Goal: Transaction & Acquisition: Purchase product/service

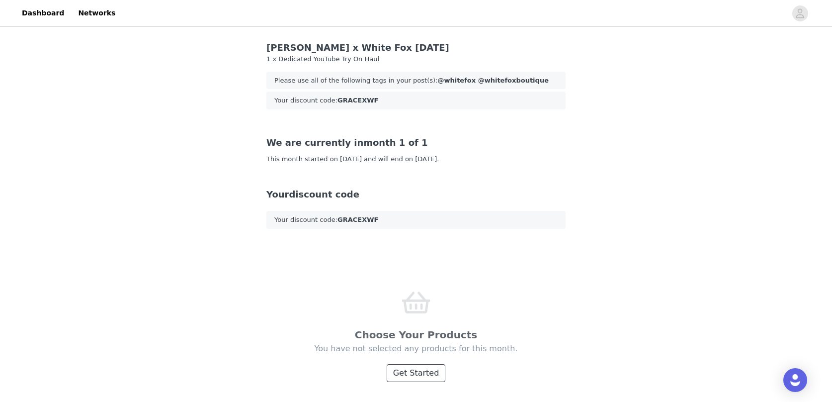
click at [413, 376] on button "Get Started" at bounding box center [416, 373] width 59 height 18
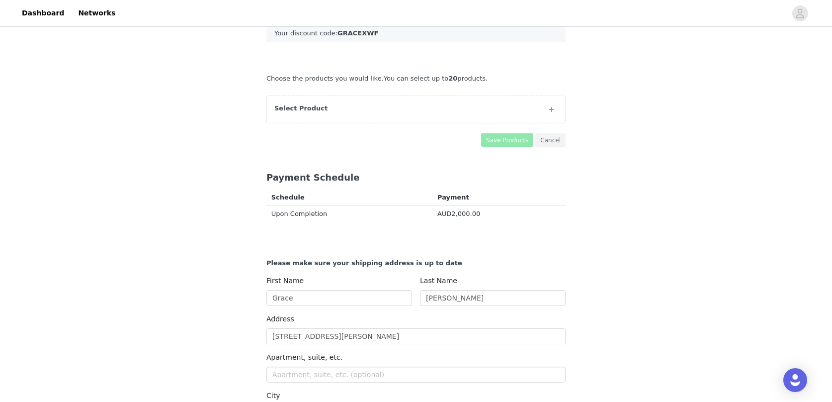
scroll to position [217, 0]
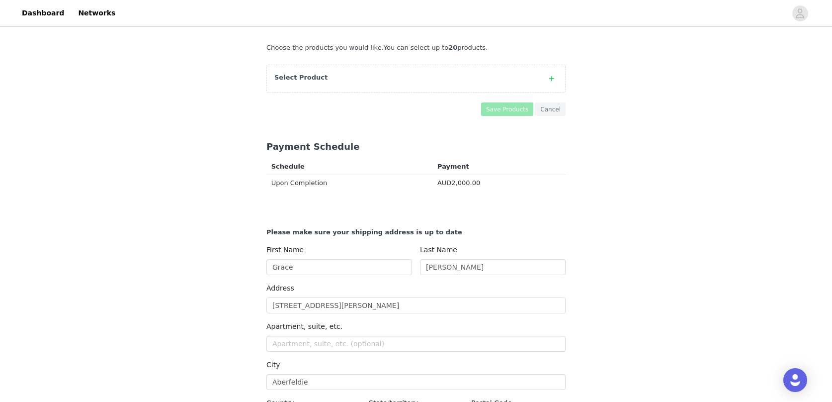
click at [527, 80] on div "Select Product" at bounding box center [405, 78] width 263 height 10
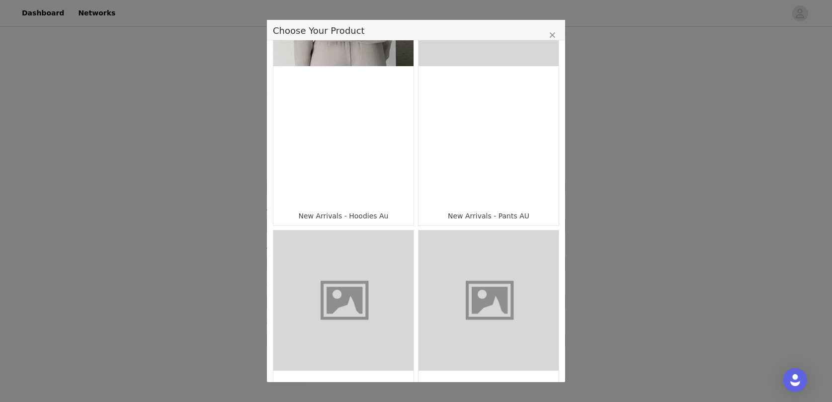
scroll to position [0, 0]
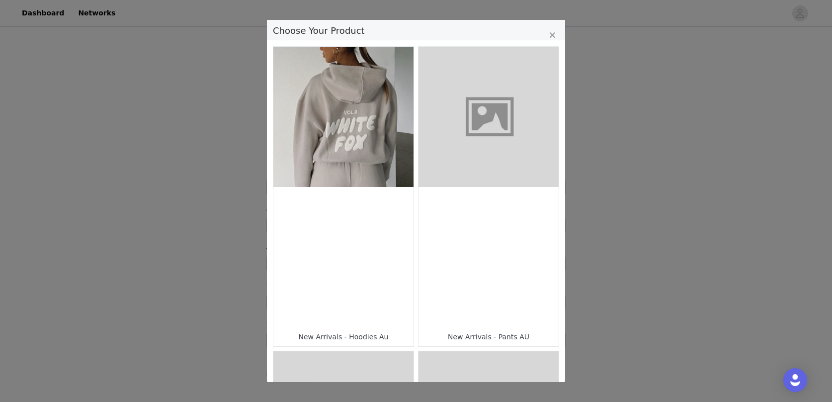
click at [364, 151] on figure "Choose Your Product" at bounding box center [343, 117] width 140 height 140
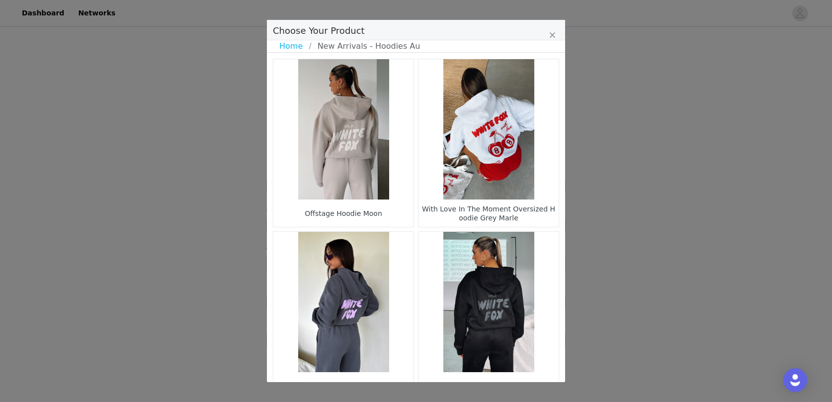
click at [481, 157] on figure "Choose Your Product" at bounding box center [489, 129] width 140 height 140
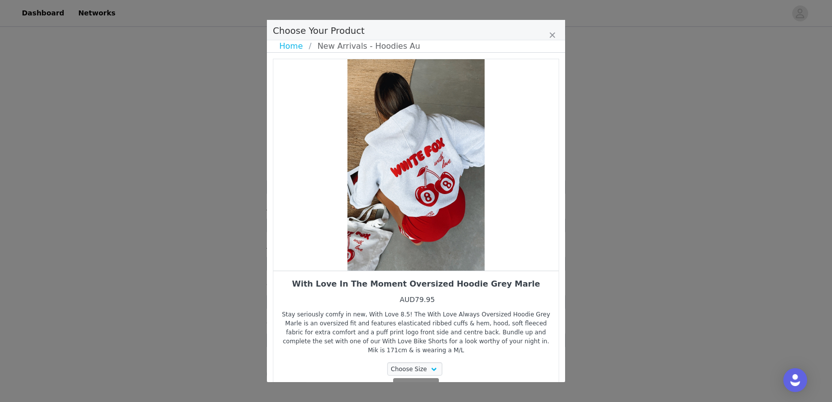
scroll to position [45, 0]
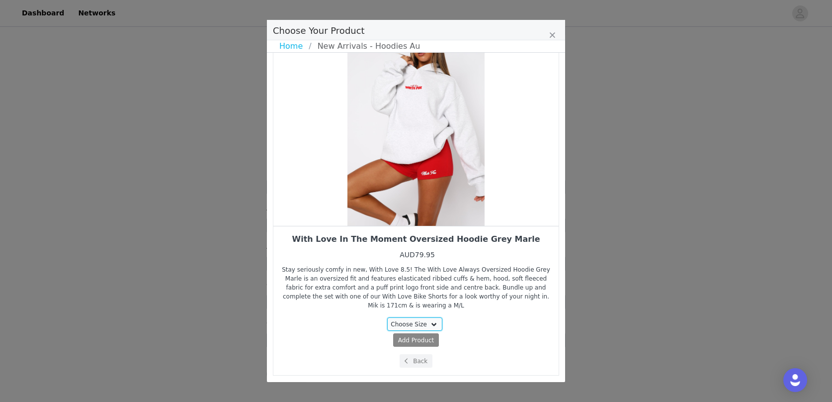
click at [429, 321] on select "Choose Size 3XS/XXS XXS/XS XS/S S/M M/L L/XL XL/XXL" at bounding box center [415, 323] width 56 height 13
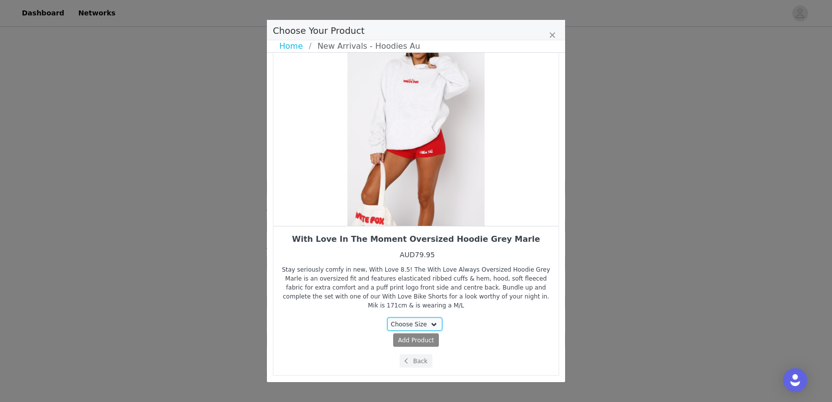
select select "23682447"
click at [388, 317] on select "Choose Size 3XS/XXS XXS/XS XS/S S/M M/L L/XL XL/XXL" at bounding box center [415, 323] width 56 height 13
click at [438, 340] on span "AUD79.95" at bounding box center [436, 340] width 30 height 7
select select "23682447"
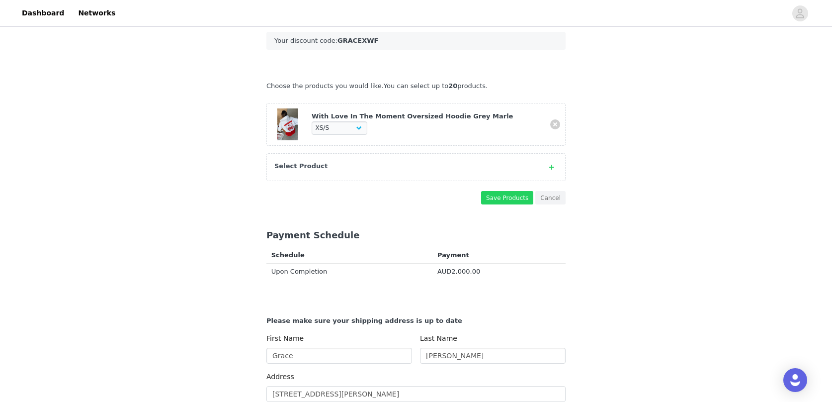
scroll to position [181, 0]
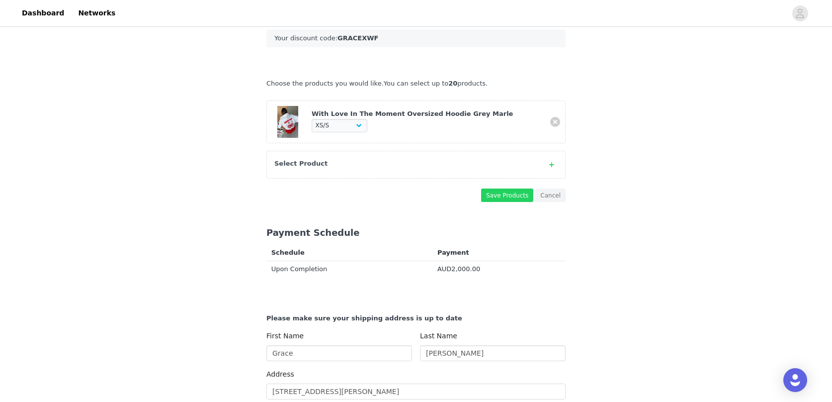
click at [302, 170] on div "Select Product" at bounding box center [415, 165] width 299 height 28
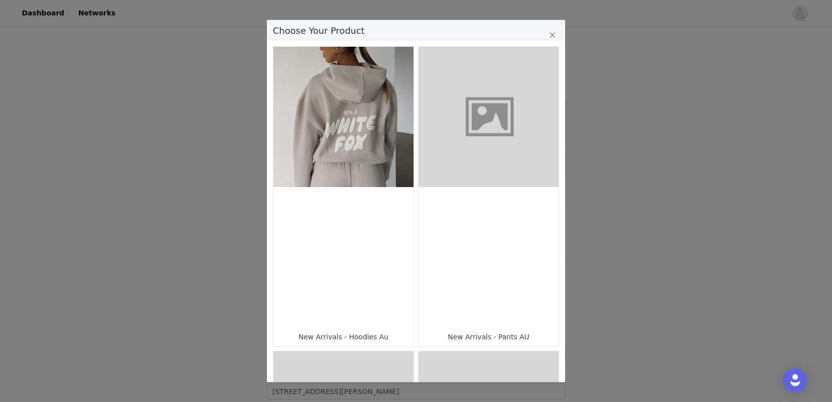
click at [334, 183] on figure "Choose Your Product" at bounding box center [343, 117] width 140 height 140
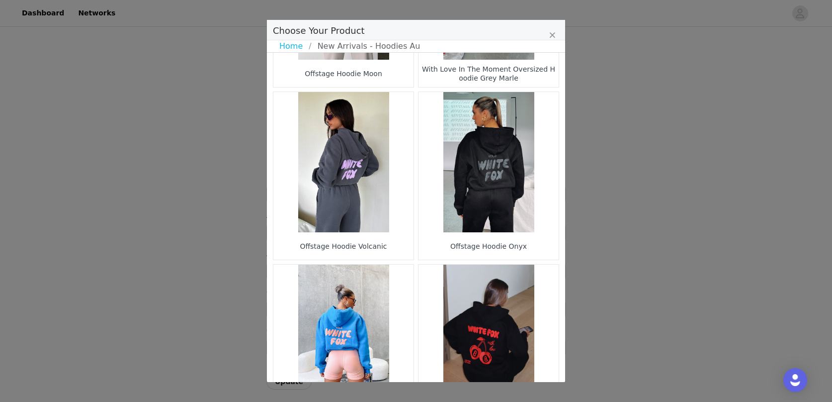
scroll to position [93, 0]
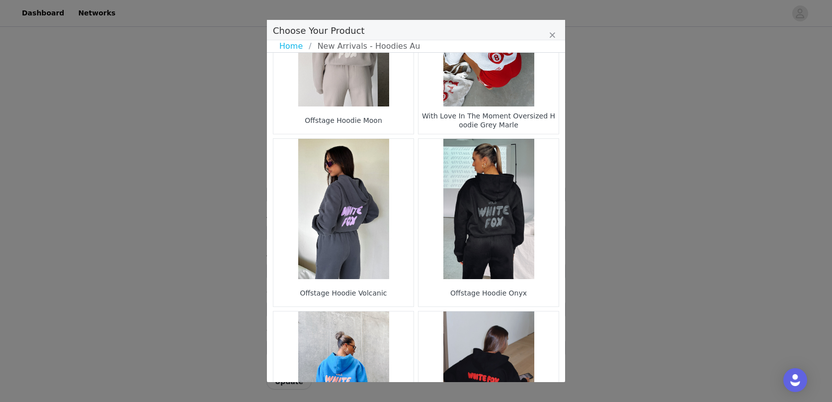
click at [502, 222] on figure "Choose Your Product" at bounding box center [489, 209] width 140 height 140
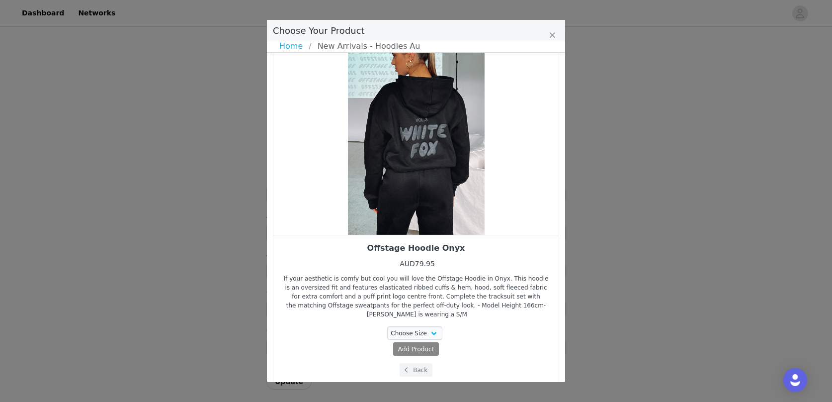
scroll to position [0, 0]
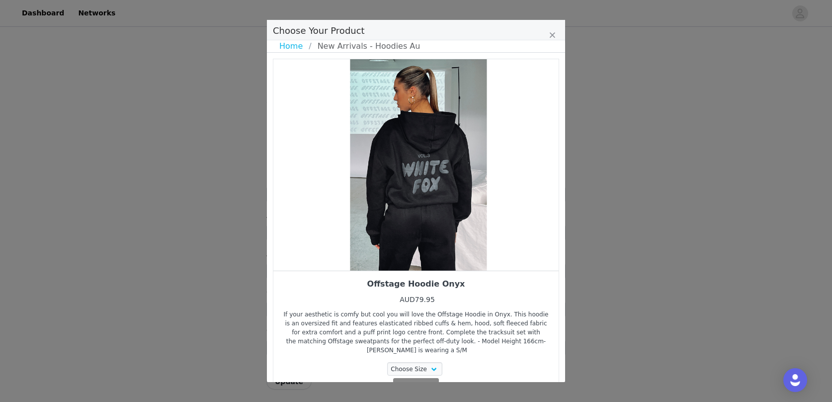
click at [481, 168] on div "Choose Your Product" at bounding box center [417, 164] width 285 height 211
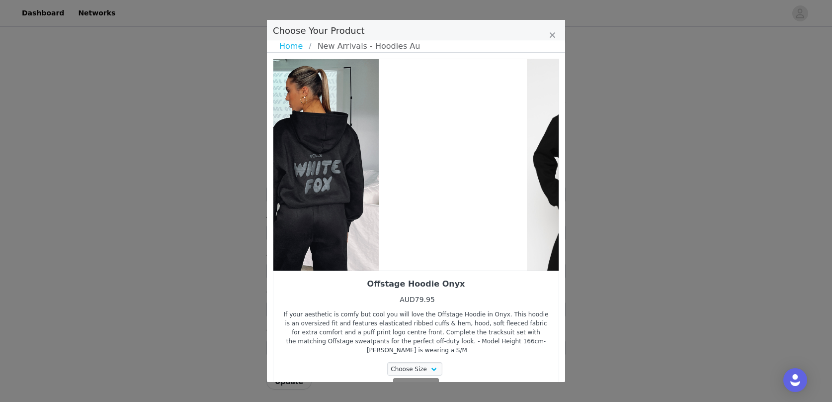
drag, startPoint x: 510, startPoint y: 170, endPoint x: 382, endPoint y: 183, distance: 128.4
click at [382, 183] on div "Choose Your Product" at bounding box center [310, 164] width 285 height 211
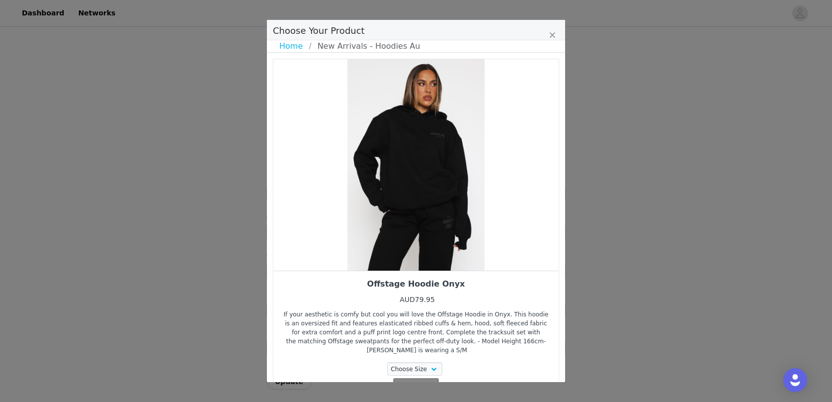
click at [546, 173] on div "Choose Your Product" at bounding box center [415, 164] width 285 height 211
click at [546, 189] on div "Choose Your Product" at bounding box center [415, 164] width 285 height 211
click at [538, 172] on div "Choose Your Product" at bounding box center [415, 164] width 285 height 211
click at [551, 172] on div "Choose Your Product" at bounding box center [415, 164] width 285 height 211
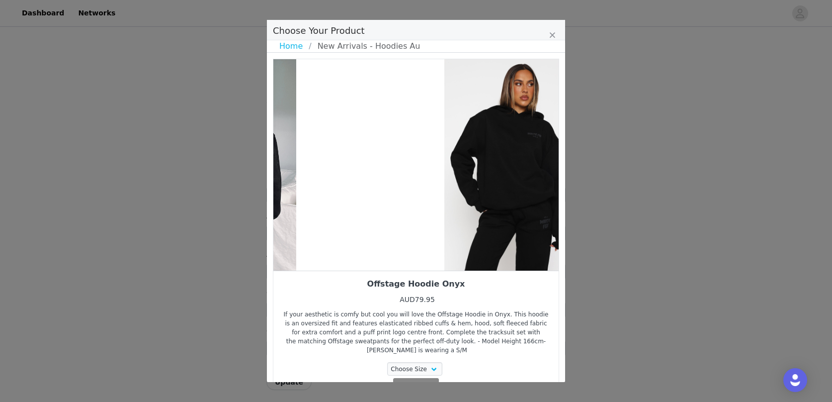
drag, startPoint x: 402, startPoint y: 186, endPoint x: 559, endPoint y: 171, distance: 157.8
click at [556, 171] on div "Choose Your Product" at bounding box center [512, 164] width 285 height 211
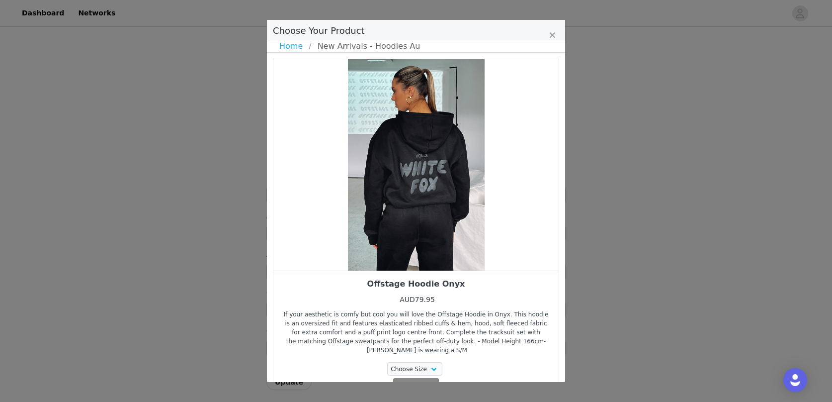
drag, startPoint x: 489, startPoint y: 185, endPoint x: 314, endPoint y: 192, distance: 174.6
click at [320, 191] on div "Choose Your Product" at bounding box center [415, 164] width 285 height 211
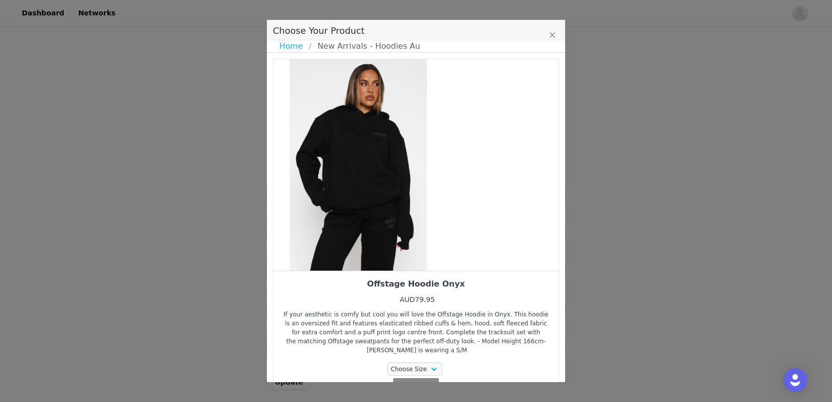
drag, startPoint x: 413, startPoint y: 181, endPoint x: 277, endPoint y: 189, distance: 135.9
click at [282, 188] on div "Choose Your Product" at bounding box center [358, 164] width 285 height 211
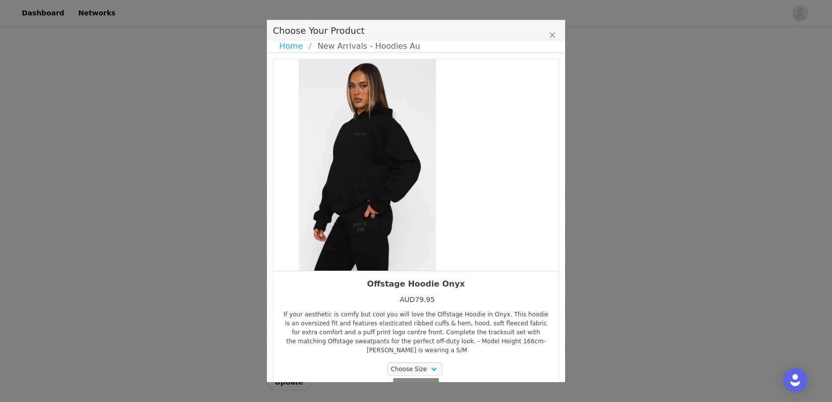
drag, startPoint x: 450, startPoint y: 170, endPoint x: 325, endPoint y: 190, distance: 126.8
click at [346, 182] on div "Choose Your Product" at bounding box center [367, 164] width 285 height 211
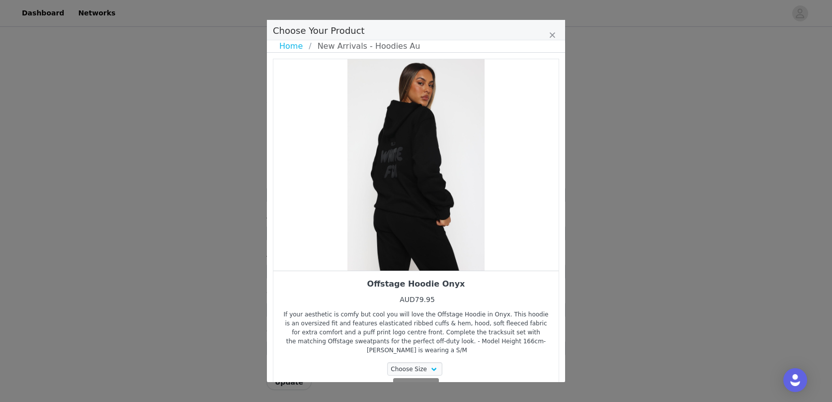
drag, startPoint x: 442, startPoint y: 181, endPoint x: 311, endPoint y: 213, distance: 135.5
click at [323, 207] on div "Choose Your Product" at bounding box center [415, 164] width 285 height 211
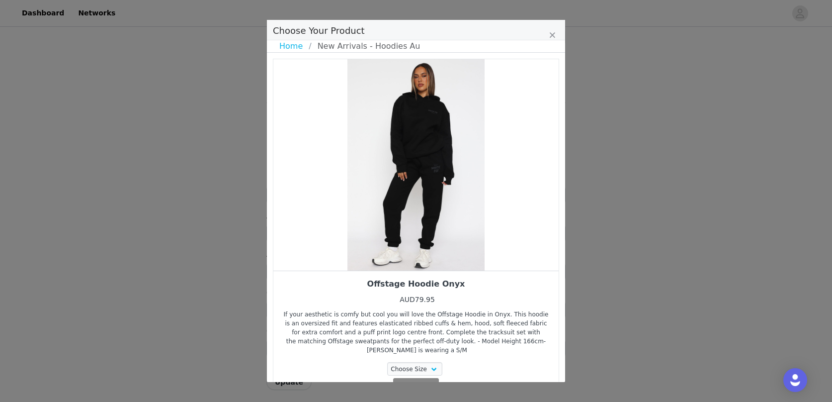
drag, startPoint x: 426, startPoint y: 180, endPoint x: 296, endPoint y: 217, distance: 135.8
click at [325, 204] on div "Choose Your Product" at bounding box center [415, 164] width 285 height 211
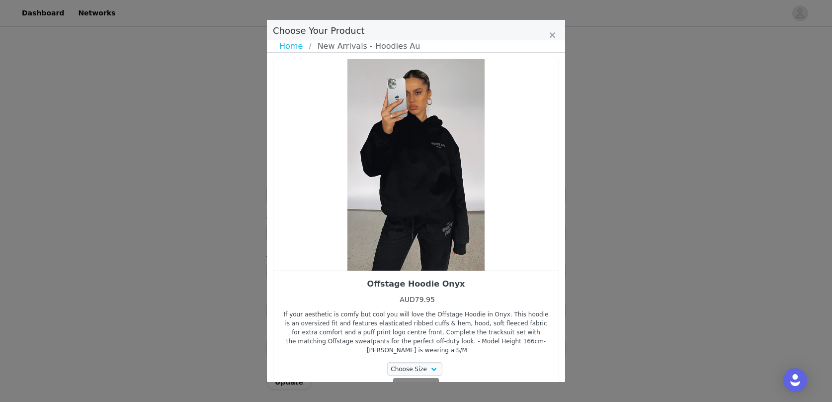
drag, startPoint x: 412, startPoint y: 186, endPoint x: 302, endPoint y: 206, distance: 111.6
click at [309, 204] on div "Choose Your Product" at bounding box center [415, 164] width 285 height 211
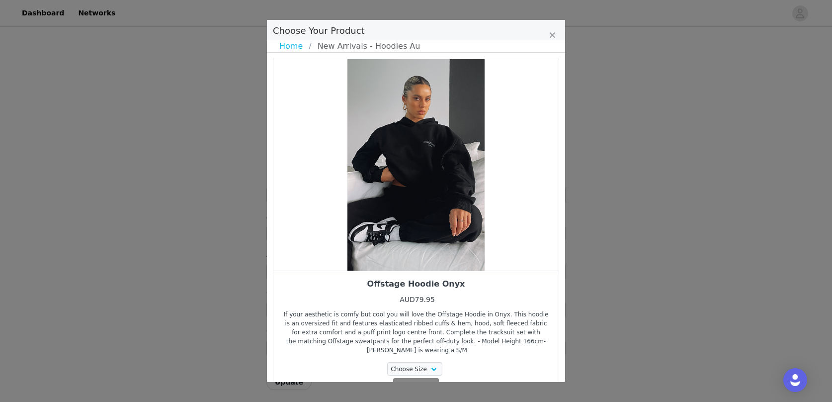
click at [342, 47] on li "New Arrivals - Hoodies Au" at bounding box center [367, 46] width 117 height 12
click at [387, 48] on li "New Arrivals - Hoodies Au" at bounding box center [367, 46] width 117 height 12
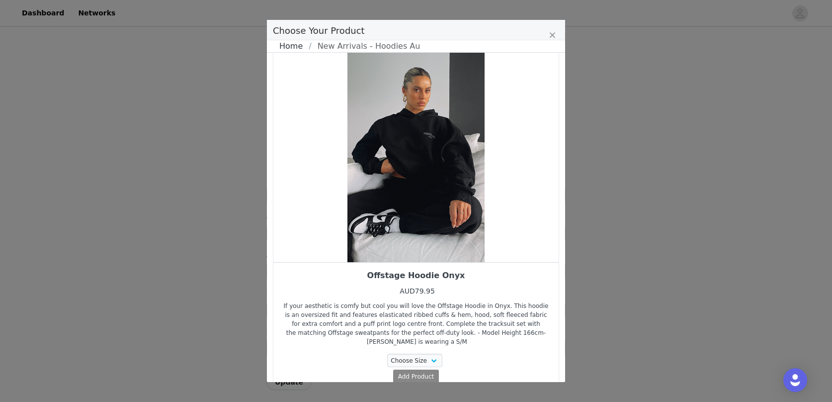
click at [293, 47] on link "Home" at bounding box center [293, 46] width 29 height 12
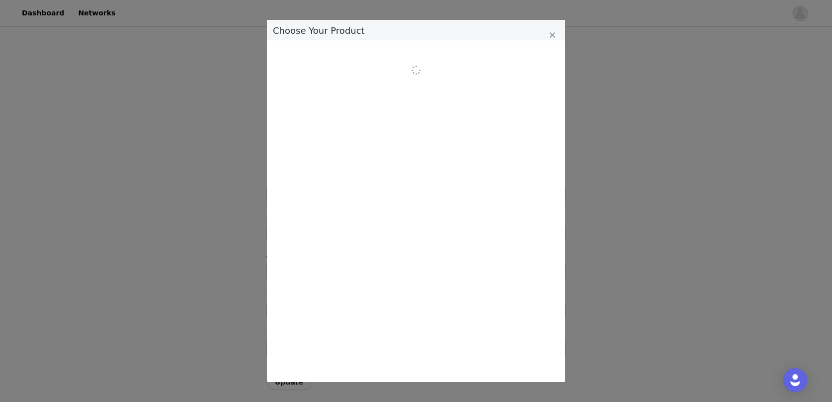
scroll to position [0, 0]
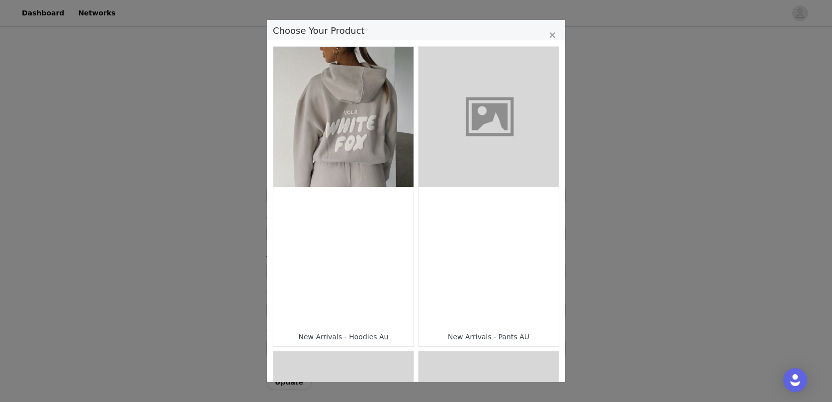
click at [368, 164] on figure "Choose Your Product" at bounding box center [343, 117] width 140 height 140
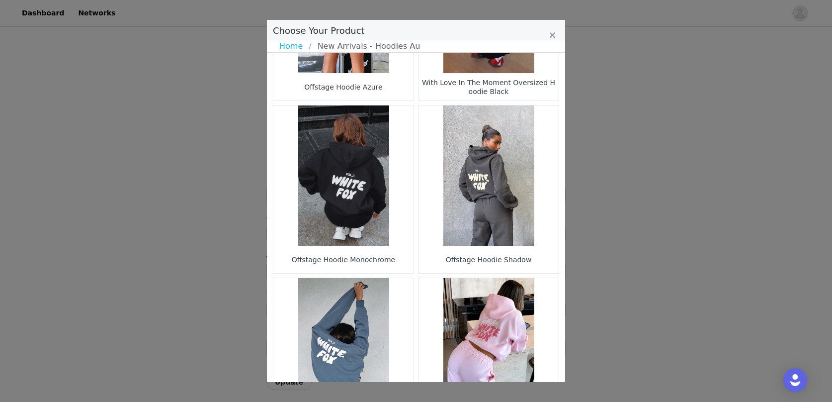
click at [368, 164] on figure "Choose Your Product" at bounding box center [343, 175] width 140 height 140
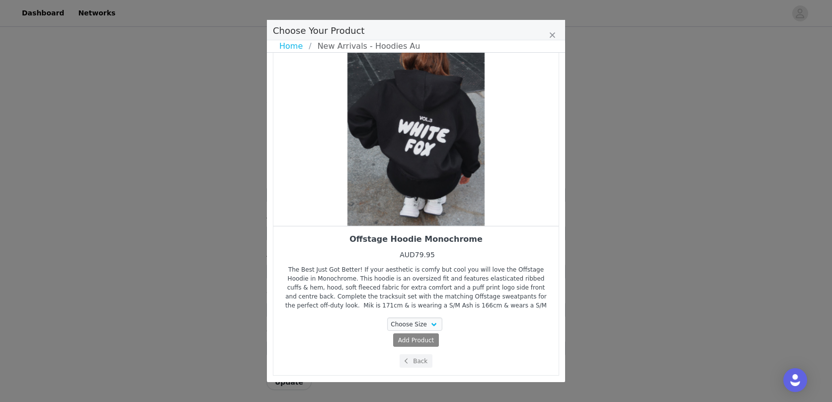
scroll to position [45, 0]
drag, startPoint x: 418, startPoint y: 149, endPoint x: 475, endPoint y: 150, distance: 56.7
click at [469, 149] on div "Choose Your Product" at bounding box center [415, 119] width 285 height 211
drag, startPoint x: 475, startPoint y: 150, endPoint x: 344, endPoint y: 163, distance: 131.4
click at [349, 161] on div "Choose Your Product" at bounding box center [415, 119] width 285 height 211
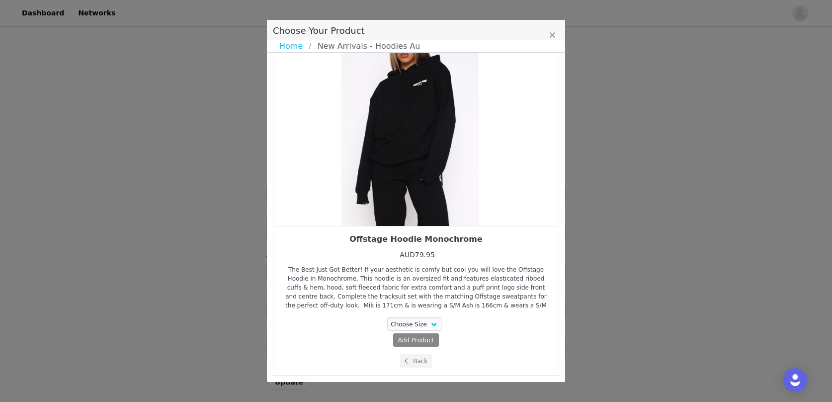
drag, startPoint x: 422, startPoint y: 153, endPoint x: 350, endPoint y: 156, distance: 72.2
click at [350, 156] on div "Choose Your Product" at bounding box center [409, 119] width 285 height 211
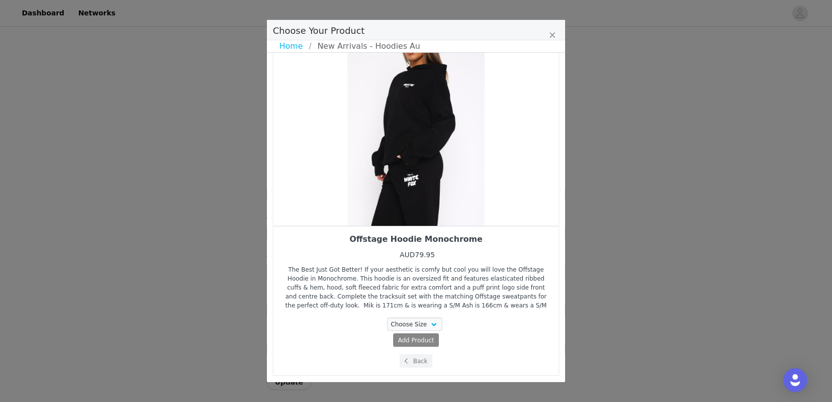
drag, startPoint x: 416, startPoint y: 150, endPoint x: 344, endPoint y: 157, distance: 71.9
click at [344, 157] on div "Choose Your Product" at bounding box center [415, 119] width 285 height 211
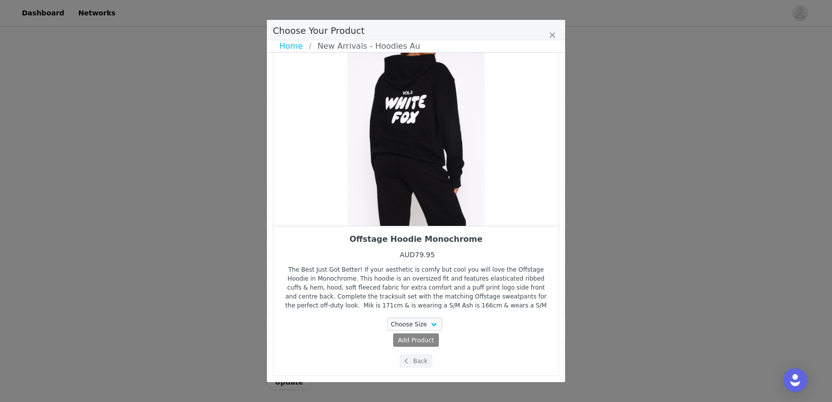
drag, startPoint x: 429, startPoint y: 113, endPoint x: 350, endPoint y: 125, distance: 79.9
click at [355, 124] on div "Choose Your Product" at bounding box center [415, 119] width 285 height 211
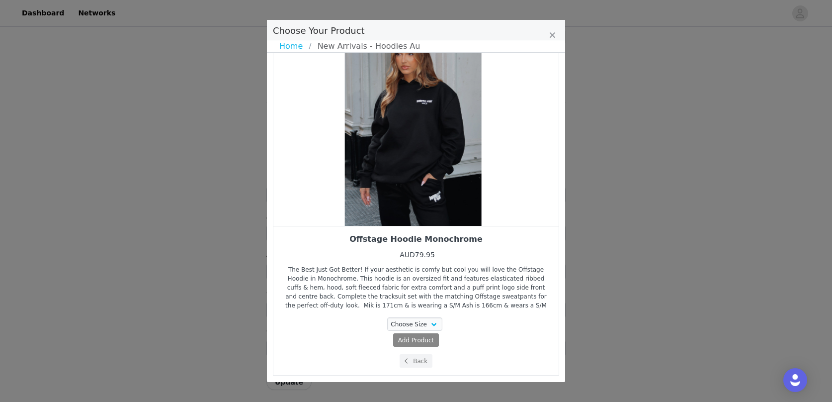
drag, startPoint x: 429, startPoint y: 129, endPoint x: 348, endPoint y: 148, distance: 83.1
click at [359, 143] on div "Choose Your Product" at bounding box center [412, 119] width 285 height 211
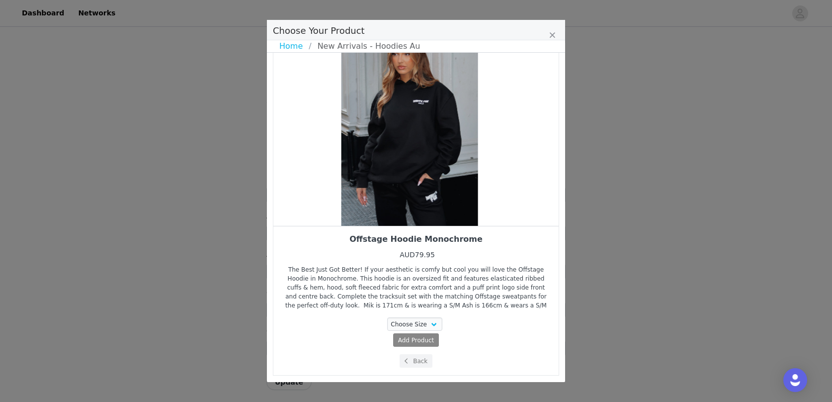
drag, startPoint x: 466, startPoint y: 141, endPoint x: 348, endPoint y: 142, distance: 117.8
click at [351, 142] on div "Choose Your Product" at bounding box center [409, 119] width 285 height 211
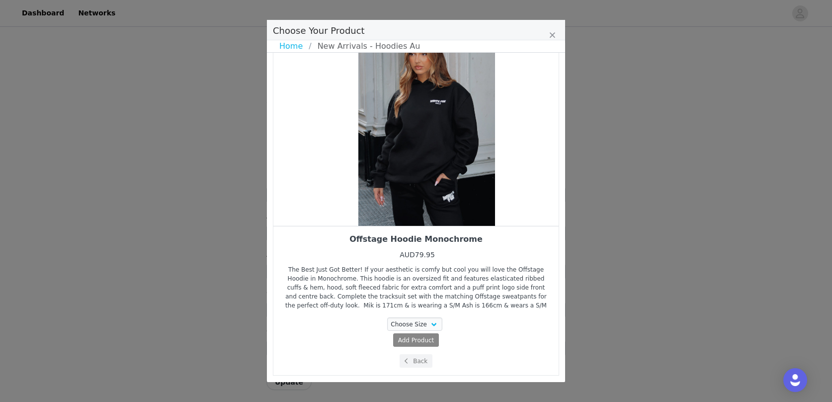
drag, startPoint x: 348, startPoint y: 142, endPoint x: 528, endPoint y: 139, distance: 179.5
click at [528, 139] on div "Choose Your Product" at bounding box center [426, 119] width 285 height 211
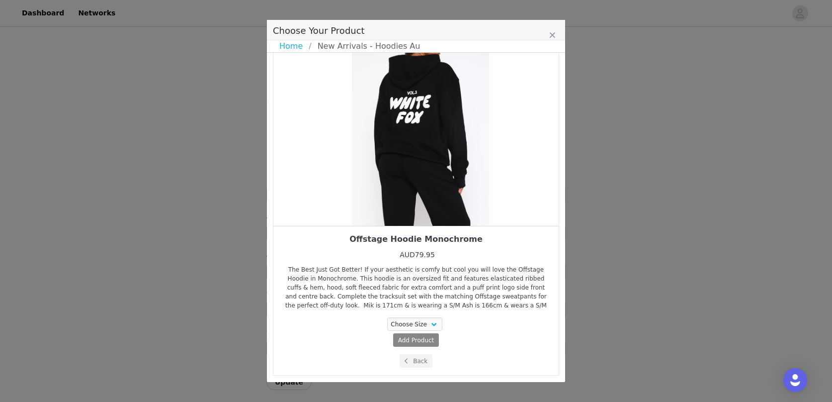
drag, startPoint x: 431, startPoint y: 175, endPoint x: 545, endPoint y: 175, distance: 113.3
click at [450, 175] on div "Choose Your Product" at bounding box center [420, 119] width 285 height 211
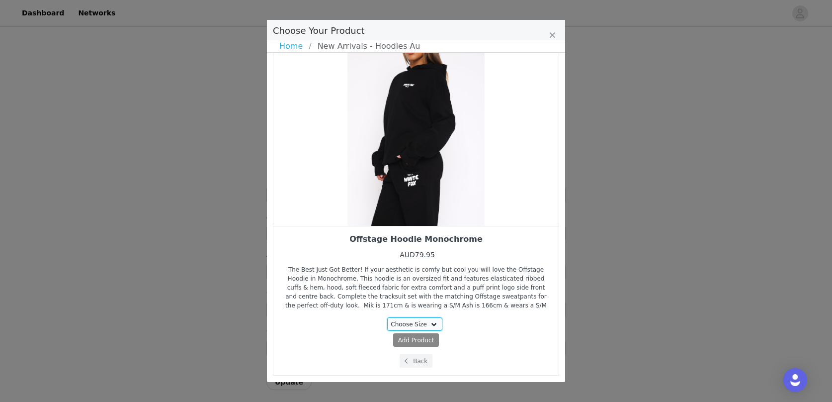
click at [429, 324] on select "Choose Size XXS/XS 3XS/XXS XS/S S/M M/L L/XL" at bounding box center [415, 323] width 56 height 13
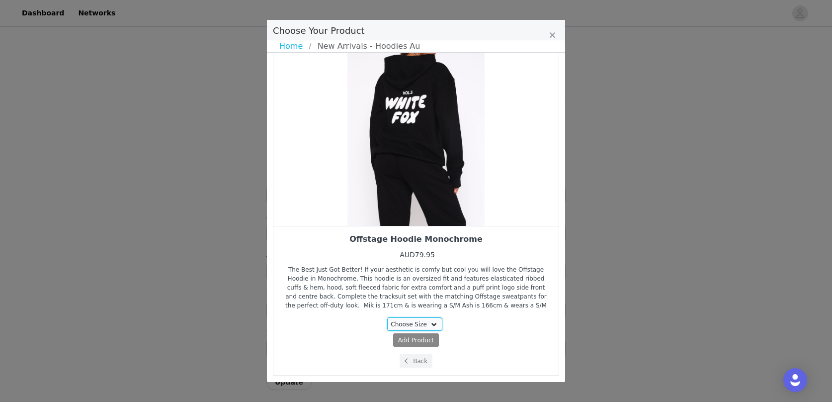
select select "25688197"
click at [388, 317] on select "Choose Size XXS/XS 3XS/XXS XS/S S/M M/L L/XL" at bounding box center [415, 323] width 56 height 13
click at [431, 340] on span "AUD79.95" at bounding box center [436, 340] width 30 height 7
select select "25688197"
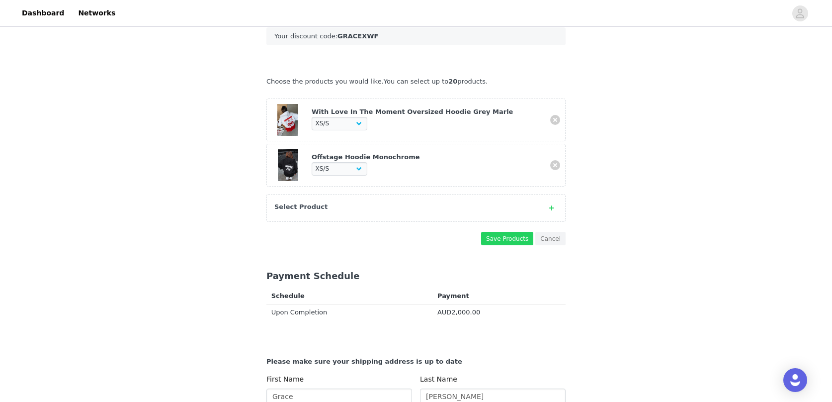
scroll to position [172, 0]
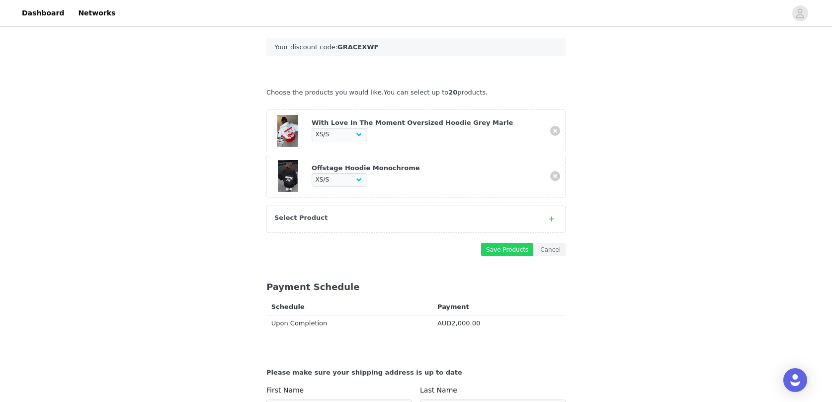
click at [393, 222] on div "Select Product" at bounding box center [415, 219] width 299 height 28
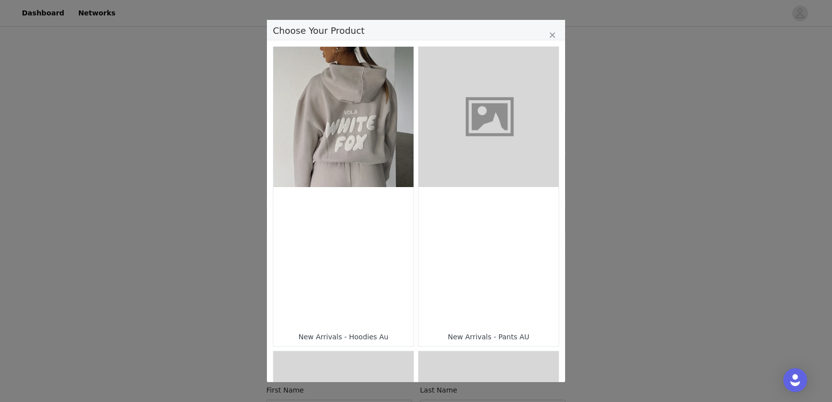
click at [519, 145] on figure "Choose Your Product" at bounding box center [489, 117] width 140 height 140
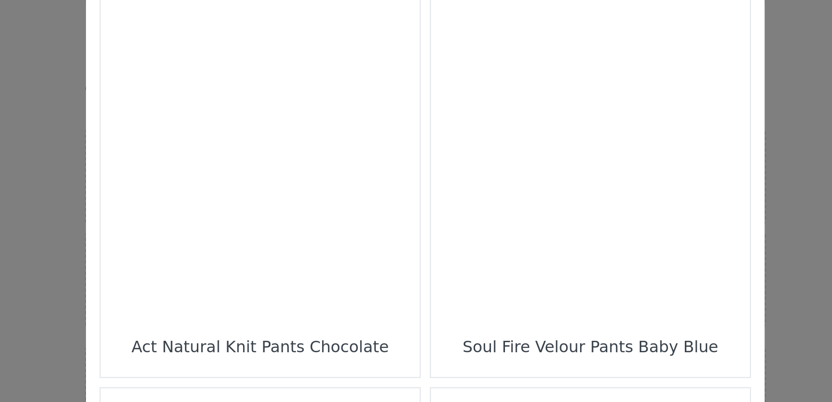
scroll to position [526, 0]
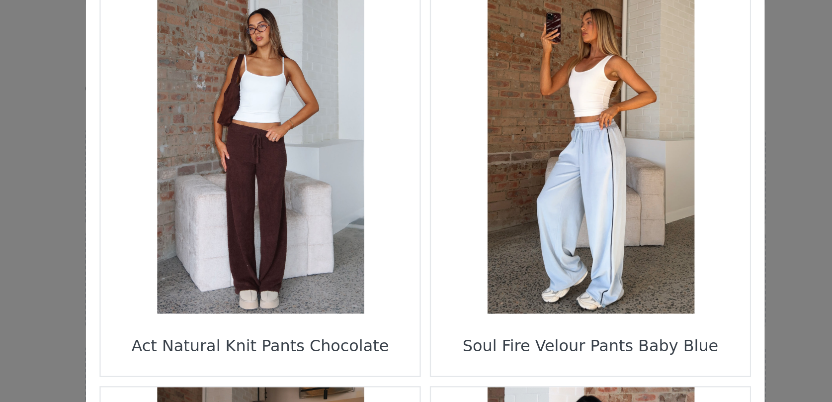
click at [478, 144] on figure "Choose Your Product" at bounding box center [489, 121] width 140 height 140
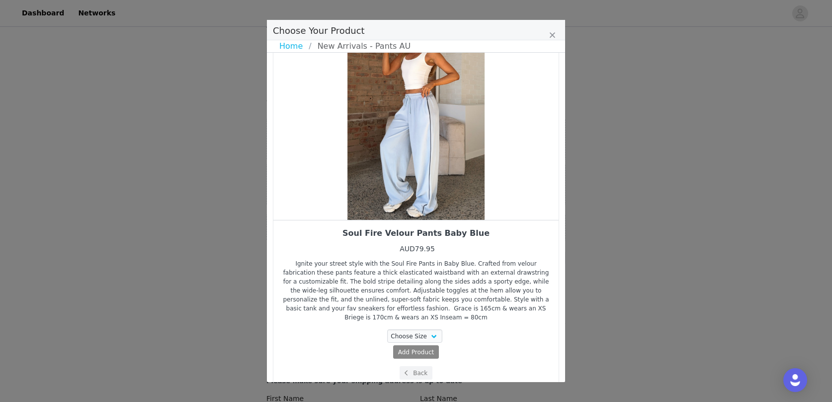
scroll to position [63, 0]
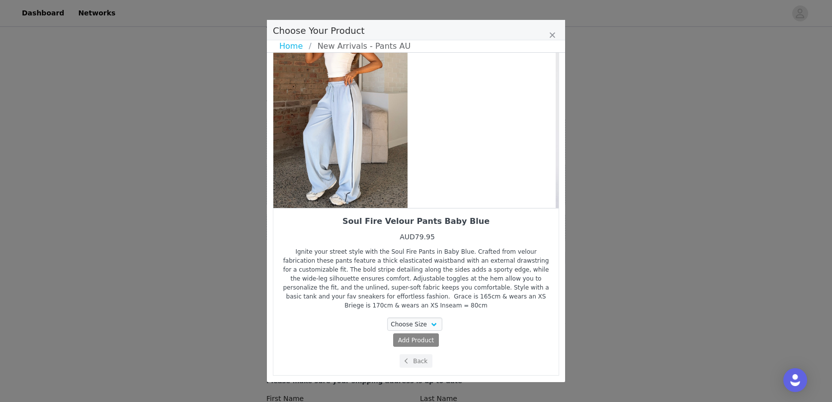
drag, startPoint x: 427, startPoint y: 131, endPoint x: 319, endPoint y: 138, distance: 108.6
click at [319, 138] on div "Choose Your Product" at bounding box center [338, 102] width 285 height 211
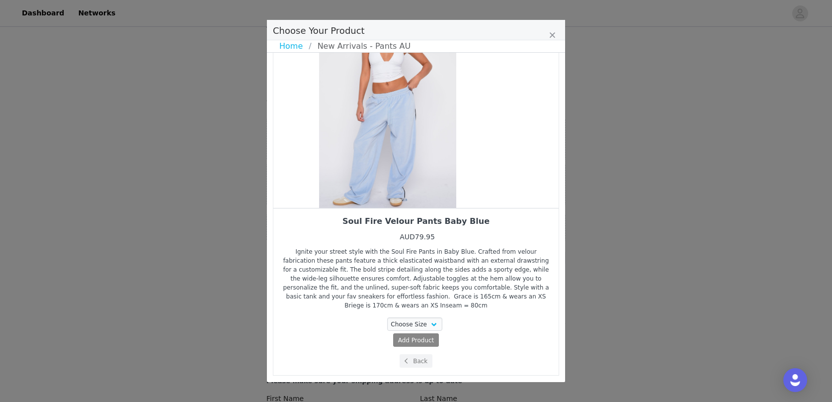
drag, startPoint x: 459, startPoint y: 144, endPoint x: 431, endPoint y: 141, distance: 28.5
click at [431, 141] on div "Choose Your Product" at bounding box center [387, 102] width 285 height 211
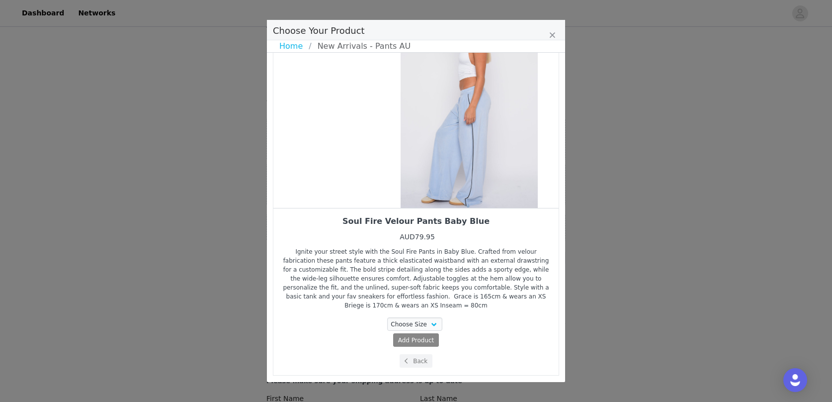
drag, startPoint x: 409, startPoint y: 142, endPoint x: 462, endPoint y: 144, distance: 53.2
click at [462, 144] on div "Choose Your Product" at bounding box center [469, 102] width 285 height 211
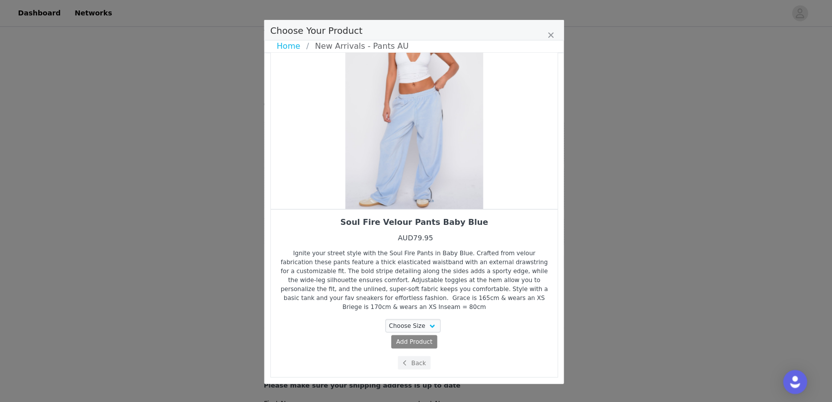
scroll to position [160, 0]
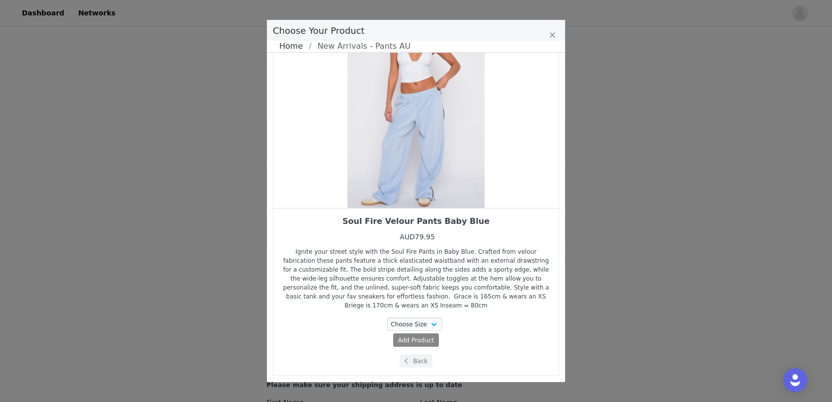
click at [294, 44] on link "Home" at bounding box center [293, 46] width 29 height 12
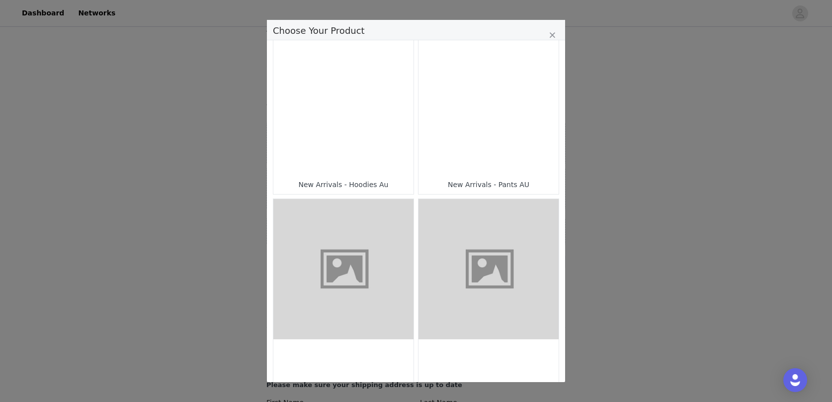
scroll to position [149, 0]
click at [451, 147] on div "Choose Your Product" at bounding box center [489, 108] width 140 height 140
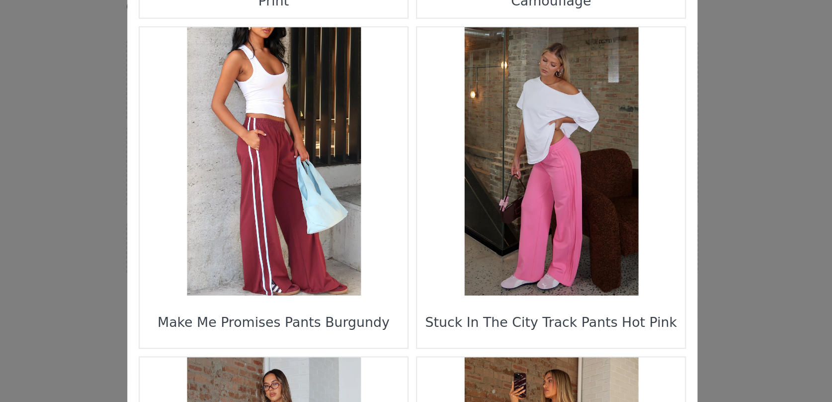
scroll to position [292, 0]
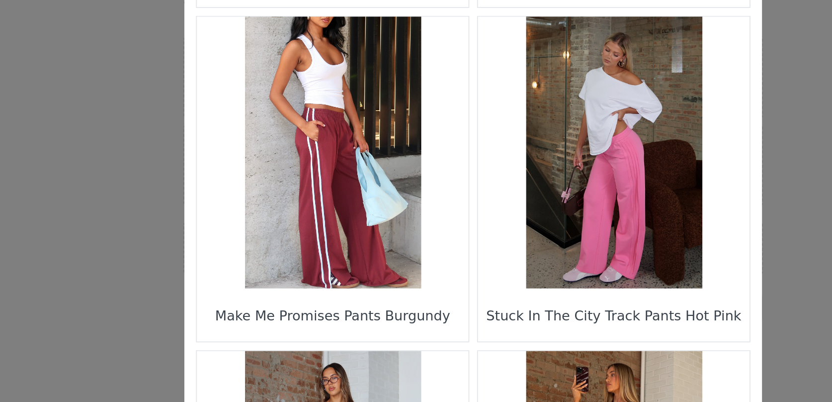
click at [353, 217] on figure "Choose Your Product" at bounding box center [343, 182] width 140 height 140
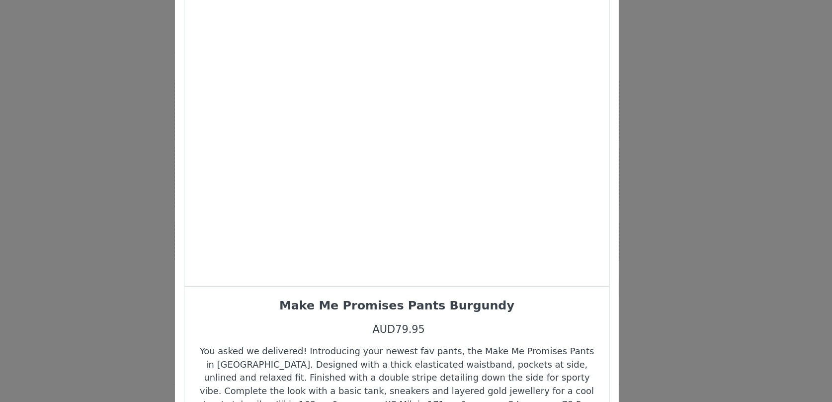
scroll to position [8, 0]
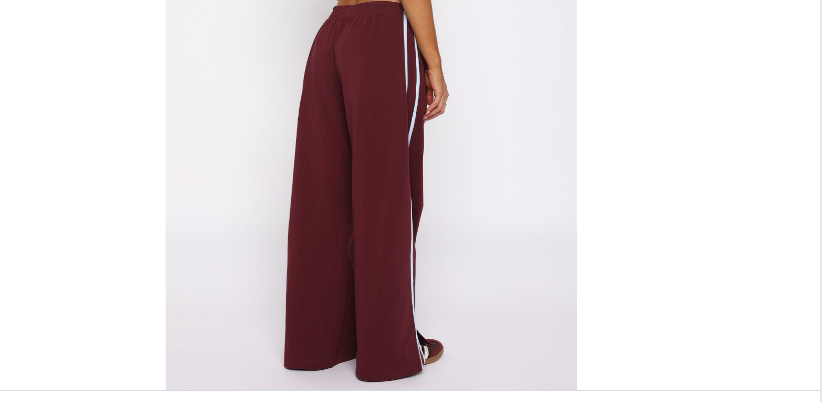
drag, startPoint x: 419, startPoint y: 177, endPoint x: 364, endPoint y: 177, distance: 54.2
click at [364, 177] on div "Choose Your Product" at bounding box center [408, 156] width 285 height 211
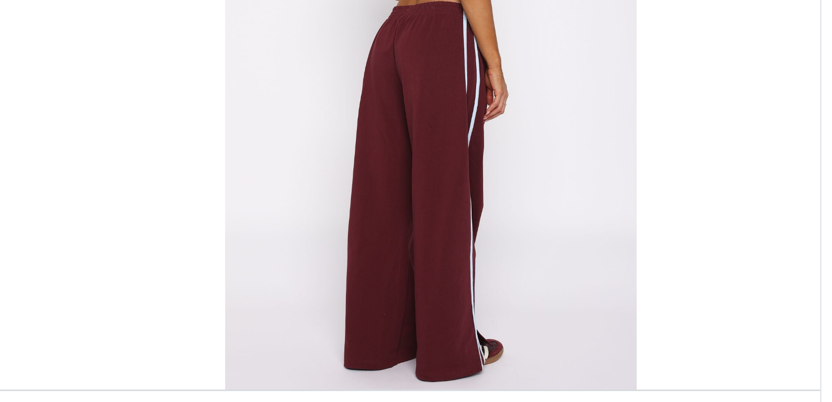
drag, startPoint x: 376, startPoint y: 181, endPoint x: 460, endPoint y: 184, distance: 84.0
click at [460, 184] on div "Choose Your Product" at bounding box center [428, 156] width 285 height 211
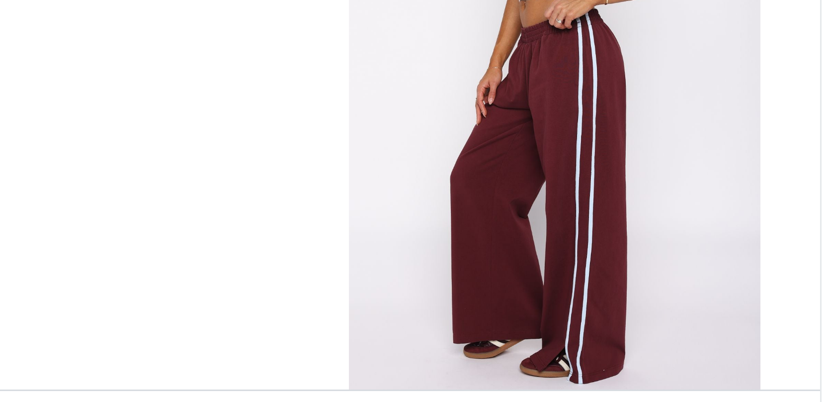
drag, startPoint x: 434, startPoint y: 196, endPoint x: 489, endPoint y: 197, distance: 55.2
click at [489, 197] on div "Choose Your Product" at bounding box center [470, 156] width 285 height 211
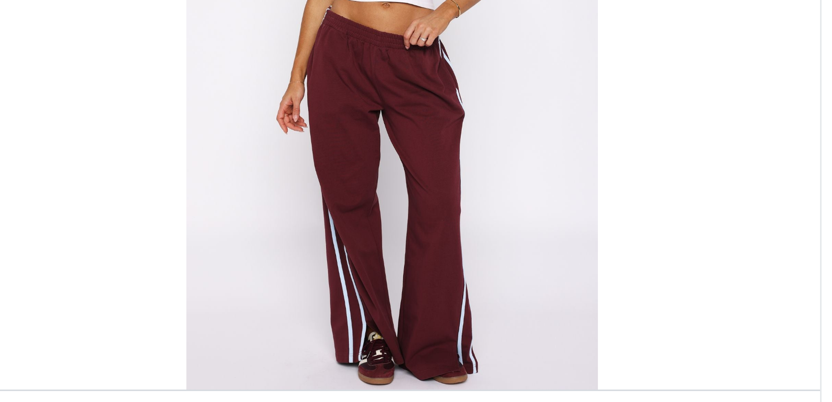
drag, startPoint x: 435, startPoint y: 204, endPoint x: 474, endPoint y: 202, distance: 38.3
click at [467, 202] on div "Choose Your Product" at bounding box center [415, 156] width 285 height 211
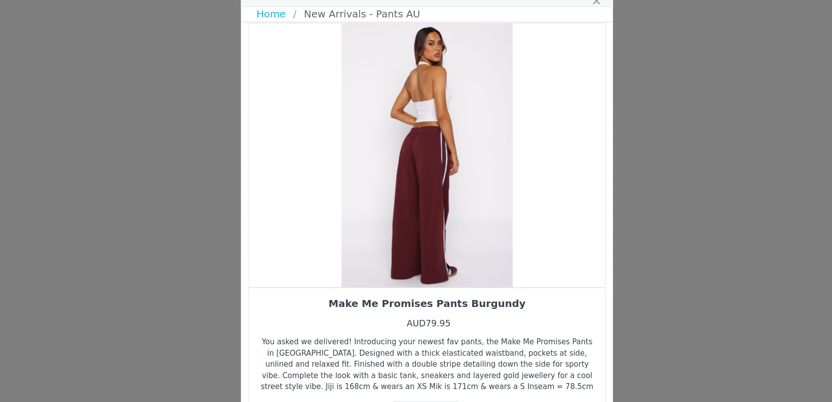
scroll to position [0, 0]
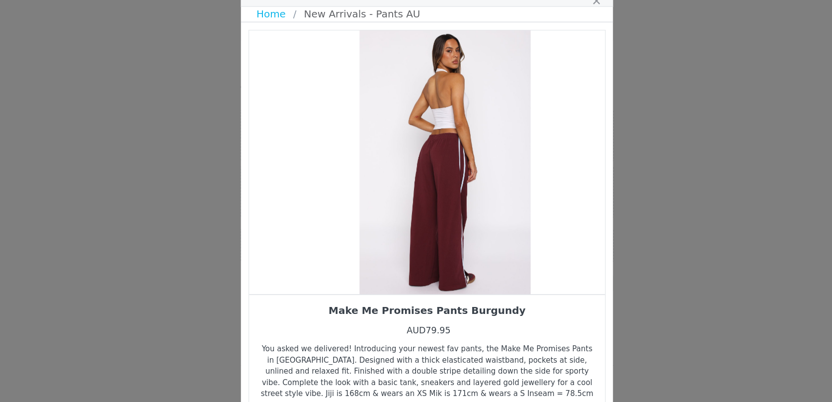
drag, startPoint x: 419, startPoint y: 213, endPoint x: 292, endPoint y: 245, distance: 131.3
click at [301, 242] on div "Choose Your Product" at bounding box center [430, 164] width 285 height 211
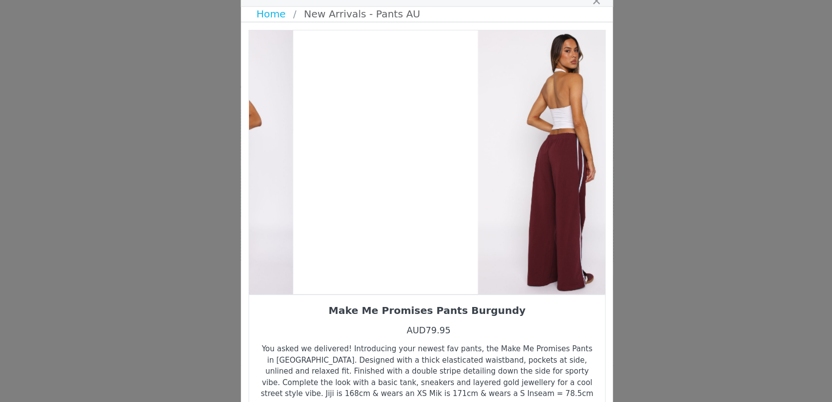
drag, startPoint x: 371, startPoint y: 237, endPoint x: 485, endPoint y: 237, distance: 113.8
click at [485, 237] on div "Choose Your Product" at bounding box center [525, 164] width 285 height 211
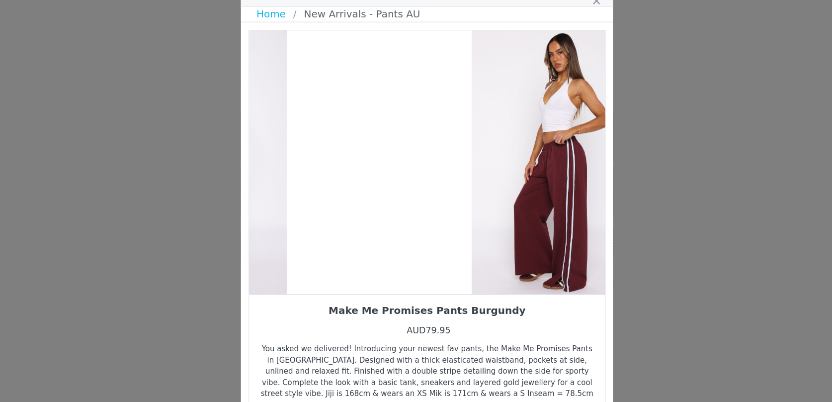
drag, startPoint x: 448, startPoint y: 226, endPoint x: 565, endPoint y: 224, distance: 116.8
click at [559, 224] on div "Make Me Promises Pants Burgundy AUD79.95 You asked we delivered! Introducing yo…" at bounding box center [416, 239] width 286 height 361
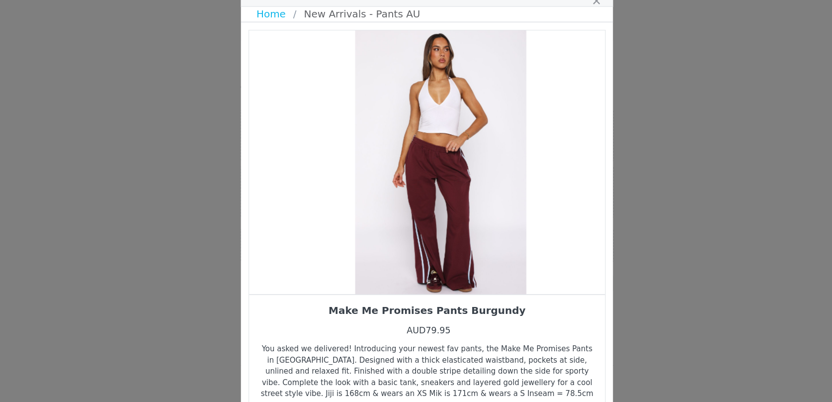
drag, startPoint x: 439, startPoint y: 220, endPoint x: 556, endPoint y: 215, distance: 116.4
click at [553, 216] on div "Choose Your Product" at bounding box center [426, 164] width 285 height 211
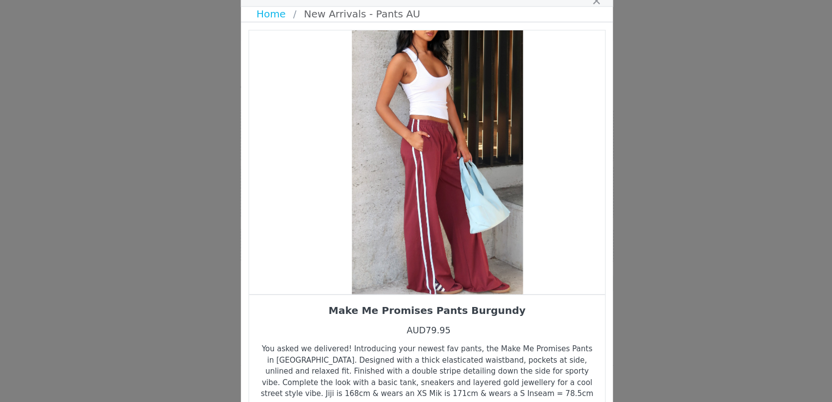
drag, startPoint x: 456, startPoint y: 232, endPoint x: 584, endPoint y: 207, distance: 130.1
click at [579, 207] on div "Choose Your Product Home New Arrivals - Pants AU Make Me Promises Pants Burgund…" at bounding box center [416, 201] width 832 height 402
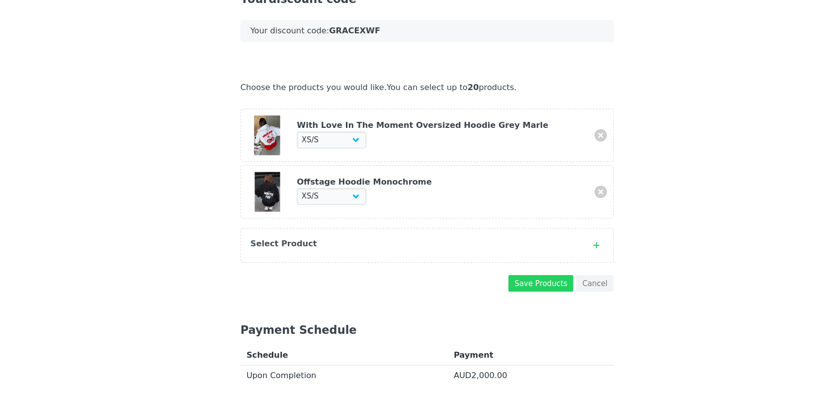
click at [434, 225] on div "Select Product" at bounding box center [405, 230] width 263 height 10
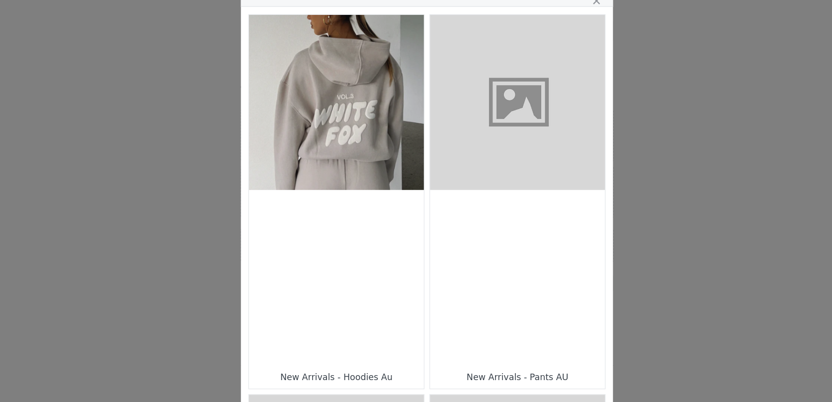
click at [484, 150] on figure "Choose Your Product" at bounding box center [489, 117] width 140 height 140
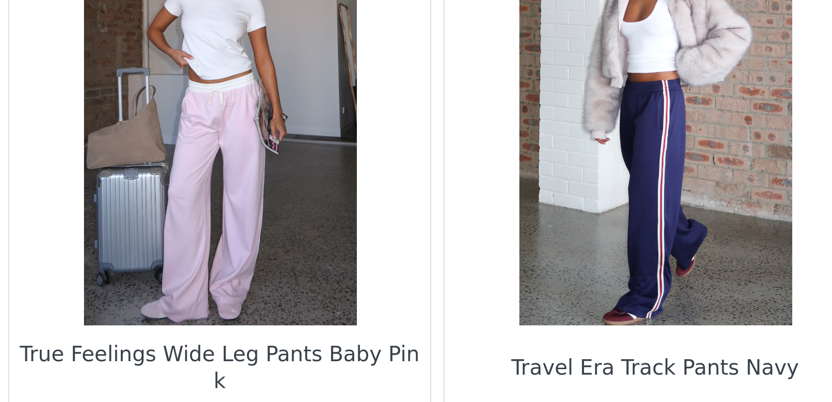
scroll to position [654, 0]
click at [368, 202] on figure "Choose Your Product" at bounding box center [343, 165] width 140 height 140
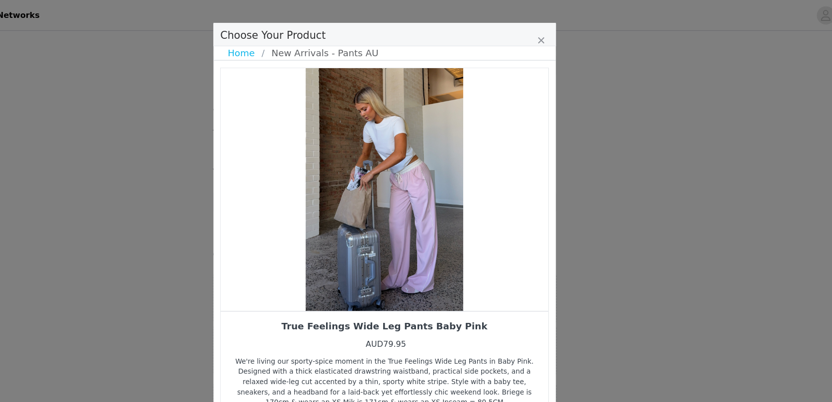
scroll to position [0, 0]
click at [293, 50] on link "Home" at bounding box center [293, 46] width 29 height 12
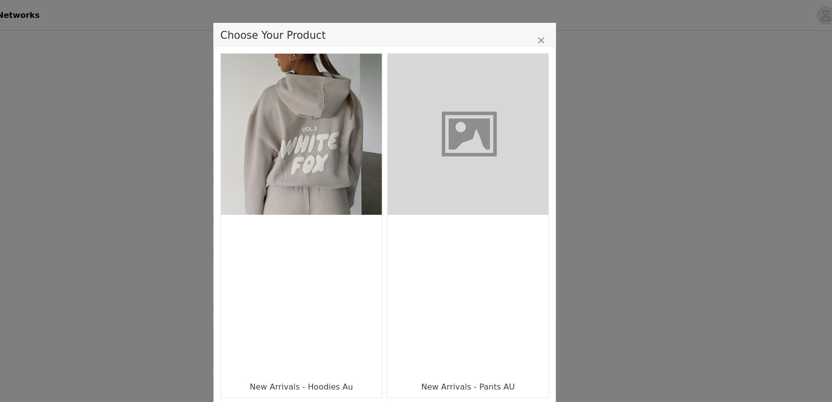
click at [493, 245] on div "Choose Your Product" at bounding box center [489, 257] width 140 height 140
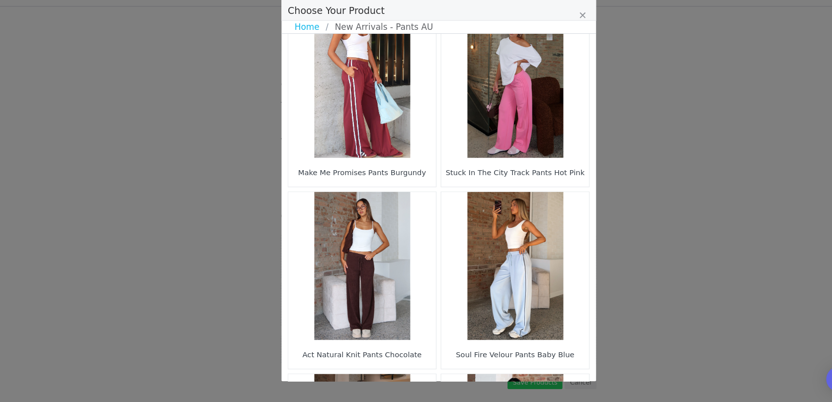
scroll to position [243, 0]
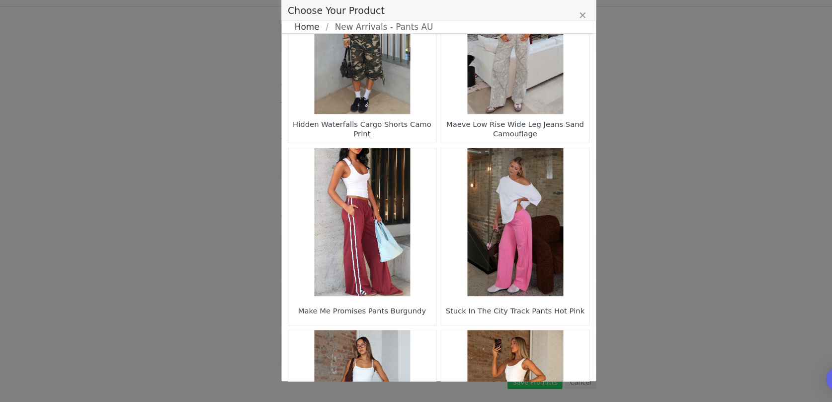
click at [295, 45] on link "Home" at bounding box center [293, 46] width 29 height 12
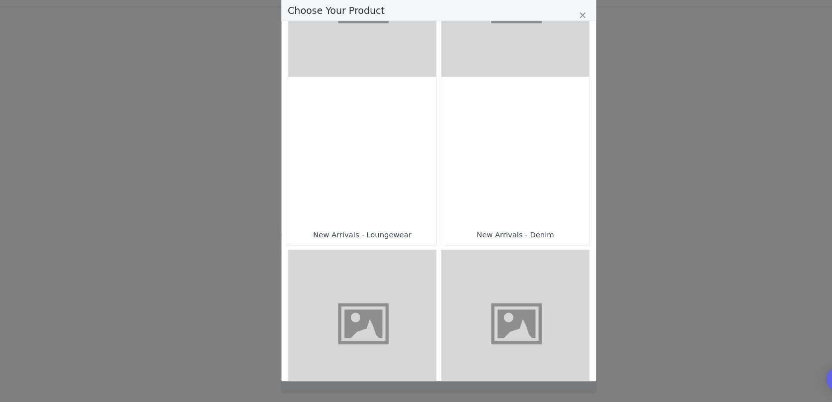
scroll to position [638, 0]
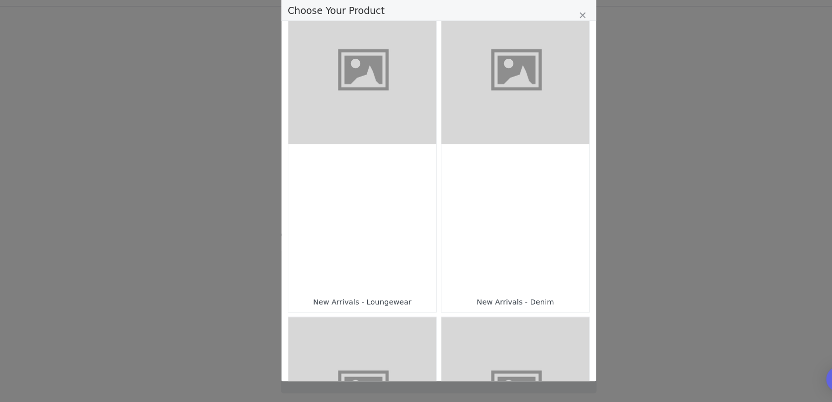
click at [352, 108] on figure "Choose Your Product" at bounding box center [343, 87] width 140 height 140
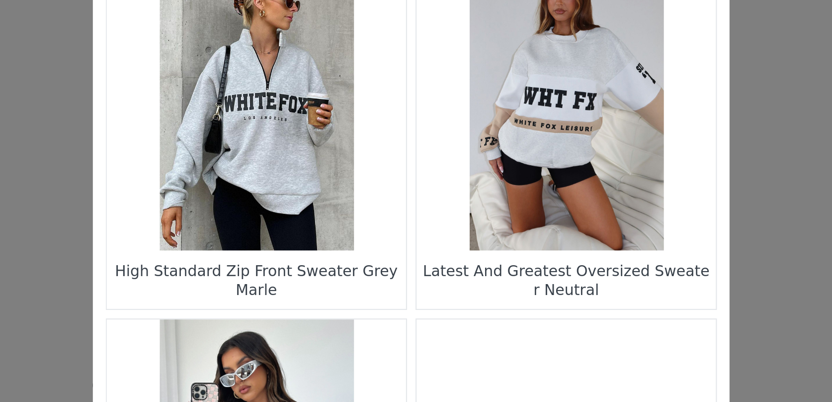
scroll to position [536, 0]
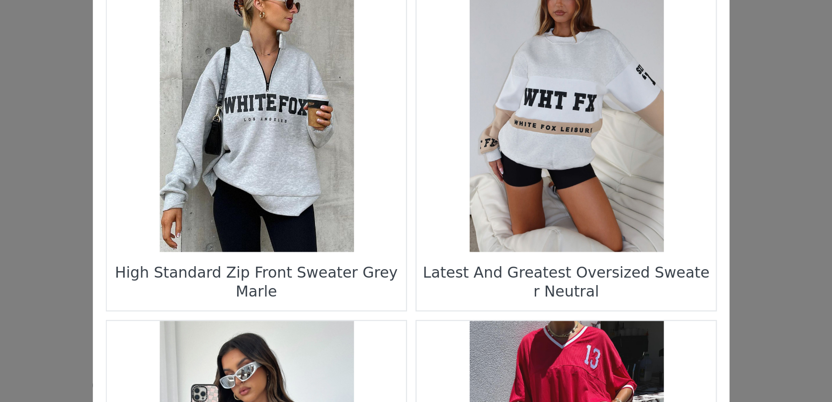
click at [476, 144] on figure "Choose Your Product" at bounding box center [489, 110] width 140 height 140
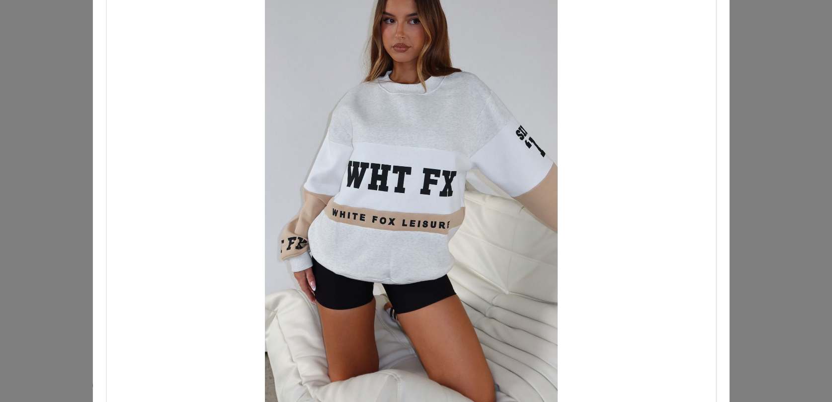
scroll to position [12, 0]
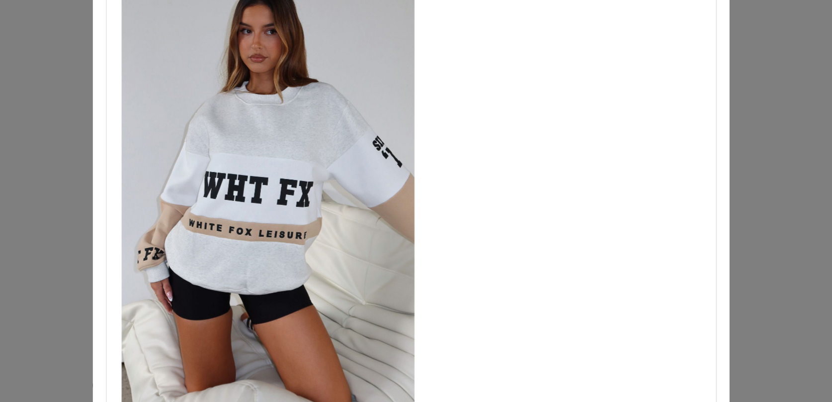
drag, startPoint x: 453, startPoint y: 171, endPoint x: 379, endPoint y: 175, distance: 74.2
click at [384, 174] on div "Choose Your Product" at bounding box center [348, 152] width 285 height 211
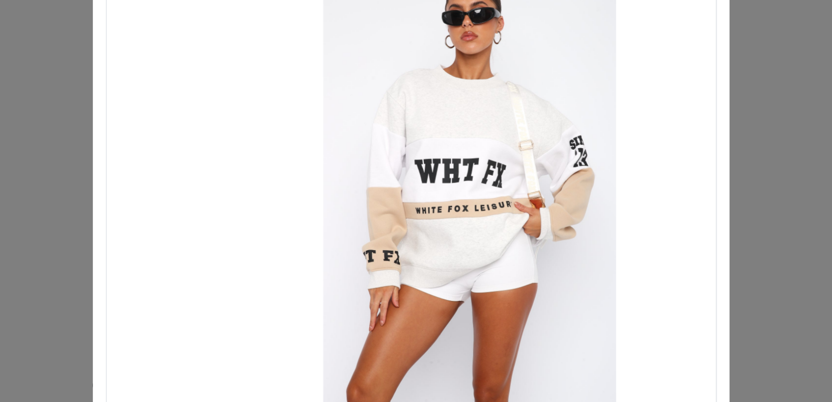
drag, startPoint x: 390, startPoint y: 174, endPoint x: 457, endPoint y: 177, distance: 66.7
click at [457, 177] on div "Choose Your Product" at bounding box center [443, 152] width 285 height 211
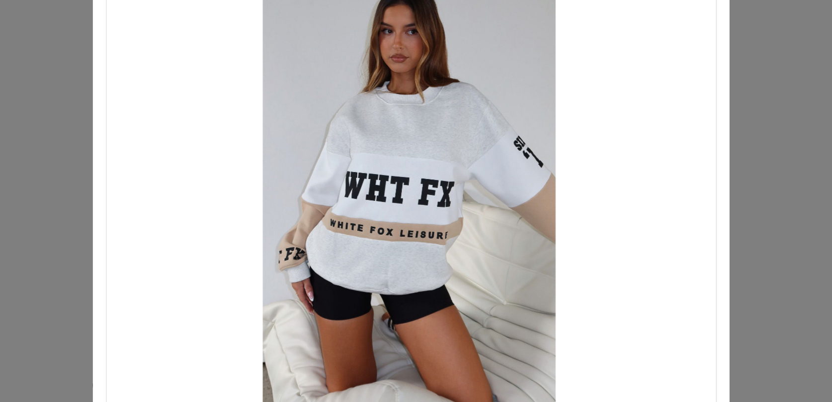
drag, startPoint x: 461, startPoint y: 179, endPoint x: 360, endPoint y: 181, distance: 100.4
click at [362, 181] on div "Choose Your Product" at bounding box center [414, 152] width 285 height 211
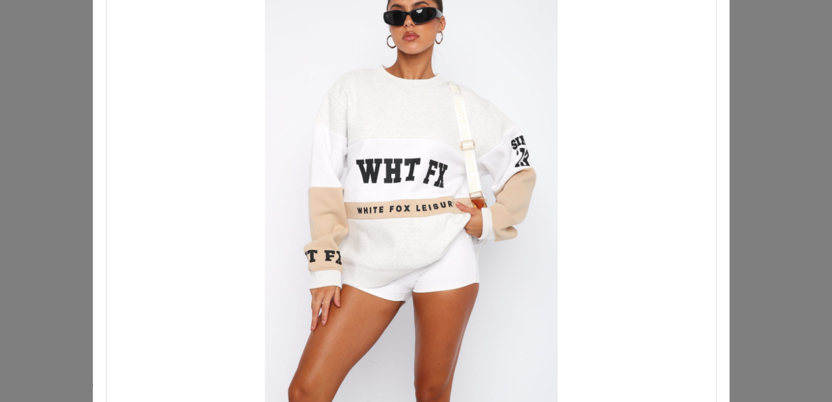
drag, startPoint x: 416, startPoint y: 183, endPoint x: 341, endPoint y: 187, distance: 74.6
click at [345, 186] on div "Choose Your Product" at bounding box center [415, 152] width 285 height 211
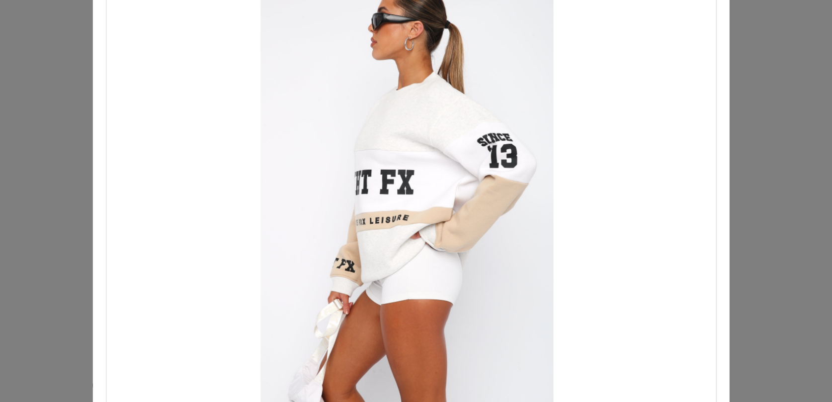
drag, startPoint x: 417, startPoint y: 185, endPoint x: 346, endPoint y: 186, distance: 70.6
click at [355, 185] on div "Choose Your Product" at bounding box center [413, 152] width 285 height 211
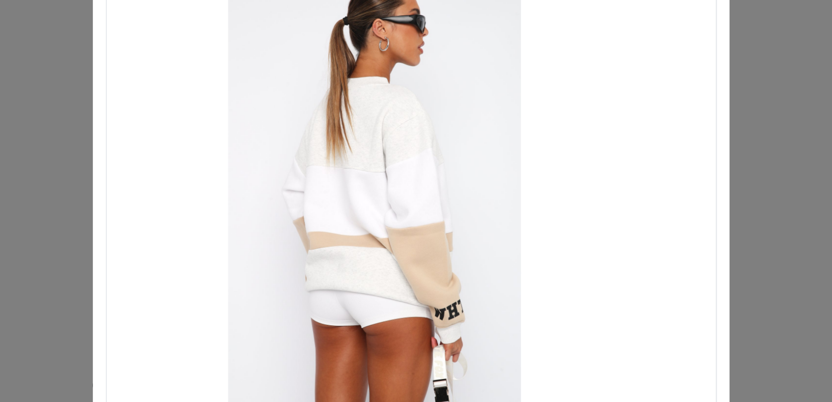
drag, startPoint x: 425, startPoint y: 182, endPoint x: 355, endPoint y: 185, distance: 69.7
click at [355, 185] on div "Choose Your Product" at bounding box center [398, 152] width 285 height 211
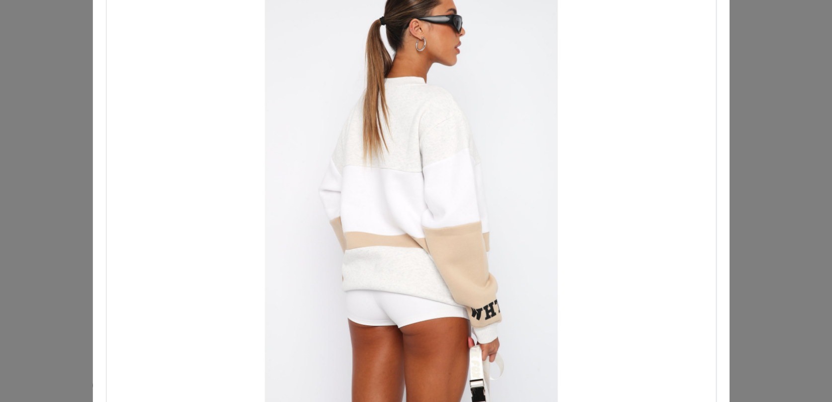
drag, startPoint x: 355, startPoint y: 185, endPoint x: 424, endPoint y: 185, distance: 68.6
click at [424, 185] on div "Choose Your Product" at bounding box center [415, 152] width 285 height 211
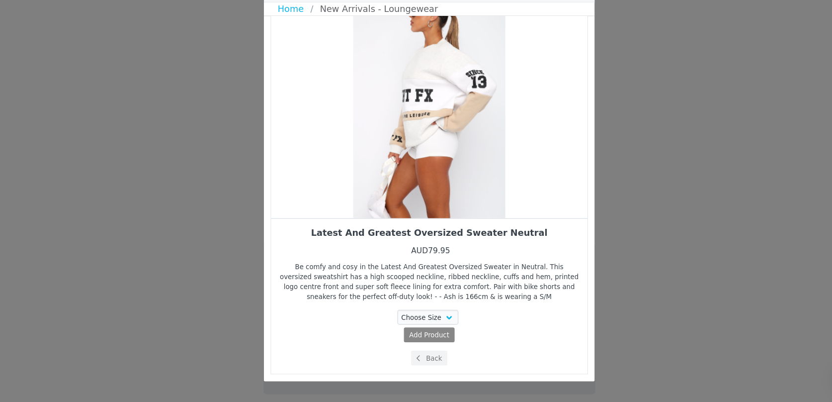
scroll to position [1080, 0]
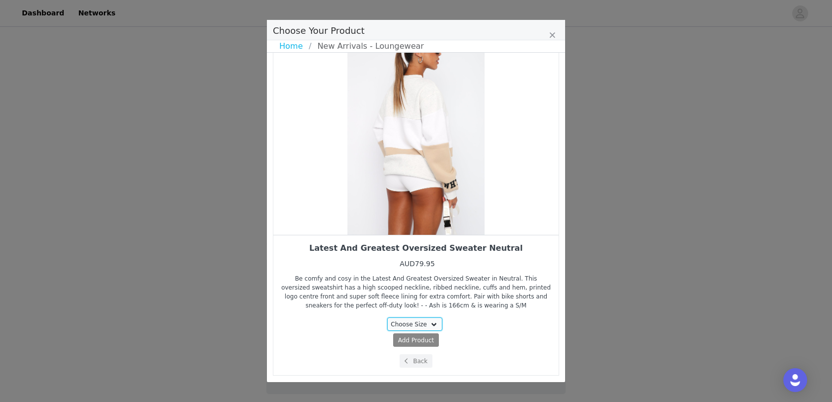
click at [432, 322] on select "Choose Size XS/S XXS/XS S/M M/L L/XL" at bounding box center [415, 323] width 56 height 13
select select "17041060"
click at [388, 317] on select "Choose Size XS/S XXS/XS S/M M/L L/XL" at bounding box center [415, 323] width 56 height 13
click at [418, 340] on button "Add Product ( AUD79.95 )" at bounding box center [416, 339] width 84 height 13
select select "17041060"
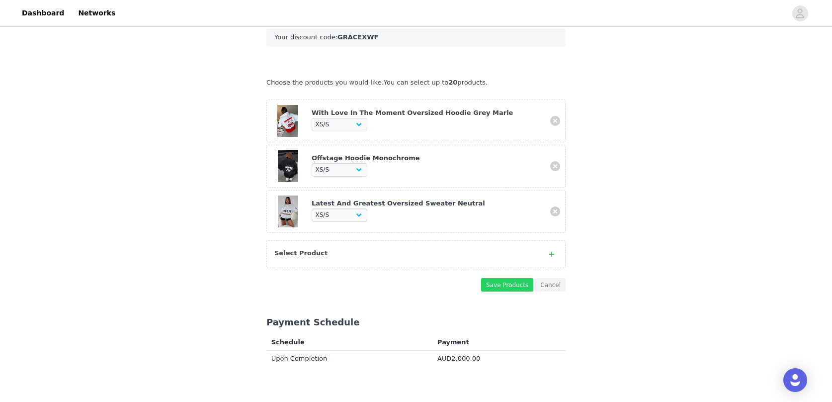
scroll to position [162, 0]
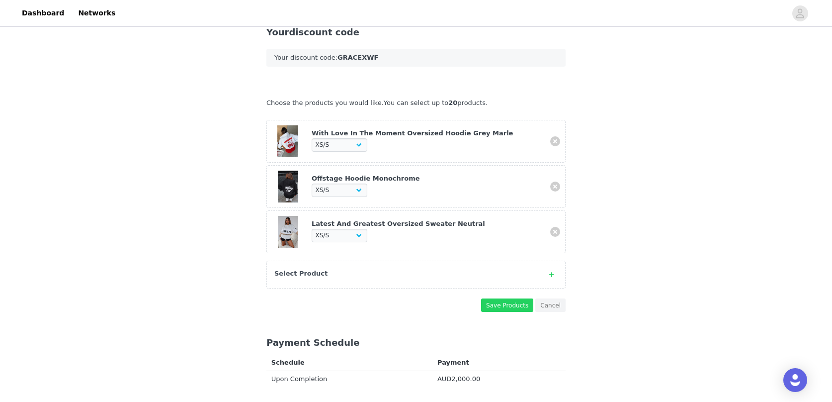
click at [380, 278] on div "Select Product" at bounding box center [405, 273] width 263 height 10
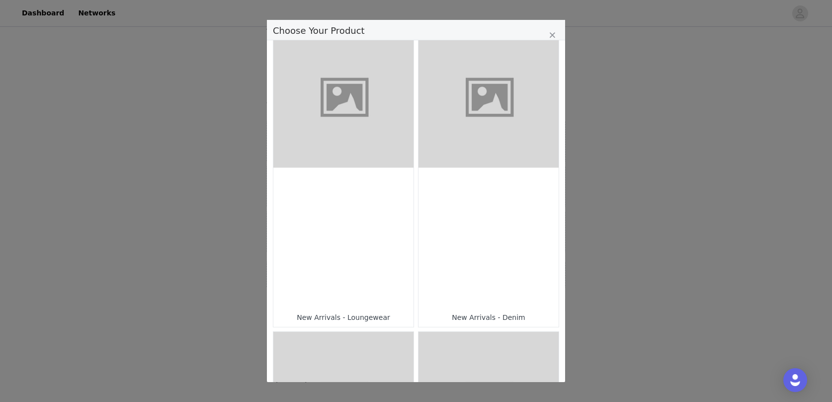
scroll to position [623, 0]
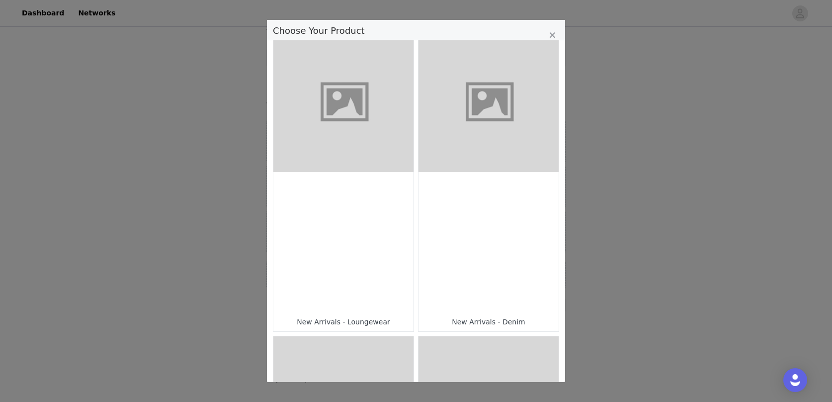
click at [346, 170] on figure "Choose Your Product" at bounding box center [343, 102] width 140 height 140
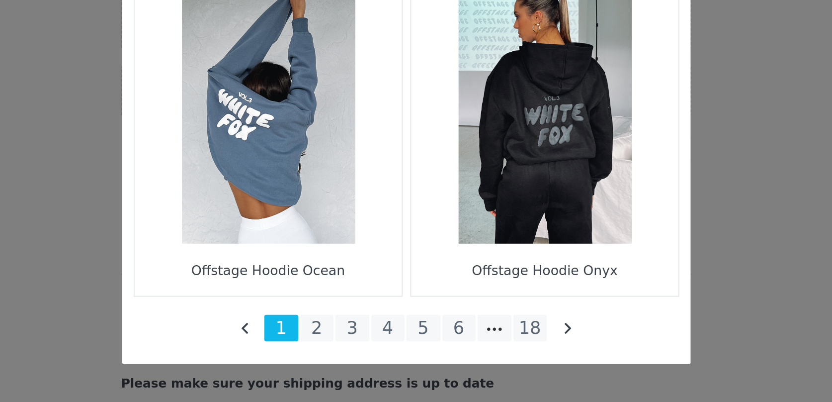
scroll to position [198, 0]
click at [370, 361] on li "2" at bounding box center [369, 363] width 18 height 14
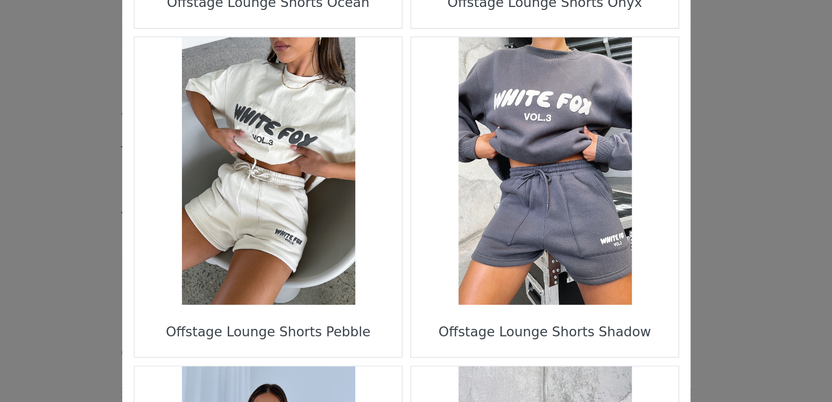
scroll to position [1018, 0]
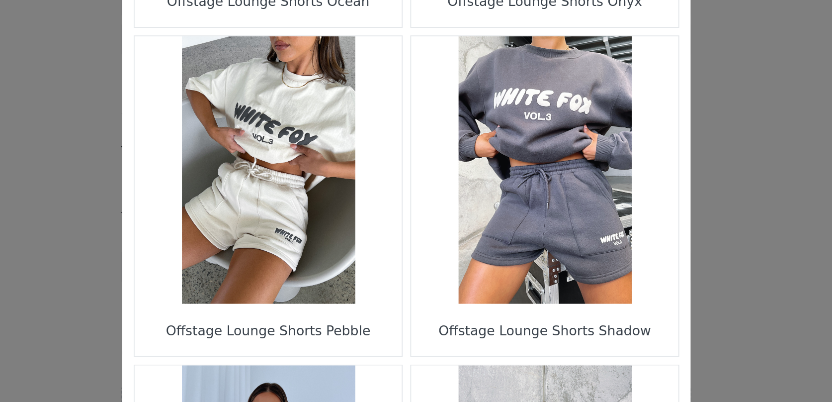
click at [357, 173] on figure "Choose Your Product" at bounding box center [343, 147] width 140 height 140
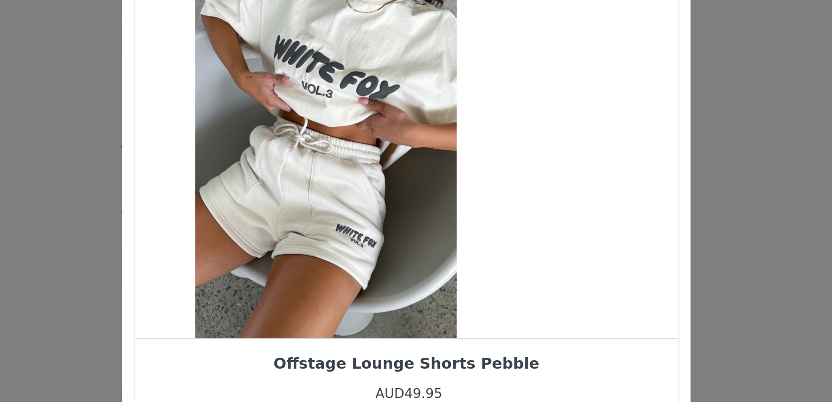
drag, startPoint x: 463, startPoint y: 170, endPoint x: 385, endPoint y: 172, distance: 78.6
click at [387, 172] on div "Choose Your Product" at bounding box center [373, 128] width 285 height 211
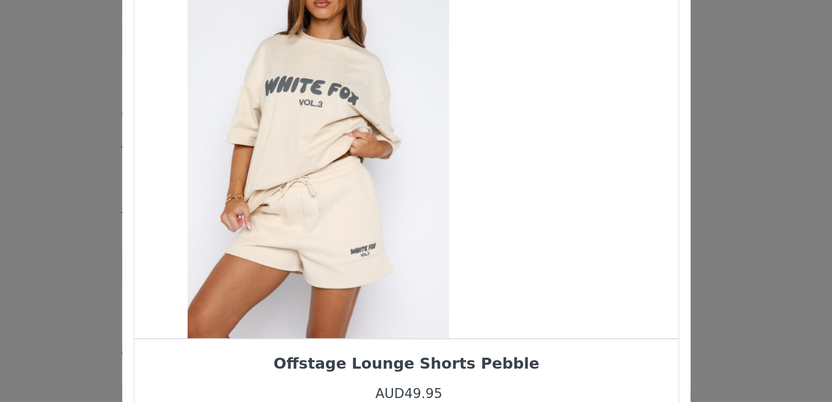
drag, startPoint x: 455, startPoint y: 169, endPoint x: 364, endPoint y: 178, distance: 91.4
click at [368, 177] on div "Choose Your Product" at bounding box center [369, 128] width 285 height 211
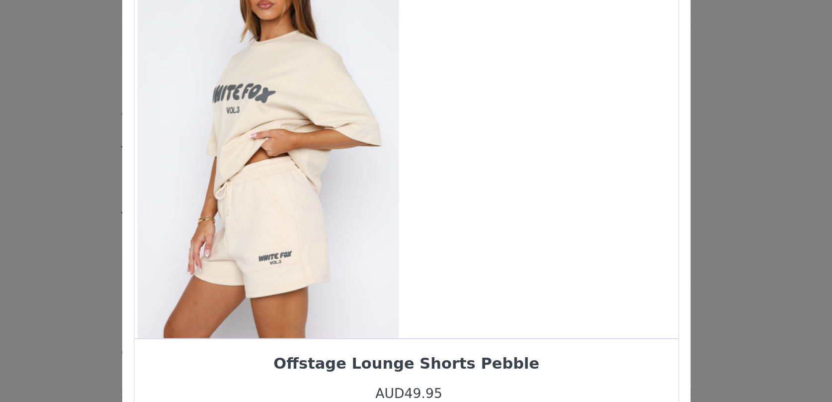
drag, startPoint x: 429, startPoint y: 177, endPoint x: 357, endPoint y: 183, distance: 72.9
click at [357, 183] on div "Choose Your Product" at bounding box center [343, 128] width 285 height 211
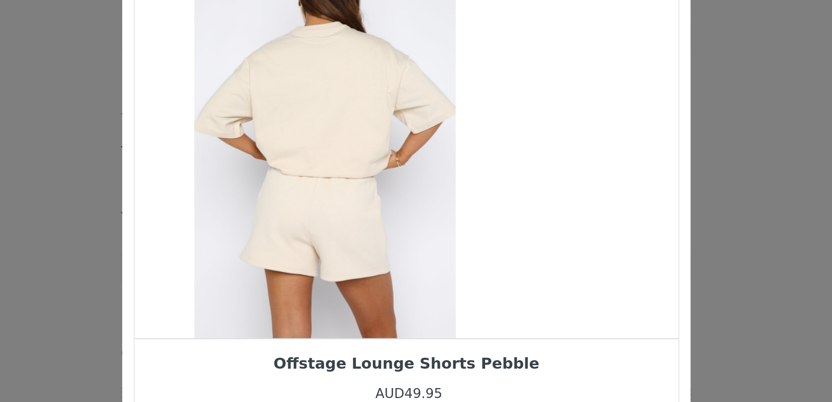
drag, startPoint x: 432, startPoint y: 171, endPoint x: 379, endPoint y: 171, distance: 53.2
click at [379, 171] on div "Choose Your Product" at bounding box center [373, 128] width 285 height 211
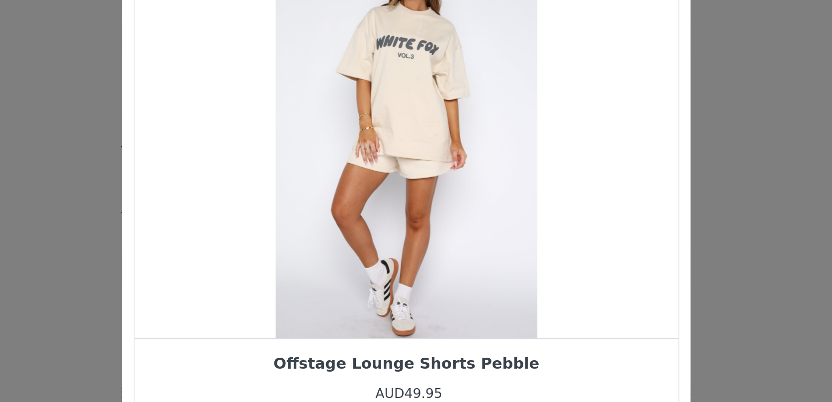
drag, startPoint x: 432, startPoint y: 164, endPoint x: 373, endPoint y: 168, distance: 59.3
click at [377, 168] on div "Choose Your Product" at bounding box center [415, 128] width 285 height 211
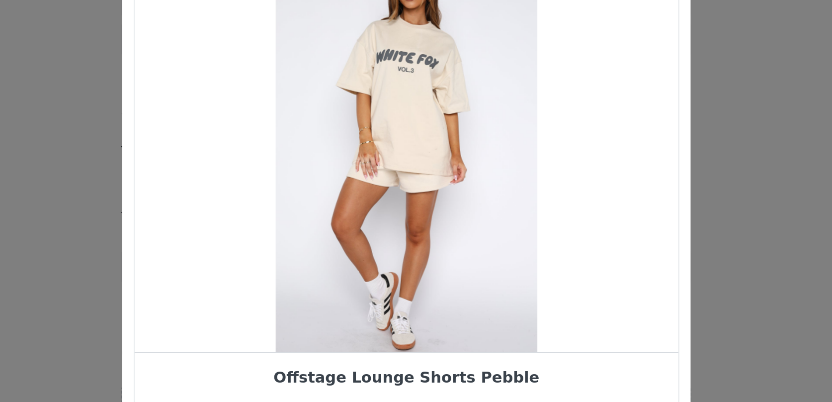
scroll to position [22, 0]
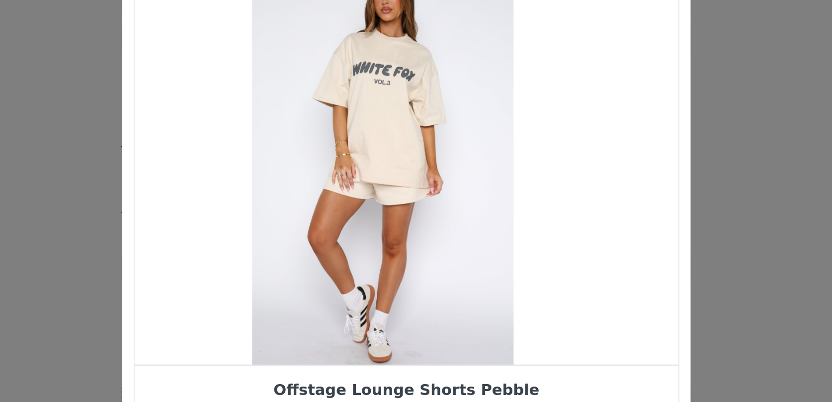
drag, startPoint x: 414, startPoint y: 164, endPoint x: 370, endPoint y: 164, distance: 43.7
click at [371, 164] on div "Choose Your Product" at bounding box center [403, 142] width 285 height 211
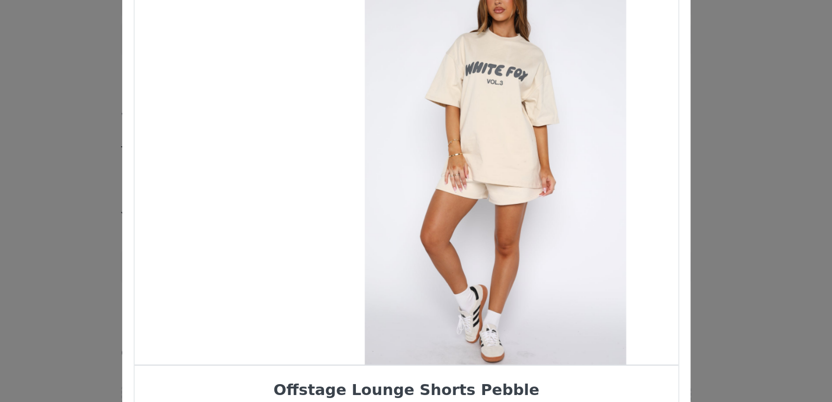
drag, startPoint x: 370, startPoint y: 164, endPoint x: 454, endPoint y: 164, distance: 84.5
click at [453, 164] on div "Choose Your Product" at bounding box center [462, 142] width 285 height 211
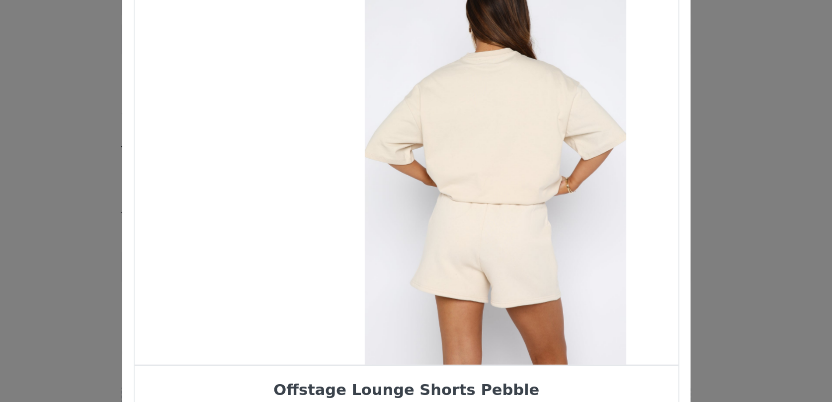
drag, startPoint x: 417, startPoint y: 169, endPoint x: 490, endPoint y: 169, distance: 73.1
click at [485, 169] on div "Choose Your Product" at bounding box center [462, 142] width 285 height 211
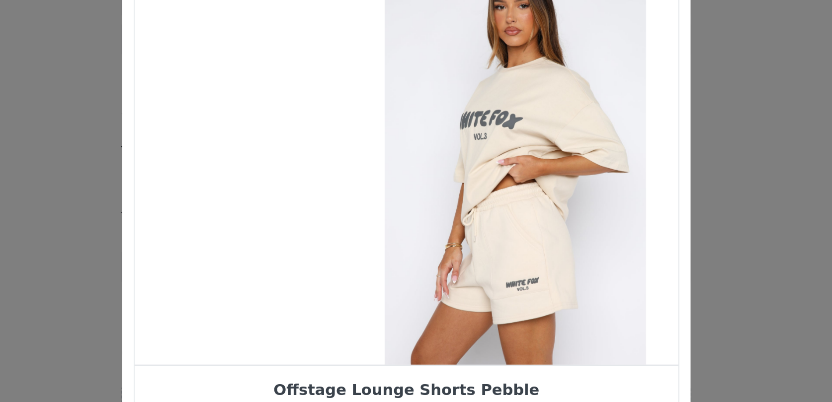
drag, startPoint x: 433, startPoint y: 177, endPoint x: 494, endPoint y: 177, distance: 60.6
click at [493, 177] on div "Choose Your Product" at bounding box center [473, 142] width 285 height 211
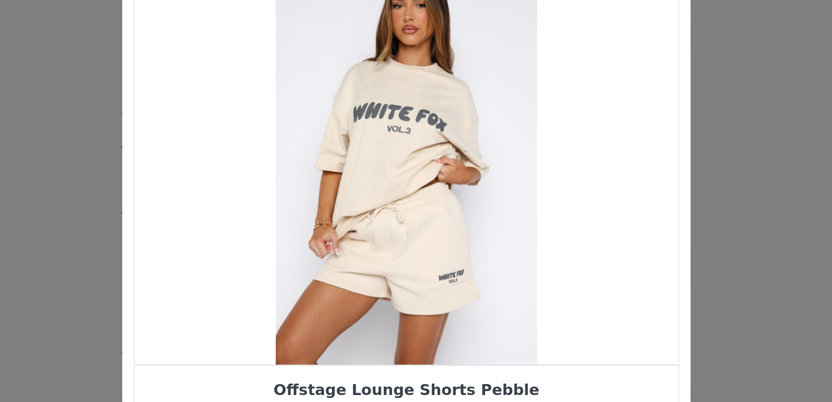
scroll to position [36, 0]
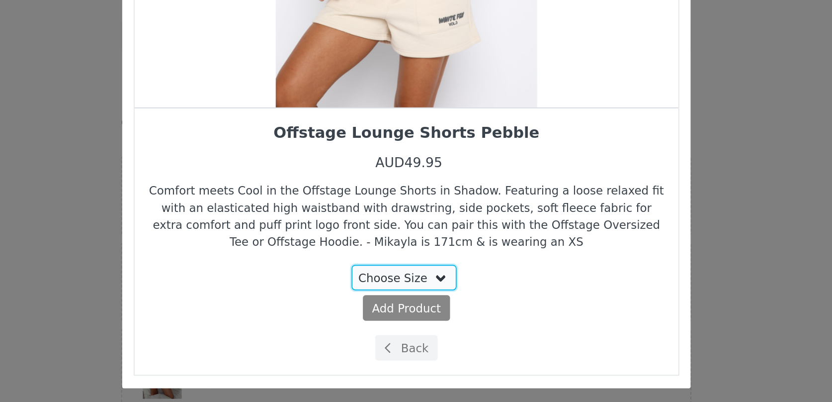
click at [429, 322] on select "Choose Size S XL XXL" at bounding box center [415, 323] width 56 height 13
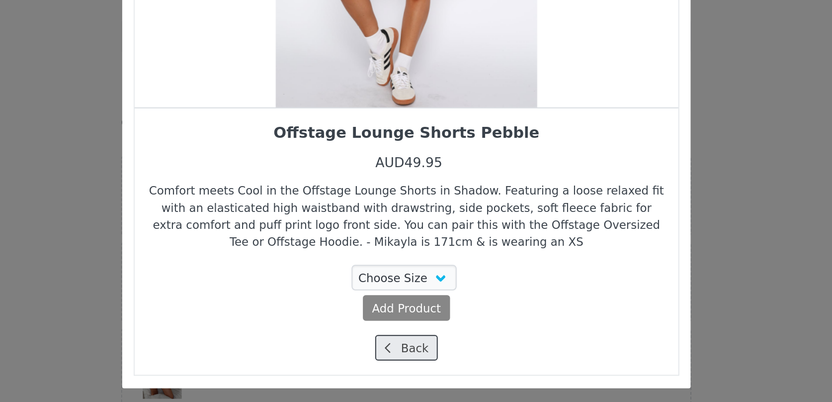
click at [415, 362] on button "Back" at bounding box center [416, 360] width 33 height 13
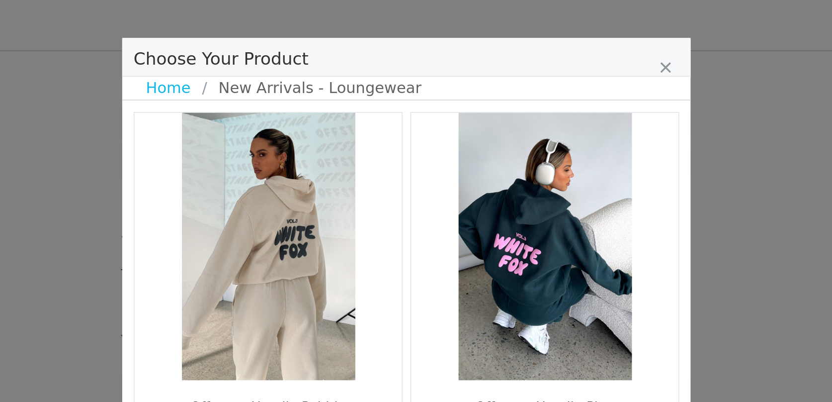
scroll to position [0, 0]
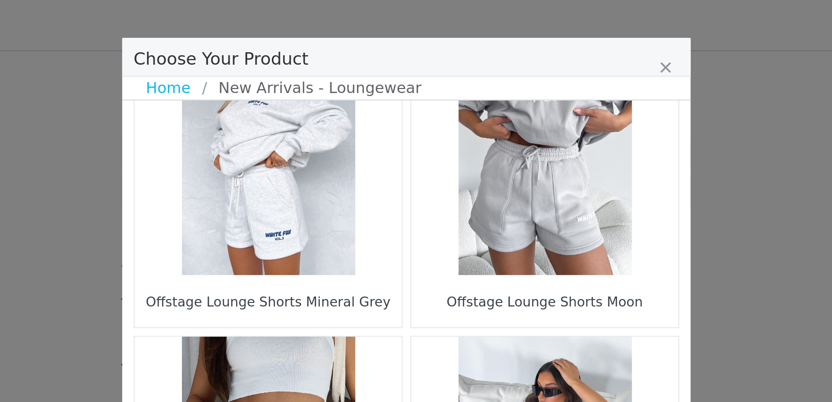
click at [467, 125] on figure "Choose Your Product" at bounding box center [489, 74] width 140 height 140
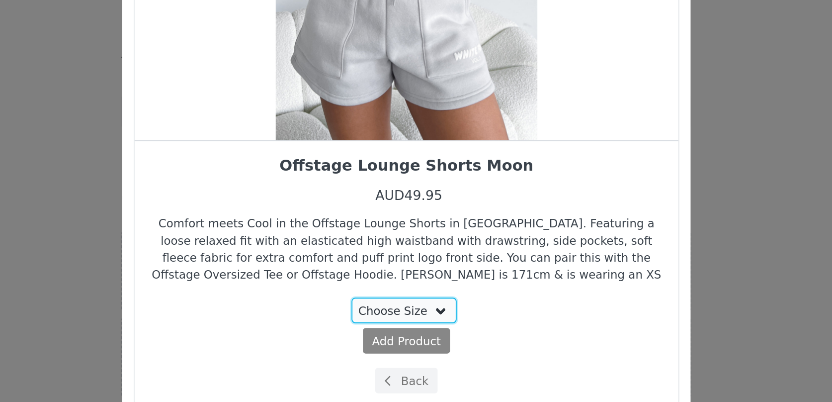
click at [408, 324] on select "Choose Size XXS XS S M L XL XXL" at bounding box center [415, 323] width 56 height 13
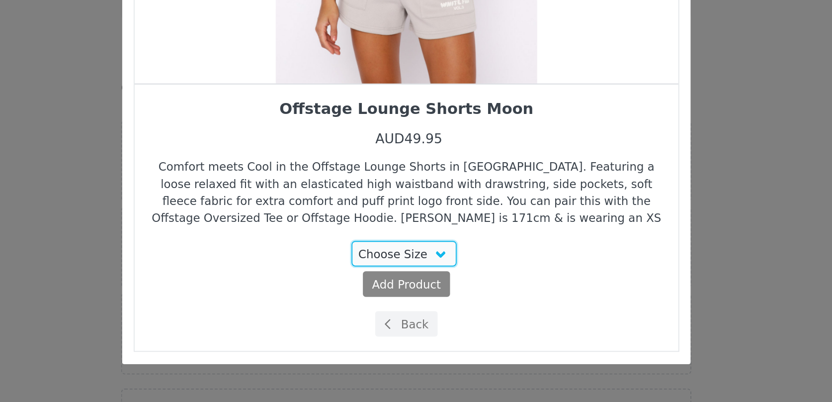
scroll to position [28, 0]
click at [409, 358] on span "Choose Your Product" at bounding box center [406, 360] width 9 height 9
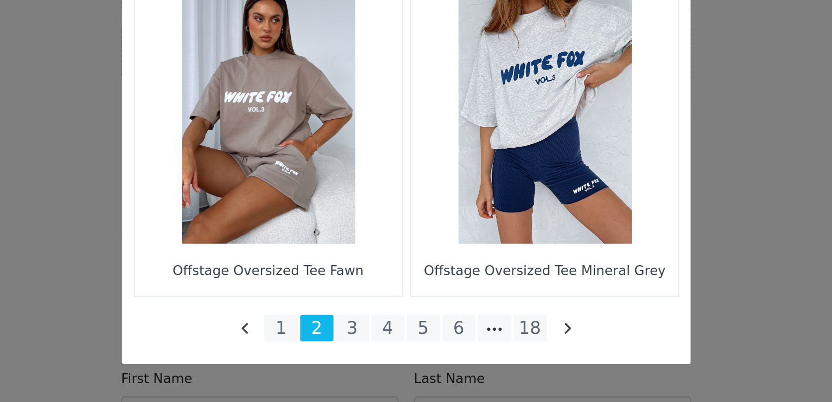
scroll to position [228, 0]
click at [382, 362] on li "3" at bounding box center [388, 363] width 18 height 14
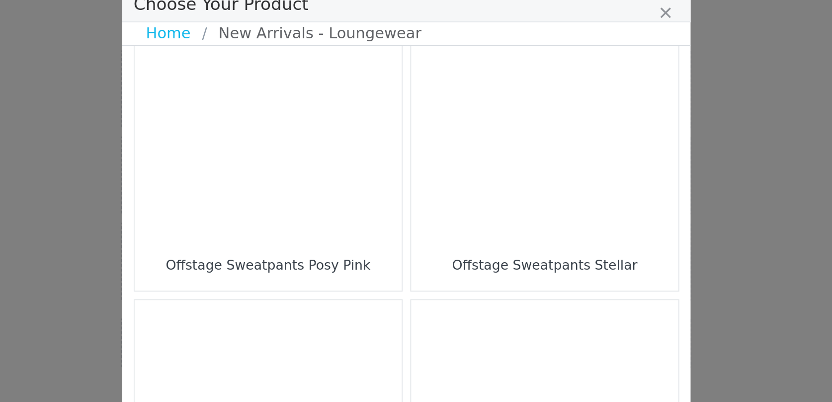
scroll to position [1433, 0]
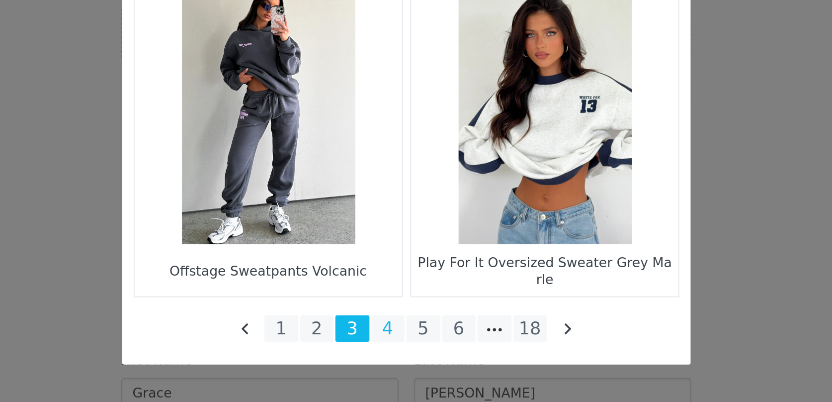
click at [406, 361] on li "4" at bounding box center [407, 363] width 18 height 14
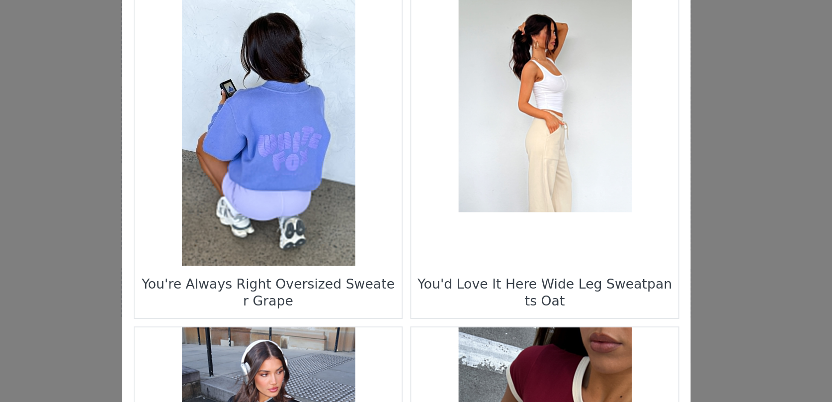
scroll to position [866, 0]
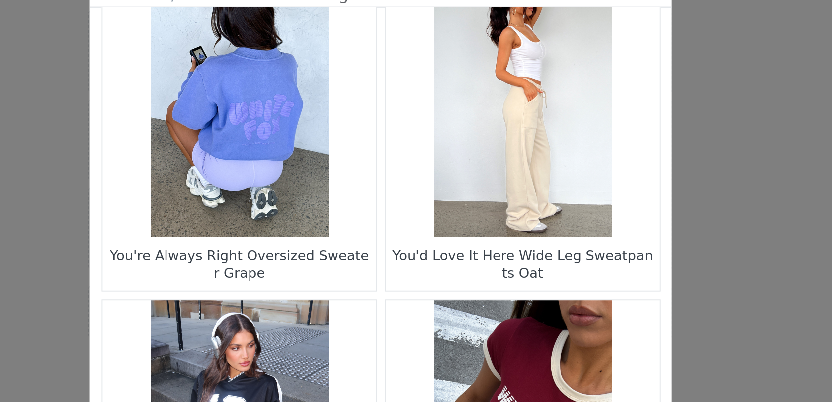
click at [483, 129] on figure "Choose Your Product" at bounding box center [489, 100] width 140 height 140
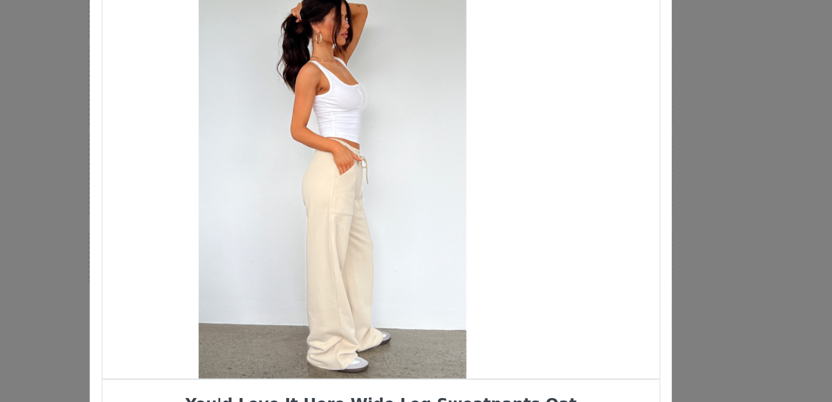
drag, startPoint x: 435, startPoint y: 161, endPoint x: 396, endPoint y: 190, distance: 49.0
click at [396, 190] on div "Choose Your Product" at bounding box center [391, 164] width 285 height 211
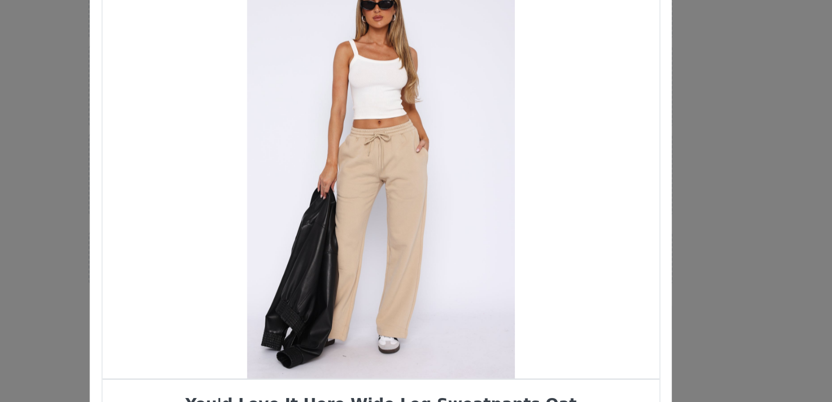
drag, startPoint x: 405, startPoint y: 192, endPoint x: 363, endPoint y: 200, distance: 42.5
click at [363, 200] on div "Choose Your Product" at bounding box center [415, 164] width 285 height 211
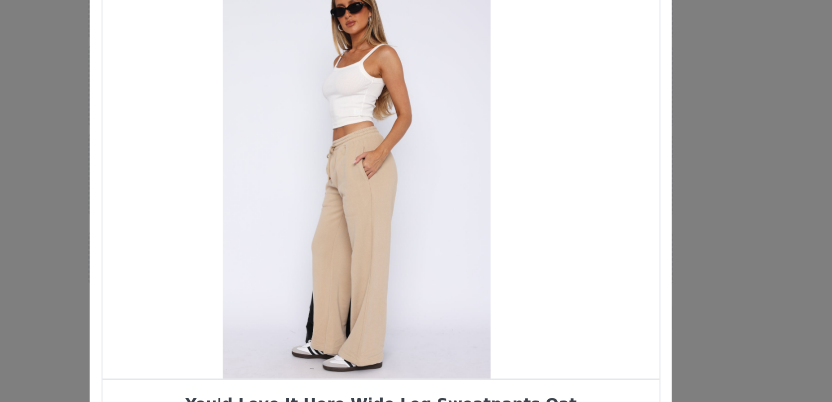
drag, startPoint x: 415, startPoint y: 206, endPoint x: 342, endPoint y: 216, distance: 72.8
click at [345, 215] on div "Choose Your Product" at bounding box center [403, 164] width 285 height 211
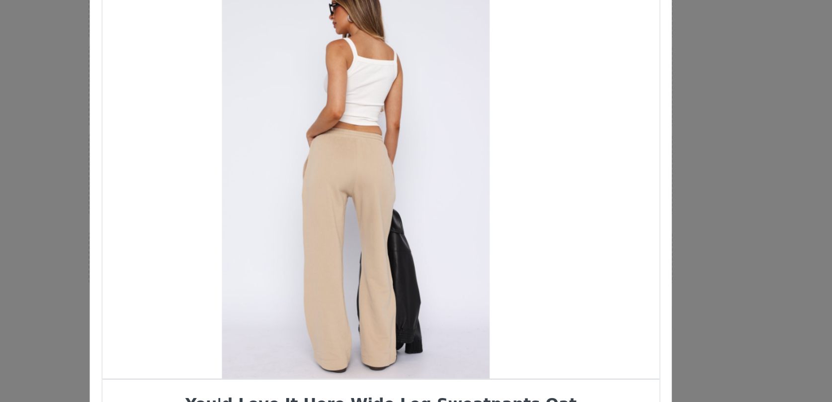
drag, startPoint x: 422, startPoint y: 209, endPoint x: 338, endPoint y: 211, distance: 84.0
click at [338, 211] on div "Choose Your Product" at bounding box center [402, 164] width 285 height 211
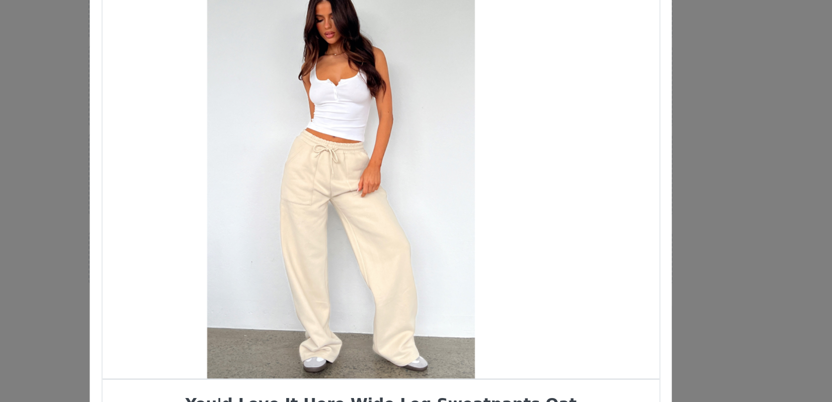
drag, startPoint x: 404, startPoint y: 204, endPoint x: 334, endPoint y: 205, distance: 69.6
click at [334, 205] on div "Choose Your Product" at bounding box center [395, 164] width 285 height 211
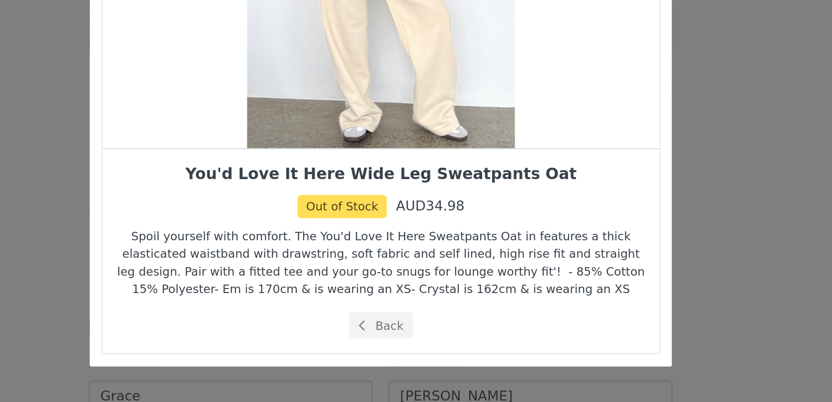
scroll to position [234, 0]
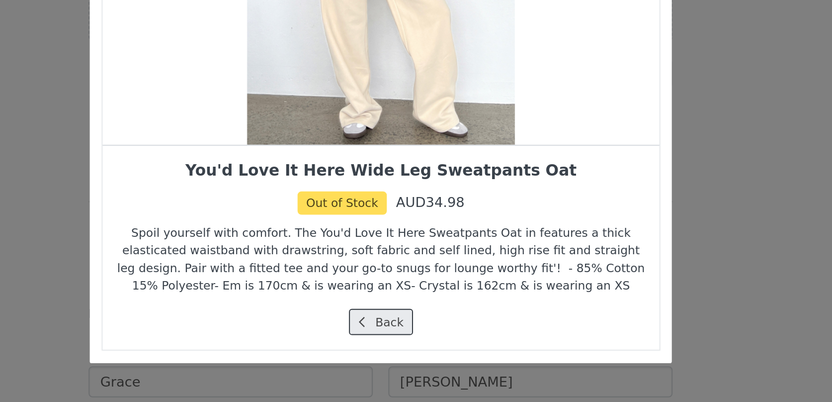
click at [406, 360] on icon "Choose Your Product" at bounding box center [406, 361] width 3 height 6
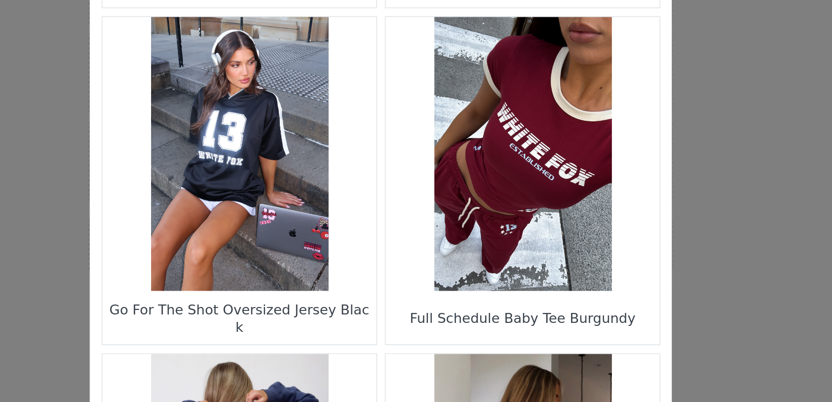
scroll to position [1007, 0]
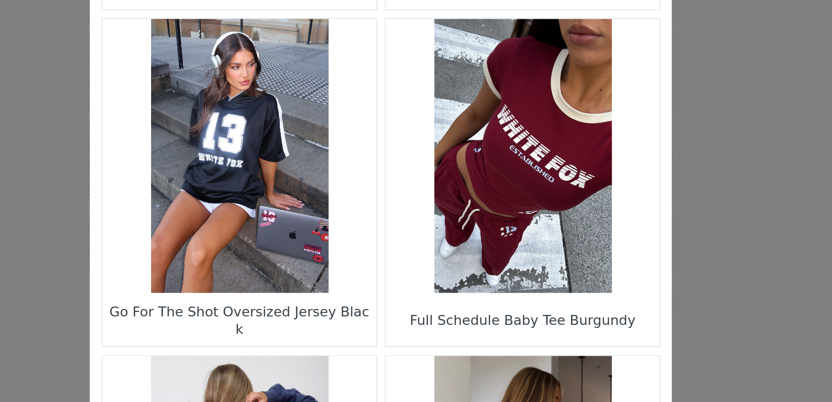
click at [356, 173] on figure "Choose Your Product" at bounding box center [343, 157] width 140 height 140
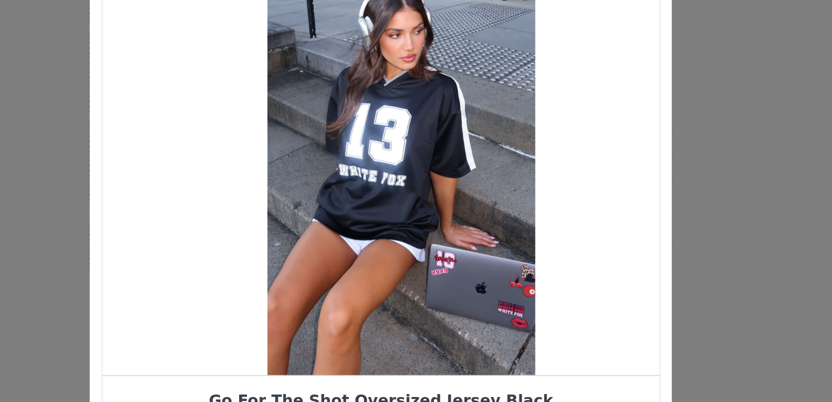
drag, startPoint x: 392, startPoint y: 195, endPoint x: 319, endPoint y: 204, distance: 73.1
click at [319, 204] on div "Choose Your Product" at bounding box center [426, 164] width 285 height 211
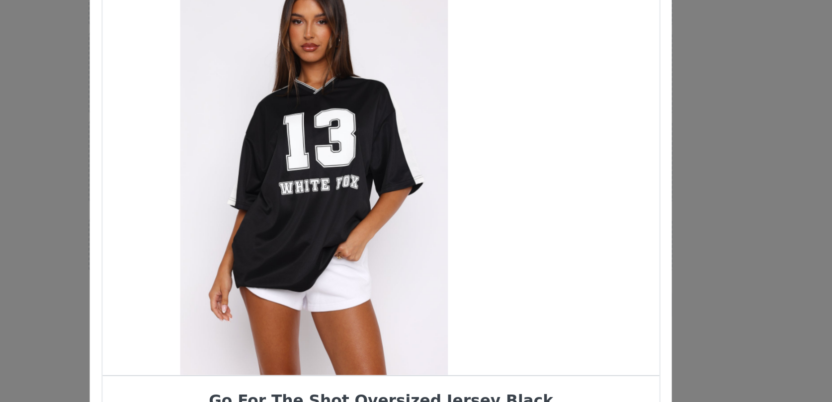
drag, startPoint x: 423, startPoint y: 201, endPoint x: 361, endPoint y: 202, distance: 61.2
click at [368, 202] on div "Choose Your Product" at bounding box center [381, 164] width 285 height 211
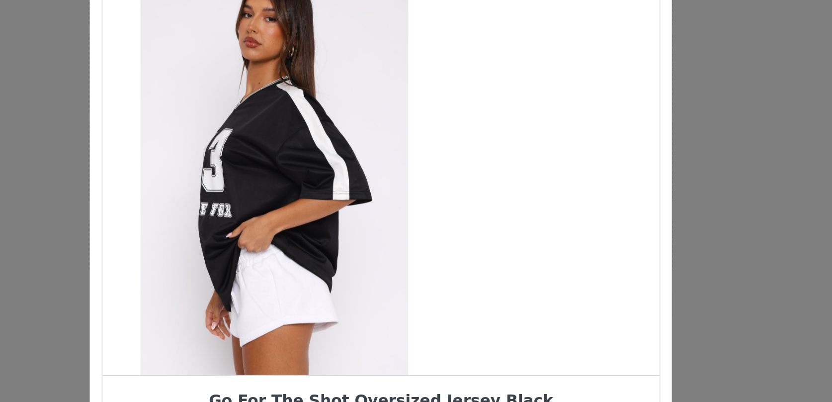
drag, startPoint x: 434, startPoint y: 191, endPoint x: 347, endPoint y: 209, distance: 88.3
click at [358, 204] on div "Choose Your Product" at bounding box center [361, 164] width 285 height 211
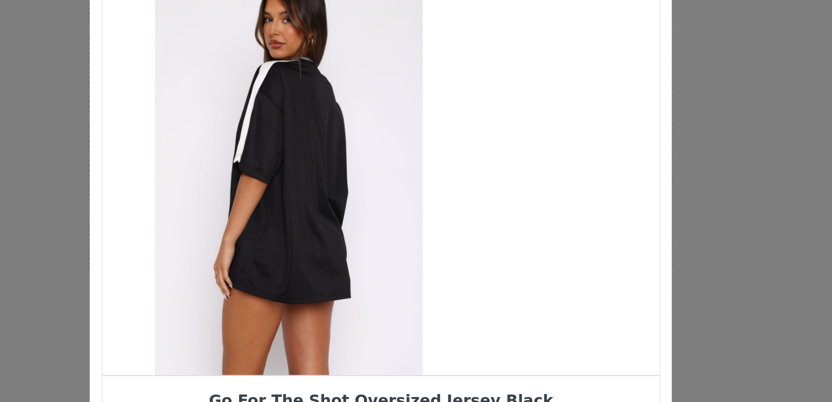
drag, startPoint x: 428, startPoint y: 204, endPoint x: 359, endPoint y: 214, distance: 69.8
click at [359, 214] on div "Choose Your Product" at bounding box center [368, 164] width 285 height 211
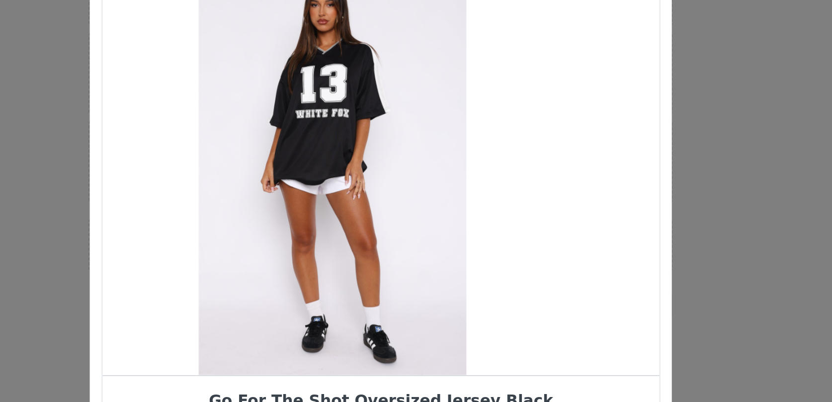
drag, startPoint x: 404, startPoint y: 216, endPoint x: 355, endPoint y: 223, distance: 48.7
click at [358, 221] on div "Choose Your Product" at bounding box center [391, 164] width 285 height 211
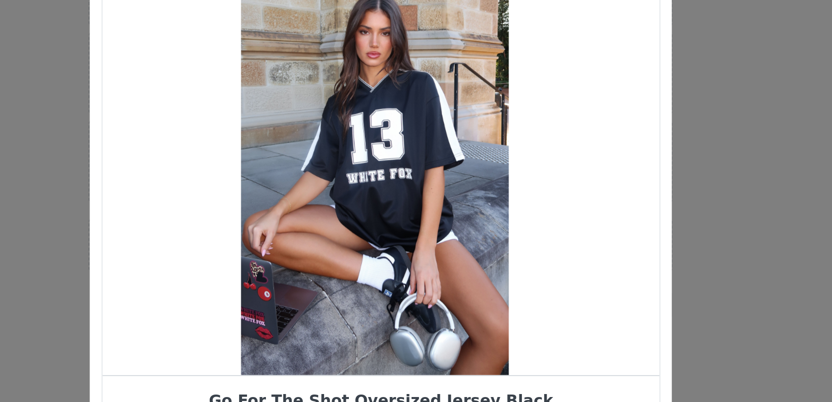
drag, startPoint x: 418, startPoint y: 208, endPoint x: 332, endPoint y: 217, distance: 86.5
click at [334, 216] on div "Choose Your Product" at bounding box center [412, 164] width 285 height 211
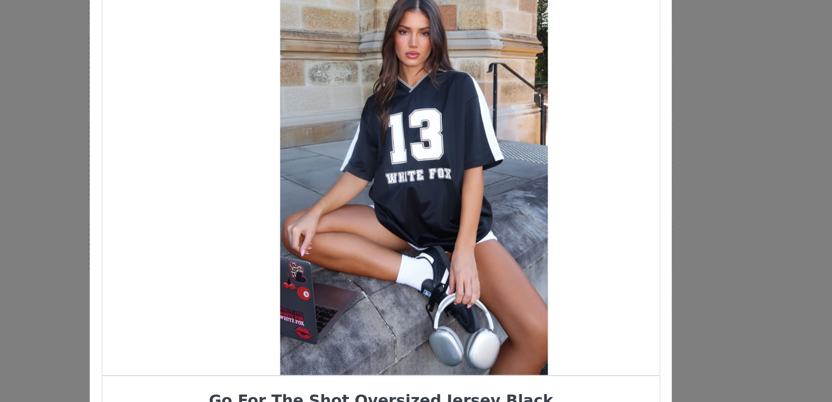
drag, startPoint x: 403, startPoint y: 204, endPoint x: 526, endPoint y: 195, distance: 123.6
click at [524, 195] on div "Choose Your Product" at bounding box center [432, 164] width 285 height 211
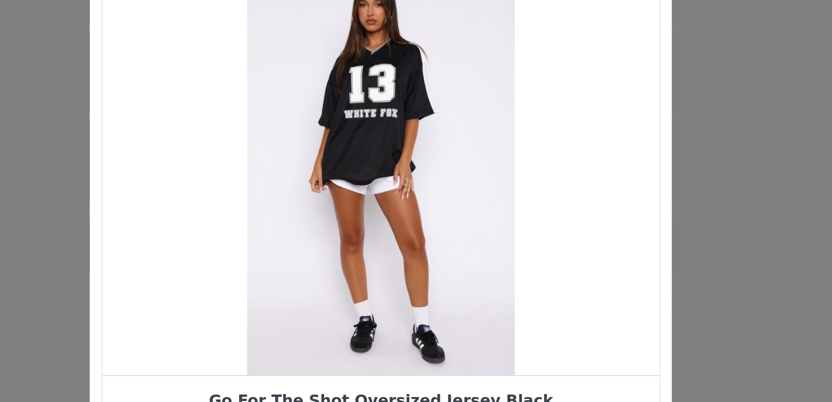
drag, startPoint x: 422, startPoint y: 205, endPoint x: 521, endPoint y: 198, distance: 100.2
click at [519, 198] on div "Choose Your Product" at bounding box center [415, 164] width 285 height 211
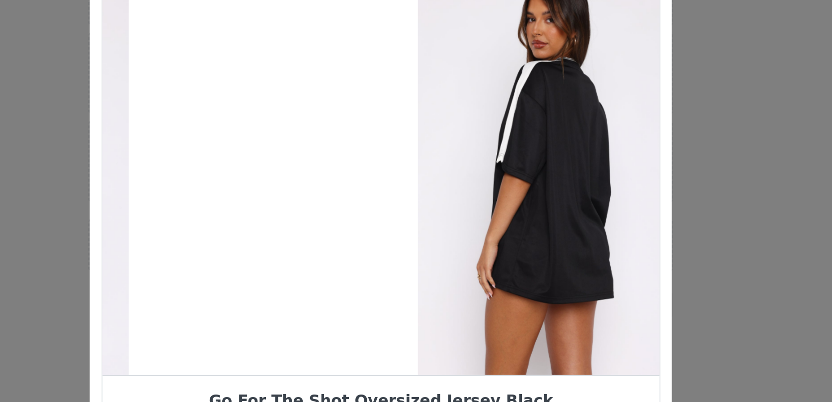
drag, startPoint x: 421, startPoint y: 209, endPoint x: 512, endPoint y: 196, distance: 91.8
click at [511, 196] on div "Choose Your Product" at bounding box center [503, 164] width 285 height 211
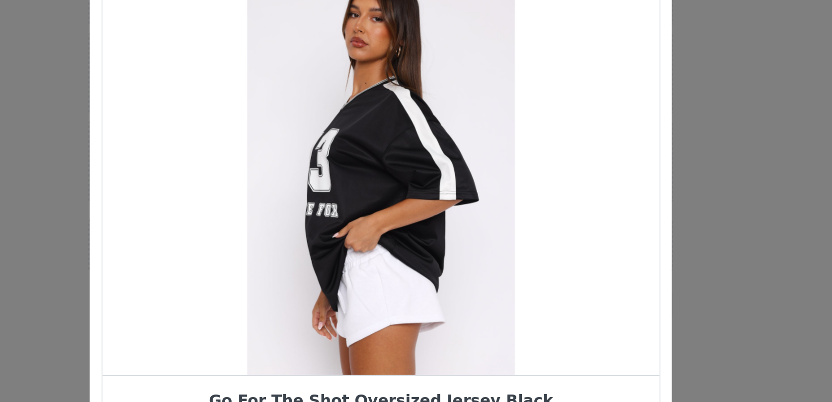
drag, startPoint x: 425, startPoint y: 215, endPoint x: 507, endPoint y: 208, distance: 81.3
click at [504, 209] on div "Choose Your Product" at bounding box center [415, 164] width 285 height 211
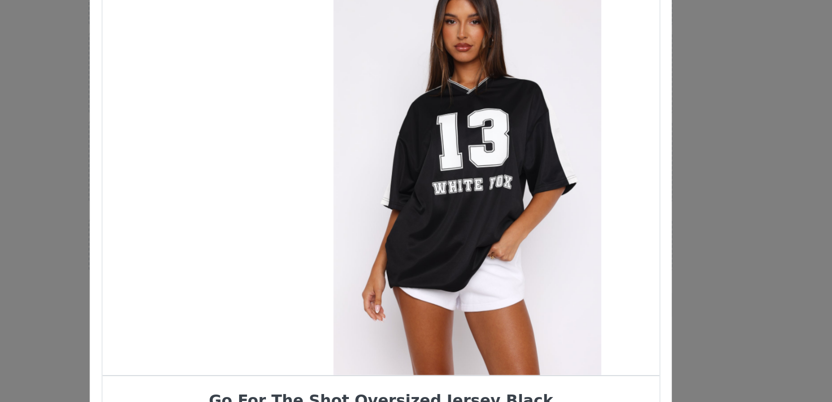
drag, startPoint x: 409, startPoint y: 212, endPoint x: 490, endPoint y: 211, distance: 80.5
click at [488, 211] on div "Choose Your Product" at bounding box center [460, 164] width 285 height 211
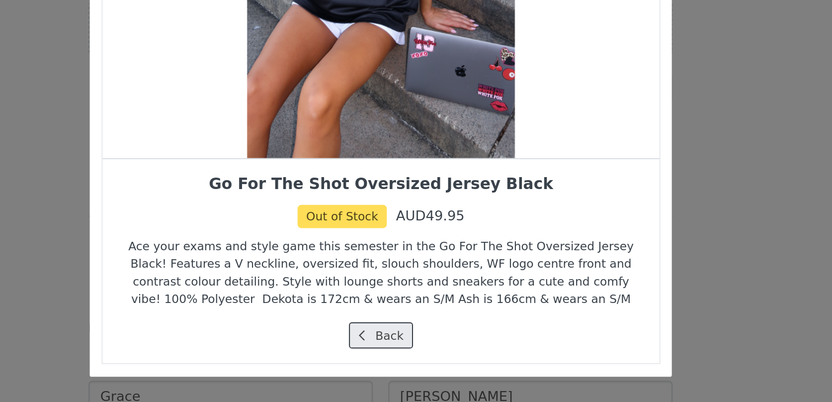
click at [427, 361] on button "Back" at bounding box center [416, 360] width 33 height 13
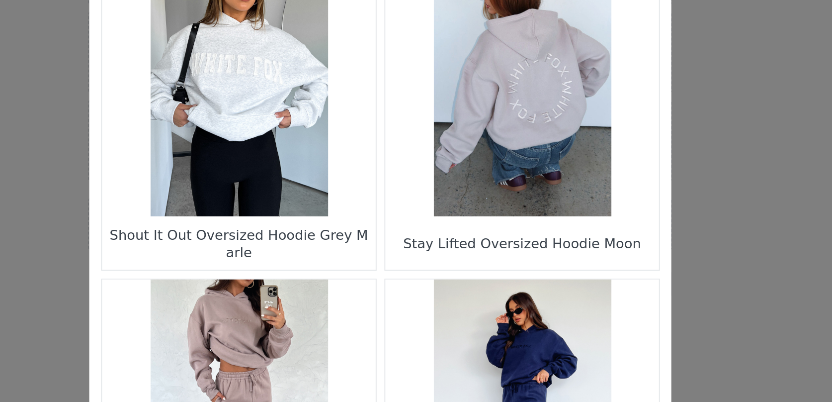
scroll to position [0, 0]
click at [343, 186] on figure "Choose Your Product" at bounding box center [343, 129] width 140 height 140
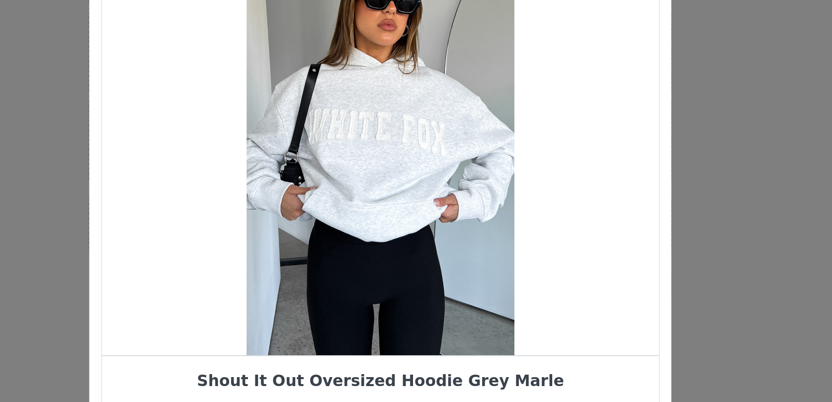
scroll to position [45, 0]
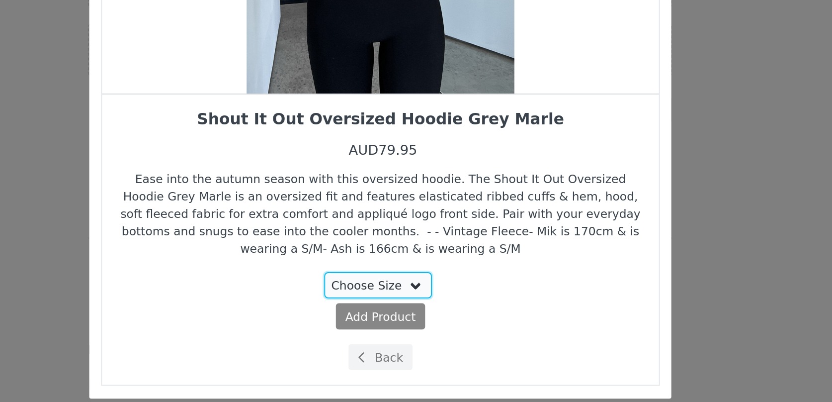
click at [418, 328] on select "Choose Size XS/S XXS/XS M/L L/XL" at bounding box center [415, 323] width 56 height 13
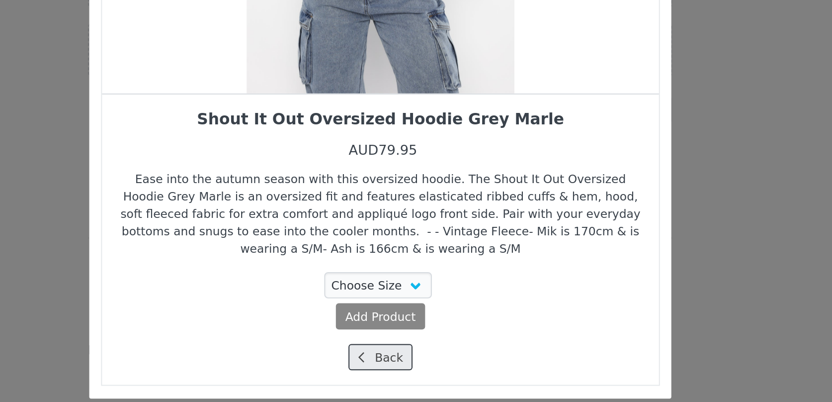
click at [400, 359] on button "Back" at bounding box center [416, 360] width 33 height 13
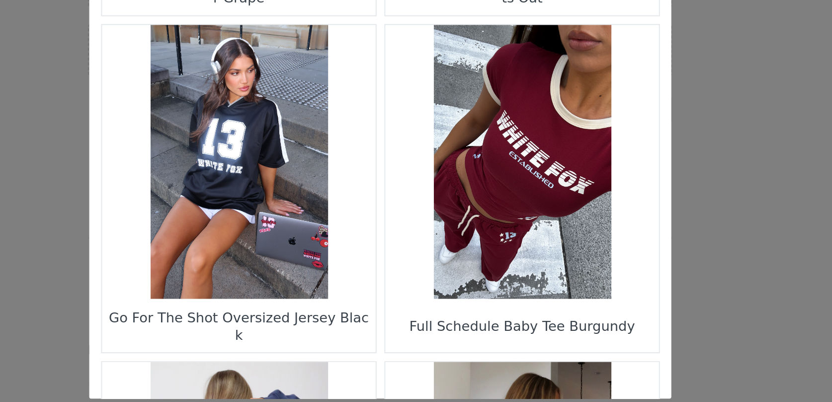
click at [515, 258] on figure "Choose Your Product" at bounding box center [489, 260] width 140 height 140
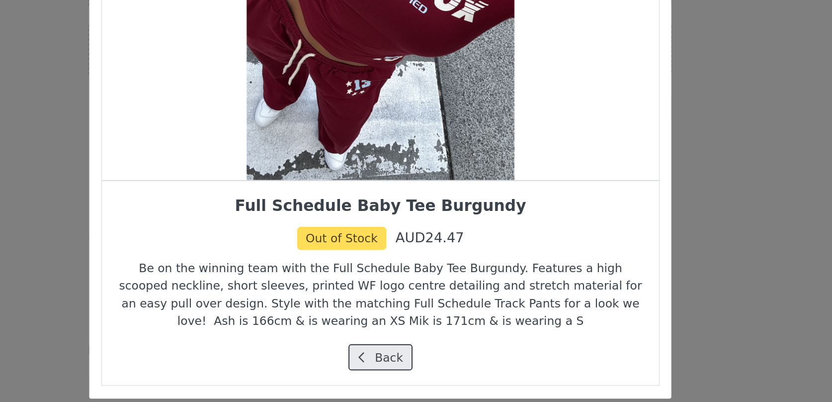
click at [417, 359] on button "Back" at bounding box center [416, 360] width 33 height 13
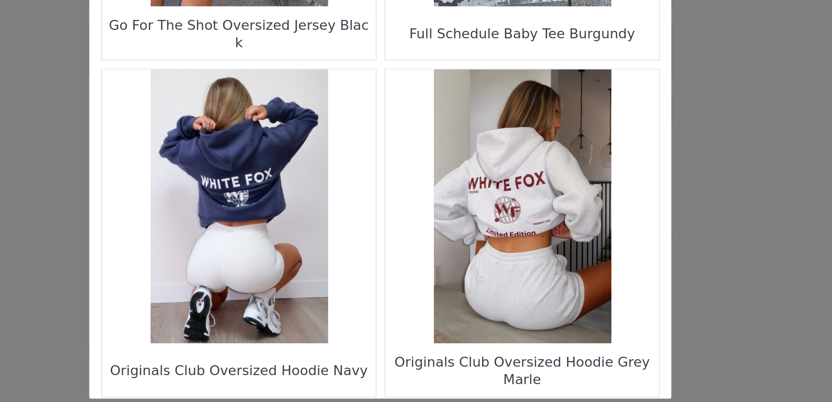
click at [336, 299] on figure "Choose Your Product" at bounding box center [343, 283] width 140 height 140
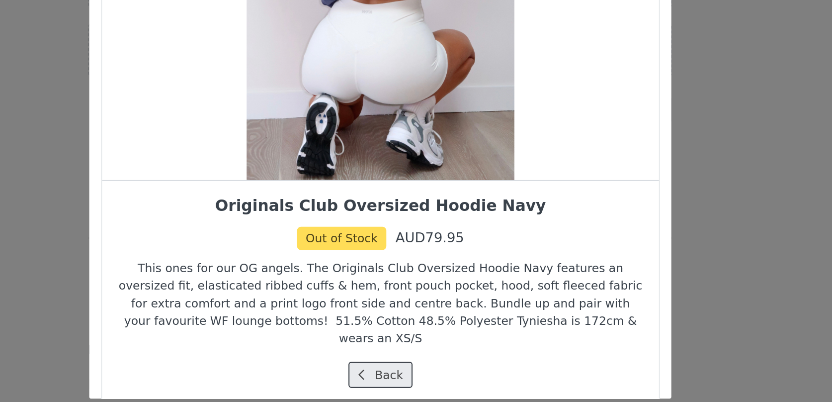
click at [411, 363] on button "Back" at bounding box center [416, 369] width 33 height 13
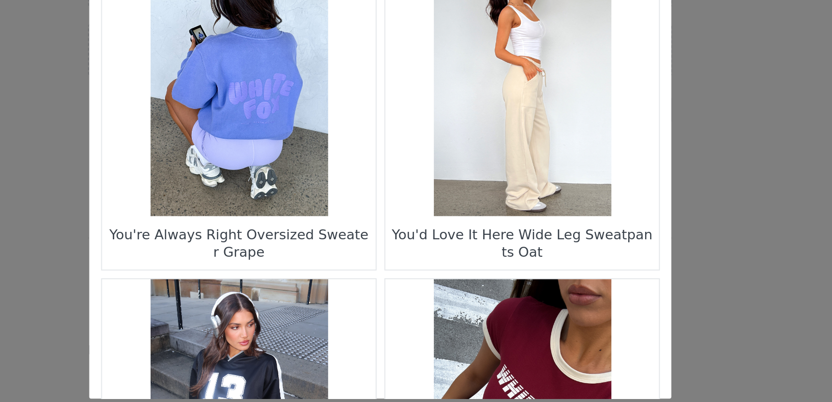
click at [467, 345] on figure "Choose Your Product" at bounding box center [489, 391] width 140 height 140
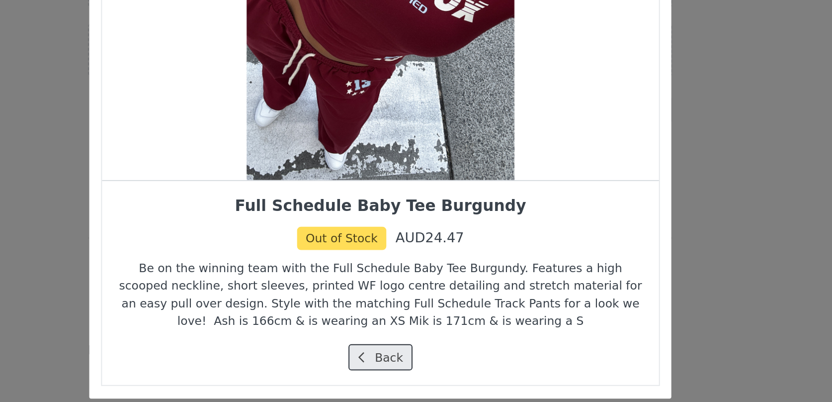
click at [414, 357] on button "Back" at bounding box center [416, 360] width 33 height 13
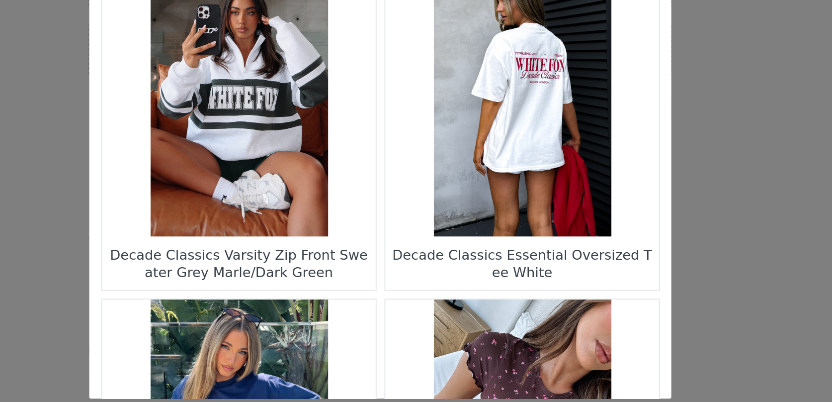
click at [482, 249] on figure "Choose Your Product" at bounding box center [489, 229] width 140 height 140
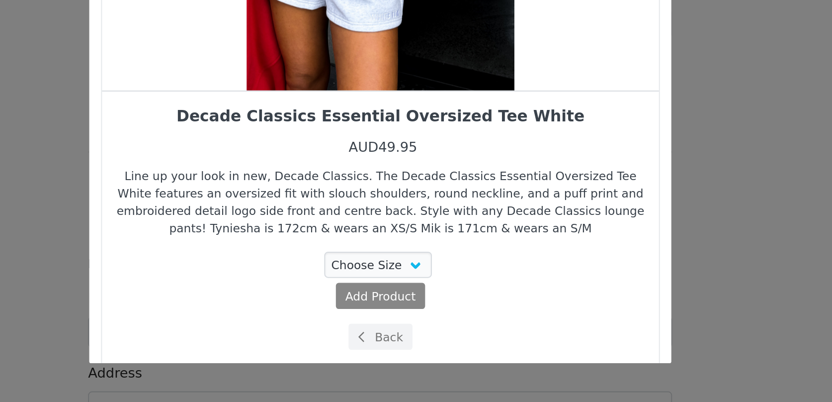
scroll to position [36, 0]
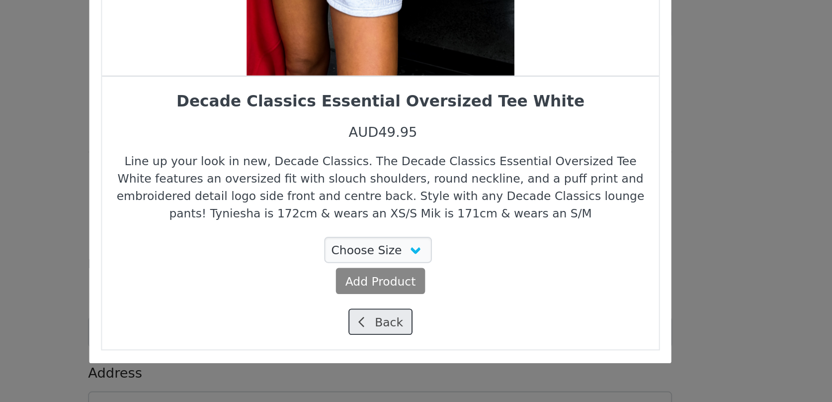
click at [417, 366] on button "Back" at bounding box center [416, 360] width 33 height 13
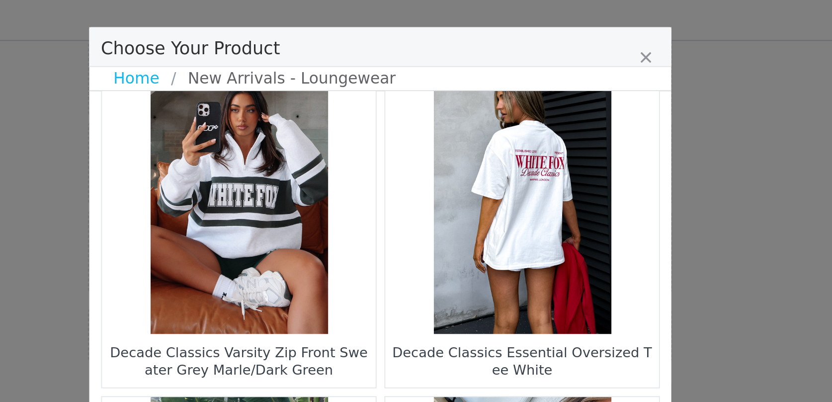
scroll to position [1433, 0]
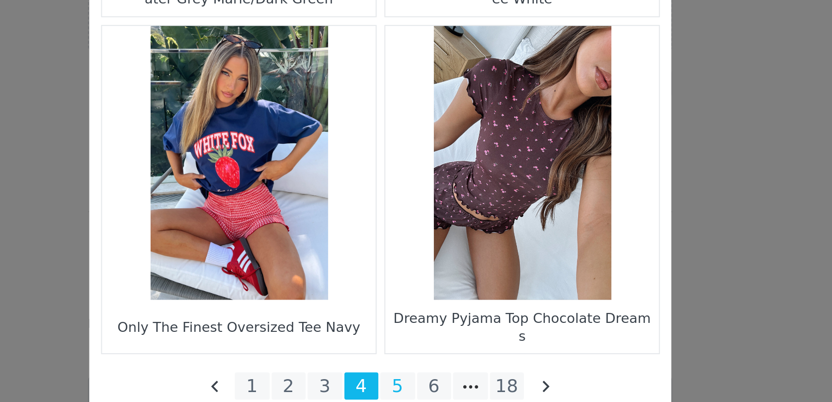
click at [425, 362] on li "5" at bounding box center [425, 363] width 18 height 14
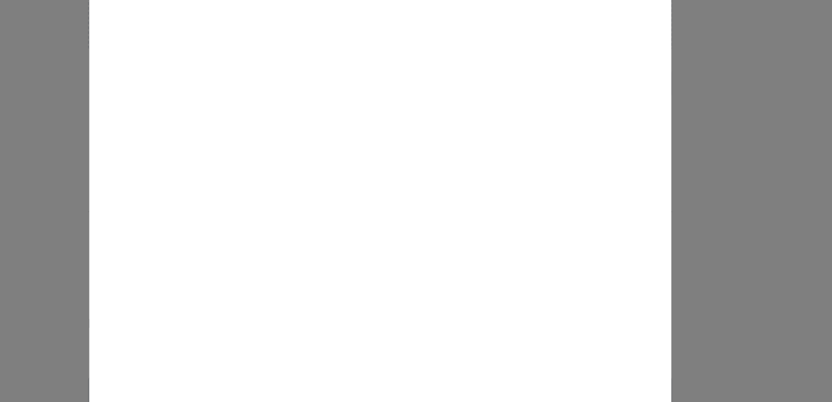
scroll to position [0, 0]
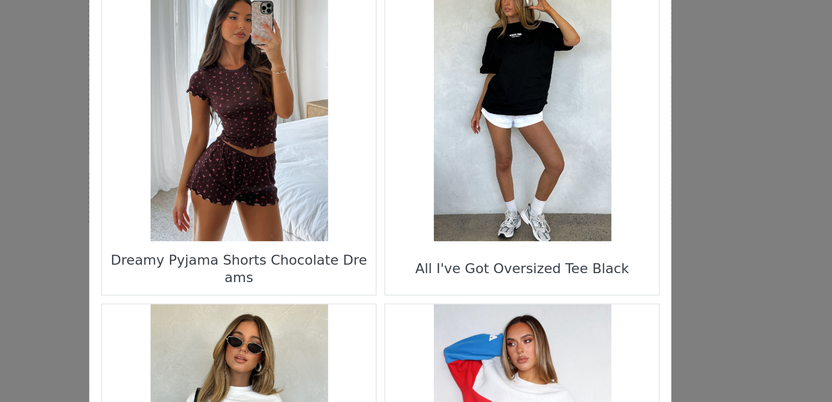
click at [351, 164] on figure "Choose Your Product" at bounding box center [343, 129] width 140 height 140
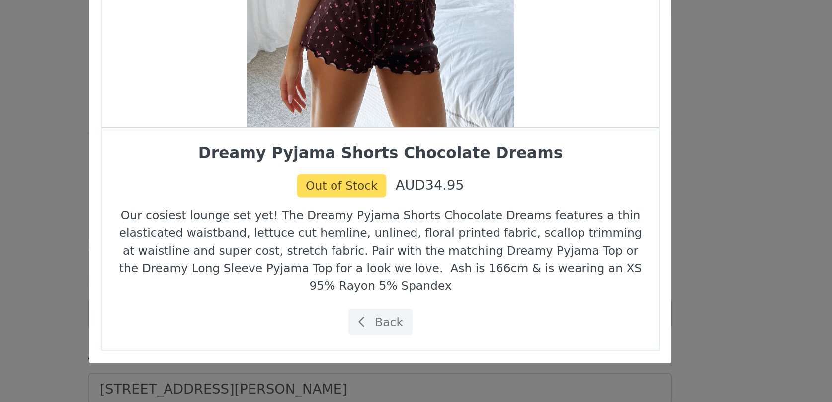
scroll to position [268, 0]
click at [419, 360] on button "Back" at bounding box center [416, 360] width 33 height 13
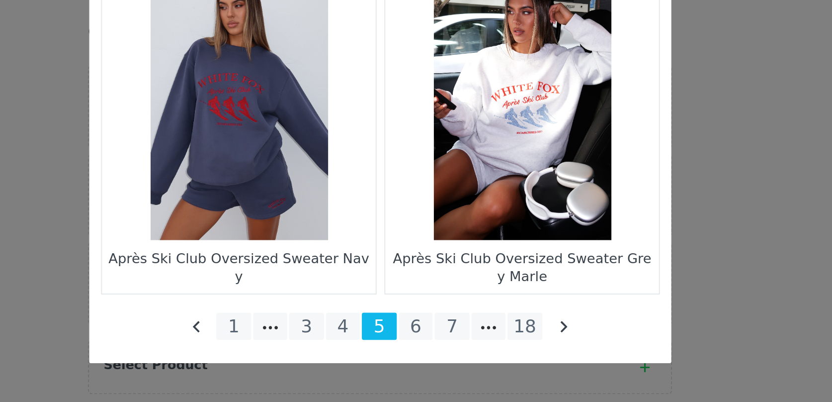
scroll to position [59, 0]
click at [434, 362] on li "6" at bounding box center [434, 363] width 18 height 14
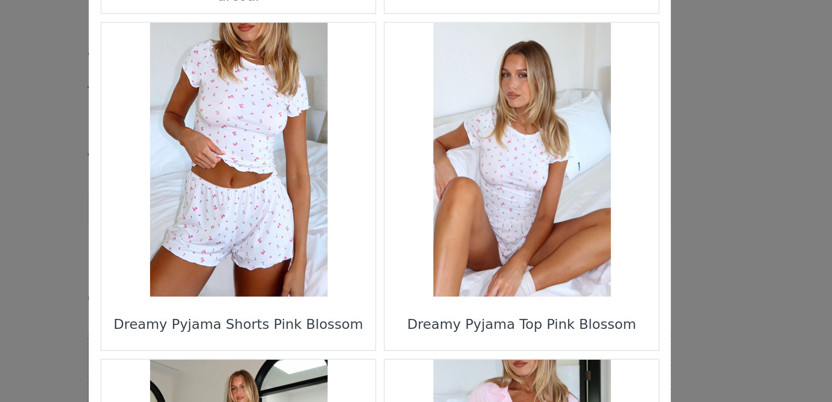
scroll to position [171, 0]
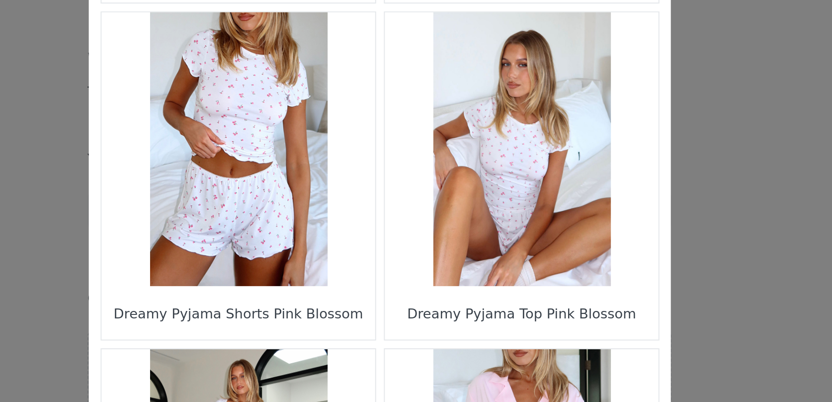
click at [368, 160] on figure "Choose Your Product" at bounding box center [343, 130] width 140 height 140
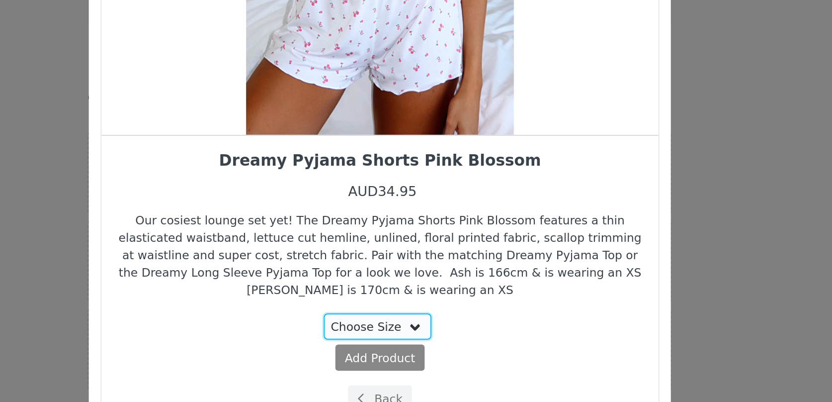
click at [398, 323] on select "Choose Size XXS XS S M L XL" at bounding box center [415, 323] width 56 height 13
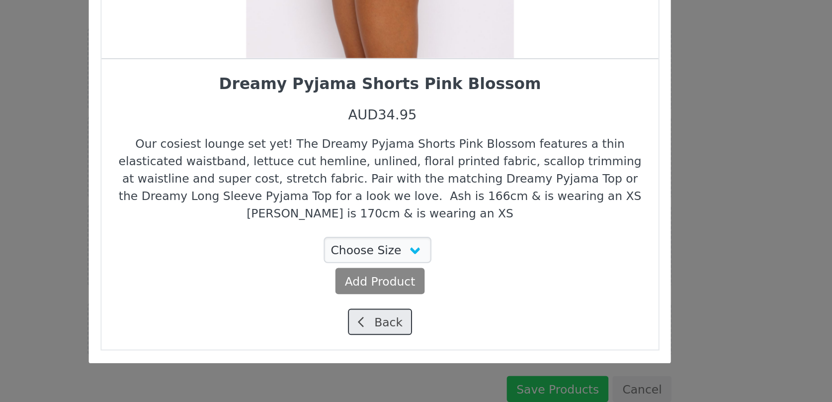
click at [416, 361] on button "Back" at bounding box center [416, 360] width 33 height 13
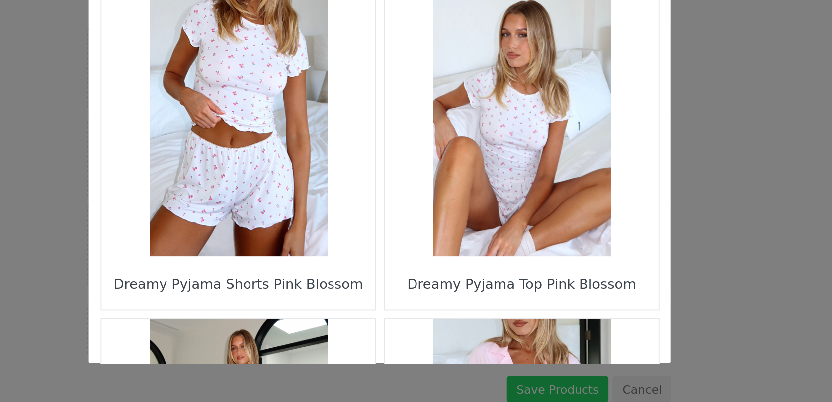
click at [459, 275] on figure "Choose Your Product" at bounding box center [489, 257] width 140 height 140
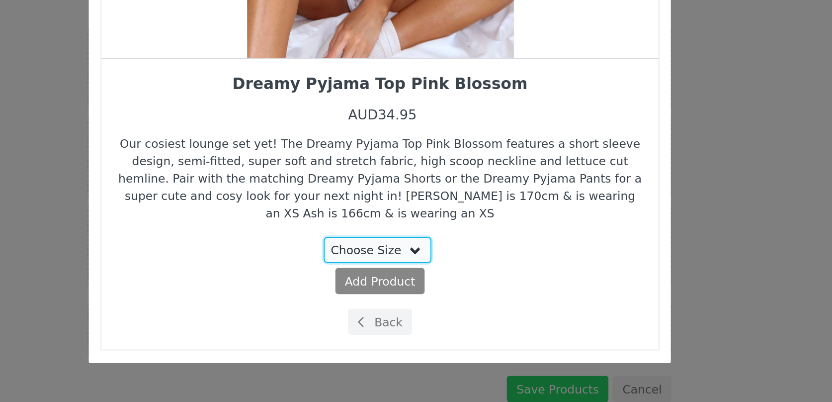
click at [408, 323] on select "Choose Size XXS XS S M L" at bounding box center [415, 323] width 56 height 13
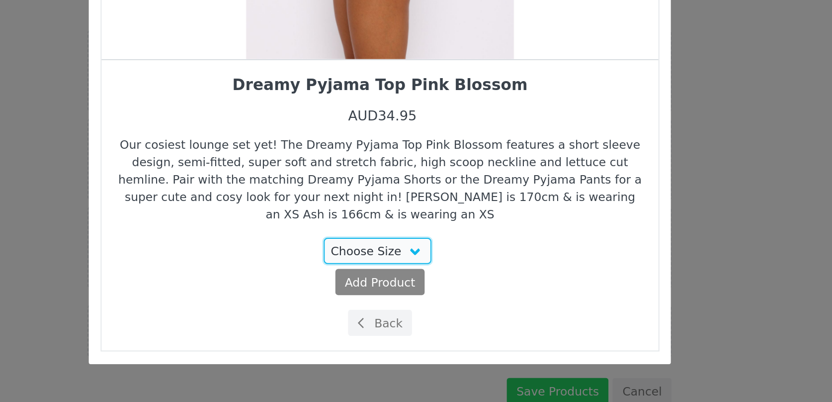
scroll to position [74, 0]
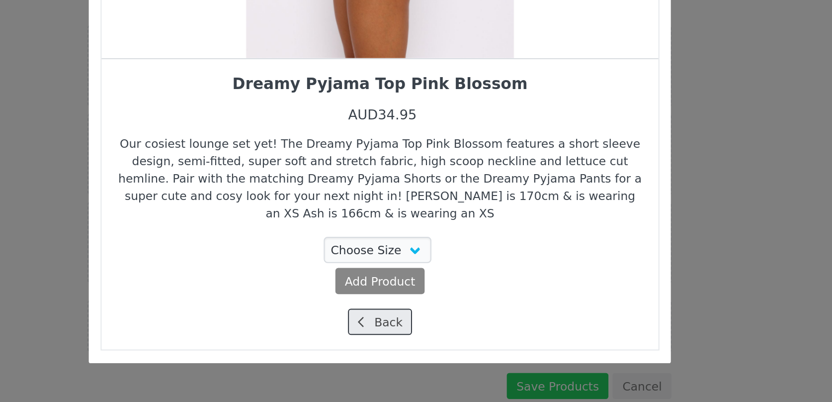
click at [410, 361] on span "Choose Your Product" at bounding box center [406, 360] width 9 height 9
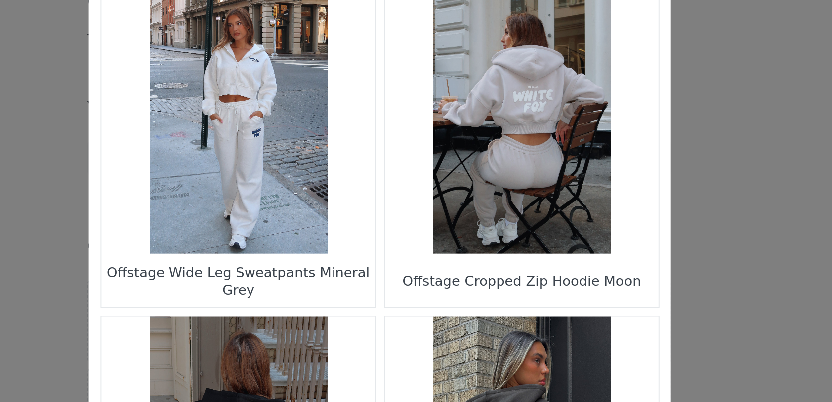
scroll to position [1040, 0]
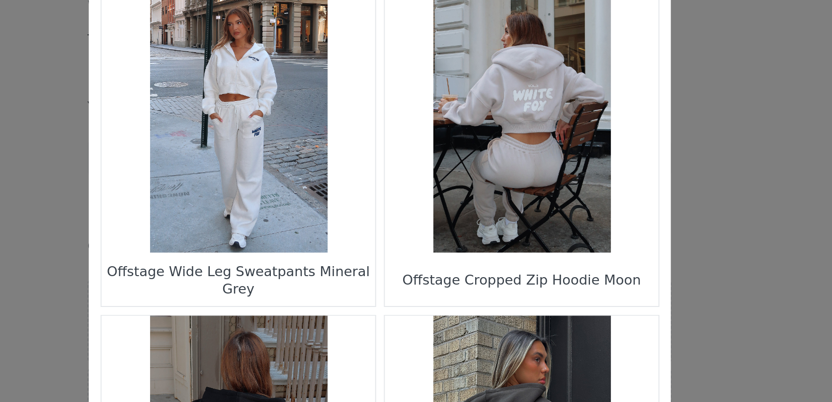
click at [496, 133] on figure "Choose Your Product" at bounding box center [489, 124] width 140 height 140
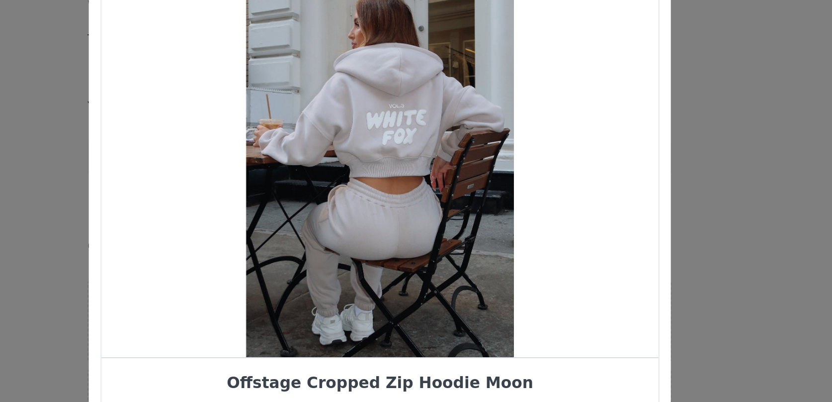
scroll to position [19, 0]
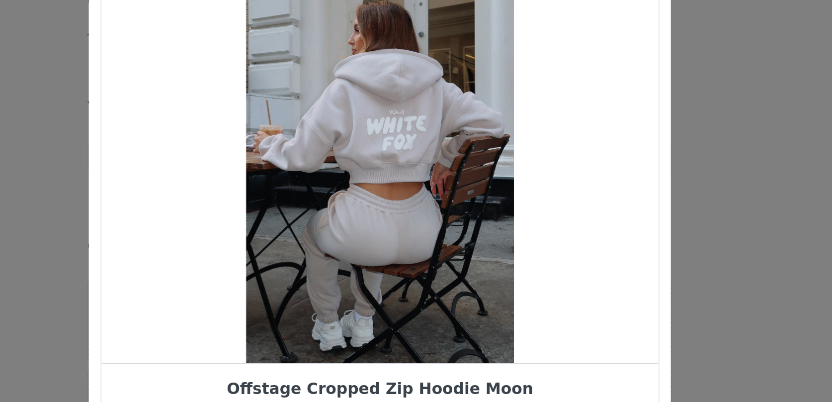
click at [427, 175] on div "Choose Your Product" at bounding box center [415, 145] width 285 height 211
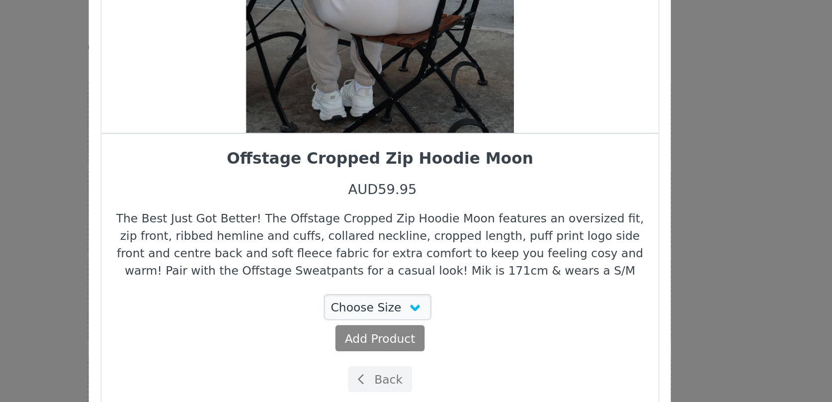
scroll to position [0, 0]
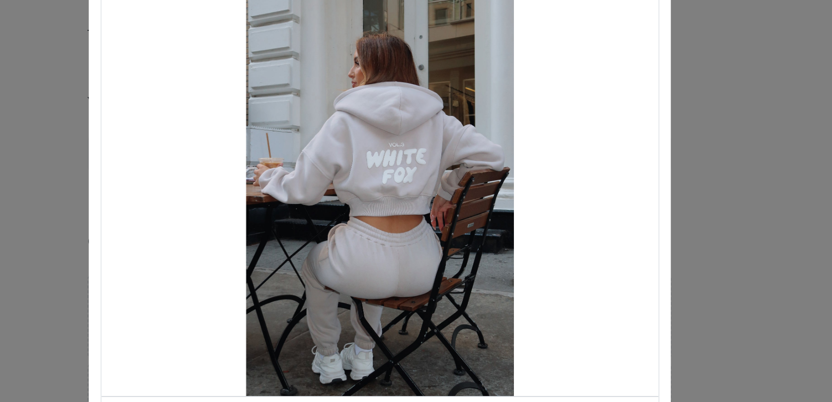
drag, startPoint x: 427, startPoint y: 175, endPoint x: 357, endPoint y: 179, distance: 70.2
click at [357, 179] on div "Choose Your Product" at bounding box center [415, 164] width 285 height 211
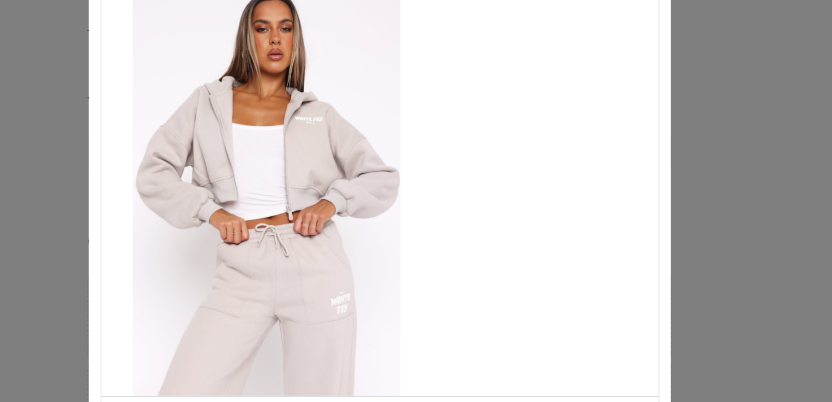
drag, startPoint x: 430, startPoint y: 181, endPoint x: 343, endPoint y: 190, distance: 86.9
click at [345, 189] on div "Choose Your Product" at bounding box center [357, 164] width 285 height 211
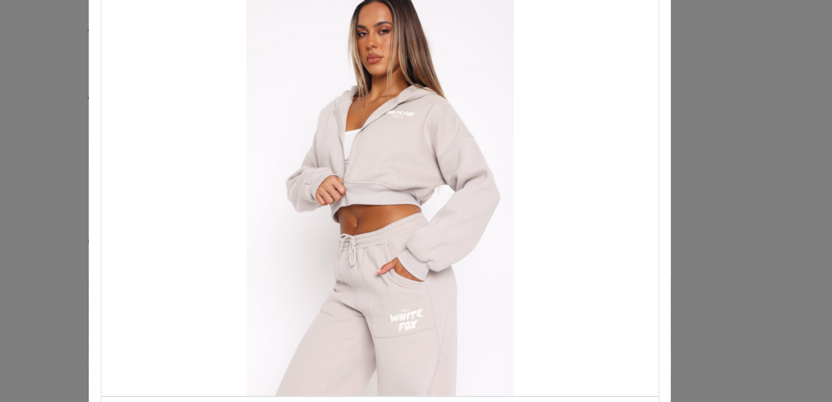
drag, startPoint x: 408, startPoint y: 191, endPoint x: 323, endPoint y: 199, distance: 85.4
click at [327, 199] on div "Choose Your Product" at bounding box center [415, 164] width 285 height 211
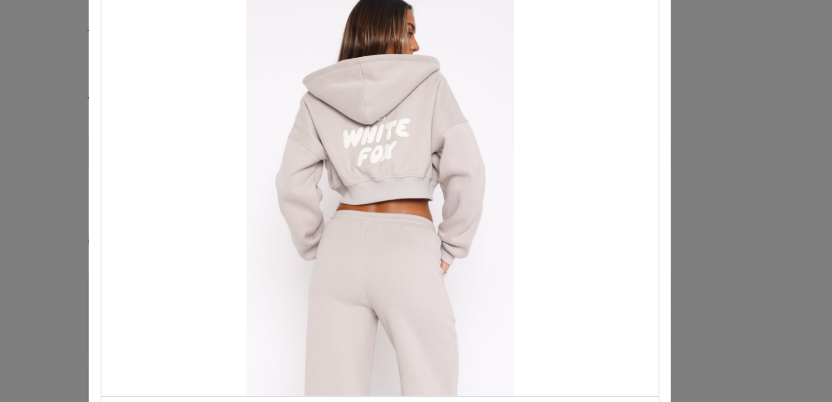
drag, startPoint x: 394, startPoint y: 197, endPoint x: 314, endPoint y: 204, distance: 80.4
click at [314, 204] on div "Choose Your Product" at bounding box center [415, 164] width 285 height 211
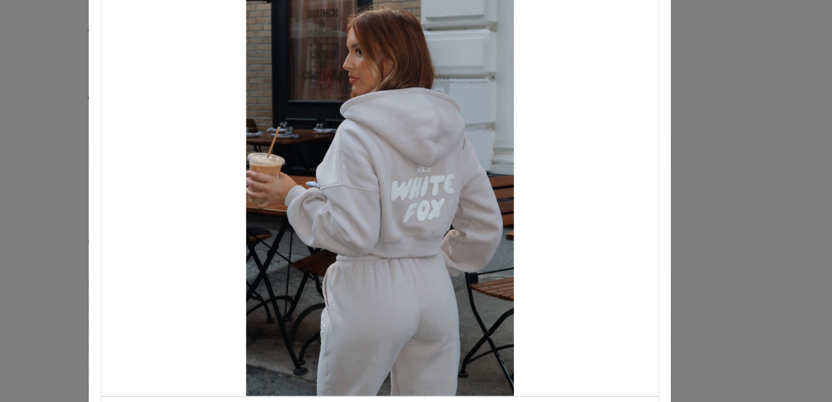
drag, startPoint x: 400, startPoint y: 199, endPoint x: 330, endPoint y: 202, distance: 69.7
click at [334, 201] on div "Choose Your Product" at bounding box center [415, 164] width 285 height 211
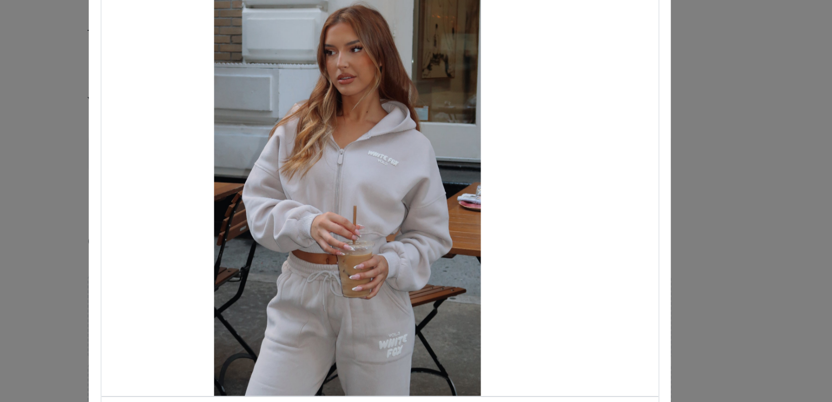
drag, startPoint x: 406, startPoint y: 192, endPoint x: 363, endPoint y: 195, distance: 42.3
click at [367, 194] on div "Choose Your Product" at bounding box center [398, 164] width 285 height 211
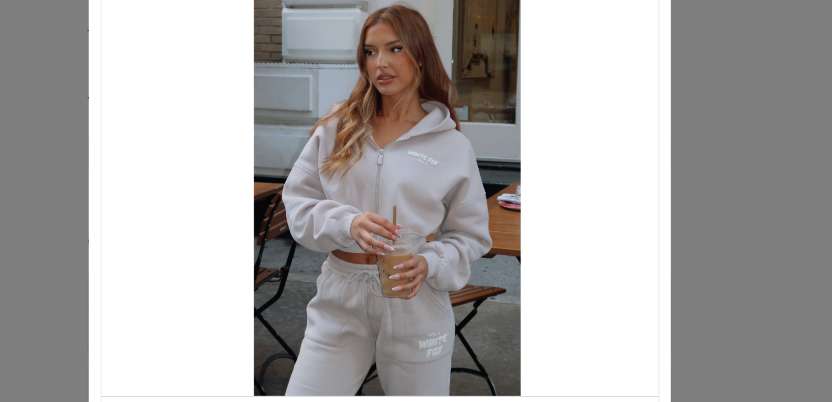
drag, startPoint x: 363, startPoint y: 195, endPoint x: 453, endPoint y: 188, distance: 89.7
click at [453, 188] on div "Choose Your Product" at bounding box center [419, 164] width 285 height 211
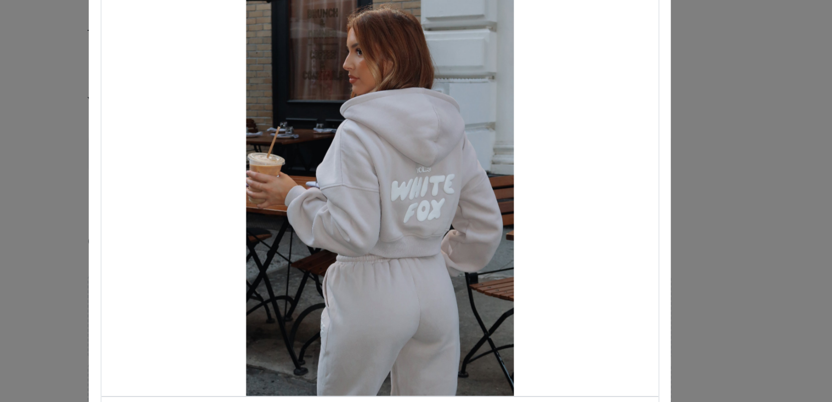
drag, startPoint x: 390, startPoint y: 197, endPoint x: 495, endPoint y: 195, distance: 104.4
click at [495, 195] on div "Choose Your Product" at bounding box center [415, 164] width 285 height 211
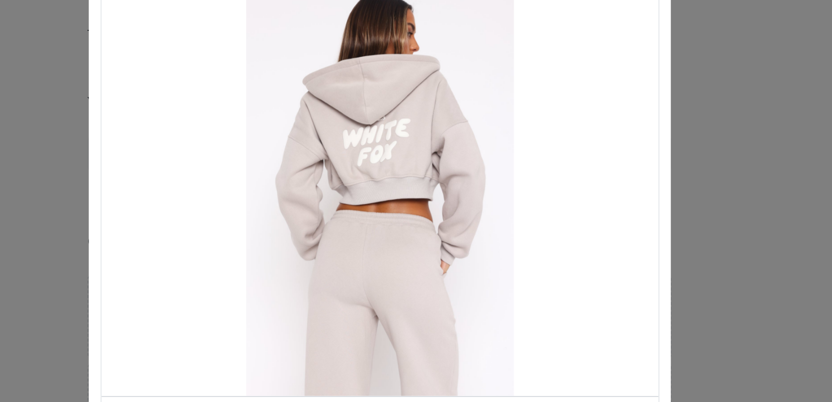
drag, startPoint x: 439, startPoint y: 201, endPoint x: 532, endPoint y: 195, distance: 92.7
click at [532, 195] on div "Choose Your Product" at bounding box center [415, 164] width 285 height 211
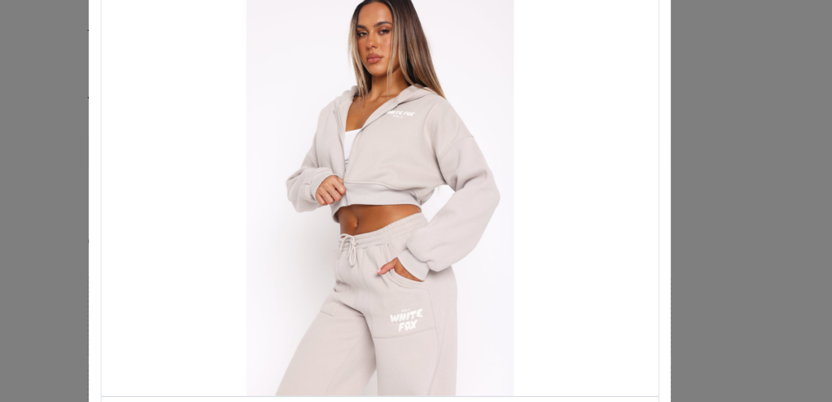
drag, startPoint x: 444, startPoint y: 208, endPoint x: 533, endPoint y: 208, distance: 88.5
click at [533, 208] on div "Choose Your Product" at bounding box center [415, 164] width 285 height 211
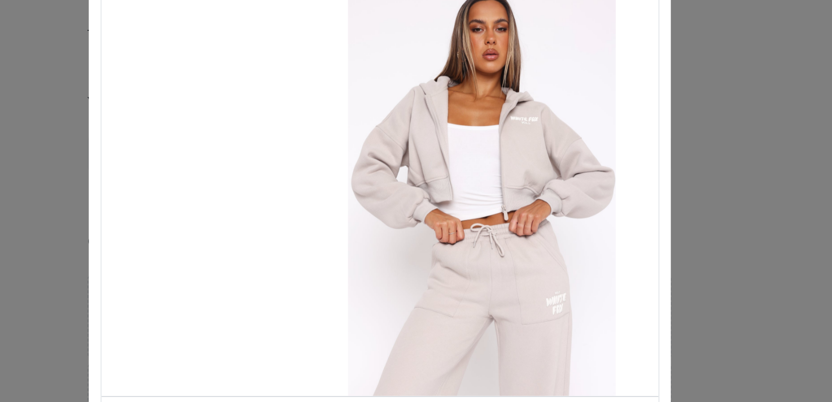
drag, startPoint x: 468, startPoint y: 203, endPoint x: 550, endPoint y: 202, distance: 81.5
click at [549, 202] on div "Choose Your Product" at bounding box center [468, 164] width 285 height 211
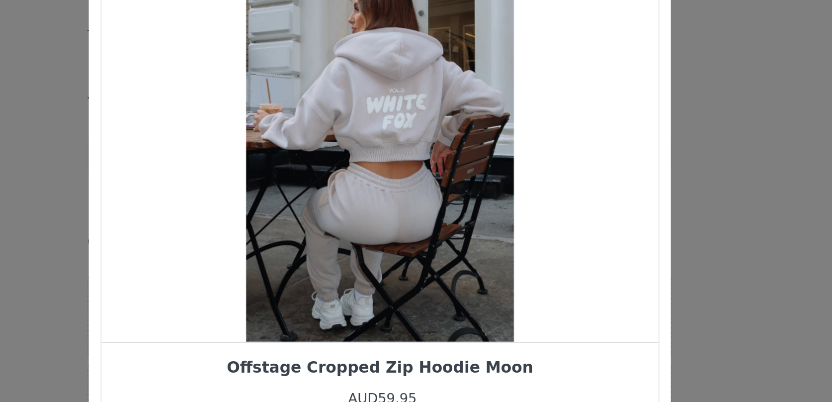
scroll to position [36, 0]
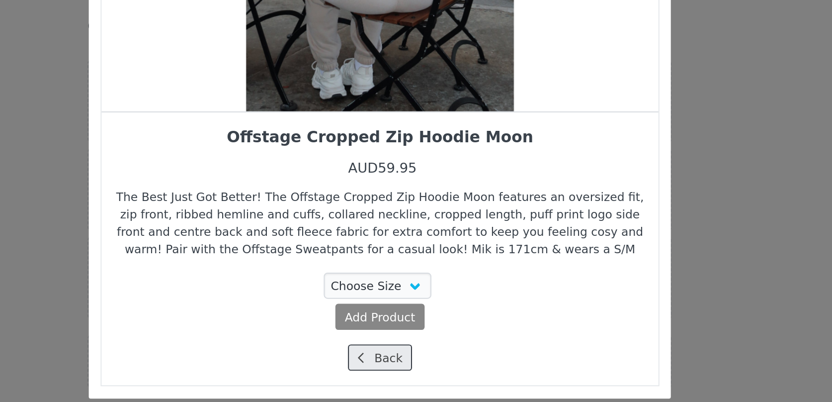
click at [414, 365] on button "Back" at bounding box center [416, 360] width 33 height 13
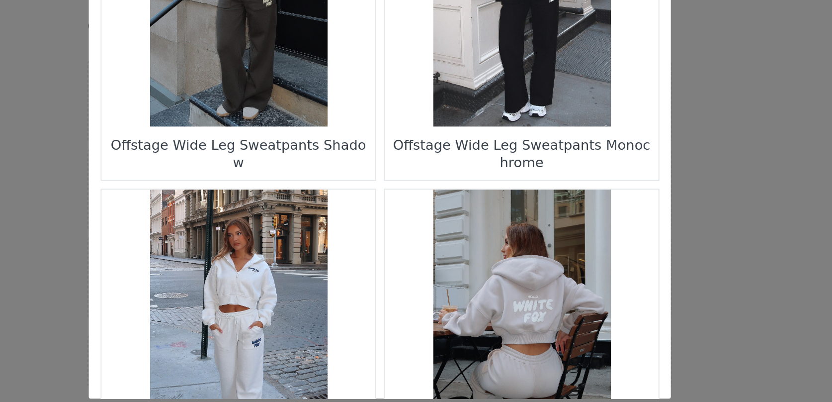
scroll to position [816, 0]
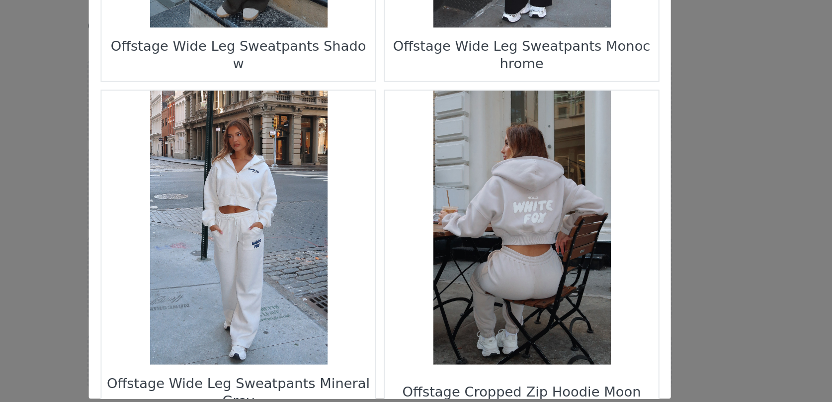
click at [361, 321] on figure "Choose Your Product" at bounding box center [343, 294] width 140 height 140
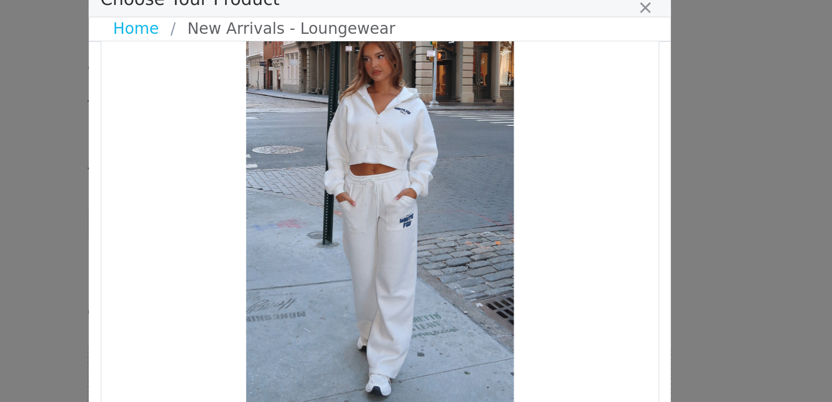
scroll to position [33, 0]
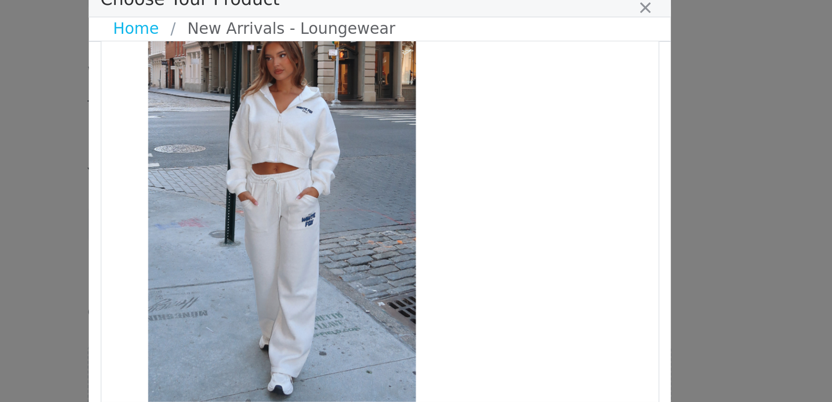
drag, startPoint x: 442, startPoint y: 145, endPoint x: 383, endPoint y: 145, distance: 59.2
click at [383, 145] on div "Choose Your Product" at bounding box center [365, 131] width 285 height 211
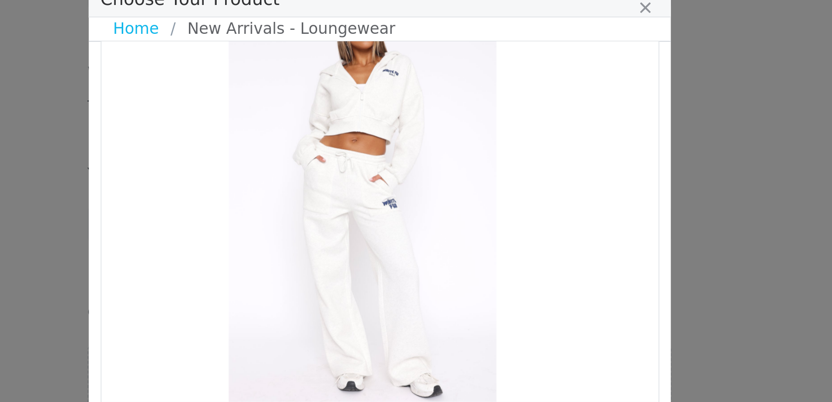
drag, startPoint x: 462, startPoint y: 145, endPoint x: 388, endPoint y: 152, distance: 74.4
click at [388, 152] on div "Choose Your Product" at bounding box center [406, 131] width 285 height 211
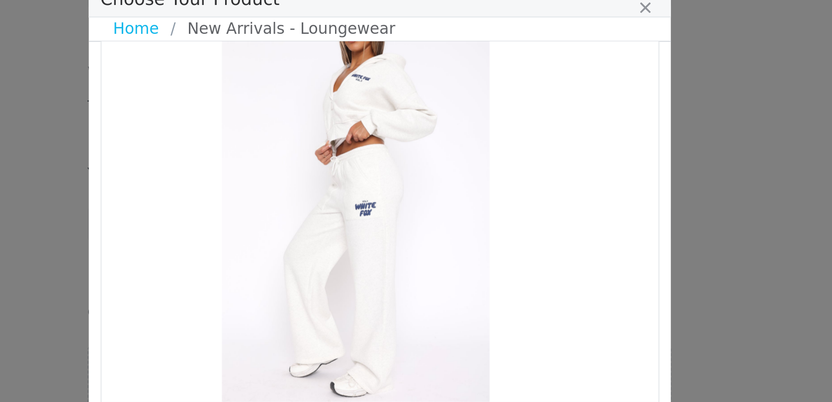
drag, startPoint x: 450, startPoint y: 147, endPoint x: 382, endPoint y: 159, distance: 69.6
click at [385, 158] on div "Choose Your Product" at bounding box center [403, 131] width 285 height 211
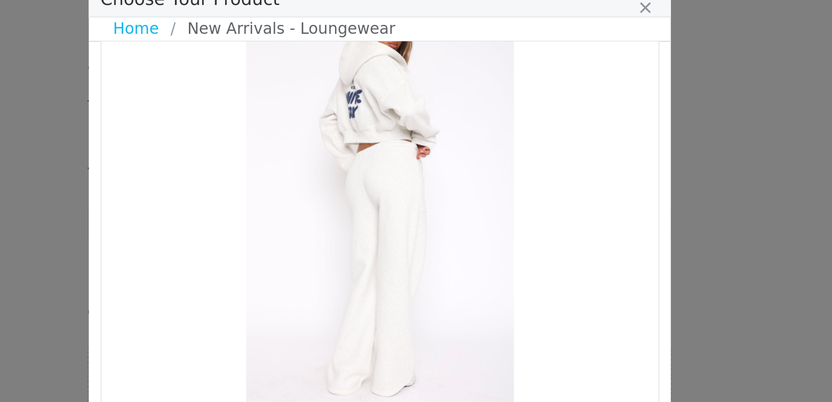
drag, startPoint x: 423, startPoint y: 152, endPoint x: 375, endPoint y: 156, distance: 48.4
click at [378, 155] on div "Choose Your Product" at bounding box center [415, 131] width 285 height 211
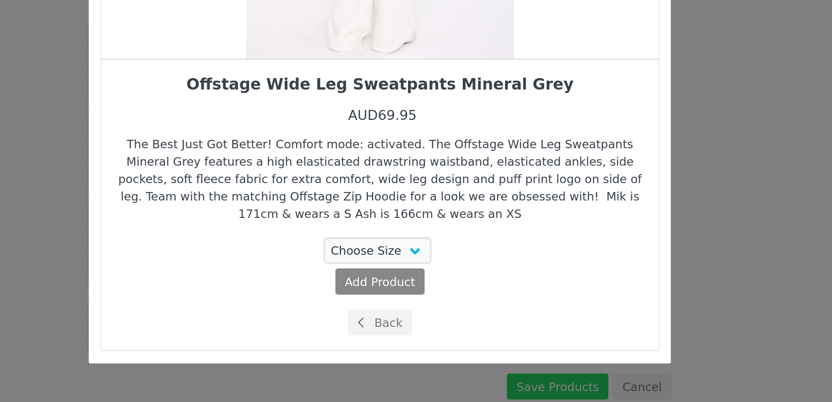
scroll to position [79, 0]
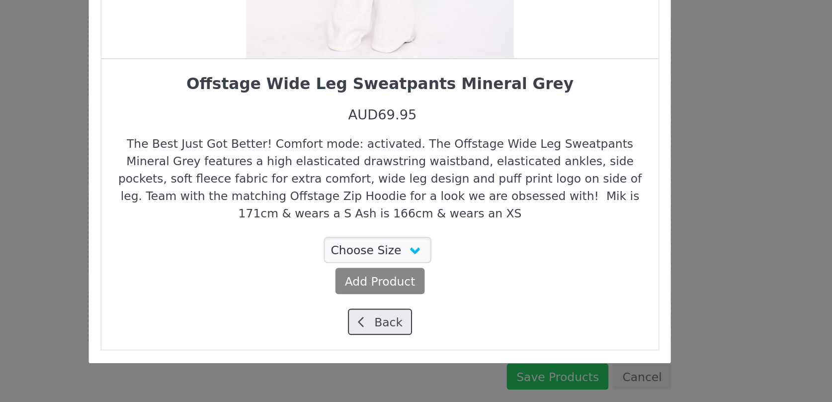
click at [407, 359] on icon "Choose Your Product" at bounding box center [406, 361] width 3 height 6
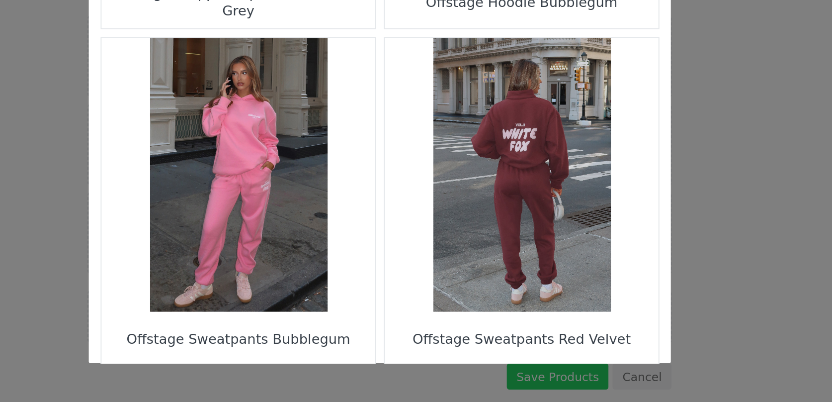
scroll to position [1433, 0]
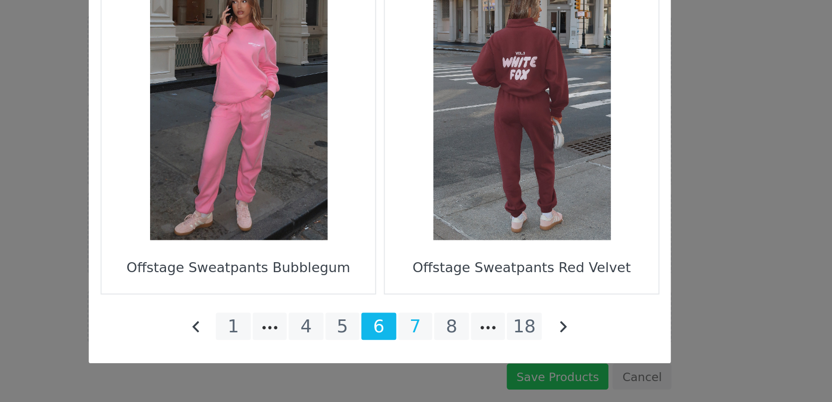
click at [433, 358] on li "7" at bounding box center [434, 363] width 18 height 14
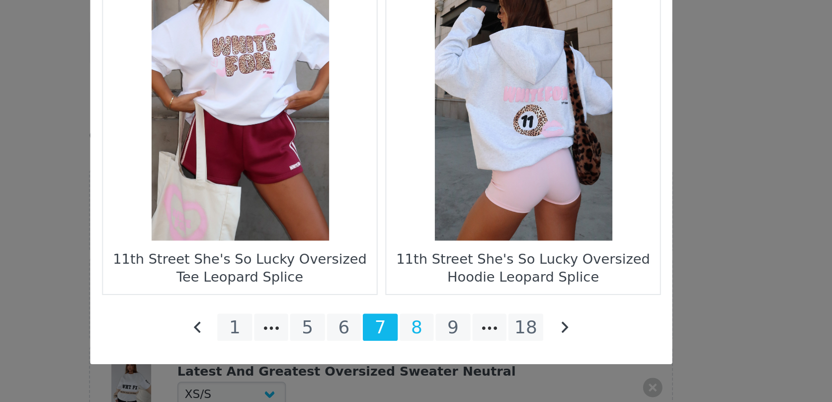
scroll to position [0, 0]
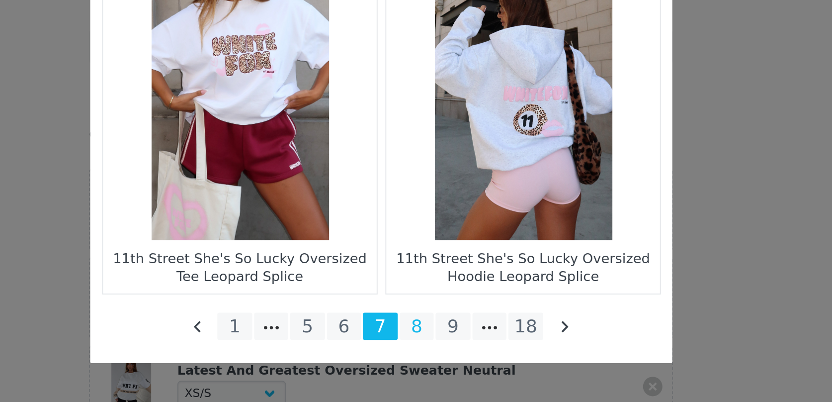
click at [432, 366] on li "8" at bounding box center [434, 363] width 18 height 14
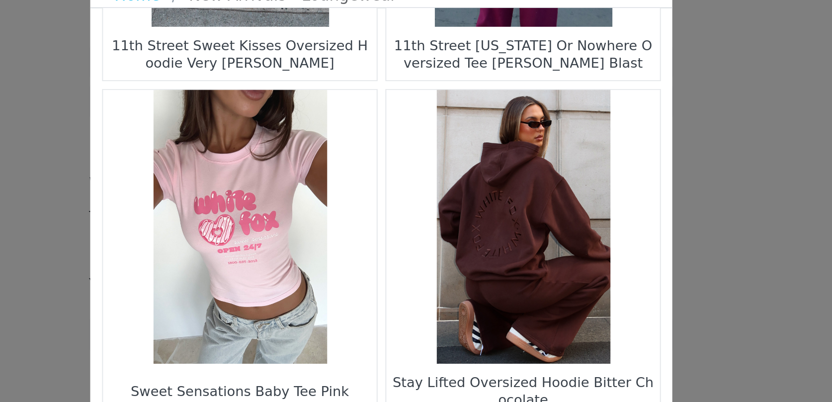
scroll to position [146, 0]
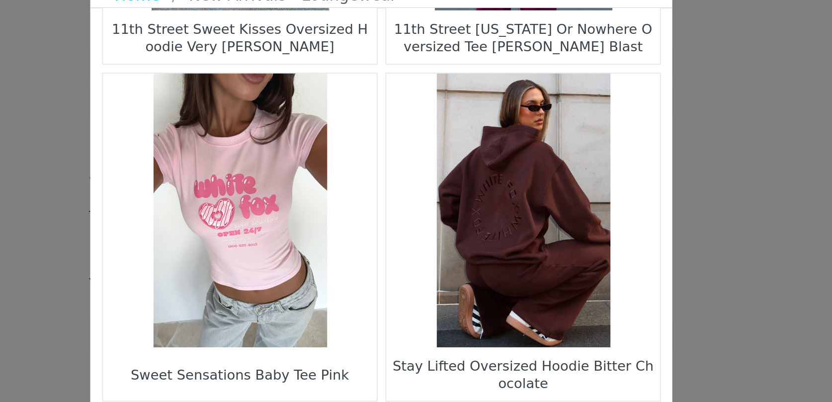
click at [367, 163] on figure "Choose Your Product" at bounding box center [343, 156] width 140 height 140
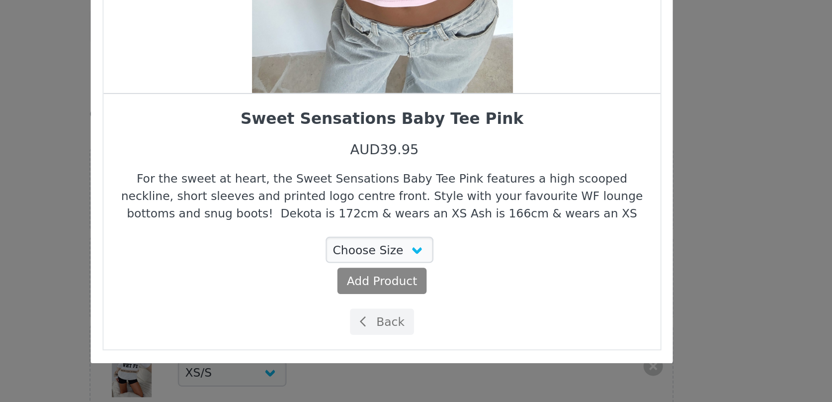
scroll to position [11, 0]
click at [405, 363] on icon "Choose Your Product" at bounding box center [406, 361] width 3 height 6
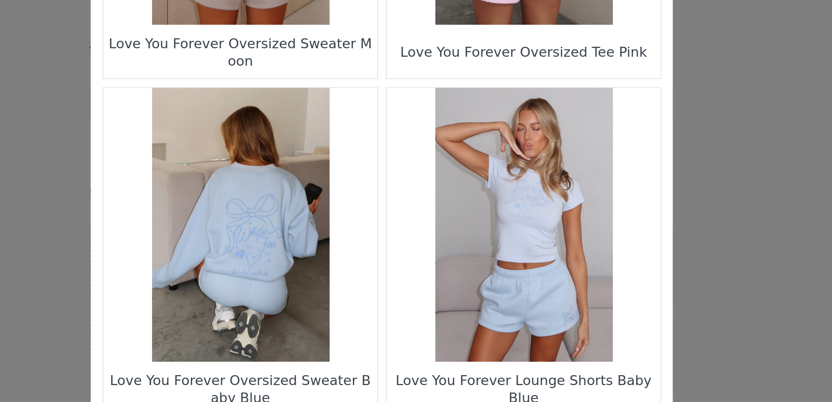
scroll to position [595, 0]
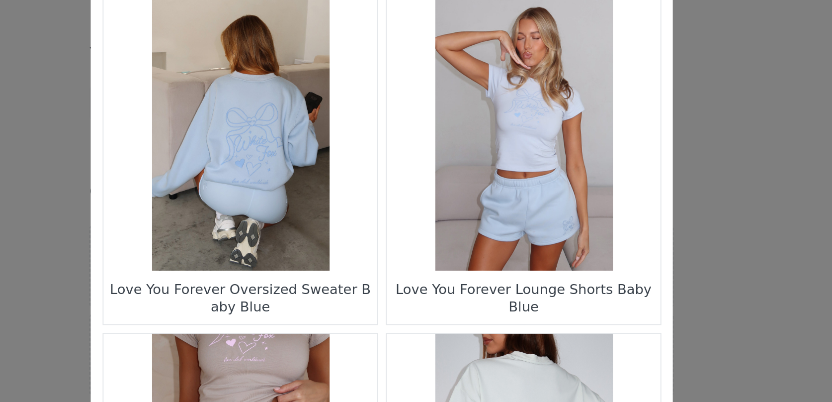
click at [488, 229] on figure "Choose Your Product" at bounding box center [489, 225] width 140 height 140
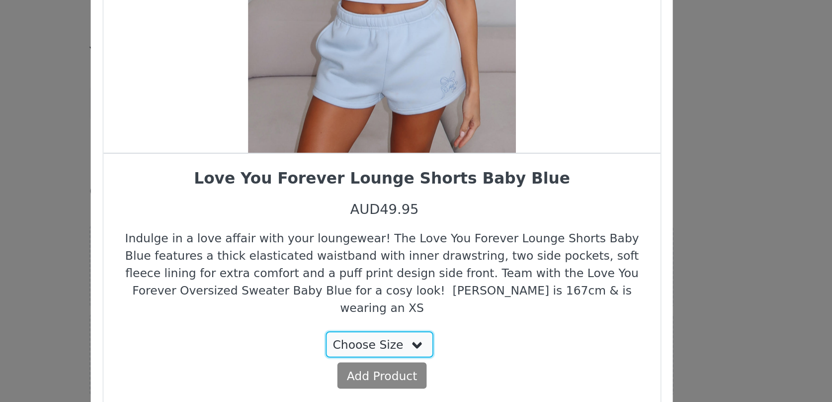
click at [396, 326] on select "Choose Size XXS XS S M L XL" at bounding box center [415, 332] width 56 height 13
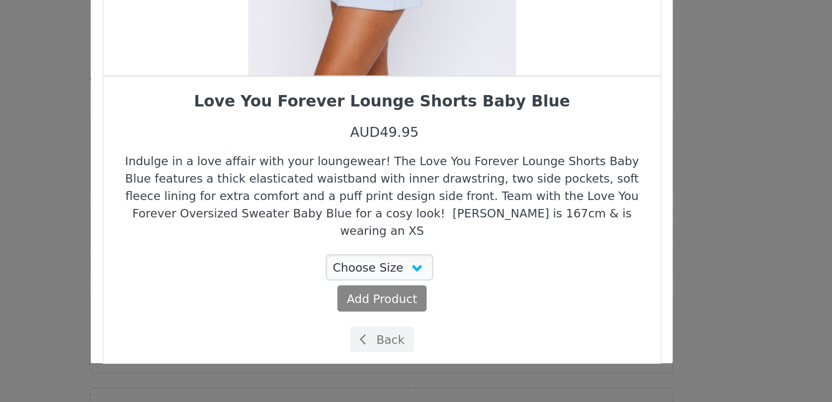
scroll to position [30, 0]
click at [416, 363] on button "Back" at bounding box center [416, 369] width 33 height 13
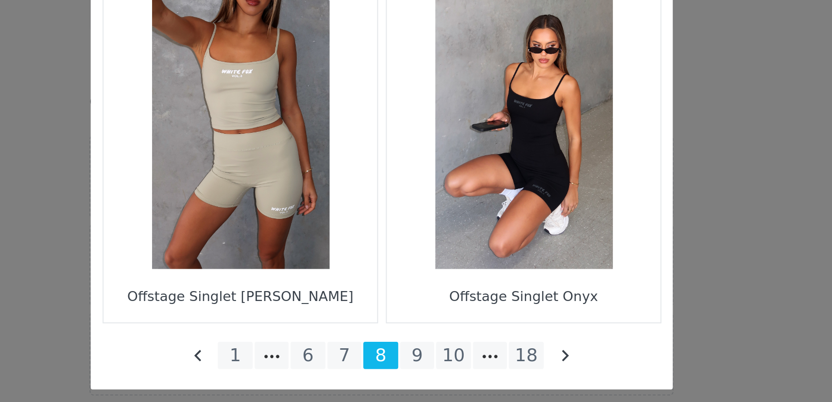
scroll to position [1433, 0]
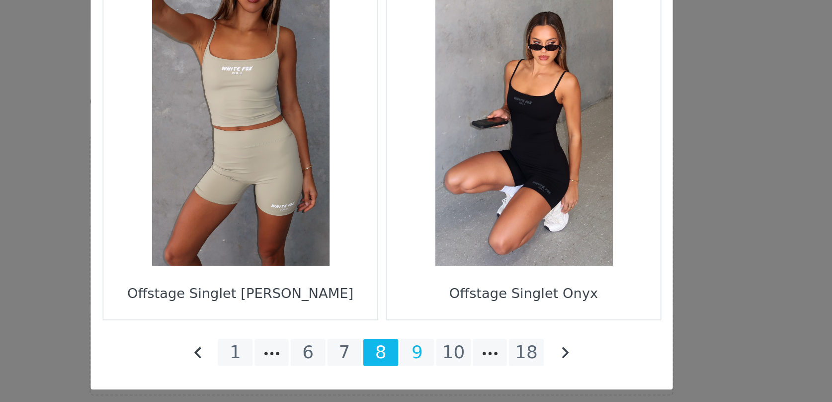
click at [430, 356] on li "9" at bounding box center [434, 363] width 18 height 14
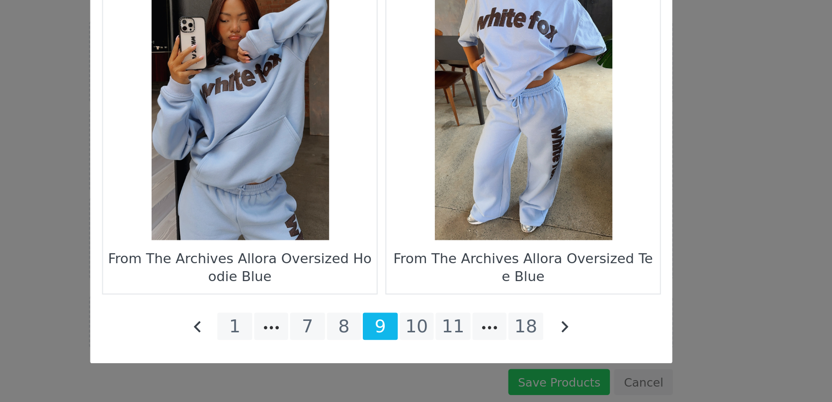
scroll to position [78, 0]
click at [435, 364] on li "10" at bounding box center [434, 363] width 18 height 14
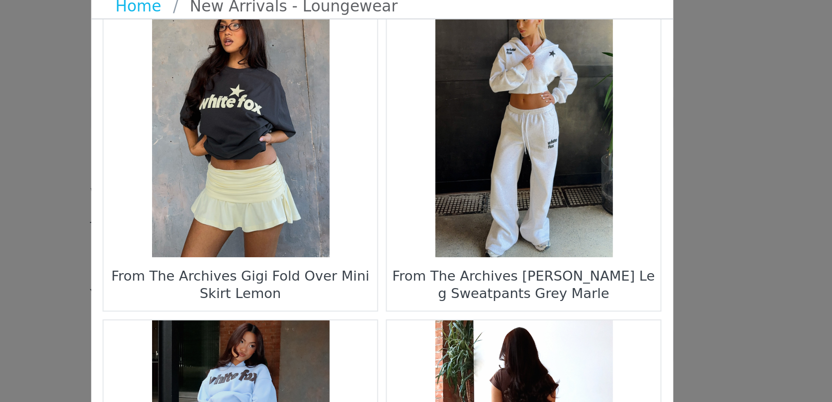
scroll to position [714, 0]
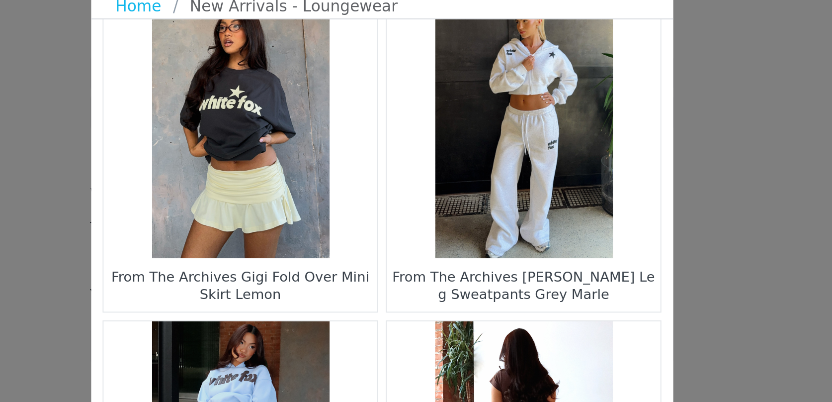
click at [353, 151] on figure "Choose Your Product" at bounding box center [343, 105] width 140 height 140
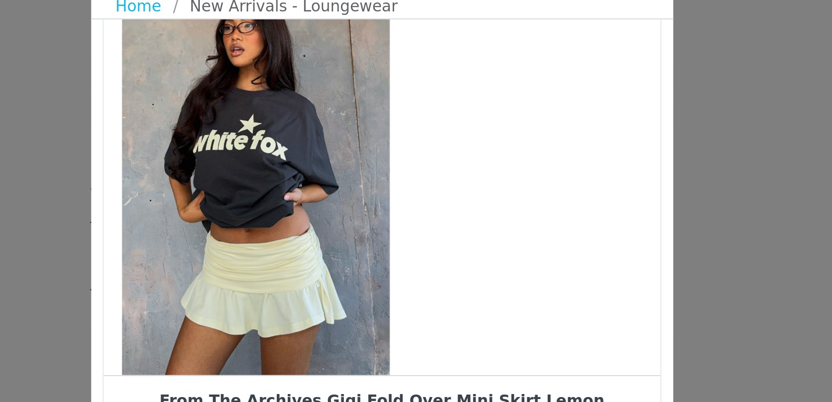
drag, startPoint x: 460, startPoint y: 165, endPoint x: 396, endPoint y: 180, distance: 66.4
click at [396, 180] on div "Choose Your Product" at bounding box center [351, 128] width 285 height 211
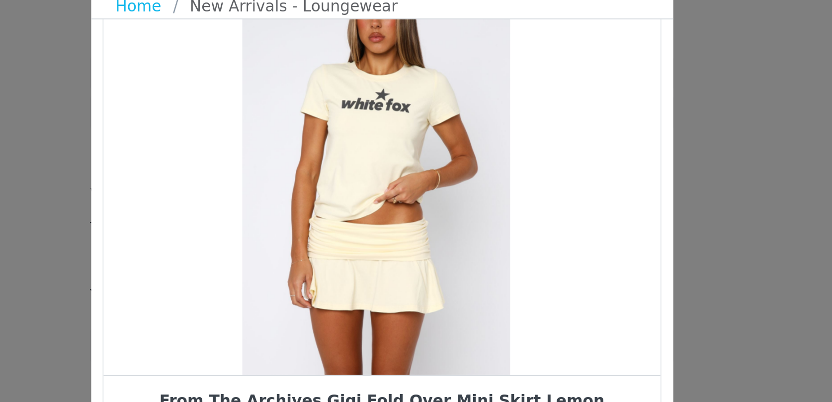
drag, startPoint x: 437, startPoint y: 174, endPoint x: 329, endPoint y: 177, distance: 108.4
click at [334, 176] on div "Choose Your Product" at bounding box center [412, 128] width 285 height 211
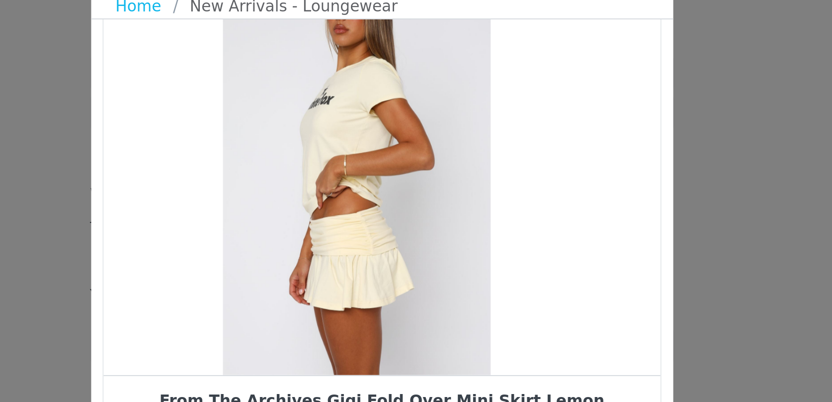
drag, startPoint x: 413, startPoint y: 147, endPoint x: 303, endPoint y: 163, distance: 111.0
click at [309, 161] on div "Choose Your Product" at bounding box center [402, 128] width 285 height 211
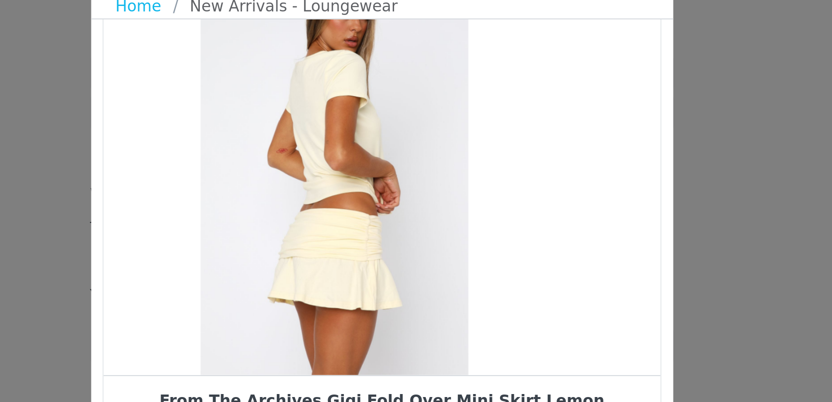
drag, startPoint x: 391, startPoint y: 154, endPoint x: 290, endPoint y: 164, distance: 100.9
click at [297, 163] on div "Choose Your Product" at bounding box center [391, 128] width 285 height 211
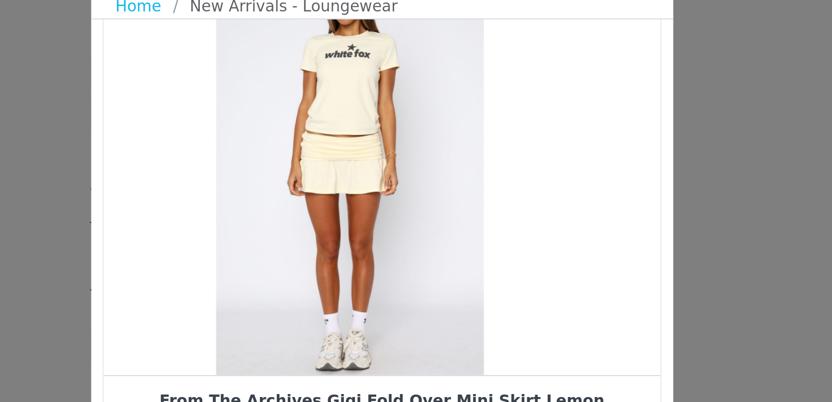
drag, startPoint x: 408, startPoint y: 139, endPoint x: 266, endPoint y: 142, distance: 141.2
click at [266, 142] on div "Choose Your Product Home New Arrivals - Loungewear From The Archives [PERSON_NA…" at bounding box center [416, 201] width 832 height 402
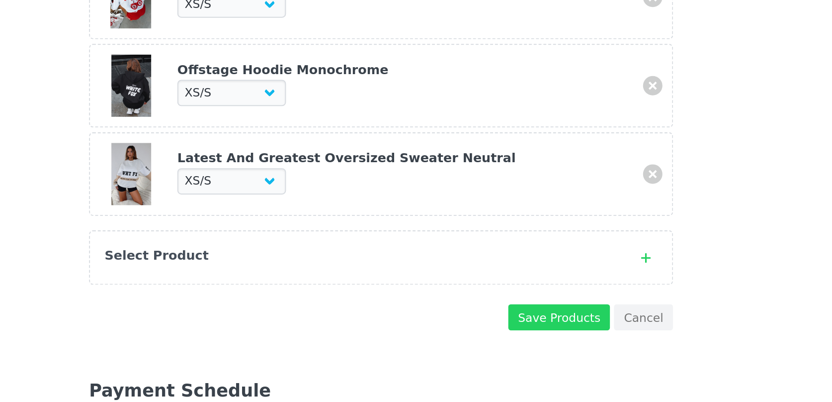
scroll to position [122, 0]
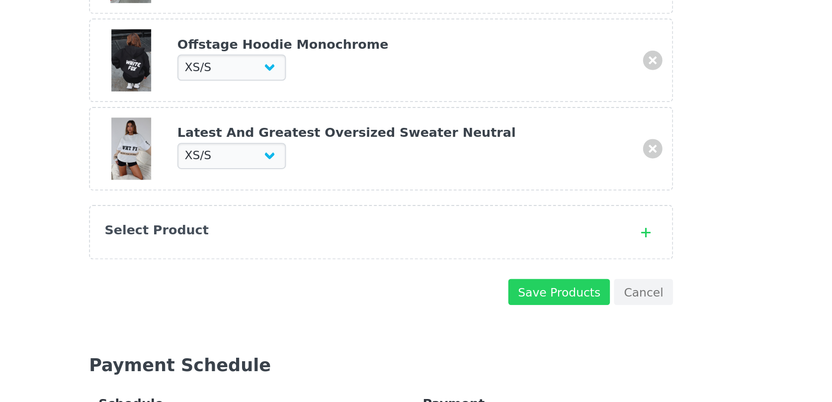
click at [317, 320] on div "Select Product" at bounding box center [415, 315] width 299 height 28
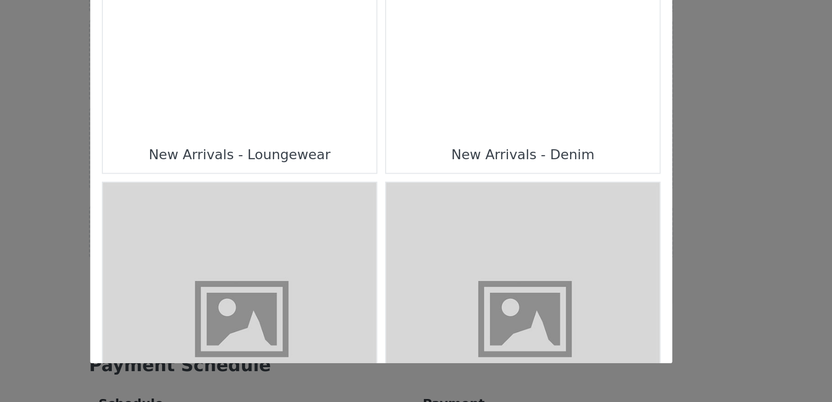
scroll to position [668, 0]
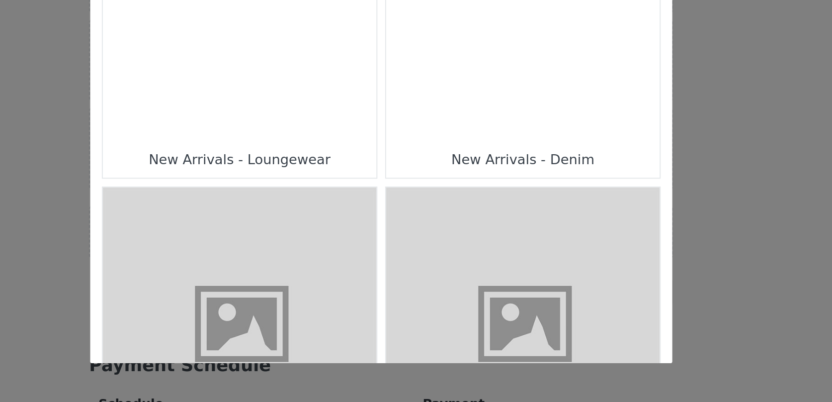
click at [394, 252] on div "Choose Your Product" at bounding box center [343, 198] width 140 height 140
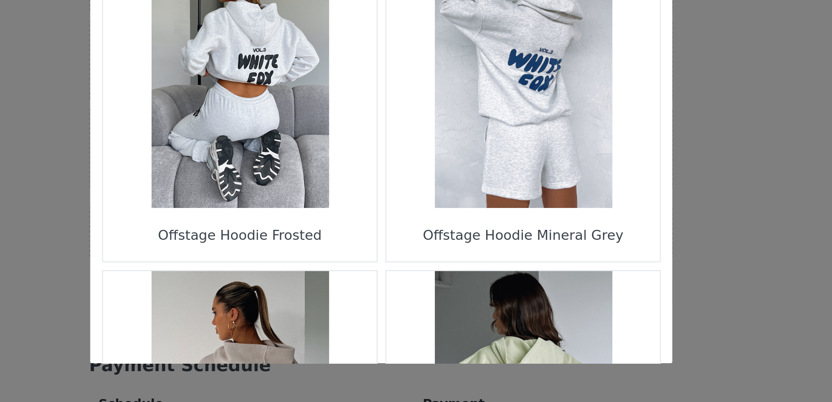
scroll to position [1433, 0]
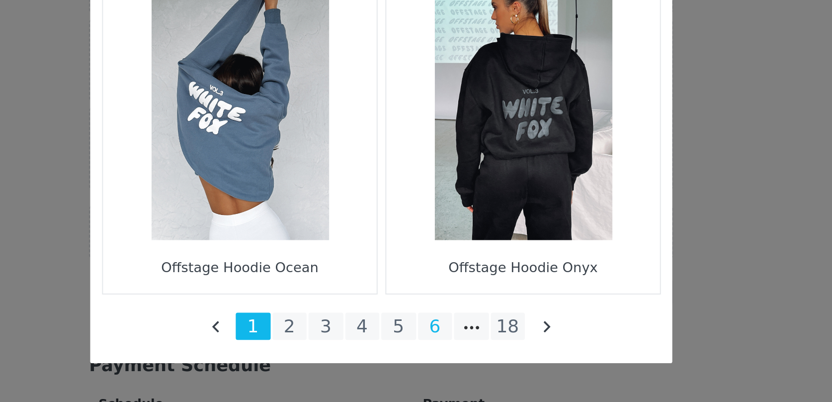
click at [448, 366] on li "6" at bounding box center [444, 363] width 18 height 14
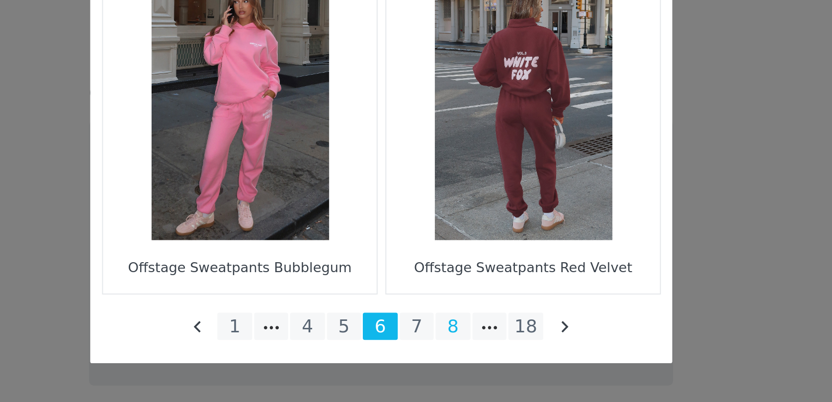
click at [455, 364] on li "8" at bounding box center [453, 363] width 18 height 14
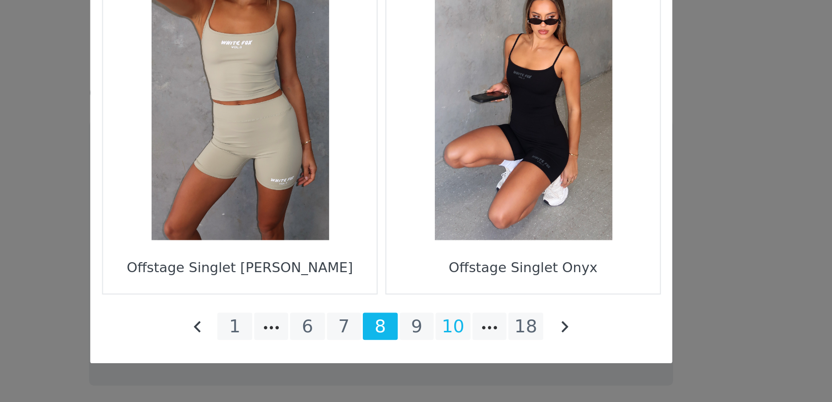
click at [453, 361] on li "10" at bounding box center [453, 363] width 18 height 14
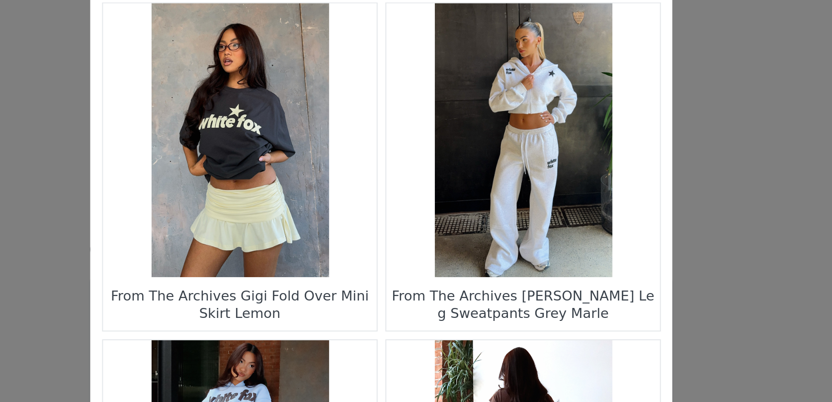
scroll to position [631, 0]
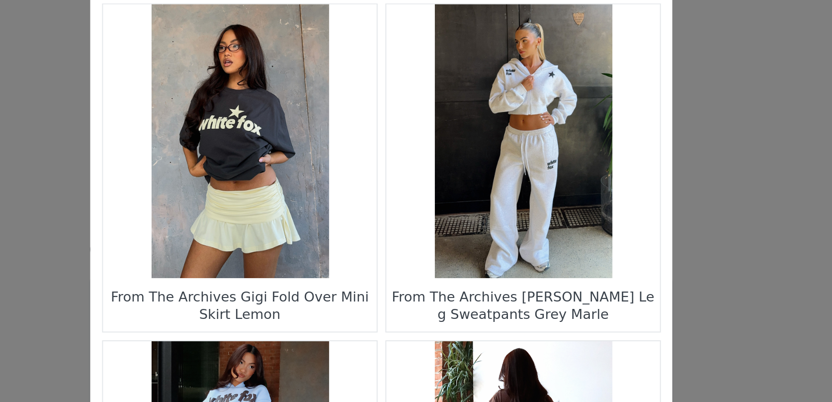
click at [355, 218] on figure "Choose Your Product" at bounding box center [343, 188] width 140 height 140
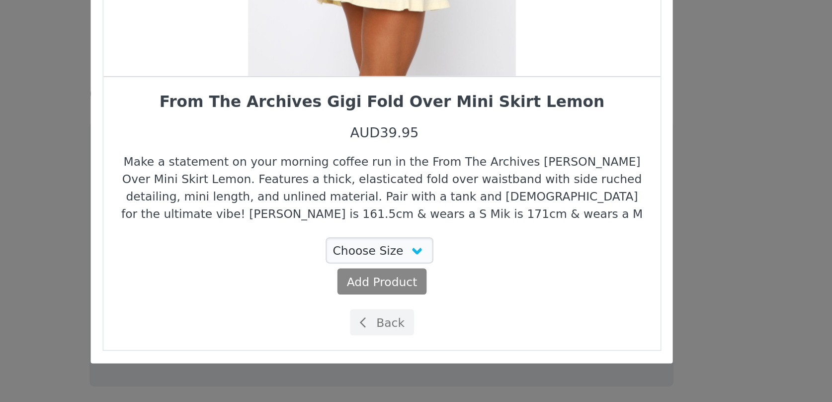
scroll to position [1125, 0]
click at [411, 329] on select "Choose Size XXS XS S M L XL" at bounding box center [415, 323] width 56 height 13
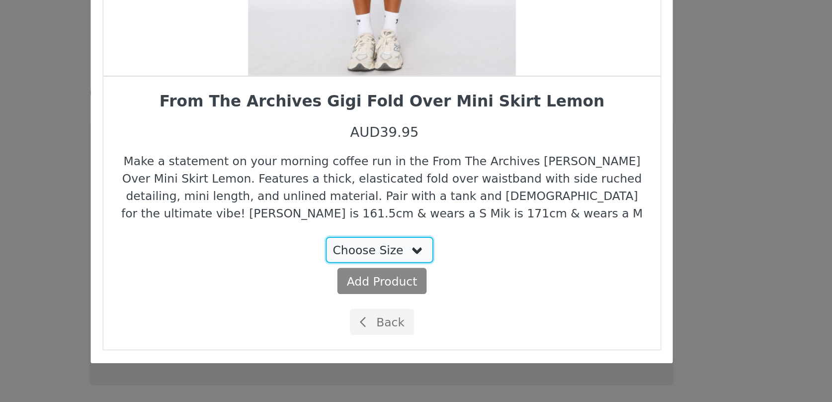
select select "27333923"
click at [388, 317] on select "Choose Size XXS XS S M L XL" at bounding box center [415, 323] width 56 height 13
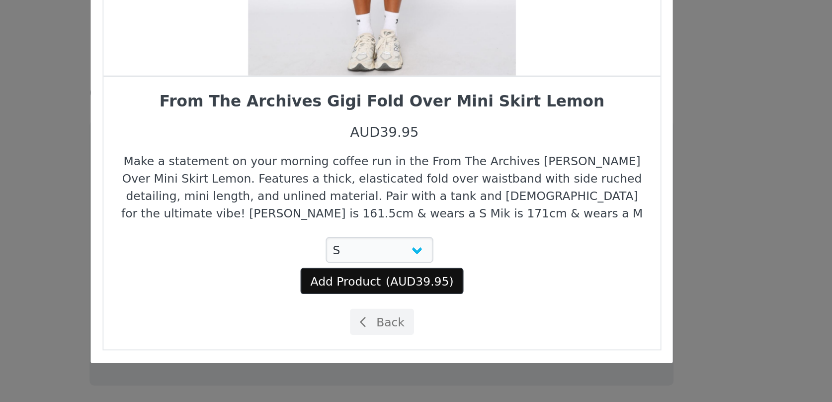
click at [401, 339] on span "Add Product" at bounding box center [397, 340] width 36 height 9
select select "27333923"
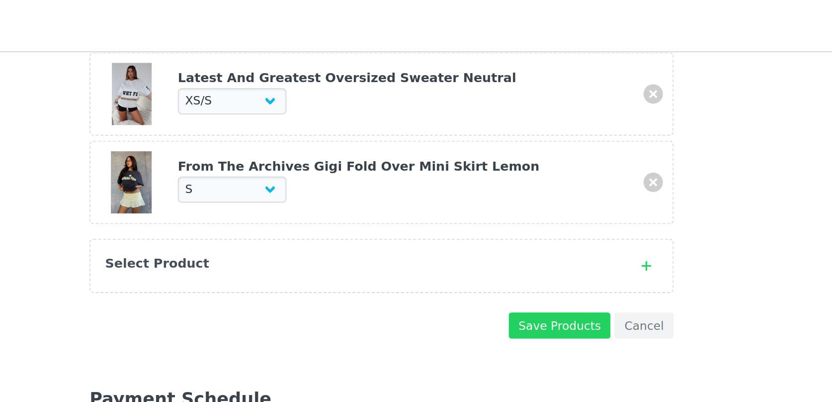
scroll to position [332, 0]
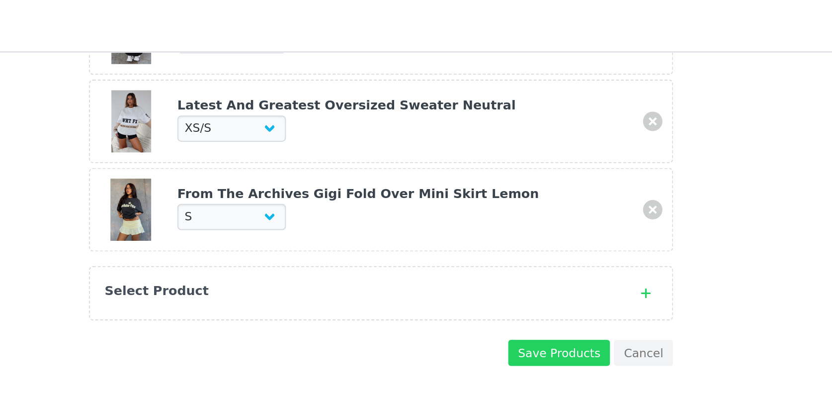
click at [381, 155] on div "Select Product" at bounding box center [415, 150] width 299 height 28
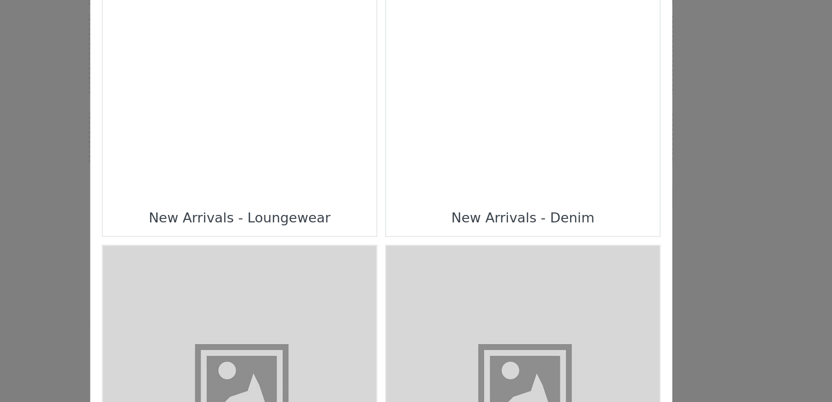
scroll to position [755, 0]
click at [380, 175] on div "Choose Your Product" at bounding box center [343, 110] width 140 height 140
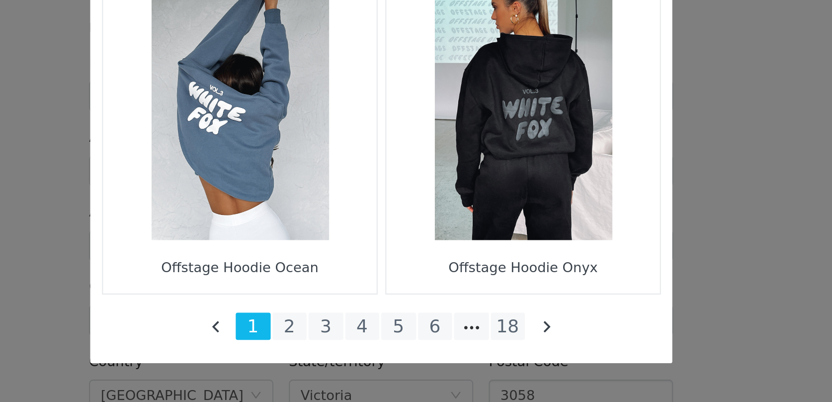
scroll to position [437, 0]
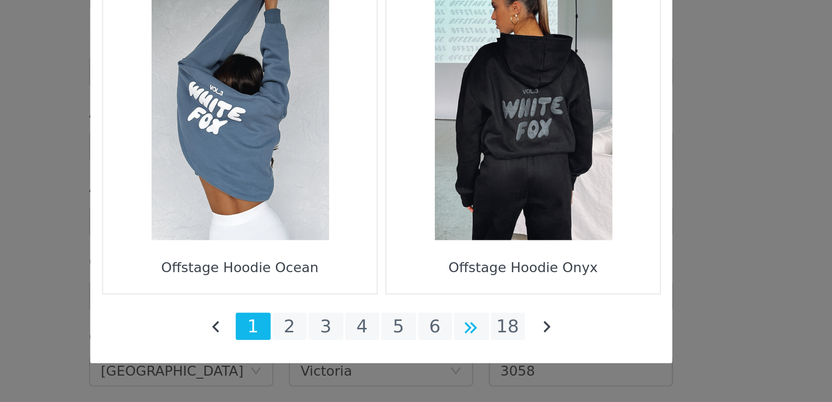
click at [464, 363] on li "Choose Your Product" at bounding box center [462, 363] width 18 height 14
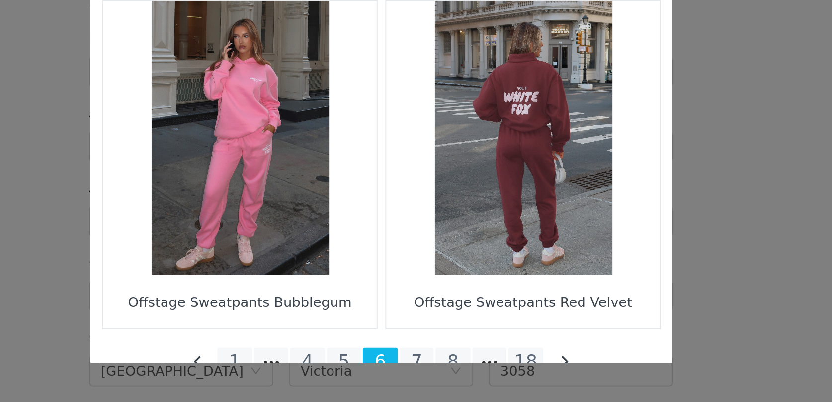
scroll to position [1433, 0]
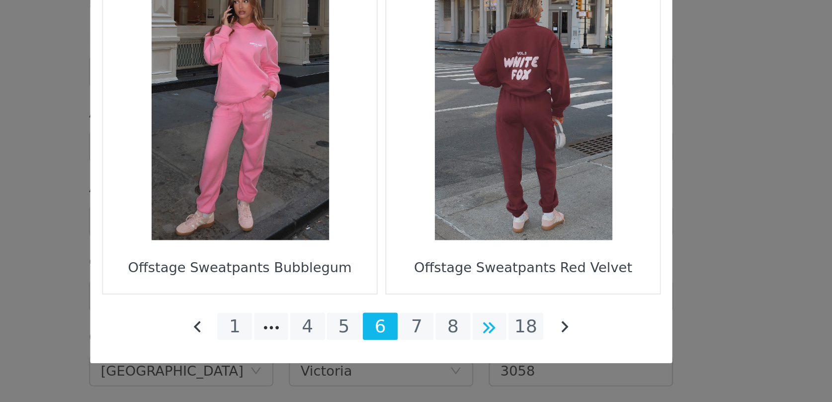
click at [468, 364] on li "Choose Your Product" at bounding box center [472, 363] width 18 height 14
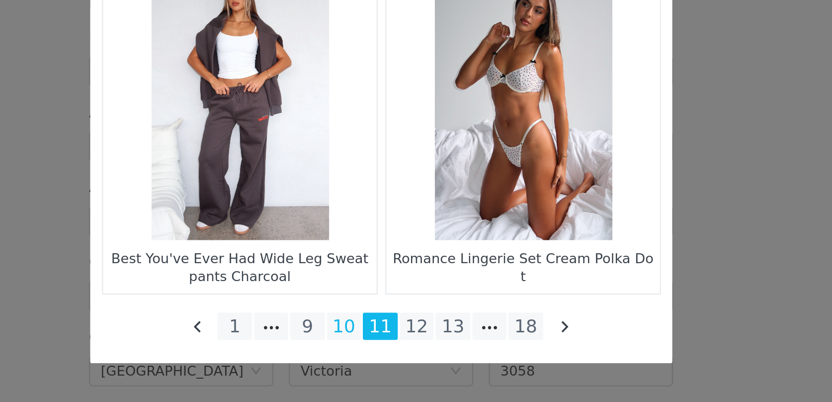
click at [399, 364] on li "10" at bounding box center [397, 363] width 18 height 14
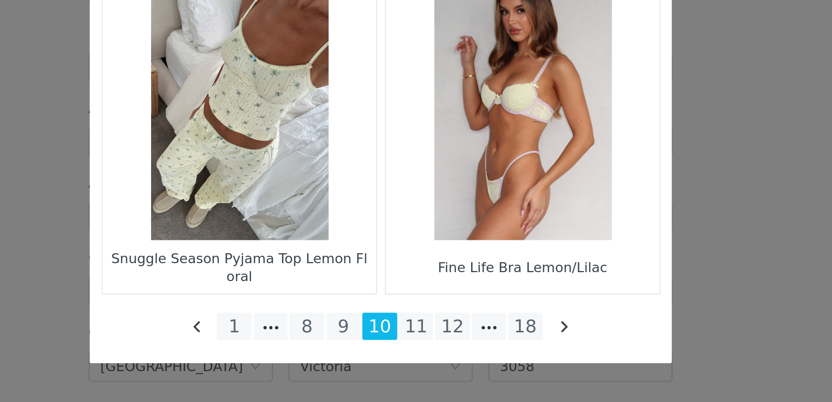
scroll to position [445, 0]
click at [432, 361] on li "11" at bounding box center [434, 363] width 18 height 14
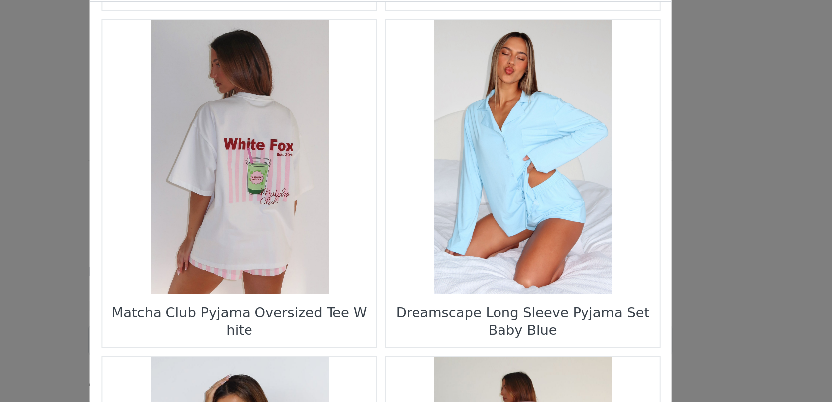
scroll to position [1031, 0]
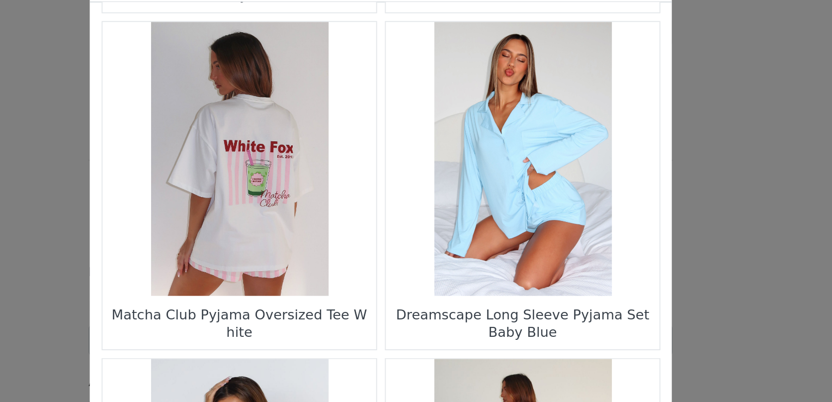
click at [331, 171] on figure "Choose Your Product" at bounding box center [343, 133] width 140 height 140
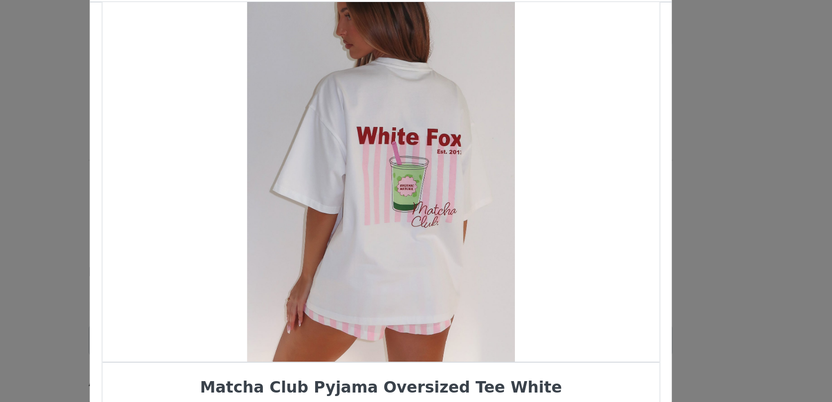
scroll to position [33, 0]
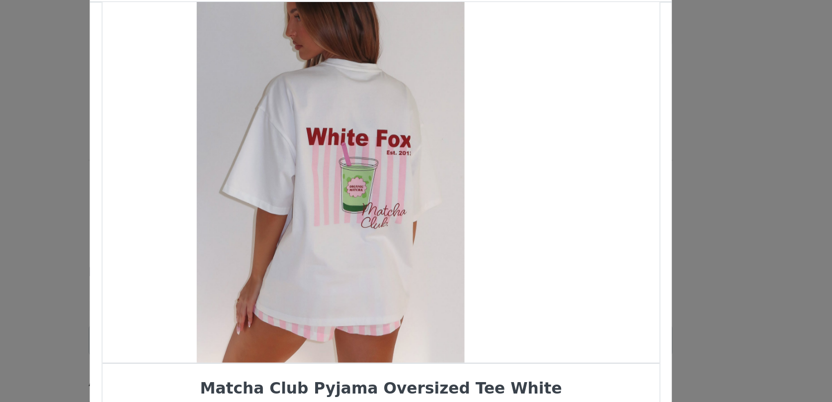
drag, startPoint x: 451, startPoint y: 152, endPoint x: 363, endPoint y: 160, distance: 87.8
click at [368, 158] on div "Choose Your Product" at bounding box center [390, 131] width 285 height 211
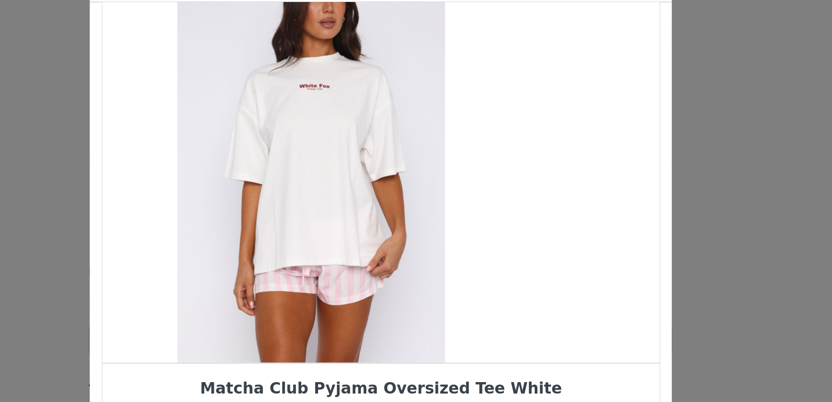
drag, startPoint x: 436, startPoint y: 158, endPoint x: 357, endPoint y: 156, distance: 79.5
click at [360, 157] on div "Choose Your Product" at bounding box center [380, 131] width 285 height 211
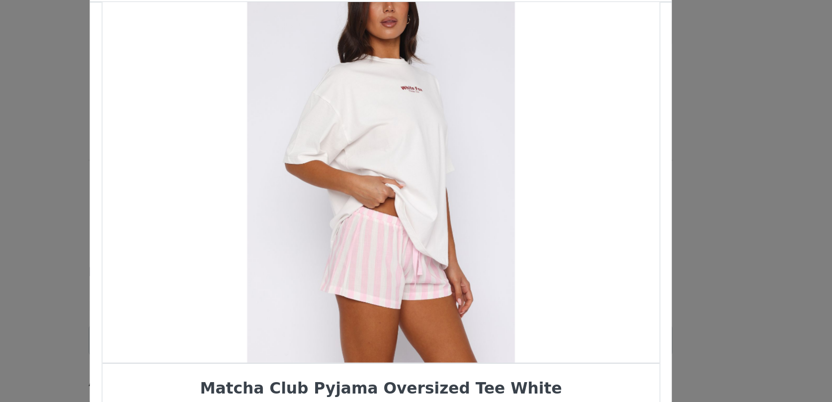
drag, startPoint x: 433, startPoint y: 147, endPoint x: 352, endPoint y: 147, distance: 81.0
click at [355, 147] on div "Choose Your Product" at bounding box center [415, 131] width 285 height 211
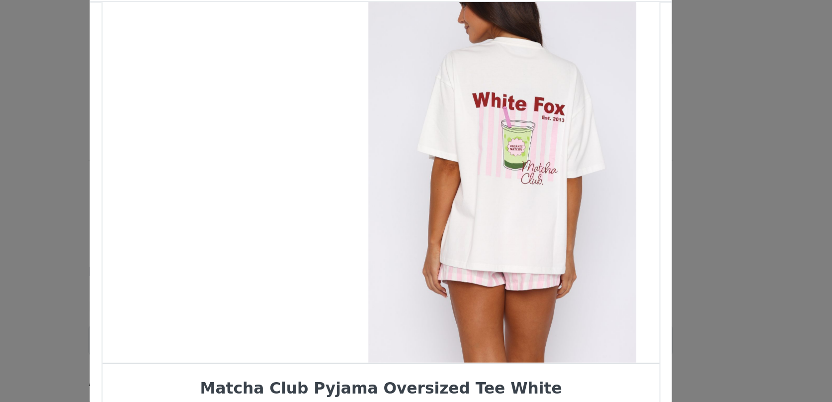
drag, startPoint x: 417, startPoint y: 155, endPoint x: 494, endPoint y: 154, distance: 77.5
click at [492, 154] on div "Choose Your Product" at bounding box center [478, 131] width 285 height 211
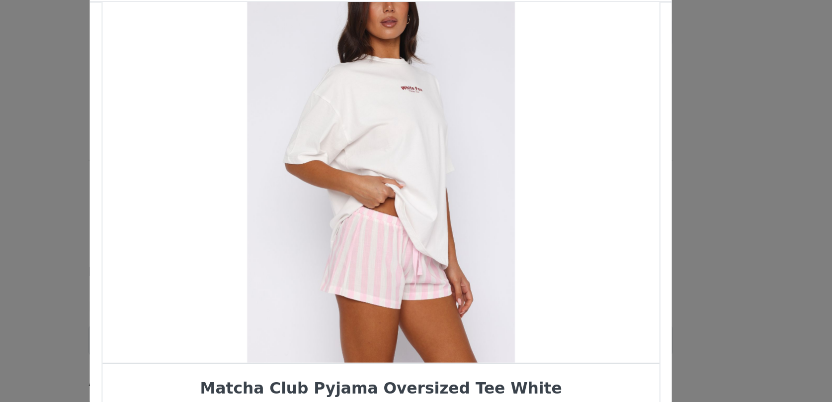
scroll to position [36, 0]
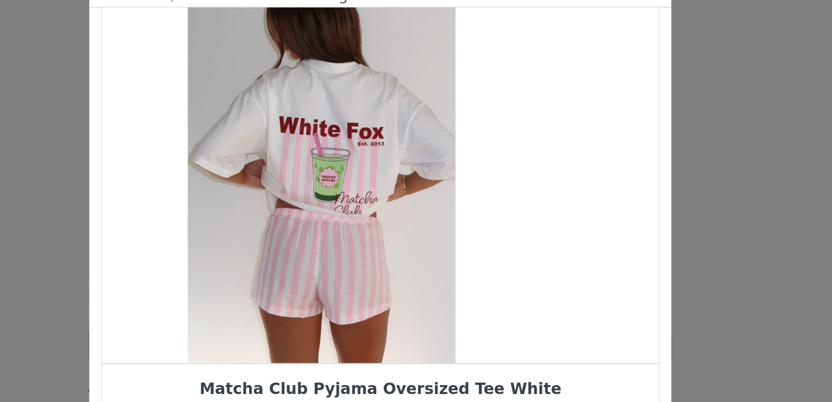
drag, startPoint x: 415, startPoint y: 184, endPoint x: 300, endPoint y: 184, distance: 114.8
click at [300, 184] on div "Choose Your Product" at bounding box center [385, 128] width 285 height 211
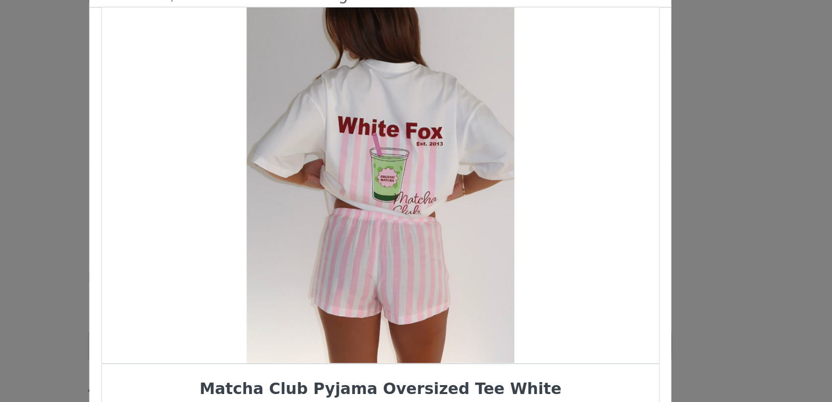
drag, startPoint x: 397, startPoint y: 171, endPoint x: 489, endPoint y: 171, distance: 92.5
click at [486, 171] on div "Choose Your Product" at bounding box center [415, 128] width 285 height 211
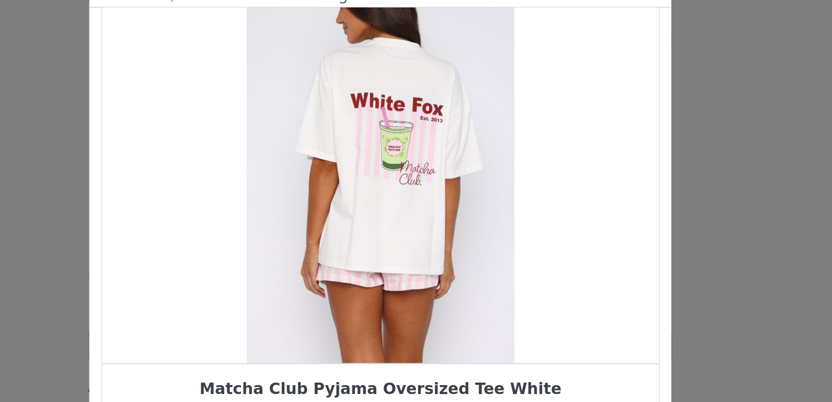
drag, startPoint x: 413, startPoint y: 193, endPoint x: 523, endPoint y: 189, distance: 110.4
click at [522, 189] on div "Choose Your Product" at bounding box center [415, 128] width 285 height 211
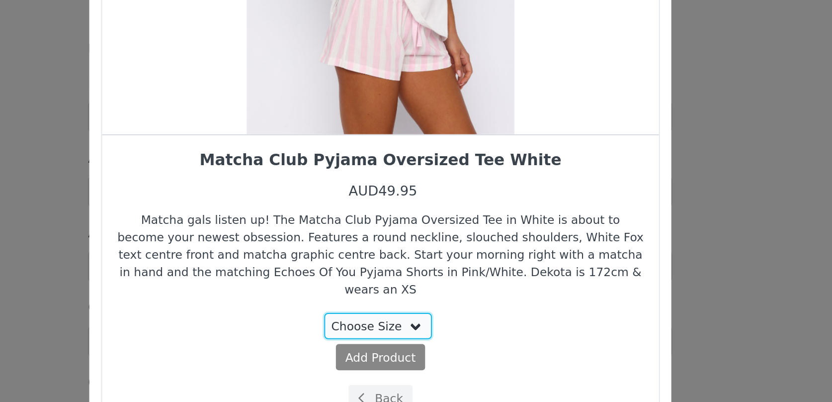
click at [404, 326] on select "Choose Size XXS/XS 3XS/XXS XS/S S/M M/L L/XL" at bounding box center [415, 332] width 56 height 13
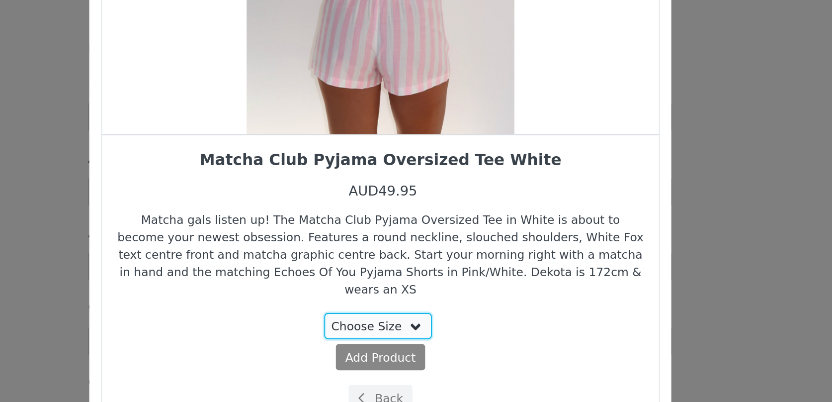
select select "27448022"
click at [388, 326] on select "Choose Size XXS/XS 3XS/XXS XS/S S/M M/L L/XL" at bounding box center [415, 332] width 56 height 13
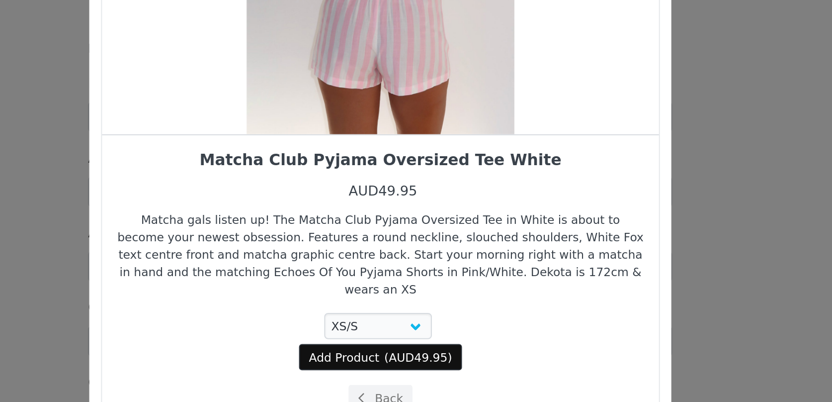
click at [417, 342] on button "Add Product ( AUD49.95 )" at bounding box center [416, 348] width 84 height 13
select select "27448022"
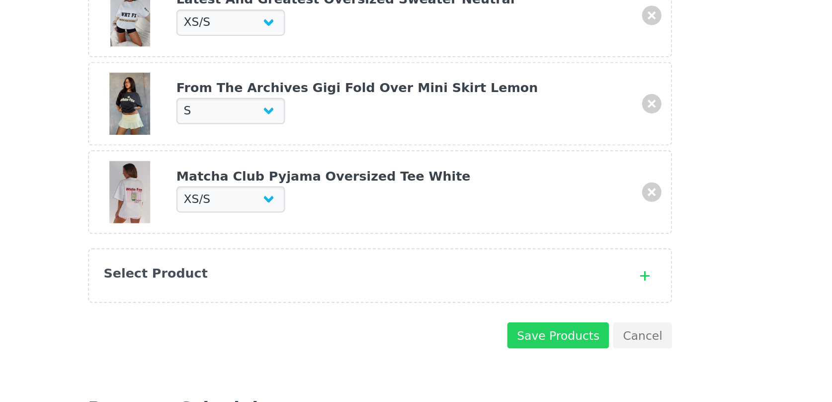
scroll to position [200, 0]
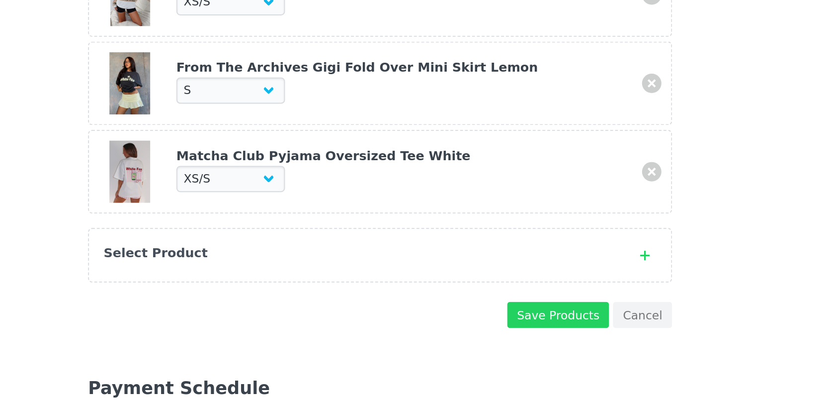
click at [384, 322] on div "Select Product" at bounding box center [405, 326] width 263 height 10
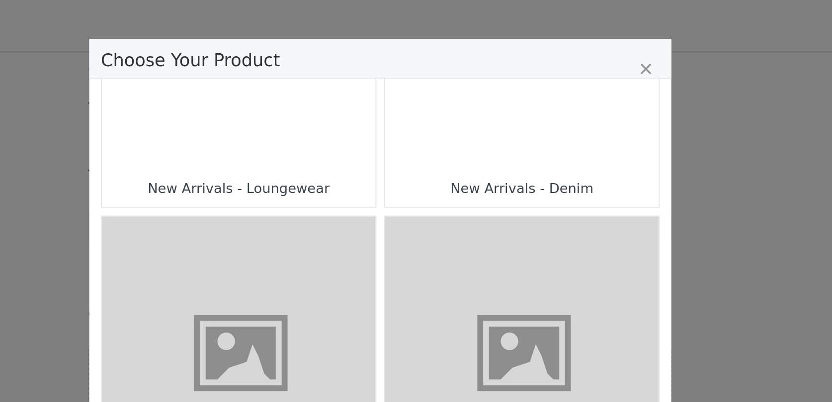
scroll to position [831, 0]
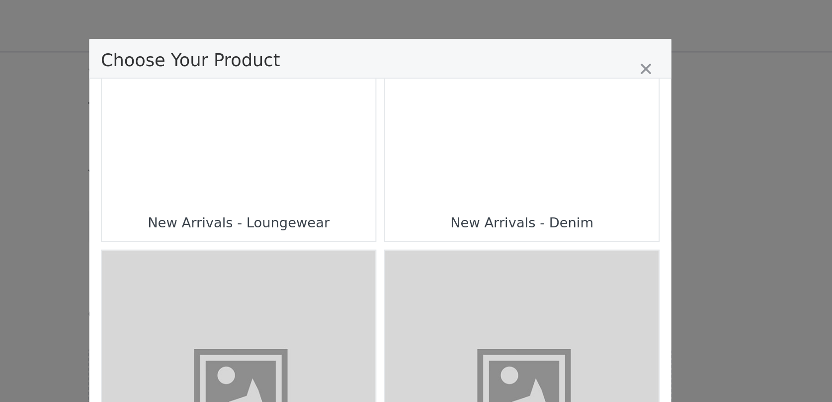
click at [366, 92] on div "Choose Your Product" at bounding box center [343, 34] width 140 height 140
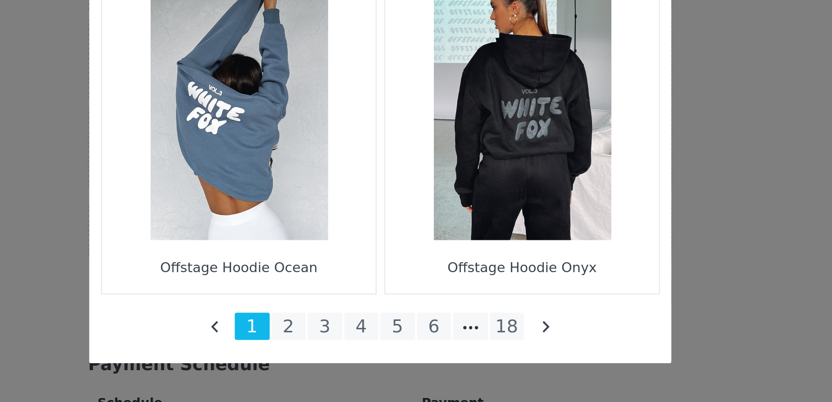
scroll to position [222, 0]
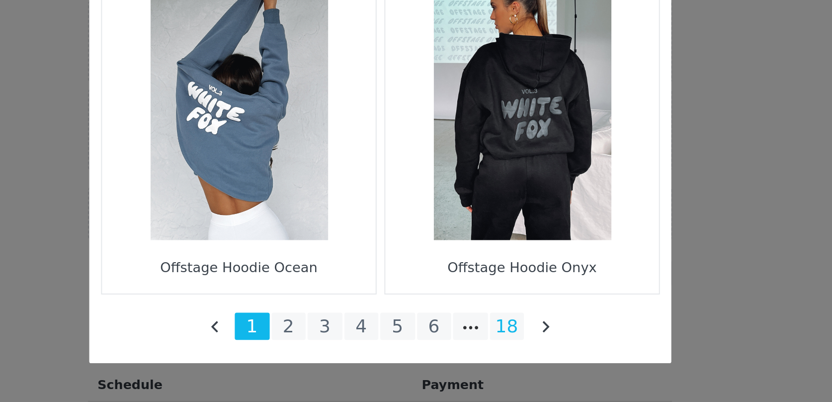
click at [476, 364] on li "18" at bounding box center [481, 363] width 18 height 14
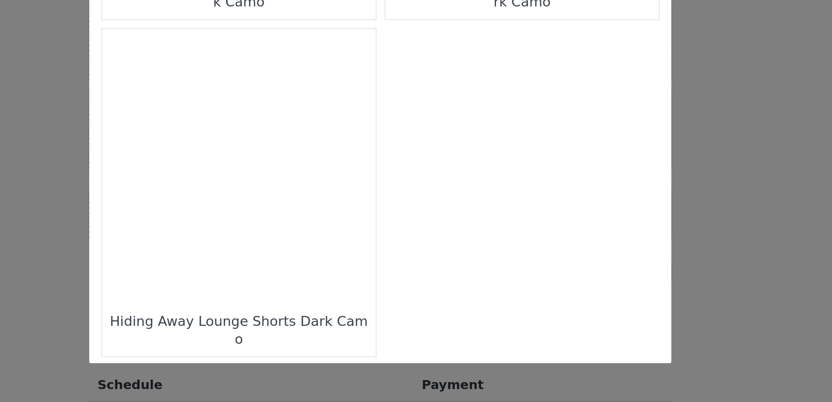
scroll to position [1433, 0]
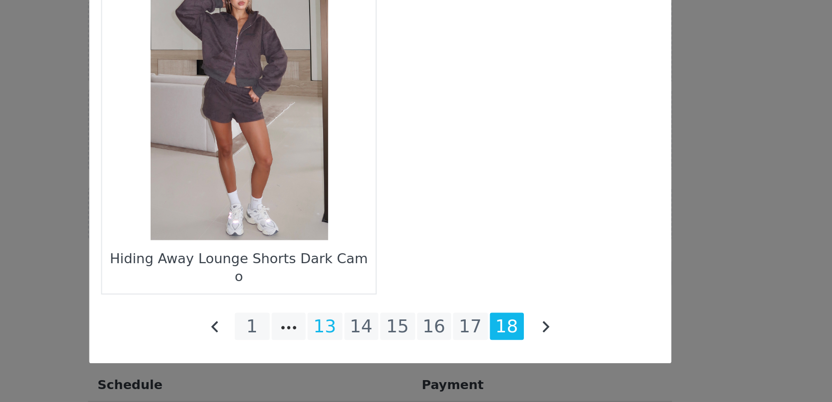
click at [383, 365] on li "13" at bounding box center [388, 363] width 18 height 14
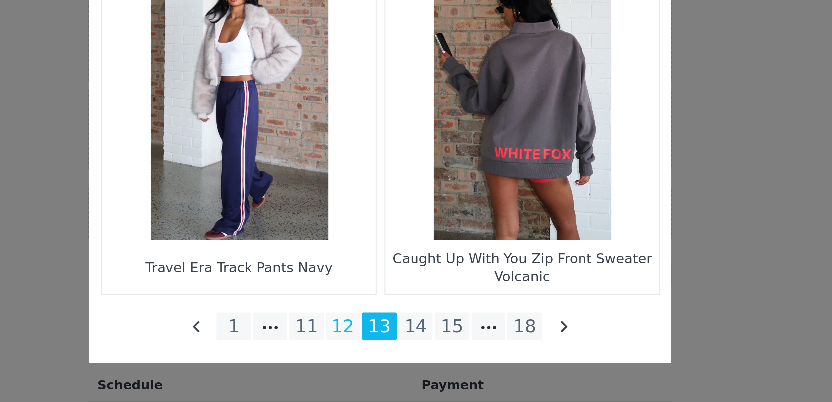
click at [402, 365] on li "12" at bounding box center [397, 363] width 18 height 14
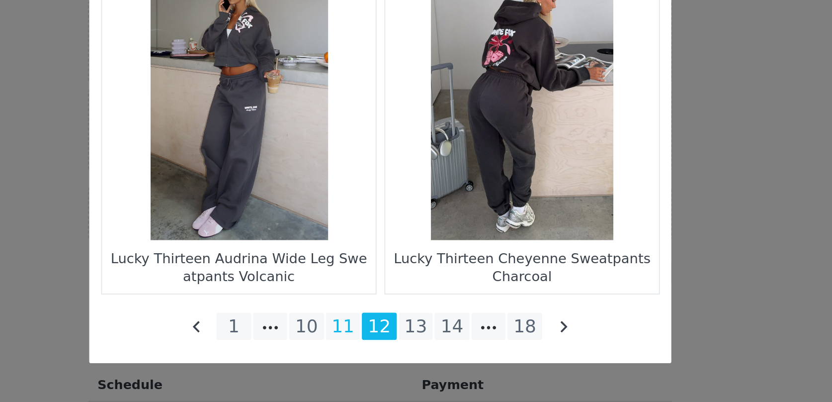
click at [401, 364] on li "11" at bounding box center [397, 363] width 18 height 14
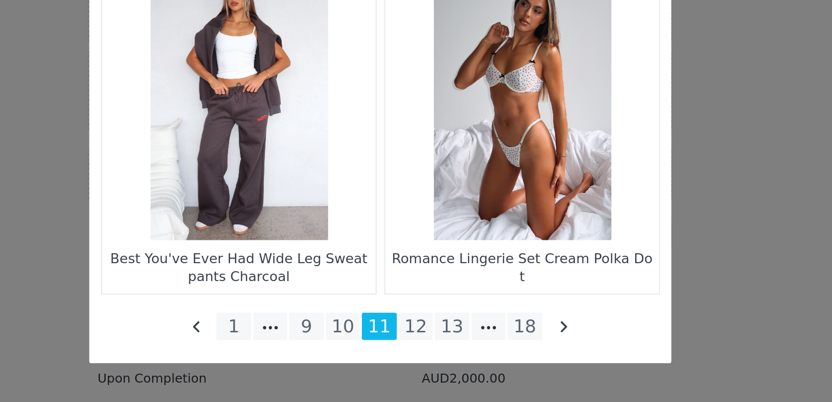
scroll to position [246, 0]
click at [433, 364] on li "12" at bounding box center [434, 363] width 18 height 14
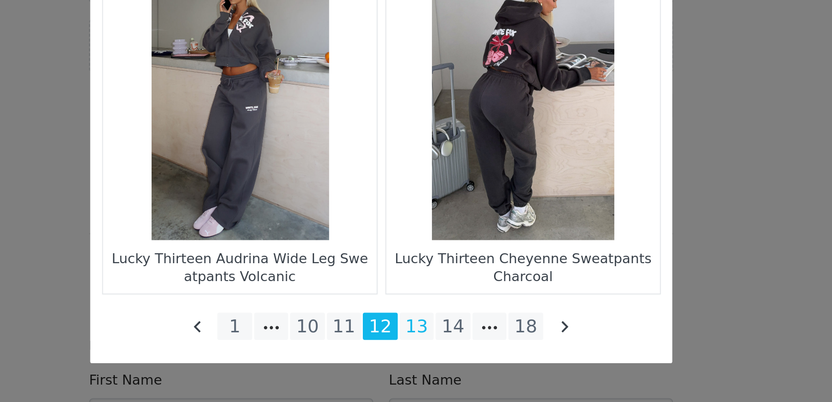
scroll to position [310, 0]
click at [433, 361] on li "13" at bounding box center [434, 363] width 18 height 14
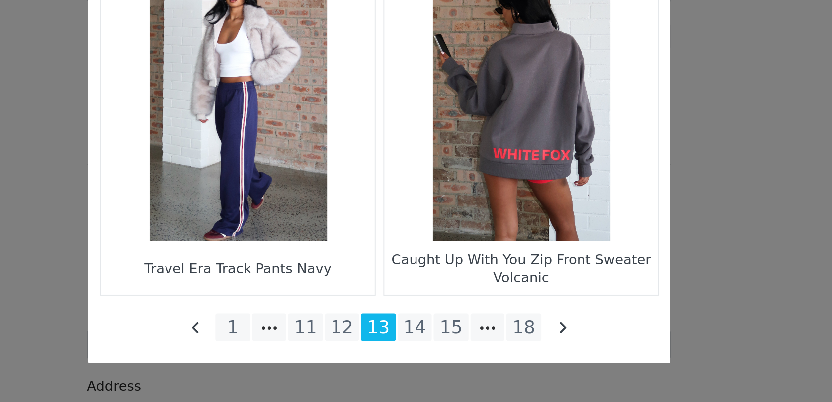
scroll to position [1433, 0]
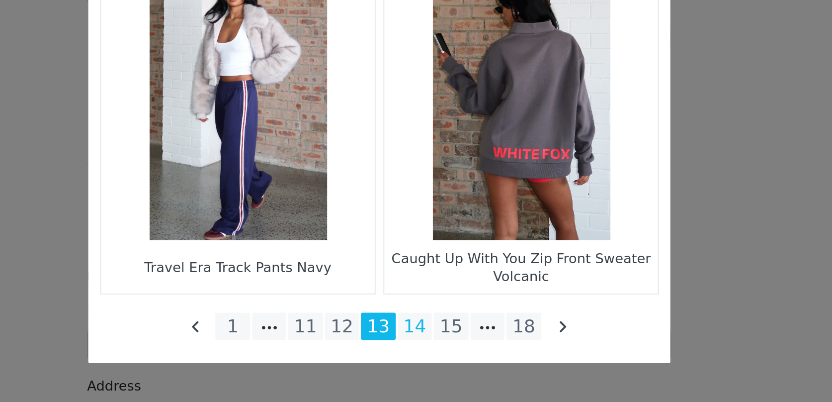
click at [434, 366] on li "14" at bounding box center [434, 363] width 18 height 14
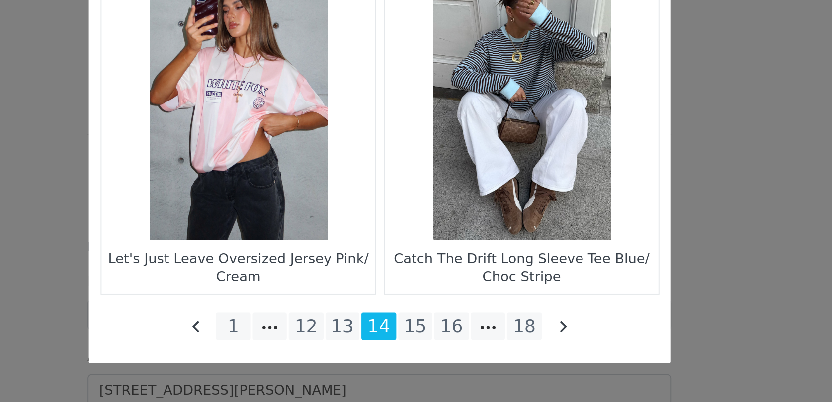
scroll to position [365, 0]
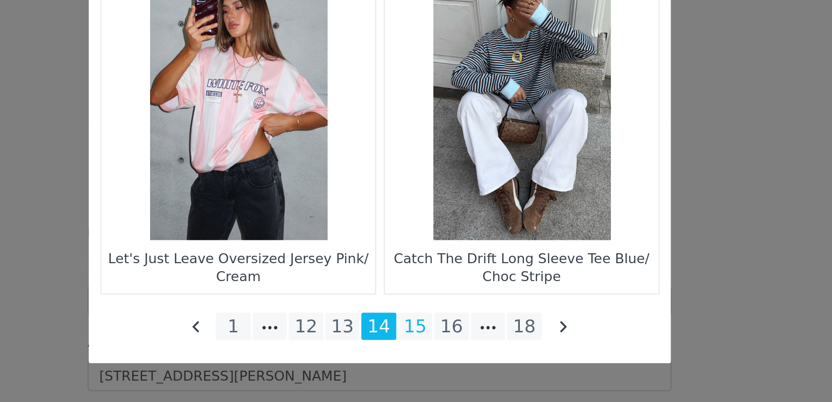
click at [437, 367] on li "15" at bounding box center [434, 363] width 18 height 14
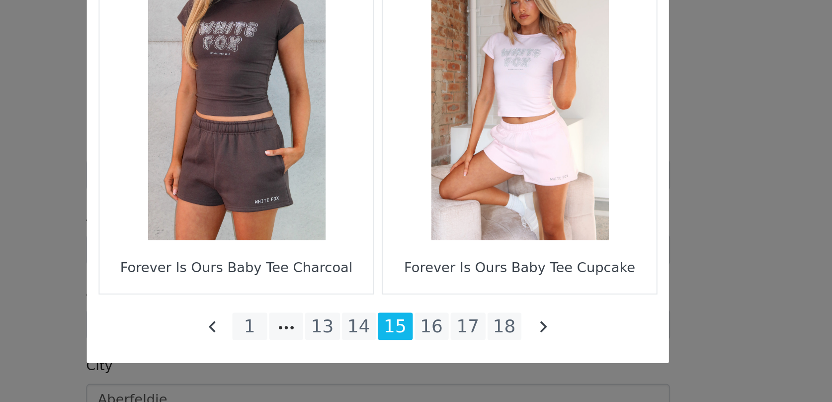
scroll to position [442, 0]
click at [442, 369] on li "16" at bounding box center [444, 363] width 18 height 14
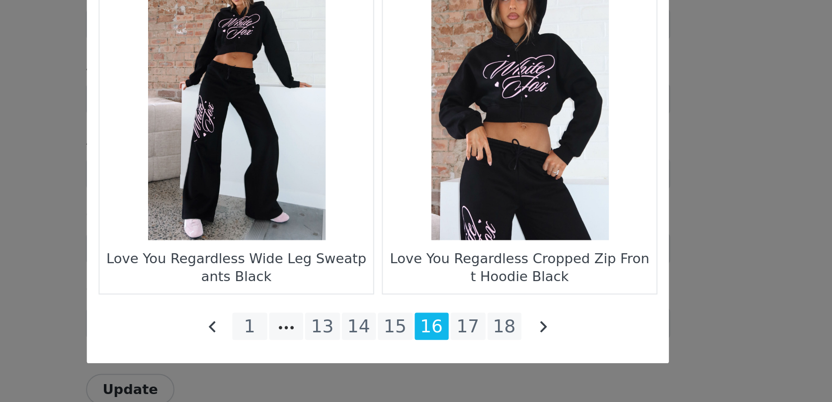
scroll to position [510, 0]
click at [457, 360] on li "17" at bounding box center [462, 363] width 18 height 14
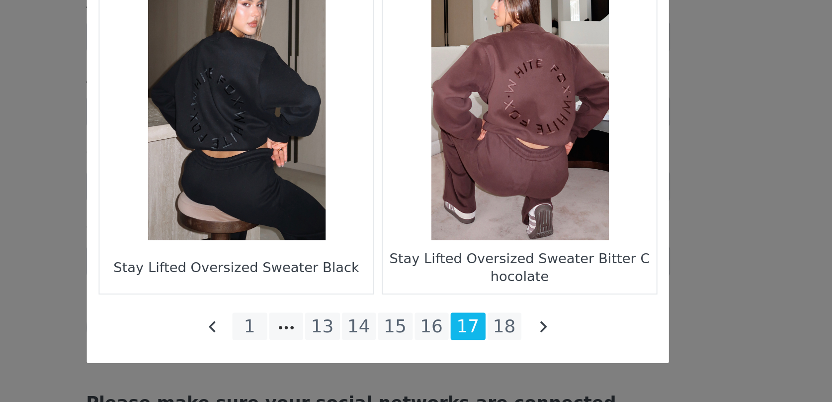
scroll to position [542, 0]
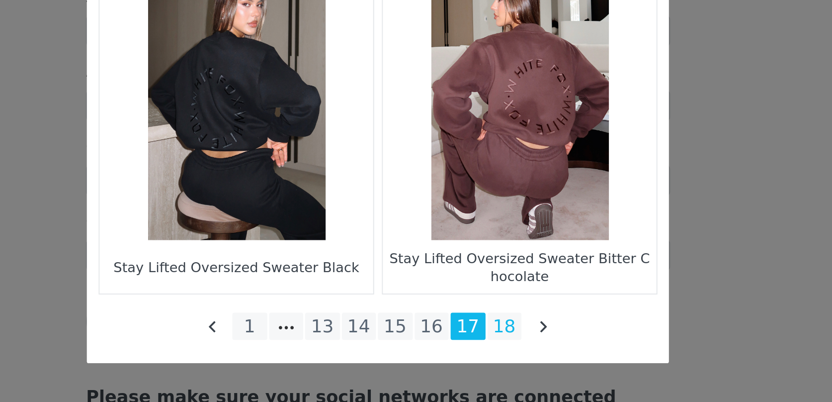
click at [482, 361] on li "18" at bounding box center [481, 363] width 18 height 14
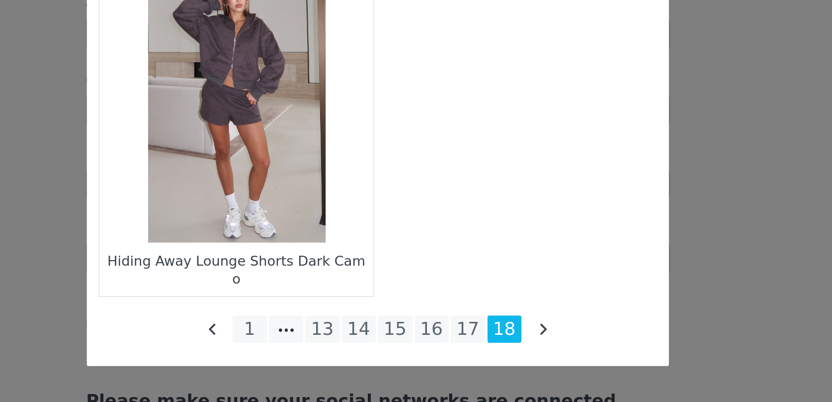
scroll to position [543, 0]
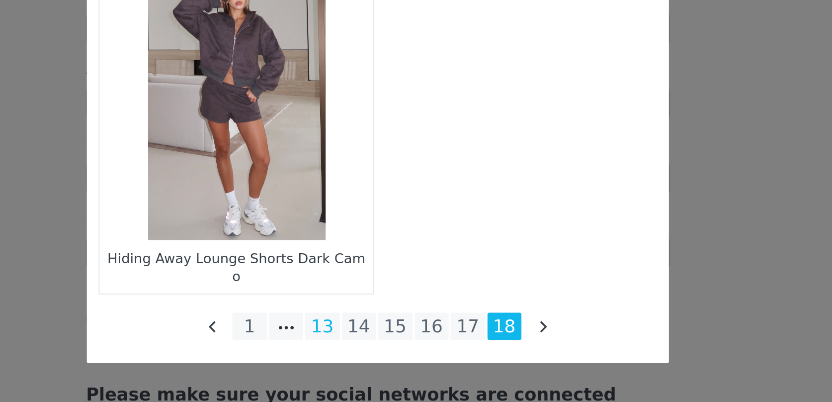
click at [390, 364] on li "13" at bounding box center [388, 363] width 18 height 14
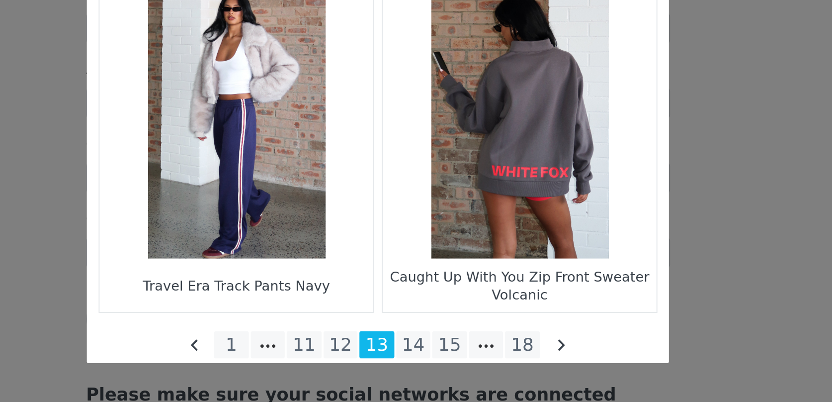
scroll to position [1433, 0]
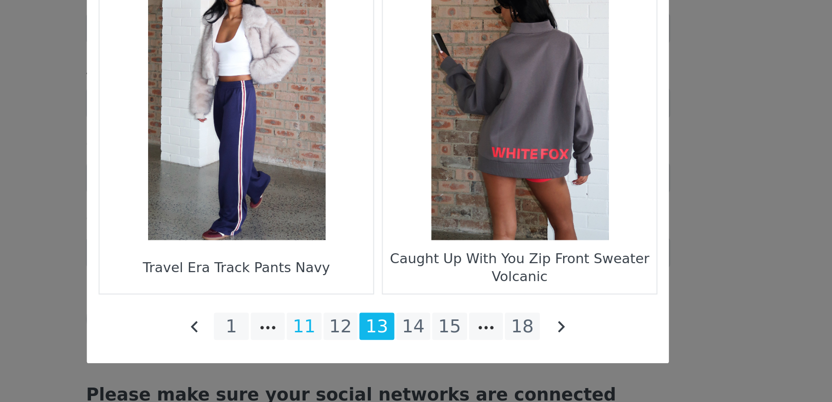
click at [377, 363] on li "11" at bounding box center [378, 363] width 18 height 14
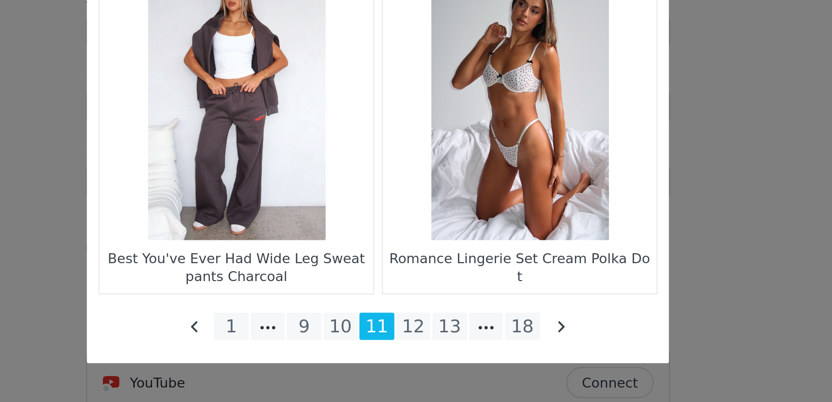
scroll to position [585, 0]
click at [380, 361] on li "9" at bounding box center [378, 363] width 18 height 14
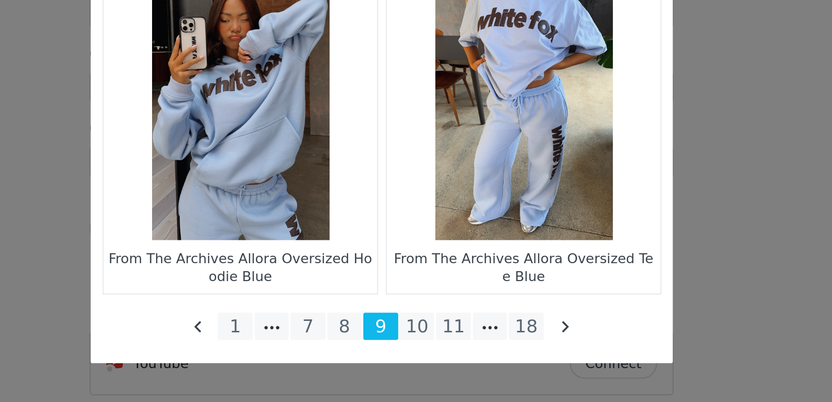
scroll to position [593, 0]
click at [380, 365] on li "7" at bounding box center [378, 363] width 18 height 14
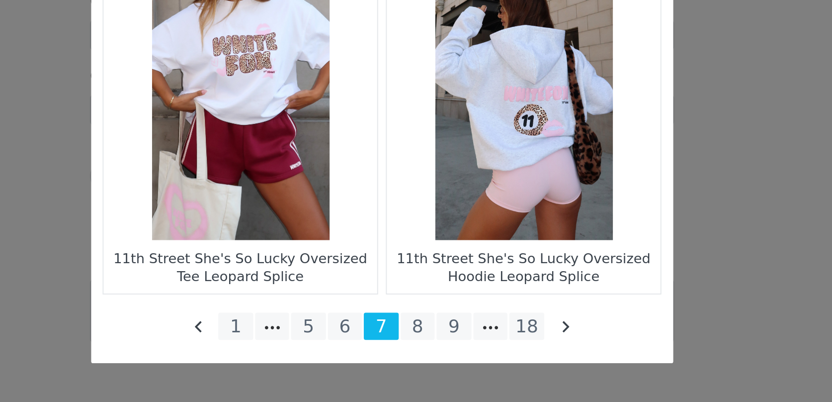
scroll to position [616, 0]
click at [396, 359] on li "6" at bounding box center [397, 363] width 18 height 14
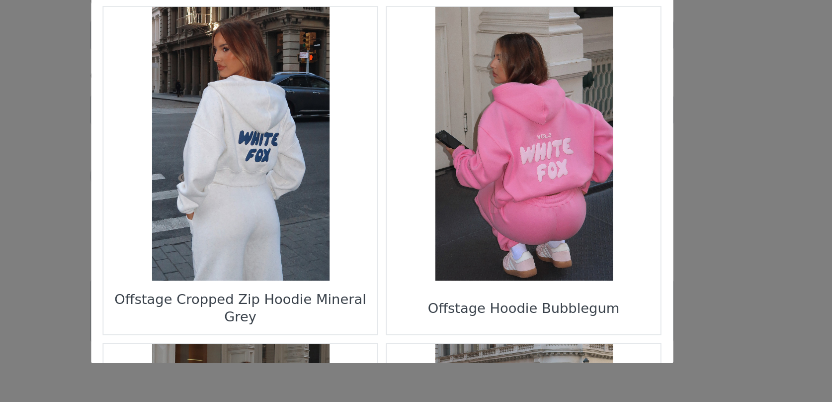
scroll to position [1241, 0]
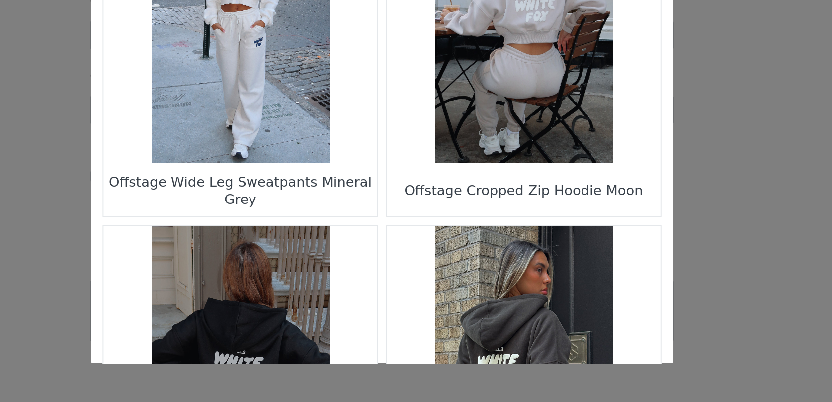
click at [373, 249] on figure "Choose Your Product" at bounding box center [343, 209] width 140 height 140
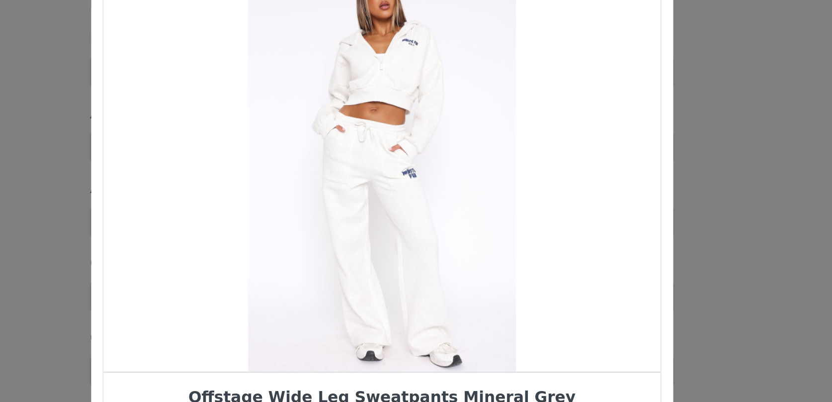
scroll to position [10, 0]
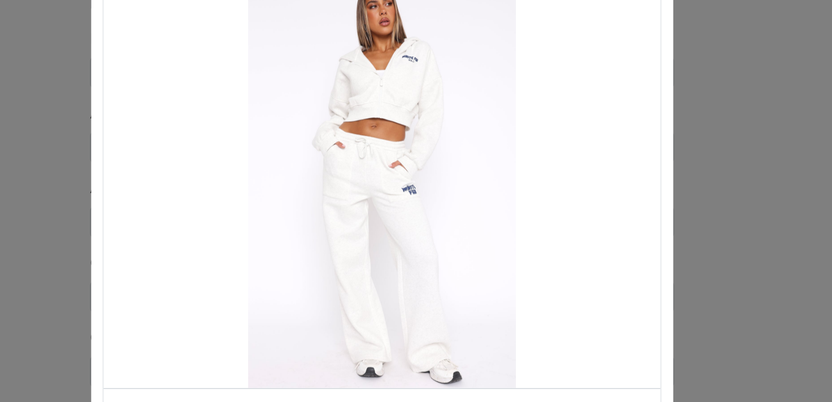
drag, startPoint x: 439, startPoint y: 162, endPoint x: 407, endPoint y: 162, distance: 31.8
click at [407, 162] on div "Choose Your Product" at bounding box center [415, 154] width 285 height 211
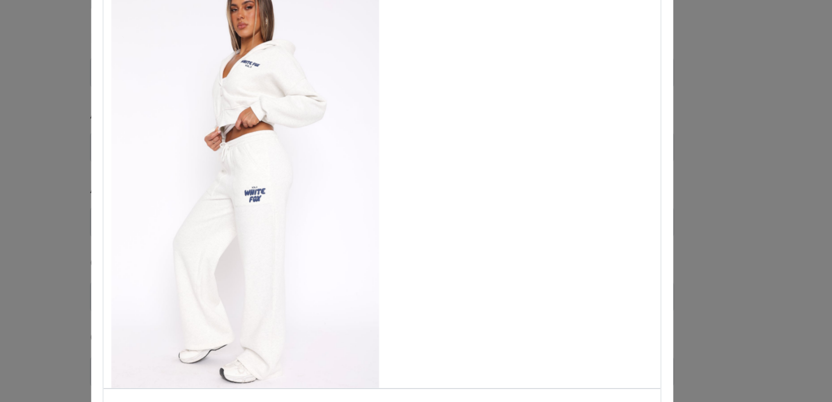
drag, startPoint x: 452, startPoint y: 155, endPoint x: 361, endPoint y: 156, distance: 91.0
click at [361, 156] on div "Choose Your Product" at bounding box center [345, 154] width 285 height 211
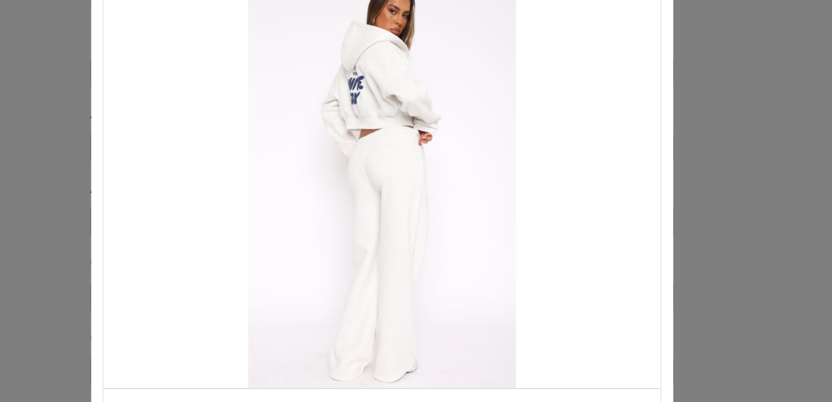
drag, startPoint x: 427, startPoint y: 150, endPoint x: 363, endPoint y: 152, distance: 64.1
click at [363, 152] on div "Choose Your Product" at bounding box center [415, 154] width 285 height 211
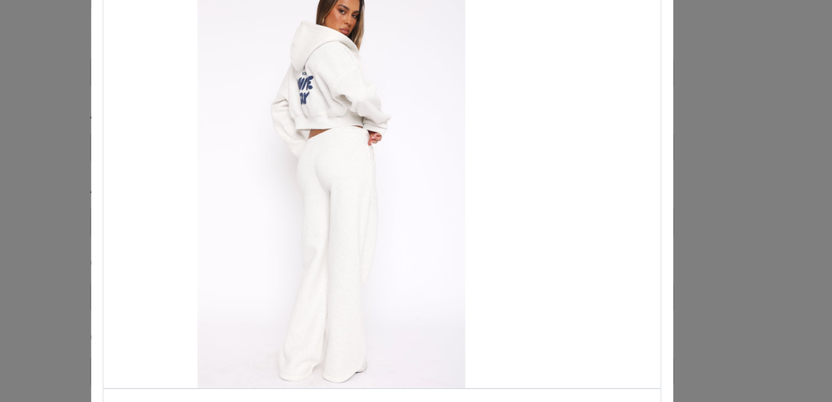
drag, startPoint x: 413, startPoint y: 145, endPoint x: 305, endPoint y: 165, distance: 109.7
click at [307, 165] on div "Choose Your Product" at bounding box center [390, 154] width 285 height 211
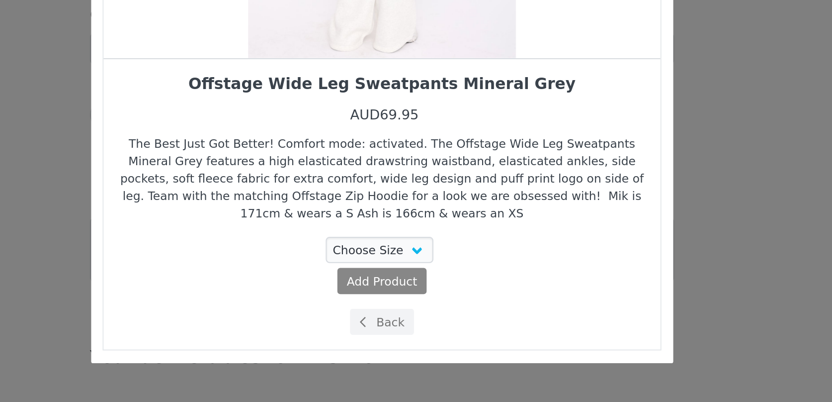
scroll to position [650, 0]
click at [408, 360] on span "Choose Your Product" at bounding box center [406, 360] width 9 height 9
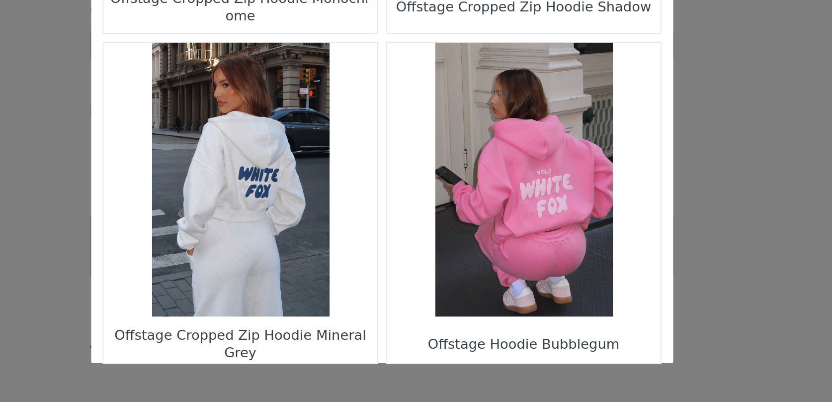
scroll to position [1220, 0]
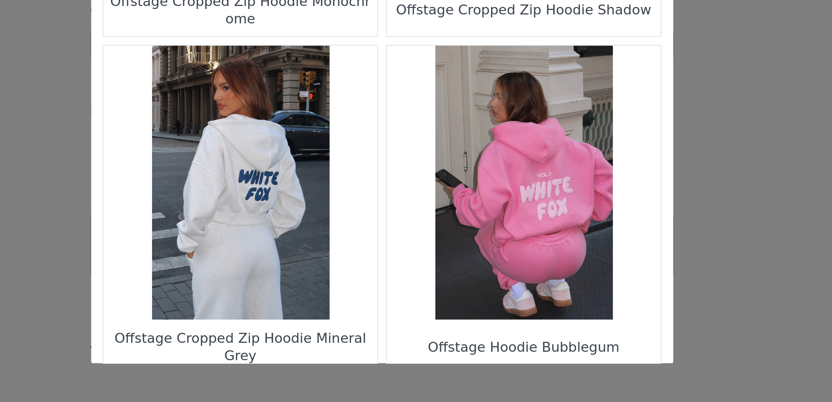
click at [367, 308] on figure "Choose Your Product" at bounding box center [343, 289] width 140 height 140
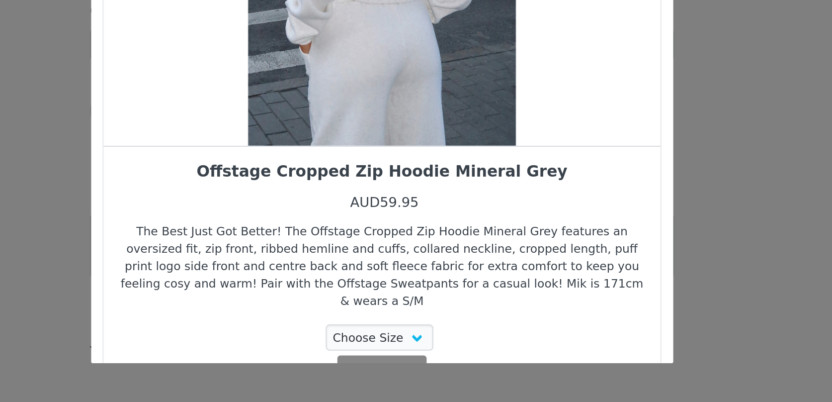
scroll to position [650, 0]
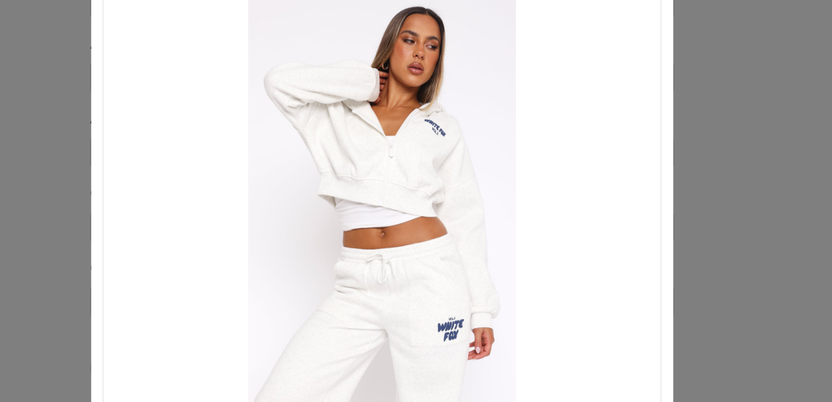
drag, startPoint x: 459, startPoint y: 172, endPoint x: 443, endPoint y: 172, distance: 15.9
click at [446, 172] on div "Choose Your Product" at bounding box center [415, 164] width 285 height 211
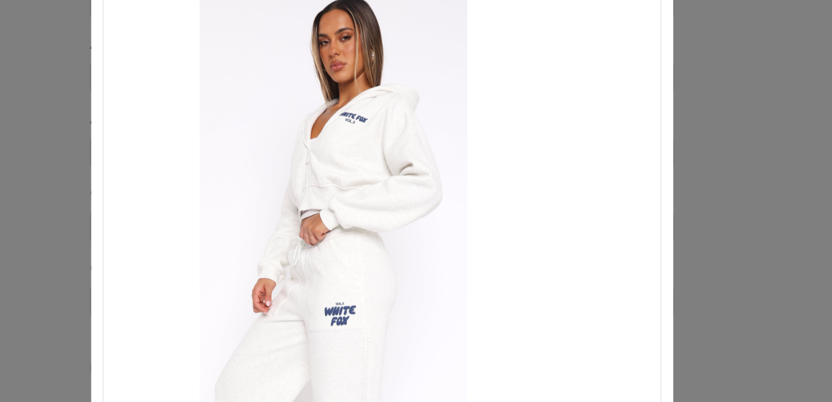
drag, startPoint x: 452, startPoint y: 172, endPoint x: 394, endPoint y: 175, distance: 57.8
click at [394, 175] on div "Choose Your Product" at bounding box center [391, 164] width 285 height 211
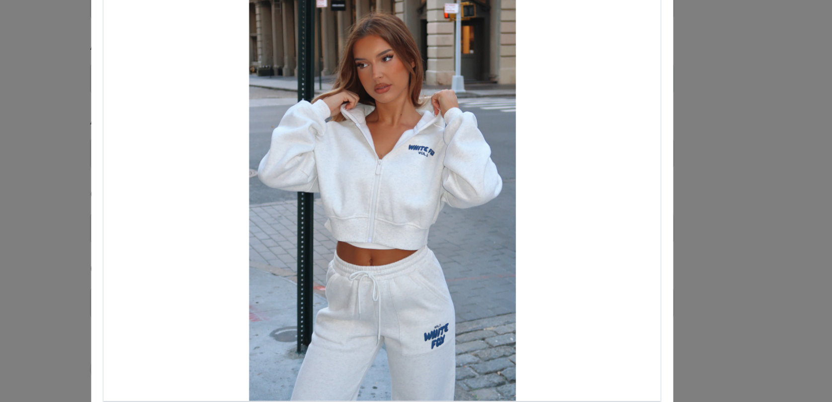
scroll to position [9, 0]
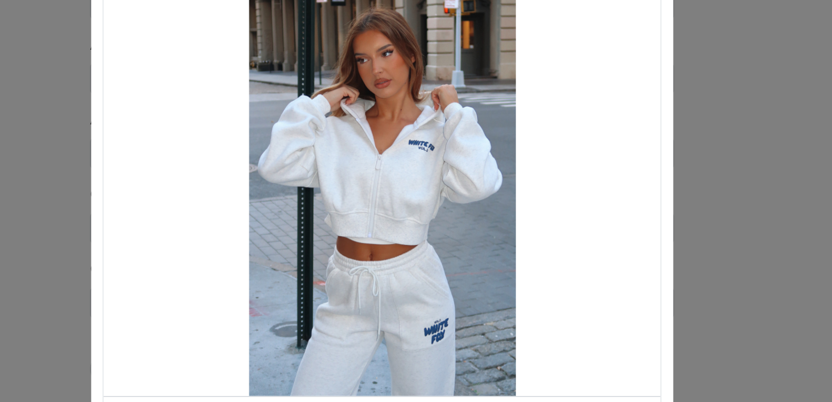
drag, startPoint x: 391, startPoint y: 172, endPoint x: 338, endPoint y: 178, distance: 53.5
click at [338, 178] on div "Choose Your Product" at bounding box center [415, 155] width 285 height 211
drag, startPoint x: 435, startPoint y: 154, endPoint x: 304, endPoint y: 156, distance: 131.7
click at [304, 156] on div "Choose Your Product" at bounding box center [415, 155] width 285 height 211
drag, startPoint x: 304, startPoint y: 156, endPoint x: 449, endPoint y: 127, distance: 148.6
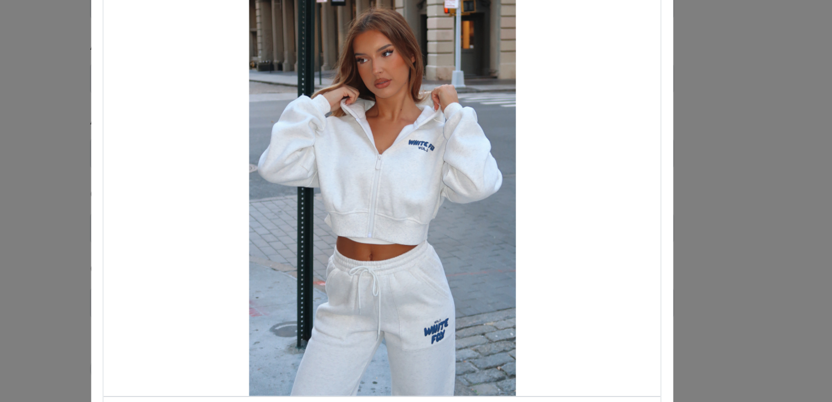
click at [446, 127] on div "Choose Your Product" at bounding box center [415, 155] width 285 height 211
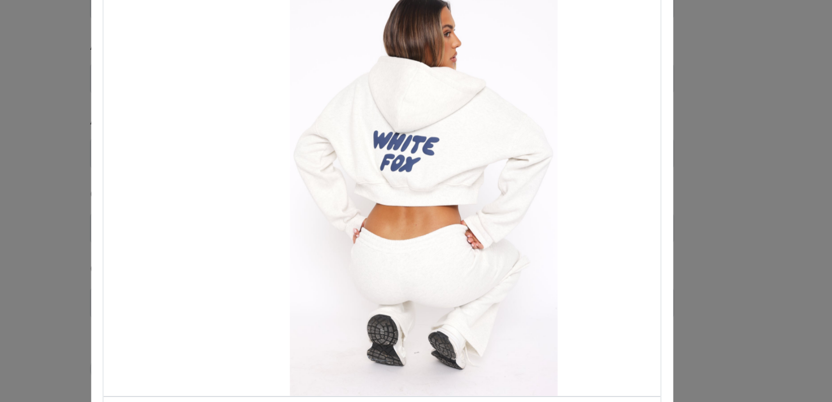
drag, startPoint x: 425, startPoint y: 171, endPoint x: 532, endPoint y: 152, distance: 109.5
click at [529, 153] on div "Choose Your Product" at bounding box center [437, 155] width 285 height 211
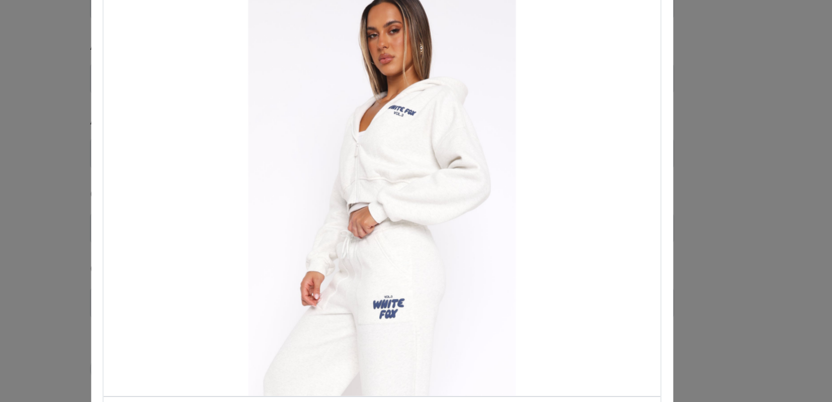
drag, startPoint x: 425, startPoint y: 173, endPoint x: 511, endPoint y: 165, distance: 86.0
click at [511, 165] on div "Choose Your Product" at bounding box center [415, 155] width 285 height 211
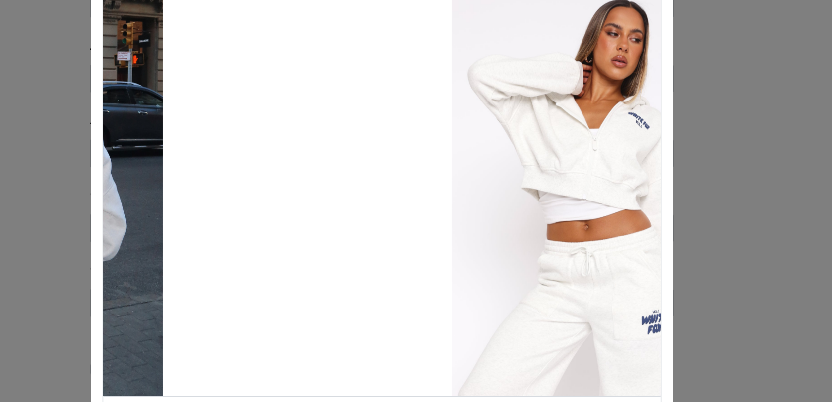
drag, startPoint x: 404, startPoint y: 196, endPoint x: 512, endPoint y: 168, distance: 111.9
click at [512, 168] on div "Choose Your Product" at bounding box center [520, 155] width 285 height 211
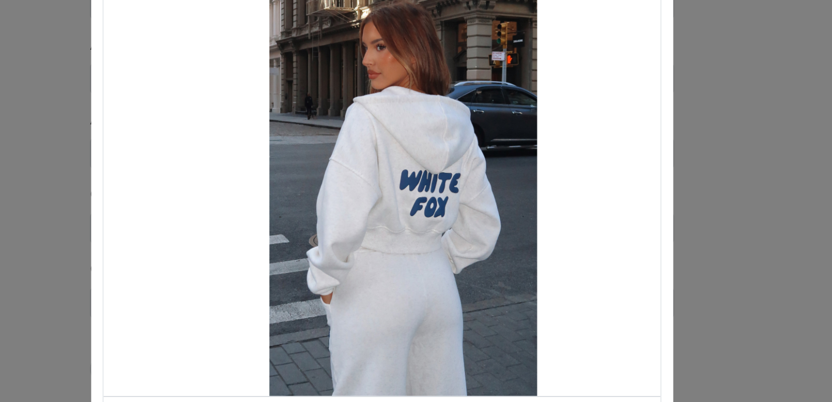
drag, startPoint x: 425, startPoint y: 187, endPoint x: 529, endPoint y: 167, distance: 105.9
click at [529, 167] on div "Choose Your Product" at bounding box center [426, 155] width 285 height 211
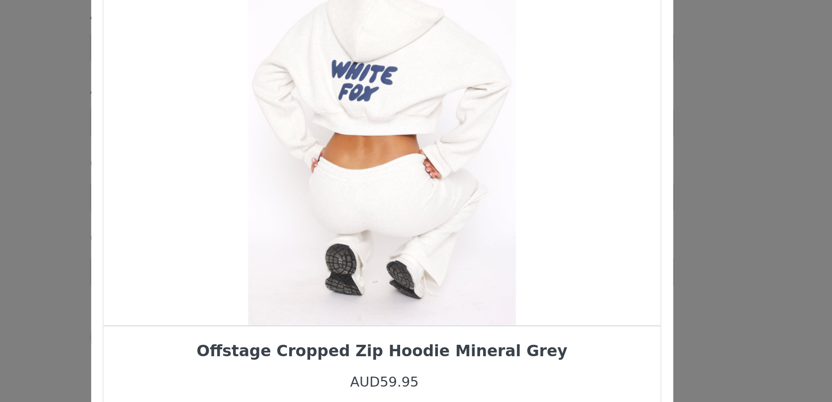
scroll to position [36, 0]
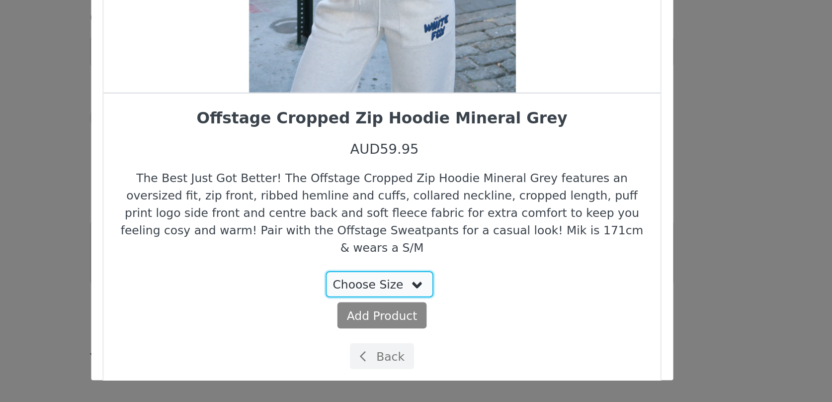
click at [398, 328] on select "Choose Size XXS/XS XS/S S/M M/L L/XL" at bounding box center [415, 332] width 56 height 13
select select "25688509"
click at [388, 326] on select "Choose Size XXS/XS XS/S S/M M/L L/XL" at bounding box center [415, 332] width 56 height 13
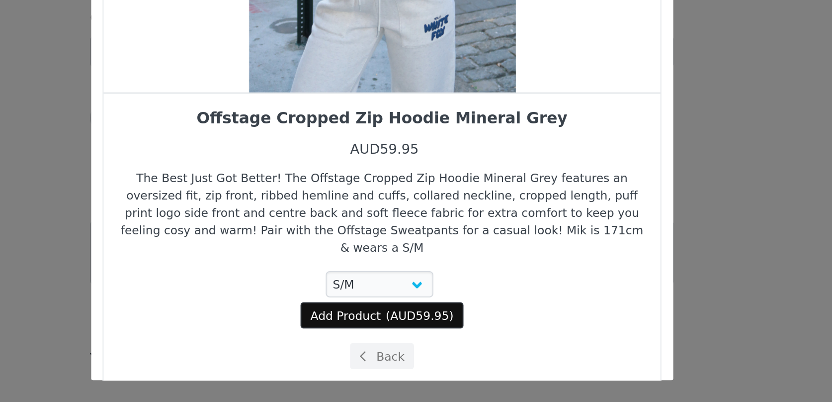
click at [411, 344] on span "Add Product" at bounding box center [397, 348] width 36 height 9
select select "25688509"
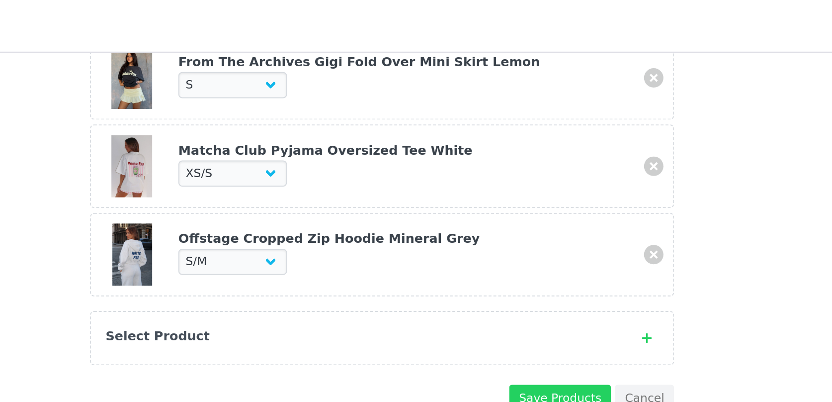
scroll to position [395, 0]
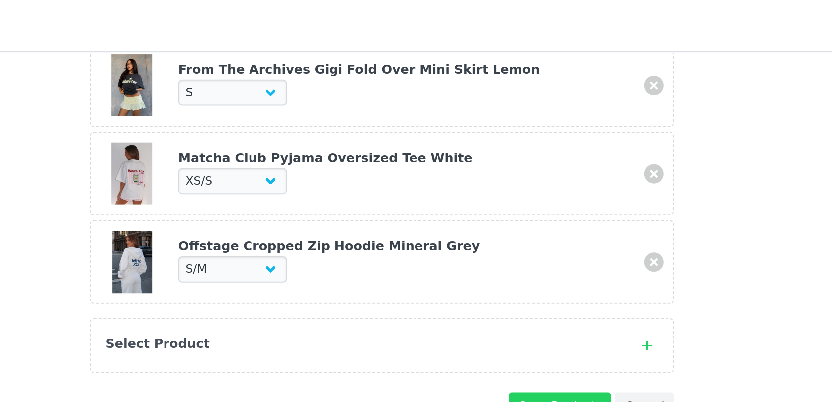
click at [383, 171] on div "Select Product" at bounding box center [405, 176] width 263 height 10
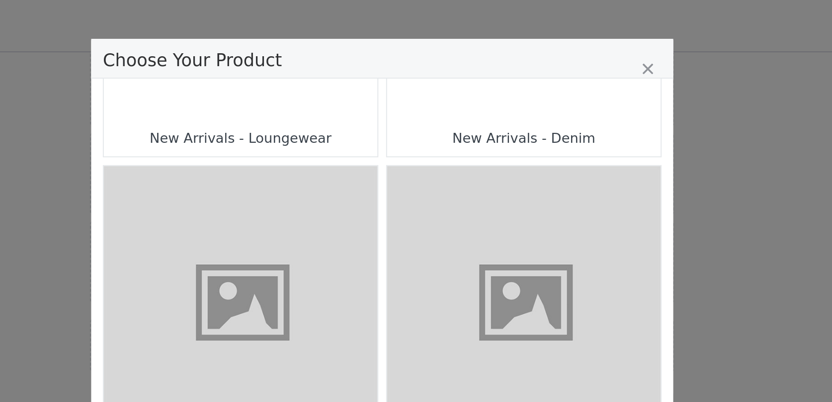
scroll to position [802, 0]
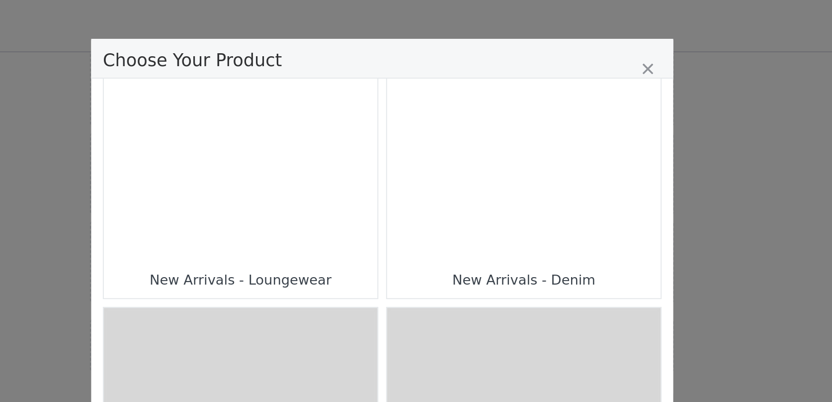
click at [388, 128] on div "Choose Your Product" at bounding box center [343, 64] width 140 height 140
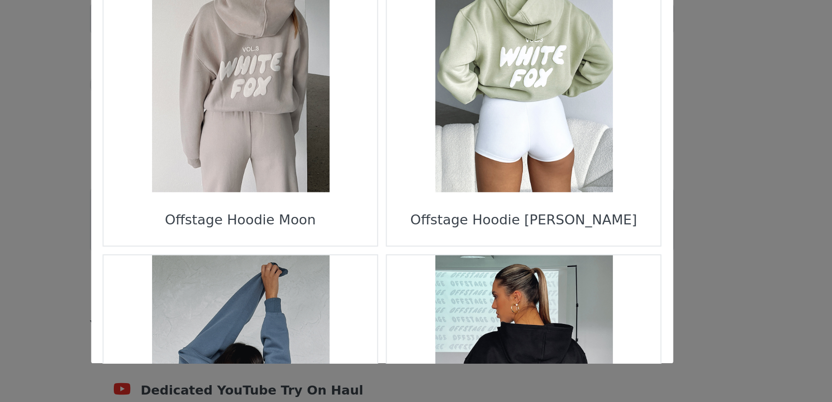
scroll to position [1433, 0]
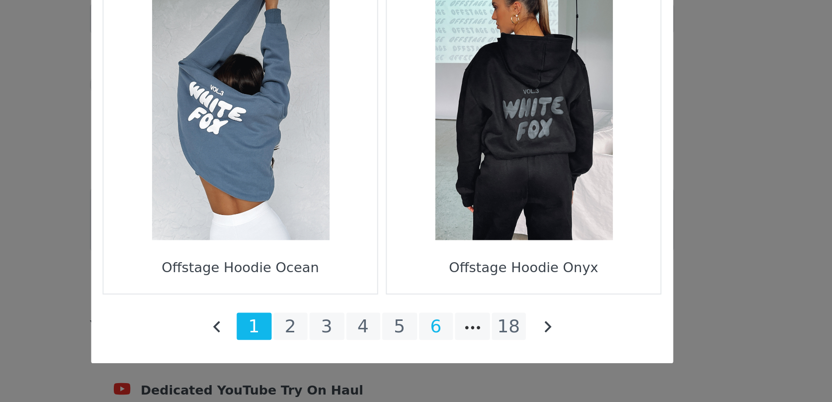
click at [439, 362] on li "6" at bounding box center [444, 363] width 18 height 14
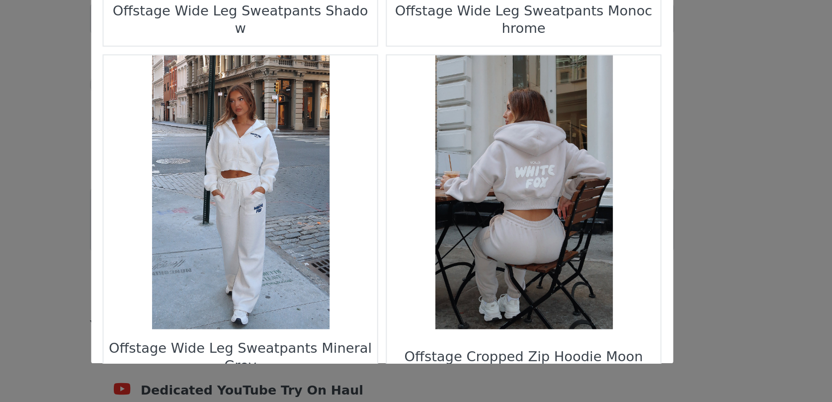
click at [364, 296] on figure "Choose Your Product" at bounding box center [343, 294] width 140 height 140
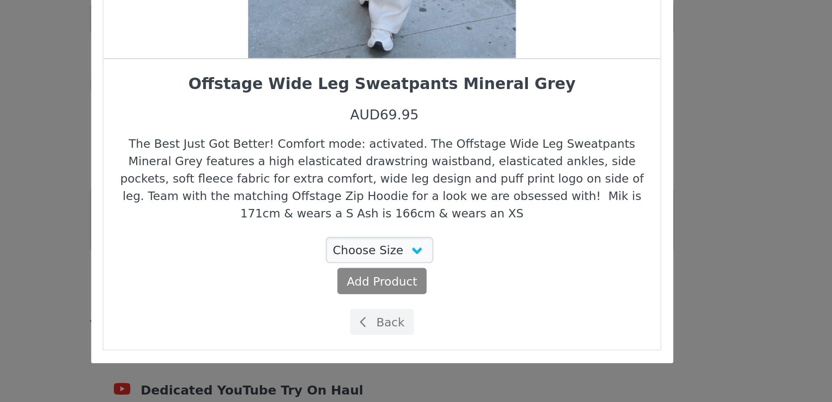
scroll to position [45, 0]
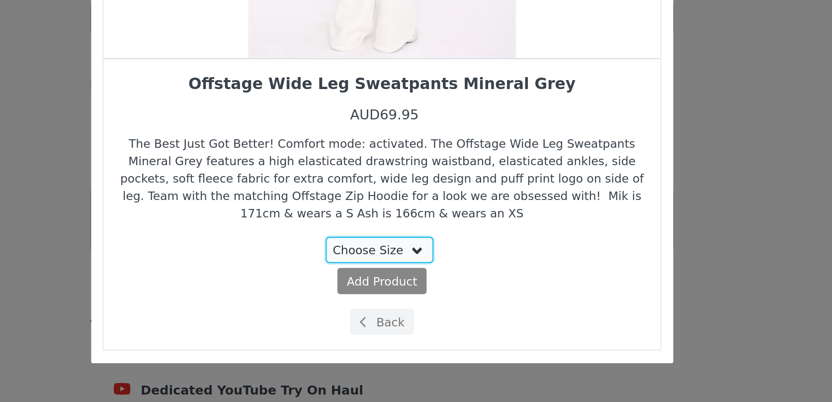
click at [408, 323] on select "Choose Size XXS XS S M L XL" at bounding box center [415, 323] width 56 height 13
select select "25688501"
click at [388, 317] on select "Choose Size XXS XS S M L XL" at bounding box center [415, 323] width 56 height 13
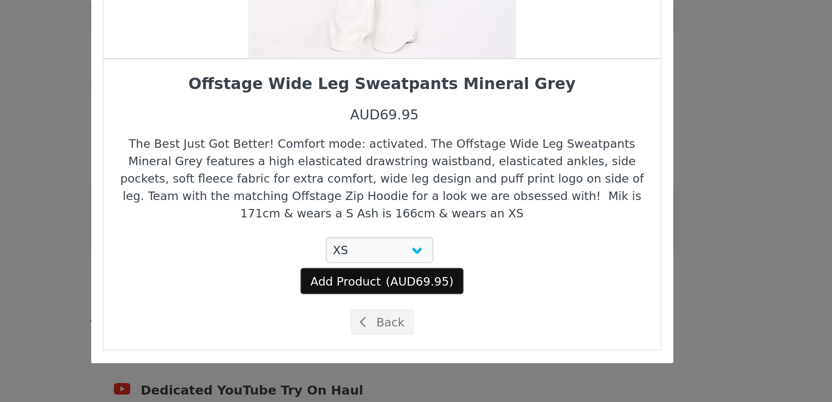
click at [419, 339] on span "( AUD69.95 )" at bounding box center [435, 340] width 35 height 9
select select "25688501"
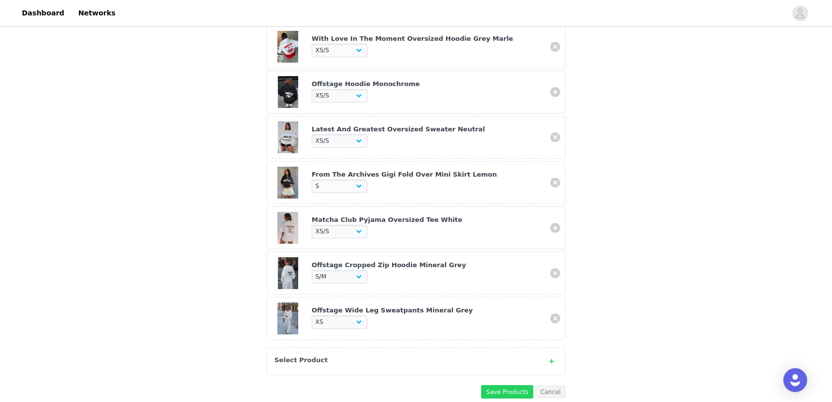
scroll to position [248, 0]
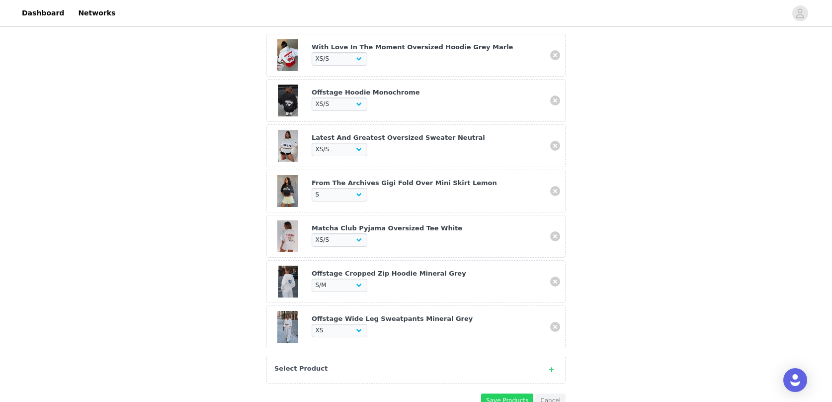
click at [371, 370] on div "Select Product" at bounding box center [405, 368] width 263 height 10
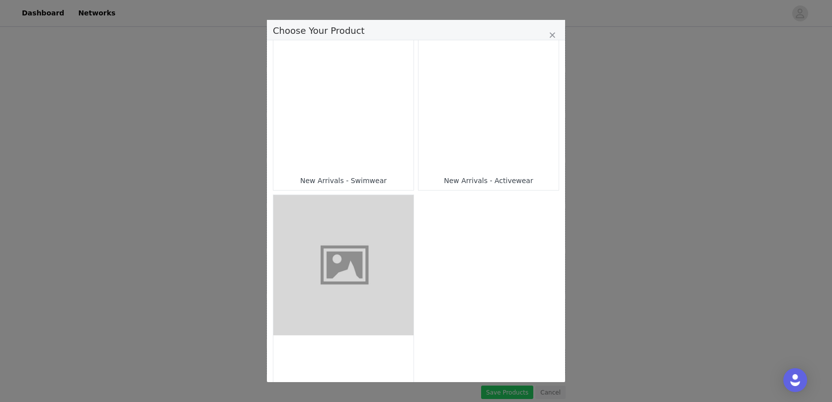
scroll to position [983, 0]
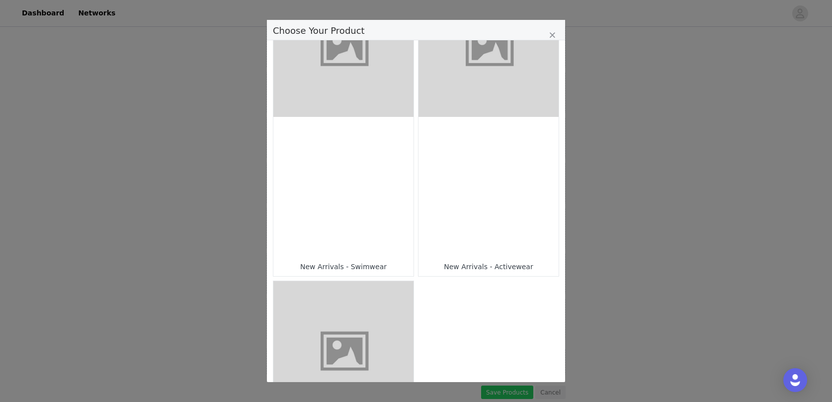
click at [466, 168] on div "Choose Your Product" at bounding box center [489, 187] width 140 height 140
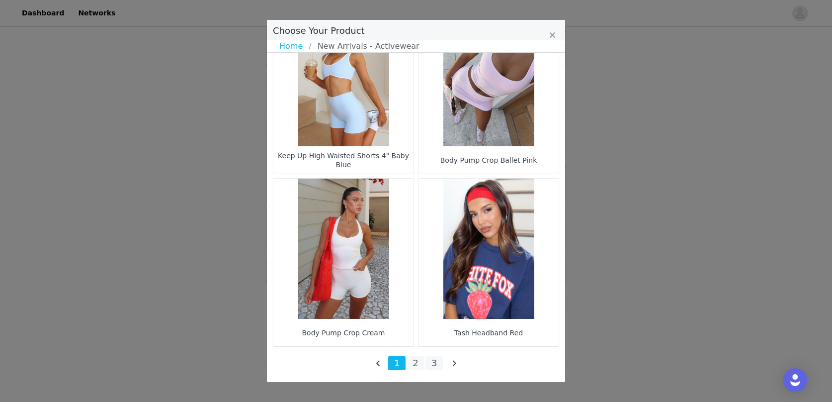
scroll to position [356, 0]
click at [415, 367] on li "2" at bounding box center [416, 363] width 18 height 14
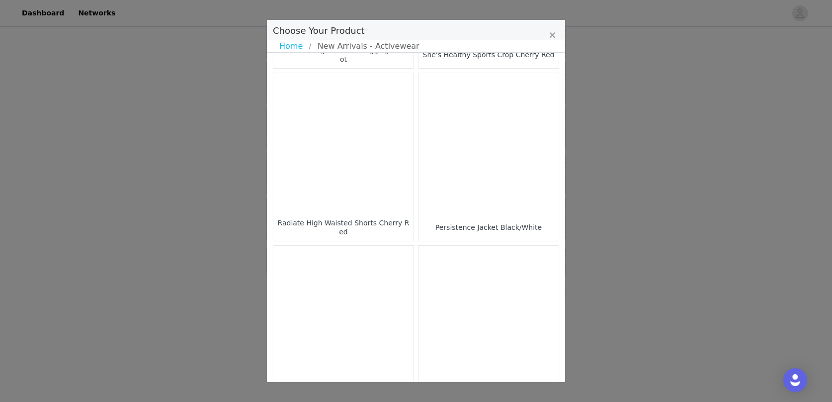
scroll to position [1433, 0]
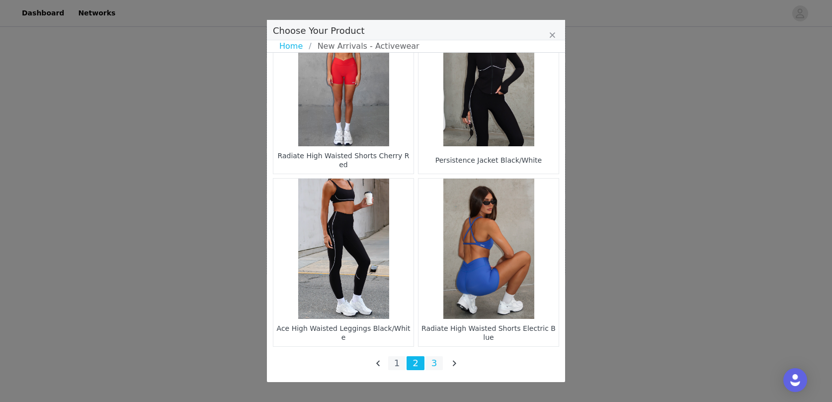
click at [434, 365] on li "3" at bounding box center [434, 363] width 18 height 14
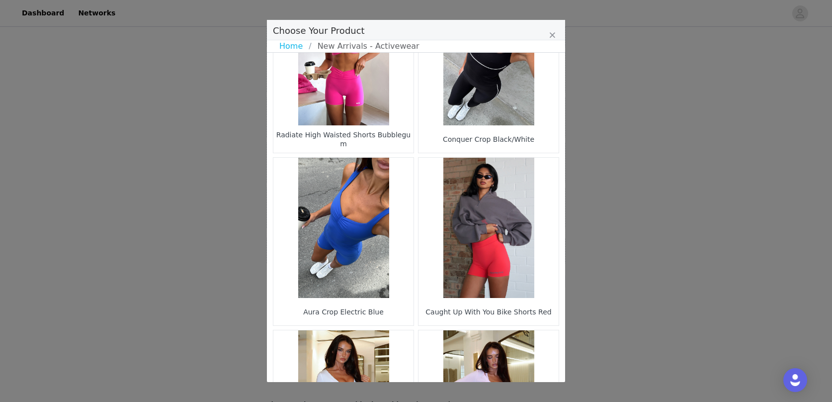
scroll to position [0, 0]
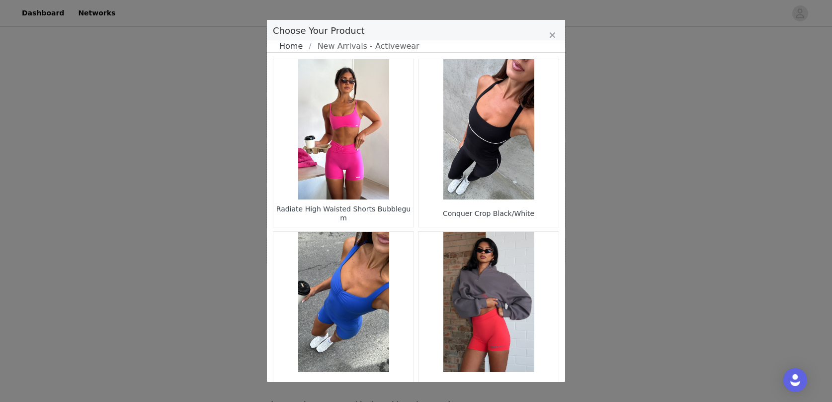
click at [297, 45] on link "Home" at bounding box center [293, 46] width 29 height 12
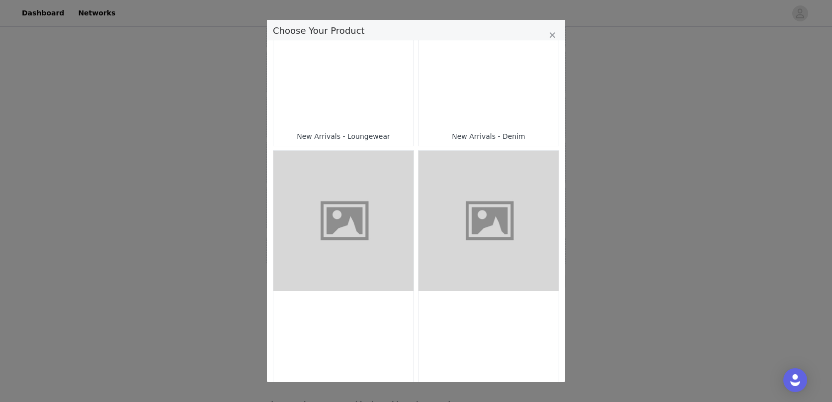
scroll to position [591, 0]
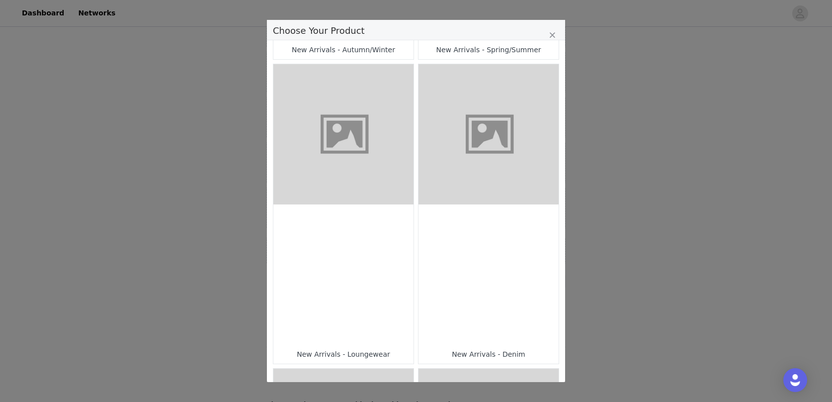
click at [473, 138] on figure "Choose Your Product" at bounding box center [489, 134] width 140 height 140
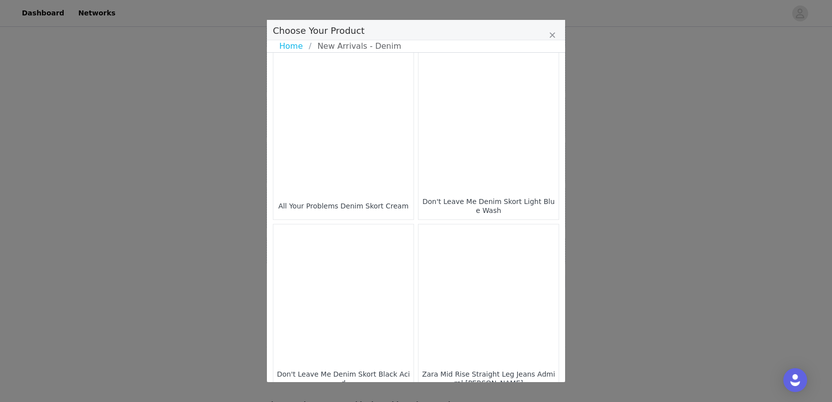
scroll to position [1433, 0]
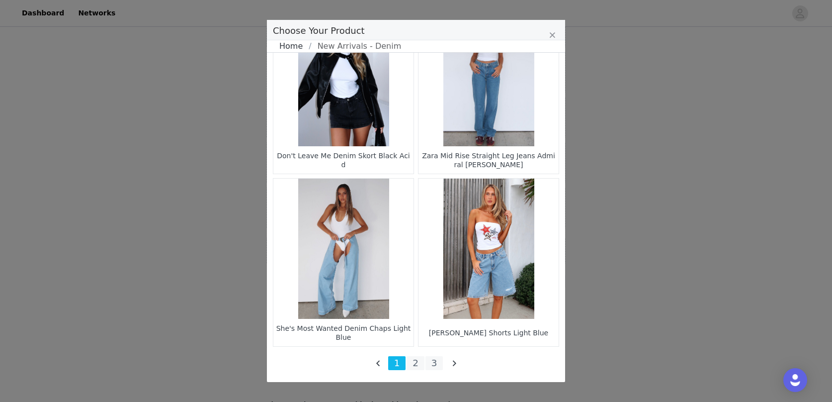
click at [296, 48] on link "Home" at bounding box center [293, 46] width 29 height 12
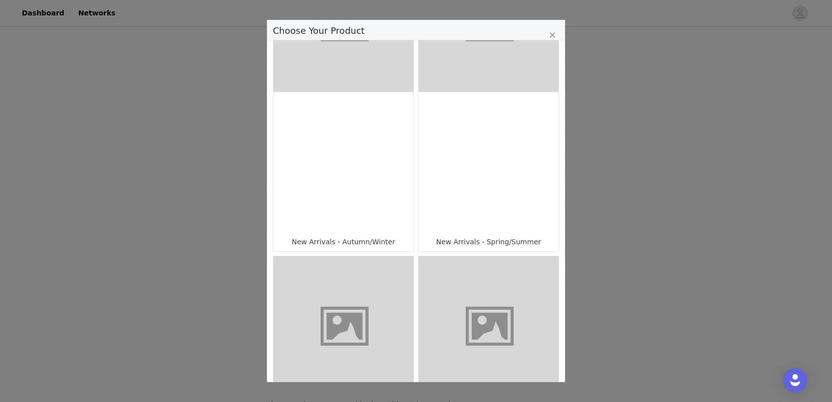
scroll to position [397, 0]
click at [453, 154] on div "Choose Your Product" at bounding box center [489, 164] width 140 height 140
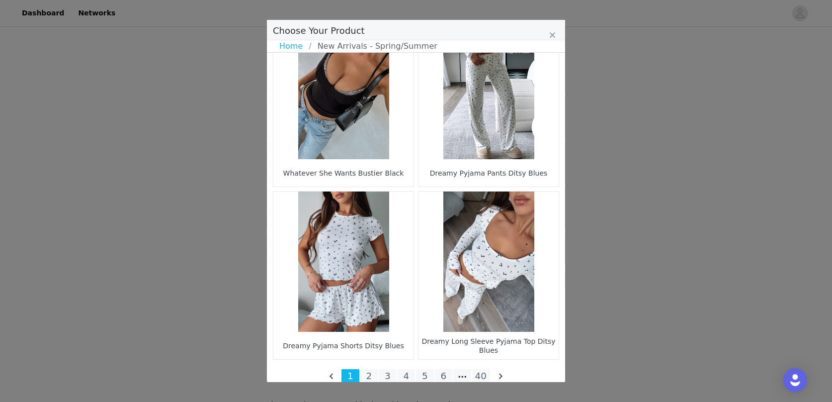
scroll to position [1433, 0]
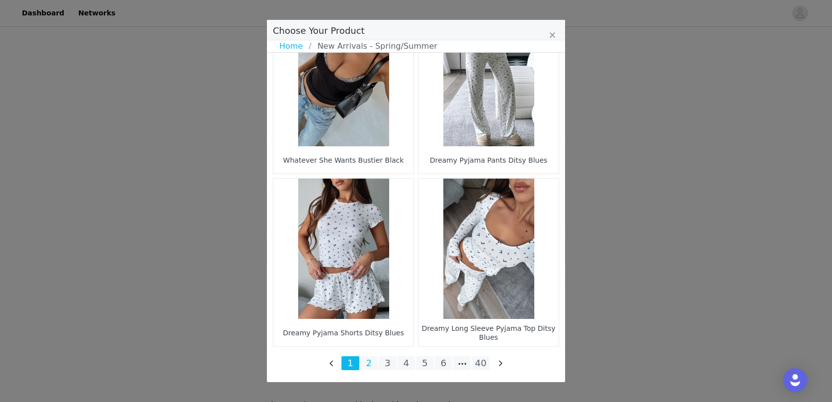
click at [368, 364] on li "2" at bounding box center [369, 363] width 18 height 14
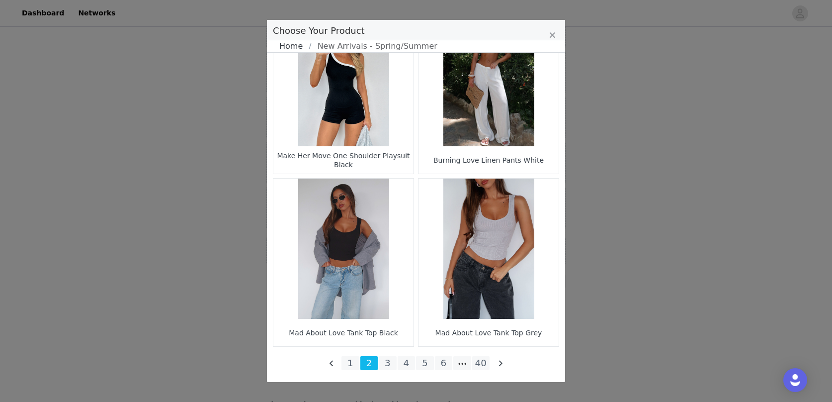
click at [298, 45] on link "Home" at bounding box center [293, 46] width 29 height 12
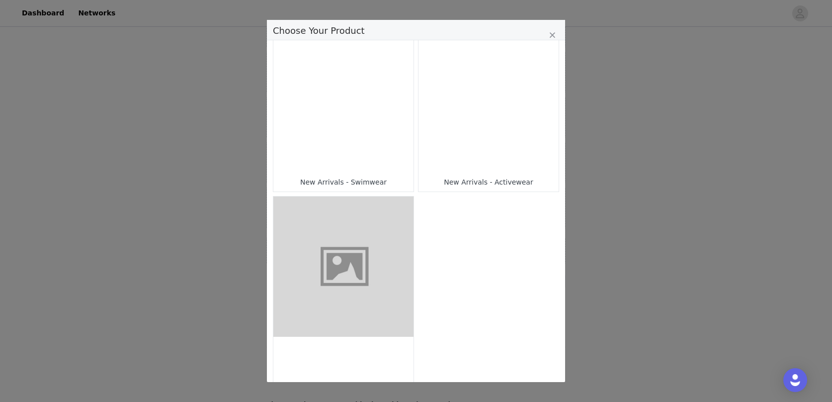
scroll to position [1064, 0]
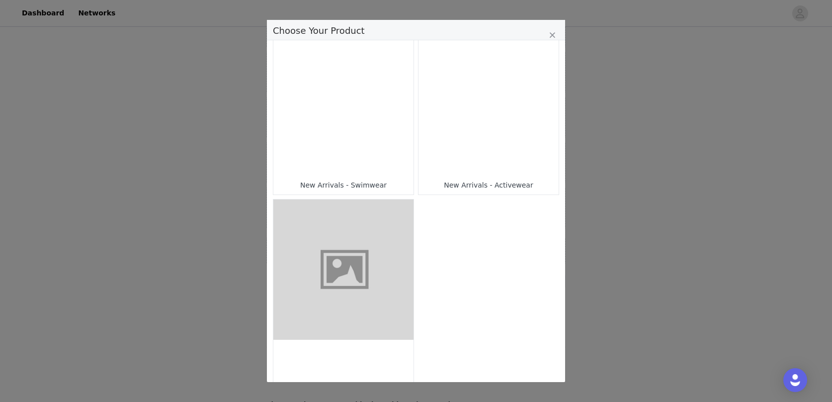
click at [474, 128] on div "Choose Your Product" at bounding box center [489, 105] width 140 height 140
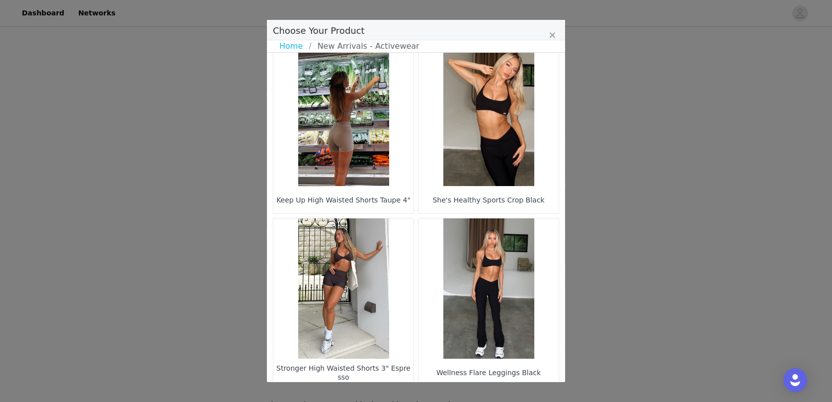
scroll to position [1079, 0]
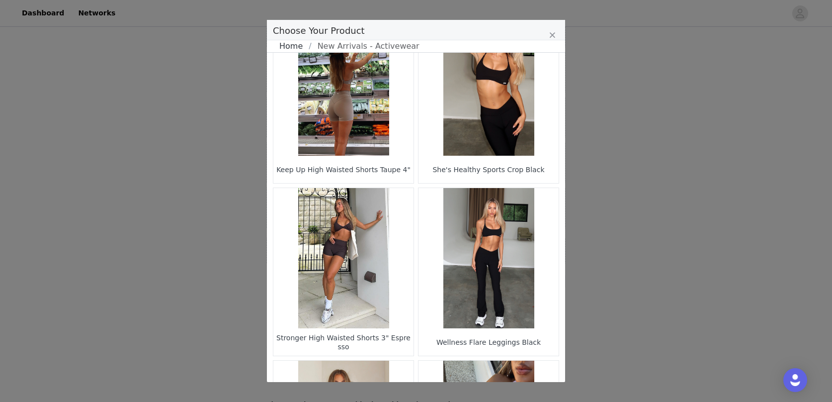
click at [288, 46] on link "Home" at bounding box center [293, 46] width 29 height 12
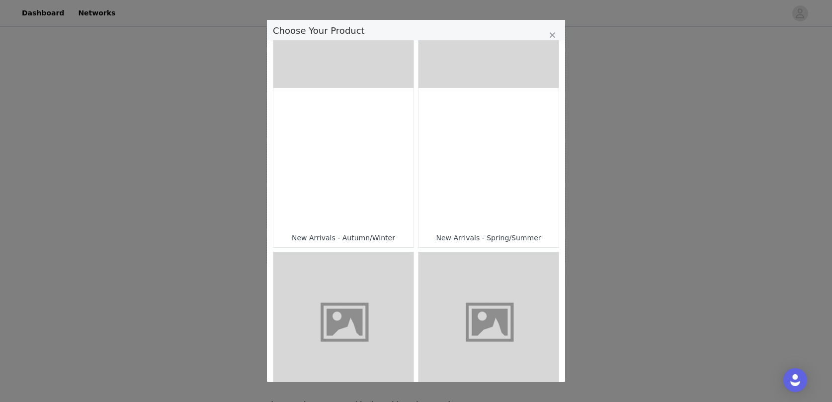
scroll to position [403, 0]
click at [370, 176] on div "Choose Your Product" at bounding box center [343, 158] width 140 height 140
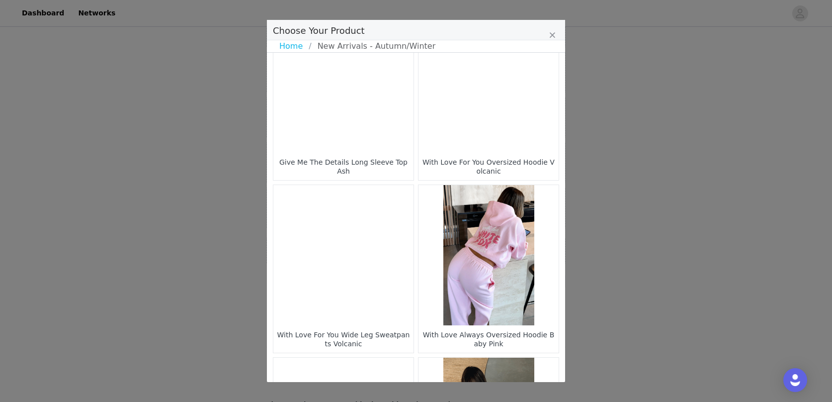
scroll to position [1433, 0]
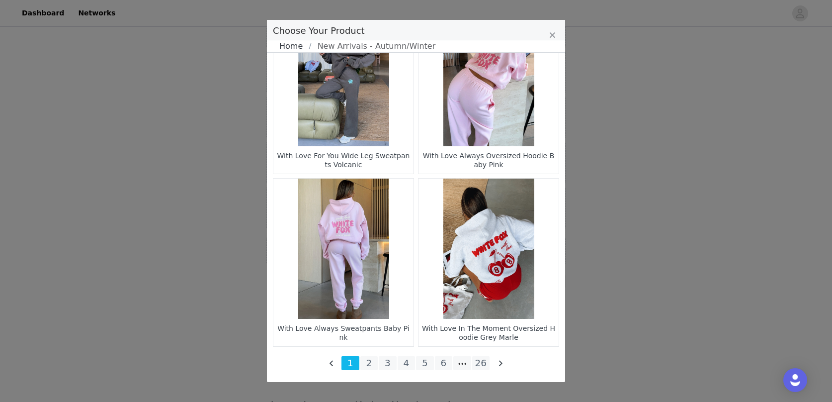
click at [293, 49] on link "Home" at bounding box center [293, 46] width 29 height 12
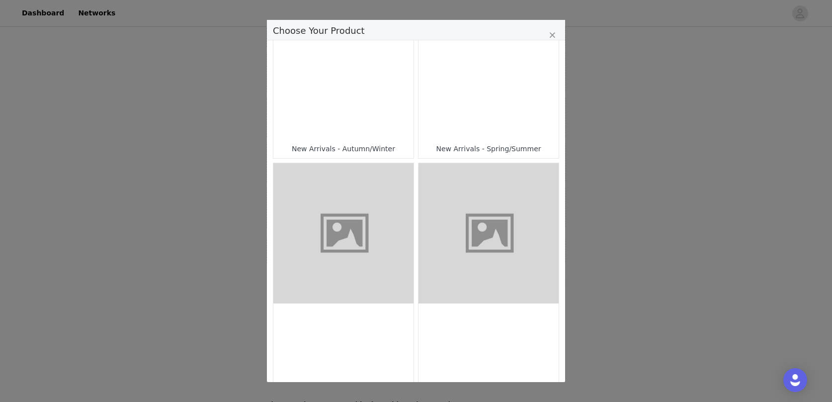
scroll to position [397, 0]
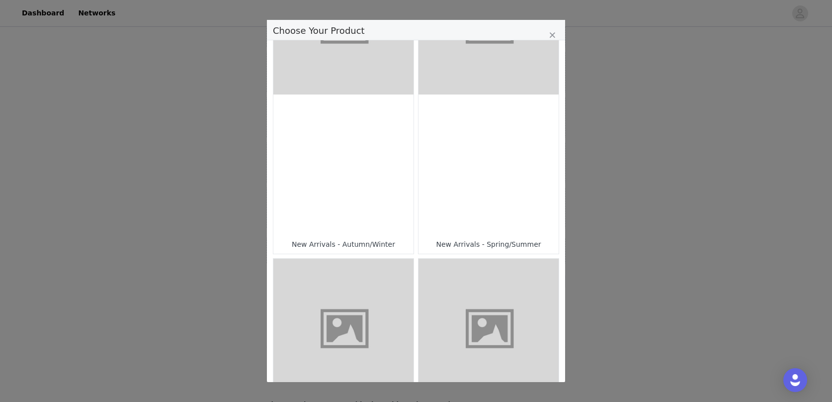
click at [467, 324] on figure "Choose Your Product" at bounding box center [489, 328] width 140 height 140
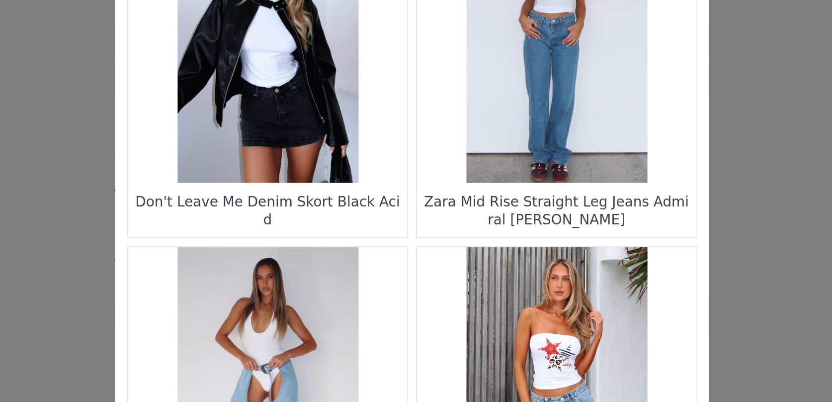
scroll to position [1433, 0]
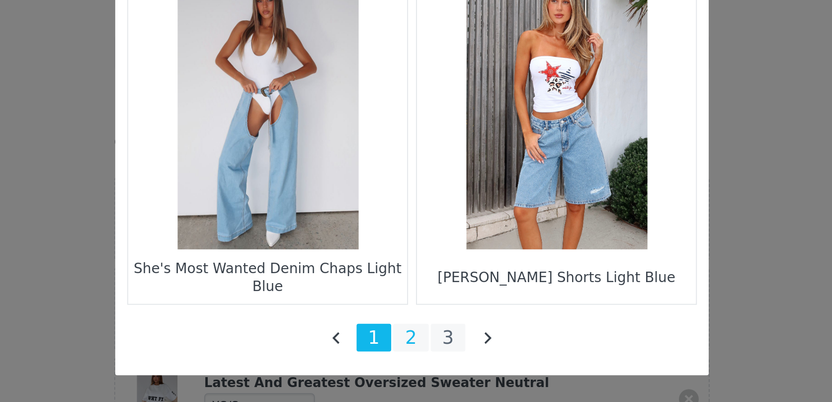
click at [417, 367] on li "2" at bounding box center [416, 363] width 18 height 14
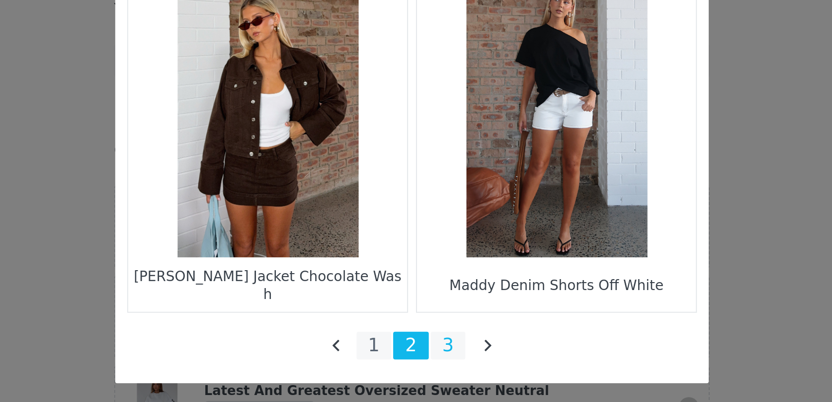
click at [437, 365] on li "3" at bounding box center [434, 363] width 18 height 14
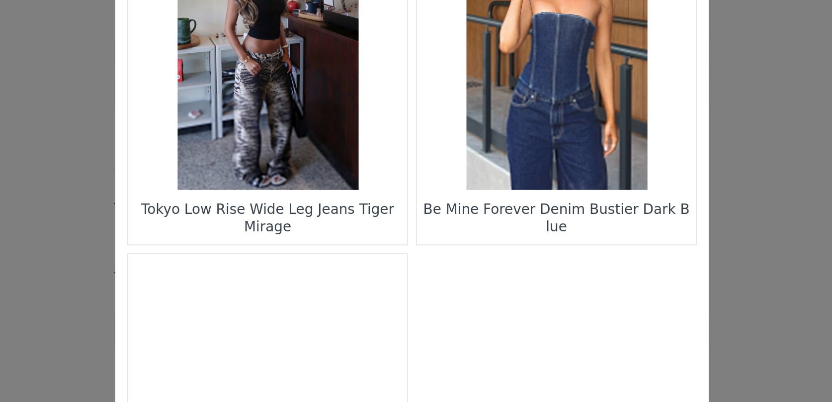
scroll to position [571, 0]
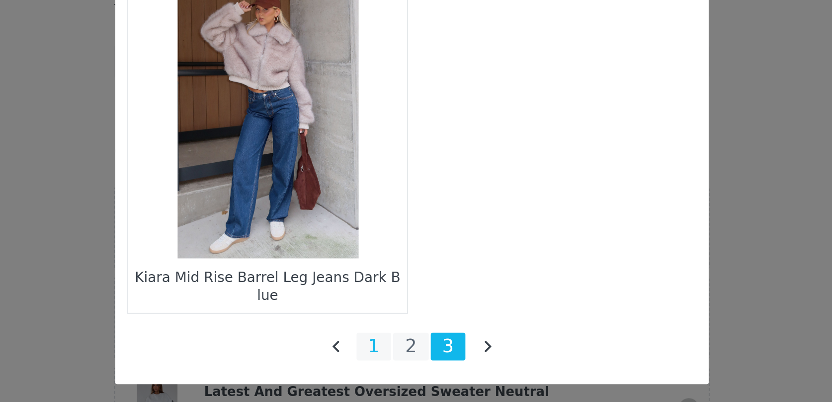
click at [401, 365] on li "1" at bounding box center [397, 363] width 18 height 14
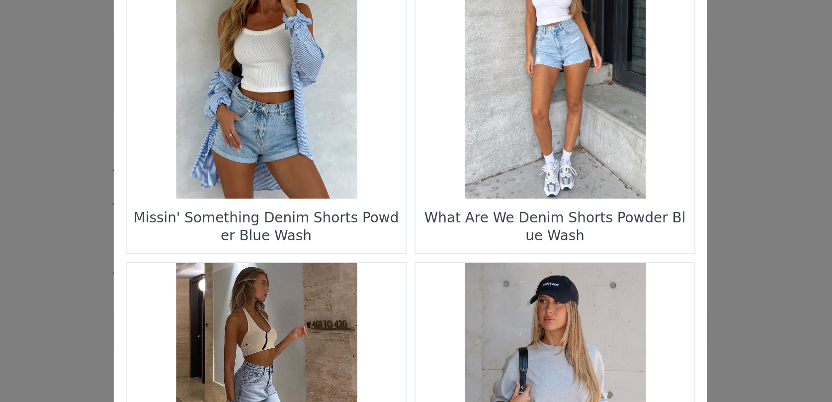
scroll to position [743, 0]
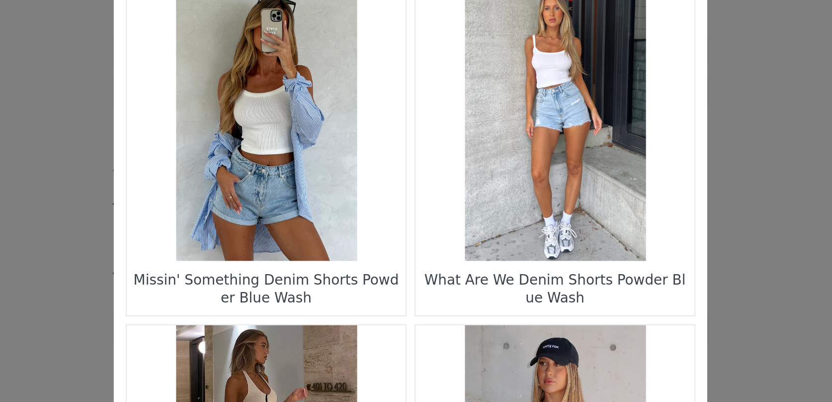
click at [351, 123] on figure "Choose Your Product" at bounding box center [343, 115] width 140 height 140
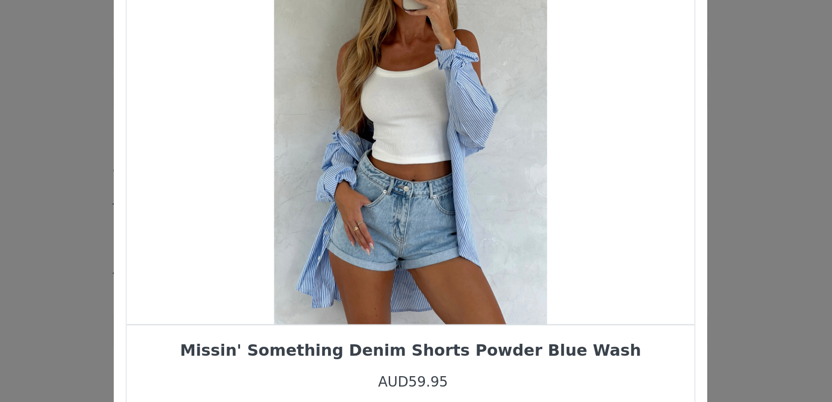
drag, startPoint x: 423, startPoint y: 147, endPoint x: 356, endPoint y: 152, distance: 66.8
click at [356, 152] on div "Choose Your Product" at bounding box center [415, 110] width 285 height 211
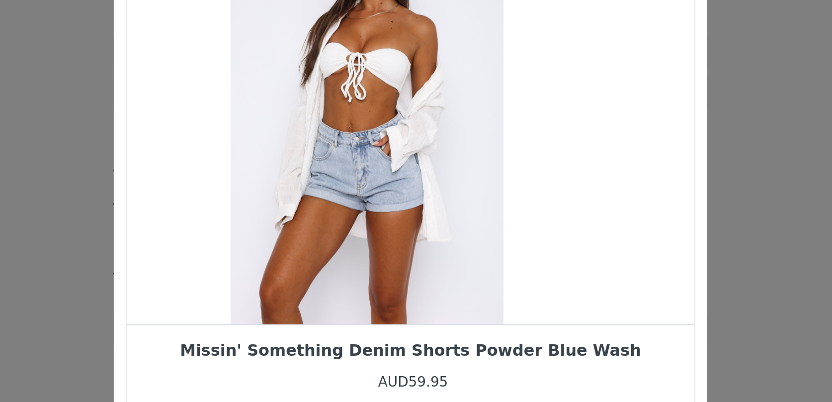
drag, startPoint x: 414, startPoint y: 145, endPoint x: 335, endPoint y: 145, distance: 78.5
click at [342, 145] on div "Choose Your Product" at bounding box center [394, 110] width 285 height 211
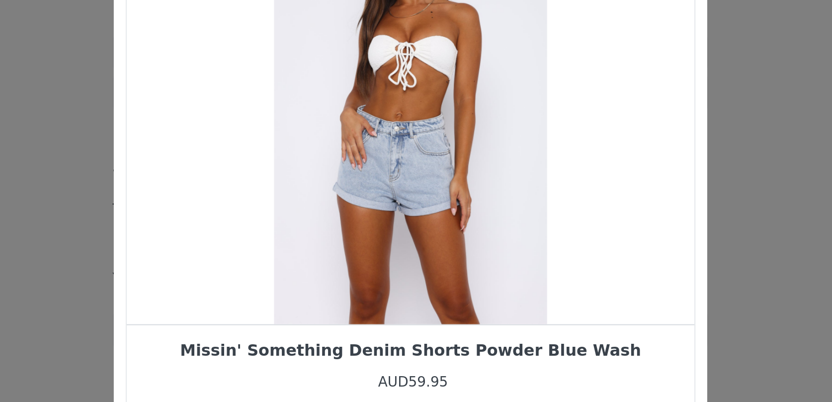
drag, startPoint x: 402, startPoint y: 149, endPoint x: 336, endPoint y: 145, distance: 66.2
click at [341, 145] on div "Choose Your Product" at bounding box center [415, 110] width 285 height 211
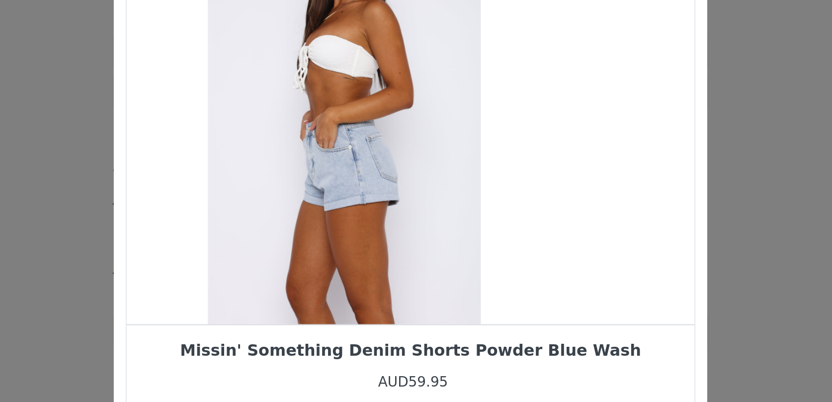
drag, startPoint x: 398, startPoint y: 144, endPoint x: 323, endPoint y: 147, distance: 74.6
click at [329, 145] on div "Choose Your Product" at bounding box center [382, 110] width 285 height 211
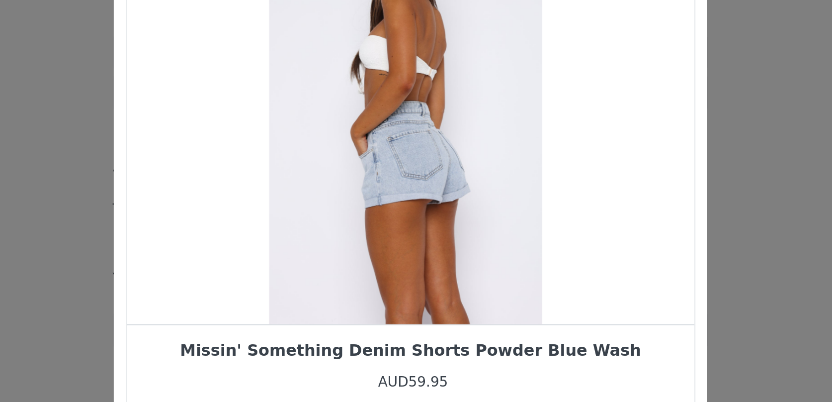
drag, startPoint x: 403, startPoint y: 151, endPoint x: 329, endPoint y: 169, distance: 76.2
click at [339, 166] on div "Choose Your Product" at bounding box center [413, 110] width 285 height 211
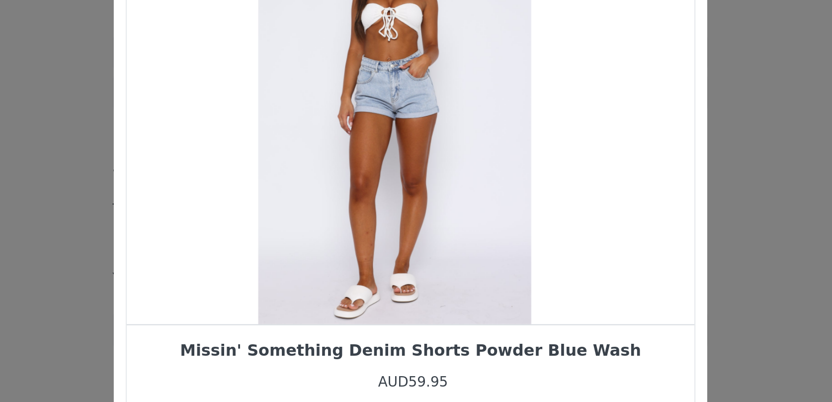
drag, startPoint x: 398, startPoint y: 168, endPoint x: 324, endPoint y: 175, distance: 74.5
click at [327, 174] on div "Choose Your Product" at bounding box center [407, 110] width 285 height 211
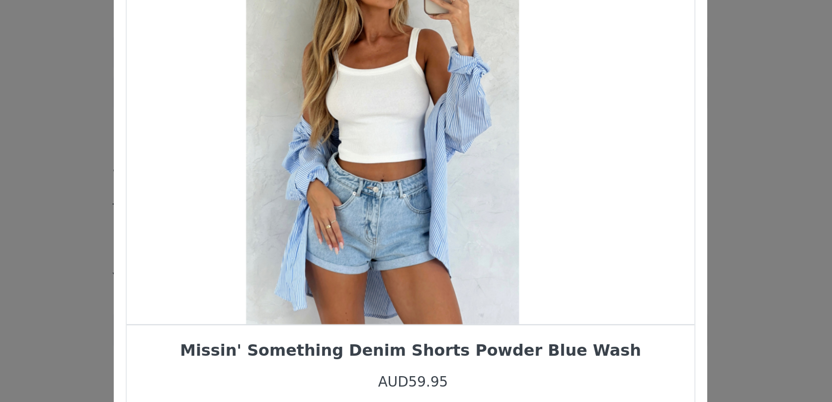
drag, startPoint x: 399, startPoint y: 166, endPoint x: 343, endPoint y: 167, distance: 55.7
click at [346, 166] on div "Choose Your Product" at bounding box center [401, 110] width 285 height 211
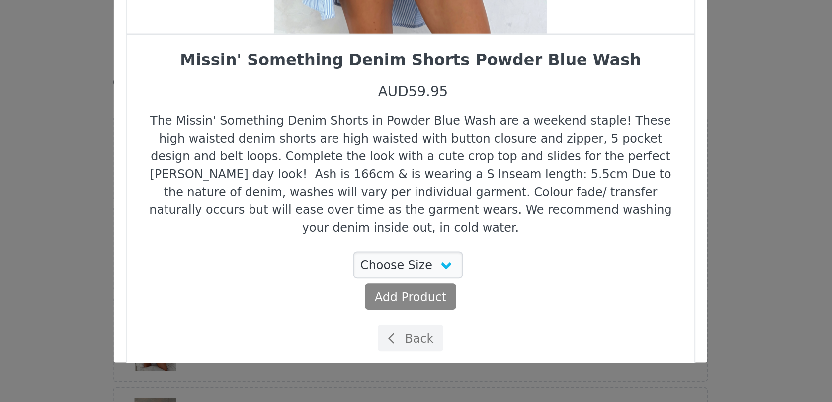
scroll to position [26, 0]
click at [411, 365] on span "Choose Your Product" at bounding box center [406, 369] width 9 height 9
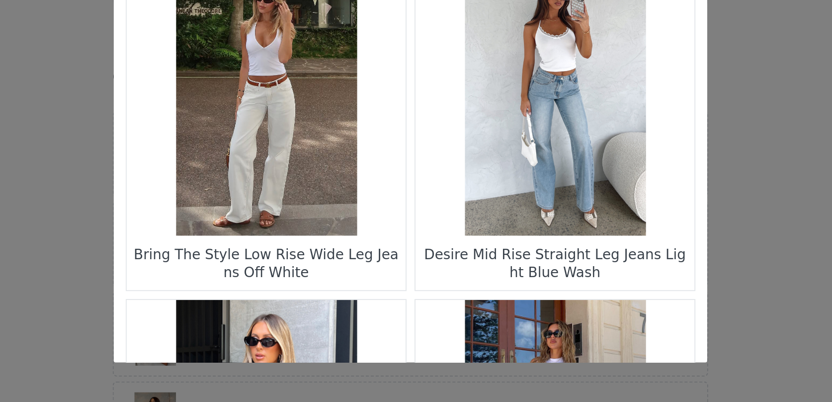
click at [353, 269] on figure "Choose Your Product" at bounding box center [343, 248] width 140 height 140
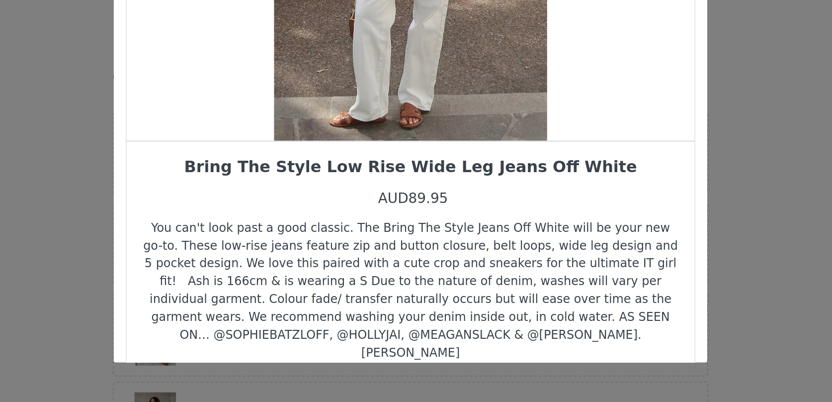
scroll to position [26, 0]
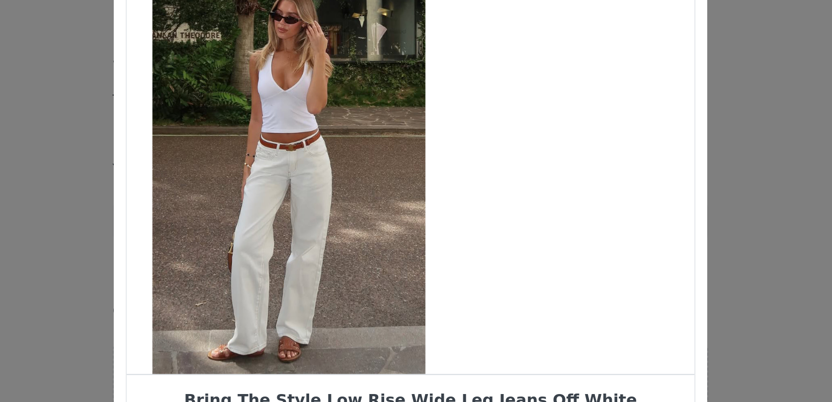
drag, startPoint x: 406, startPoint y: 198, endPoint x: 344, endPoint y: 201, distance: 61.2
click at [344, 201] on div "Choose Your Product" at bounding box center [354, 164] width 285 height 211
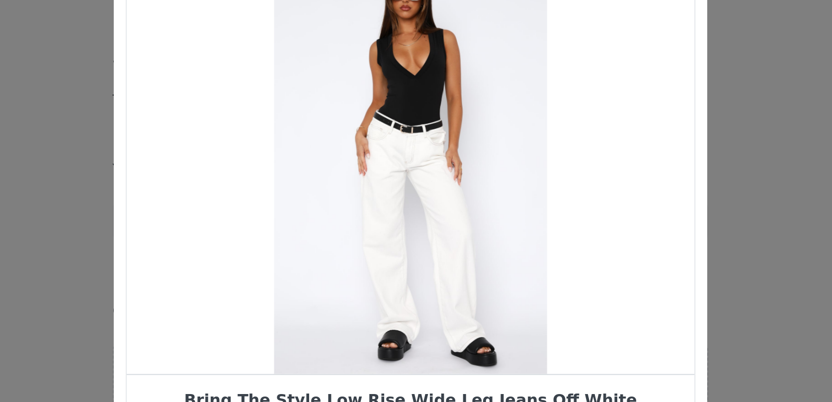
drag, startPoint x: 402, startPoint y: 202, endPoint x: 356, endPoint y: 202, distance: 45.7
click at [358, 202] on div "Choose Your Product" at bounding box center [415, 164] width 285 height 211
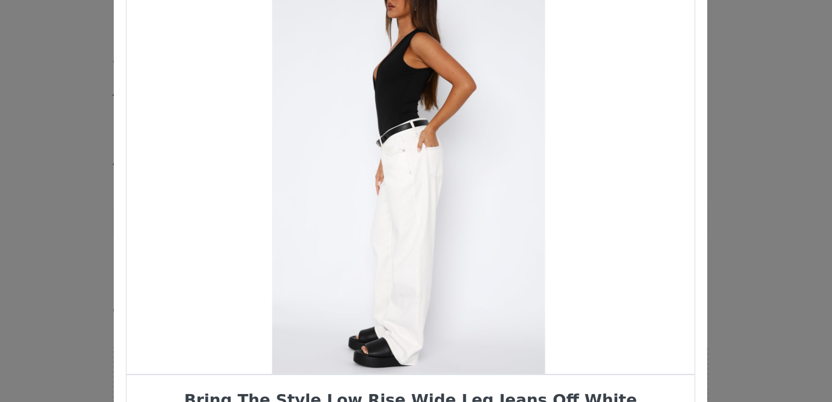
drag, startPoint x: 399, startPoint y: 208, endPoint x: 354, endPoint y: 210, distance: 44.8
click at [358, 209] on div "Choose Your Product" at bounding box center [414, 164] width 285 height 211
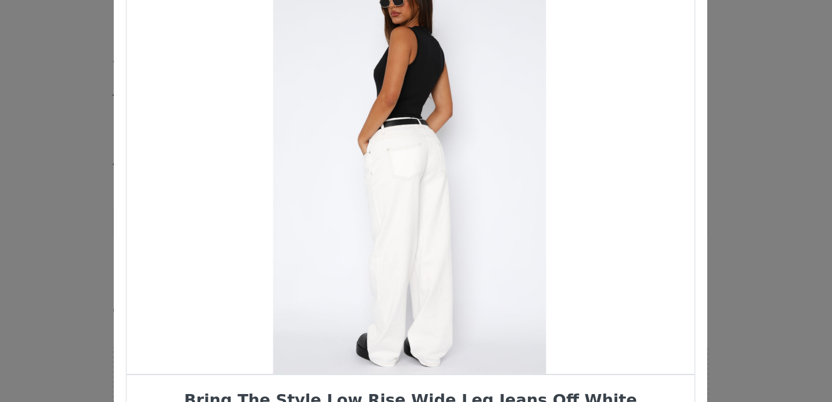
drag, startPoint x: 405, startPoint y: 212, endPoint x: 355, endPoint y: 213, distance: 49.7
click at [355, 213] on div "Choose Your Product" at bounding box center [415, 164] width 285 height 211
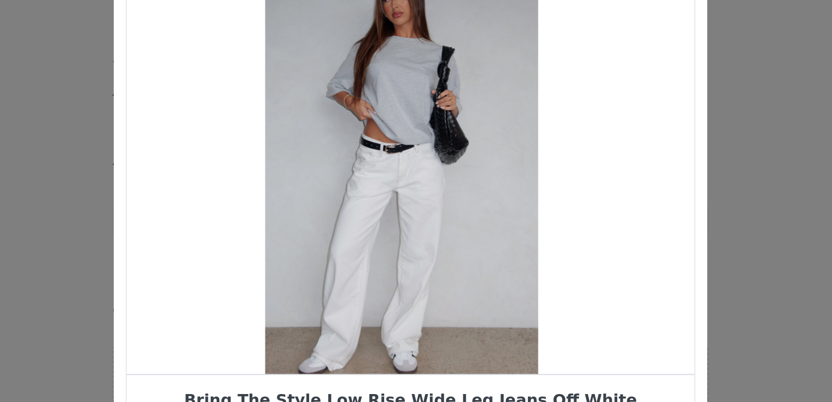
drag, startPoint x: 378, startPoint y: 210, endPoint x: 327, endPoint y: 214, distance: 51.3
click at [331, 213] on div "Choose Your Product" at bounding box center [411, 164] width 285 height 211
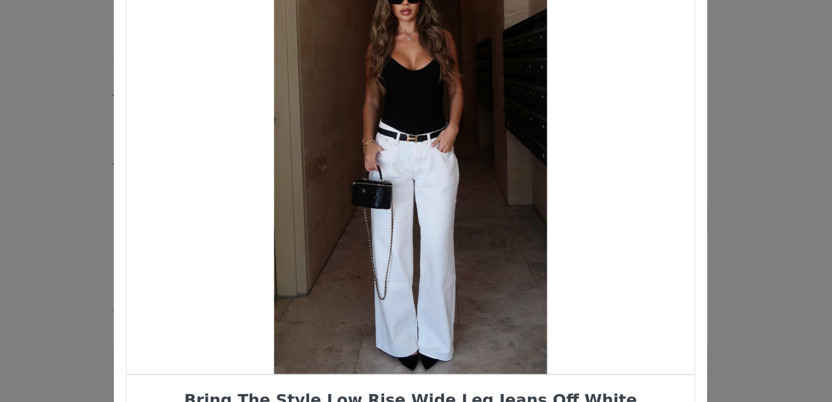
drag, startPoint x: 410, startPoint y: 233, endPoint x: 341, endPoint y: 237, distance: 68.7
click at [352, 234] on div "Choose Your Product" at bounding box center [415, 164] width 285 height 211
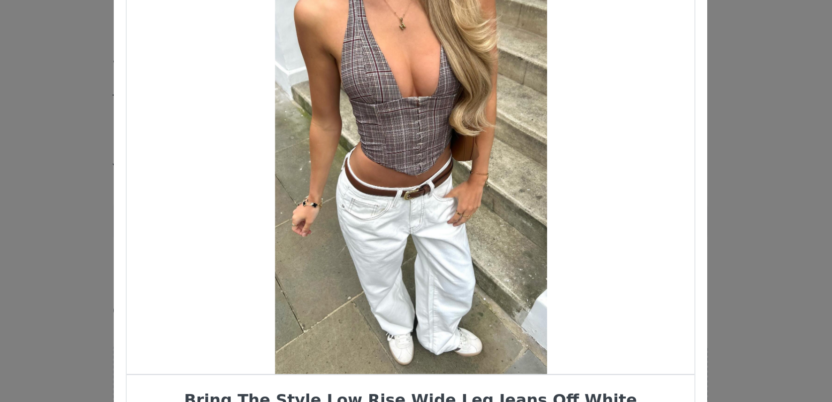
drag, startPoint x: 368, startPoint y: 238, endPoint x: 289, endPoint y: 248, distance: 79.1
click at [292, 247] on div "Choose Your Product" at bounding box center [415, 164] width 285 height 211
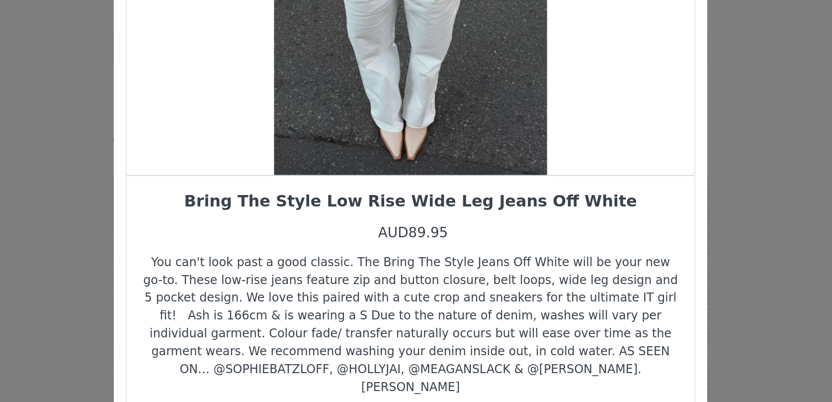
scroll to position [0, 0]
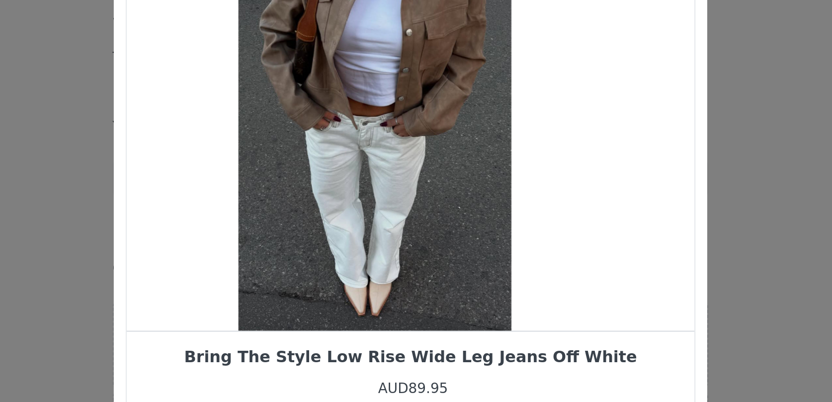
drag, startPoint x: 389, startPoint y: 218, endPoint x: 332, endPoint y: 218, distance: 57.2
click at [332, 218] on div "Choose Your Product" at bounding box center [397, 164] width 285 height 211
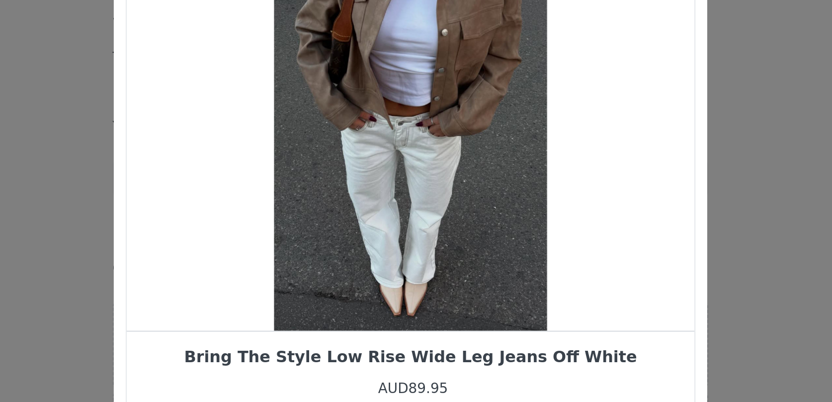
drag, startPoint x: 355, startPoint y: 215, endPoint x: 427, endPoint y: 214, distance: 71.6
click at [427, 214] on div "Choose Your Product" at bounding box center [415, 164] width 285 height 211
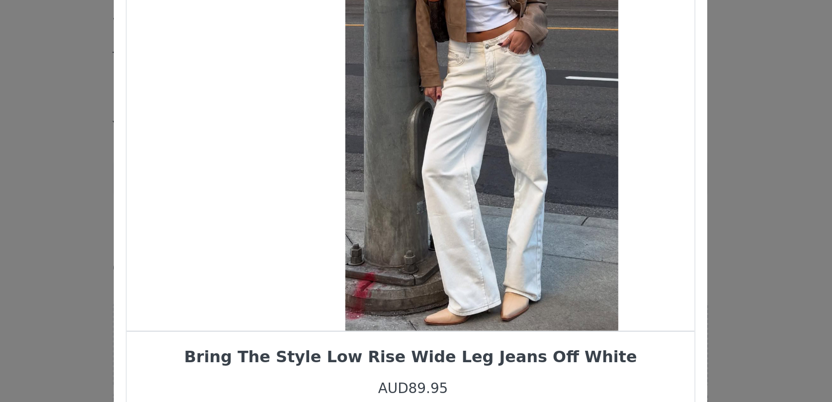
drag, startPoint x: 421, startPoint y: 219, endPoint x: 493, endPoint y: 216, distance: 72.1
click at [493, 216] on div "Choose Your Product" at bounding box center [451, 164] width 285 height 211
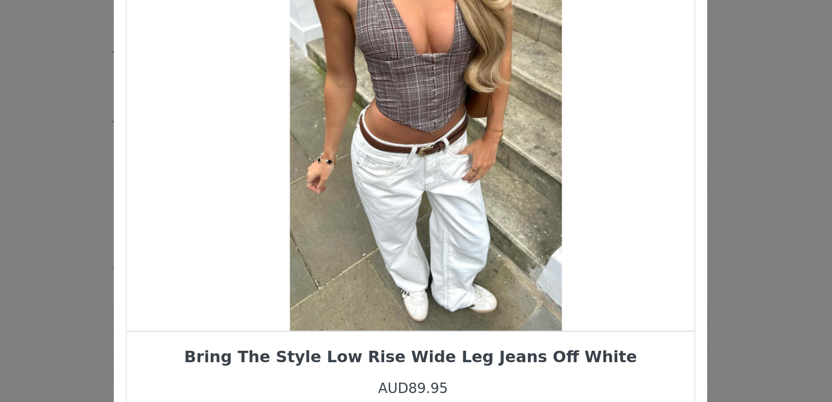
drag, startPoint x: 436, startPoint y: 217, endPoint x: 493, endPoint y: 217, distance: 56.2
click at [491, 217] on div "Choose Your Product" at bounding box center [423, 164] width 285 height 211
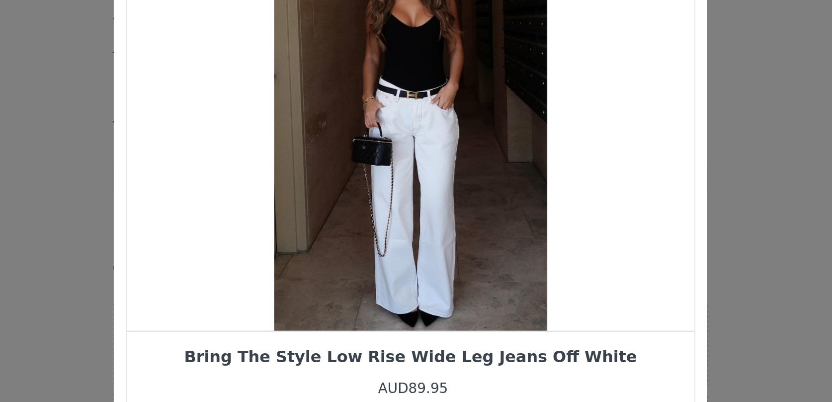
drag, startPoint x: 425, startPoint y: 215, endPoint x: 478, endPoint y: 215, distance: 53.2
click at [476, 215] on div "Choose Your Product" at bounding box center [415, 164] width 285 height 211
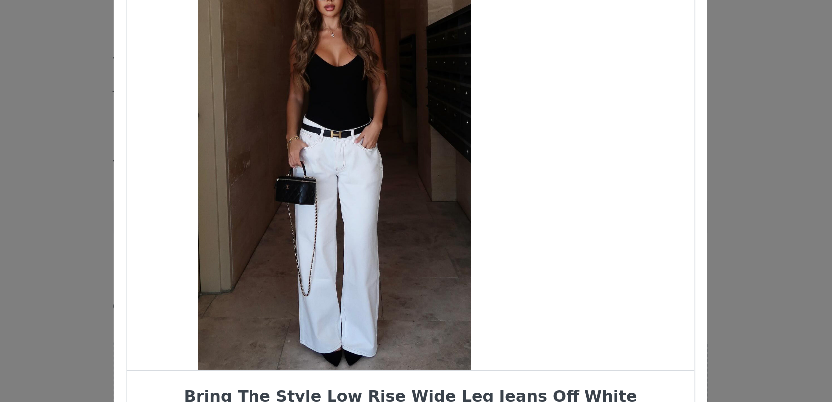
drag, startPoint x: 407, startPoint y: 200, endPoint x: 317, endPoint y: 213, distance: 91.0
click at [323, 211] on div "Choose Your Product" at bounding box center [377, 164] width 285 height 211
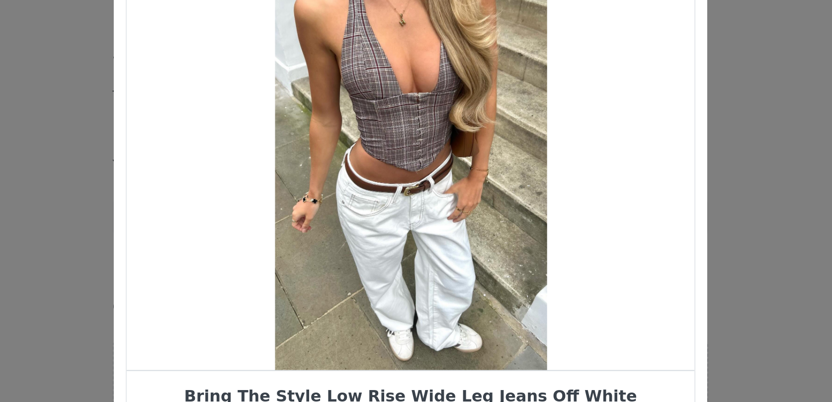
drag, startPoint x: 411, startPoint y: 197, endPoint x: 338, endPoint y: 205, distance: 73.0
click at [341, 204] on div "Choose Your Product" at bounding box center [415, 164] width 285 height 211
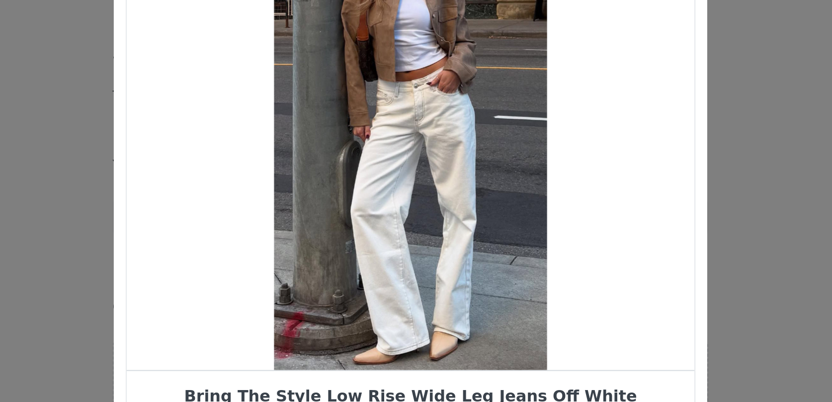
drag, startPoint x: 338, startPoint y: 205, endPoint x: 449, endPoint y: 195, distance: 111.3
click at [442, 195] on div "Choose Your Product" at bounding box center [415, 164] width 285 height 211
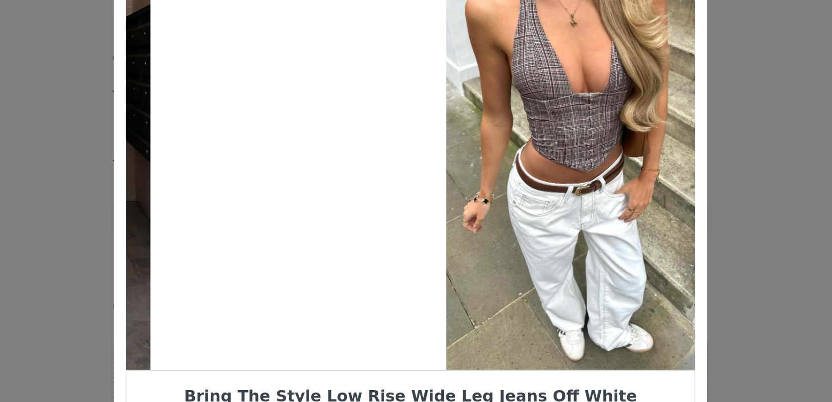
drag, startPoint x: 471, startPoint y: 195, endPoint x: 552, endPoint y: 177, distance: 83.4
click at [549, 178] on div "Choose Your Product" at bounding box center [501, 164] width 285 height 211
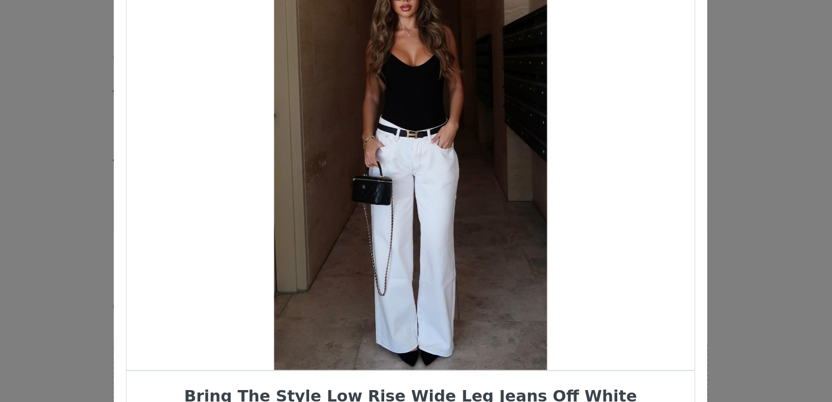
drag, startPoint x: 414, startPoint y: 179, endPoint x: 487, endPoint y: 176, distance: 73.1
click at [483, 176] on div "Choose Your Product" at bounding box center [415, 164] width 285 height 211
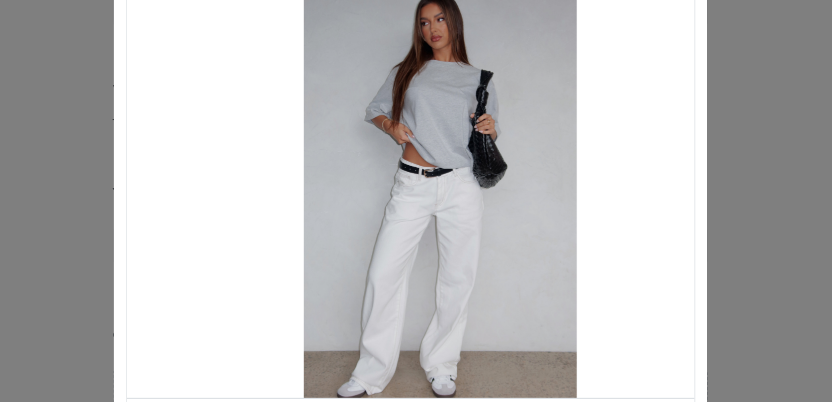
drag, startPoint x: 428, startPoint y: 179, endPoint x: 497, endPoint y: 170, distance: 69.7
click at [497, 170] on div "Choose Your Product" at bounding box center [430, 164] width 285 height 211
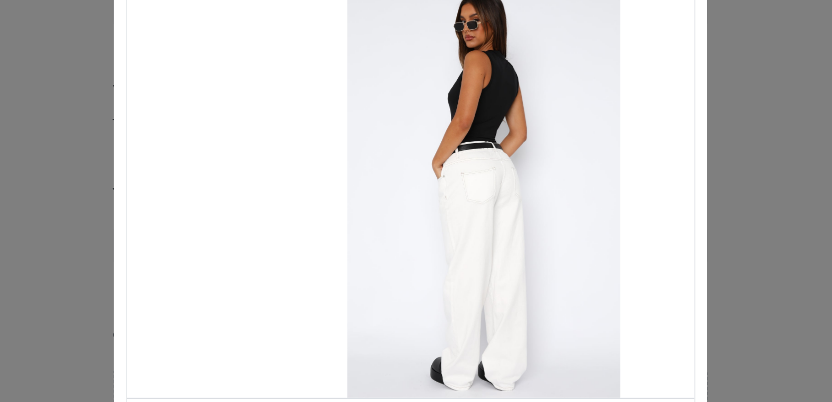
drag, startPoint x: 416, startPoint y: 187, endPoint x: 484, endPoint y: 176, distance: 68.5
click at [478, 177] on div "Choose Your Product" at bounding box center [452, 164] width 285 height 211
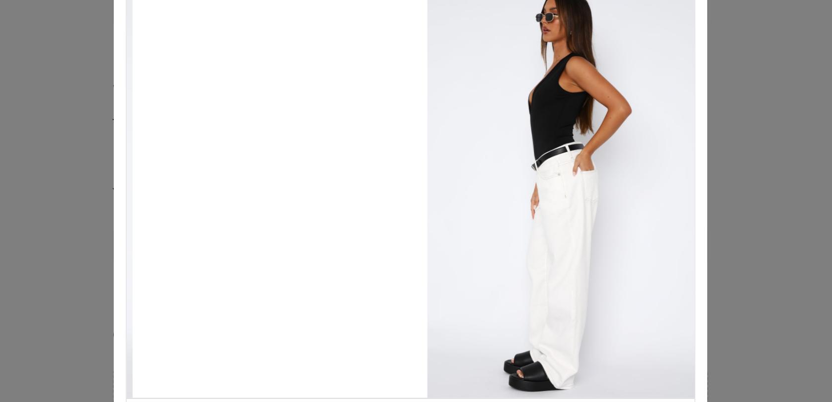
drag, startPoint x: 401, startPoint y: 184, endPoint x: 495, endPoint y: 168, distance: 94.9
click at [492, 170] on div "Choose Your Product" at bounding box center [492, 164] width 285 height 211
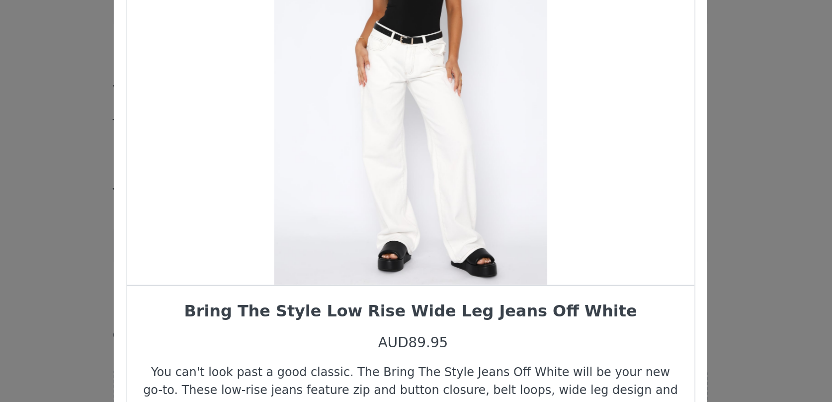
scroll to position [63, 0]
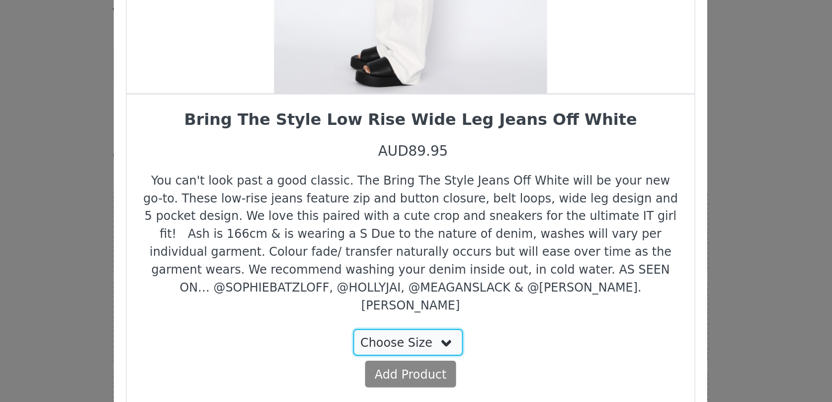
click at [402, 326] on select "Choose Size XS S M L XL" at bounding box center [415, 332] width 56 height 13
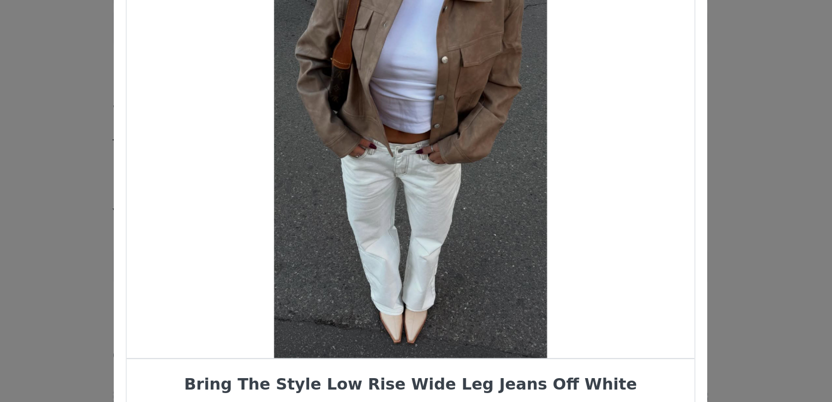
scroll to position [31, 0]
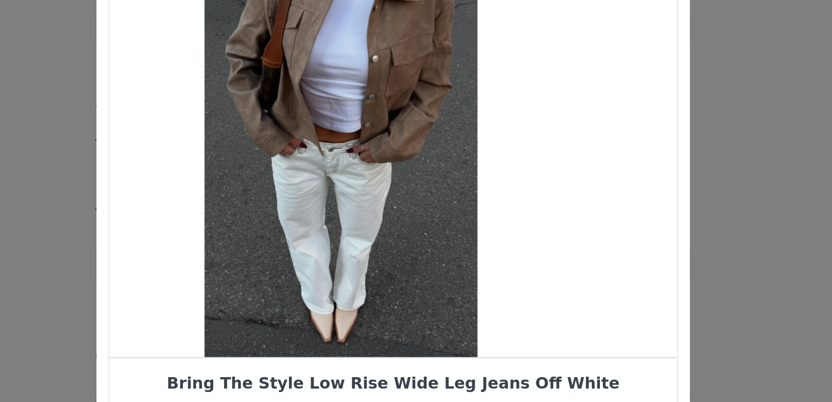
drag, startPoint x: 417, startPoint y: 185, endPoint x: 325, endPoint y: 185, distance: 92.0
click at [328, 185] on div "Choose Your Product" at bounding box center [389, 133] width 285 height 211
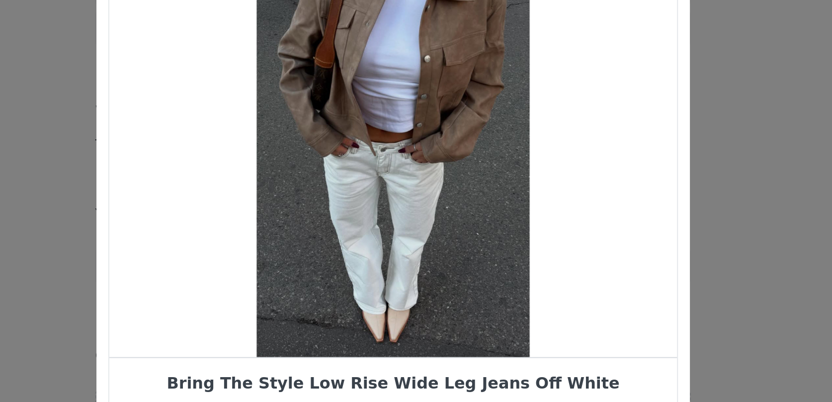
drag, startPoint x: 439, startPoint y: 161, endPoint x: 581, endPoint y: 159, distance: 142.2
click at [574, 159] on div "Choose Your Product Home New Arrivals - Denim Bring The Style Low Rise Wide Leg…" at bounding box center [416, 201] width 832 height 402
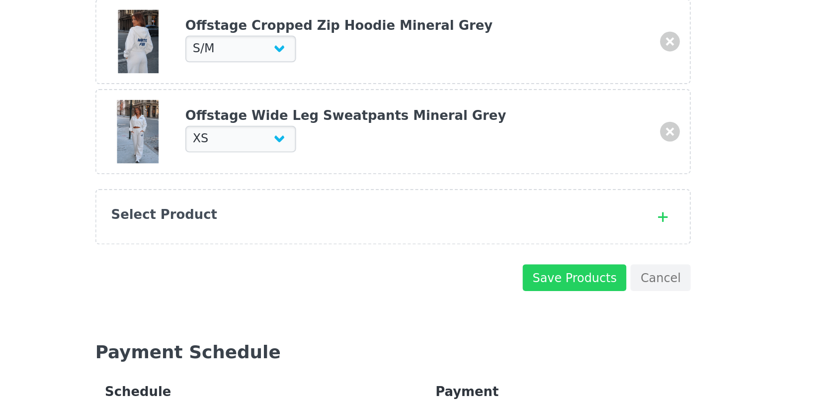
scroll to position [317, 0]
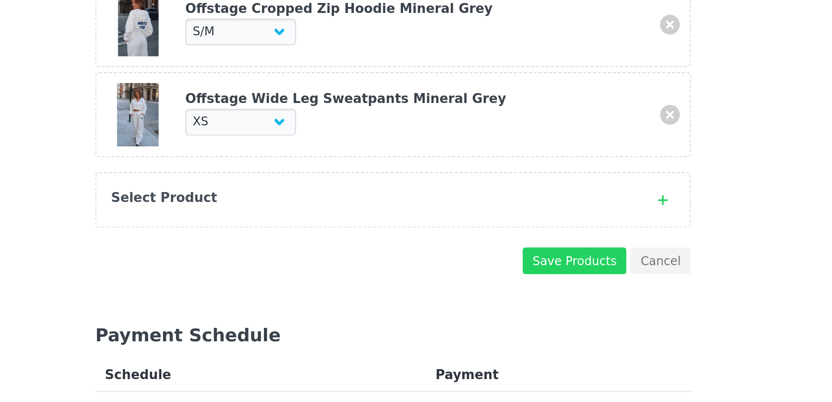
click at [447, 298] on div "Select Product" at bounding box center [405, 299] width 263 height 10
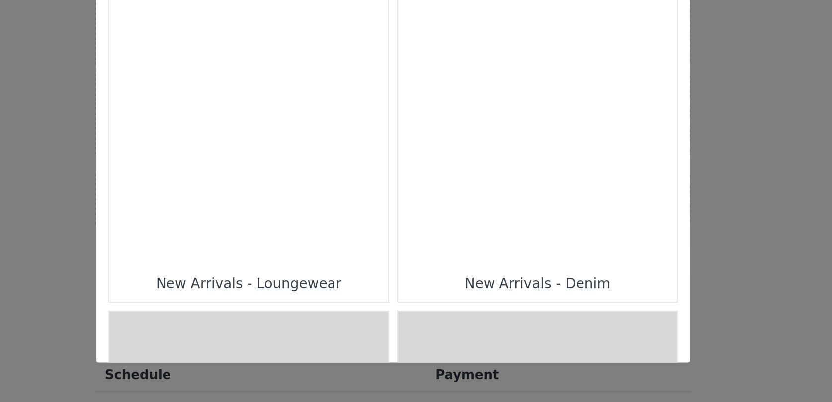
scroll to position [610, 0]
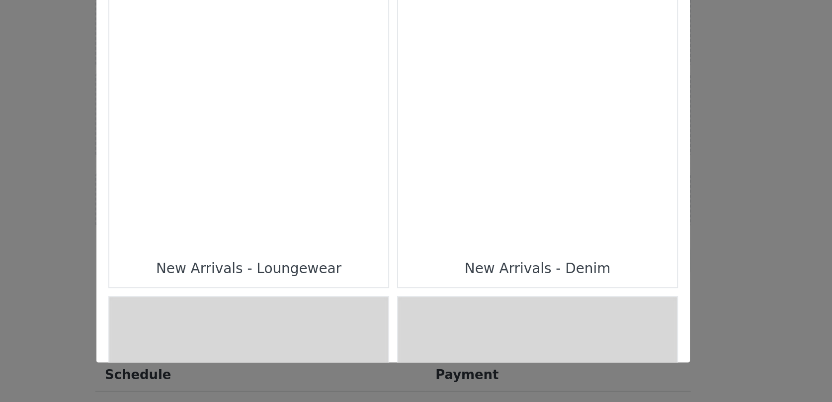
click at [498, 277] on div "Choose Your Product" at bounding box center [489, 255] width 140 height 140
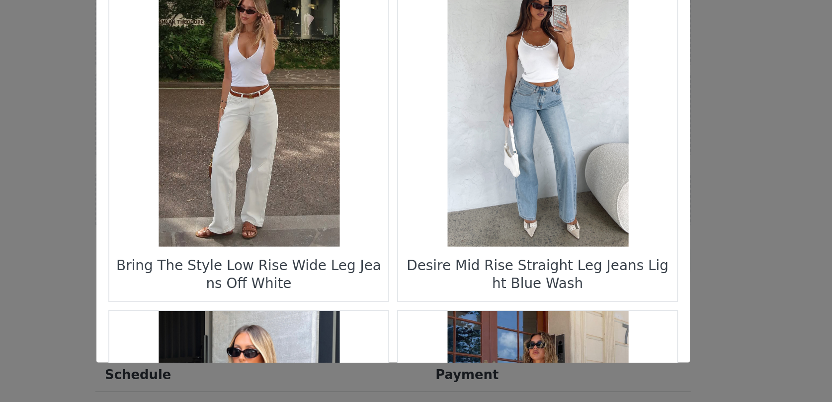
scroll to position [51, 0]
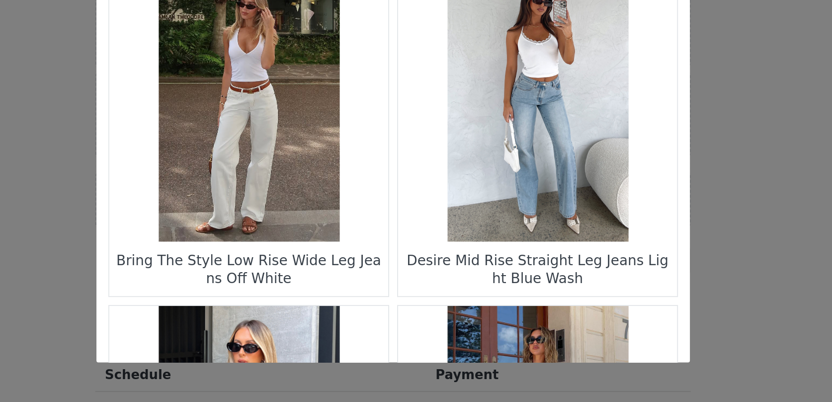
click at [322, 299] on figure "Choose Your Product" at bounding box center [343, 251] width 140 height 140
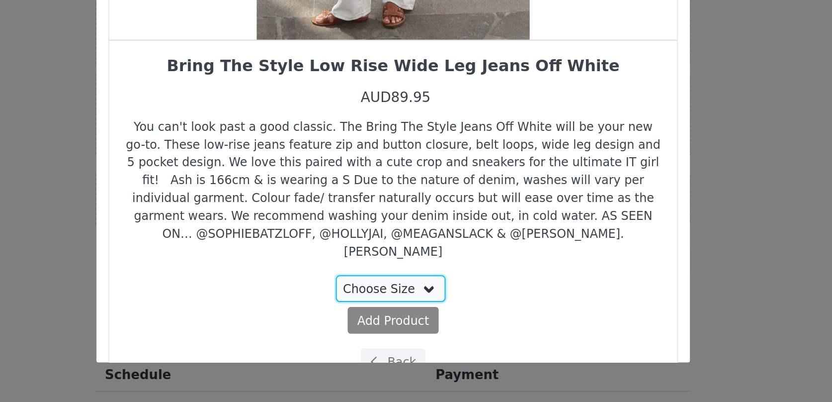
click at [411, 338] on select "Choose Size XS S M L XL" at bounding box center [415, 344] width 56 height 13
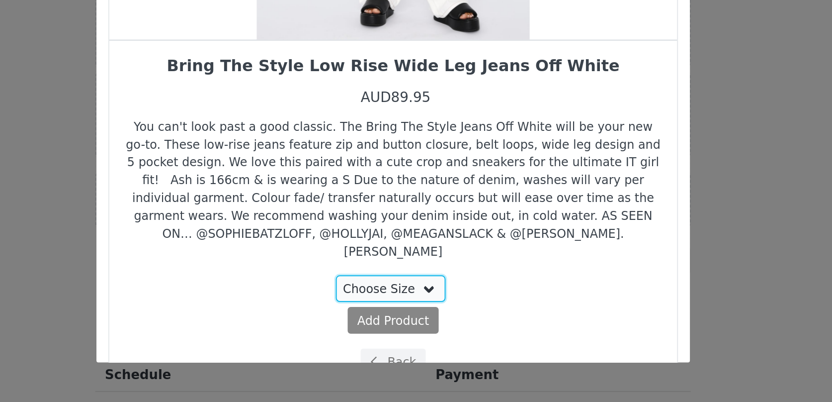
select select "23098774"
click at [388, 338] on select "Choose Size XS S M L XL" at bounding box center [415, 344] width 56 height 13
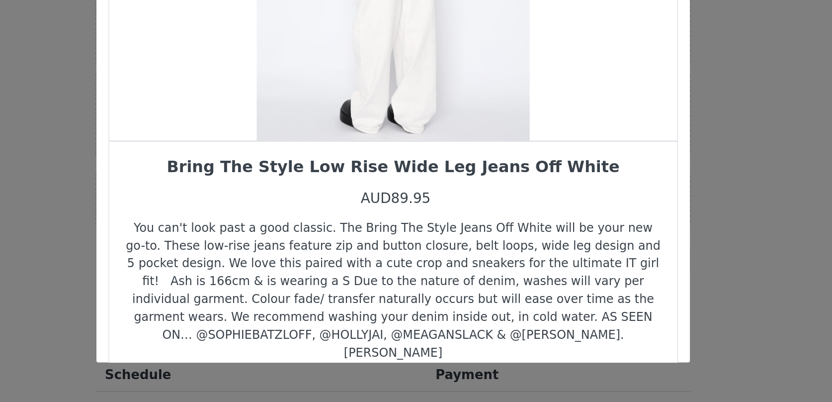
scroll to position [317, 0]
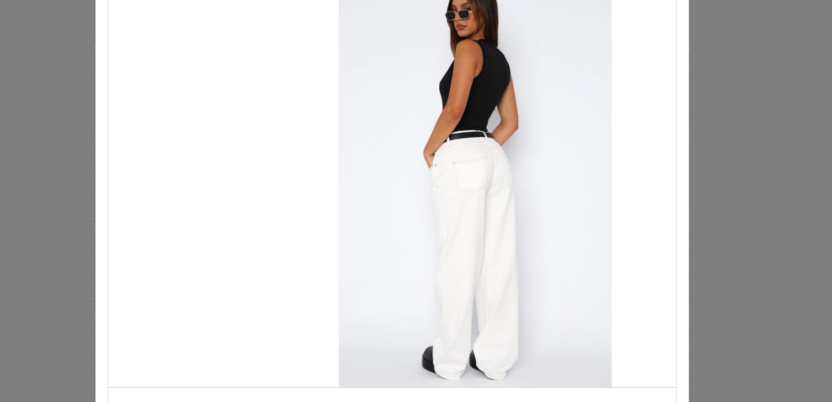
drag, startPoint x: 415, startPoint y: 208, endPoint x: 573, endPoint y: 179, distance: 160.7
click at [571, 180] on div "Choose Your Product Home New Arrivals - Denim Bring The Style Low Rise Wide Leg…" at bounding box center [416, 201] width 832 height 402
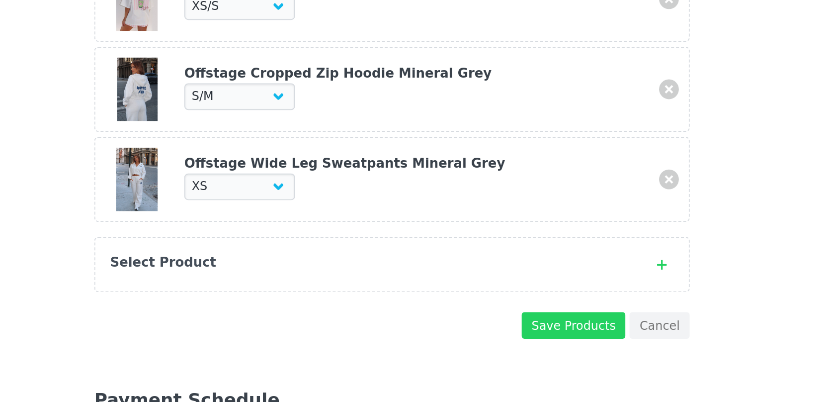
click at [440, 297] on div "Select Product" at bounding box center [405, 300] width 263 height 10
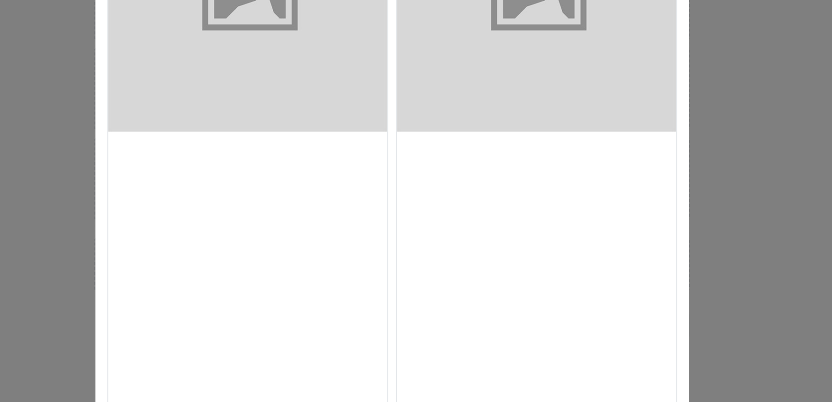
scroll to position [572, 0]
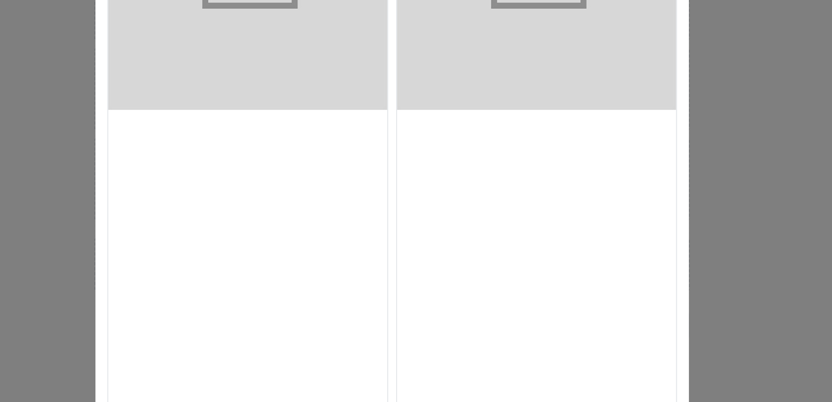
click at [440, 297] on div "Choose Your Product" at bounding box center [489, 293] width 140 height 140
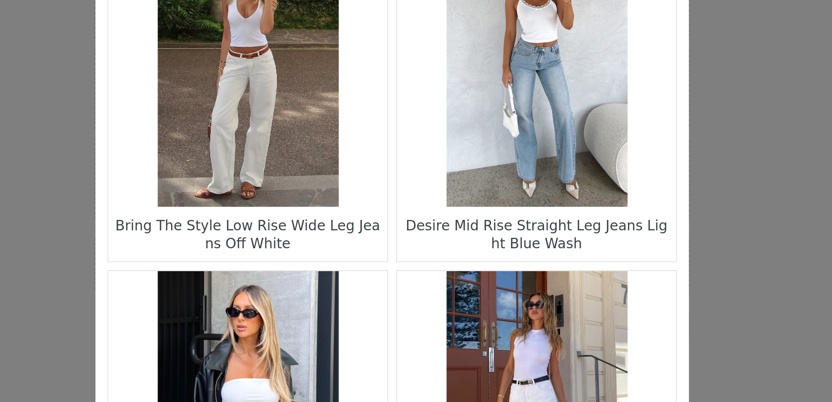
click at [359, 253] on figure "Choose Your Product" at bounding box center [343, 202] width 140 height 140
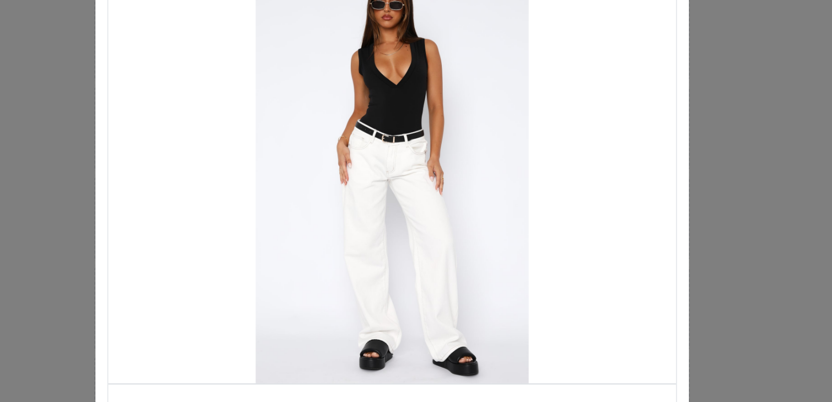
scroll to position [24, 0]
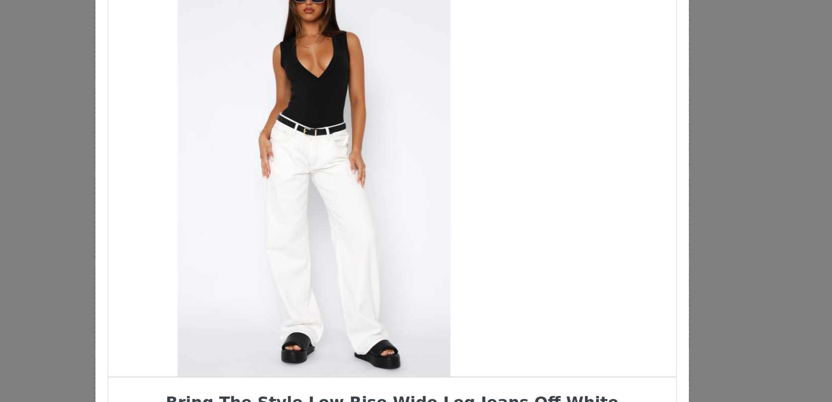
drag, startPoint x: 434, startPoint y: 192, endPoint x: 375, endPoint y: 196, distance: 59.3
click at [378, 195] on div "Choose Your Product" at bounding box center [376, 140] width 285 height 211
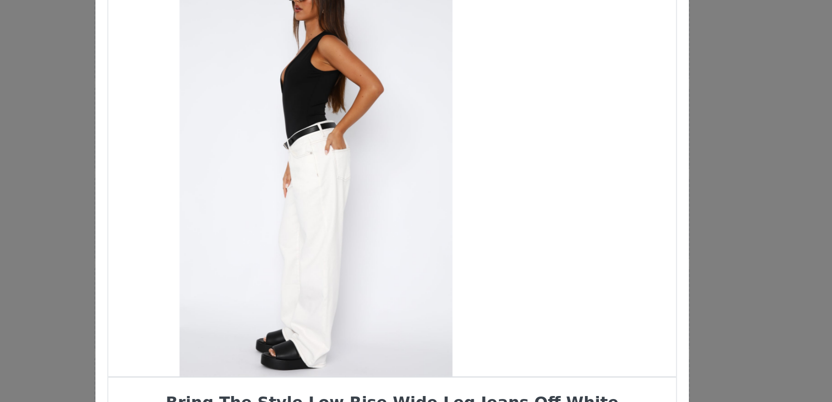
drag, startPoint x: 447, startPoint y: 183, endPoint x: 374, endPoint y: 214, distance: 79.1
click at [374, 214] on div "Choose Your Product" at bounding box center [377, 140] width 285 height 211
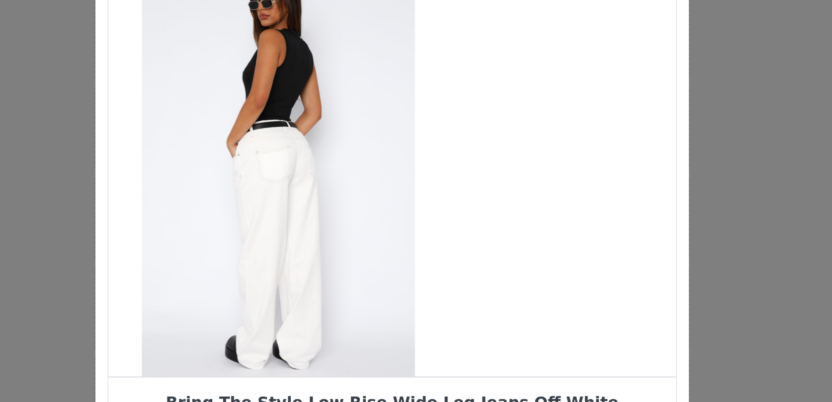
drag, startPoint x: 441, startPoint y: 196, endPoint x: 369, endPoint y: 224, distance: 77.1
click at [373, 221] on div "Choose Your Product" at bounding box center [358, 140] width 285 height 211
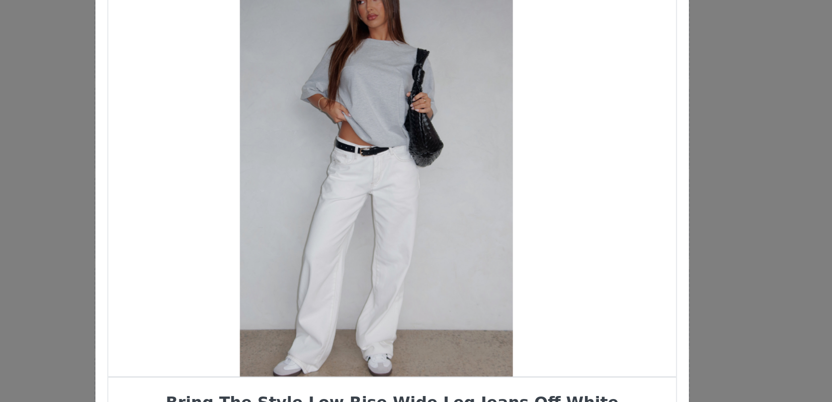
drag, startPoint x: 419, startPoint y: 212, endPoint x: 411, endPoint y: 212, distance: 8.0
click at [411, 212] on div "Choose Your Product" at bounding box center [407, 140] width 285 height 211
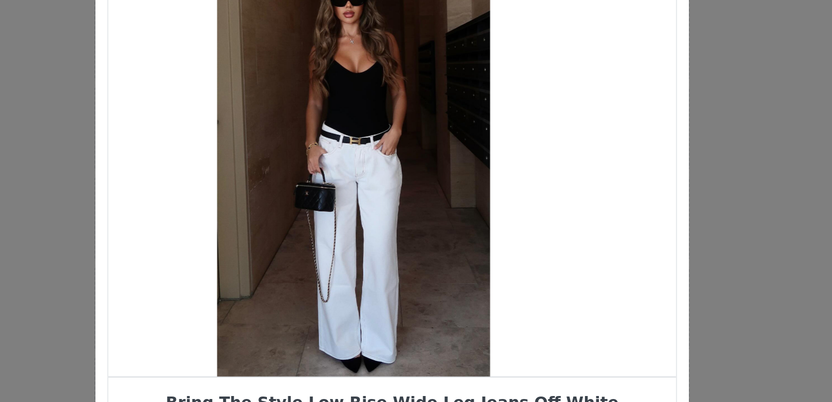
drag, startPoint x: 439, startPoint y: 158, endPoint x: 381, endPoint y: 168, distance: 59.0
click at [396, 162] on div "Choose Your Product" at bounding box center [396, 140] width 285 height 211
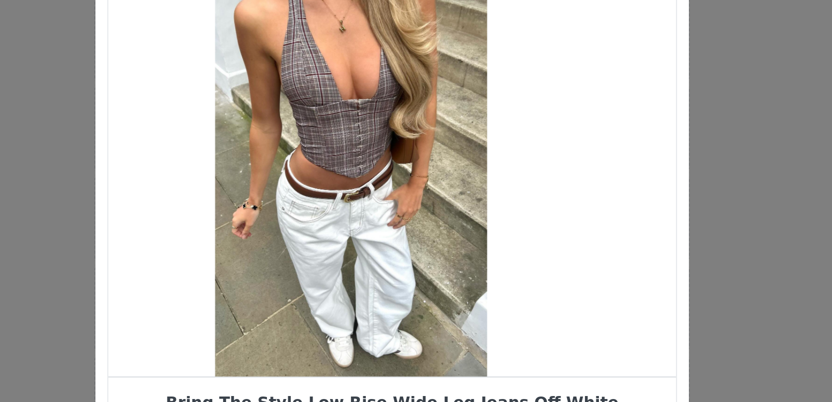
drag, startPoint x: 425, startPoint y: 168, endPoint x: 377, endPoint y: 184, distance: 50.9
click at [384, 179] on div "Choose Your Product" at bounding box center [395, 140] width 285 height 211
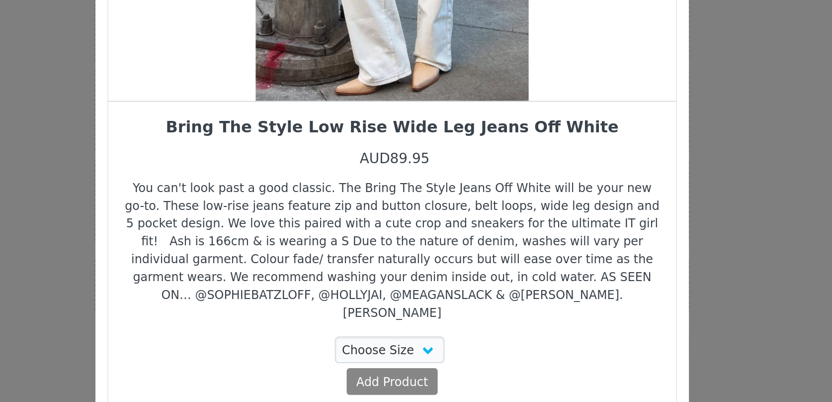
scroll to position [0, 0]
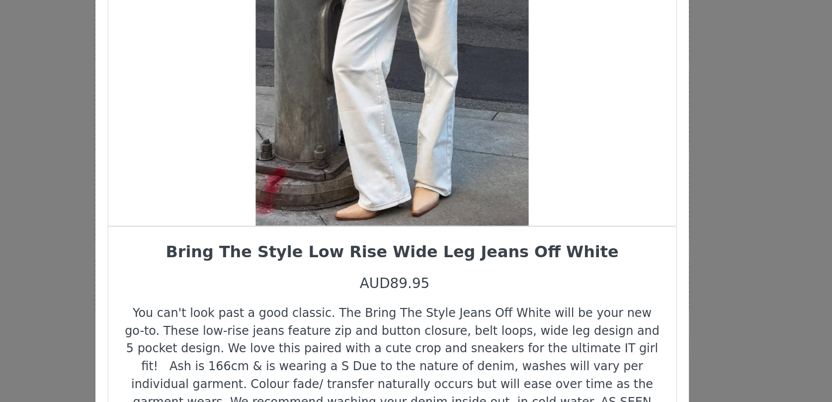
click at [394, 228] on div "Choose Your Product" at bounding box center [415, 164] width 285 height 211
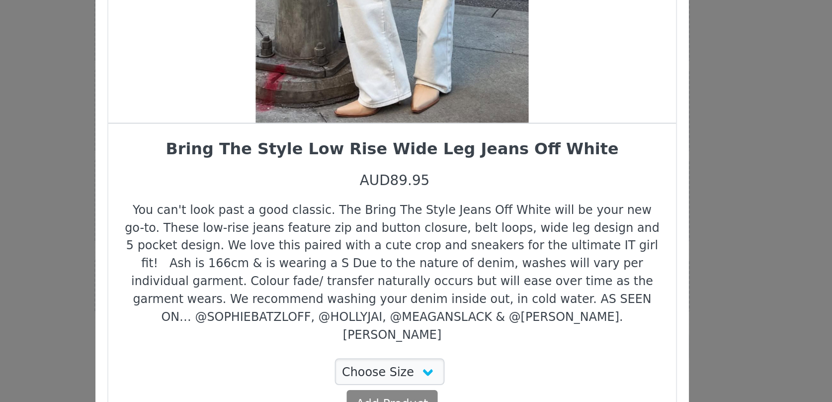
scroll to position [63, 0]
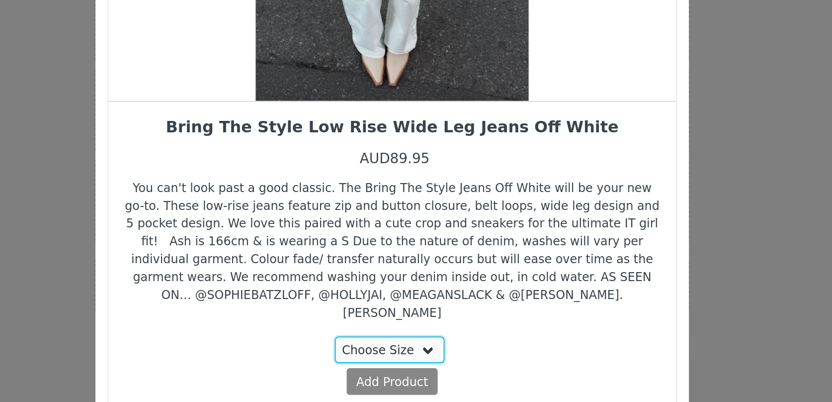
click at [402, 326] on select "Choose Size XS S M L XL" at bounding box center [415, 332] width 56 height 13
select select "23098774"
click at [388, 326] on select "Choose Size XS S M L XL" at bounding box center [415, 332] width 56 height 13
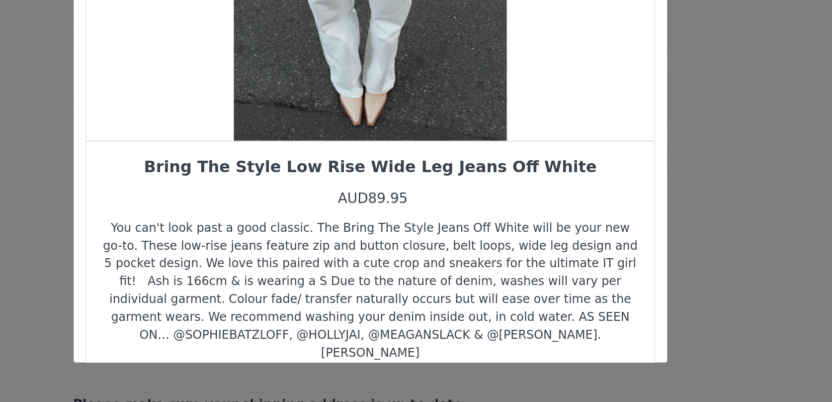
scroll to position [367, 0]
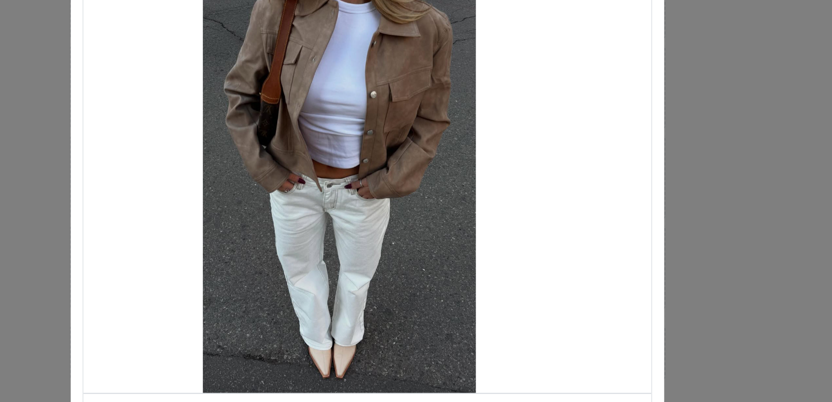
drag, startPoint x: 430, startPoint y: 167, endPoint x: 349, endPoint y: 196, distance: 86.2
click at [354, 191] on div "Choose Your Product" at bounding box center [401, 164] width 285 height 211
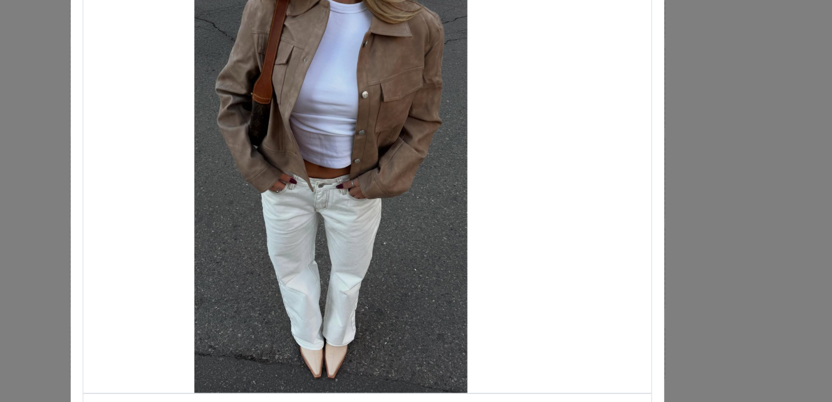
drag, startPoint x: 451, startPoint y: 180, endPoint x: 329, endPoint y: 199, distance: 123.7
click at [335, 194] on div "Choose Your Product" at bounding box center [397, 164] width 285 height 211
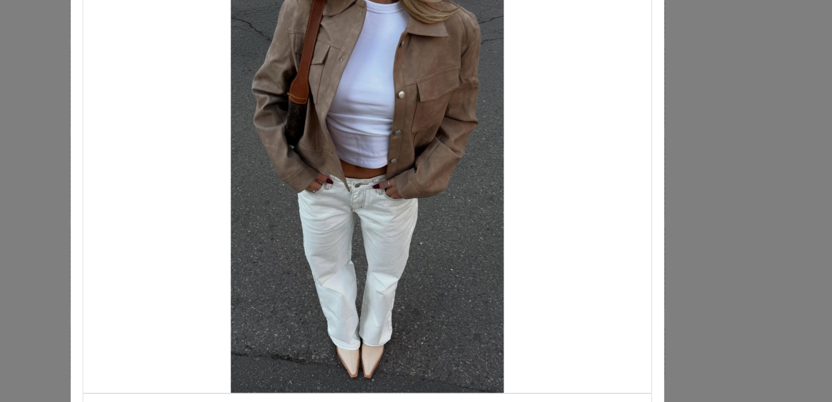
drag, startPoint x: 387, startPoint y: 172, endPoint x: 501, endPoint y: 171, distance: 114.3
click at [501, 171] on div "Choose Your Product" at bounding box center [415, 164] width 285 height 211
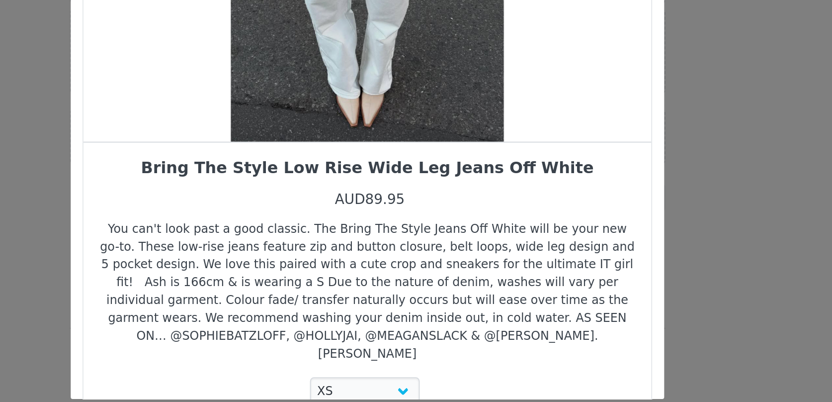
scroll to position [0, 0]
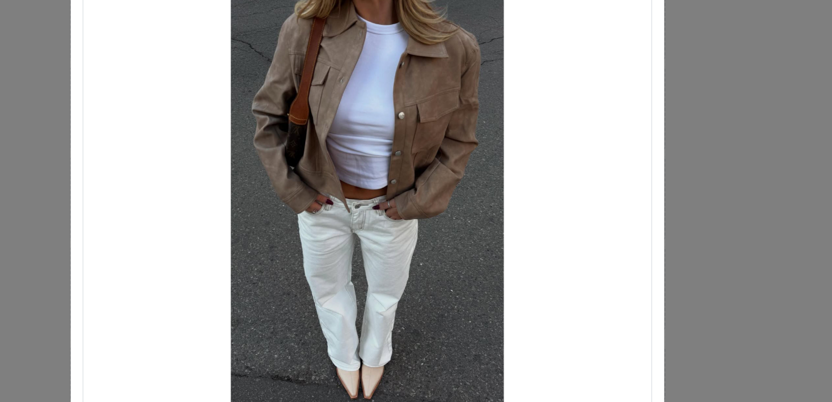
drag, startPoint x: 419, startPoint y: 188, endPoint x: 460, endPoint y: 187, distance: 40.8
click at [431, 187] on div "Choose Your Product" at bounding box center [415, 164] width 285 height 211
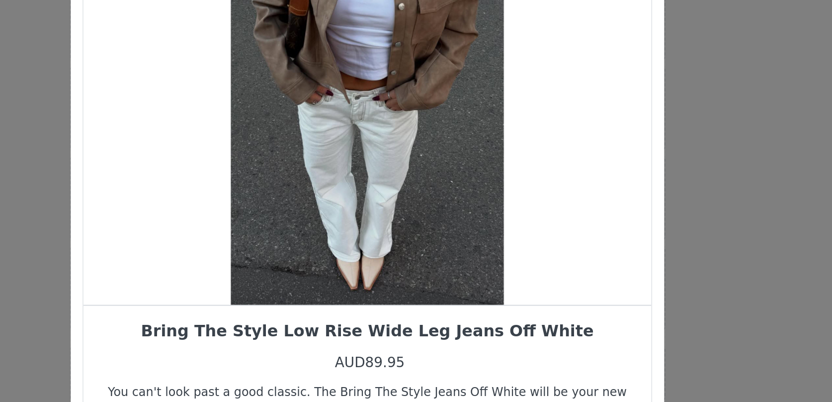
scroll to position [63, 0]
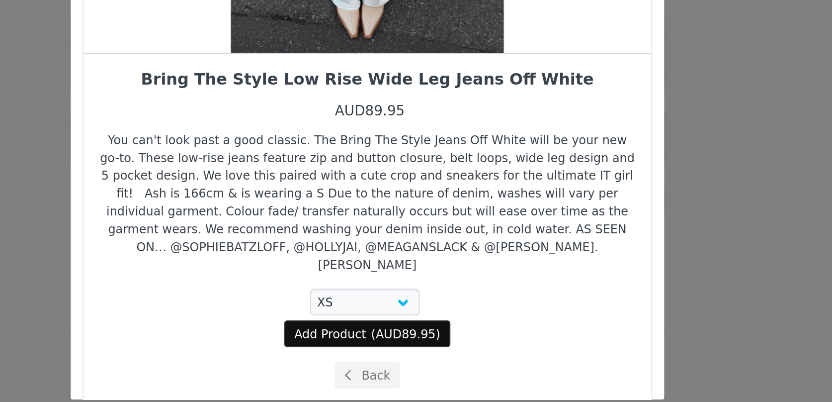
click at [410, 344] on span "Add Product" at bounding box center [397, 348] width 36 height 9
select select "23098774"
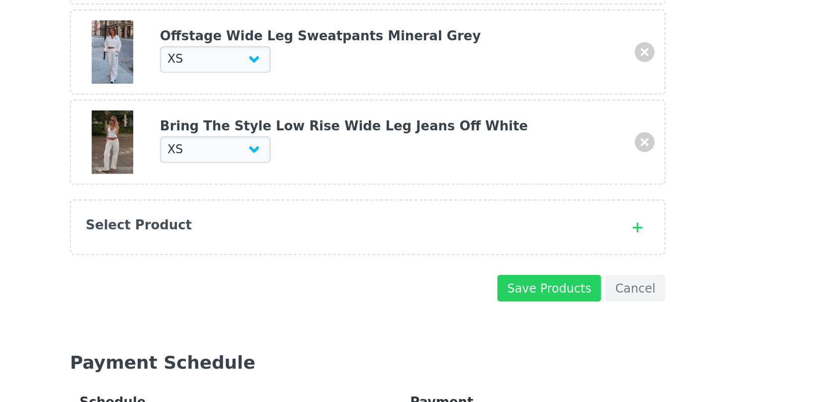
click at [332, 298] on div "Select Product" at bounding box center [405, 294] width 263 height 10
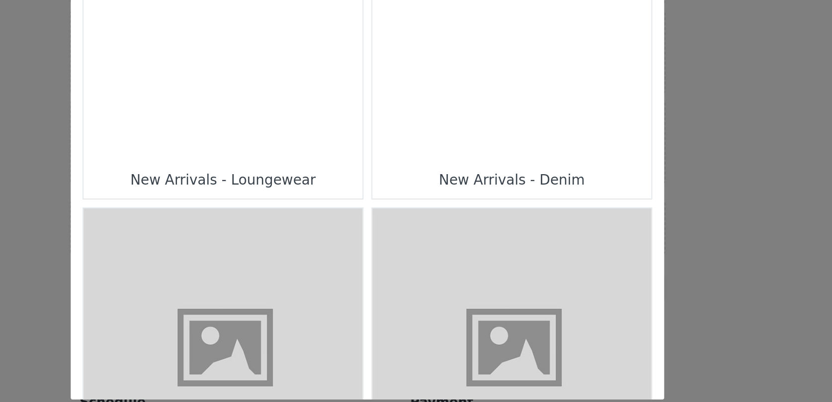
scroll to position [676, 0]
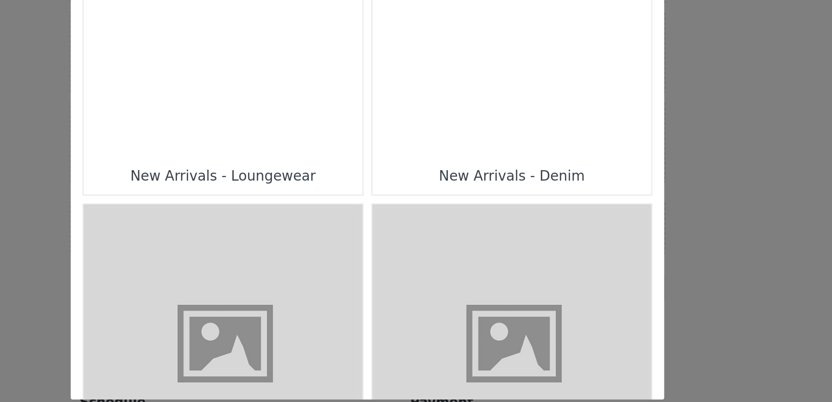
click at [468, 266] on div "New Arrivals - Denim" at bounding box center [489, 269] width 130 height 9
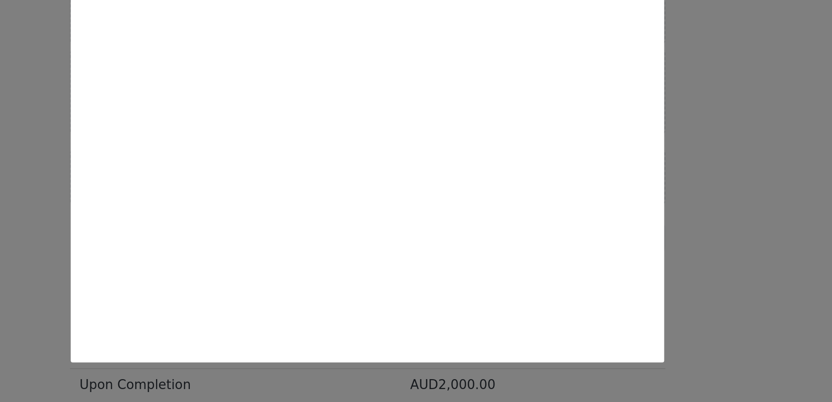
scroll to position [373, 0]
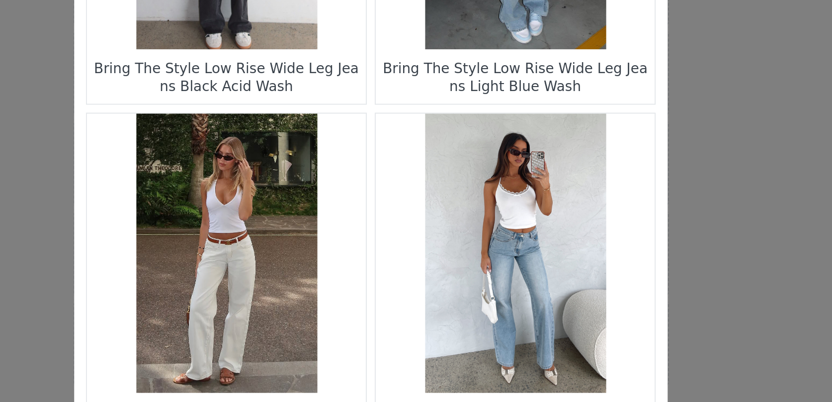
click at [360, 226] on figure "Choose Your Product" at bounding box center [343, 201] width 140 height 140
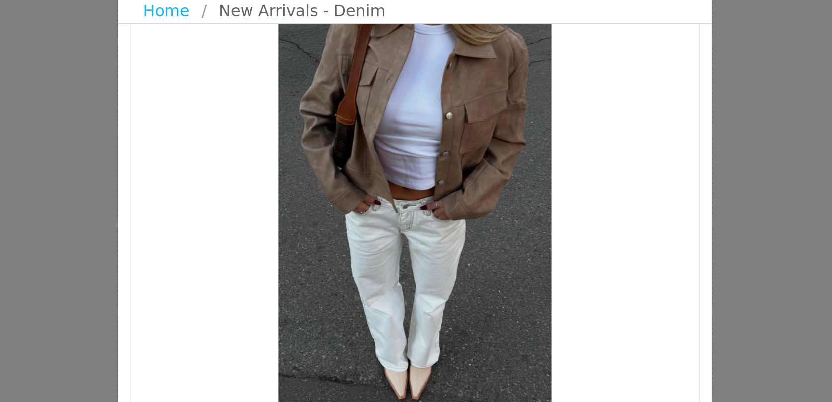
scroll to position [28, 0]
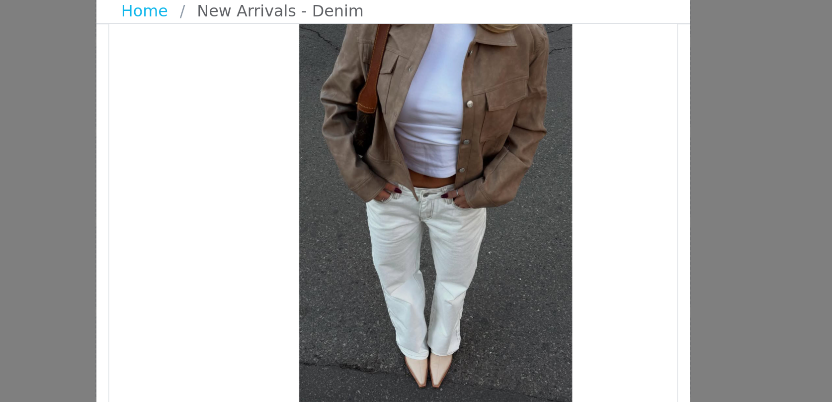
drag, startPoint x: 376, startPoint y: 171, endPoint x: 480, endPoint y: 163, distance: 103.7
click at [476, 163] on div "Choose Your Product" at bounding box center [437, 136] width 285 height 211
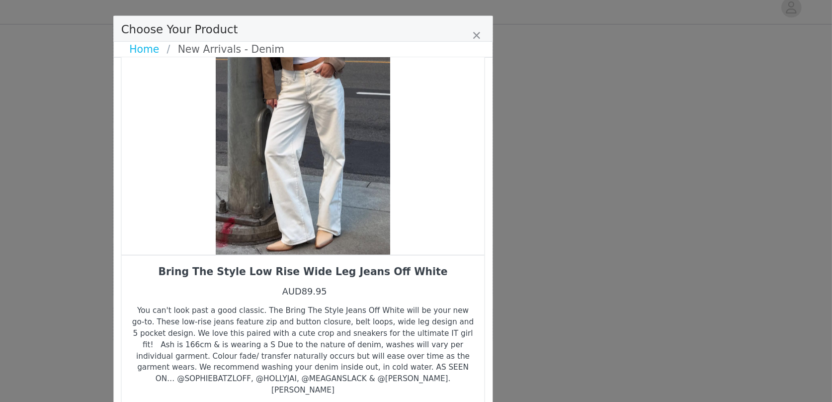
scroll to position [400, 0]
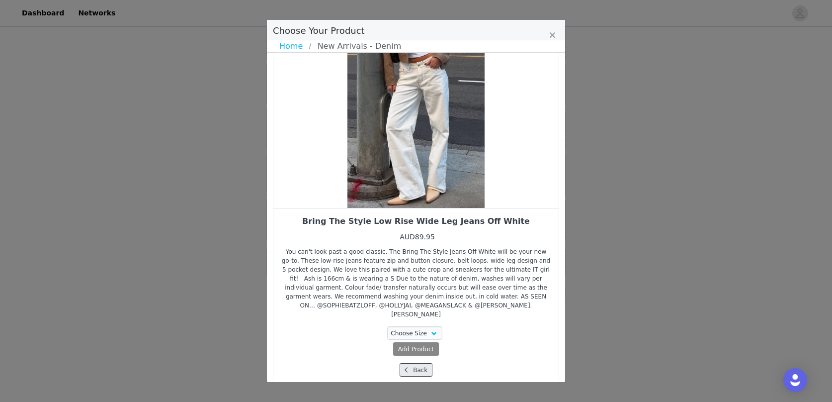
click at [416, 363] on button "Back" at bounding box center [416, 369] width 33 height 13
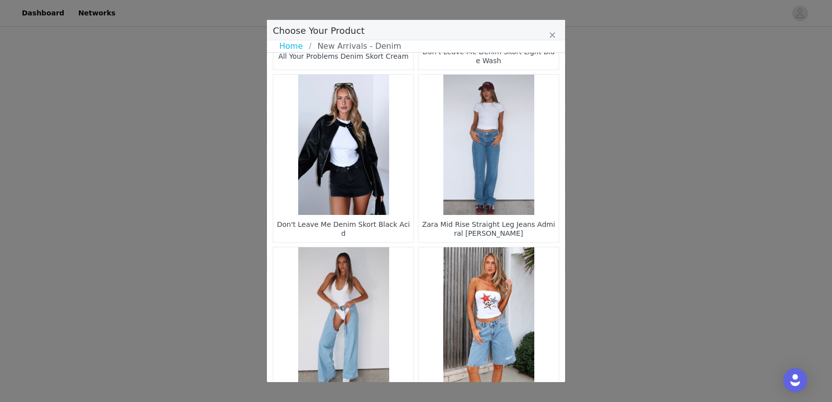
scroll to position [1433, 0]
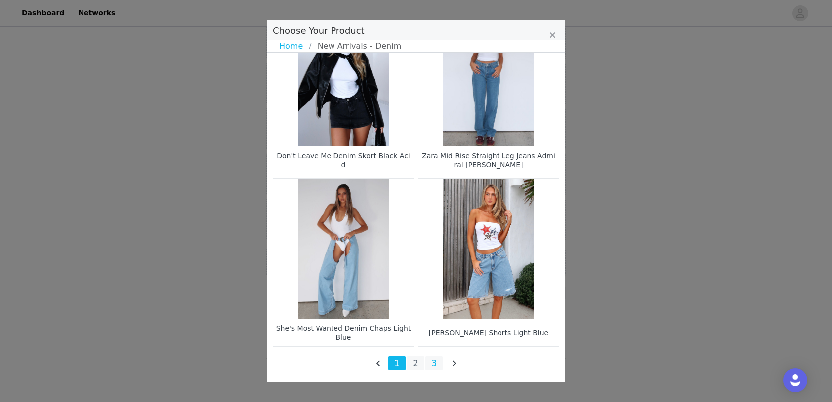
click at [435, 364] on li "3" at bounding box center [434, 363] width 18 height 14
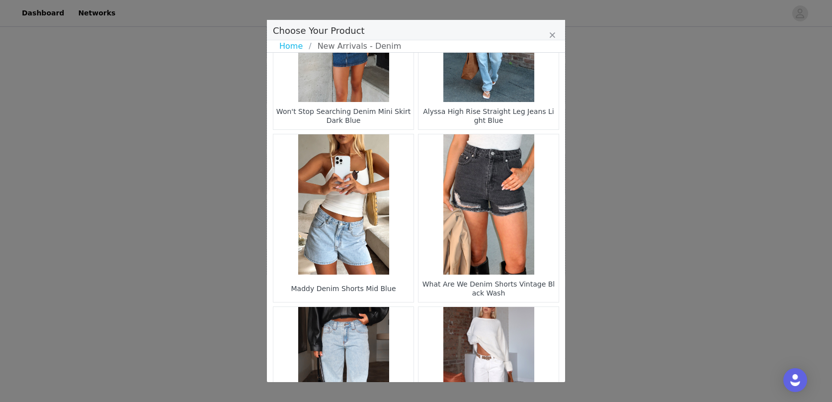
scroll to position [151, 0]
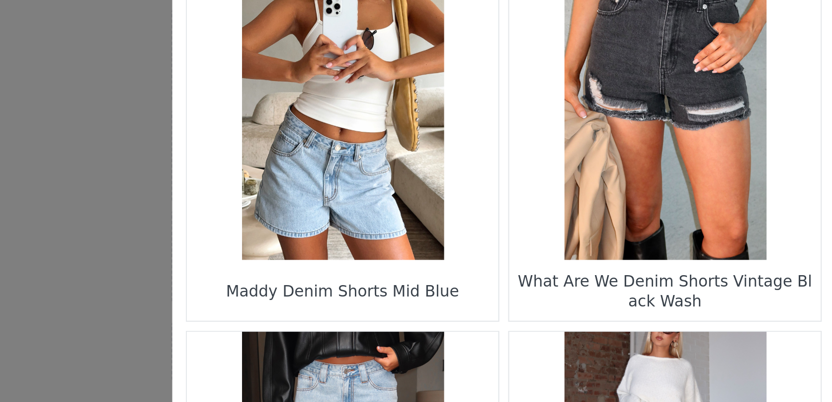
click at [344, 189] on figure "Choose Your Product" at bounding box center [343, 151] width 140 height 140
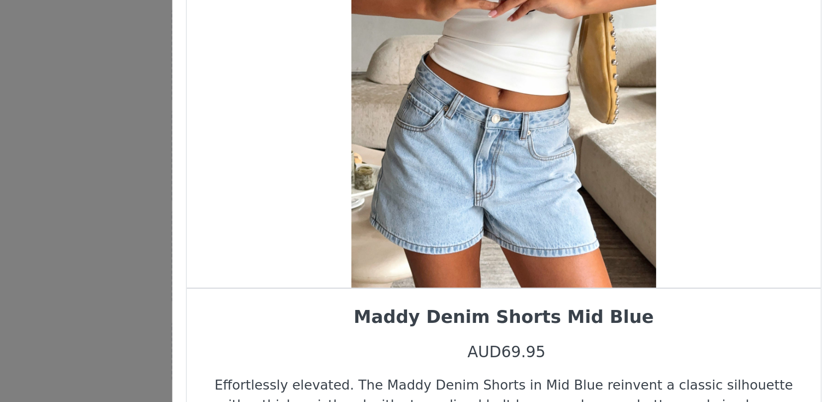
scroll to position [9, 0]
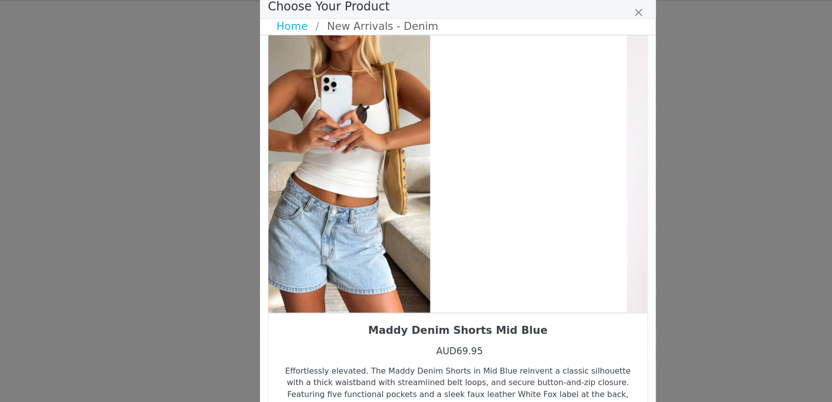
drag, startPoint x: 415, startPoint y: 220, endPoint x: 320, endPoint y: 226, distance: 95.2
click at [320, 226] on div "Choose Your Product" at bounding box center [326, 155] width 285 height 211
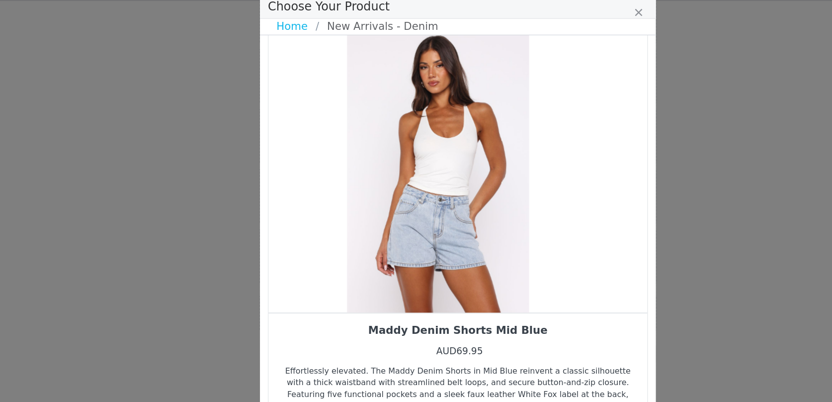
drag, startPoint x: 387, startPoint y: 231, endPoint x: 305, endPoint y: 249, distance: 83.9
click at [313, 244] on div "Choose Your Product" at bounding box center [400, 155] width 285 height 211
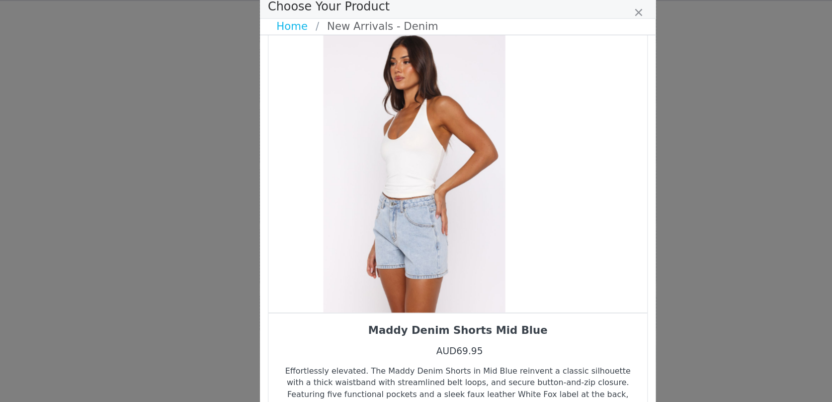
drag, startPoint x: 396, startPoint y: 229, endPoint x: 334, endPoint y: 231, distance: 62.2
click at [334, 231] on div "Choose Your Product" at bounding box center [383, 155] width 285 height 211
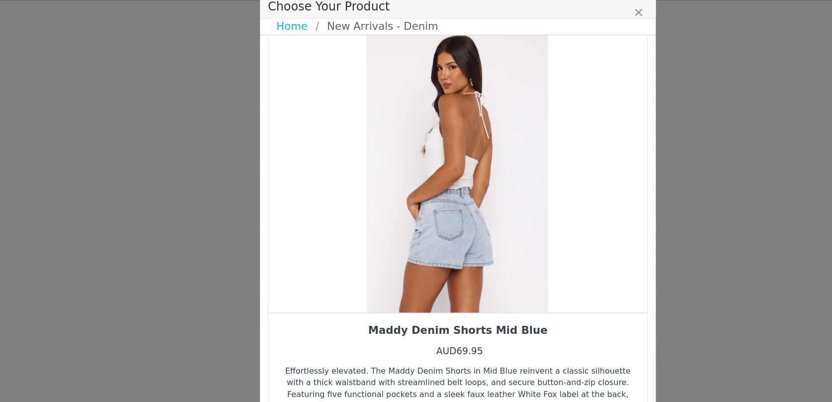
drag, startPoint x: 402, startPoint y: 223, endPoint x: 340, endPoint y: 223, distance: 61.6
click at [340, 223] on div "Choose Your Product" at bounding box center [415, 155] width 285 height 211
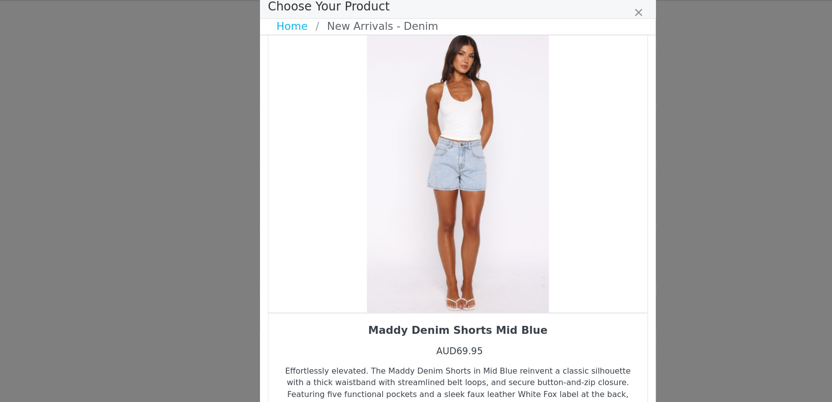
drag, startPoint x: 409, startPoint y: 212, endPoint x: 343, endPoint y: 219, distance: 65.9
click at [343, 219] on div "Choose Your Product" at bounding box center [415, 155] width 285 height 211
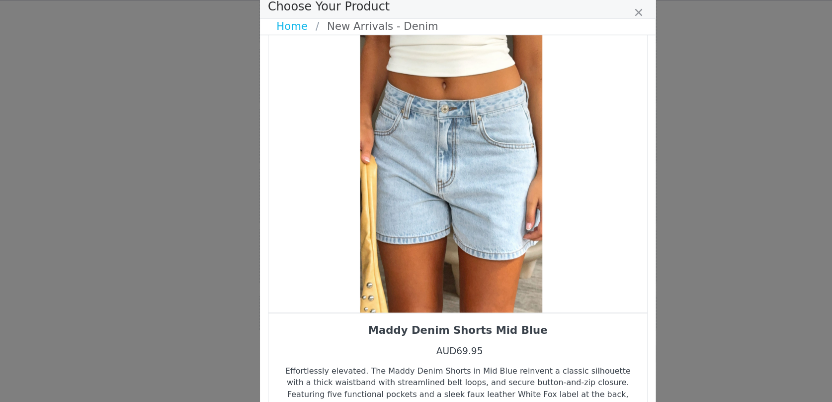
drag, startPoint x: 424, startPoint y: 212, endPoint x: 338, endPoint y: 222, distance: 86.6
click at [350, 218] on div "Choose Your Product" at bounding box center [410, 155] width 285 height 211
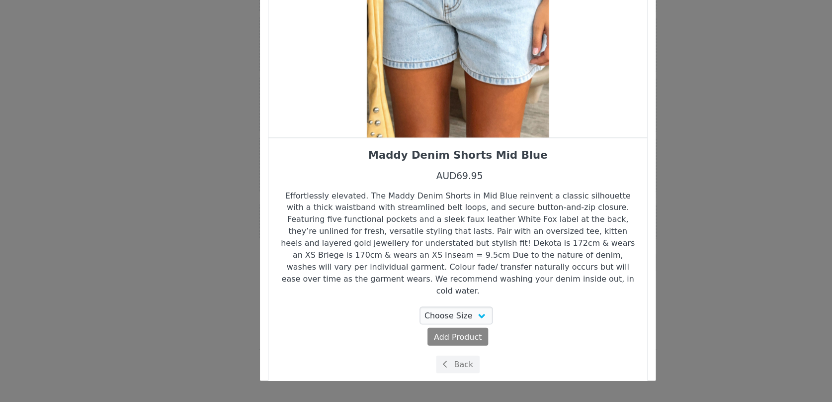
scroll to position [425, 0]
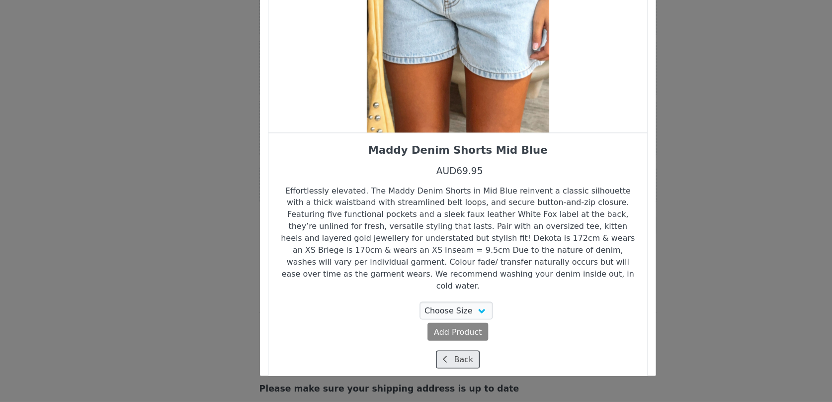
click at [422, 363] on button "Back" at bounding box center [416, 369] width 33 height 13
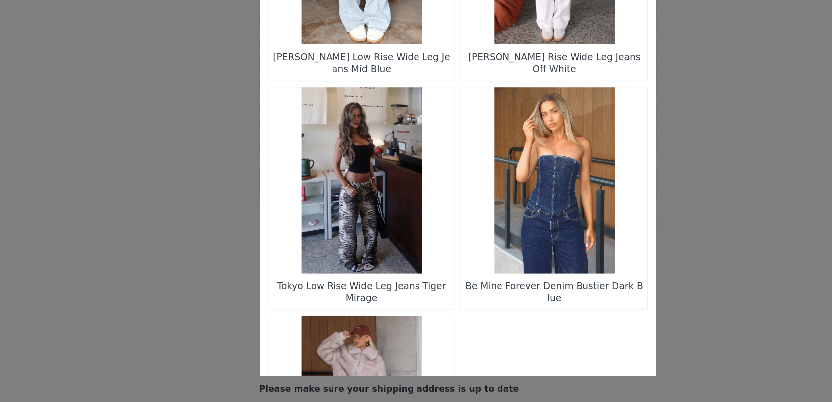
scroll to position [571, 0]
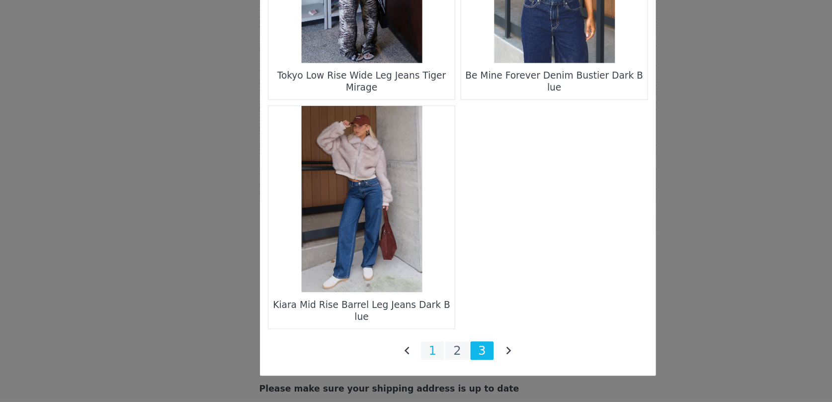
click at [397, 364] on li "1" at bounding box center [397, 363] width 18 height 14
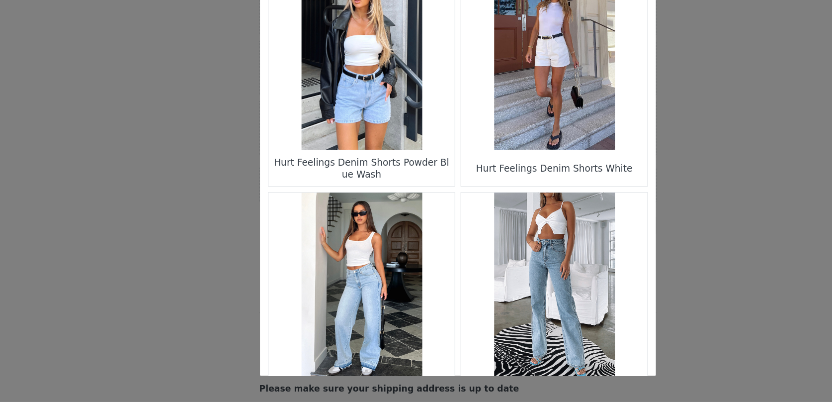
scroll to position [339, 0]
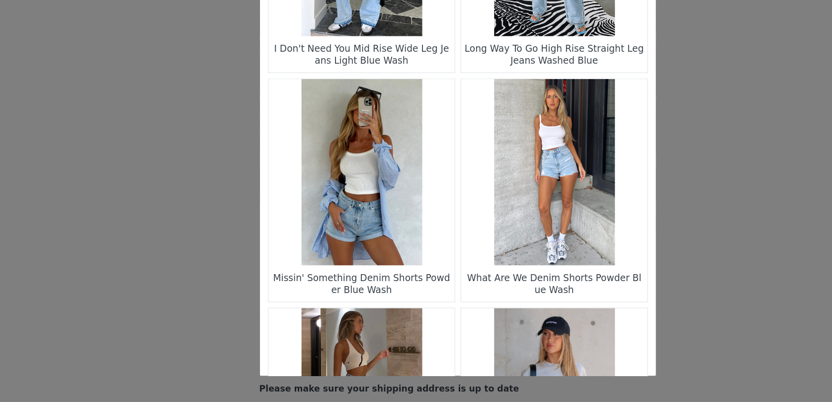
click at [371, 260] on figure "Choose Your Product" at bounding box center [343, 229] width 140 height 140
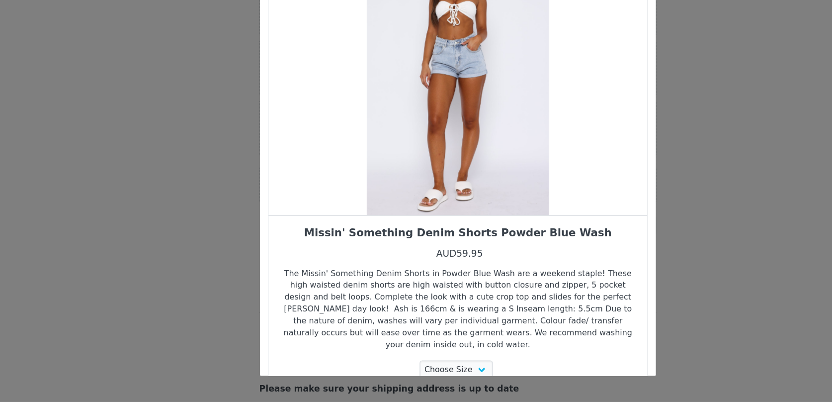
scroll to position [0, 0]
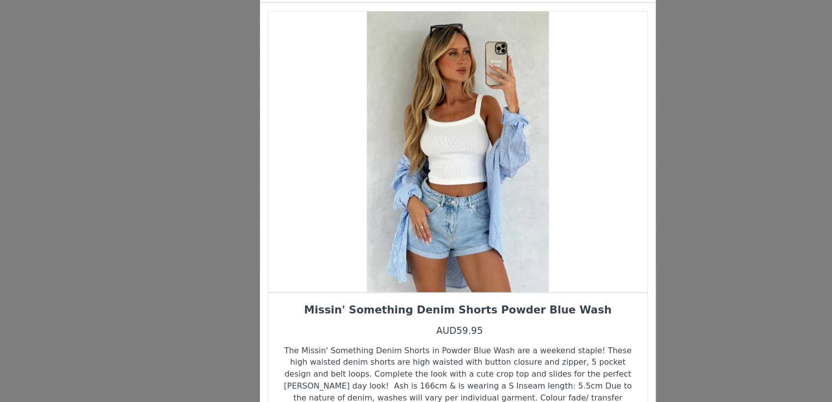
drag, startPoint x: 402, startPoint y: 234, endPoint x: 359, endPoint y: 232, distance: 42.8
click at [359, 232] on div "Choose Your Product" at bounding box center [415, 164] width 285 height 211
drag, startPoint x: 369, startPoint y: 226, endPoint x: 474, endPoint y: 213, distance: 106.2
click at [468, 214] on div "Choose Your Product" at bounding box center [415, 164] width 285 height 211
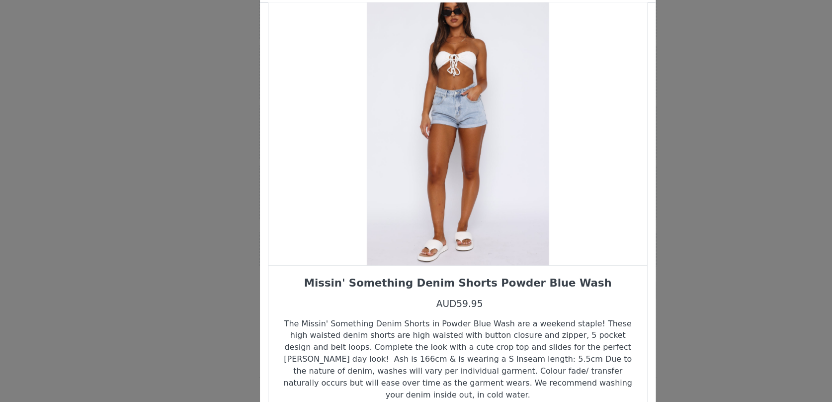
scroll to position [19, 0]
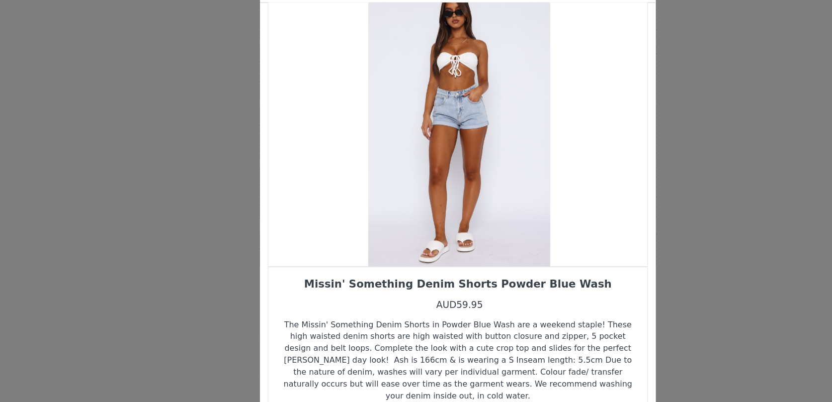
drag, startPoint x: 412, startPoint y: 191, endPoint x: 485, endPoint y: 183, distance: 73.5
click at [475, 185] on div "Choose Your Product" at bounding box center [416, 145] width 285 height 211
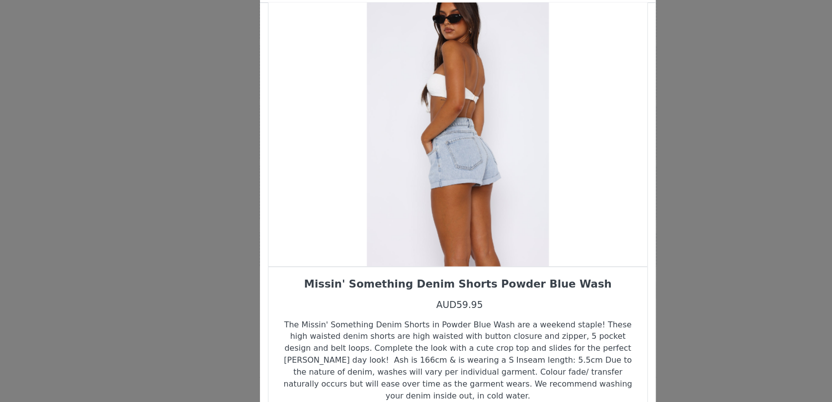
drag, startPoint x: 420, startPoint y: 192, endPoint x: 468, endPoint y: 186, distance: 48.6
click at [436, 190] on div "Choose Your Product" at bounding box center [415, 145] width 285 height 211
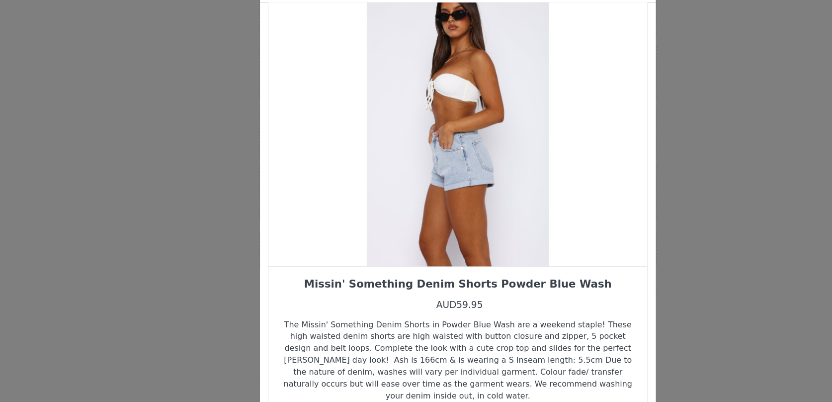
drag, startPoint x: 423, startPoint y: 215, endPoint x: 487, endPoint y: 198, distance: 65.8
click at [487, 198] on div "Choose Your Product" at bounding box center [415, 145] width 285 height 211
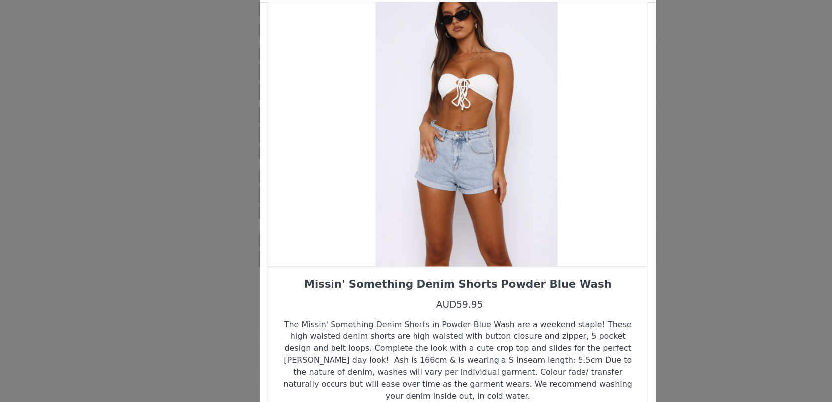
drag, startPoint x: 434, startPoint y: 202, endPoint x: 526, endPoint y: 201, distance: 92.0
click at [526, 201] on div "Choose Your Product" at bounding box center [422, 145] width 285 height 211
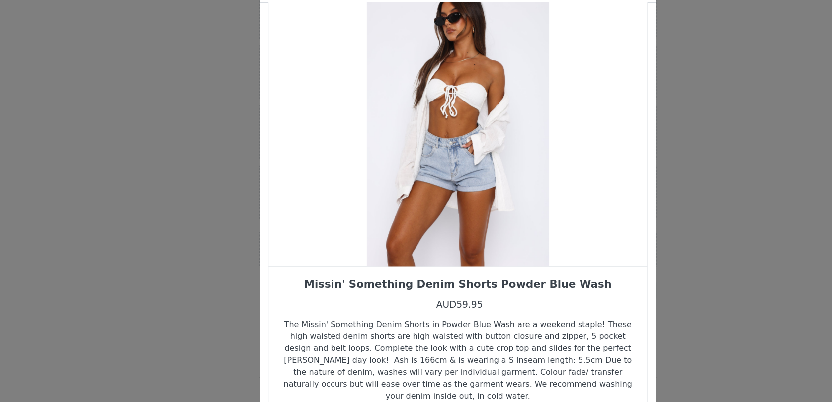
drag, startPoint x: 448, startPoint y: 211, endPoint x: 512, endPoint y: 211, distance: 64.6
click at [455, 211] on div "Choose Your Product" at bounding box center [415, 145] width 285 height 211
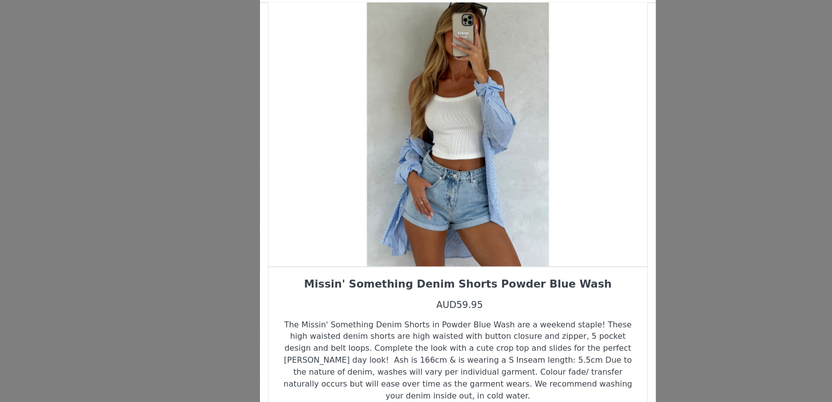
drag, startPoint x: 445, startPoint y: 221, endPoint x: 496, endPoint y: 220, distance: 51.2
click at [450, 220] on div "Choose Your Product" at bounding box center [415, 145] width 285 height 211
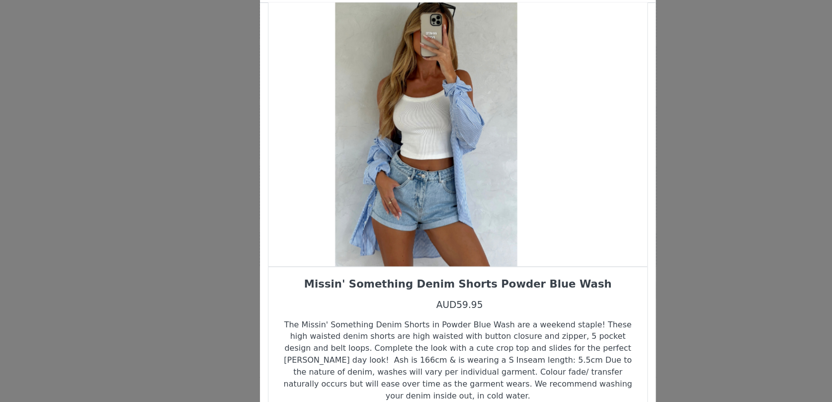
drag, startPoint x: 437, startPoint y: 213, endPoint x: 365, endPoint y: 225, distance: 73.1
click at [369, 222] on div "Choose Your Product" at bounding box center [392, 145] width 285 height 211
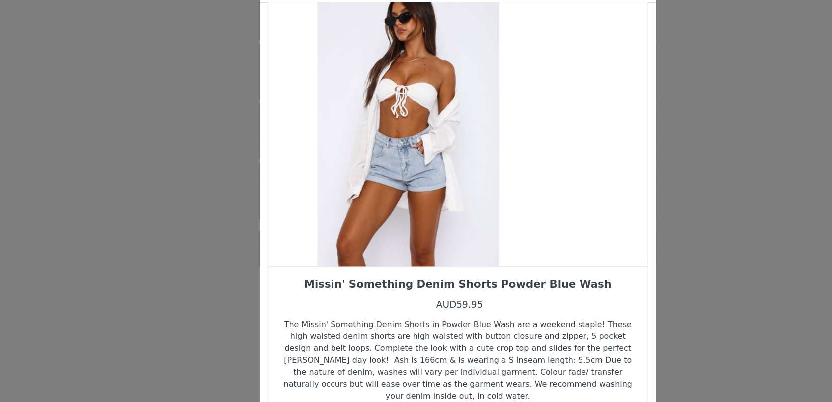
drag, startPoint x: 462, startPoint y: 203, endPoint x: 354, endPoint y: 224, distance: 109.9
click at [363, 221] on div "Choose Your Product" at bounding box center [378, 145] width 285 height 211
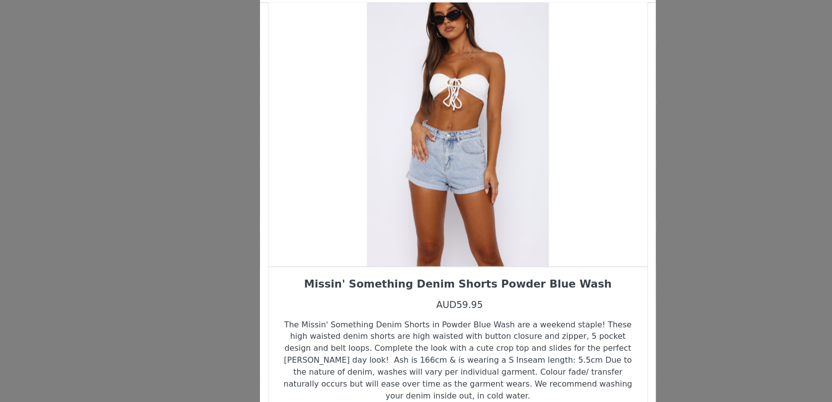
drag, startPoint x: 420, startPoint y: 208, endPoint x: 382, endPoint y: 208, distance: 37.3
click at [402, 208] on div "Choose Your Product" at bounding box center [415, 145] width 285 height 211
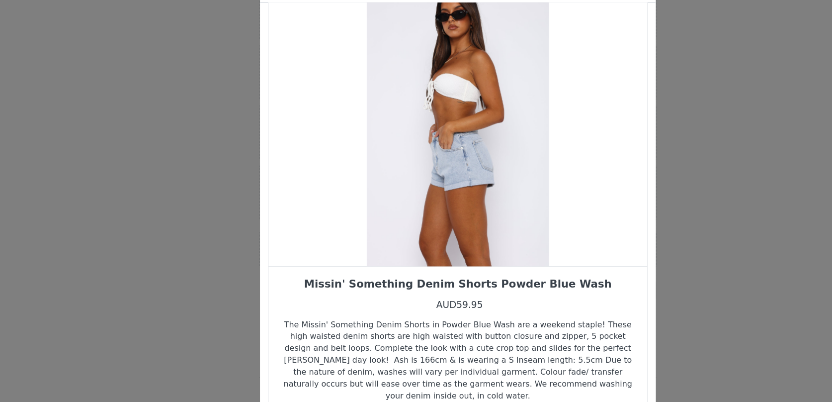
drag, startPoint x: 423, startPoint y: 203, endPoint x: 360, endPoint y: 207, distance: 62.7
click at [361, 207] on div "Choose Your Product" at bounding box center [415, 145] width 285 height 211
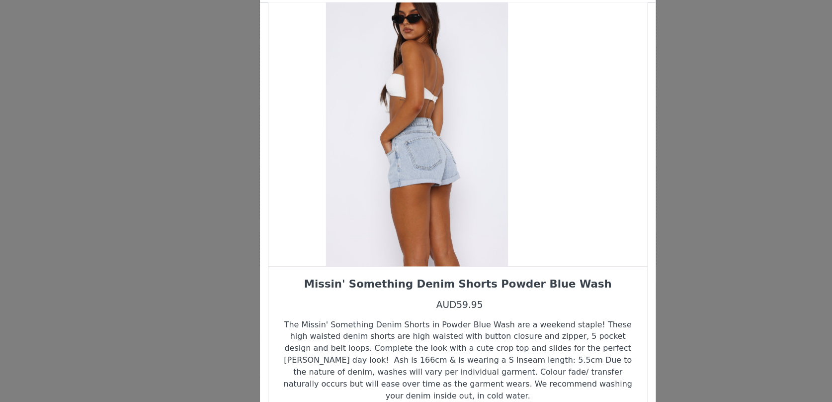
drag, startPoint x: 430, startPoint y: 206, endPoint x: 382, endPoint y: 215, distance: 49.0
click at [386, 213] on div "Choose Your Product" at bounding box center [385, 145] width 285 height 211
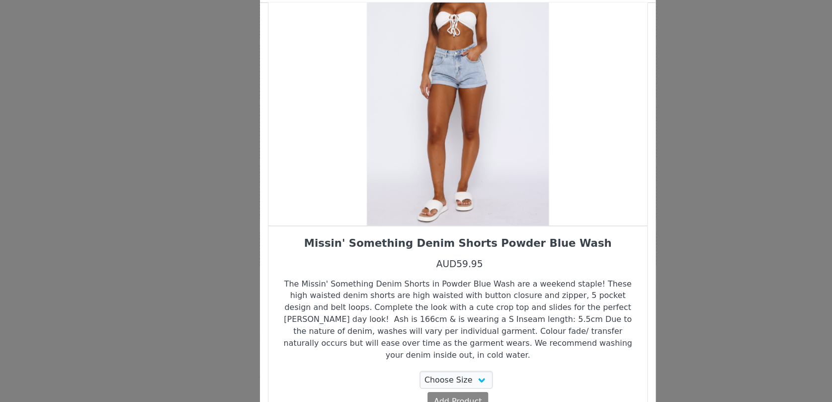
scroll to position [54, 0]
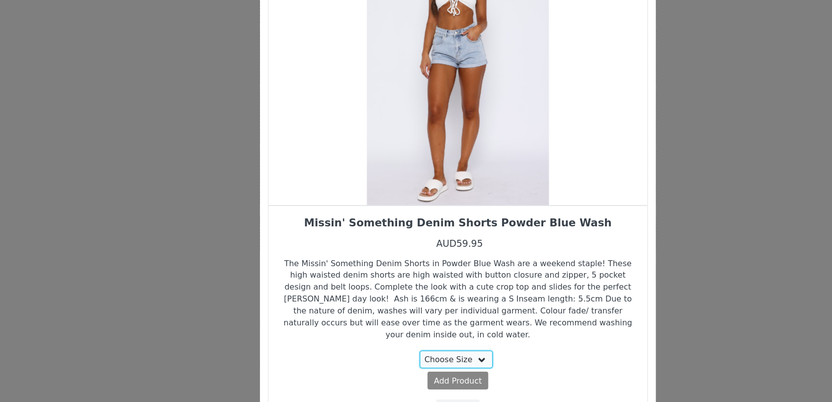
click at [404, 326] on select "Choose Size XXS XS S M L XL XXL" at bounding box center [415, 332] width 56 height 13
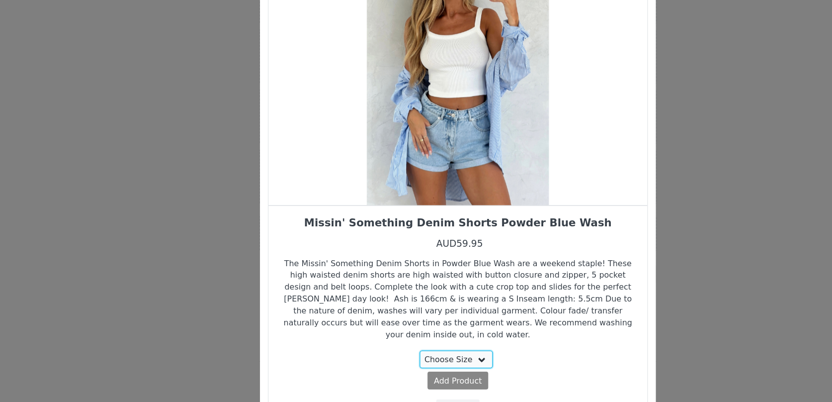
select select "20980606"
click at [388, 326] on select "Choose Size XXS XS S M L XL XXL" at bounding box center [415, 332] width 56 height 13
click at [403, 344] on span "Add Product" at bounding box center [397, 348] width 36 height 9
select select "20980606"
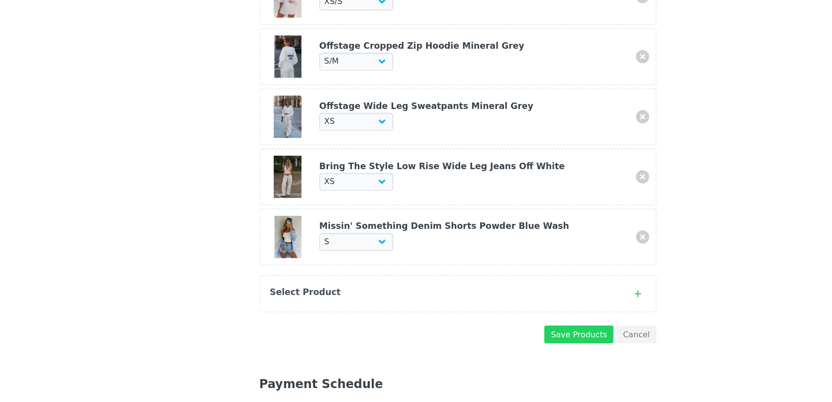
click at [372, 282] on div "Select Product" at bounding box center [405, 282] width 263 height 10
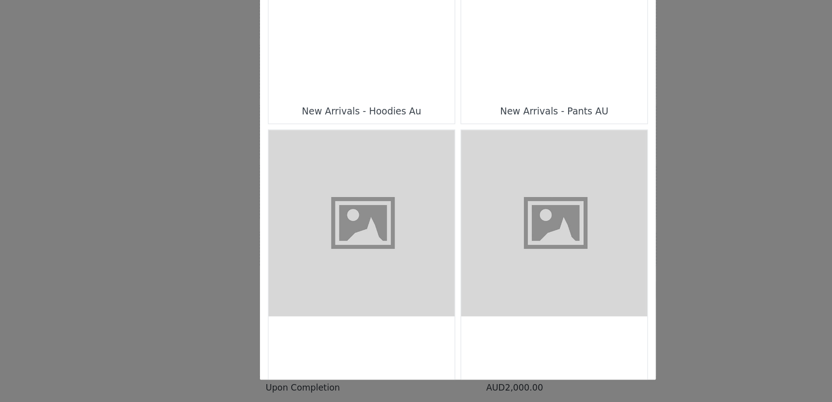
scroll to position [256, 0]
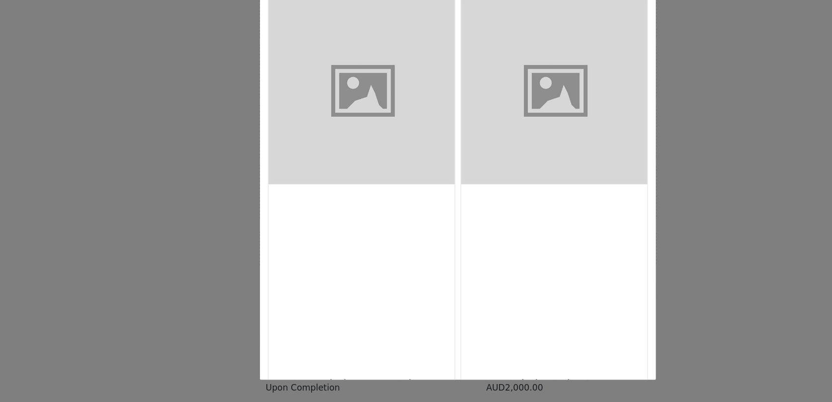
click at [483, 214] on figure "Choose Your Product" at bounding box center [489, 164] width 140 height 140
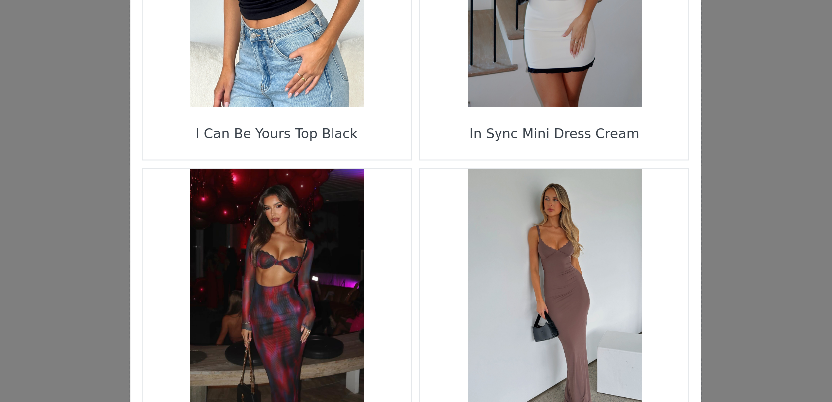
scroll to position [270, 0]
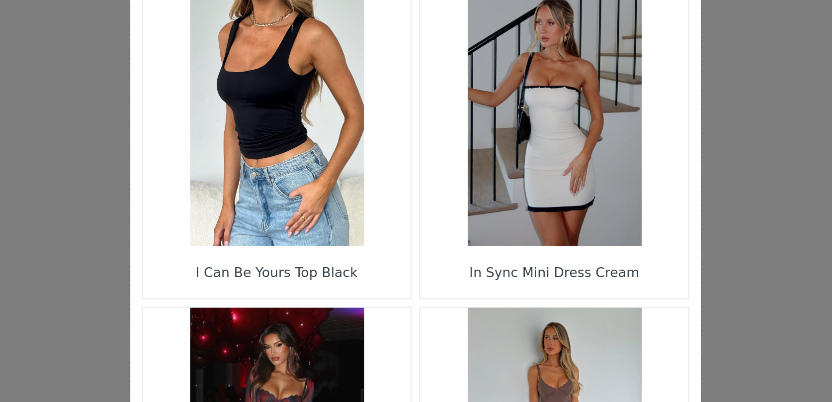
click at [471, 166] on figure "Choose Your Product" at bounding box center [489, 142] width 140 height 140
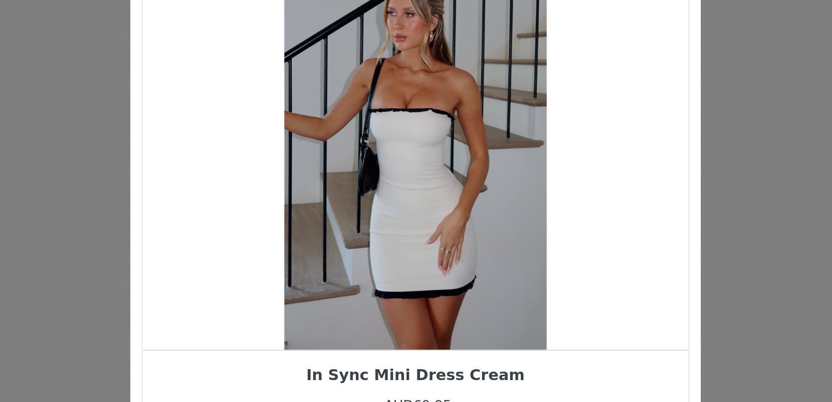
scroll to position [0, 0]
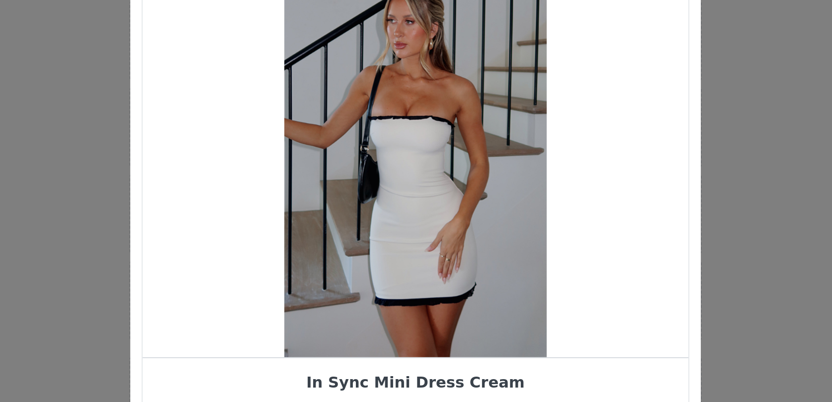
drag, startPoint x: 410, startPoint y: 215, endPoint x: 395, endPoint y: 216, distance: 14.5
click at [397, 216] on div "Choose Your Product" at bounding box center [415, 164] width 285 height 211
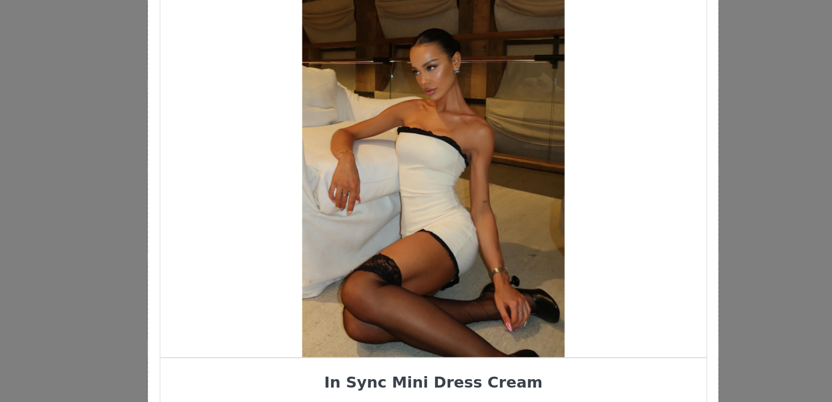
click at [405, 195] on div "Choose Your Product" at bounding box center [415, 164] width 285 height 211
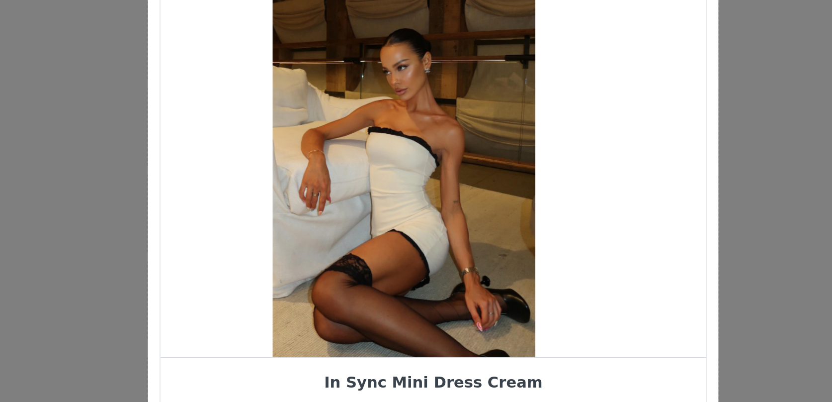
drag, startPoint x: 454, startPoint y: 173, endPoint x: 387, endPoint y: 179, distance: 67.4
click at [391, 177] on div "Choose Your Product" at bounding box center [400, 164] width 285 height 211
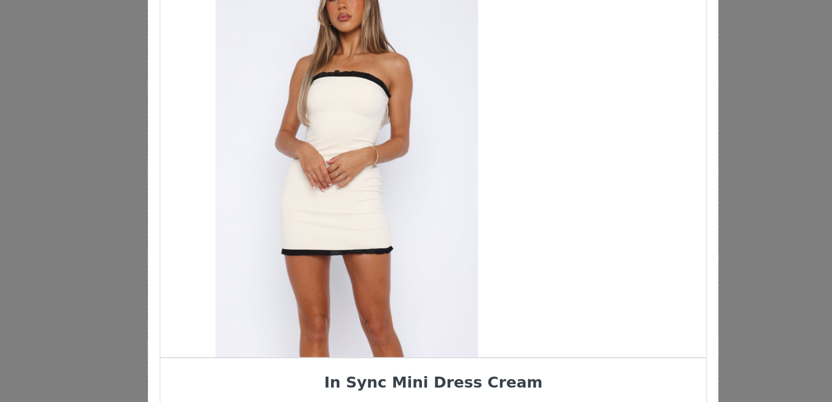
drag, startPoint x: 426, startPoint y: 187, endPoint x: 359, endPoint y: 187, distance: 67.1
click at [362, 187] on div "Choose Your Product" at bounding box center [370, 164] width 285 height 211
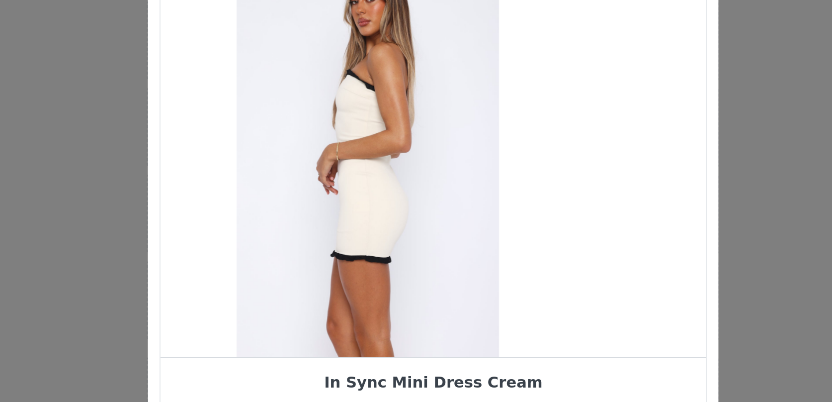
drag, startPoint x: 422, startPoint y: 188, endPoint x: 369, endPoint y: 191, distance: 52.7
click at [373, 189] on div "Choose Your Product" at bounding box center [381, 164] width 285 height 211
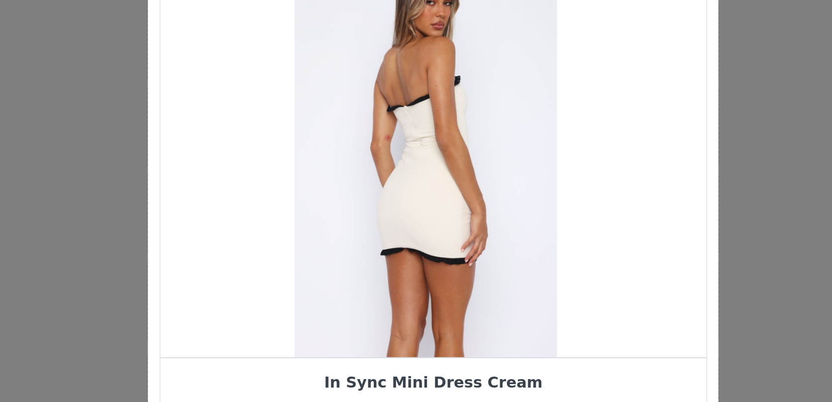
drag, startPoint x: 421, startPoint y: 194, endPoint x: 378, endPoint y: 185, distance: 43.6
click at [378, 186] on div "Choose Your Product" at bounding box center [411, 164] width 285 height 211
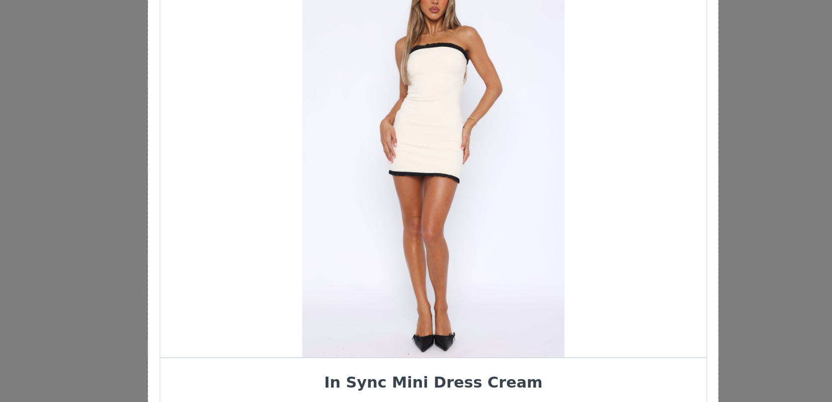
drag, startPoint x: 408, startPoint y: 199, endPoint x: 350, endPoint y: 199, distance: 57.7
click at [353, 199] on div "Choose Your Product" at bounding box center [415, 164] width 285 height 211
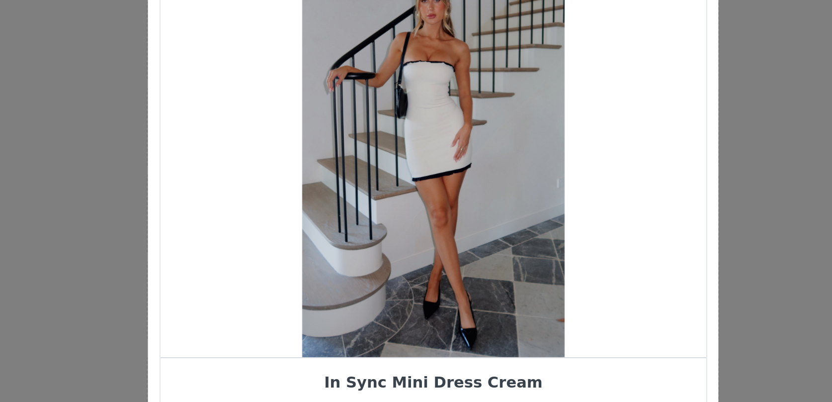
drag, startPoint x: 411, startPoint y: 195, endPoint x: 366, endPoint y: 196, distance: 44.7
click at [370, 195] on div "Choose Your Product" at bounding box center [415, 164] width 285 height 211
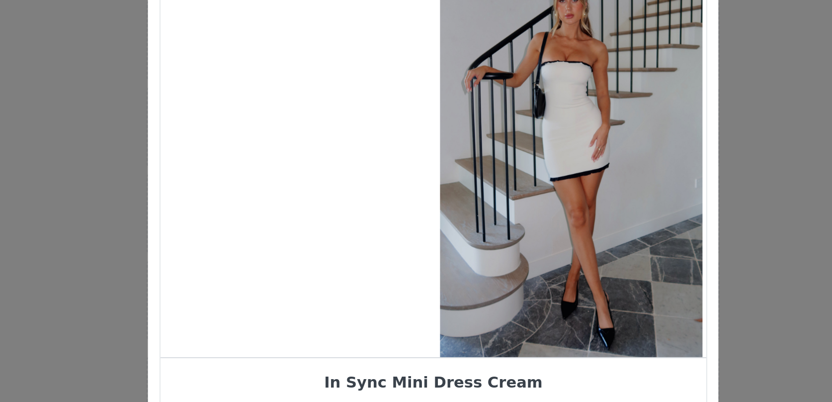
drag, startPoint x: 378, startPoint y: 179, endPoint x: 462, endPoint y: 177, distance: 84.0
click at [460, 177] on div "Choose Your Product" at bounding box center [487, 164] width 285 height 211
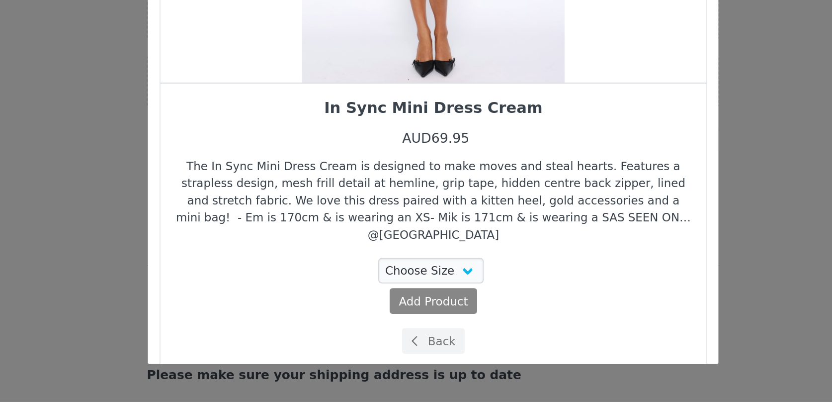
scroll to position [499, 0]
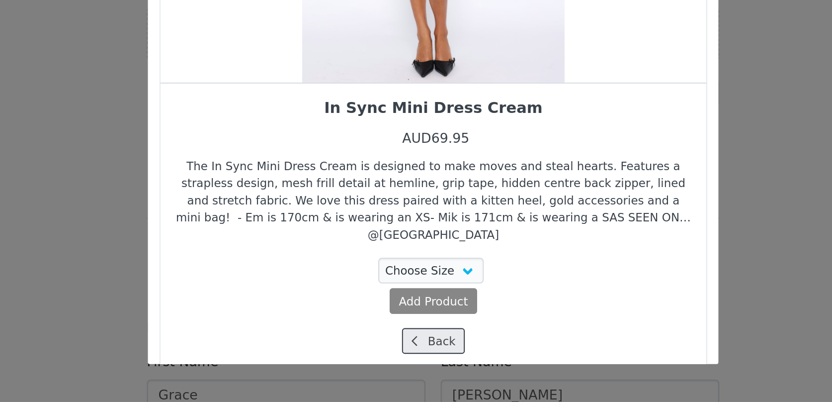
click at [415, 363] on button "Back" at bounding box center [416, 369] width 33 height 13
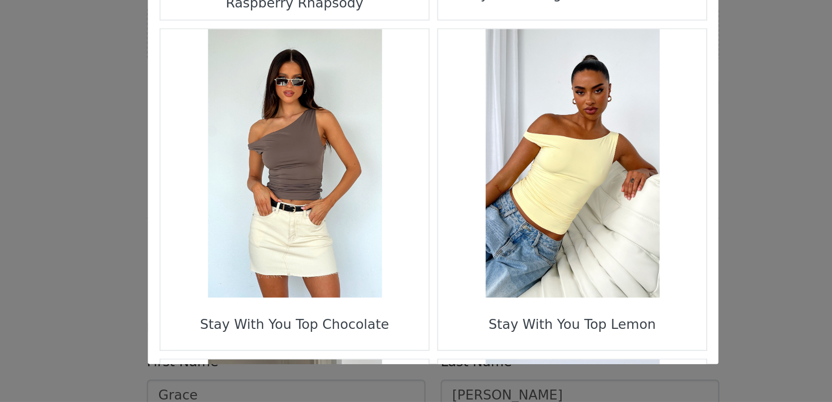
scroll to position [374, 0]
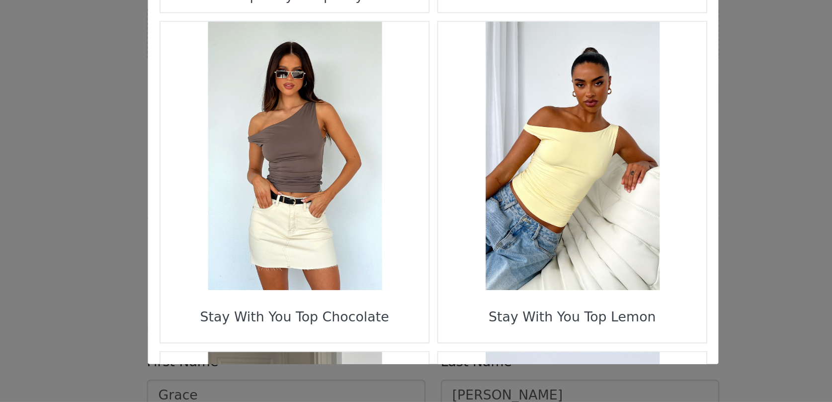
click at [331, 270] on figure "Choose Your Product" at bounding box center [343, 273] width 140 height 140
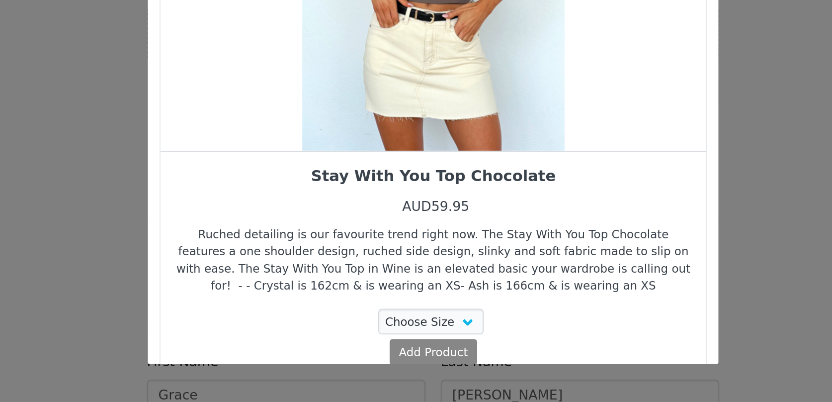
scroll to position [498, 0]
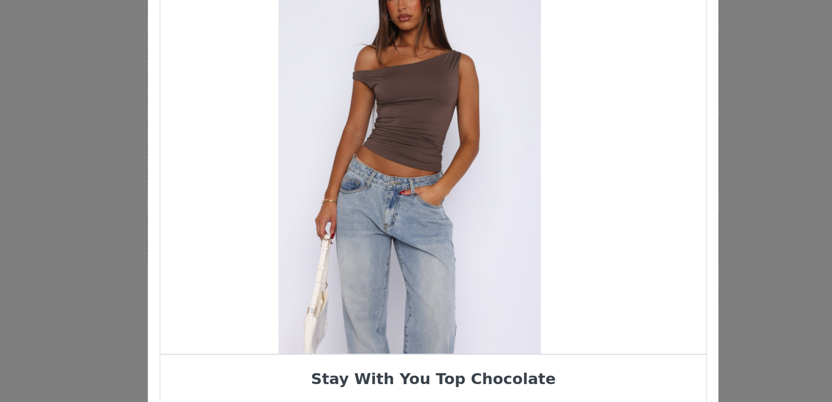
drag, startPoint x: 425, startPoint y: 205, endPoint x: 375, endPoint y: 206, distance: 49.7
click at [379, 205] on div "Choose Your Product" at bounding box center [403, 164] width 285 height 211
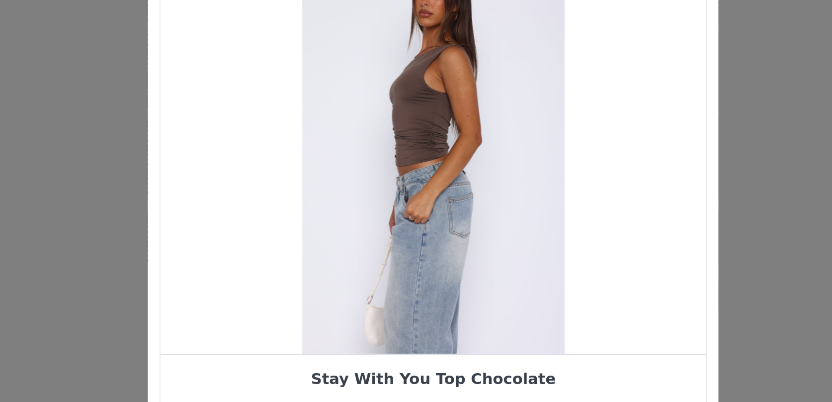
drag, startPoint x: 455, startPoint y: 198, endPoint x: 392, endPoint y: 201, distance: 63.2
click at [395, 200] on div "Choose Your Product" at bounding box center [415, 164] width 285 height 211
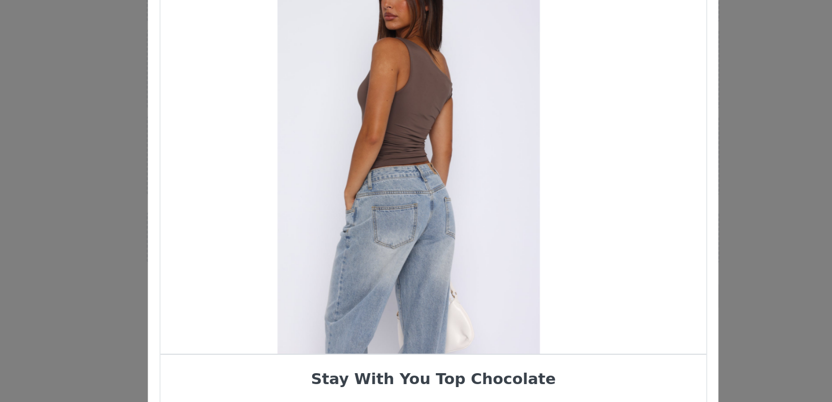
drag, startPoint x: 392, startPoint y: 201, endPoint x: 342, endPoint y: 202, distance: 49.2
click at [355, 201] on div "Choose Your Product" at bounding box center [402, 164] width 285 height 211
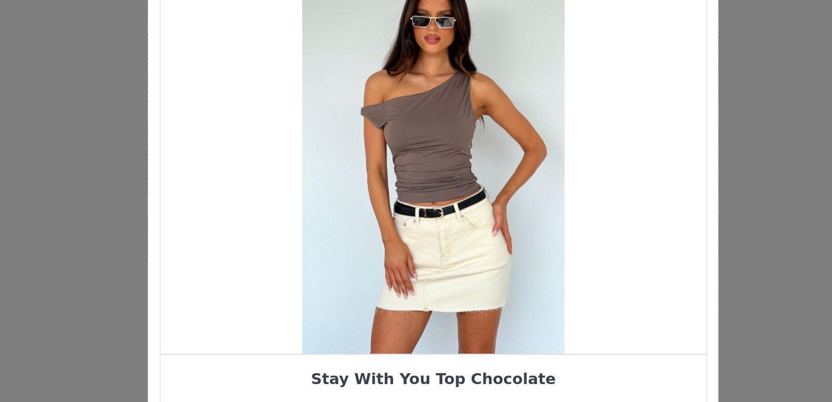
scroll to position [36, 0]
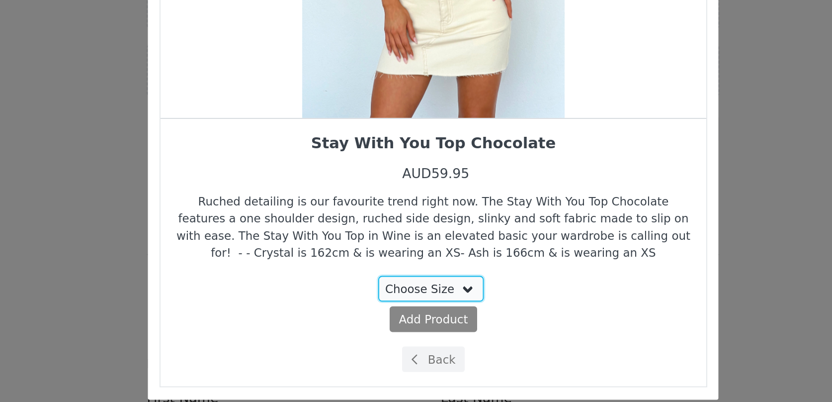
click at [406, 323] on select "Choose Size S L XL" at bounding box center [415, 323] width 56 height 13
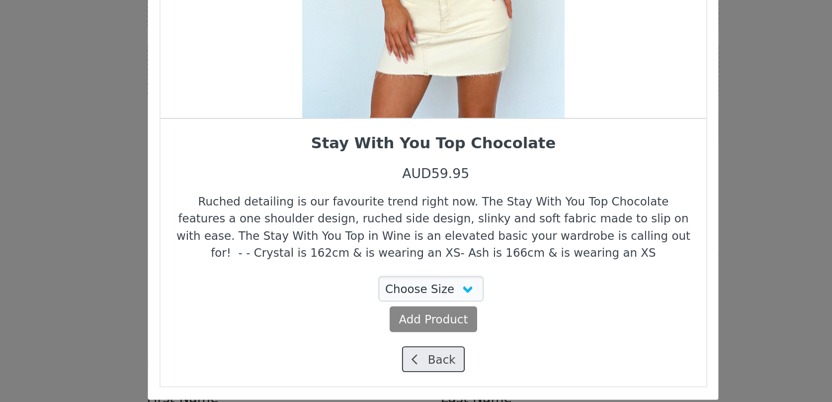
click at [410, 360] on span "Choose Your Product" at bounding box center [406, 360] width 9 height 9
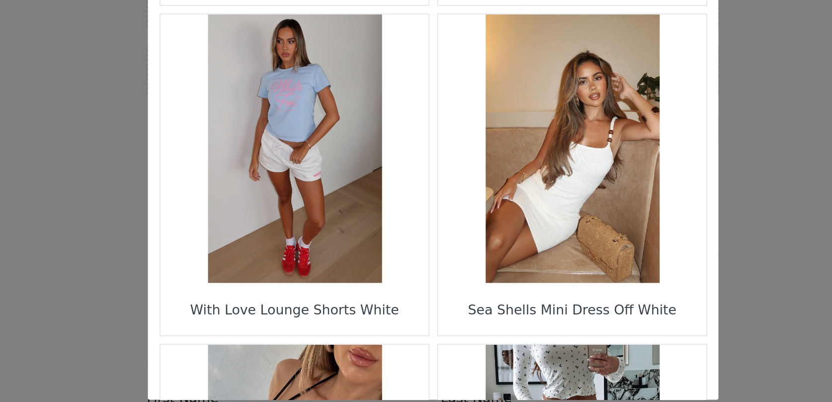
scroll to position [1089, 0]
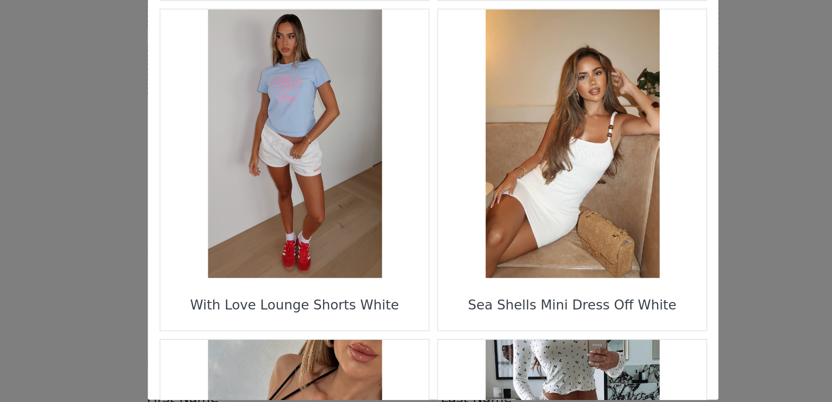
click at [503, 264] on figure "Choose Your Product" at bounding box center [489, 248] width 140 height 140
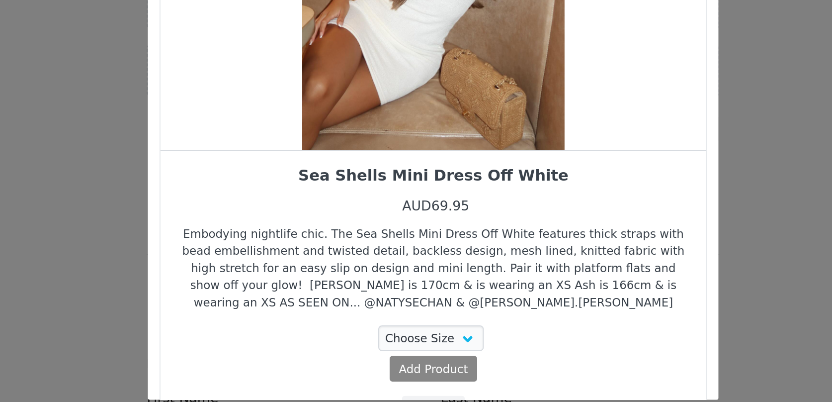
scroll to position [0, 0]
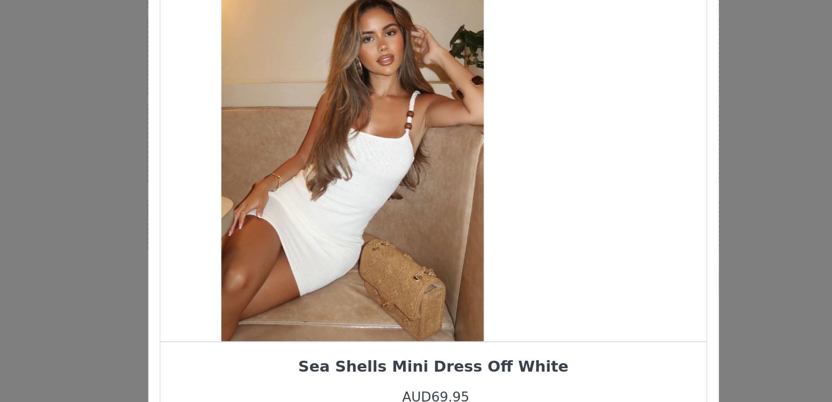
drag, startPoint x: 417, startPoint y: 198, endPoint x: 344, endPoint y: 203, distance: 72.2
click at [348, 202] on div "Choose Your Product" at bounding box center [373, 164] width 285 height 211
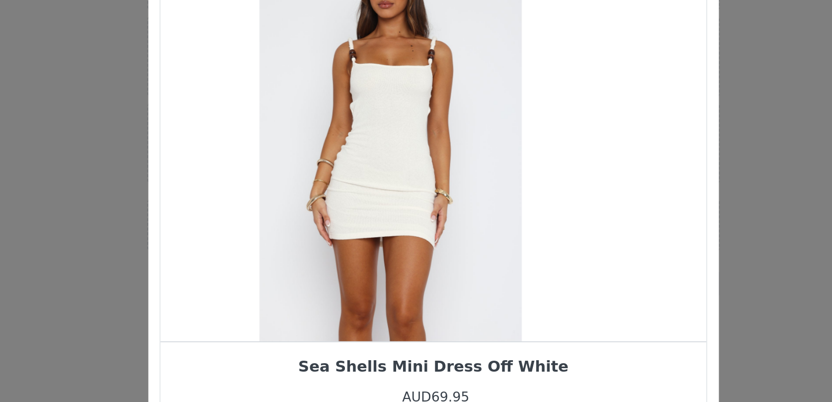
drag, startPoint x: 425, startPoint y: 202, endPoint x: 370, endPoint y: 200, distance: 55.2
click at [370, 200] on div "Choose Your Product" at bounding box center [393, 164] width 285 height 211
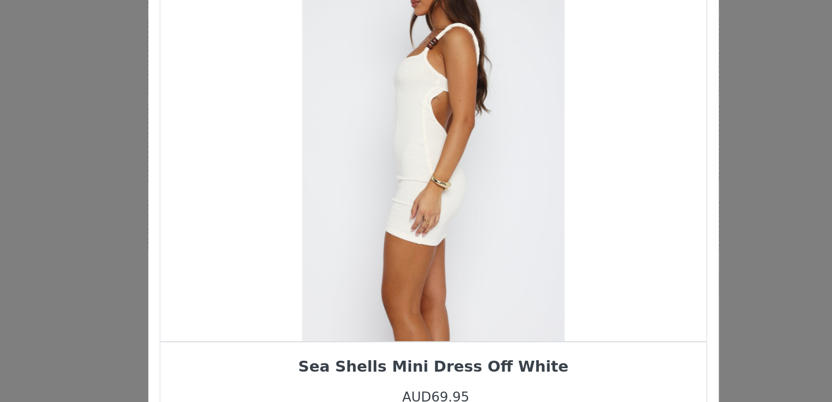
drag, startPoint x: 437, startPoint y: 195, endPoint x: 372, endPoint y: 196, distance: 64.6
click at [377, 196] on div "Choose Your Product" at bounding box center [415, 164] width 285 height 211
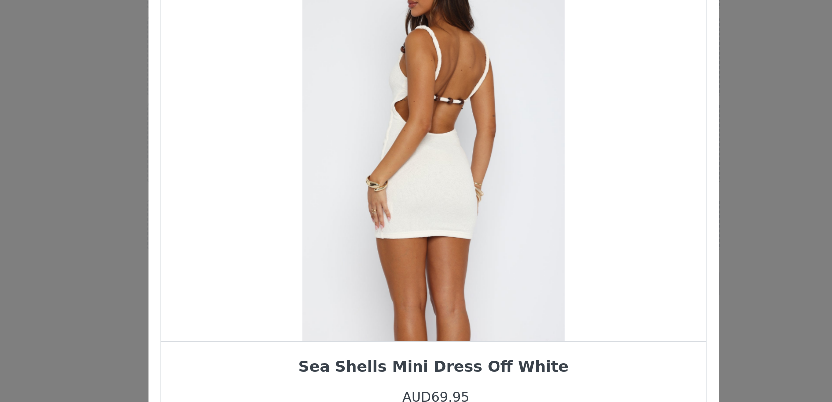
drag, startPoint x: 419, startPoint y: 192, endPoint x: 357, endPoint y: 196, distance: 61.8
click at [357, 196] on div "Choose Your Product" at bounding box center [415, 164] width 285 height 211
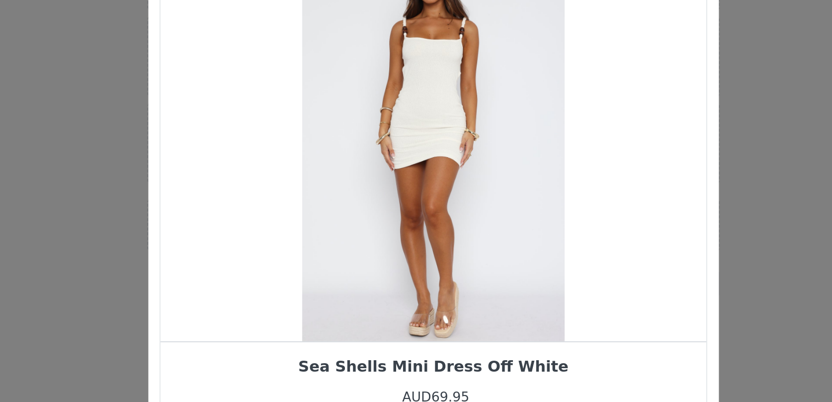
drag, startPoint x: 409, startPoint y: 194, endPoint x: 352, endPoint y: 195, distance: 56.2
click at [357, 194] on div "Choose Your Product" at bounding box center [415, 164] width 285 height 211
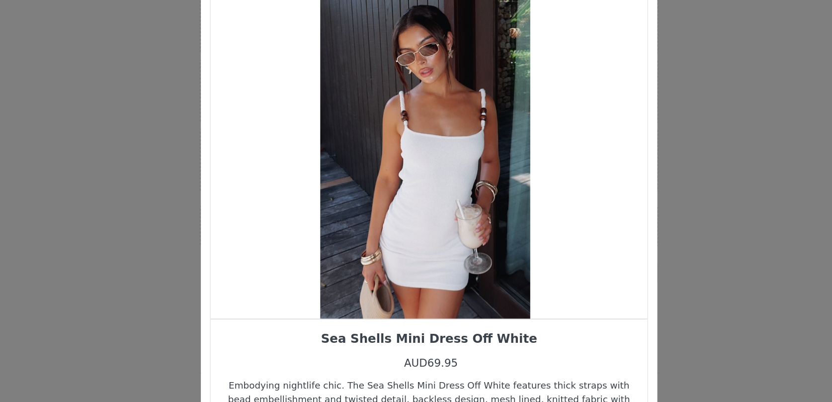
drag, startPoint x: 436, startPoint y: 191, endPoint x: 354, endPoint y: 195, distance: 82.1
click at [362, 194] on div "Choose Your Product" at bounding box center [413, 164] width 285 height 211
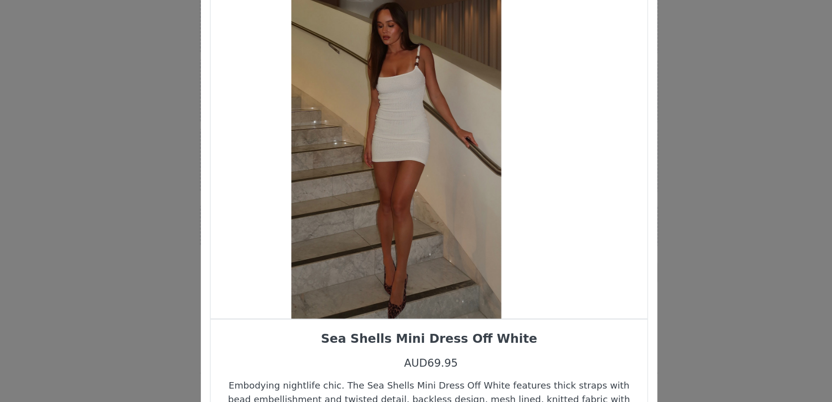
drag, startPoint x: 414, startPoint y: 198, endPoint x: 384, endPoint y: 198, distance: 30.3
click at [390, 198] on div "Choose Your Product" at bounding box center [394, 164] width 285 height 211
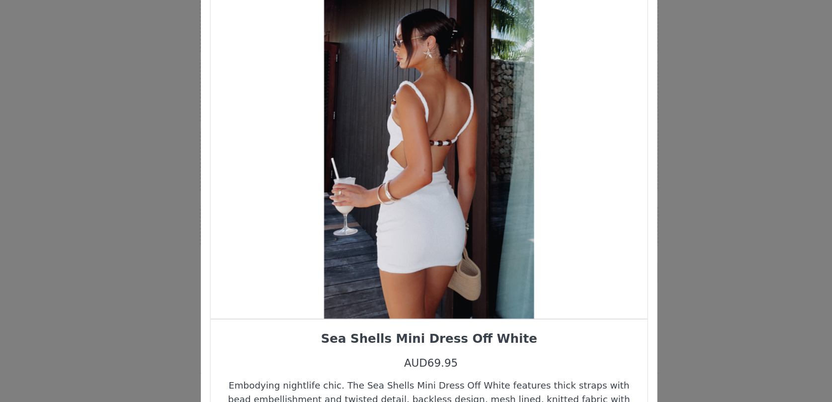
drag, startPoint x: 445, startPoint y: 196, endPoint x: 389, endPoint y: 200, distance: 56.8
click at [391, 199] on div "Choose Your Product" at bounding box center [415, 164] width 285 height 211
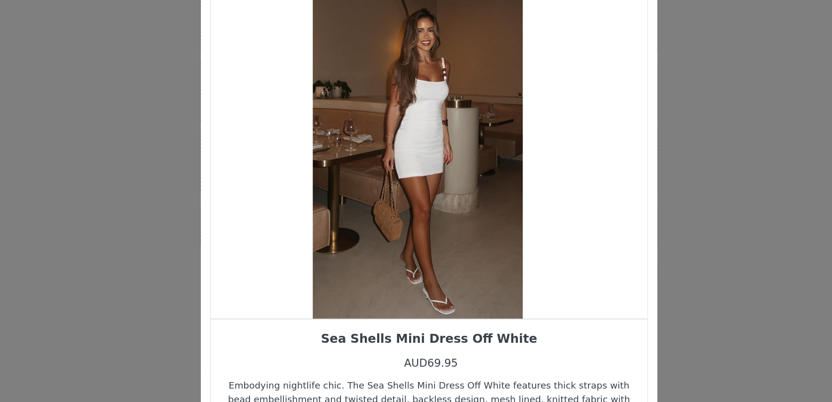
drag, startPoint x: 441, startPoint y: 189, endPoint x: 394, endPoint y: 189, distance: 47.7
click at [400, 189] on div "Choose Your Product" at bounding box center [408, 164] width 285 height 211
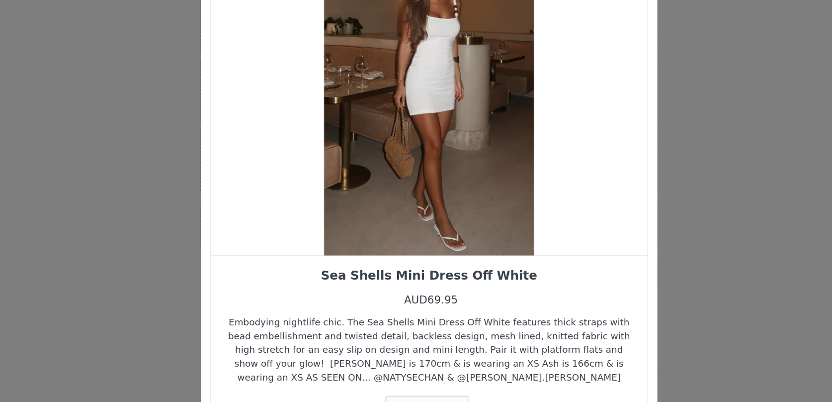
scroll to position [45, 0]
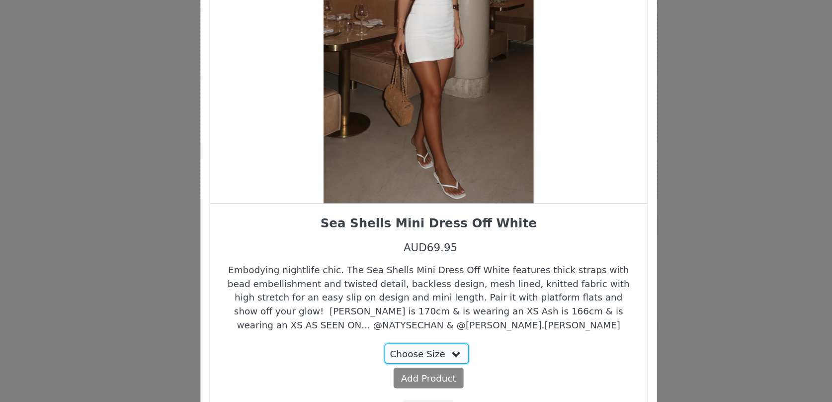
click at [397, 326] on select "Choose Size M XL" at bounding box center [415, 323] width 56 height 13
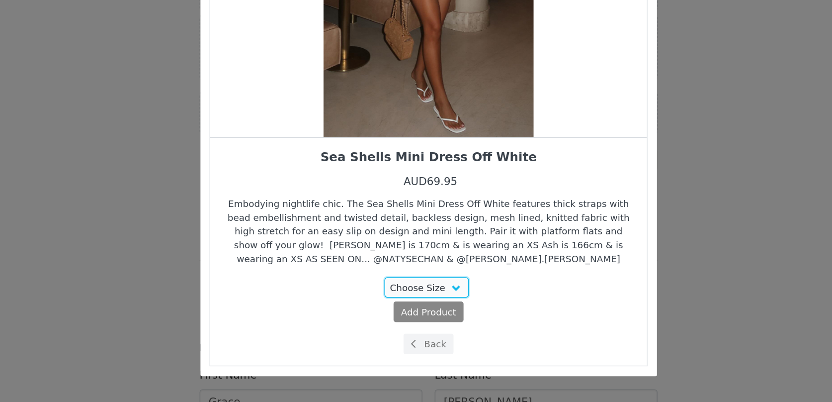
scroll to position [548, 0]
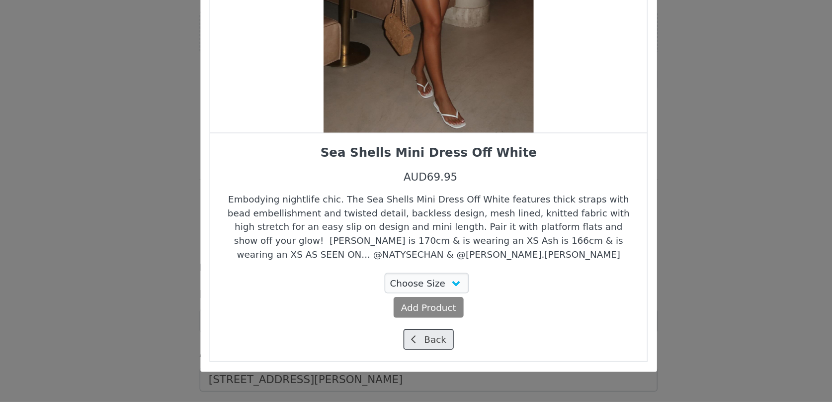
click at [411, 363] on span "Choose Your Product" at bounding box center [406, 360] width 9 height 9
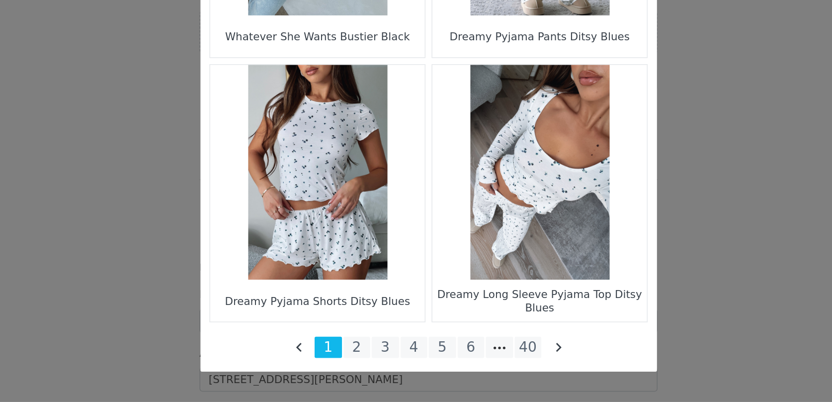
scroll to position [1433, 0]
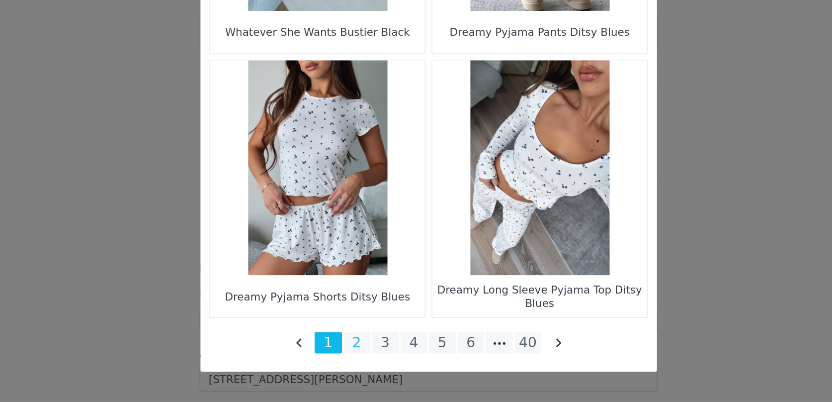
click at [373, 366] on li "2" at bounding box center [369, 363] width 18 height 14
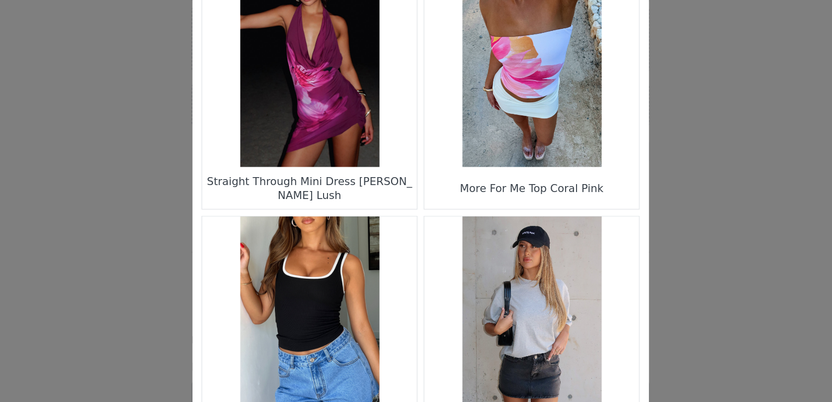
scroll to position [28, 0]
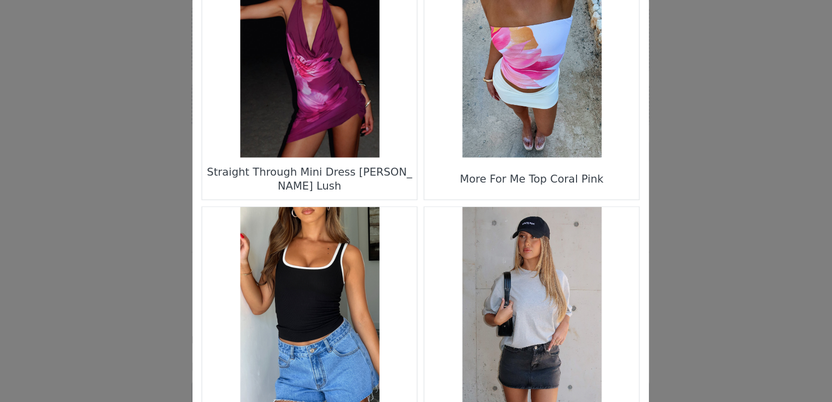
click at [478, 145] on figure "Choose Your Product" at bounding box center [489, 101] width 140 height 140
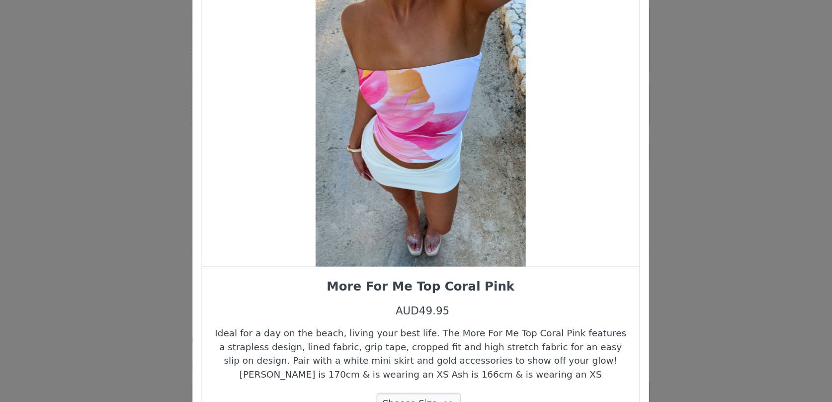
scroll to position [9, 0]
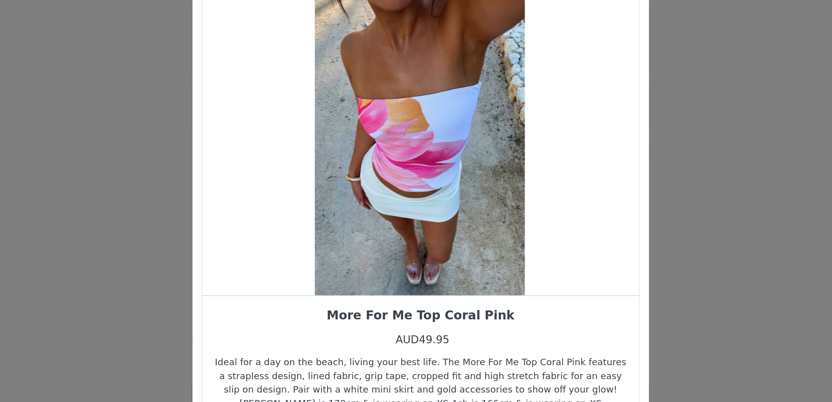
drag, startPoint x: 442, startPoint y: 190, endPoint x: 369, endPoint y: 191, distance: 73.6
click at [372, 190] on div "Choose Your Product" at bounding box center [415, 155] width 285 height 211
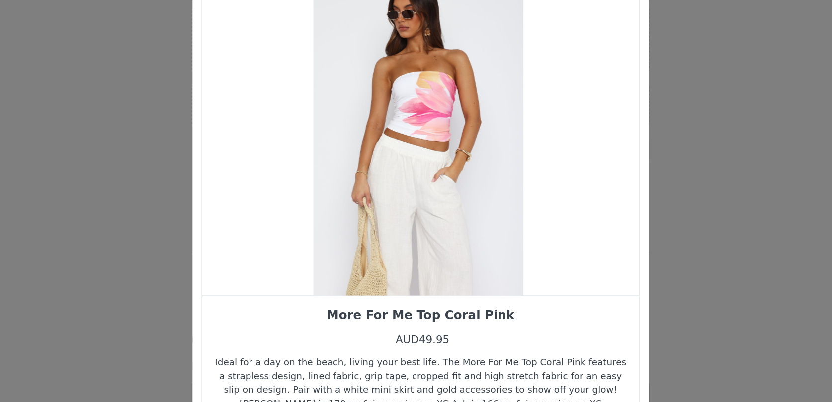
drag, startPoint x: 421, startPoint y: 184, endPoint x: 367, endPoint y: 186, distance: 54.2
click at [370, 185] on div "Choose Your Product" at bounding box center [414, 155] width 285 height 211
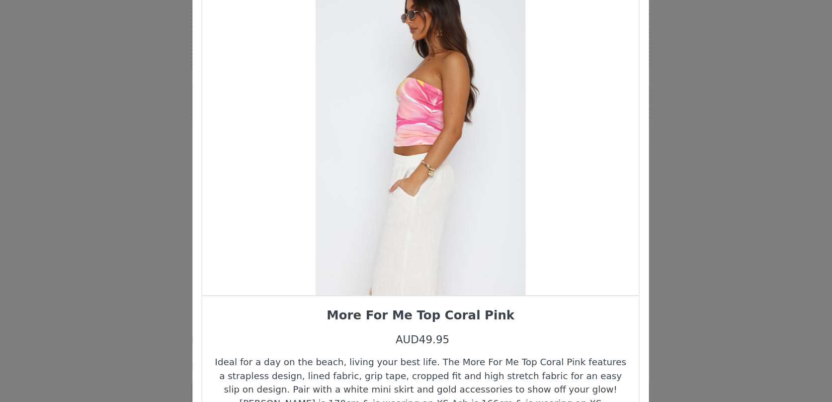
drag, startPoint x: 420, startPoint y: 187, endPoint x: 345, endPoint y: 189, distance: 74.6
click at [356, 187] on div "Choose Your Product" at bounding box center [415, 155] width 285 height 211
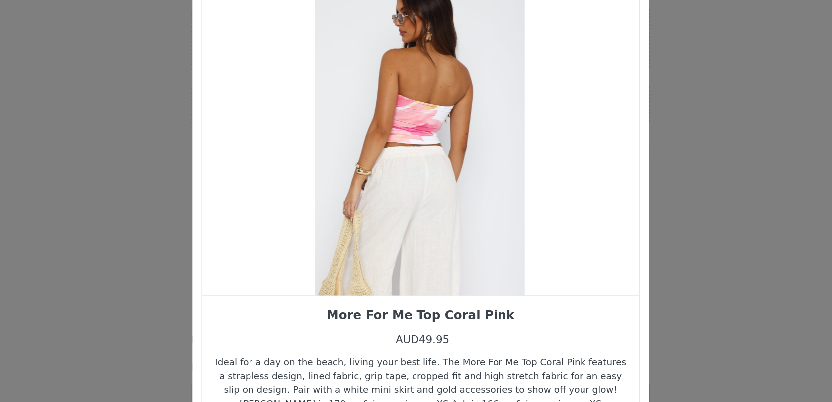
drag, startPoint x: 415, startPoint y: 181, endPoint x: 360, endPoint y: 185, distance: 55.3
click at [404, 181] on div "Choose Your Product" at bounding box center [415, 155] width 285 height 211
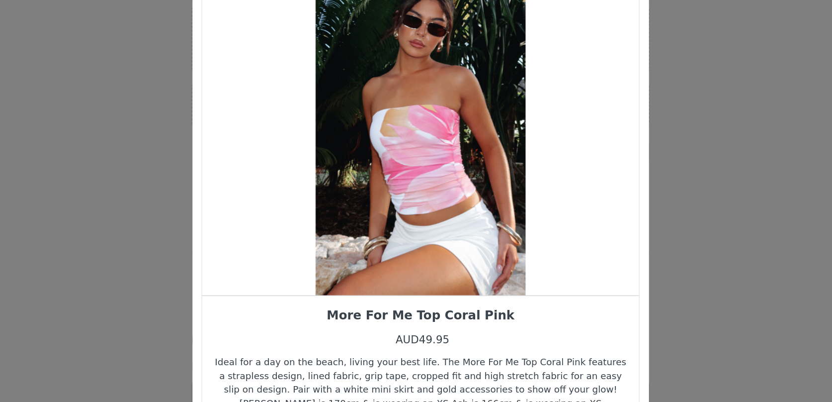
drag, startPoint x: 422, startPoint y: 189, endPoint x: 374, endPoint y: 189, distance: 48.2
click at [378, 189] on div "Choose Your Product" at bounding box center [415, 155] width 285 height 211
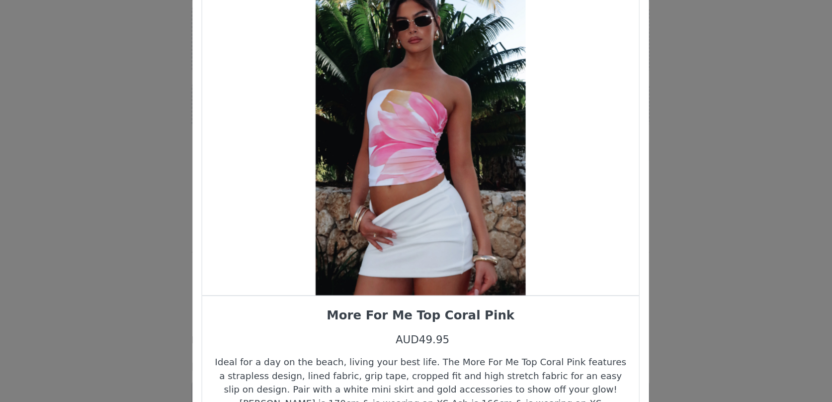
drag, startPoint x: 382, startPoint y: 190, endPoint x: 301, endPoint y: 190, distance: 81.0
click at [301, 190] on div "Choose Your Product" at bounding box center [415, 155] width 285 height 211
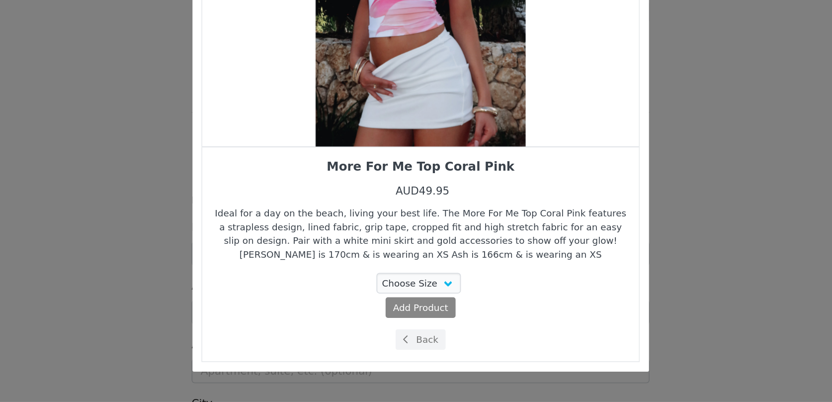
scroll to position [598, 0]
click at [403, 321] on select "Choose Size XXS XS S M L XL" at bounding box center [415, 323] width 56 height 13
select select "23417635"
click at [388, 317] on select "Choose Size XXS XS S M L XL" at bounding box center [415, 323] width 56 height 13
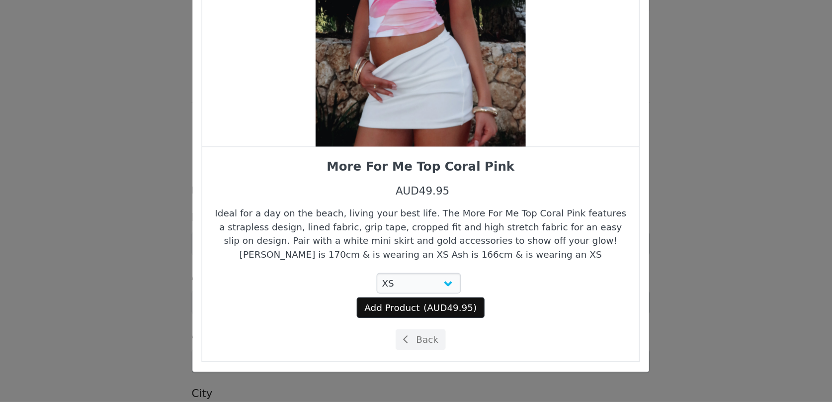
click at [408, 340] on span "Add Product" at bounding box center [397, 340] width 36 height 9
select select "23417635"
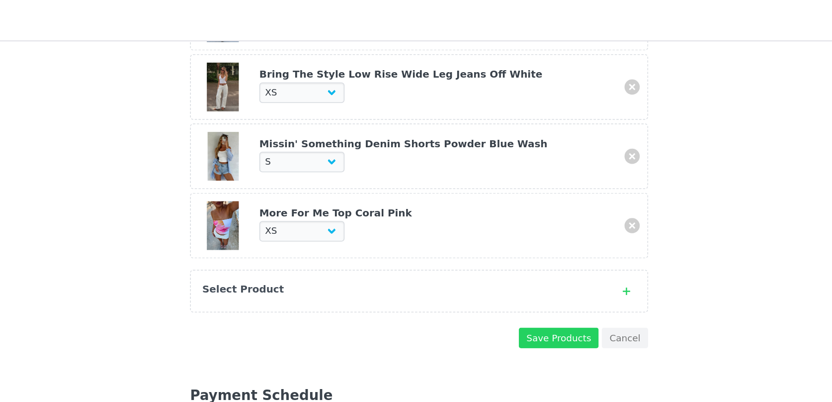
scroll to position [557, 0]
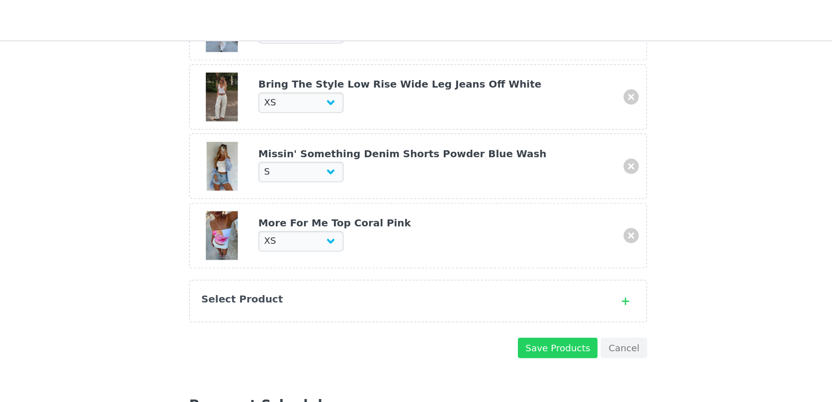
click at [361, 190] on div "Select Product" at bounding box center [415, 196] width 299 height 28
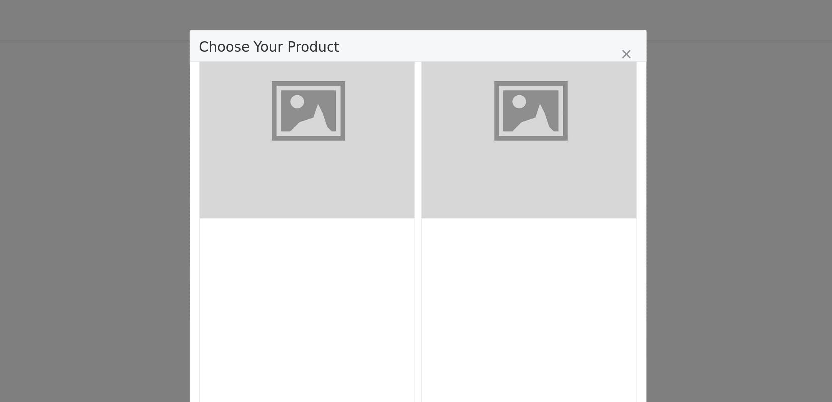
scroll to position [595, 0]
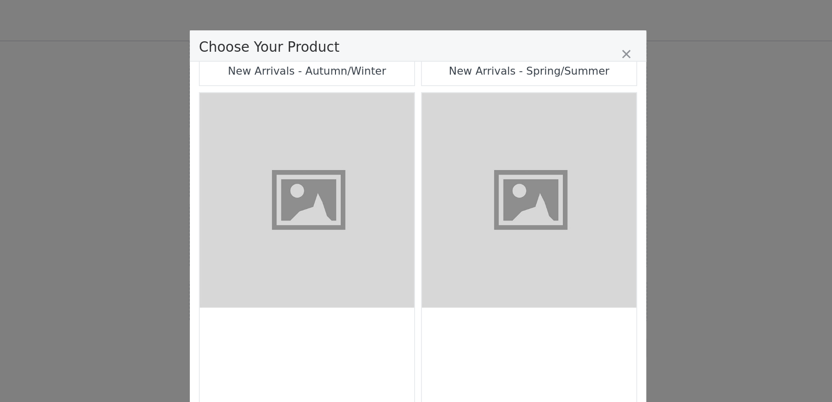
click at [475, 50] on div "New Arrivals - Spring/Summer" at bounding box center [489, 46] width 130 height 9
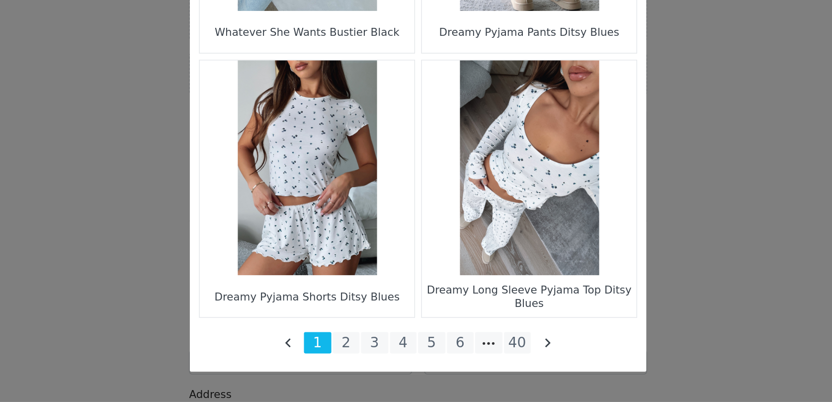
scroll to position [568, 0]
click at [367, 364] on li "2" at bounding box center [369, 363] width 18 height 14
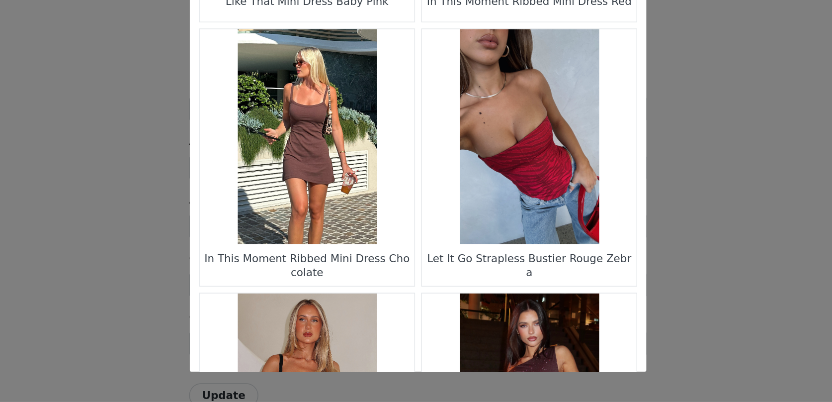
scroll to position [762, 0]
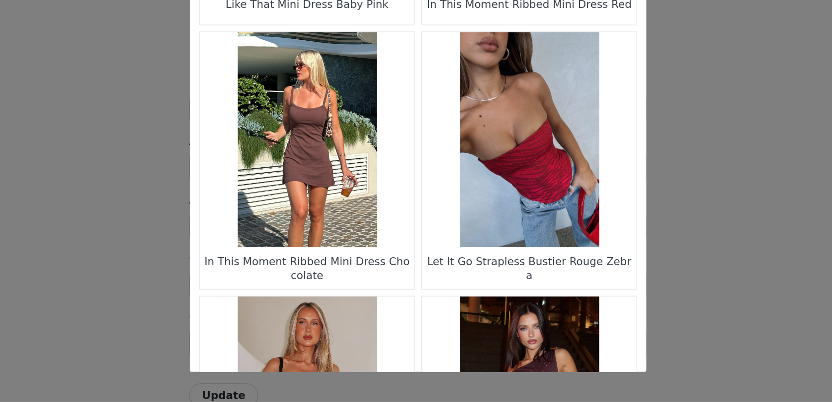
click at [358, 253] on figure "Choose Your Product" at bounding box center [343, 230] width 140 height 140
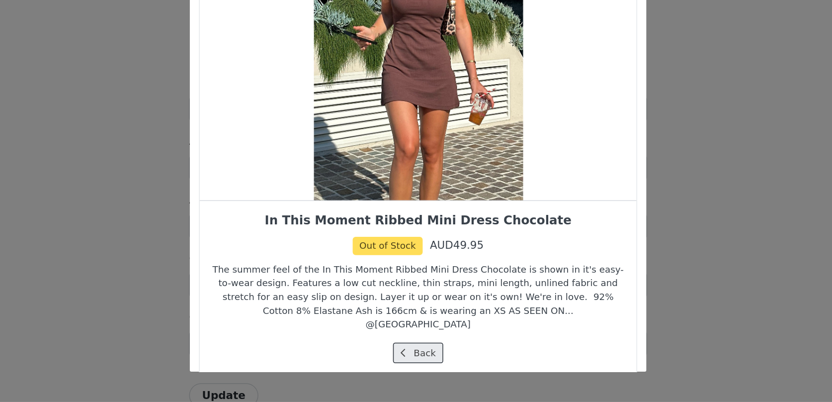
click at [415, 363] on button "Back" at bounding box center [416, 369] width 33 height 13
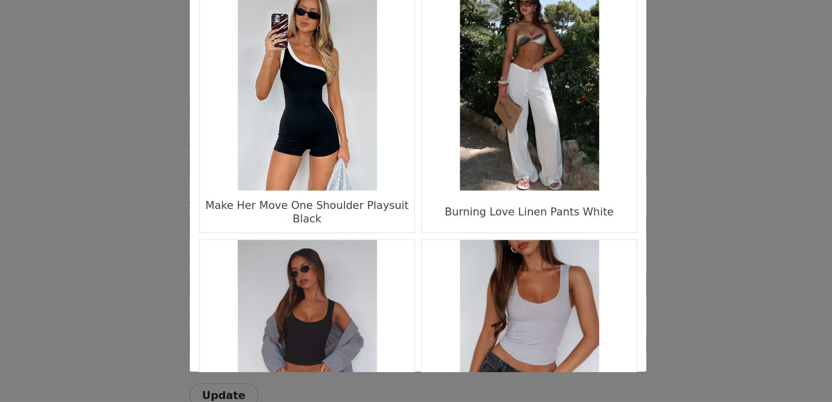
scroll to position [1315, 0]
click at [497, 222] on figure "Choose Your Product" at bounding box center [489, 194] width 140 height 140
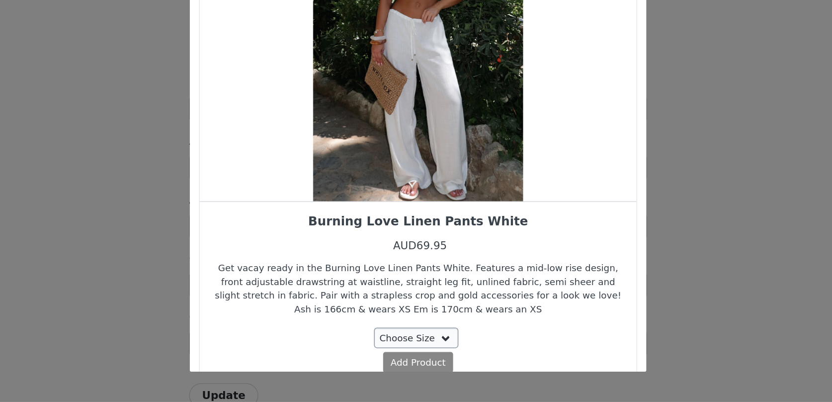
scroll to position [731, 0]
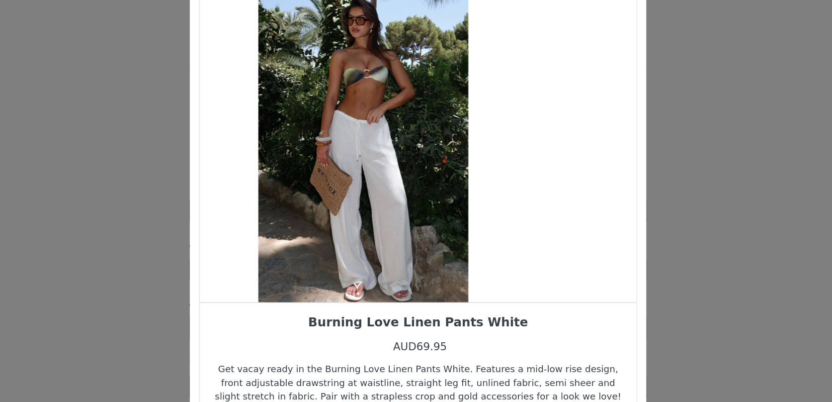
drag, startPoint x: 443, startPoint y: 222, endPoint x: 367, endPoint y: 226, distance: 75.7
click at [367, 226] on div "Choose Your Product" at bounding box center [380, 164] width 285 height 211
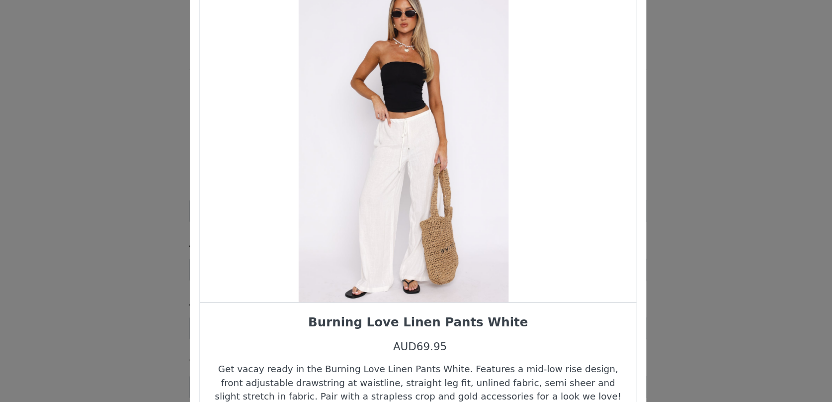
drag, startPoint x: 424, startPoint y: 214, endPoint x: 334, endPoint y: 221, distance: 90.2
click at [346, 220] on div "Choose Your Product" at bounding box center [406, 164] width 285 height 211
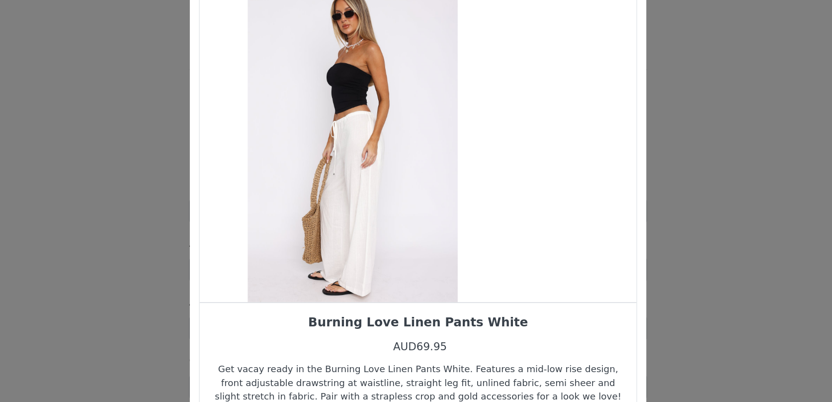
drag, startPoint x: 398, startPoint y: 211, endPoint x: 343, endPoint y: 211, distance: 54.2
click at [351, 211] on div "Choose Your Product" at bounding box center [373, 164] width 285 height 211
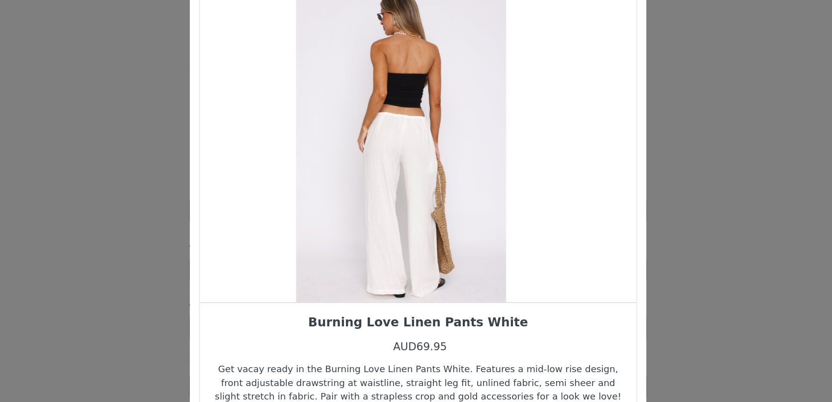
drag, startPoint x: 410, startPoint y: 206, endPoint x: 347, endPoint y: 207, distance: 62.6
click at [351, 207] on div "Choose Your Product" at bounding box center [404, 164] width 285 height 211
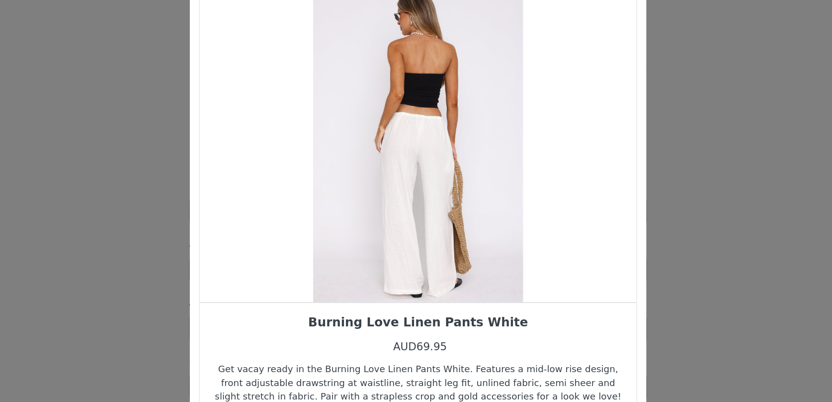
drag, startPoint x: 374, startPoint y: 201, endPoint x: 488, endPoint y: 188, distance: 114.6
click at [488, 188] on div "Choose Your Product" at bounding box center [415, 164] width 285 height 211
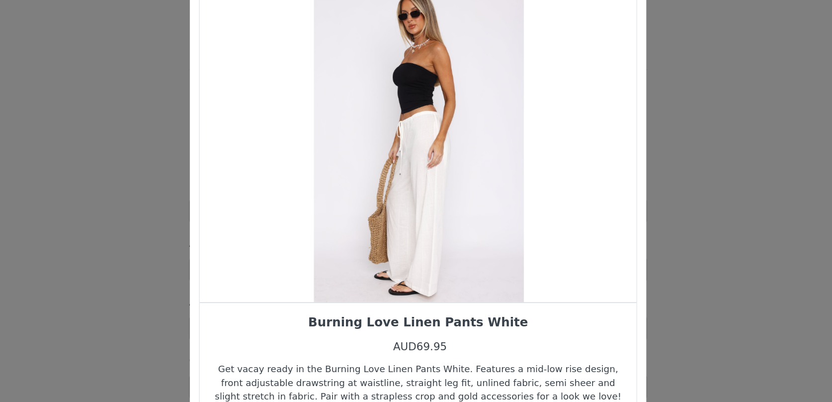
drag, startPoint x: 425, startPoint y: 185, endPoint x: 502, endPoint y: 184, distance: 76.6
click at [502, 184] on div "Choose Your Product" at bounding box center [416, 164] width 285 height 211
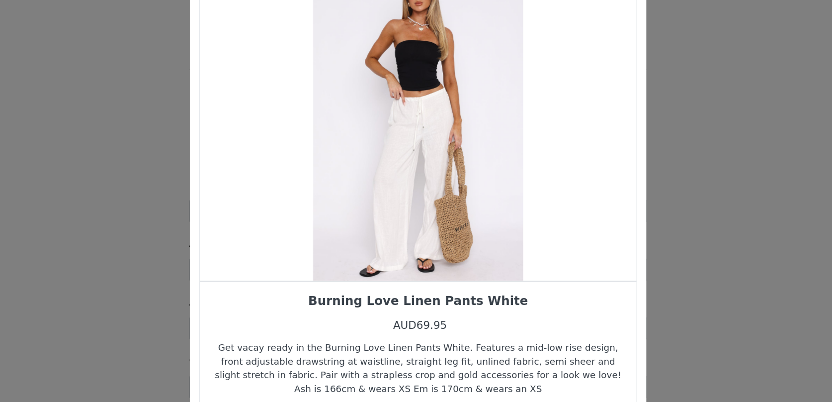
scroll to position [36, 0]
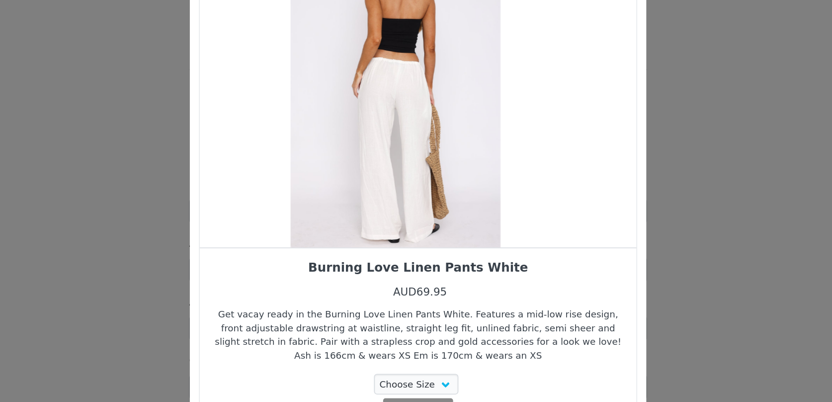
drag, startPoint x: 434, startPoint y: 210, endPoint x: 358, endPoint y: 207, distance: 75.6
click at [358, 207] on div "Choose Your Product" at bounding box center [400, 128] width 285 height 211
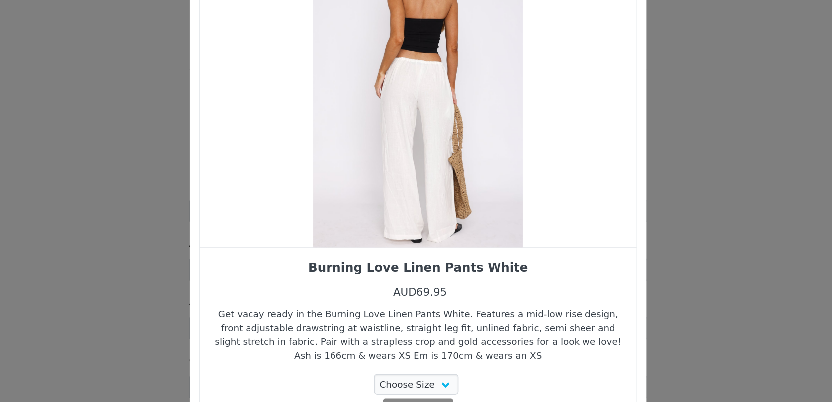
drag, startPoint x: 411, startPoint y: 190, endPoint x: 471, endPoint y: 188, distance: 60.7
click at [471, 188] on div "Choose Your Product" at bounding box center [415, 128] width 285 height 211
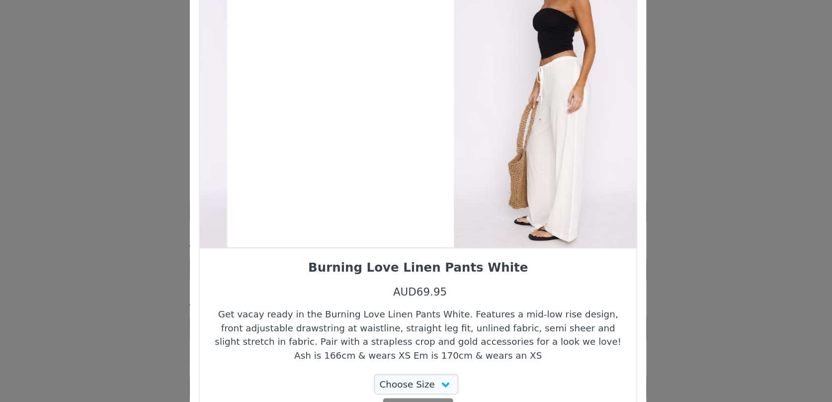
drag, startPoint x: 387, startPoint y: 197, endPoint x: 515, endPoint y: 170, distance: 131.0
click at [515, 170] on div "Choose Your Product" at bounding box center [507, 128] width 285 height 211
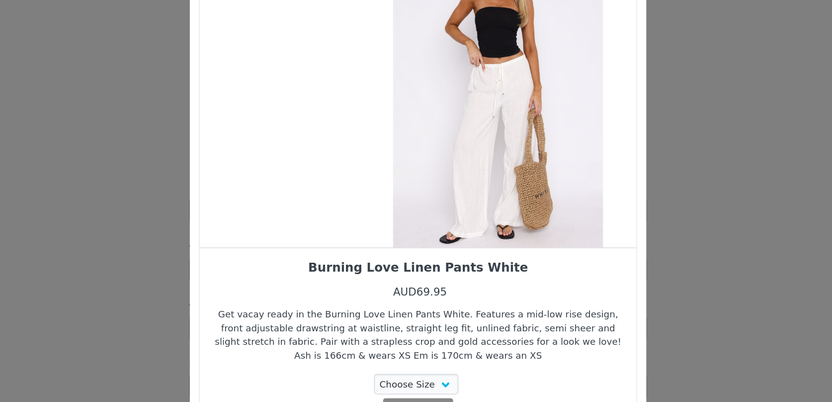
drag, startPoint x: 449, startPoint y: 187, endPoint x: 528, endPoint y: 188, distance: 78.5
click at [526, 187] on div "Choose Your Product" at bounding box center [468, 128] width 285 height 211
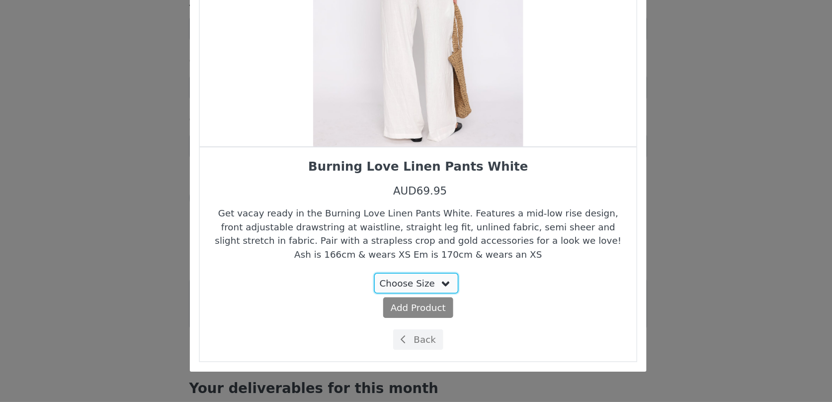
click at [433, 324] on select "Choose Size XXS XS S M XL" at bounding box center [415, 323] width 56 height 13
select select "24103557"
click at [388, 317] on select "Choose Size XXS XS S M XL" at bounding box center [415, 323] width 56 height 13
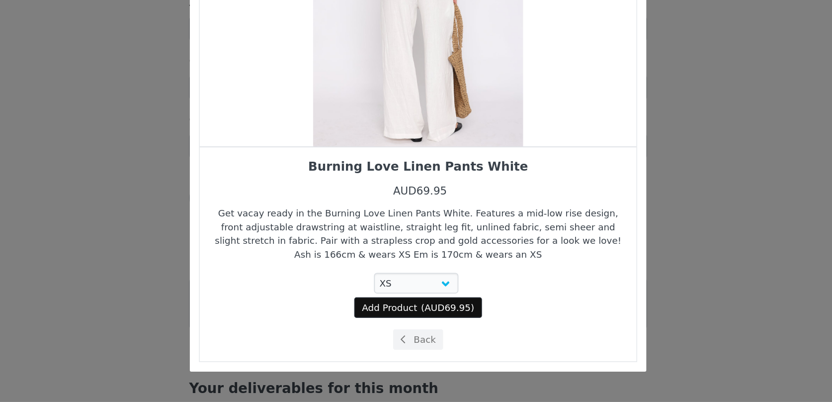
click at [430, 340] on span "AUD69.95" at bounding box center [436, 340] width 30 height 7
select select "24103557"
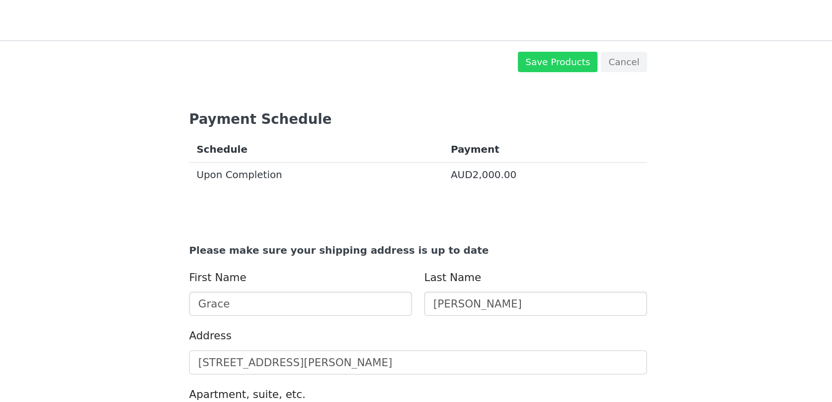
scroll to position [682, 0]
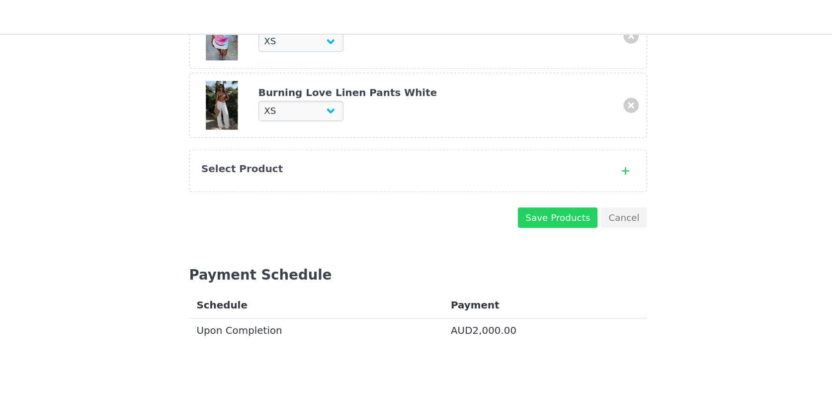
click at [454, 116] on div "Select Product" at bounding box center [405, 115] width 263 height 10
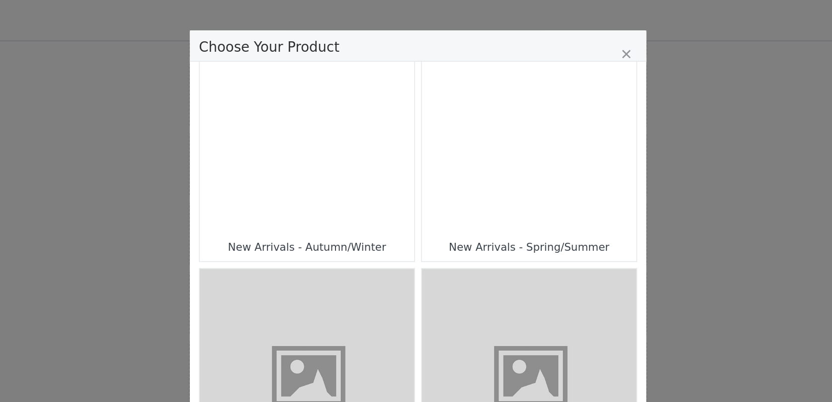
scroll to position [480, 0]
click at [508, 147] on div "Choose Your Product" at bounding box center [489, 81] width 140 height 140
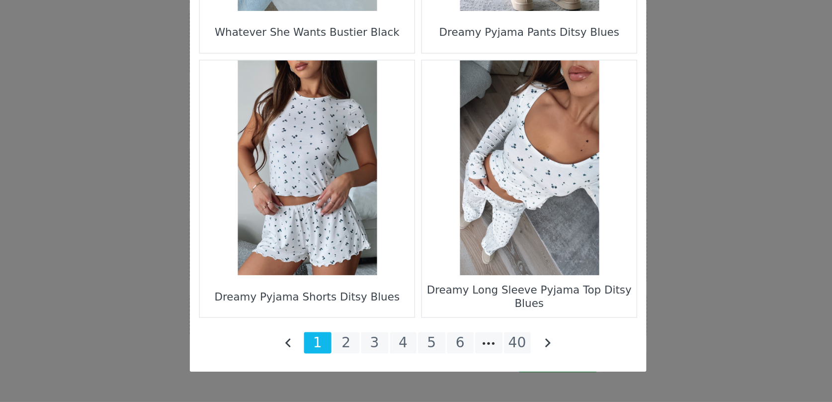
scroll to position [467, 0]
click at [369, 367] on li "2" at bounding box center [369, 363] width 18 height 14
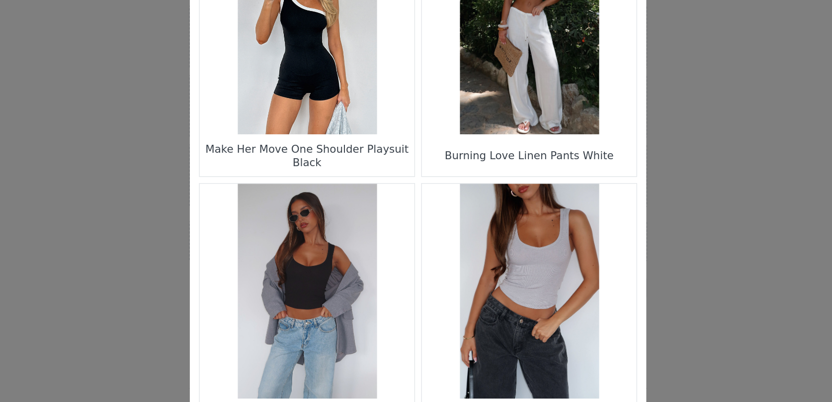
scroll to position [1433, 0]
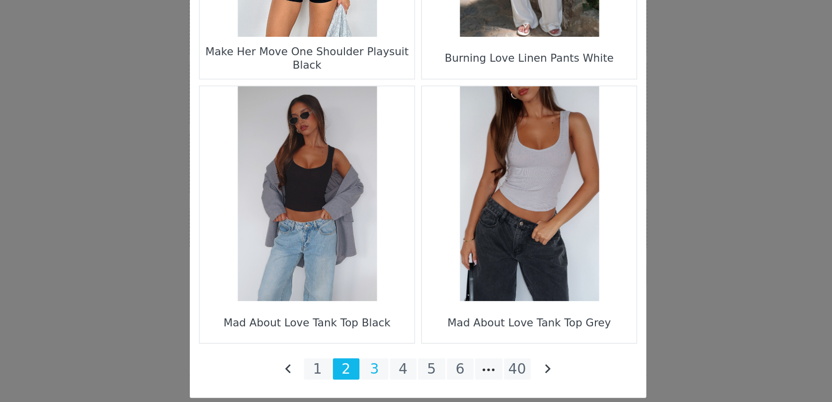
click at [384, 361] on li "3" at bounding box center [388, 363] width 18 height 14
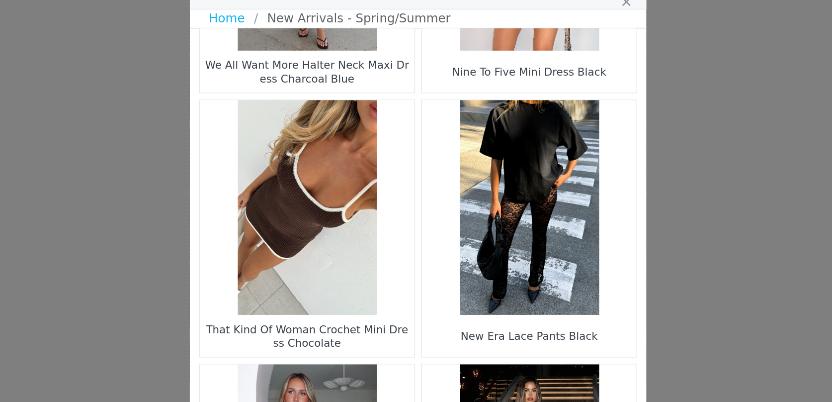
click at [342, 200] on figure "Choose Your Product" at bounding box center [343, 169] width 140 height 140
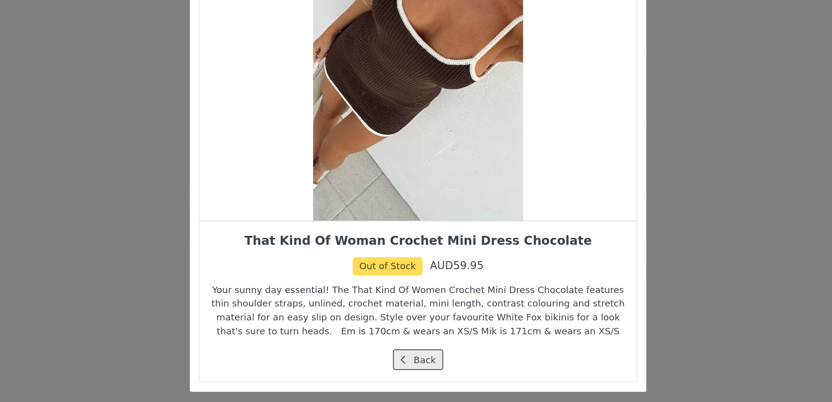
click at [416, 361] on button "Back" at bounding box center [416, 360] width 33 height 13
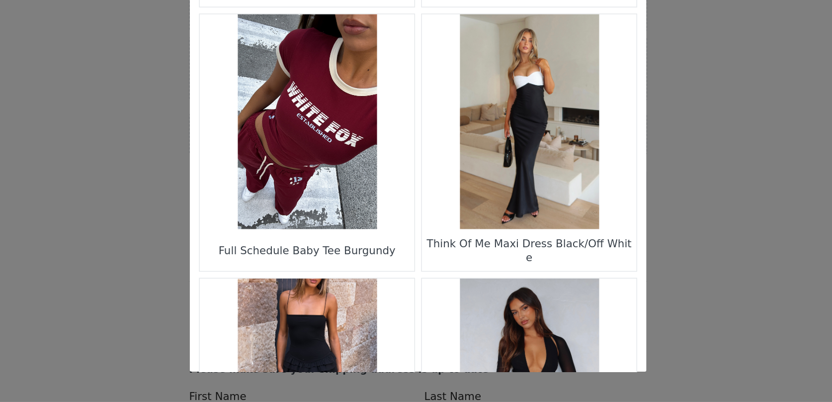
scroll to position [773, 0]
click at [357, 212] on figure "Choose Your Product" at bounding box center [343, 218] width 140 height 140
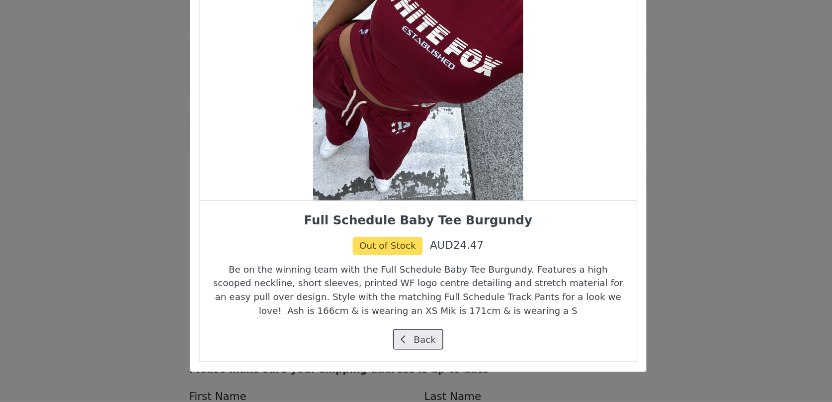
click at [421, 360] on button "Back" at bounding box center [416, 360] width 33 height 13
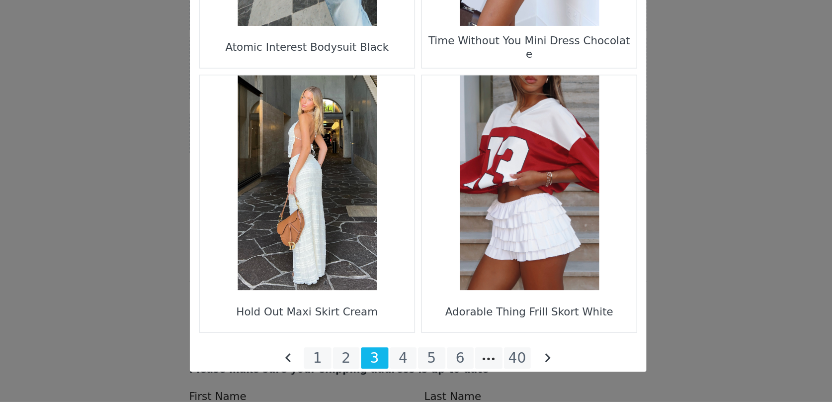
scroll to position [1433, 0]
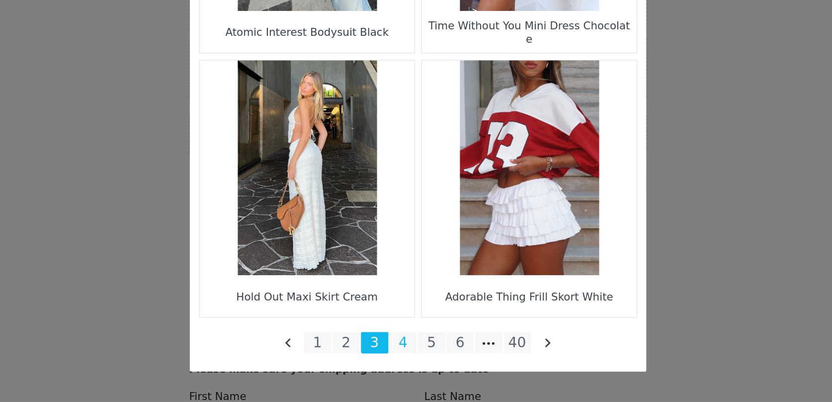
click at [407, 362] on li "4" at bounding box center [407, 363] width 18 height 14
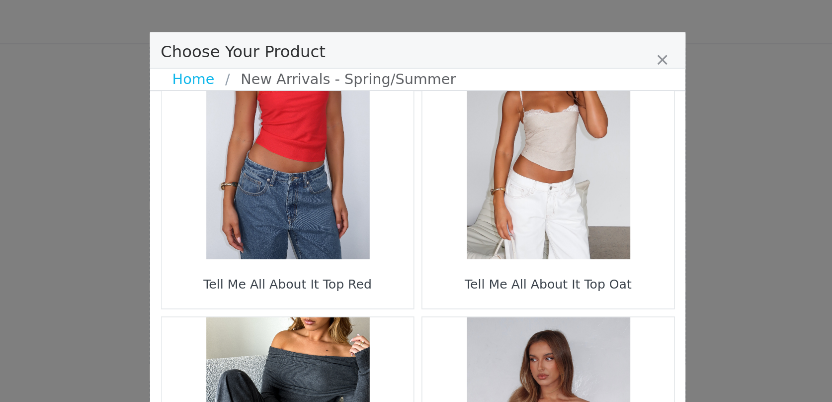
scroll to position [1429, 0]
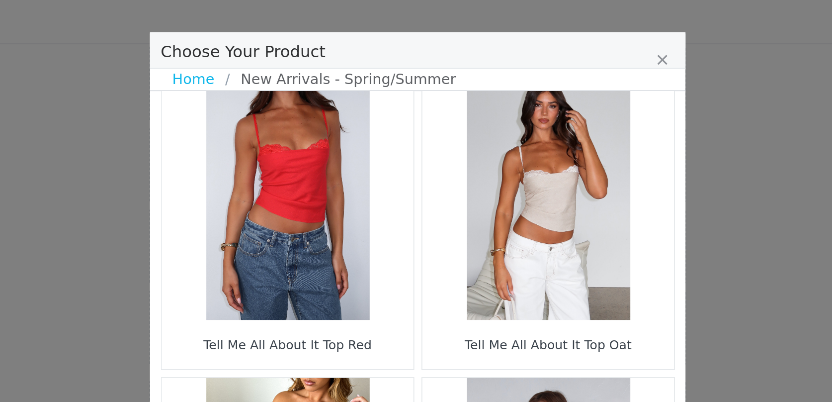
click at [470, 136] on figure "Choose Your Product" at bounding box center [489, 110] width 140 height 140
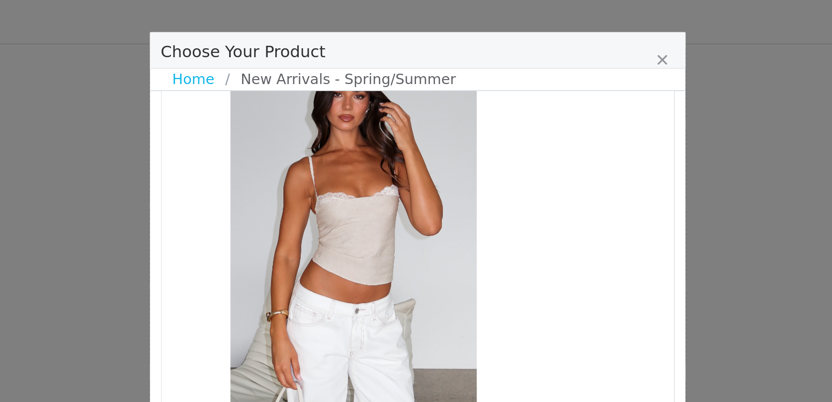
drag, startPoint x: 426, startPoint y: 150, endPoint x: 386, endPoint y: 150, distance: 39.8
click at [386, 150] on div "Choose Your Product" at bounding box center [380, 128] width 285 height 211
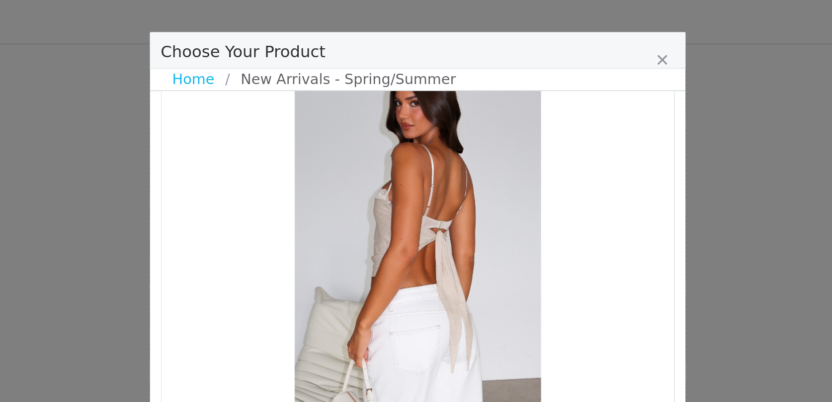
drag, startPoint x: 439, startPoint y: 152, endPoint x: 375, endPoint y: 151, distance: 64.6
click at [377, 151] on div "Choose Your Product" at bounding box center [415, 128] width 285 height 211
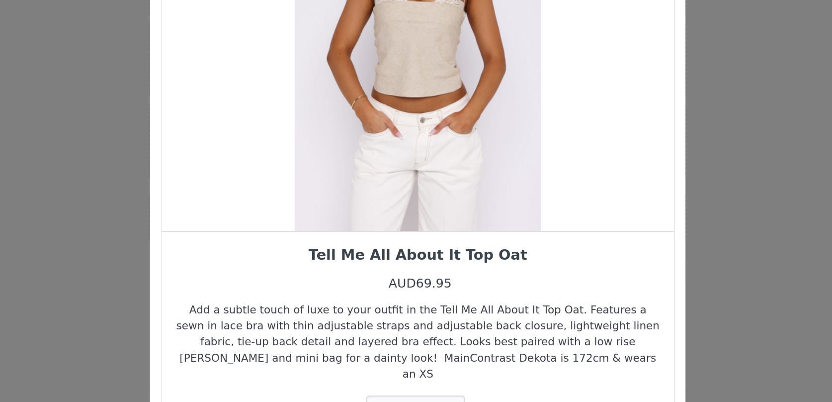
scroll to position [0, 0]
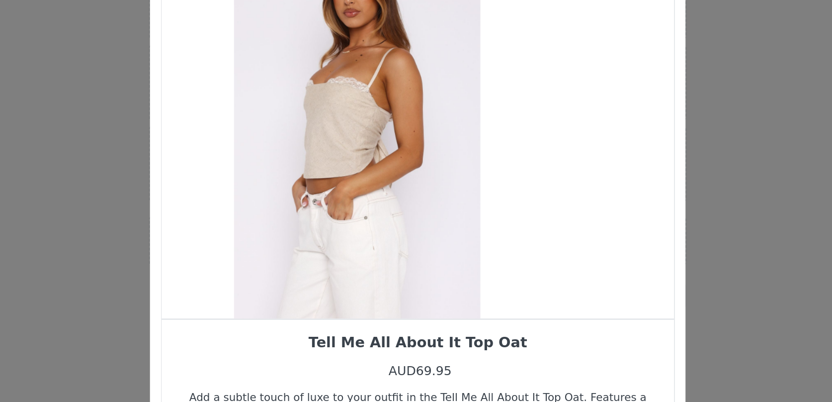
drag, startPoint x: 438, startPoint y: 198, endPoint x: 395, endPoint y: 198, distance: 42.8
click at [400, 198] on div "Choose Your Product" at bounding box center [382, 164] width 285 height 211
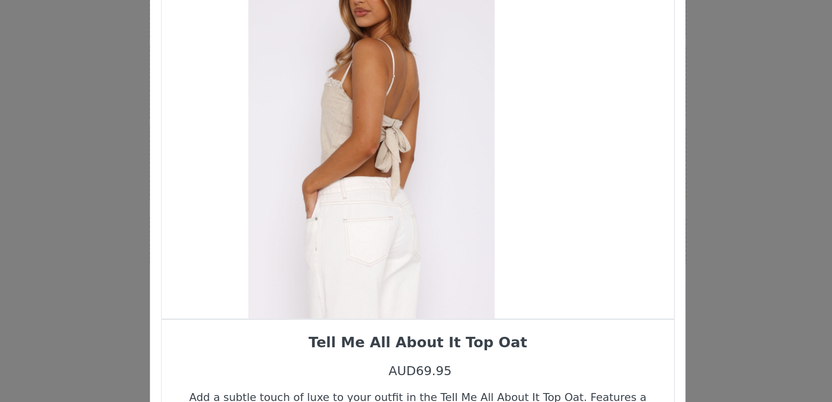
drag, startPoint x: 445, startPoint y: 192, endPoint x: 402, endPoint y: 193, distance: 42.8
click at [408, 192] on div "Choose Your Product" at bounding box center [390, 164] width 285 height 211
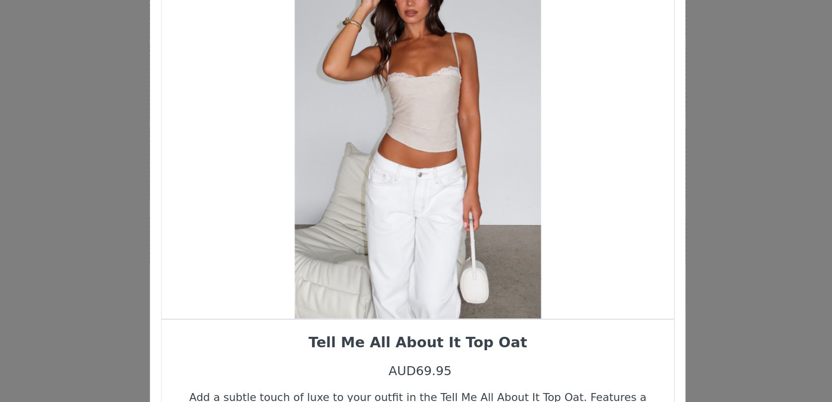
drag, startPoint x: 422, startPoint y: 196, endPoint x: 360, endPoint y: 198, distance: 61.7
click at [364, 198] on div "Choose Your Product" at bounding box center [415, 164] width 285 height 211
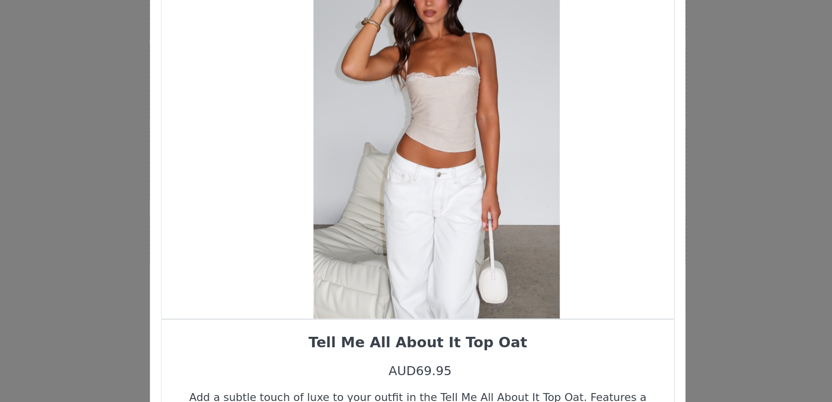
drag, startPoint x: 403, startPoint y: 192, endPoint x: 495, endPoint y: 192, distance: 92.0
click at [495, 192] on div "Choose Your Product" at bounding box center [426, 164] width 285 height 211
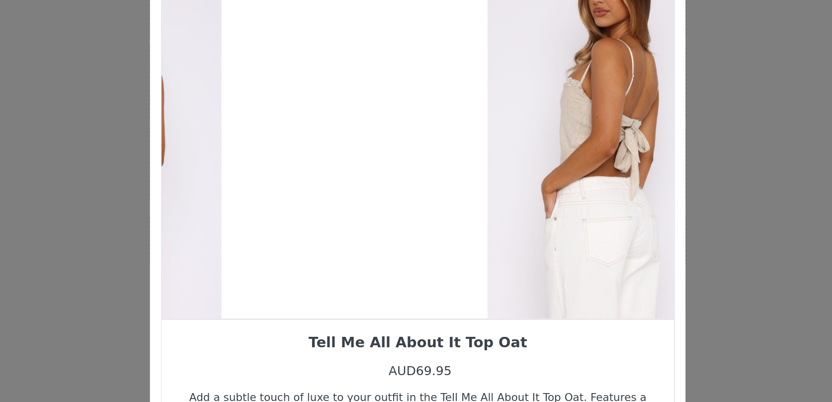
drag, startPoint x: 441, startPoint y: 184, endPoint x: 548, endPoint y: 180, distance: 106.9
click at [548, 180] on div "Choose Your Product" at bounding box center [523, 164] width 285 height 211
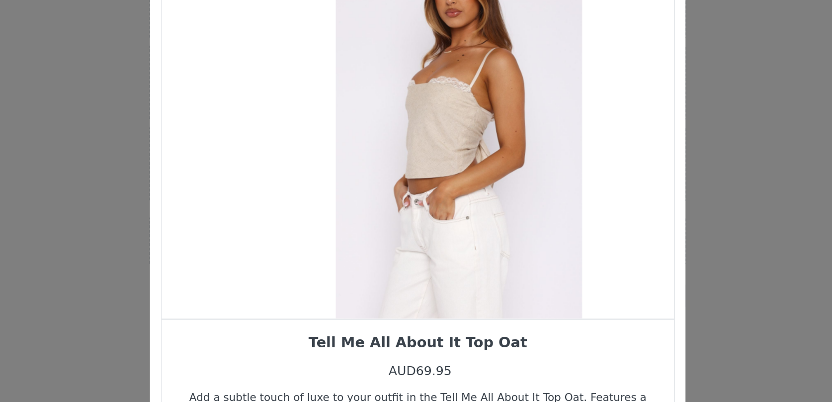
drag, startPoint x: 447, startPoint y: 198, endPoint x: 530, endPoint y: 188, distance: 83.6
click at [526, 188] on div "Choose Your Product" at bounding box center [438, 164] width 285 height 211
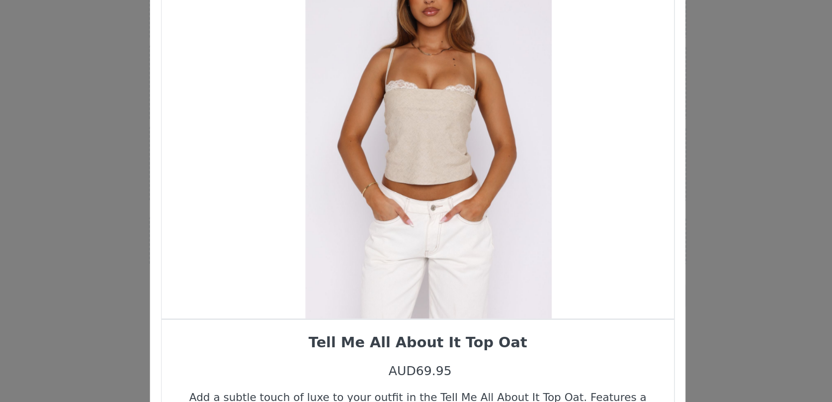
drag, startPoint x: 459, startPoint y: 195, endPoint x: 522, endPoint y: 183, distance: 63.8
click at [468, 195] on div "Choose Your Product" at bounding box center [421, 164] width 285 height 211
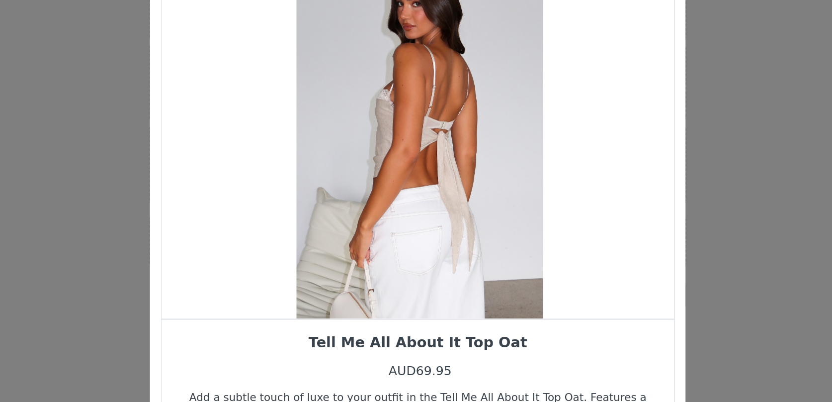
drag, startPoint x: 413, startPoint y: 232, endPoint x: 458, endPoint y: 230, distance: 45.3
click at [458, 230] on div "Choose Your Product" at bounding box center [416, 164] width 285 height 211
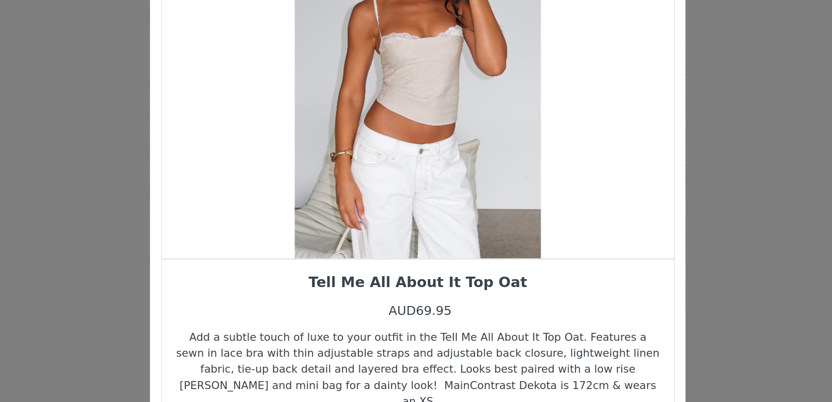
scroll to position [36, 0]
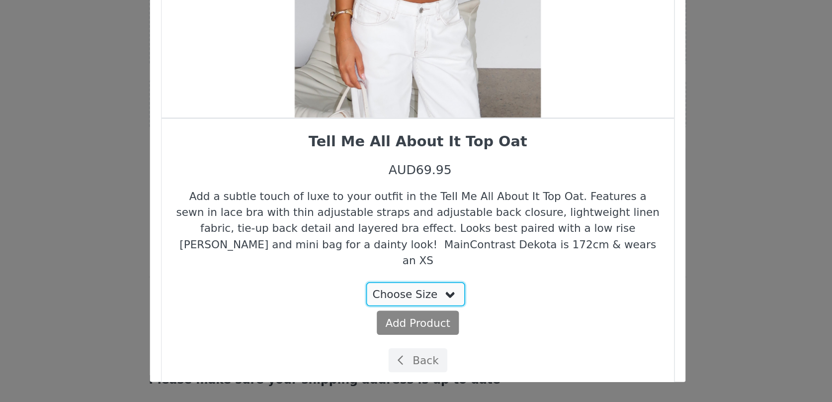
click at [430, 326] on select "Choose Size XS S M L XL" at bounding box center [415, 332] width 56 height 13
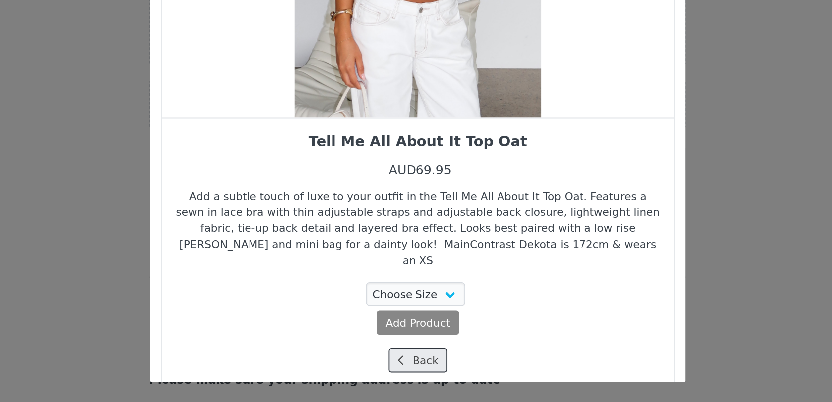
click at [423, 363] on button "Back" at bounding box center [416, 369] width 33 height 13
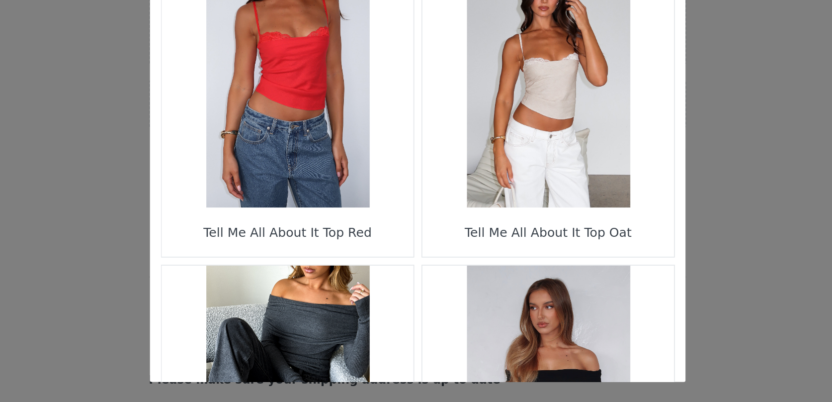
scroll to position [1295, 0]
click at [496, 243] on figure "Choose Your Product" at bounding box center [489, 214] width 140 height 140
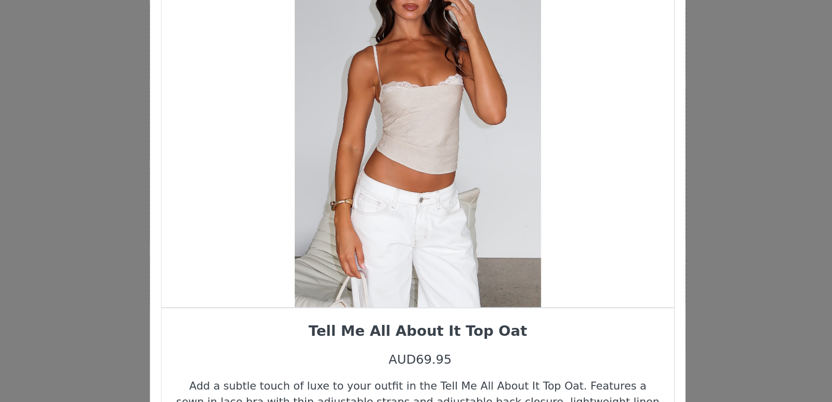
scroll to position [36, 0]
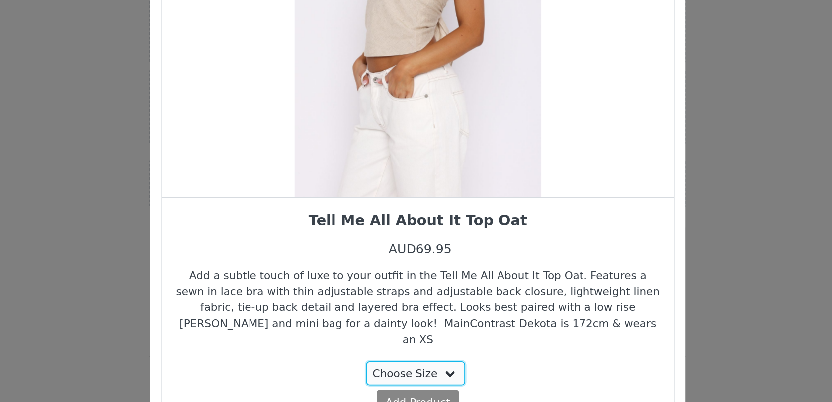
click at [432, 326] on select "Choose Size XS S M L XL" at bounding box center [415, 332] width 56 height 13
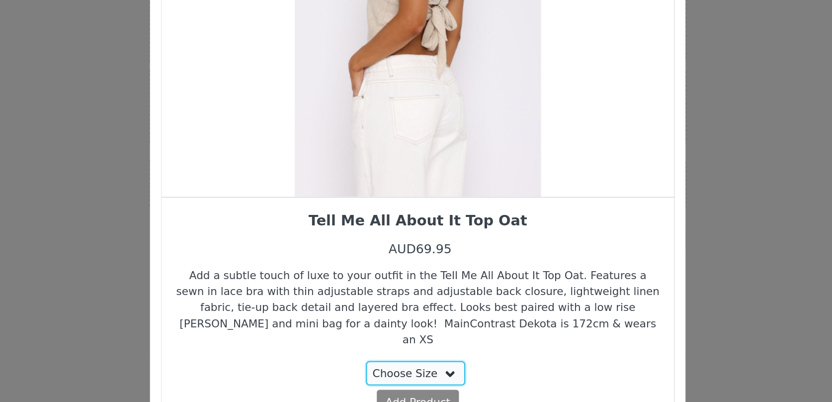
select select "24937257"
click at [388, 326] on select "Choose Size XS S M L XL" at bounding box center [415, 332] width 56 height 13
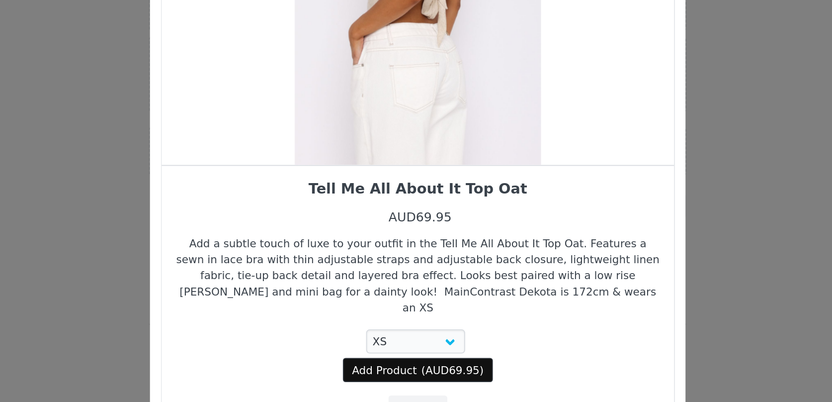
click at [447, 345] on span "AUD69.95" at bounding box center [436, 348] width 30 height 7
select select "24937257"
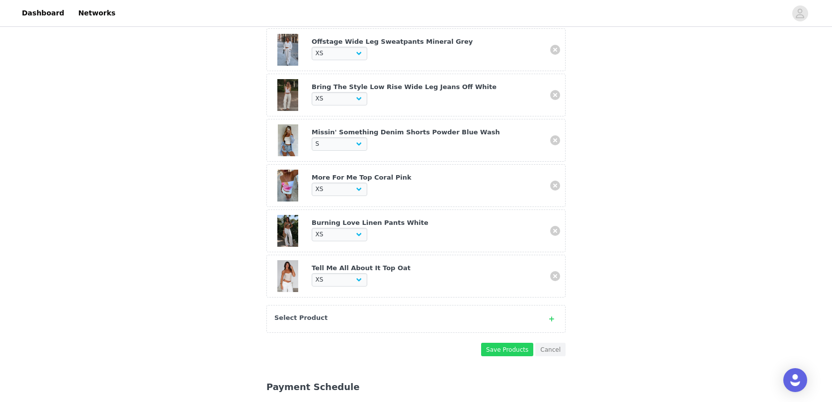
scroll to position [538, 0]
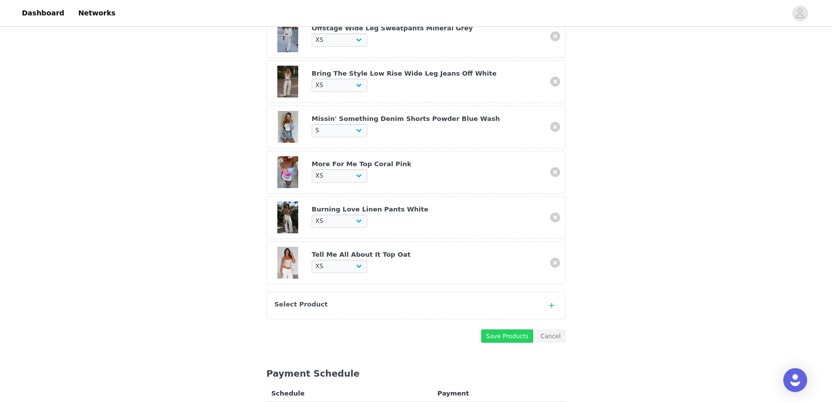
click at [348, 311] on div "Select Product" at bounding box center [415, 305] width 299 height 28
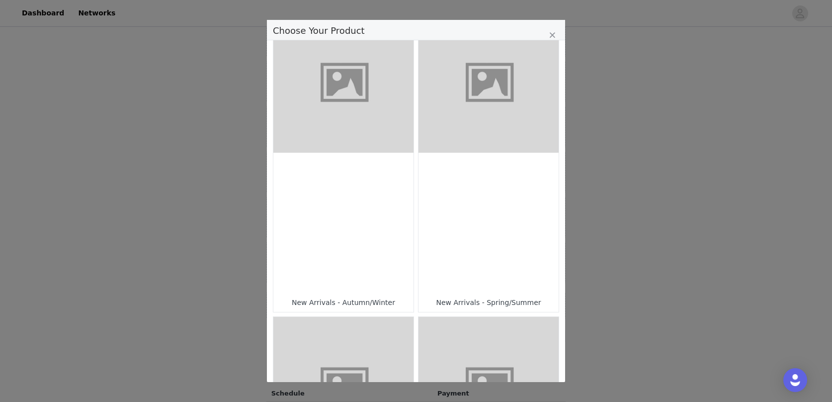
scroll to position [342, 0]
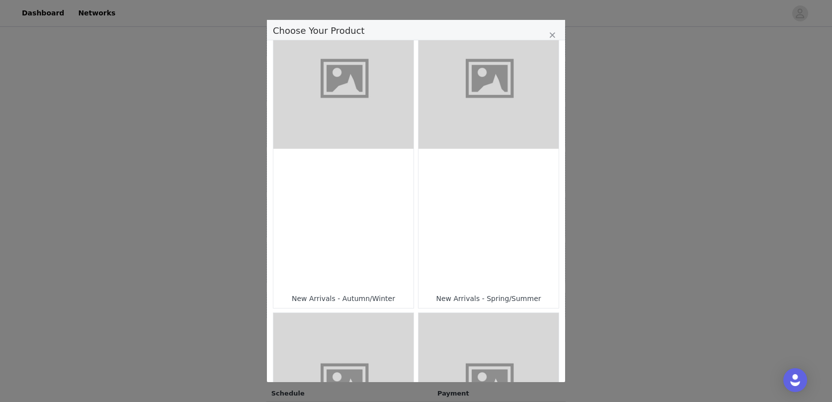
click at [450, 187] on div "Choose Your Product" at bounding box center [489, 219] width 140 height 140
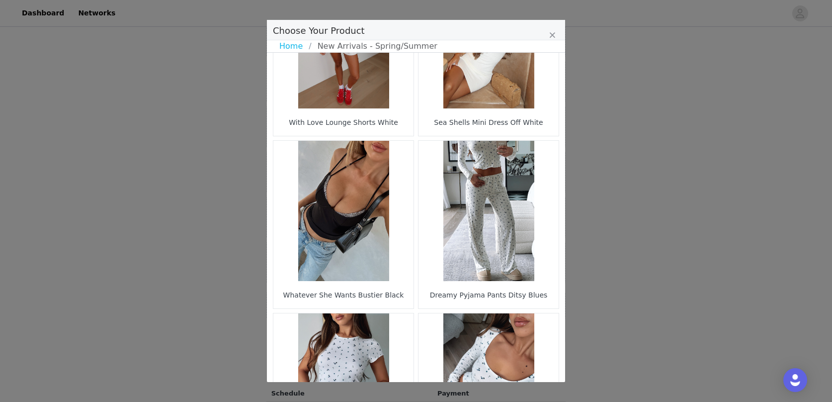
scroll to position [1433, 0]
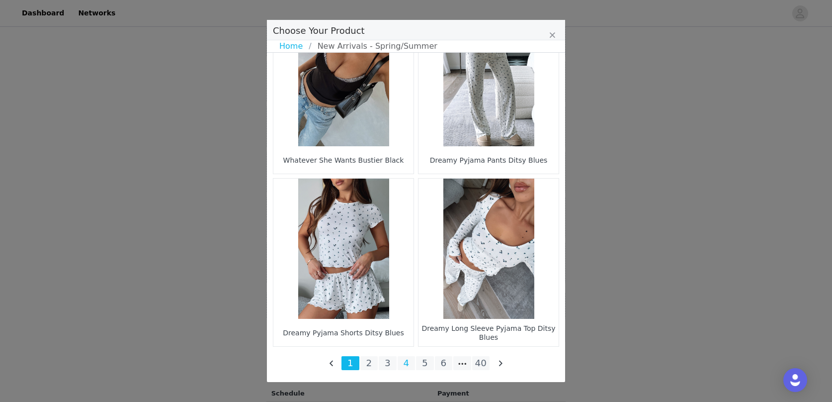
click at [401, 364] on li "4" at bounding box center [407, 363] width 18 height 14
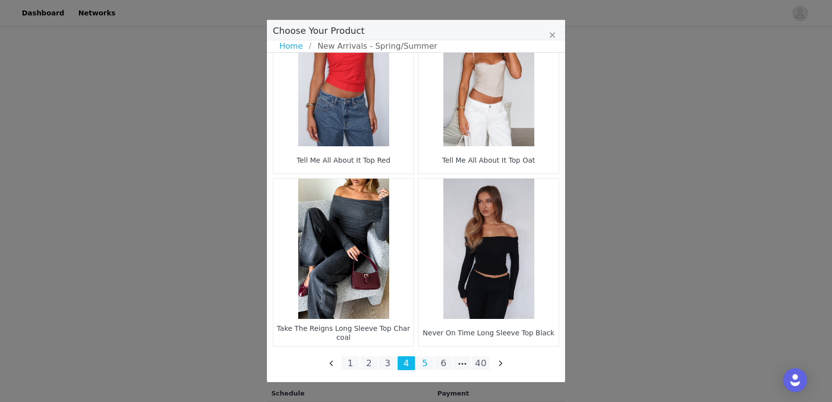
click at [427, 360] on li "5" at bounding box center [425, 363] width 18 height 14
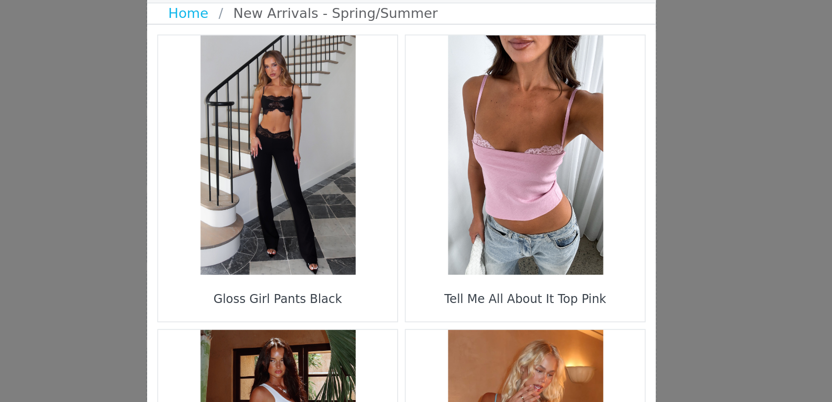
click at [505, 166] on figure "Choose Your Product" at bounding box center [489, 129] width 140 height 140
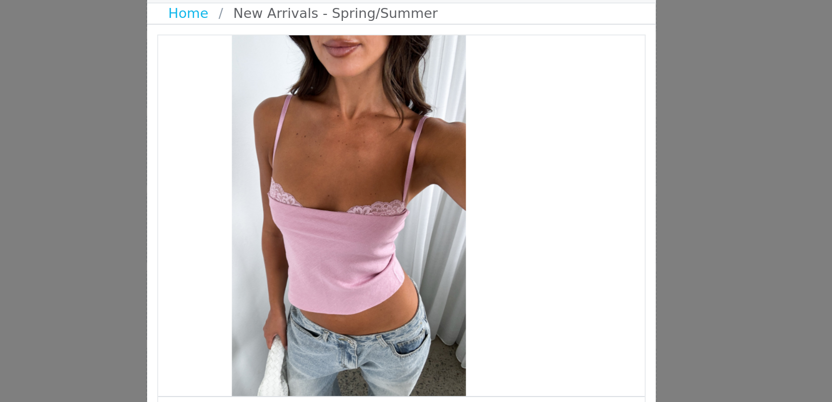
drag, startPoint x: 434, startPoint y: 196, endPoint x: 393, endPoint y: 198, distance: 41.3
click at [393, 198] on div "Choose Your Product" at bounding box center [385, 164] width 285 height 211
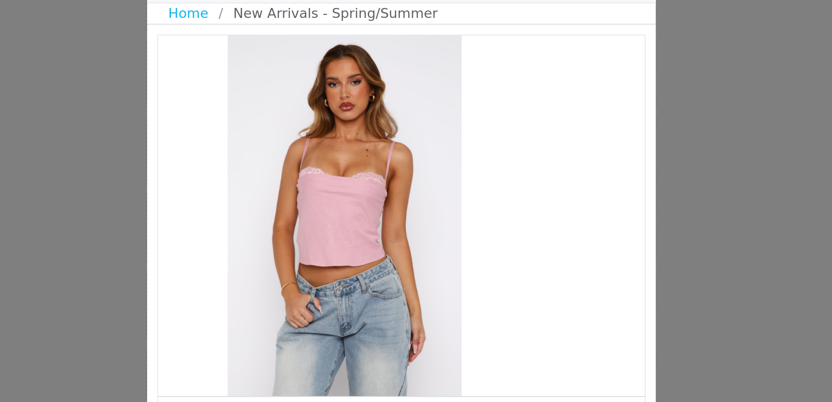
drag, startPoint x: 448, startPoint y: 197, endPoint x: 379, endPoint y: 198, distance: 69.1
click at [379, 198] on div "Choose Your Product" at bounding box center [382, 164] width 285 height 211
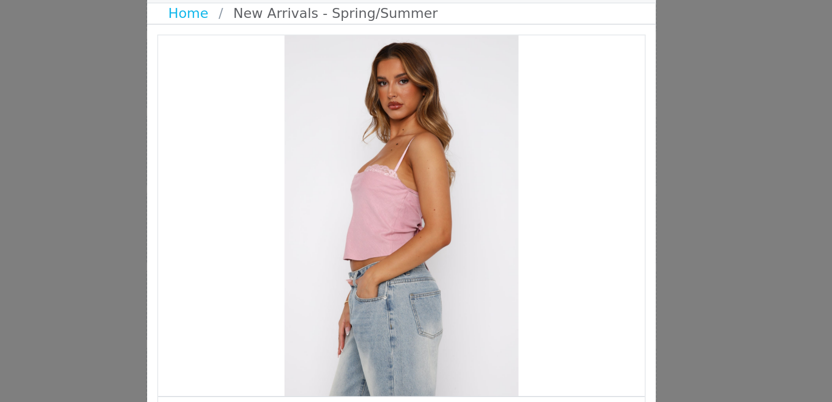
drag, startPoint x: 436, startPoint y: 187, endPoint x: 379, endPoint y: 187, distance: 57.2
click at [379, 187] on div "Choose Your Product" at bounding box center [415, 164] width 285 height 211
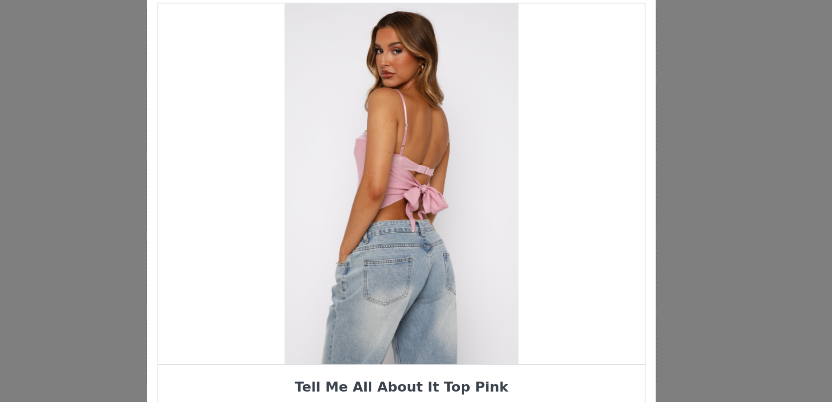
drag, startPoint x: 418, startPoint y: 184, endPoint x: 602, endPoint y: 168, distance: 185.2
click at [602, 168] on div "Choose Your Product Home New Arrivals - Spring/Summer Tell Me All About It Top …" at bounding box center [416, 201] width 832 height 402
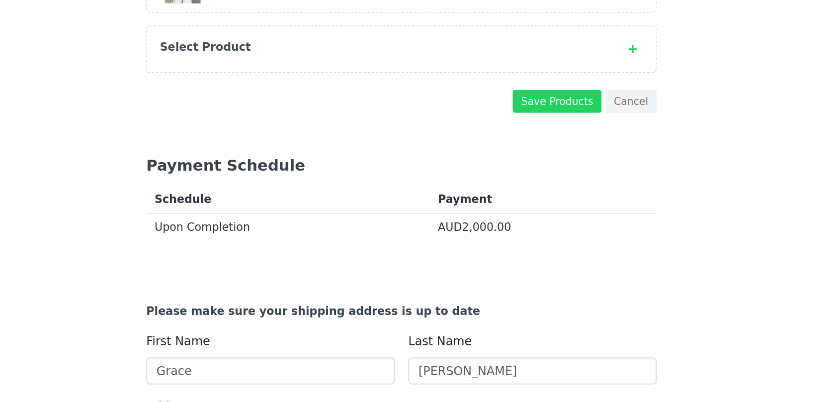
scroll to position [669, 0]
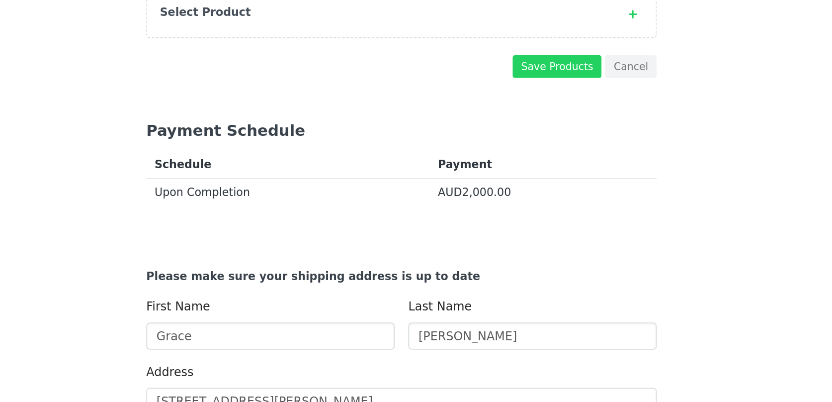
click at [457, 181] on div "Select Product" at bounding box center [415, 175] width 299 height 28
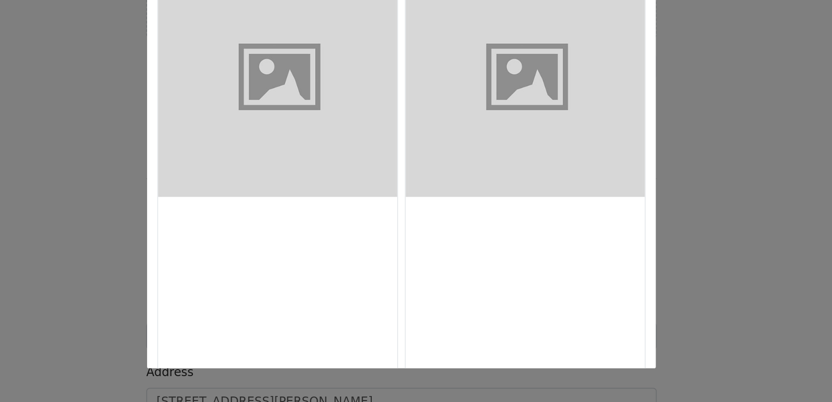
scroll to position [404, 0]
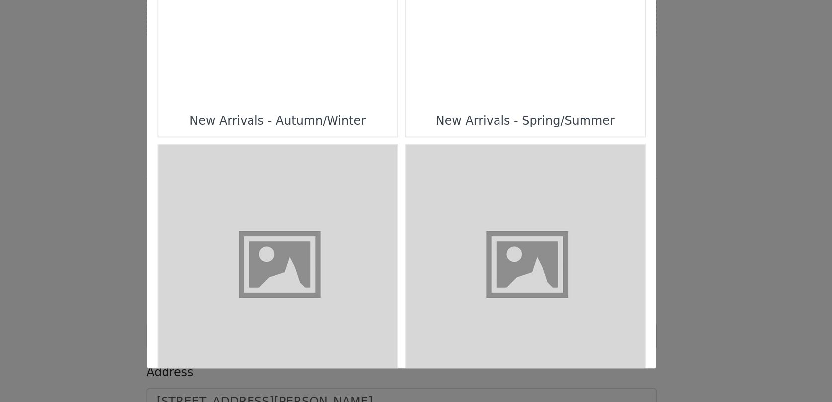
click at [474, 323] on figure "Choose Your Product" at bounding box center [489, 321] width 140 height 140
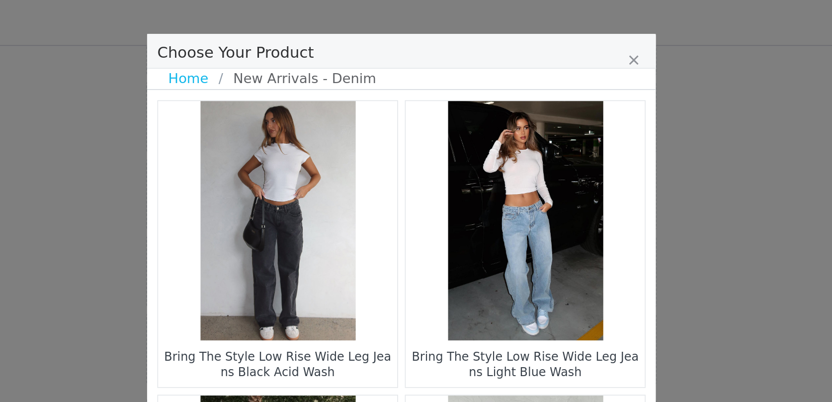
scroll to position [509, 0]
click at [290, 47] on link "Home" at bounding box center [293, 46] width 29 height 12
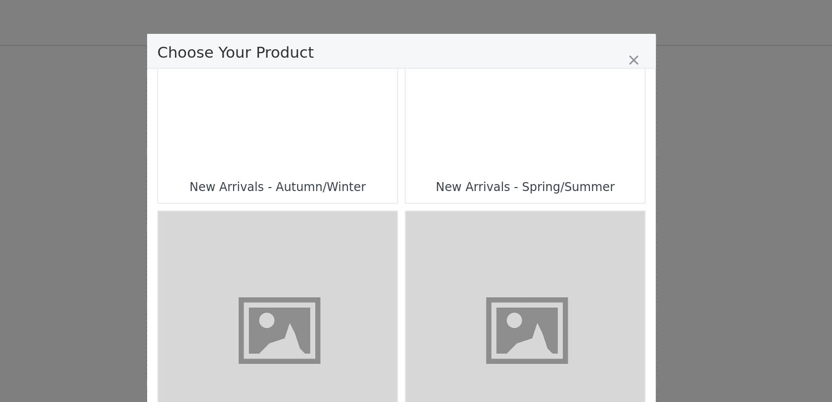
scroll to position [507, 0]
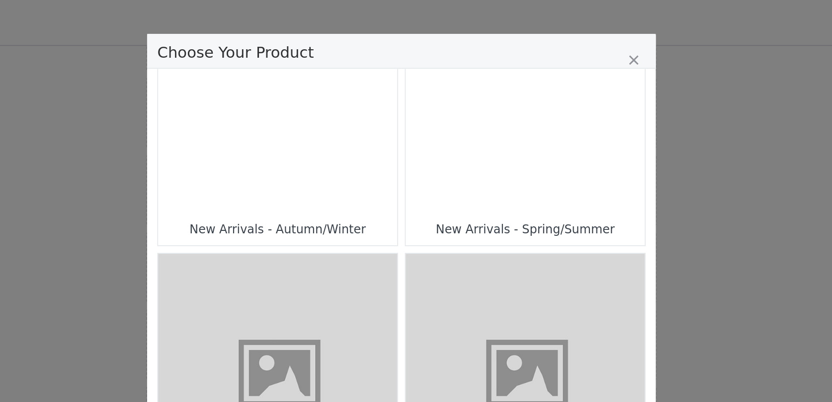
click at [481, 97] on div "Choose Your Product" at bounding box center [489, 55] width 140 height 140
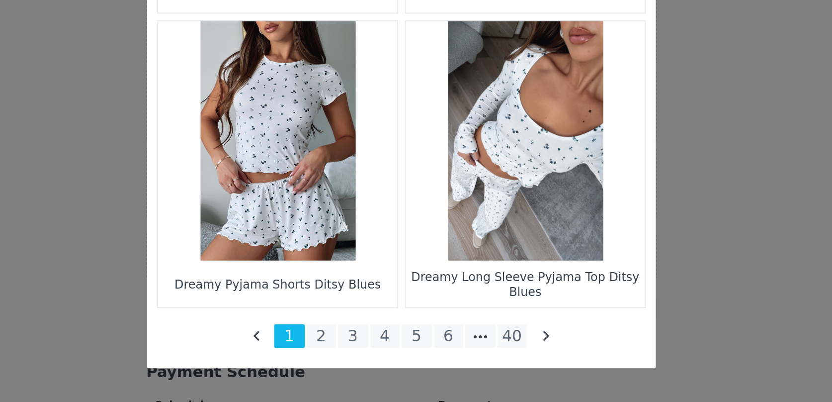
scroll to position [686, 0]
click at [402, 366] on li "4" at bounding box center [407, 363] width 18 height 14
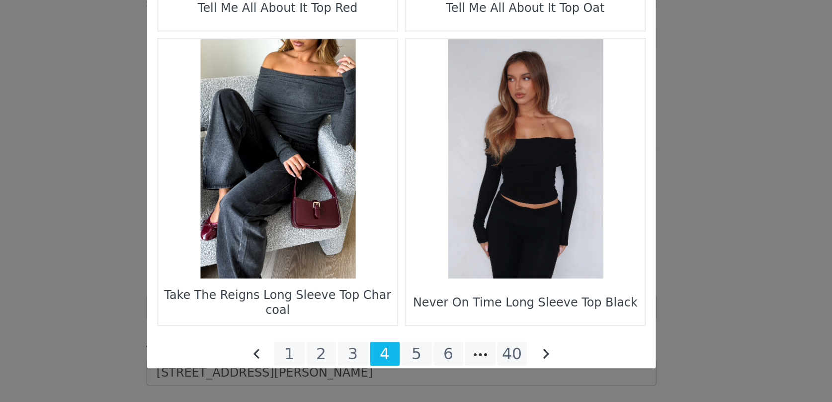
scroll to position [1433, 0]
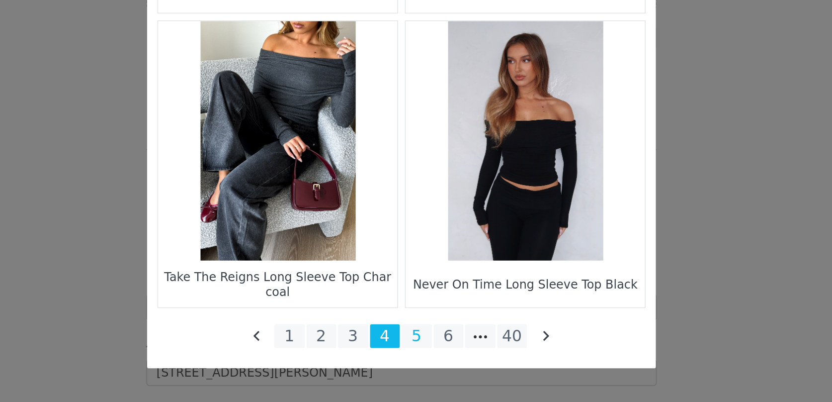
click at [425, 364] on li "5" at bounding box center [425, 363] width 18 height 14
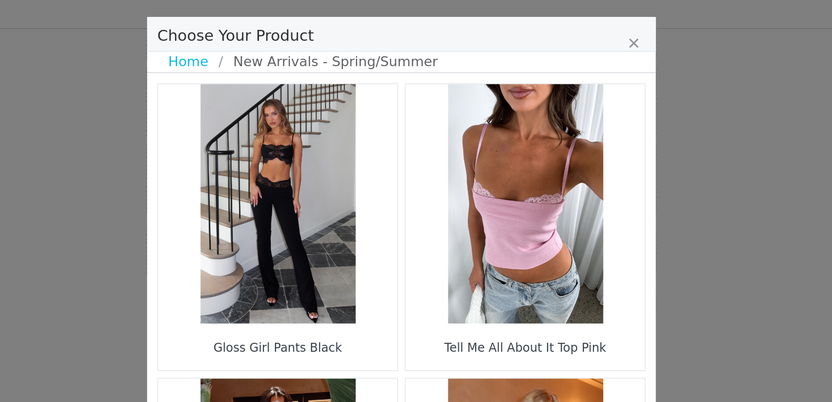
scroll to position [672, 0]
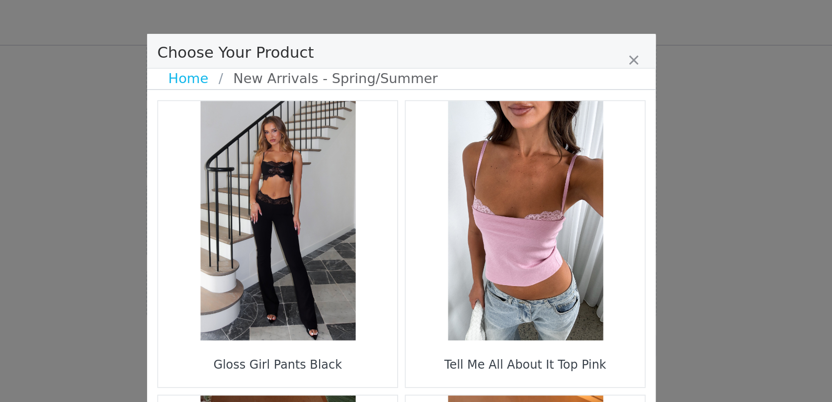
click at [482, 127] on figure "Choose Your Product" at bounding box center [489, 129] width 140 height 140
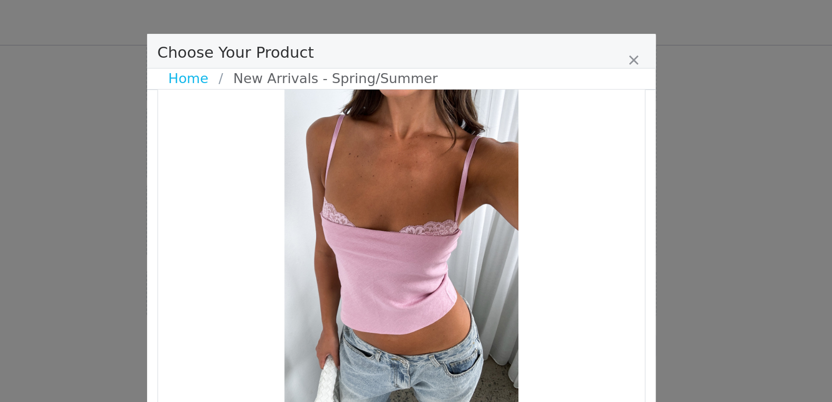
scroll to position [36, 0]
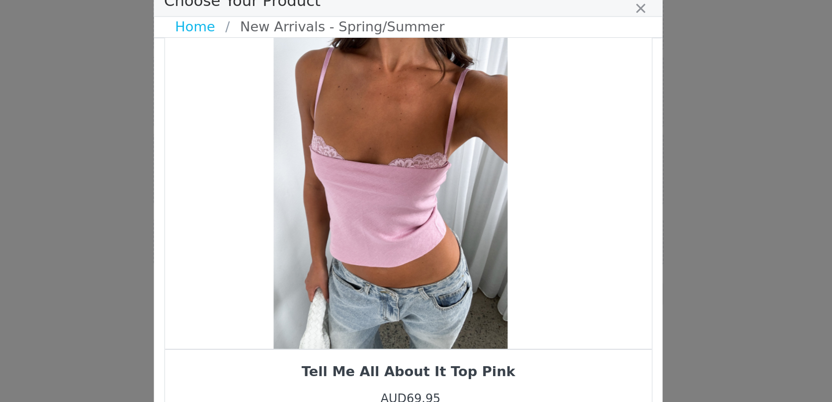
drag, startPoint x: 443, startPoint y: 176, endPoint x: 376, endPoint y: 165, distance: 67.7
click at [376, 165] on div "Choose Your Product" at bounding box center [405, 128] width 285 height 211
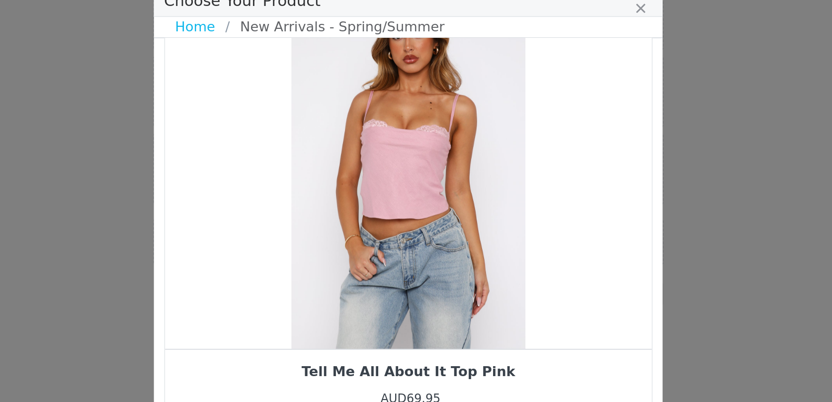
drag, startPoint x: 432, startPoint y: 178, endPoint x: 381, endPoint y: 178, distance: 51.2
click at [381, 178] on div "Choose Your Product" at bounding box center [415, 128] width 285 height 211
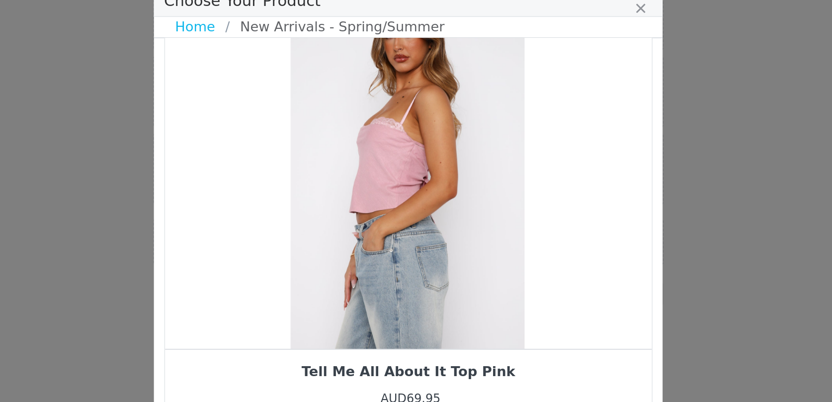
drag, startPoint x: 436, startPoint y: 176, endPoint x: 373, endPoint y: 178, distance: 62.6
click at [380, 176] on div "Choose Your Product" at bounding box center [415, 128] width 285 height 211
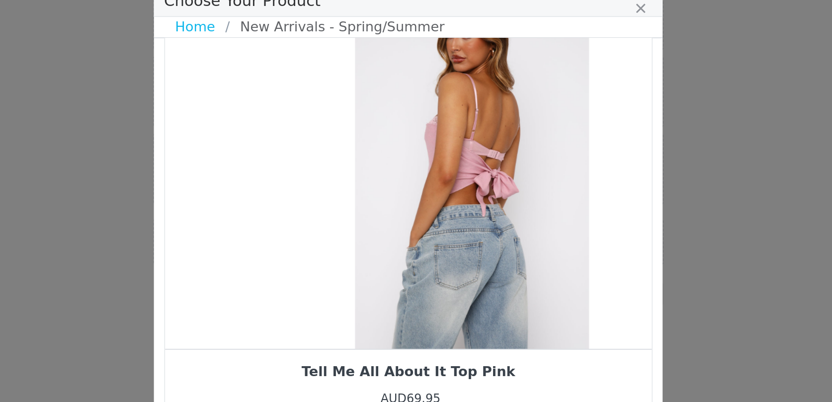
drag, startPoint x: 380, startPoint y: 179, endPoint x: 464, endPoint y: 161, distance: 86.5
click at [463, 163] on div "Choose Your Product" at bounding box center [453, 128] width 285 height 211
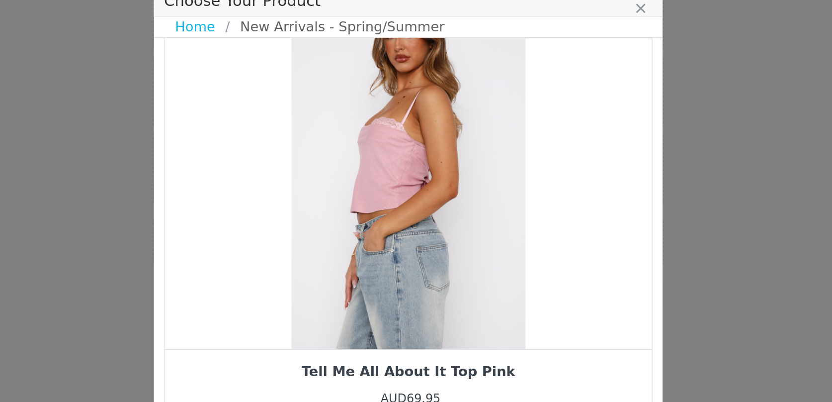
drag, startPoint x: 484, startPoint y: 166, endPoint x: 400, endPoint y: 170, distance: 83.6
click at [408, 168] on div "Choose Your Product" at bounding box center [415, 128] width 285 height 211
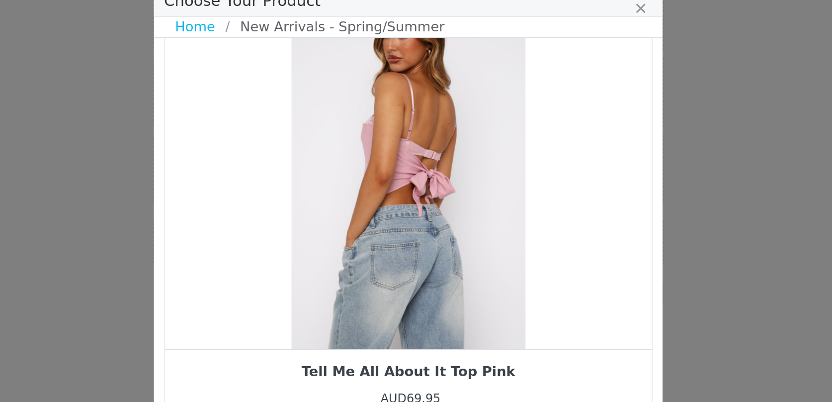
drag, startPoint x: 426, startPoint y: 170, endPoint x: 360, endPoint y: 170, distance: 66.6
click at [362, 170] on div "Choose Your Product" at bounding box center [415, 128] width 285 height 211
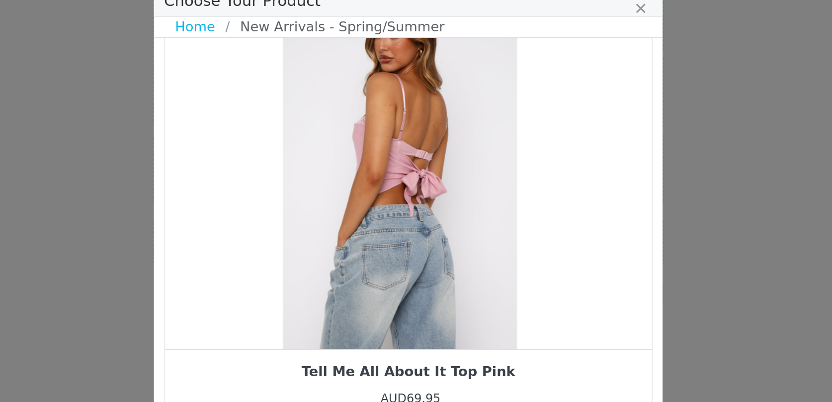
drag, startPoint x: 402, startPoint y: 179, endPoint x: 369, endPoint y: 178, distance: 33.3
click at [369, 178] on div "Choose Your Product" at bounding box center [410, 128] width 285 height 211
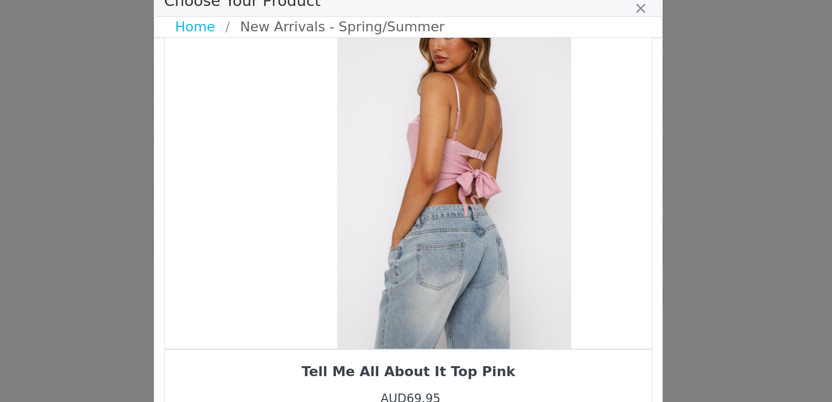
drag, startPoint x: 368, startPoint y: 178, endPoint x: 465, endPoint y: 174, distance: 97.0
click at [465, 174] on div "Choose Your Product" at bounding box center [442, 128] width 285 height 211
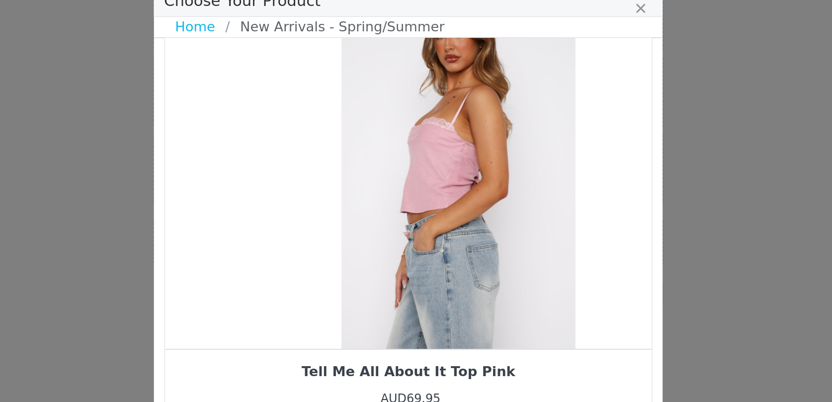
drag, startPoint x: 425, startPoint y: 170, endPoint x: 513, endPoint y: 165, distance: 88.6
click at [506, 167] on div "Choose Your Product" at bounding box center [445, 128] width 285 height 211
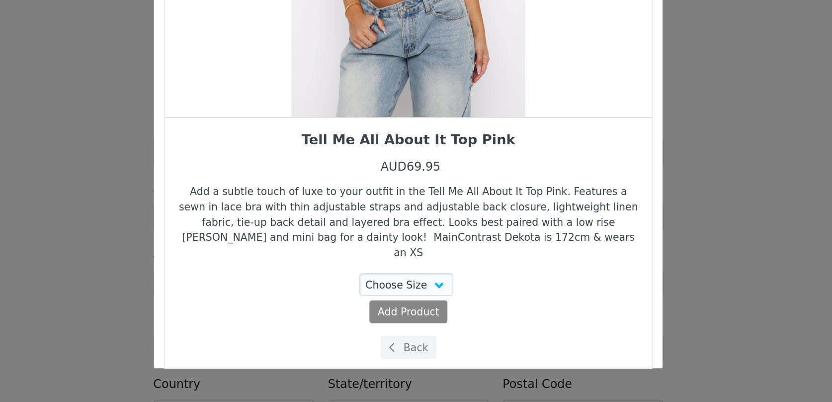
scroll to position [796, 0]
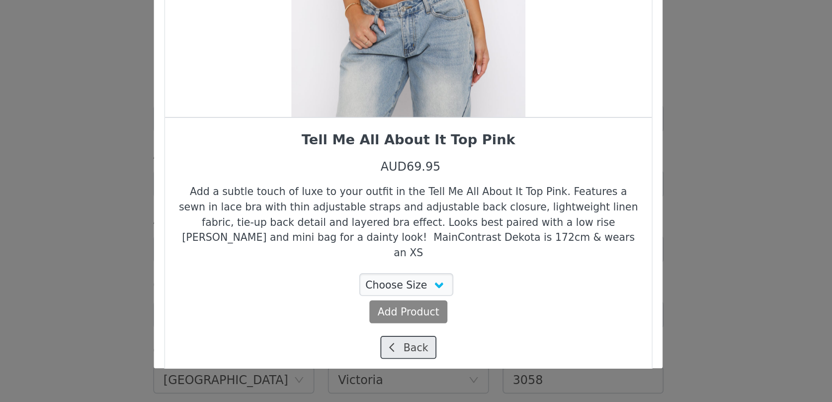
click at [407, 367] on icon "Choose Your Product" at bounding box center [406, 370] width 3 height 6
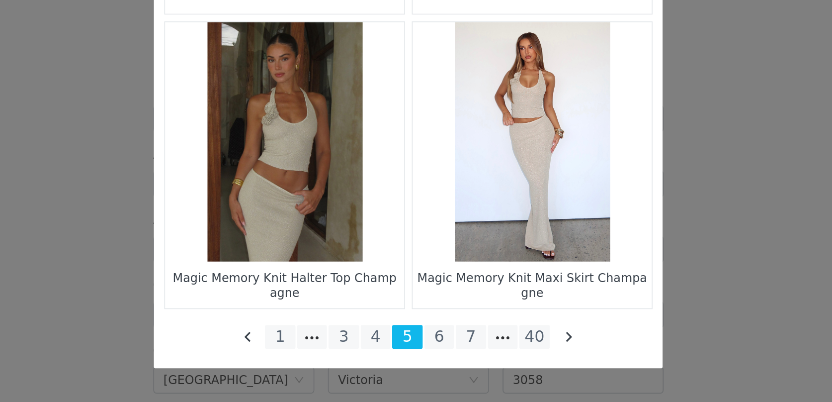
scroll to position [1433, 0]
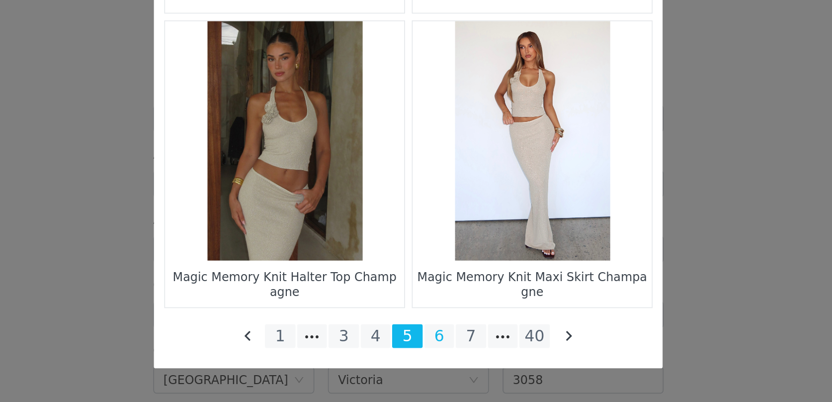
click at [431, 363] on li "6" at bounding box center [434, 363] width 18 height 14
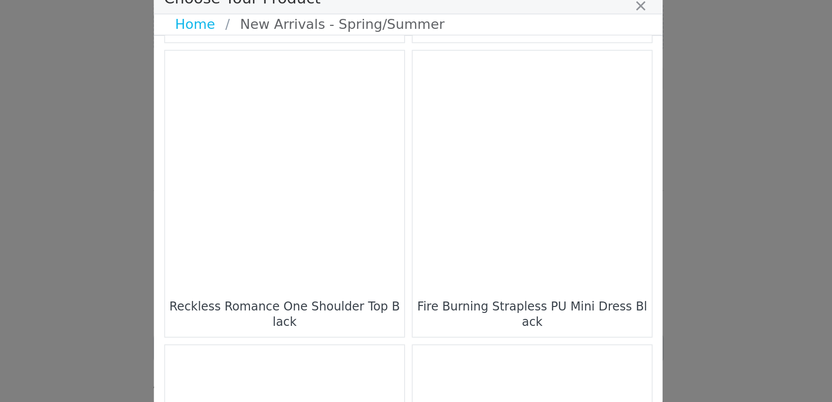
scroll to position [515, 0]
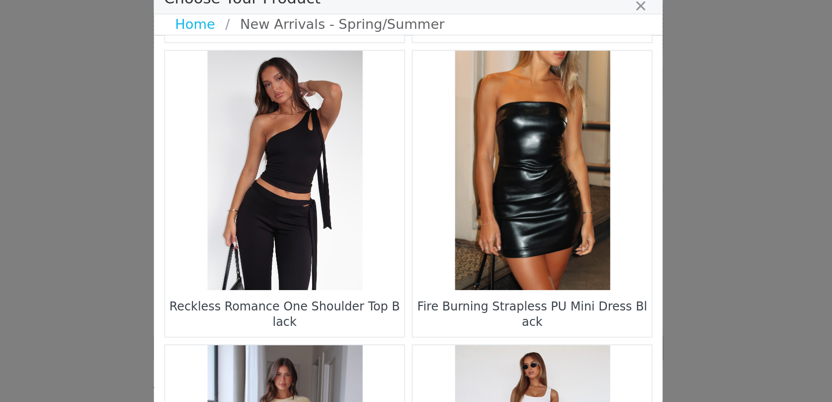
click at [361, 126] on figure "Choose Your Product" at bounding box center [343, 132] width 140 height 140
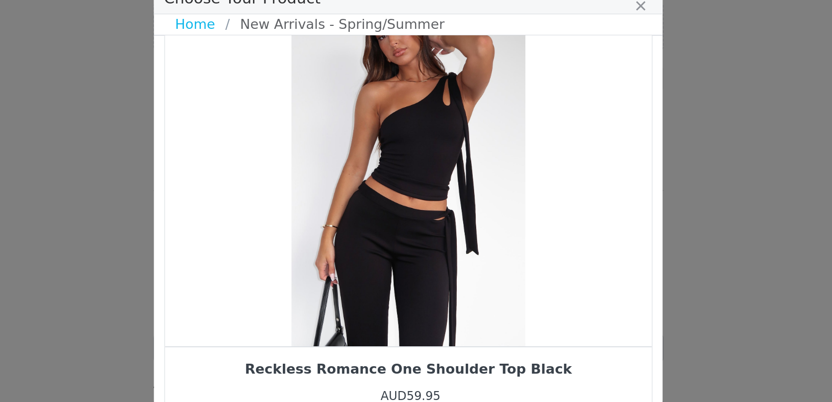
scroll to position [36, 0]
drag, startPoint x: 411, startPoint y: 193, endPoint x: 352, endPoint y: 192, distance: 59.2
click at [354, 192] on div "Choose Your Product" at bounding box center [415, 128] width 285 height 211
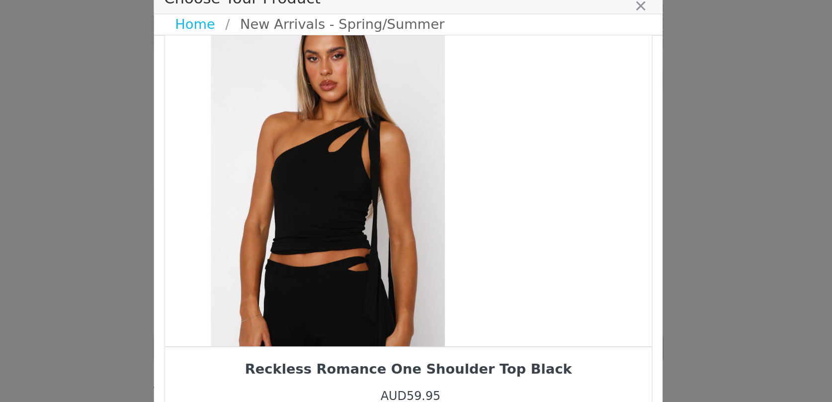
drag, startPoint x: 423, startPoint y: 176, endPoint x: 366, endPoint y: 171, distance: 56.9
click at [370, 171] on div "Choose Your Product" at bounding box center [368, 128] width 285 height 211
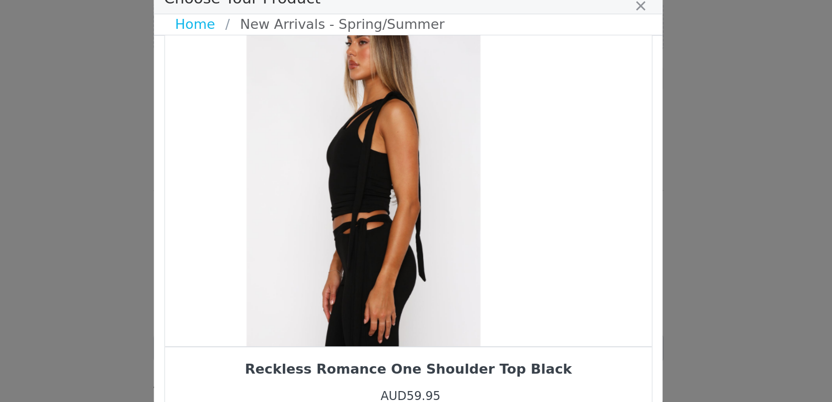
drag, startPoint x: 409, startPoint y: 171, endPoint x: 371, endPoint y: 171, distance: 37.8
click at [374, 171] on div "Choose Your Product" at bounding box center [389, 128] width 285 height 211
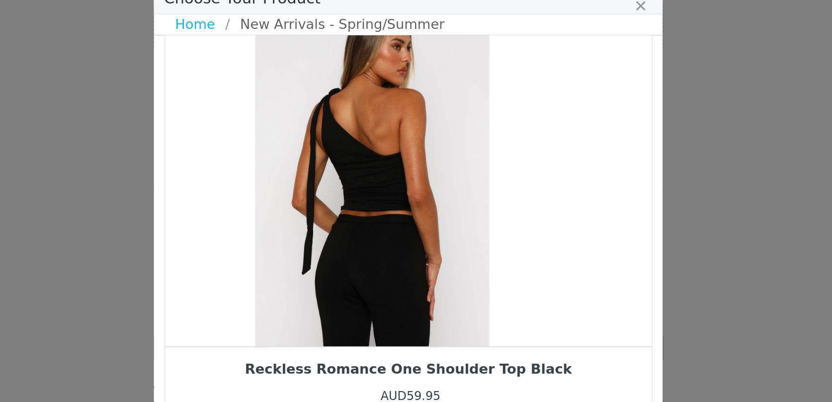
drag, startPoint x: 429, startPoint y: 160, endPoint x: 362, endPoint y: 162, distance: 66.7
click at [362, 162] on div "Choose Your Product" at bounding box center [394, 128] width 285 height 211
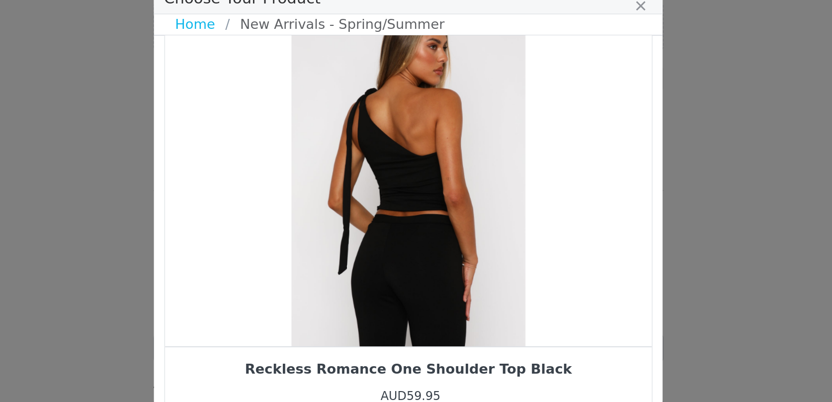
drag, startPoint x: 362, startPoint y: 162, endPoint x: 436, endPoint y: 154, distance: 74.0
click at [431, 155] on div "Choose Your Product" at bounding box center [415, 128] width 285 height 211
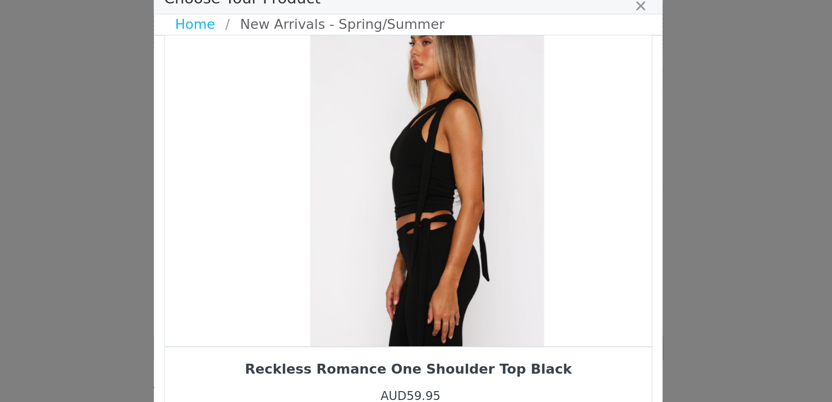
drag, startPoint x: 390, startPoint y: 169, endPoint x: 448, endPoint y: 166, distance: 58.2
click at [441, 167] on div "Choose Your Product" at bounding box center [426, 128] width 285 height 211
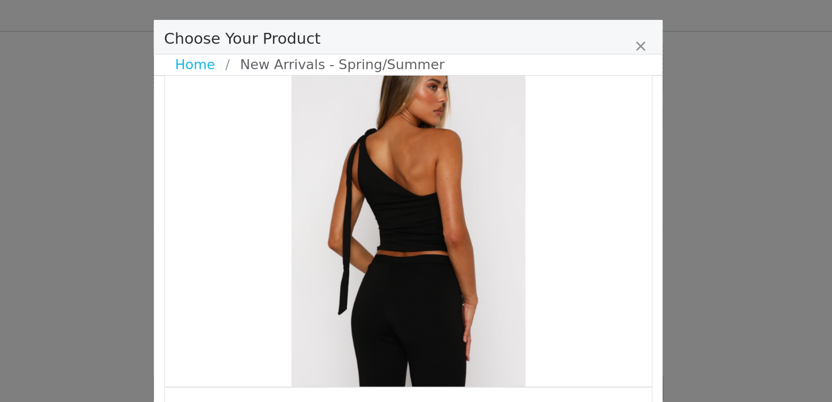
scroll to position [789, 0]
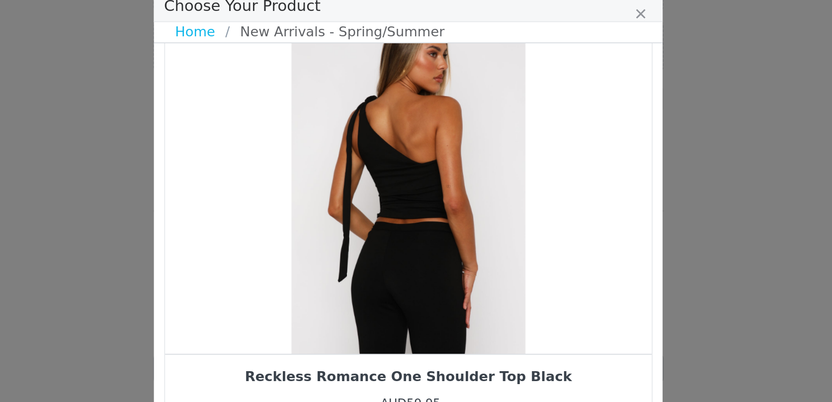
drag, startPoint x: 415, startPoint y: 177, endPoint x: 382, endPoint y: 178, distance: 32.3
click at [389, 177] on div "Choose Your Product" at bounding box center [415, 128] width 285 height 211
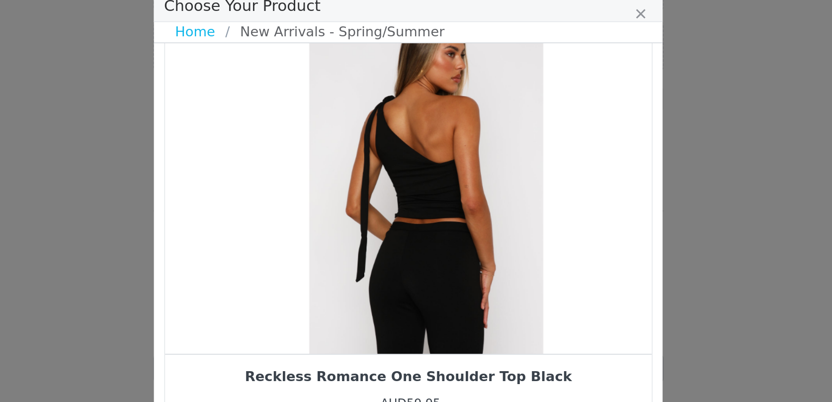
drag, startPoint x: 382, startPoint y: 178, endPoint x: 486, endPoint y: 161, distance: 105.3
click at [478, 162] on div "Choose Your Product" at bounding box center [426, 128] width 285 height 211
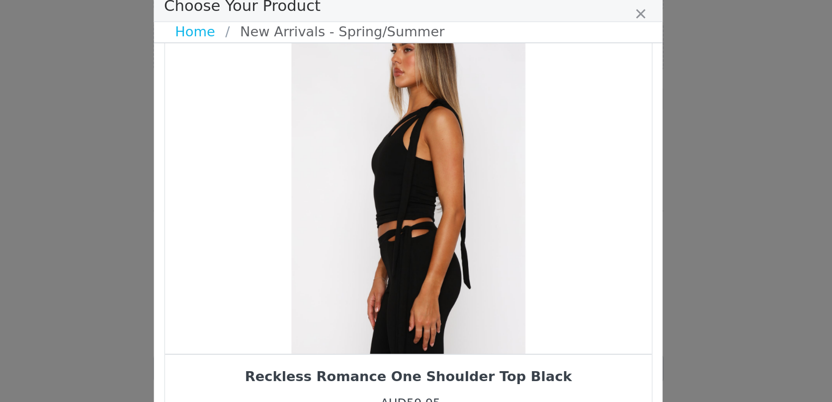
drag, startPoint x: 408, startPoint y: 186, endPoint x: 495, endPoint y: 172, distance: 88.7
click at [491, 173] on div "Choose Your Product" at bounding box center [415, 128] width 285 height 211
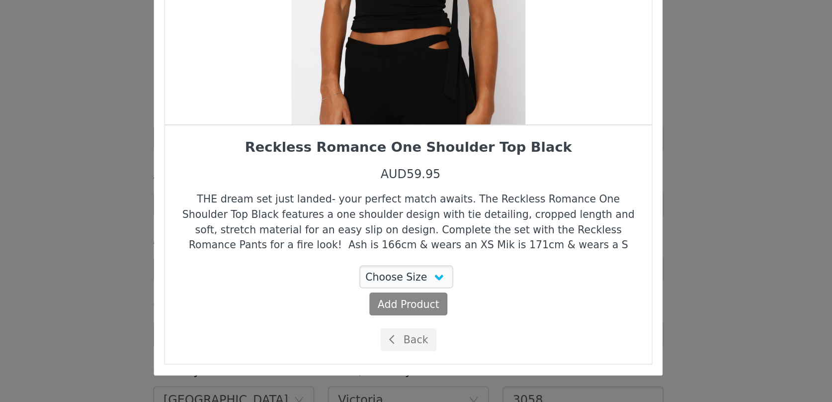
scroll to position [810, 0]
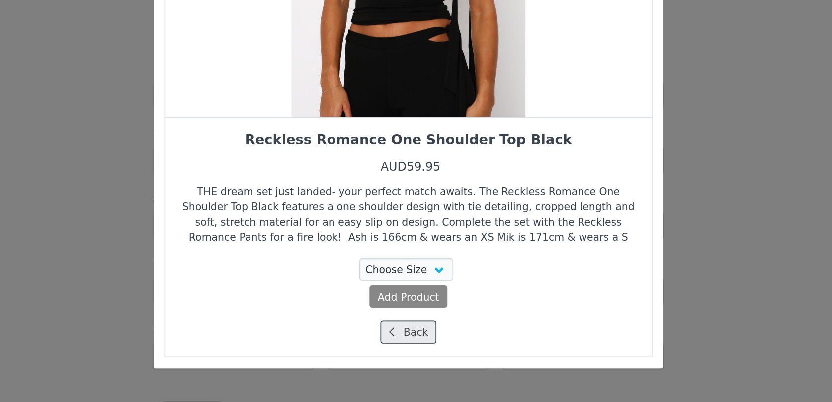
click at [420, 363] on button "Back" at bounding box center [416, 360] width 33 height 13
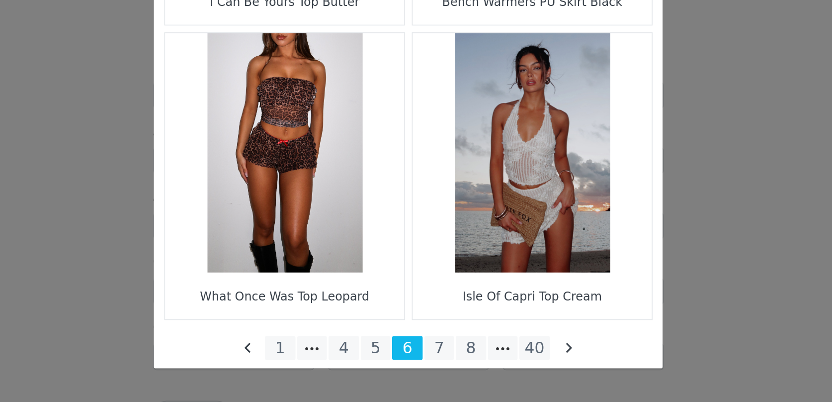
scroll to position [1433, 0]
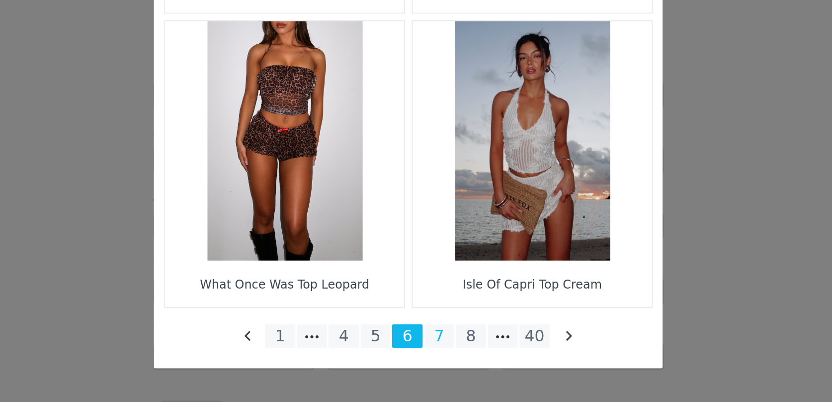
click at [437, 364] on li "7" at bounding box center [434, 363] width 18 height 14
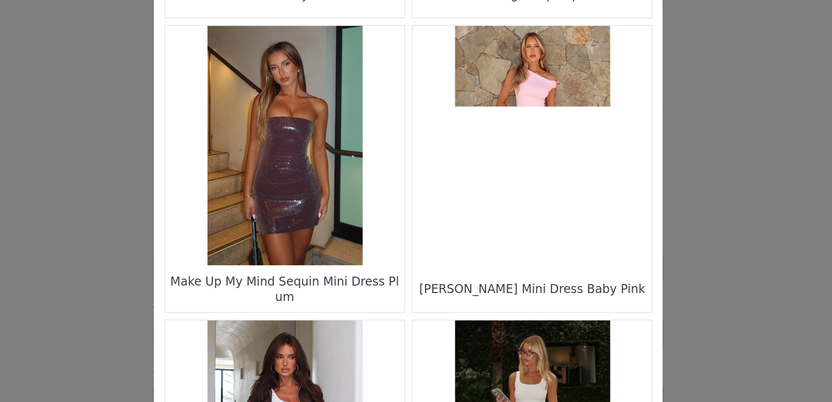
scroll to position [162, 0]
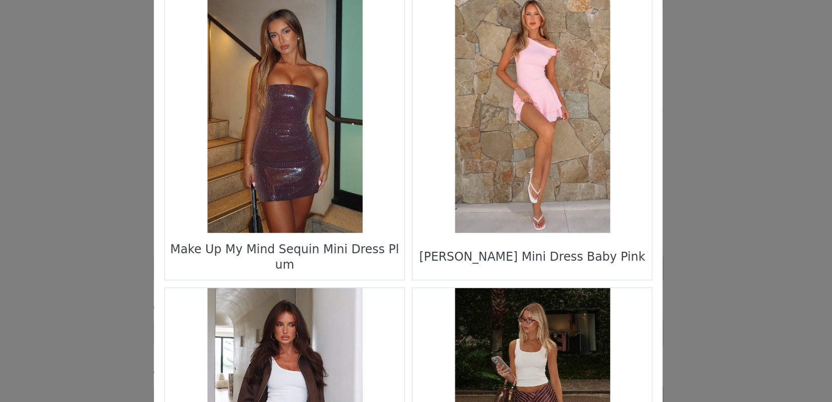
click at [469, 161] on figure "Choose Your Product" at bounding box center [489, 131] width 140 height 140
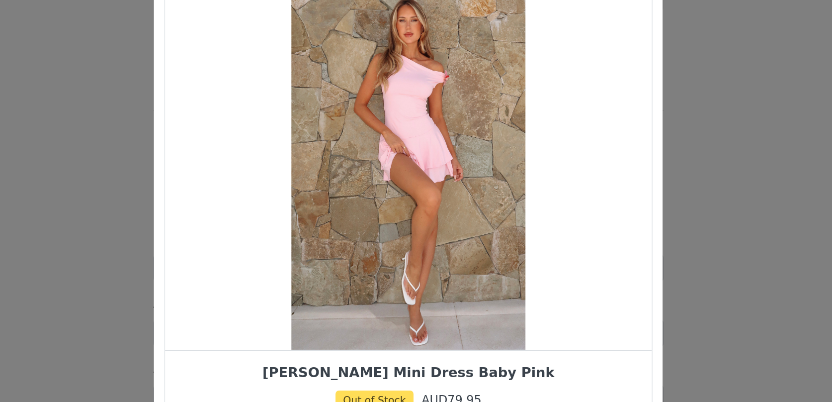
scroll to position [0, 0]
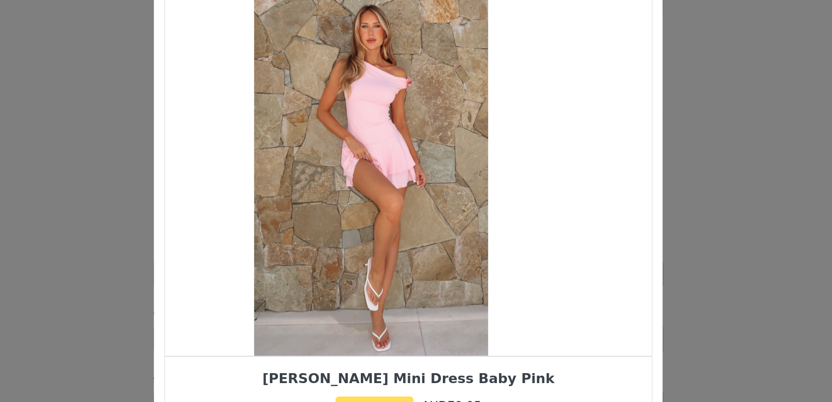
drag, startPoint x: 428, startPoint y: 226, endPoint x: 401, endPoint y: 222, distance: 27.6
click at [401, 222] on div "Choose Your Product" at bounding box center [394, 164] width 285 height 211
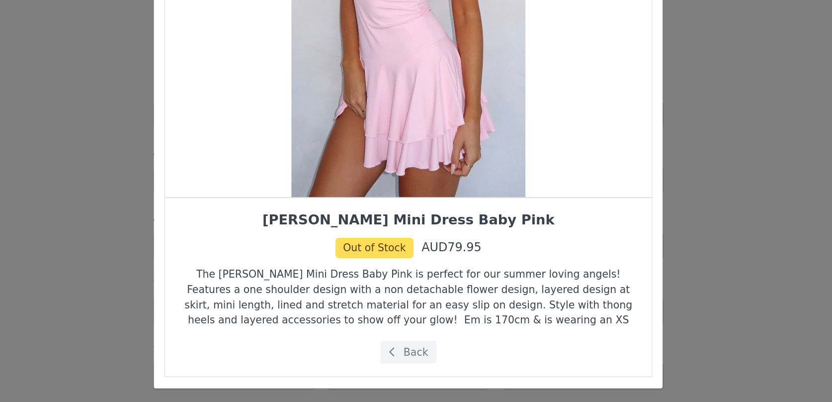
scroll to position [836, 0]
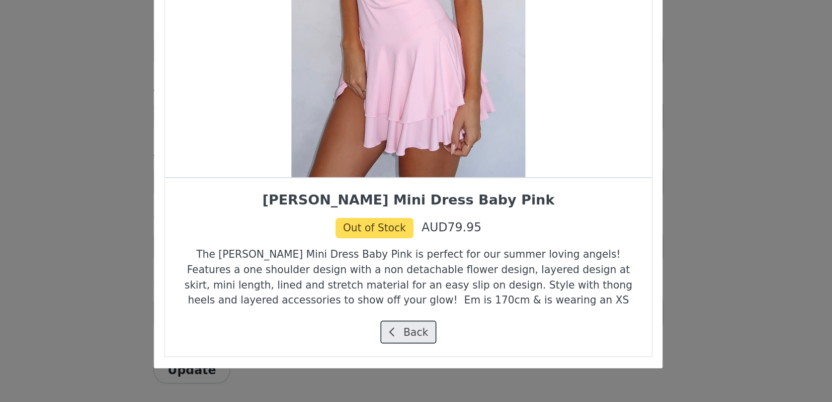
click at [410, 362] on span "Choose Your Product" at bounding box center [406, 360] width 9 height 9
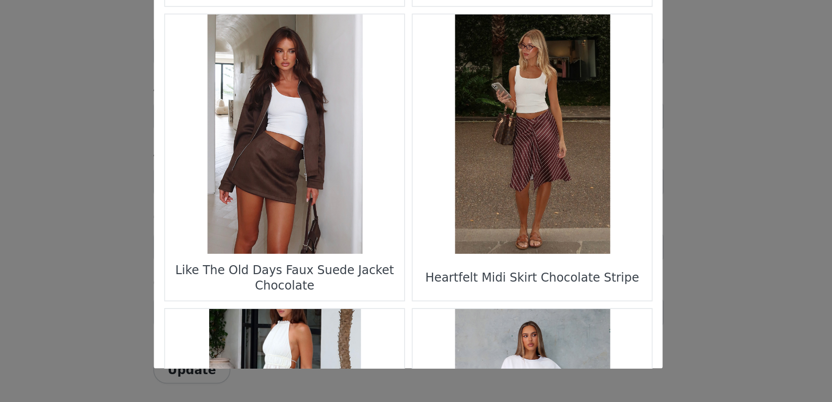
scroll to position [230, 0]
click at [348, 254] on figure "Choose Your Product" at bounding box center [343, 244] width 140 height 140
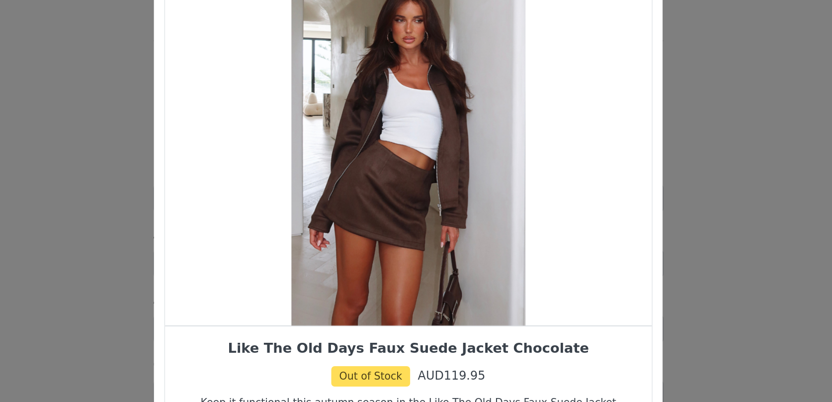
scroll to position [0, 0]
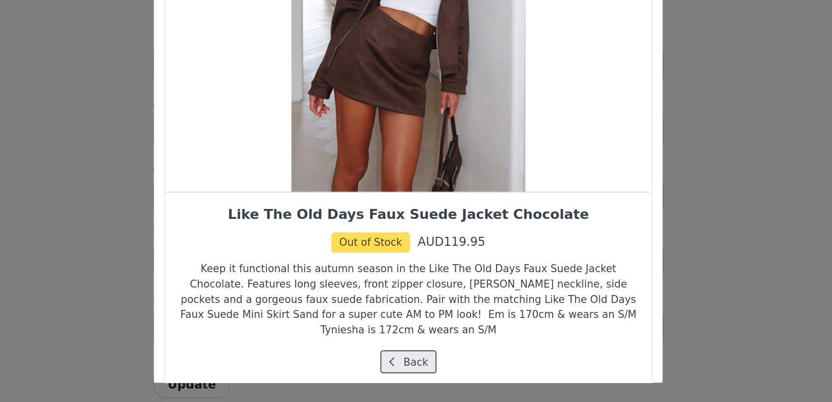
click at [425, 363] on button "Back" at bounding box center [416, 369] width 33 height 13
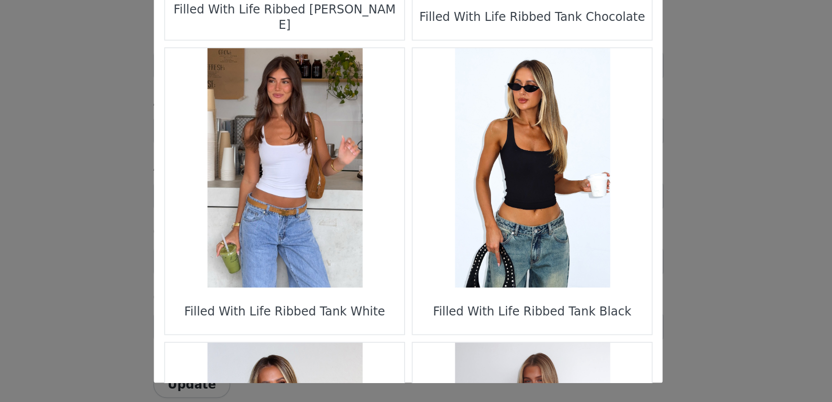
scroll to position [737, 0]
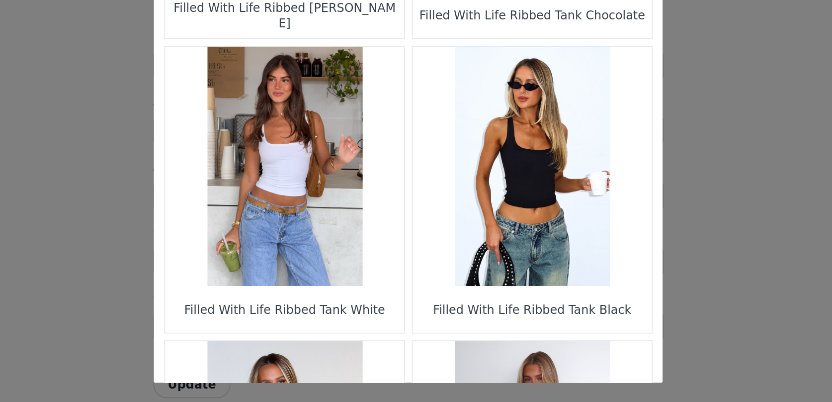
click at [485, 262] on figure "Choose Your Product" at bounding box center [489, 255] width 140 height 140
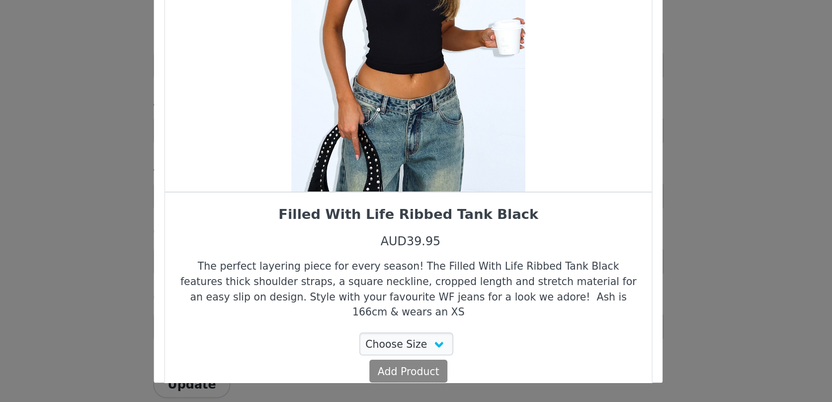
scroll to position [0, 0]
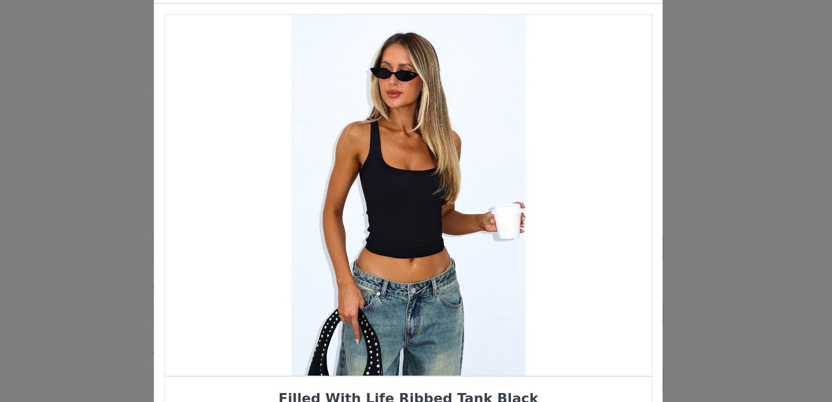
drag, startPoint x: 432, startPoint y: 210, endPoint x: 381, endPoint y: 210, distance: 51.2
click at [390, 210] on div "Choose Your Product" at bounding box center [415, 164] width 285 height 211
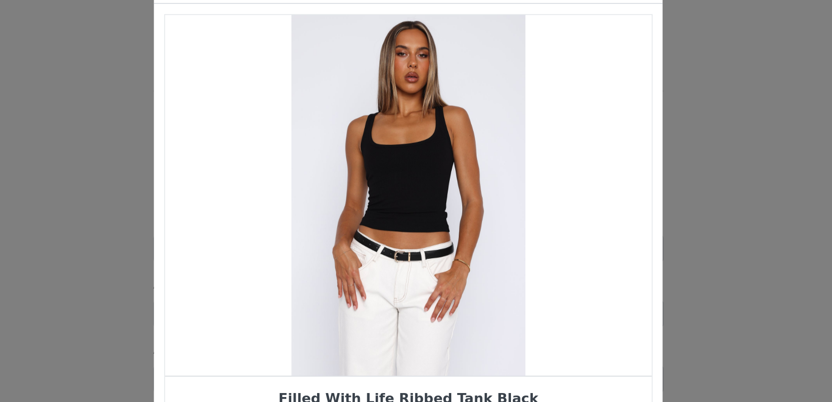
drag, startPoint x: 434, startPoint y: 203, endPoint x: 378, endPoint y: 204, distance: 56.2
click at [404, 204] on div "Choose Your Product" at bounding box center [415, 164] width 285 height 211
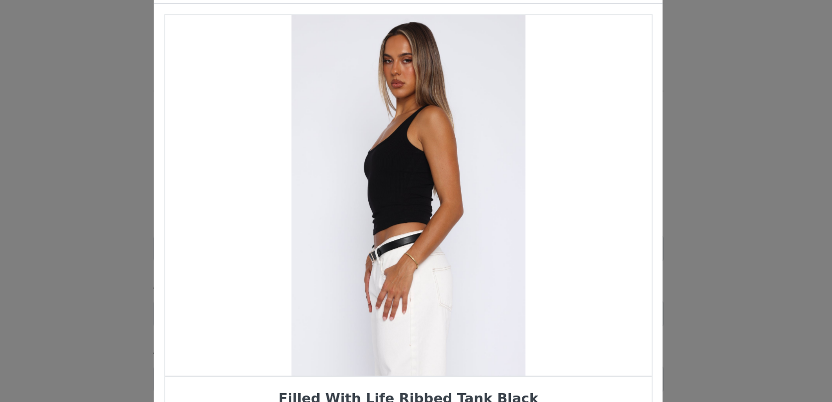
drag, startPoint x: 418, startPoint y: 212, endPoint x: 372, endPoint y: 205, distance: 46.3
click at [375, 205] on div "Choose Your Product" at bounding box center [415, 164] width 285 height 211
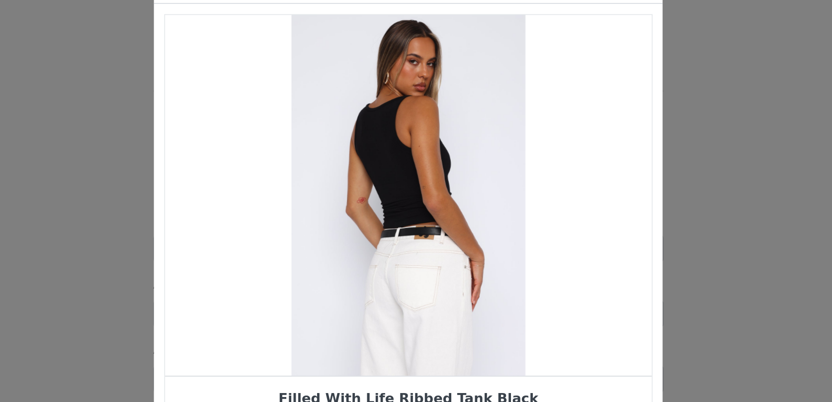
drag, startPoint x: 412, startPoint y: 161, endPoint x: 352, endPoint y: 166, distance: 59.9
click at [365, 162] on div "Choose Your Product" at bounding box center [415, 164] width 285 height 211
drag, startPoint x: 373, startPoint y: 171, endPoint x: 469, endPoint y: 163, distance: 96.4
click at [462, 163] on div "Choose Your Product" at bounding box center [415, 164] width 285 height 211
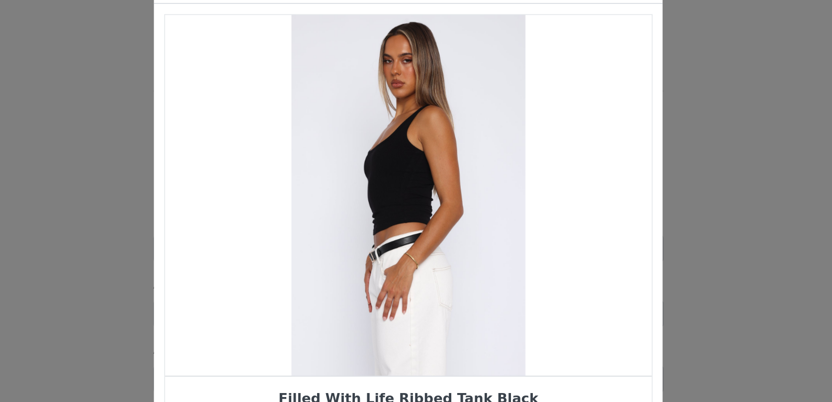
drag, startPoint x: 423, startPoint y: 175, endPoint x: 477, endPoint y: 175, distance: 54.2
click at [474, 175] on div "Choose Your Product" at bounding box center [415, 164] width 285 height 211
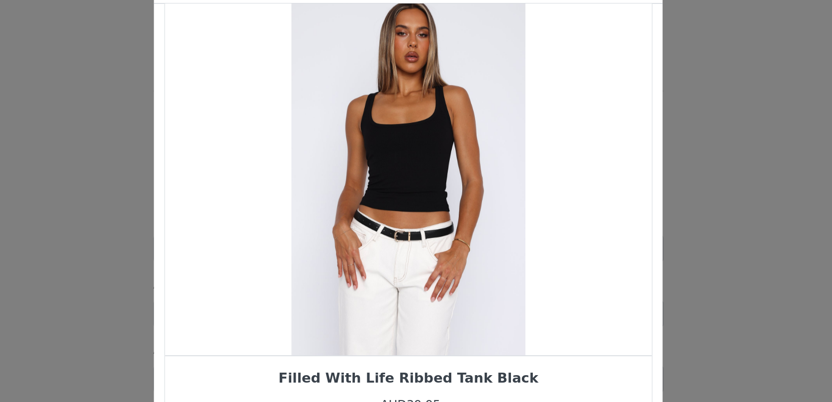
scroll to position [27, 0]
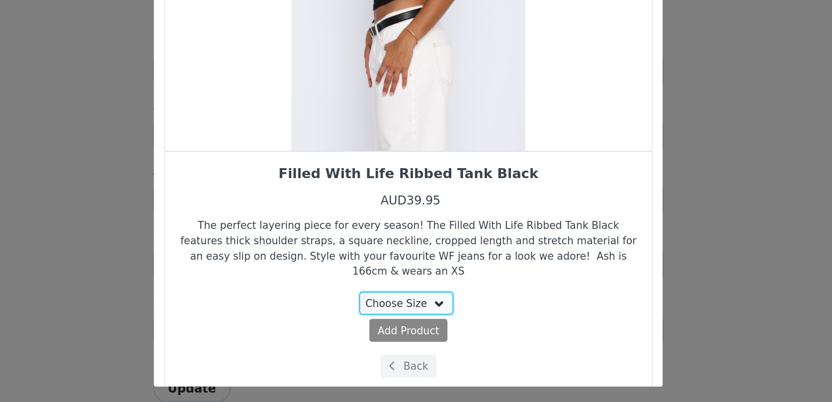
click at [410, 328] on select "Choose Size XXS XS S M L XL" at bounding box center [415, 332] width 56 height 13
select select "26444667"
click at [388, 326] on select "Choose Size XXS XS S M L XL" at bounding box center [415, 332] width 56 height 13
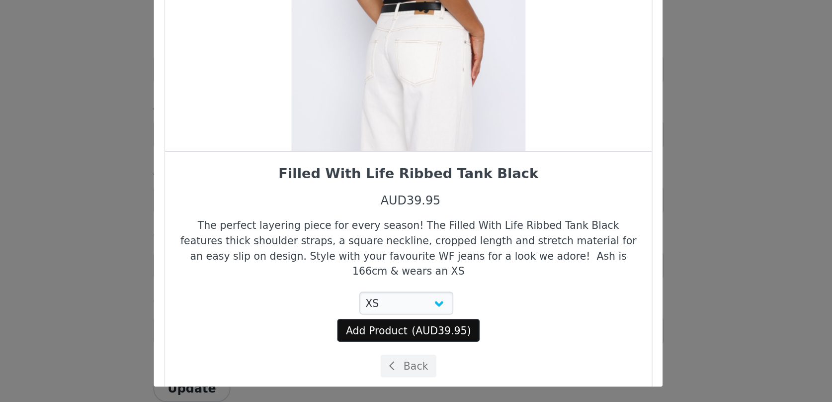
click at [411, 344] on span "Add Product" at bounding box center [397, 348] width 36 height 9
select select "26444667"
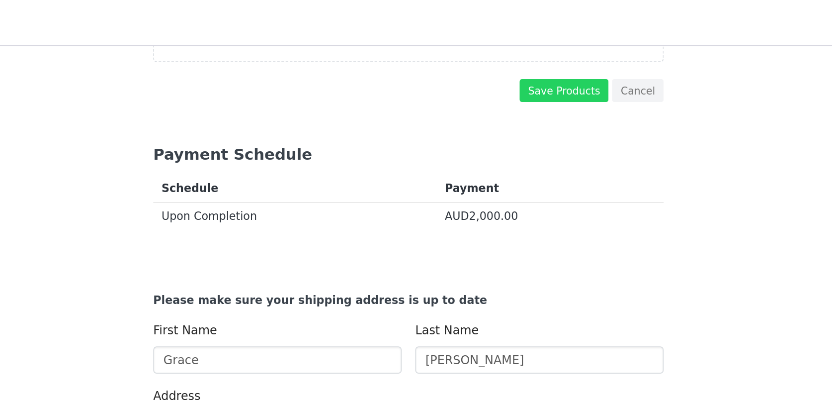
scroll to position [827, 0]
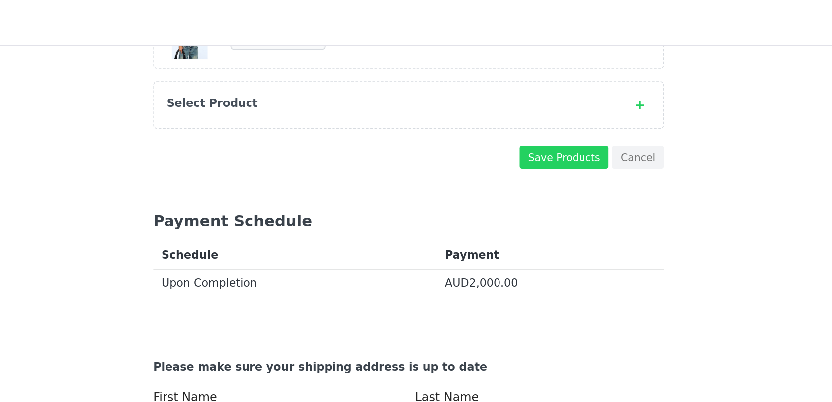
click at [375, 64] on div "Select Product" at bounding box center [405, 61] width 263 height 10
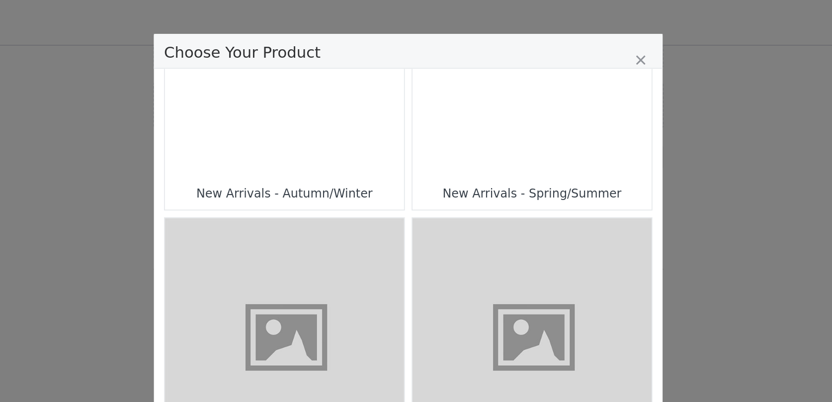
scroll to position [473, 0]
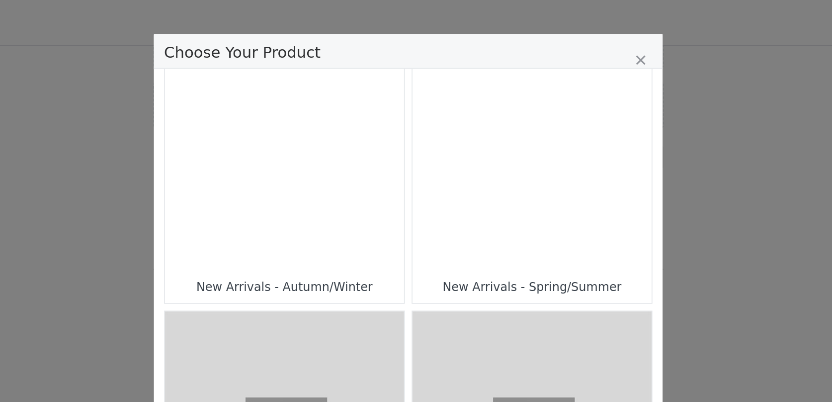
click at [451, 120] on div "Choose Your Product" at bounding box center [489, 88] width 140 height 140
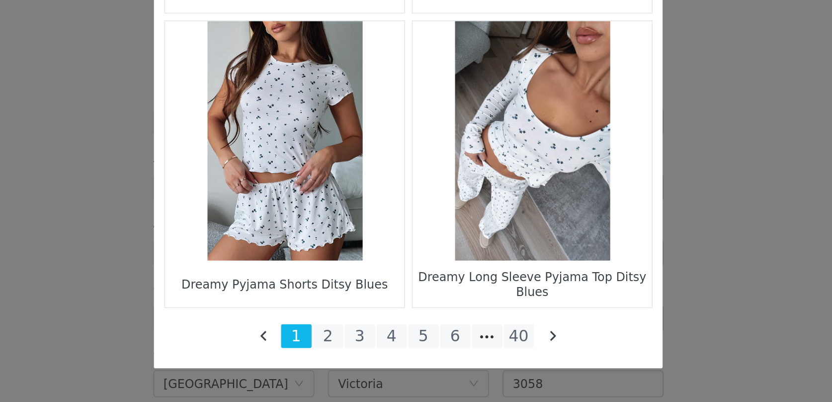
scroll to position [879, 0]
click at [422, 361] on li "5" at bounding box center [425, 363] width 18 height 14
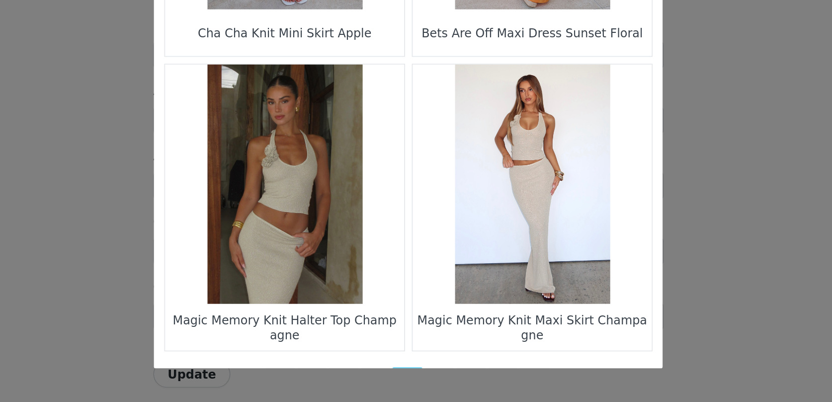
scroll to position [1433, 0]
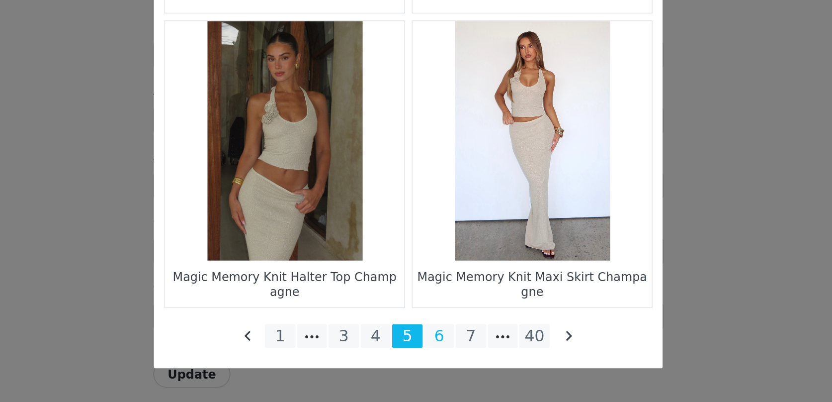
click at [431, 363] on li "6" at bounding box center [434, 363] width 18 height 14
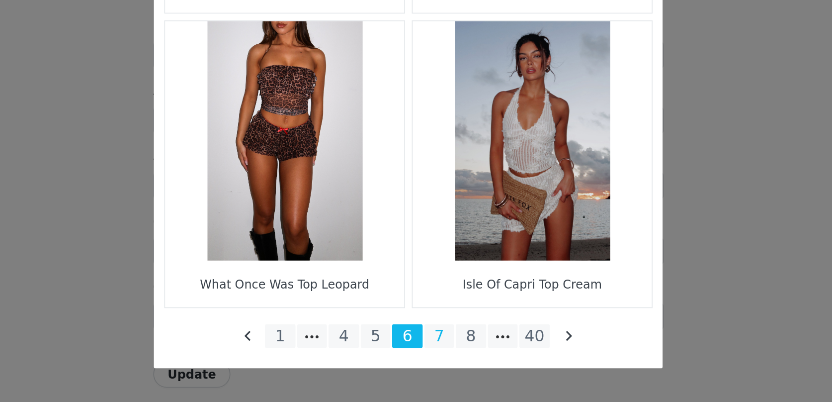
click at [435, 360] on li "7" at bounding box center [434, 363] width 18 height 14
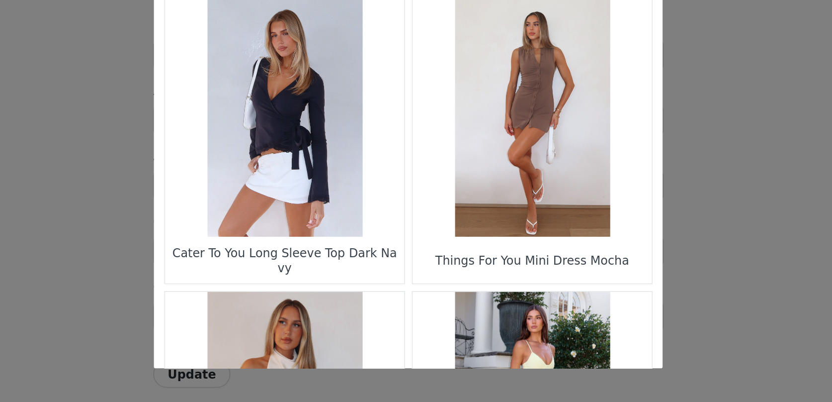
scroll to position [1056, 0]
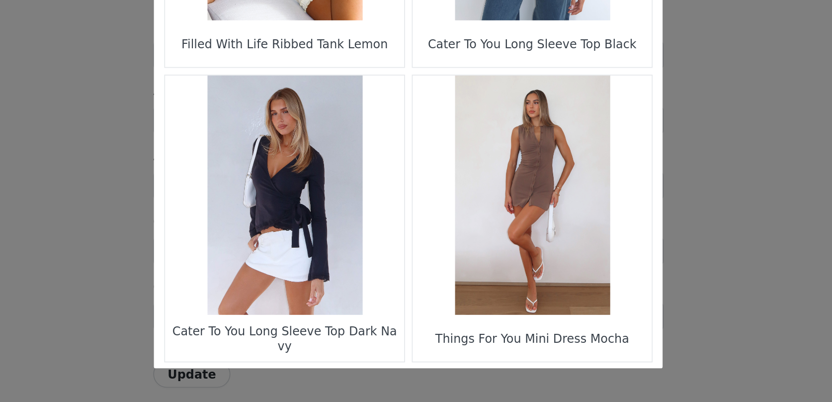
click at [352, 300] on figure "Choose Your Product" at bounding box center [343, 280] width 140 height 140
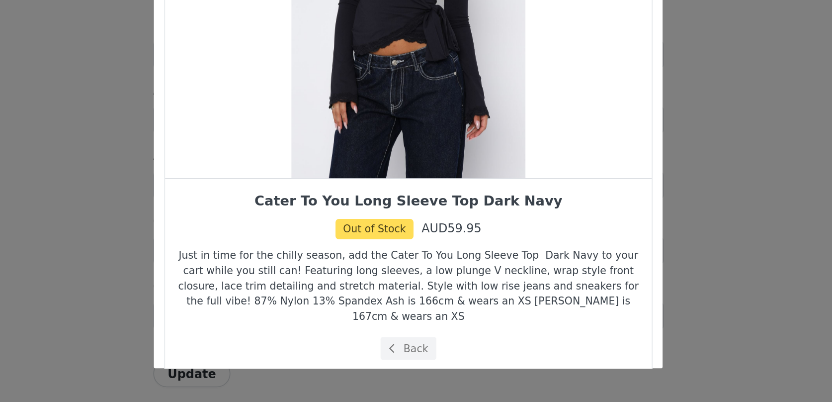
scroll to position [886, 0]
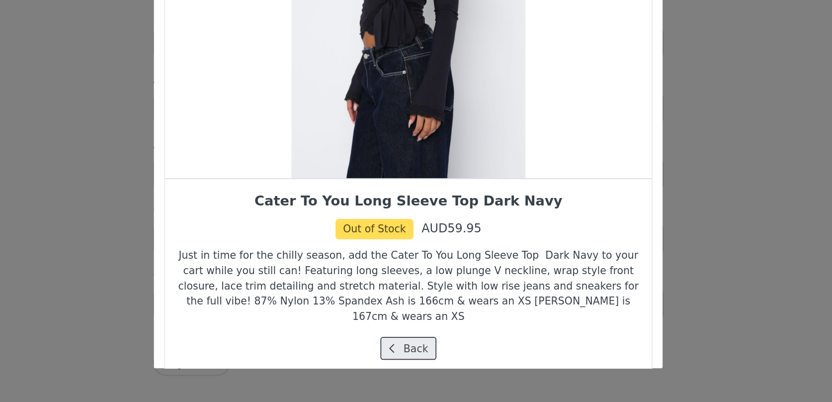
click at [417, 363] on button "Back" at bounding box center [416, 369] width 33 height 13
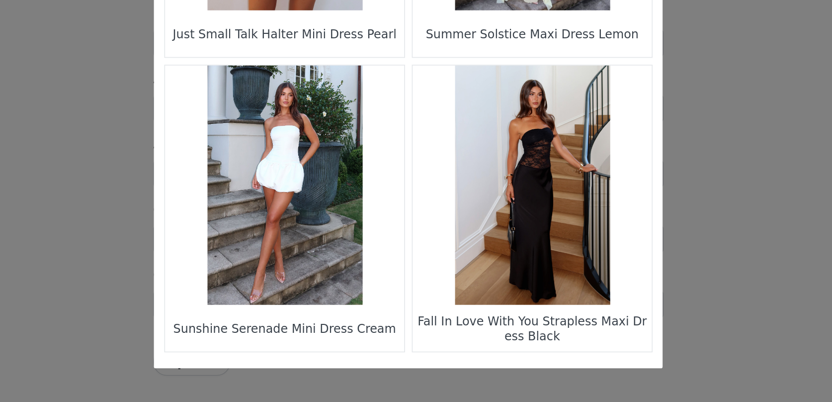
scroll to position [1433, 0]
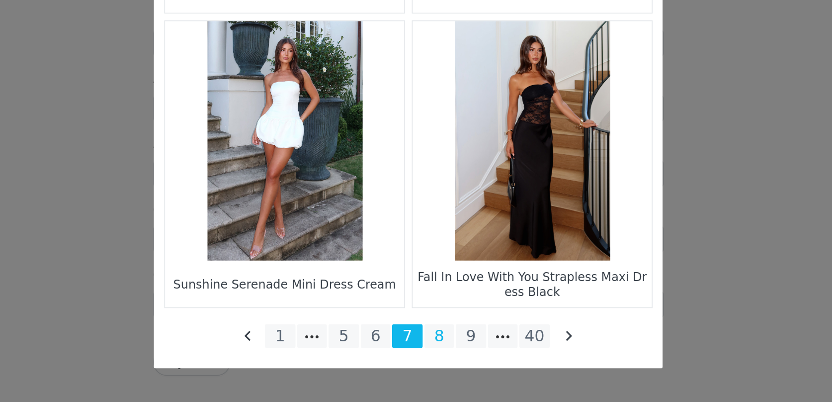
click at [437, 364] on li "8" at bounding box center [434, 363] width 18 height 14
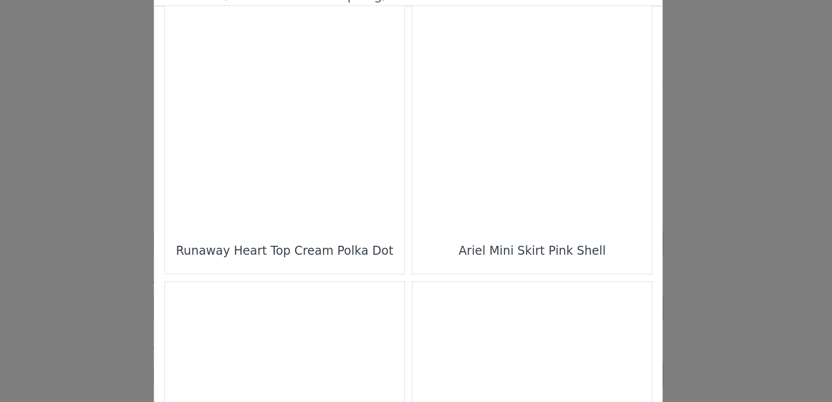
scroll to position [1053, 0]
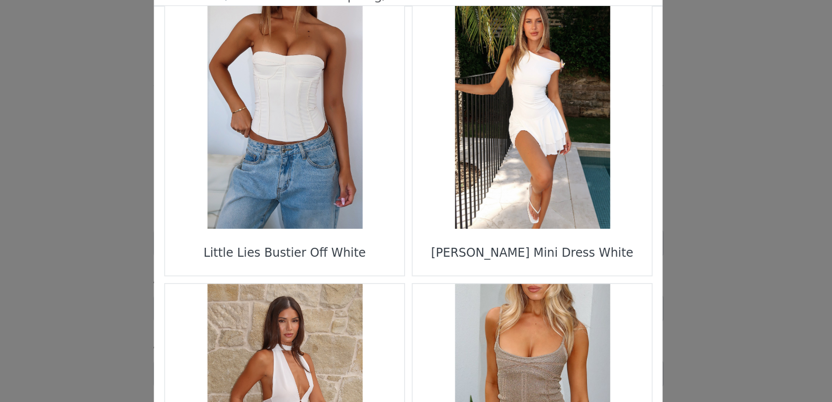
click at [485, 123] on figure "Choose Your Product" at bounding box center [489, 113] width 140 height 140
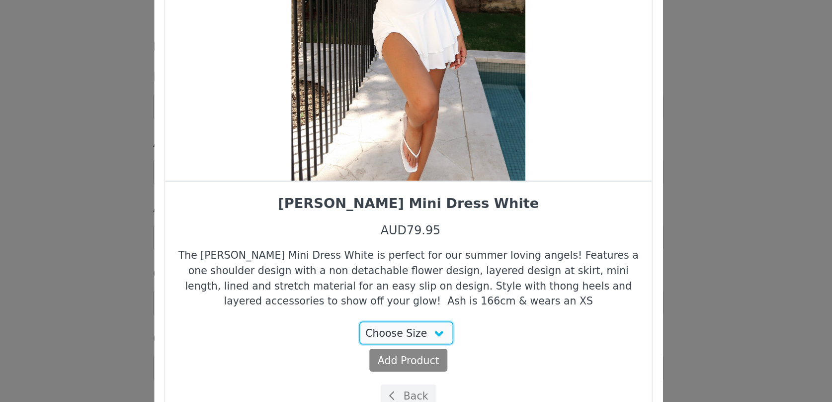
click at [423, 322] on select "Choose Size XXS XS S M L XL" at bounding box center [415, 323] width 56 height 13
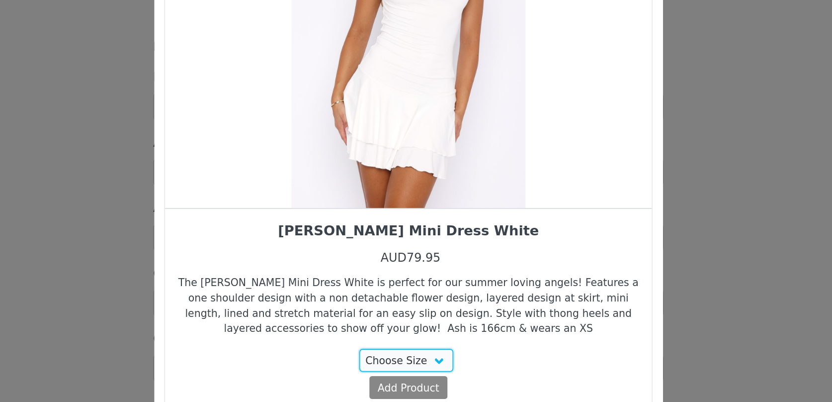
scroll to position [0, 0]
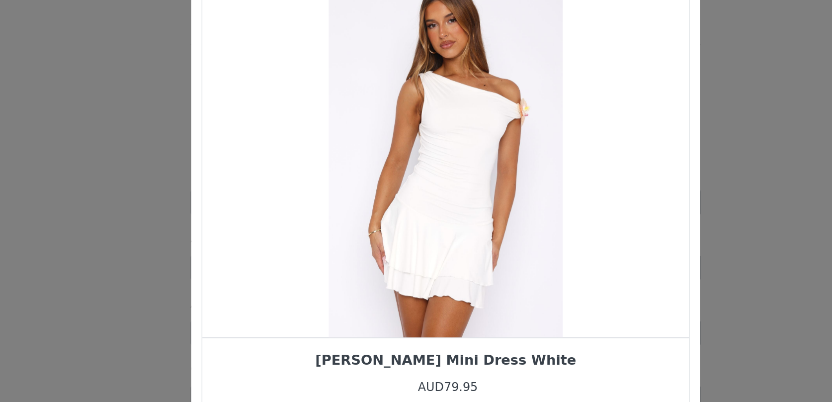
click at [427, 225] on div "Choose Your Product" at bounding box center [415, 164] width 285 height 211
drag, startPoint x: 420, startPoint y: 220, endPoint x: 359, endPoint y: 221, distance: 60.7
click at [362, 220] on div "Choose Your Product" at bounding box center [415, 164] width 285 height 211
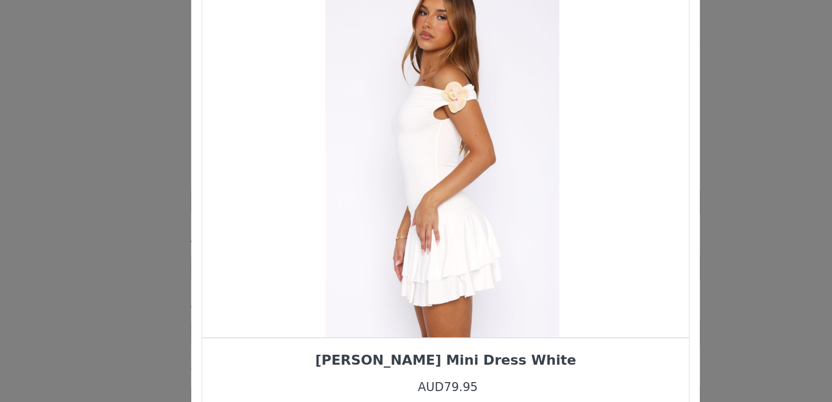
drag, startPoint x: 419, startPoint y: 203, endPoint x: 354, endPoint y: 206, distance: 64.7
click at [360, 205] on div "Choose Your Product" at bounding box center [413, 164] width 285 height 211
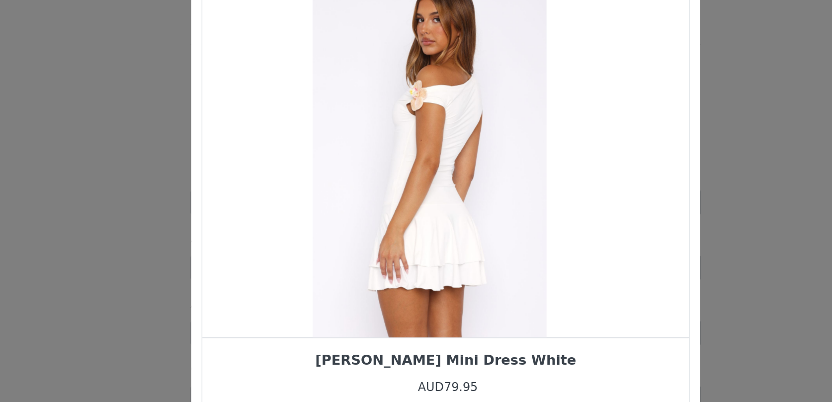
drag, startPoint x: 411, startPoint y: 192, endPoint x: 361, endPoint y: 192, distance: 49.7
click at [367, 192] on div "Choose Your Product" at bounding box center [406, 164] width 285 height 211
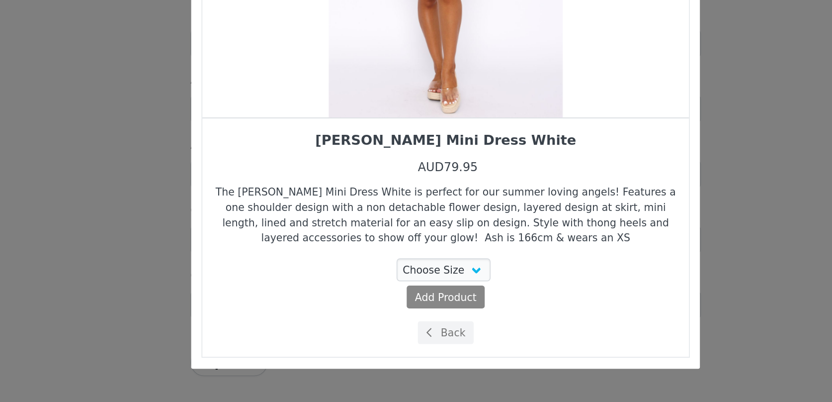
scroll to position [906, 0]
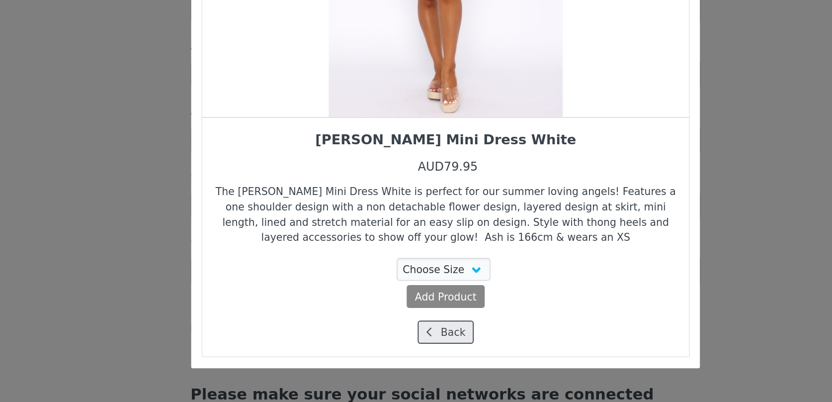
click at [412, 359] on button "Back" at bounding box center [416, 360] width 33 height 13
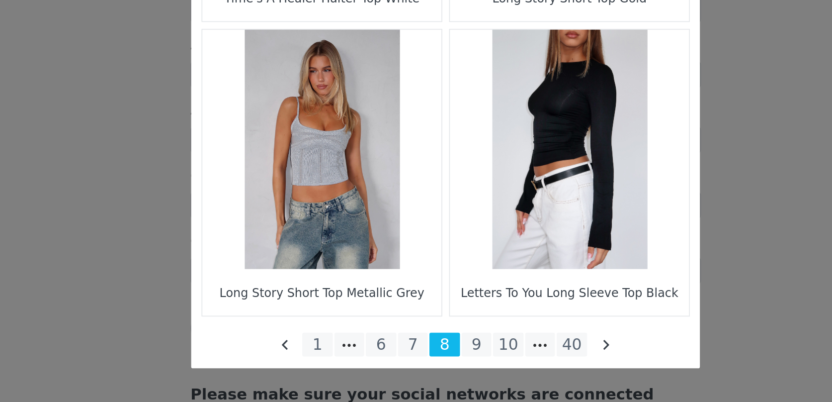
scroll to position [1433, 0]
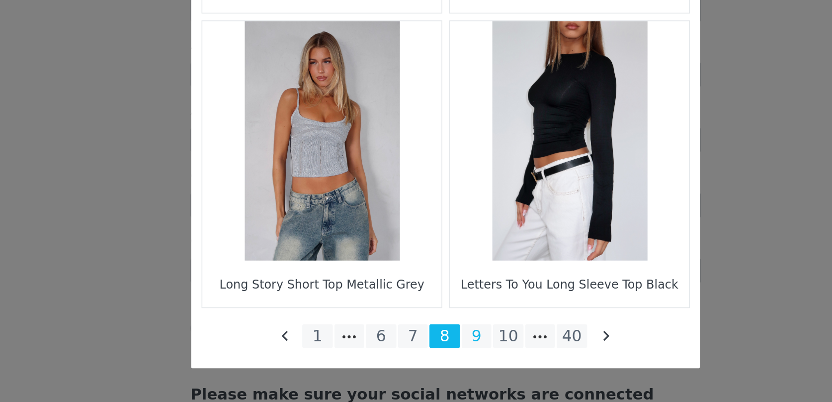
click at [436, 369] on li "9" at bounding box center [434, 363] width 18 height 14
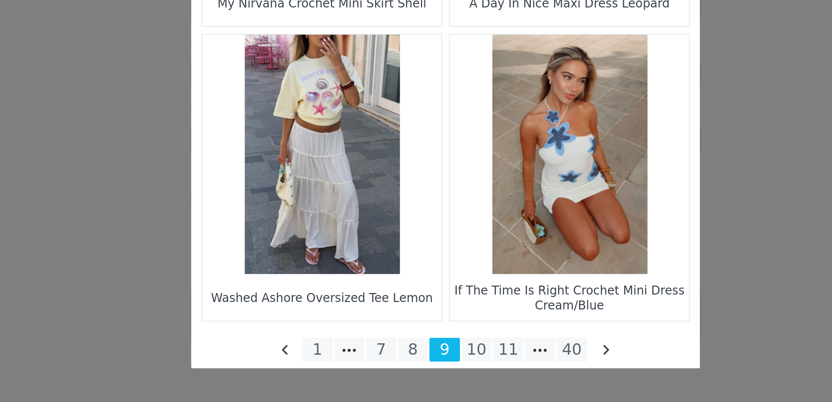
scroll to position [1425, 0]
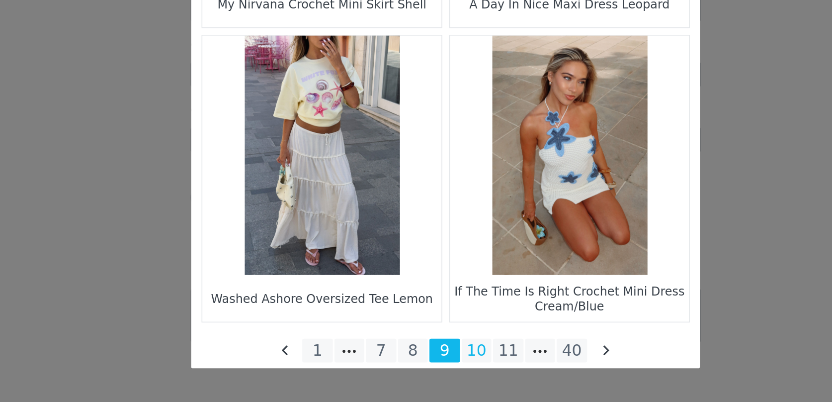
click at [441, 369] on li "10" at bounding box center [434, 371] width 18 height 14
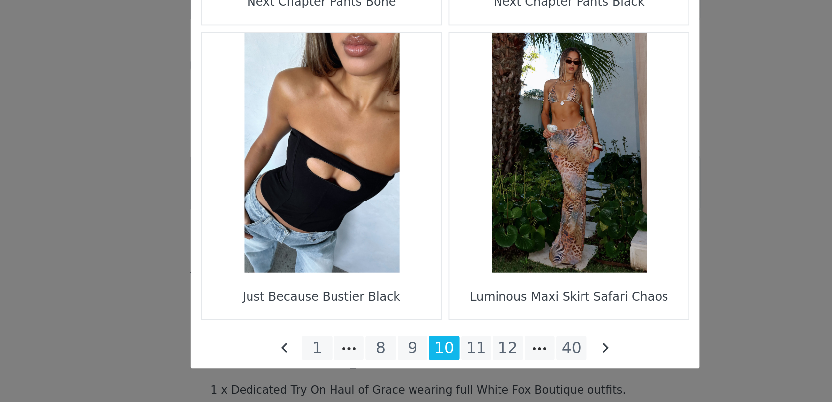
scroll to position [1433, 0]
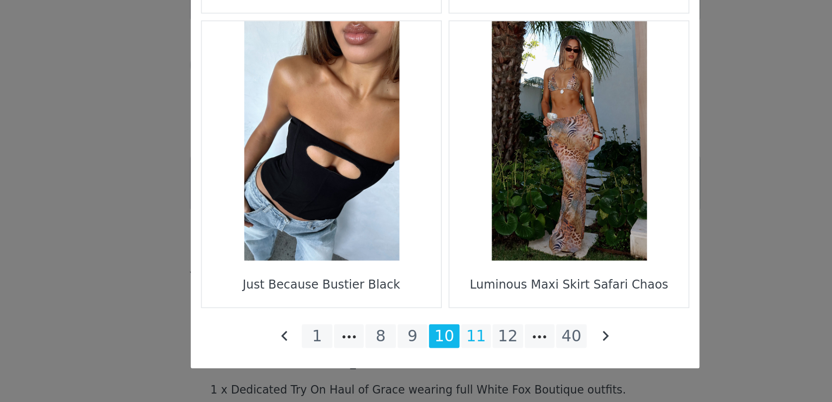
click at [434, 364] on li "11" at bounding box center [434, 363] width 18 height 14
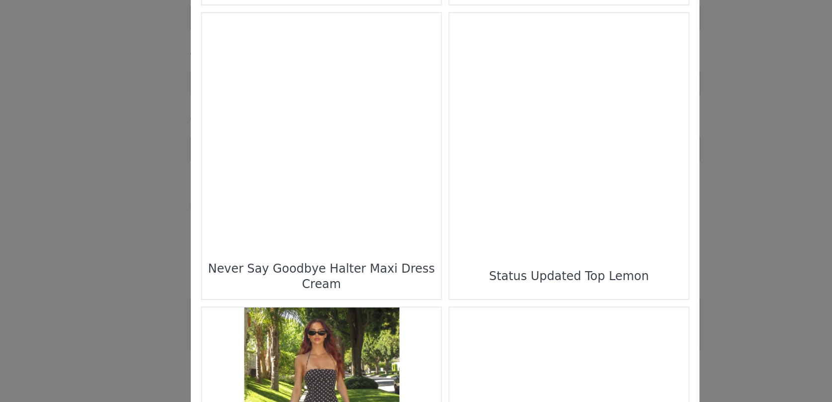
scroll to position [146, 0]
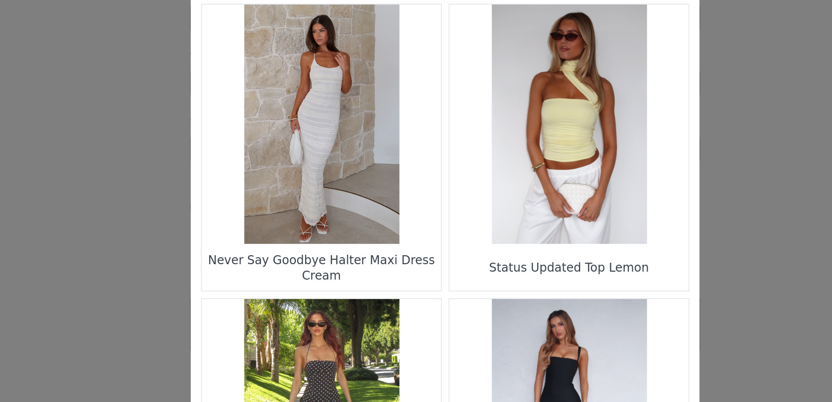
click at [349, 188] on figure "Choose Your Product" at bounding box center [343, 156] width 140 height 140
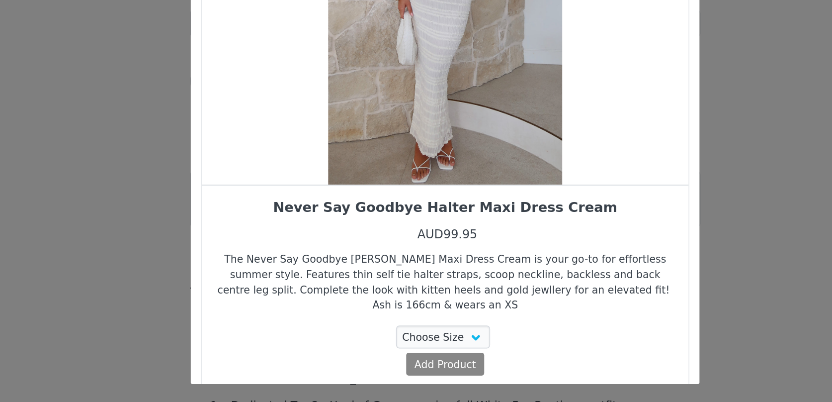
scroll to position [0, 0]
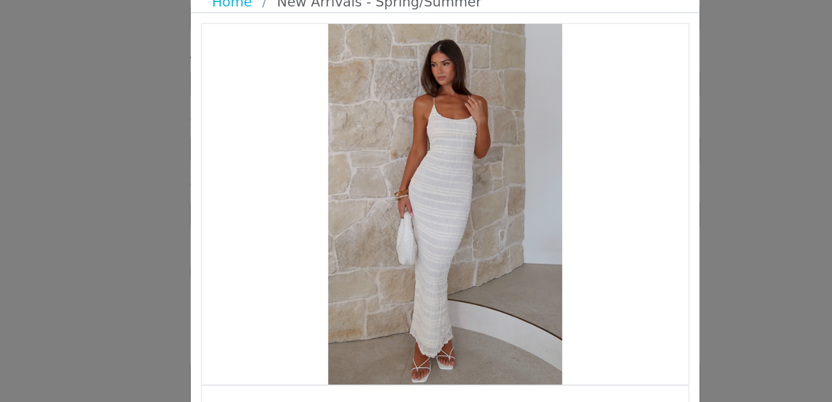
drag, startPoint x: 436, startPoint y: 172, endPoint x: 381, endPoint y: 172, distance: 55.7
click at [384, 172] on div "Choose Your Product" at bounding box center [415, 164] width 285 height 211
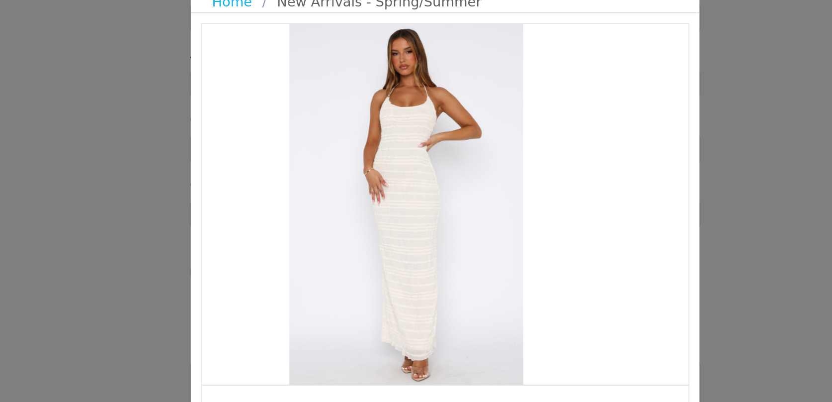
drag, startPoint x: 425, startPoint y: 180, endPoint x: 372, endPoint y: 180, distance: 52.7
click at [377, 180] on div "Choose Your Product" at bounding box center [393, 164] width 285 height 211
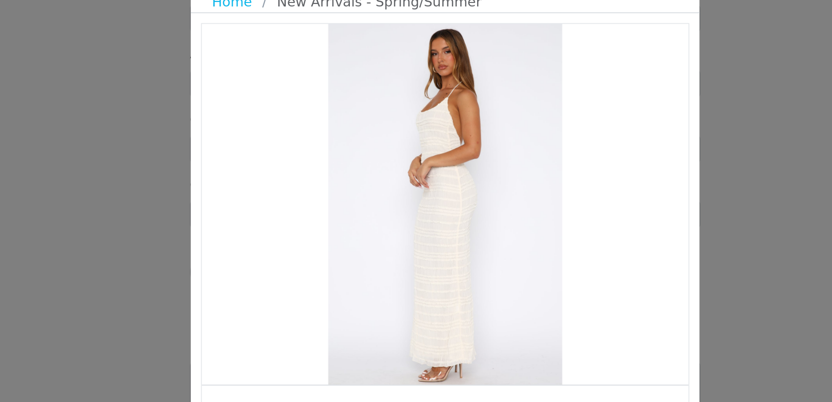
drag, startPoint x: 428, startPoint y: 183, endPoint x: 372, endPoint y: 190, distance: 56.6
click at [381, 186] on div "Choose Your Product" at bounding box center [415, 164] width 285 height 211
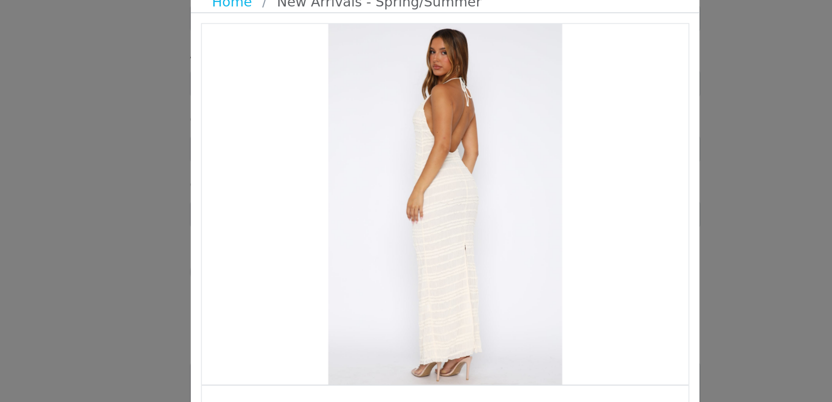
drag, startPoint x: 425, startPoint y: 183, endPoint x: 372, endPoint y: 183, distance: 52.7
click at [375, 183] on div "Choose Your Product" at bounding box center [415, 164] width 285 height 211
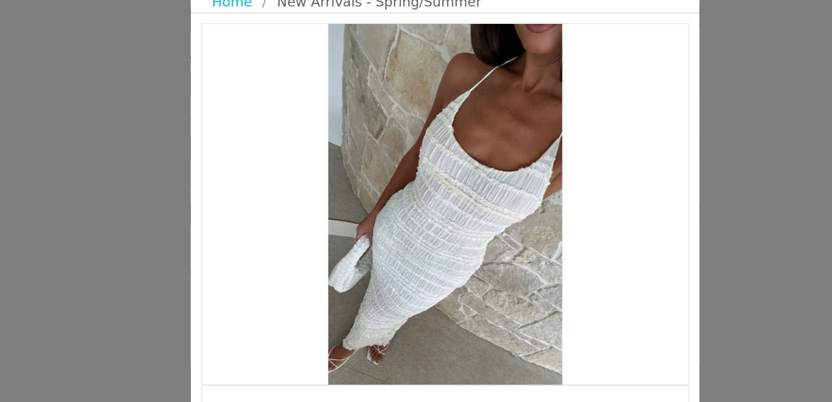
drag, startPoint x: 437, startPoint y: 176, endPoint x: 381, endPoint y: 176, distance: 55.7
click at [387, 176] on div "Choose Your Product" at bounding box center [415, 164] width 285 height 211
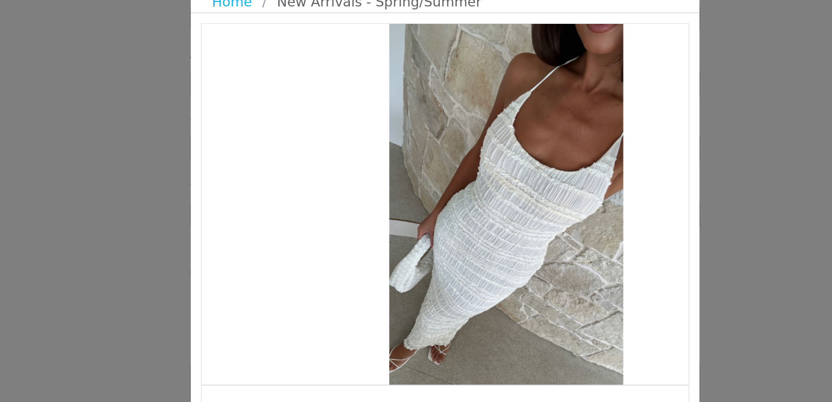
drag, startPoint x: 381, startPoint y: 176, endPoint x: 471, endPoint y: 167, distance: 90.5
click at [466, 167] on div "Choose Your Product" at bounding box center [451, 164] width 285 height 211
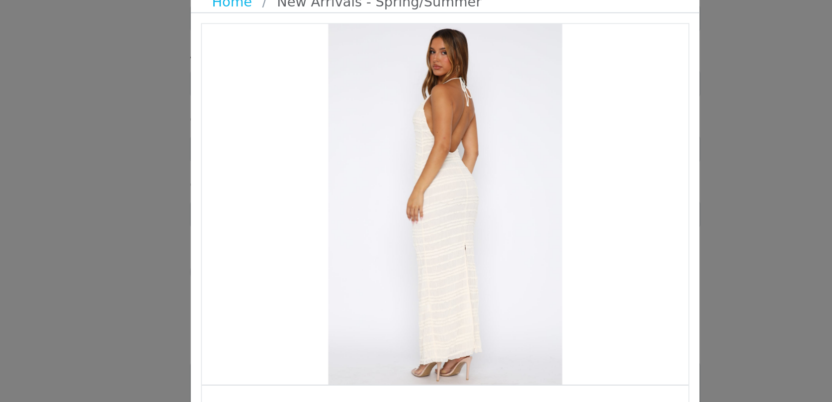
drag, startPoint x: 420, startPoint y: 177, endPoint x: 491, endPoint y: 173, distance: 71.2
click at [490, 173] on div "Choose Your Product" at bounding box center [415, 164] width 285 height 211
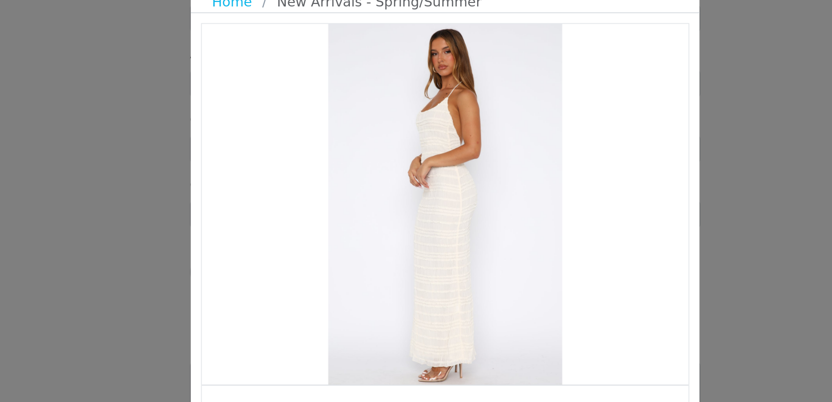
drag, startPoint x: 429, startPoint y: 161, endPoint x: 524, endPoint y: 157, distance: 95.5
click at [514, 157] on div "Choose Your Product" at bounding box center [415, 164] width 285 height 211
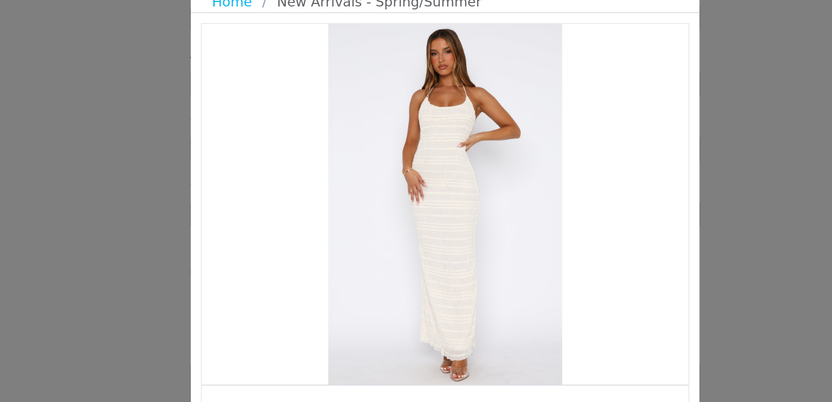
drag, startPoint x: 418, startPoint y: 168, endPoint x: 497, endPoint y: 168, distance: 79.0
click at [495, 168] on div "Choose Your Product" at bounding box center [415, 164] width 285 height 211
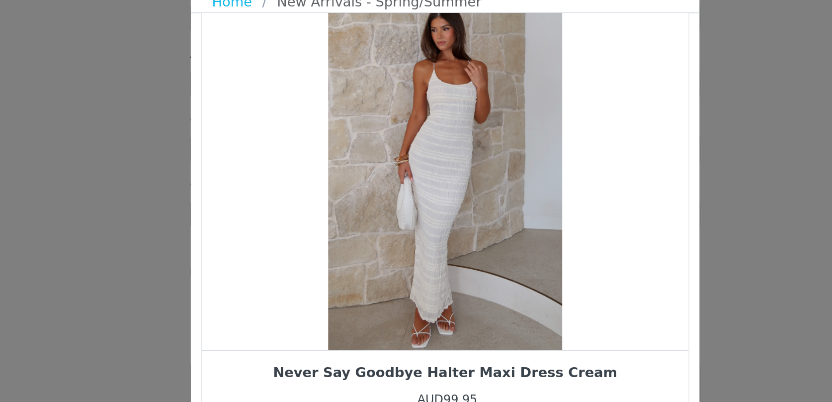
scroll to position [27, 0]
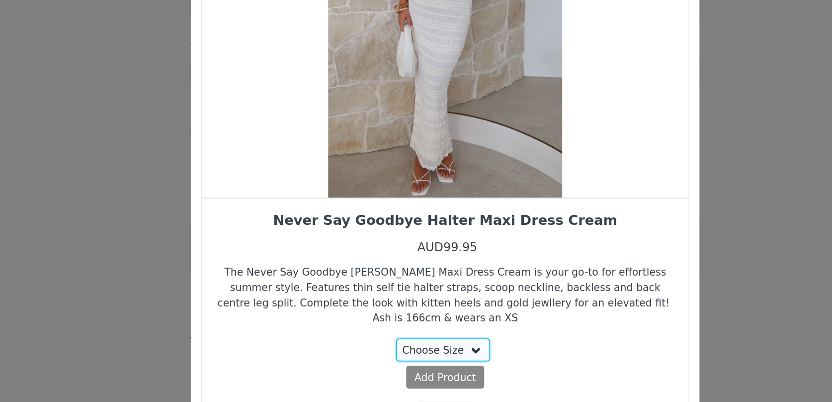
click at [418, 326] on select "Choose Size XXS XS S M L XL" at bounding box center [415, 332] width 56 height 13
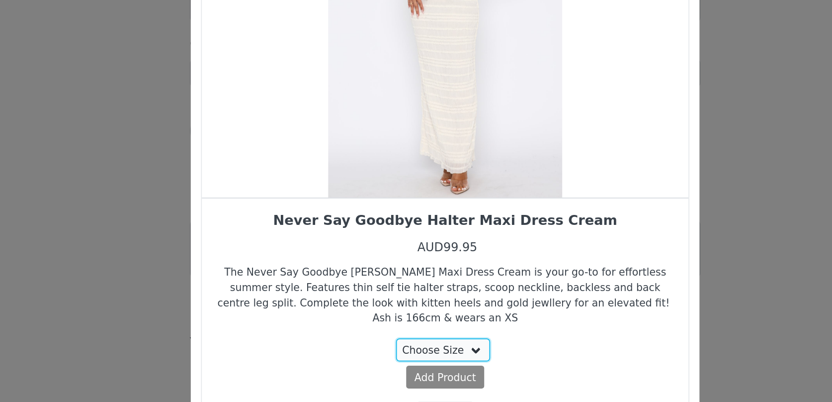
select select "26722070"
click at [388, 326] on select "Choose Size XXS XS S M L XL" at bounding box center [415, 332] width 56 height 13
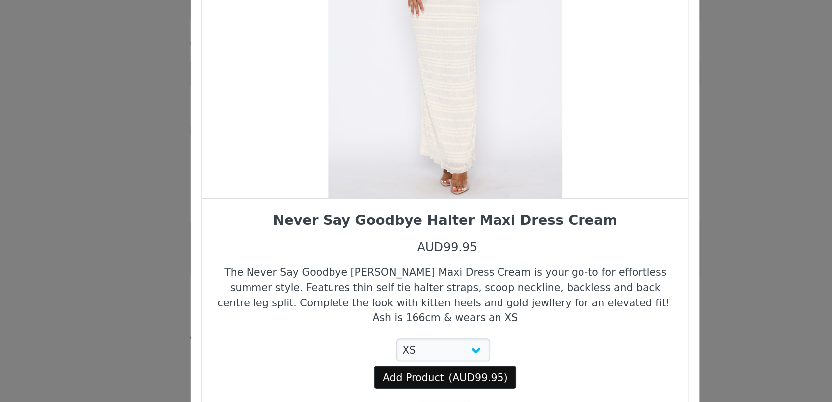
click at [416, 342] on button "Add Product ( AUD99.95 )" at bounding box center [416, 348] width 84 height 13
select select "26722070"
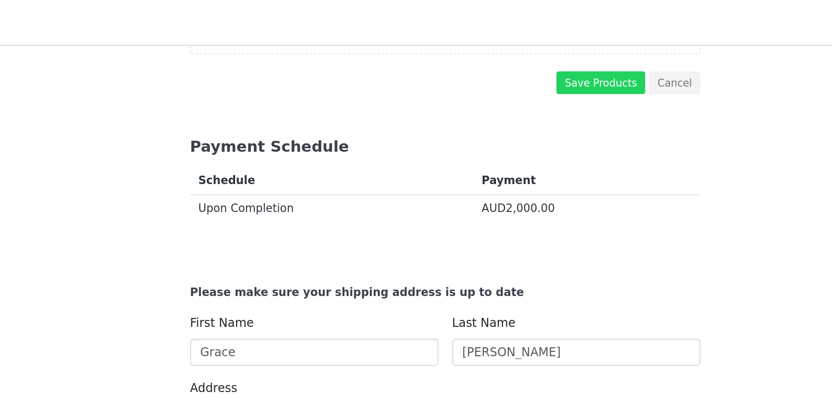
scroll to position [842, 0]
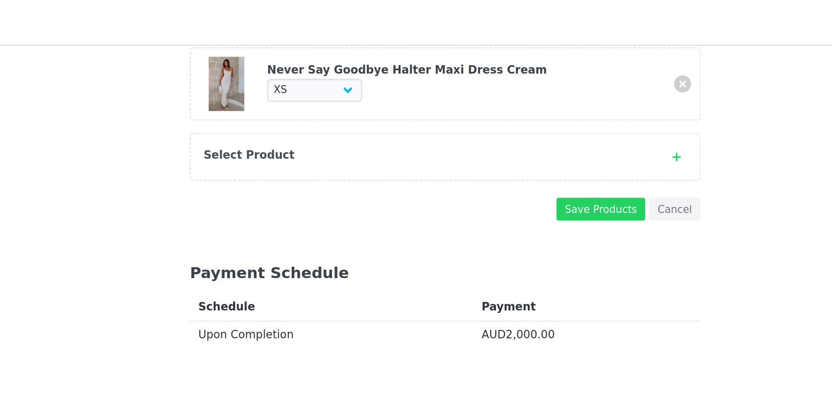
click at [404, 91] on div "Select Product" at bounding box center [405, 91] width 263 height 10
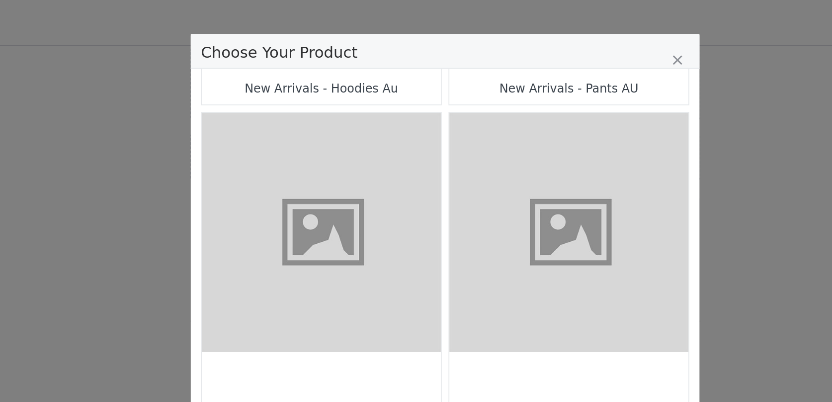
scroll to position [306, 0]
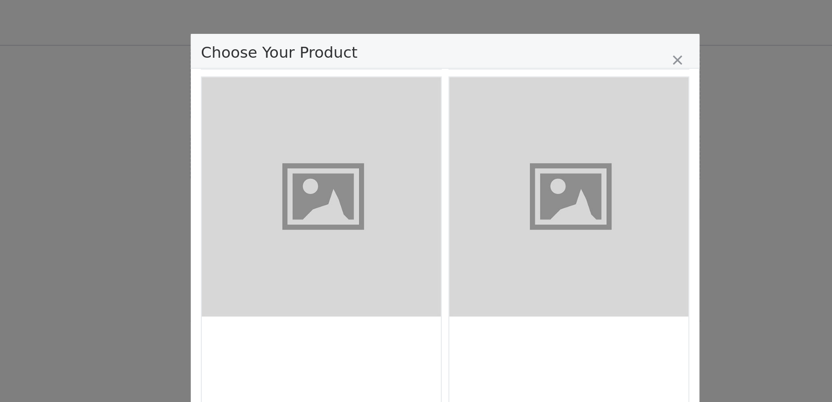
click at [449, 149] on figure "Choose Your Product" at bounding box center [489, 115] width 140 height 140
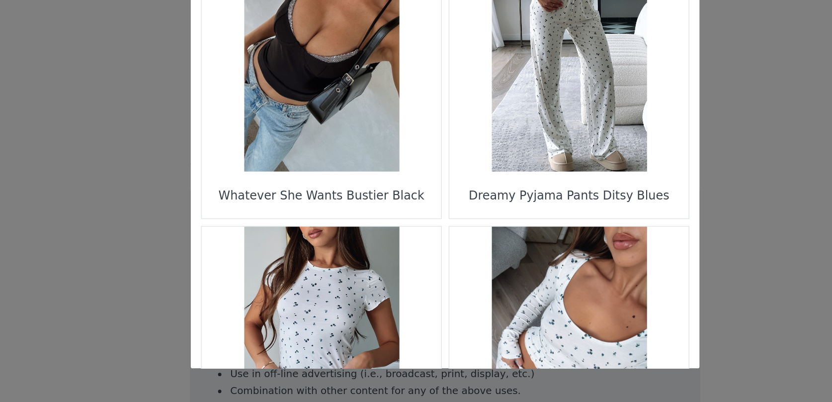
scroll to position [1433, 0]
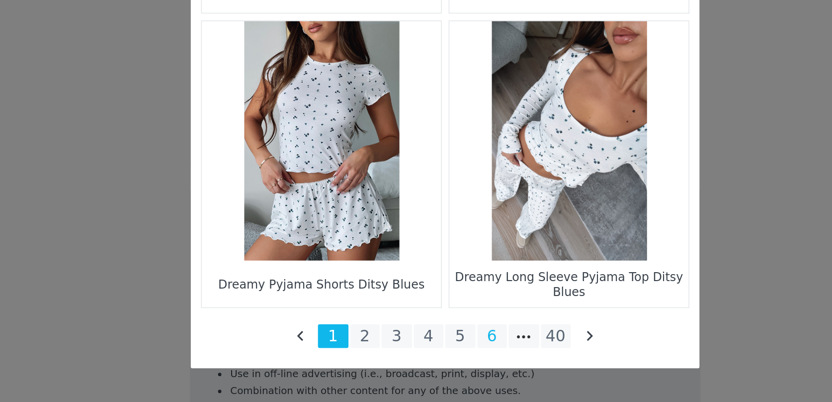
click at [446, 367] on li "6" at bounding box center [444, 363] width 18 height 14
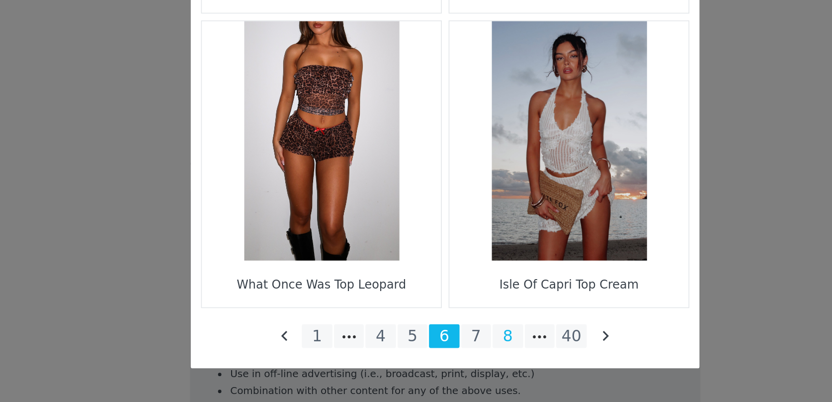
click at [453, 361] on li "8" at bounding box center [453, 363] width 18 height 14
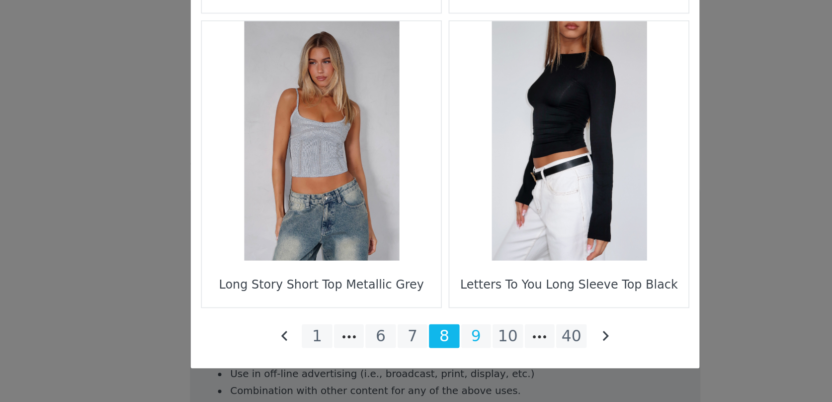
click at [436, 362] on li "9" at bounding box center [434, 363] width 18 height 14
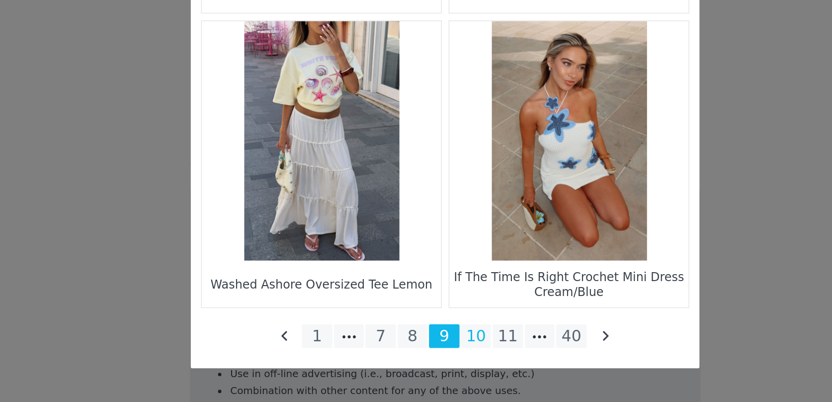
click at [438, 359] on li "10" at bounding box center [434, 363] width 18 height 14
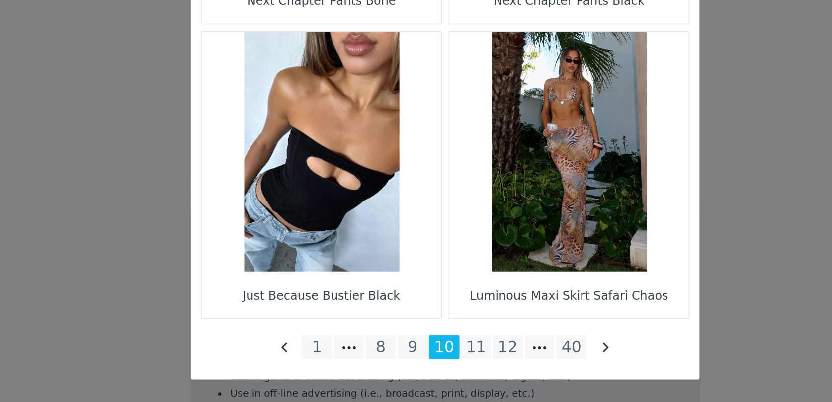
scroll to position [1609, 0]
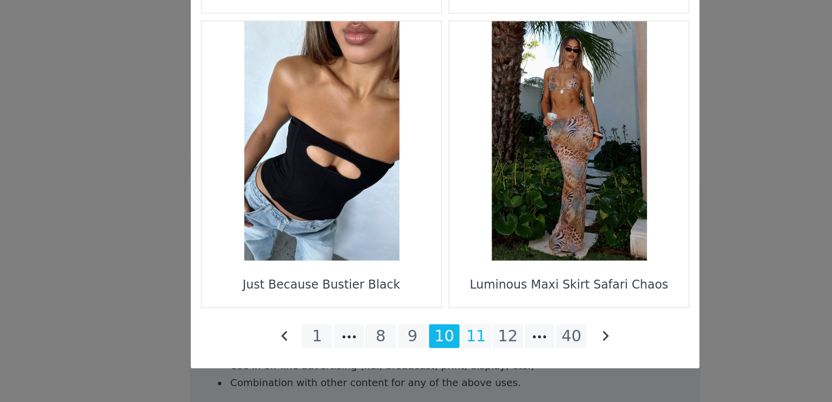
click at [436, 365] on li "11" at bounding box center [434, 363] width 18 height 14
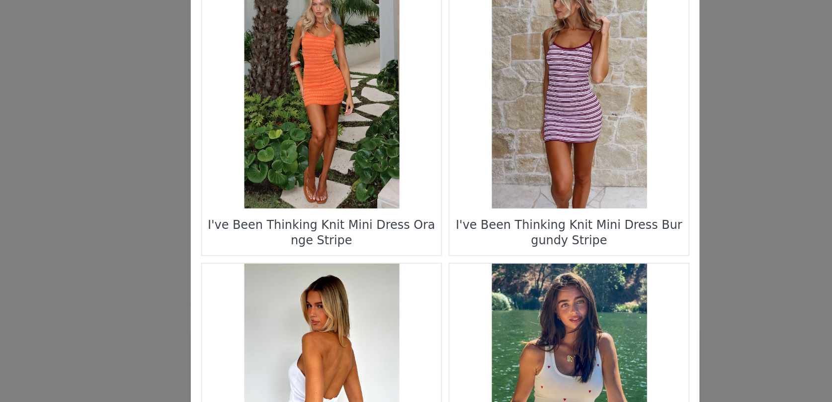
scroll to position [869, 0]
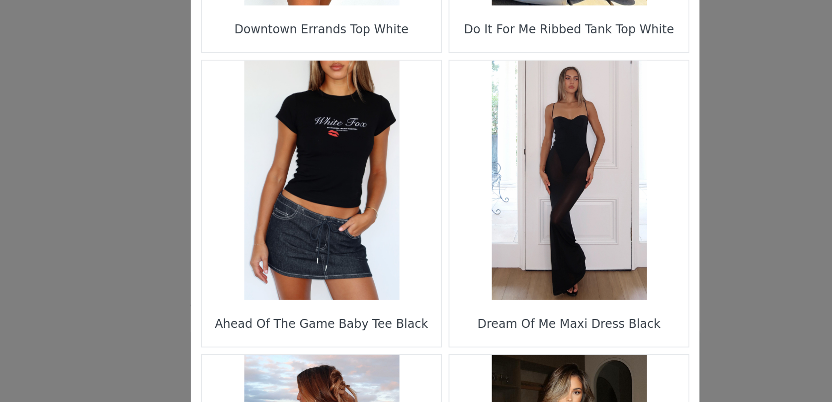
click at [357, 208] on figure "Choose Your Product" at bounding box center [343, 184] width 140 height 140
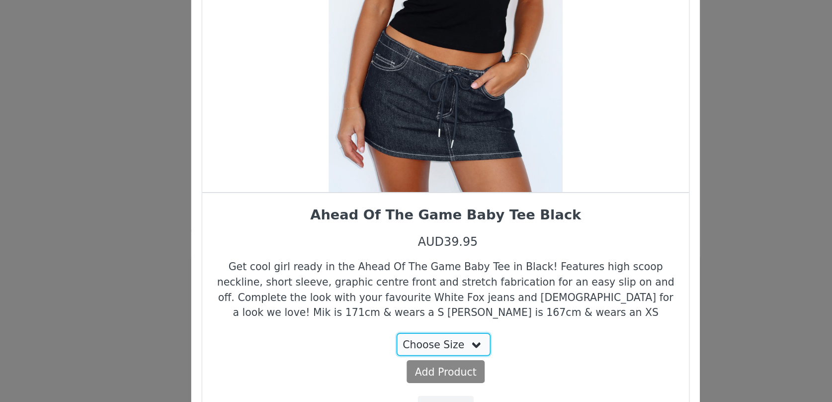
click at [400, 326] on select "Choose Size XS S M" at bounding box center [415, 323] width 56 height 13
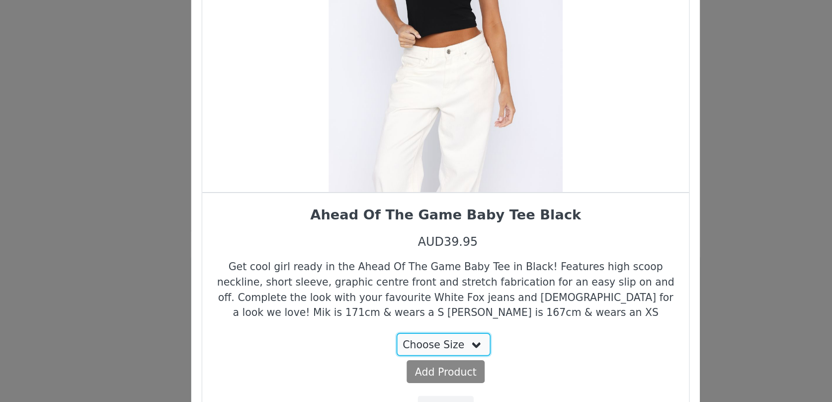
select select "27335304"
click at [388, 317] on select "Choose Size XS S M" at bounding box center [415, 323] width 56 height 13
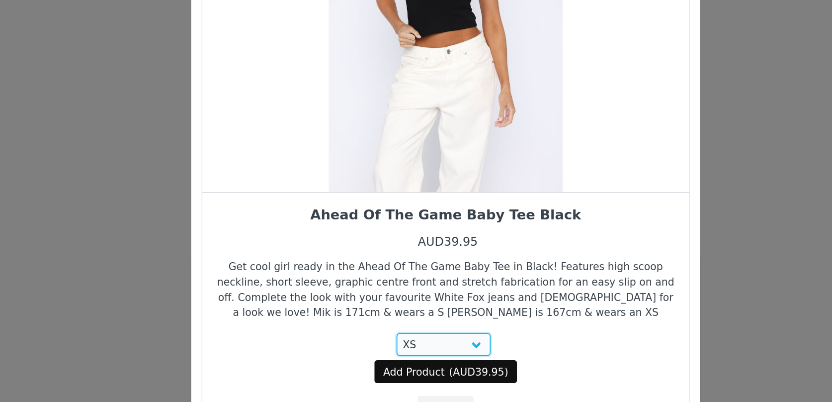
scroll to position [0, 0]
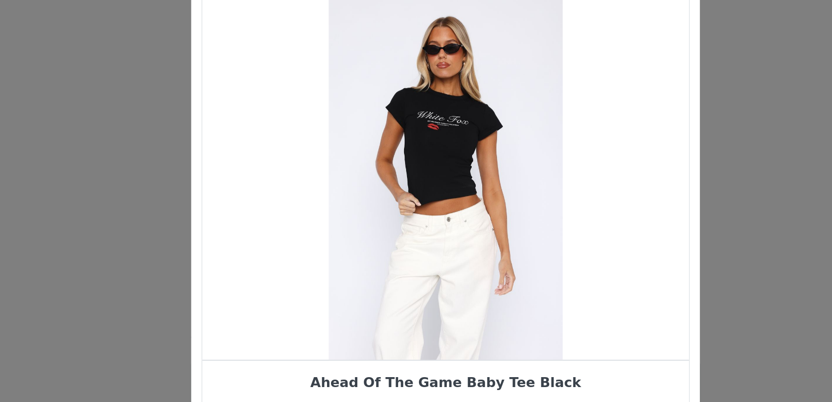
drag, startPoint x: 425, startPoint y: 179, endPoint x: 373, endPoint y: 174, distance: 51.9
click at [379, 175] on div "Choose Your Product" at bounding box center [415, 164] width 285 height 211
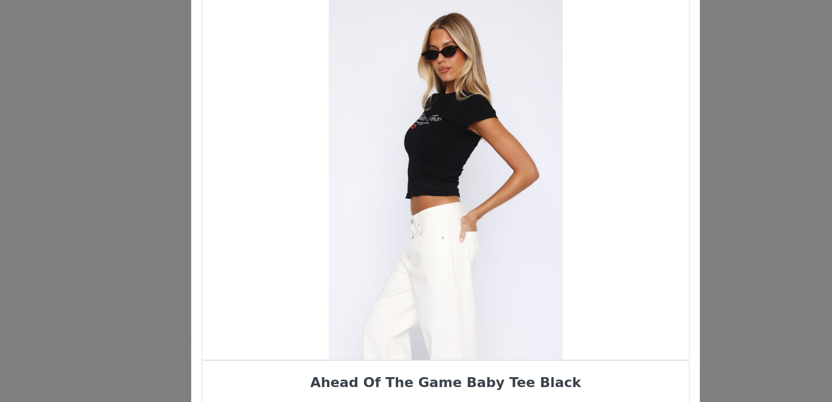
scroll to position [36, 0]
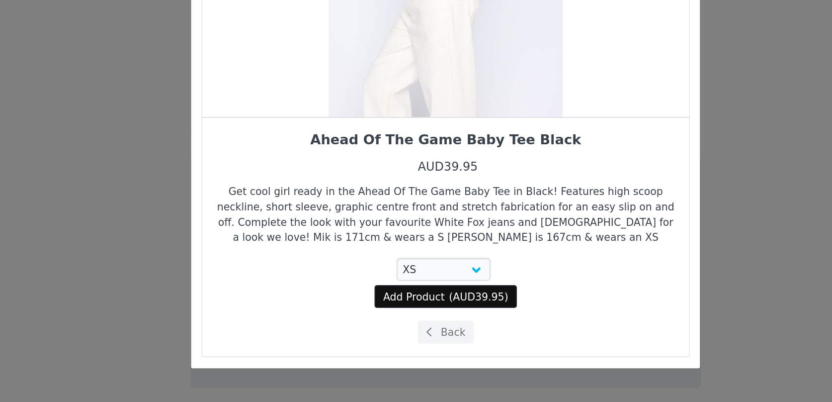
click at [411, 343] on span "Add Product" at bounding box center [397, 340] width 36 height 9
select select "27335304"
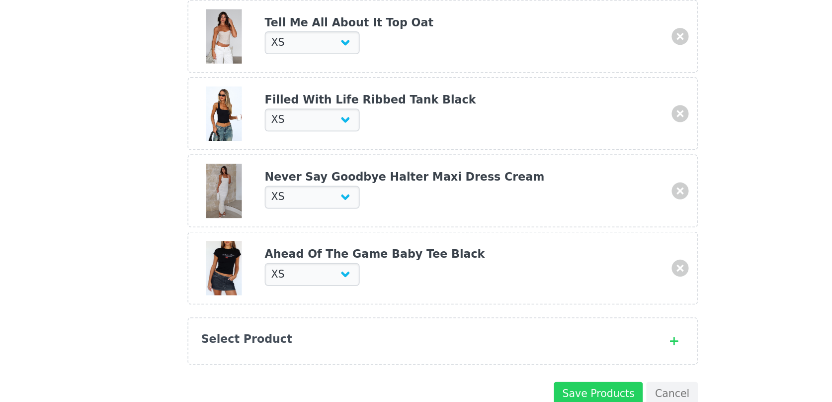
scroll to position [614, 0]
click at [288, 362] on strong "Select Product" at bounding box center [300, 363] width 53 height 7
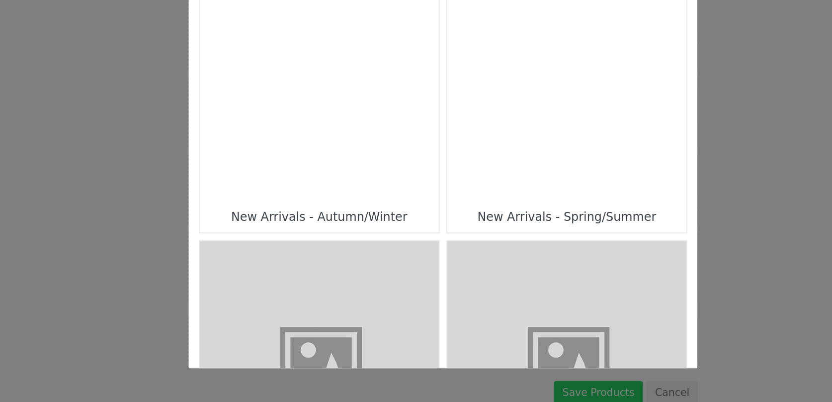
scroll to position [351, 0]
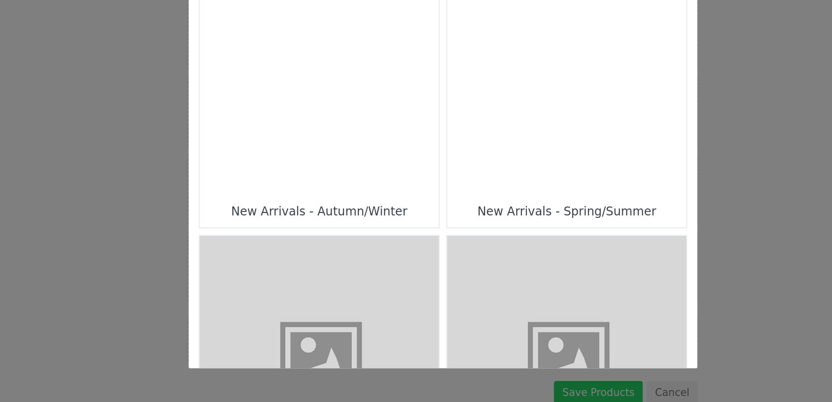
click at [437, 243] on div "Choose Your Product" at bounding box center [489, 210] width 140 height 140
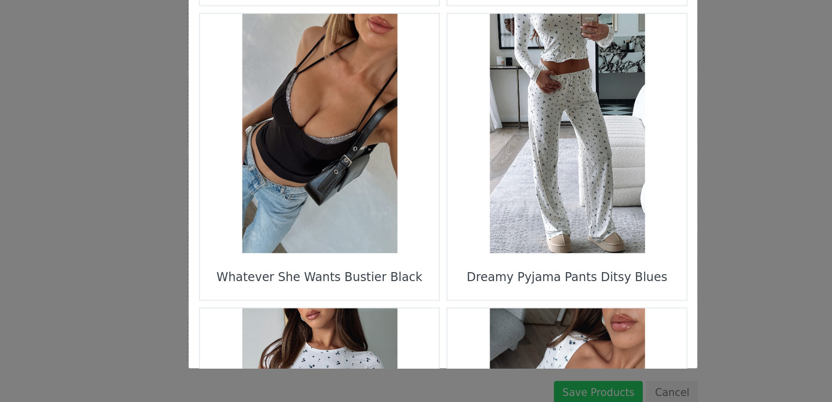
scroll to position [1433, 0]
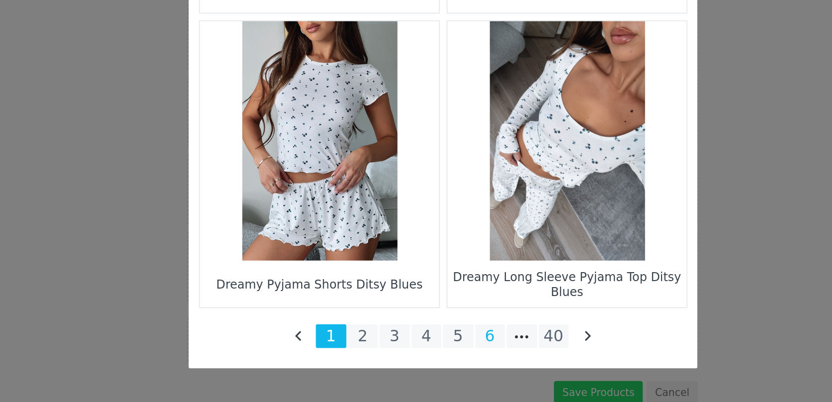
click at [442, 367] on li "6" at bounding box center [444, 363] width 18 height 14
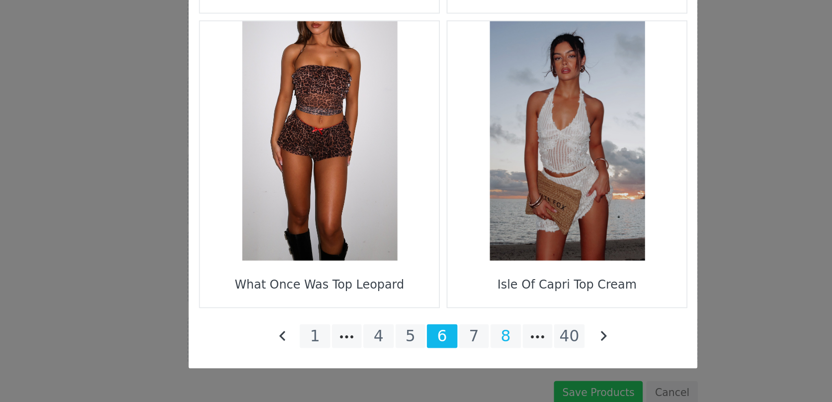
click at [452, 365] on li "8" at bounding box center [453, 363] width 18 height 14
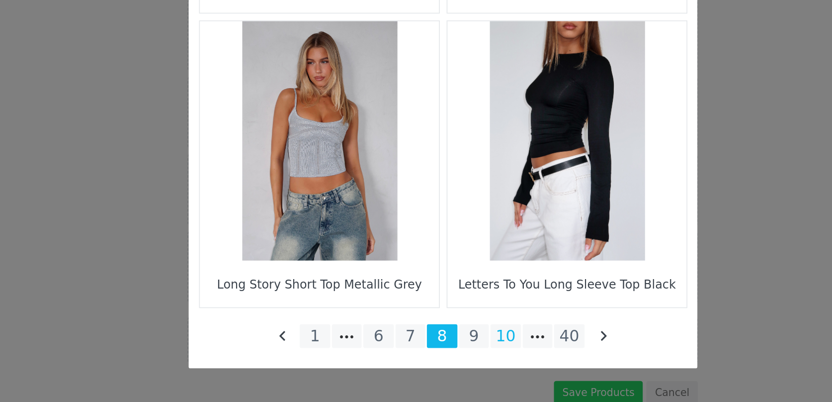
click at [455, 363] on li "10" at bounding box center [453, 363] width 18 height 14
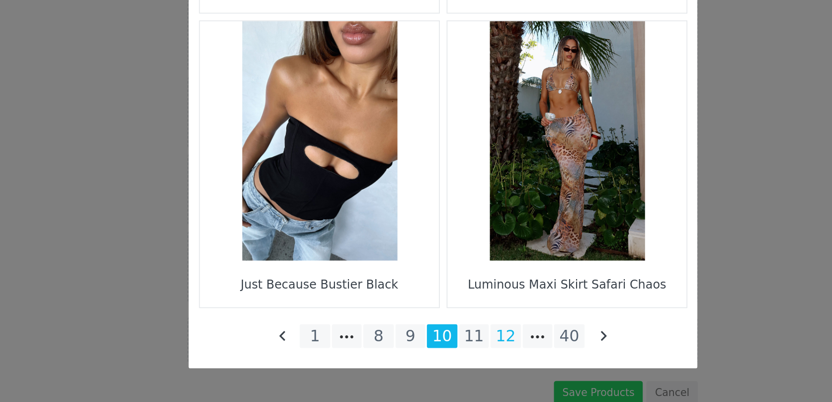
click at [450, 361] on li "12" at bounding box center [453, 363] width 18 height 14
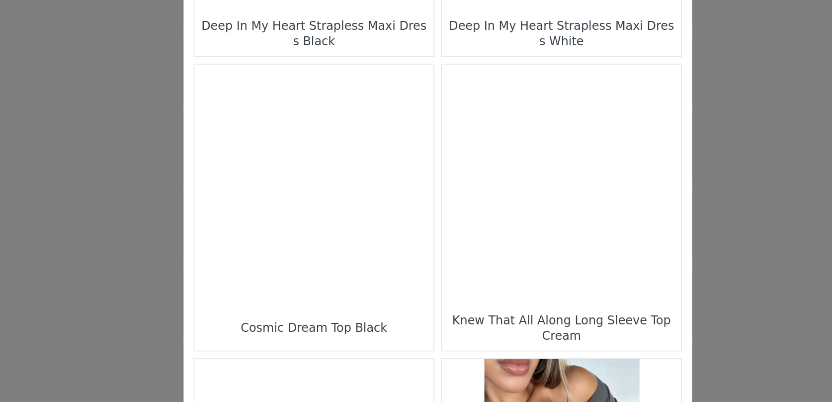
scroll to position [1005, 0]
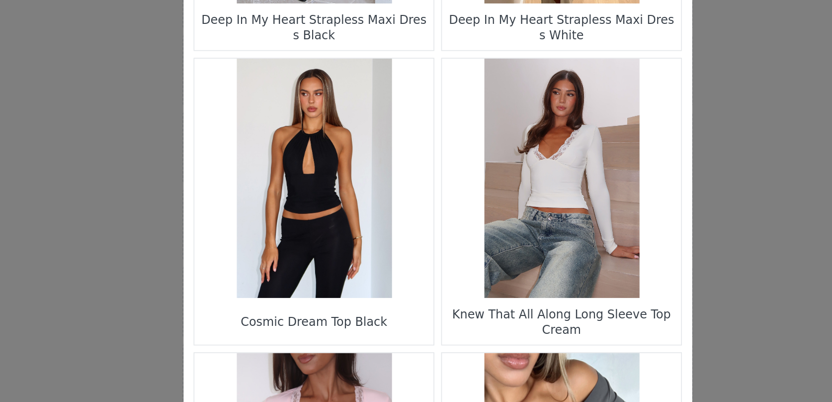
click at [481, 179] on figure "Choose Your Product" at bounding box center [489, 159] width 140 height 140
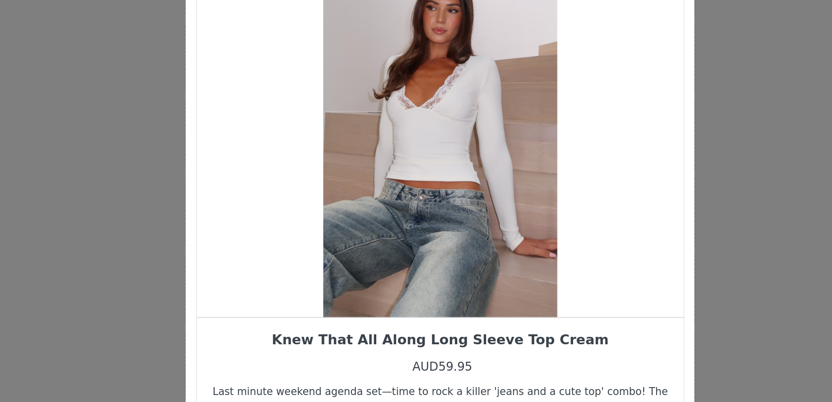
scroll to position [11, 0]
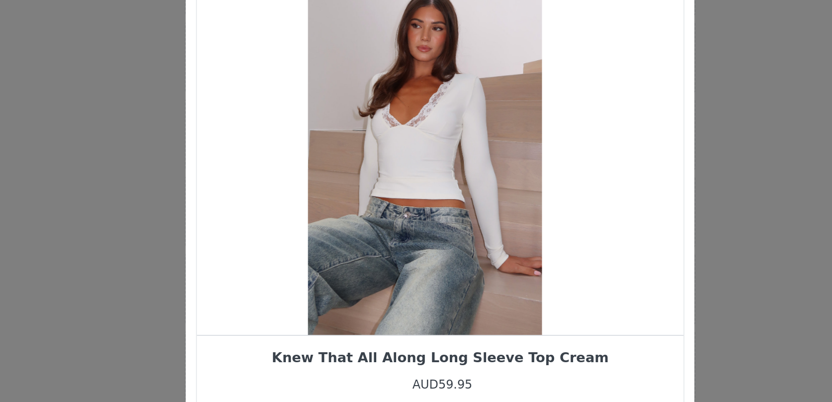
drag, startPoint x: 432, startPoint y: 170, endPoint x: 381, endPoint y: 170, distance: 51.2
click at [383, 170] on div "Choose Your Product" at bounding box center [406, 153] width 285 height 211
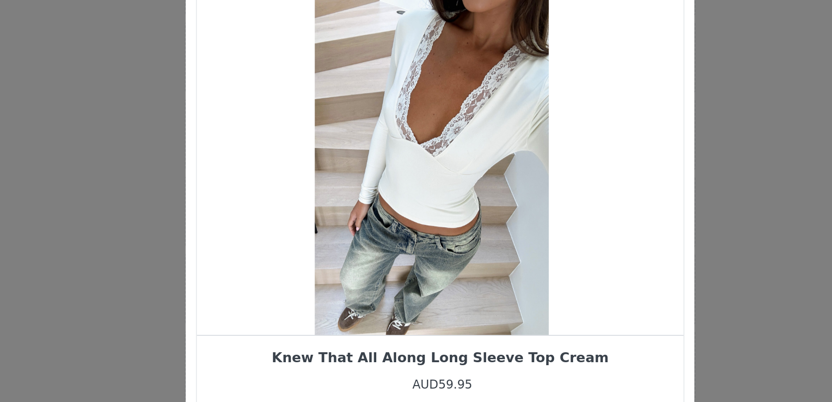
drag, startPoint x: 418, startPoint y: 175, endPoint x: 354, endPoint y: 176, distance: 63.1
click at [357, 175] on div "Choose Your Product" at bounding box center [410, 153] width 285 height 211
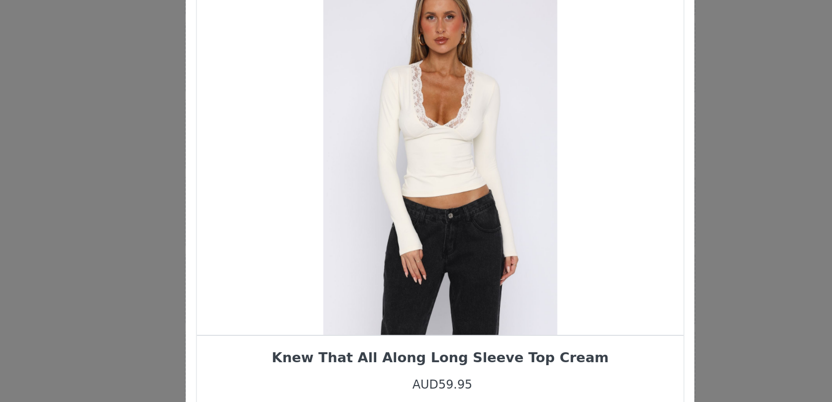
drag, startPoint x: 408, startPoint y: 183, endPoint x: 368, endPoint y: 186, distance: 39.4
click at [393, 183] on div "Choose Your Product" at bounding box center [415, 153] width 285 height 211
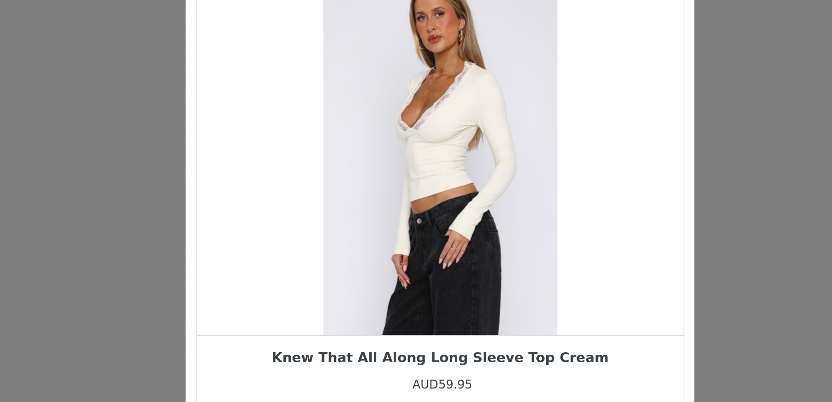
drag, startPoint x: 413, startPoint y: 189, endPoint x: 362, endPoint y: 189, distance: 51.2
click at [365, 189] on div "Choose Your Product" at bounding box center [415, 153] width 285 height 211
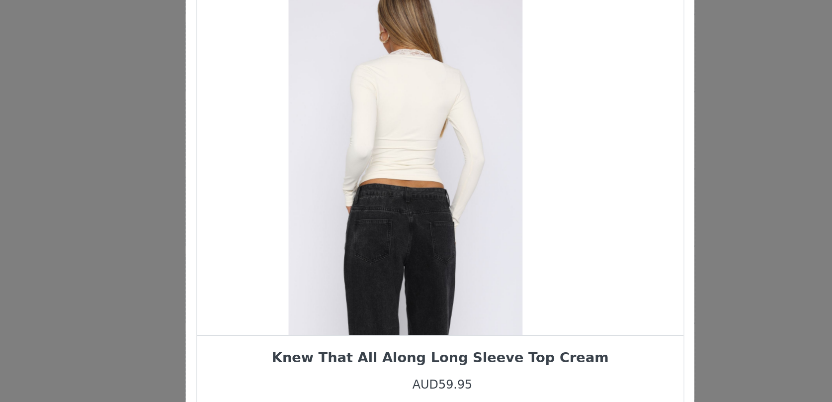
drag, startPoint x: 401, startPoint y: 192, endPoint x: 341, endPoint y: 190, distance: 59.7
click at [344, 191] on div "Choose Your Product" at bounding box center [395, 153] width 285 height 211
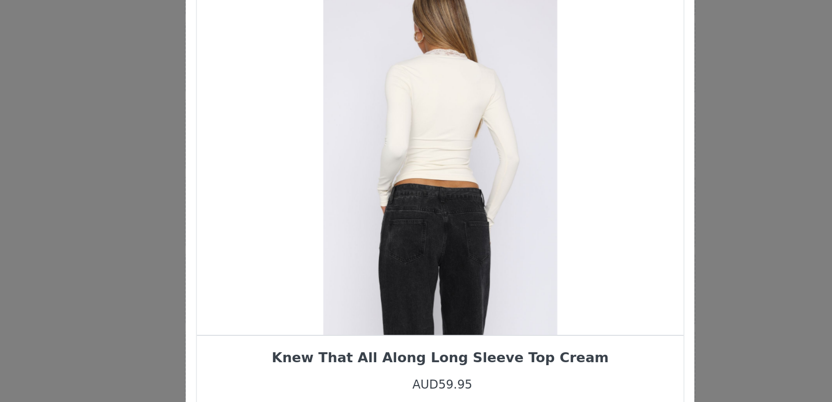
drag, startPoint x: 372, startPoint y: 187, endPoint x: 424, endPoint y: 187, distance: 51.2
click at [424, 187] on div "Choose Your Product" at bounding box center [415, 153] width 285 height 211
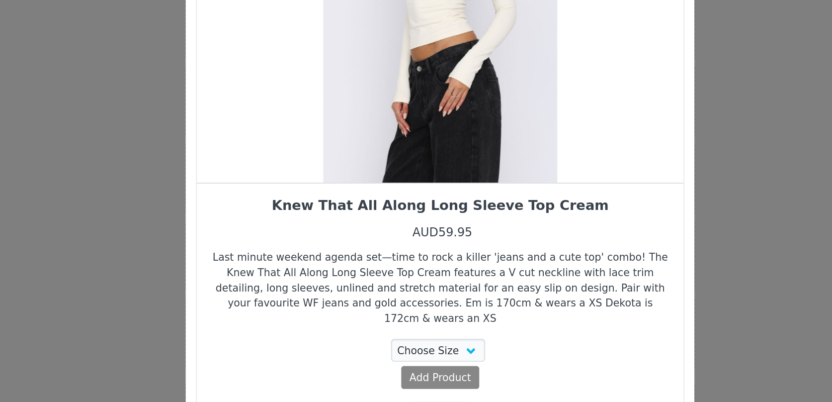
scroll to position [0, 0]
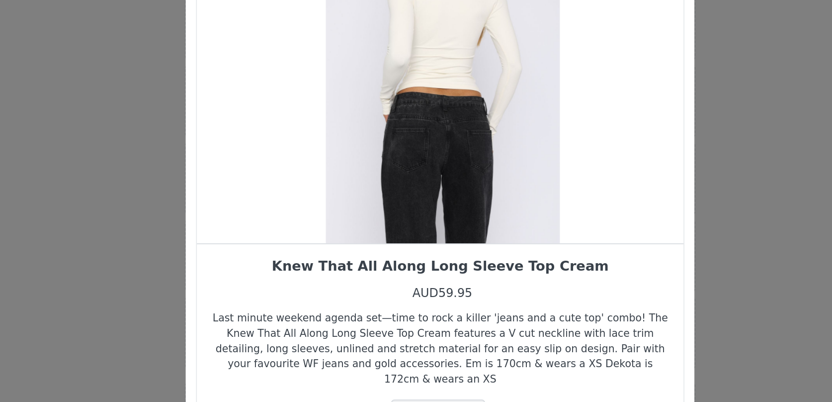
drag, startPoint x: 444, startPoint y: 241, endPoint x: 521, endPoint y: 230, distance: 78.2
click at [514, 231] on div "Choose Your Product" at bounding box center [417, 164] width 285 height 211
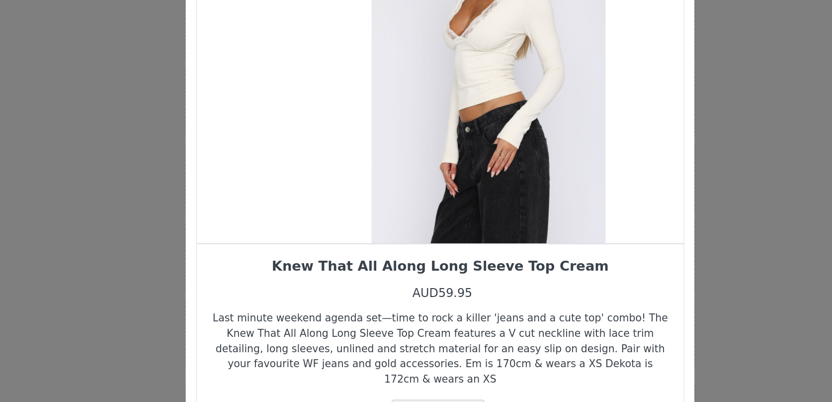
drag, startPoint x: 410, startPoint y: 229, endPoint x: 479, endPoint y: 209, distance: 71.6
click at [479, 209] on div "Choose Your Product" at bounding box center [444, 164] width 285 height 211
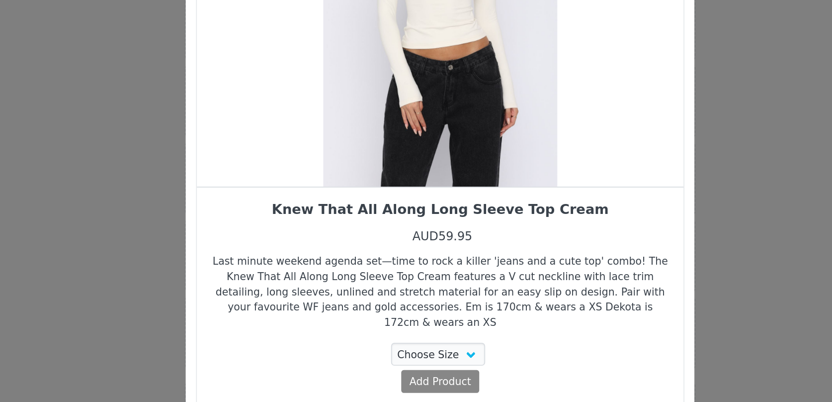
scroll to position [36, 0]
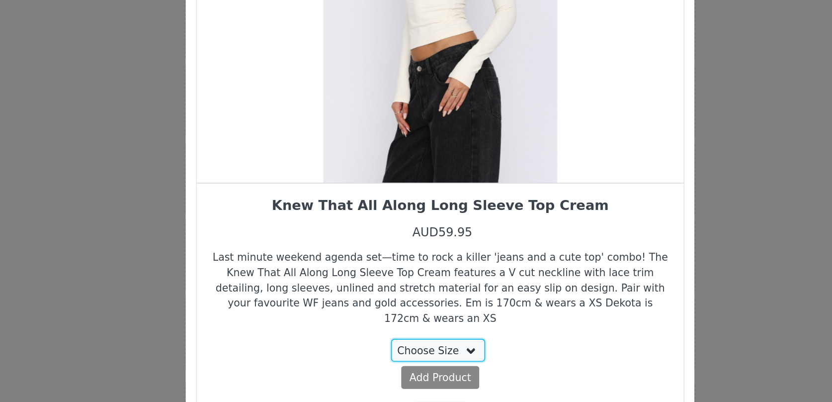
click at [424, 326] on select "Choose Size XXS XS S M L XL" at bounding box center [415, 332] width 56 height 13
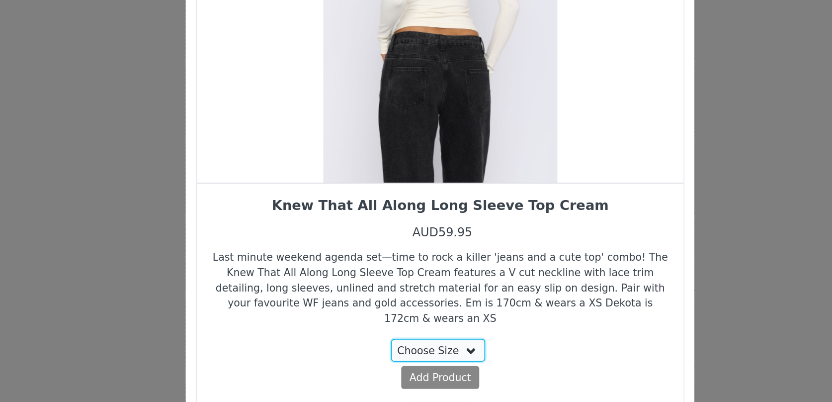
select select "27156219"
click at [388, 326] on select "Choose Size XXS XS S M L XL" at bounding box center [415, 332] width 56 height 13
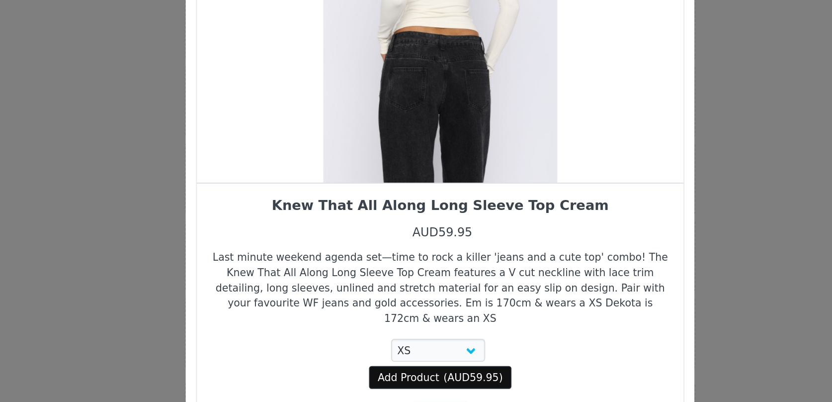
click at [423, 345] on span "AUD59.95" at bounding box center [436, 348] width 30 height 7
select select "27156219"
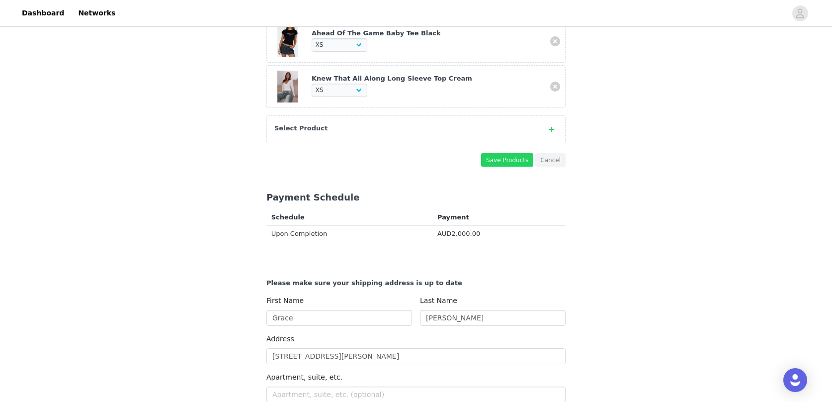
scroll to position [779, 0]
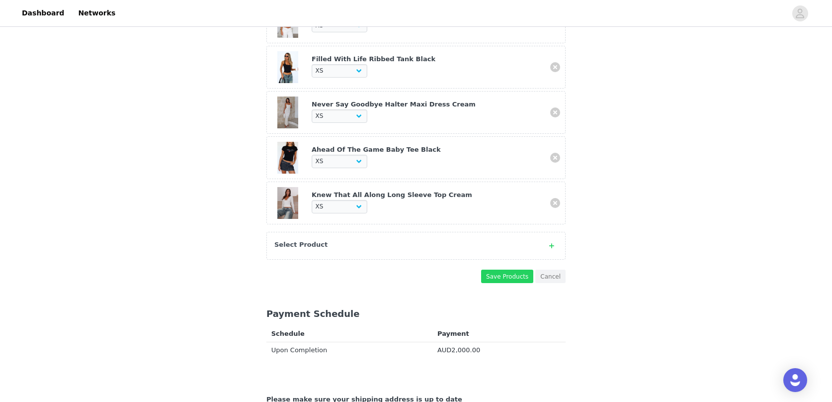
click at [341, 245] on div "Select Product" at bounding box center [405, 245] width 263 height 10
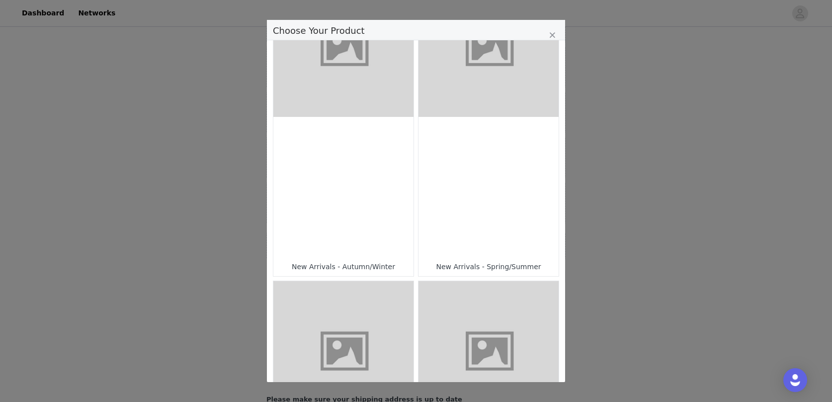
scroll to position [359, 0]
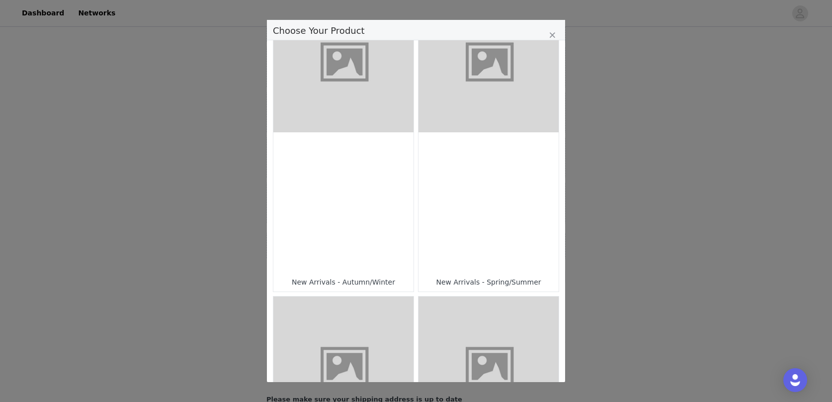
click at [475, 178] on div "Choose Your Product" at bounding box center [489, 202] width 140 height 140
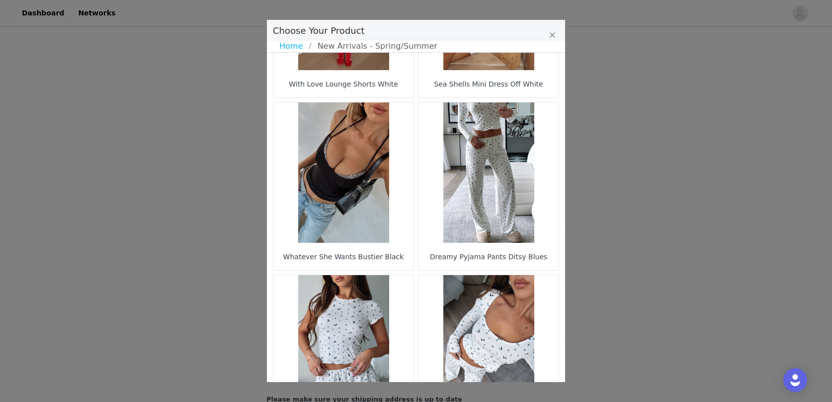
scroll to position [1433, 0]
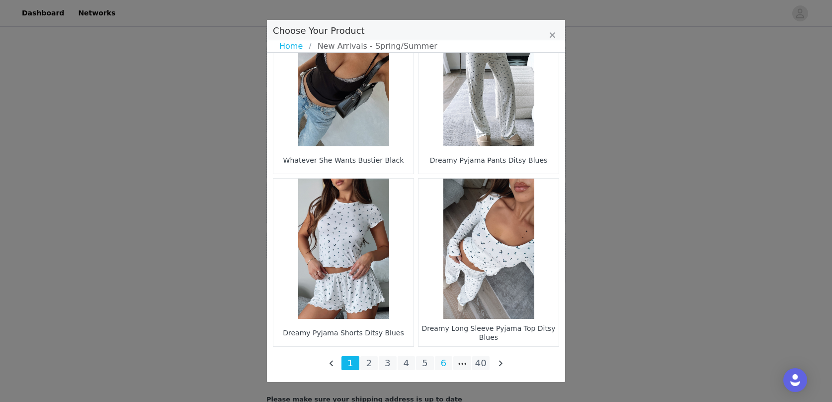
click at [443, 361] on li "6" at bounding box center [444, 363] width 18 height 14
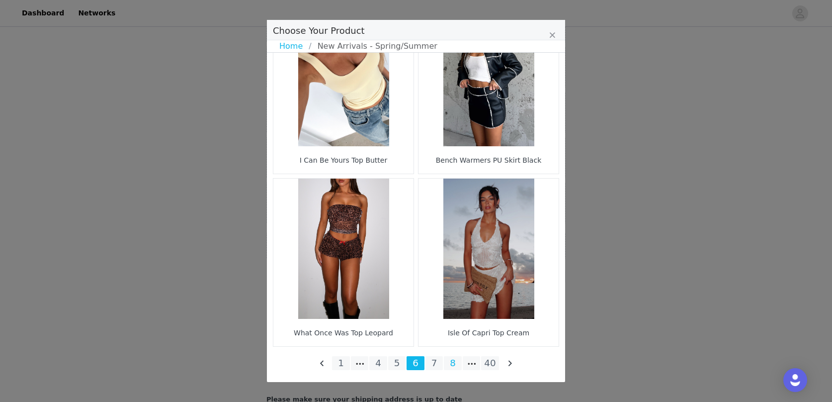
click at [455, 361] on li "8" at bounding box center [453, 363] width 18 height 14
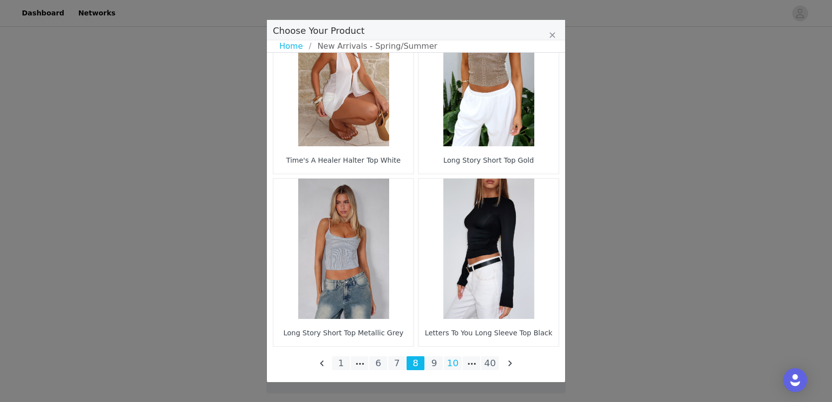
click at [454, 360] on li "10" at bounding box center [453, 363] width 18 height 14
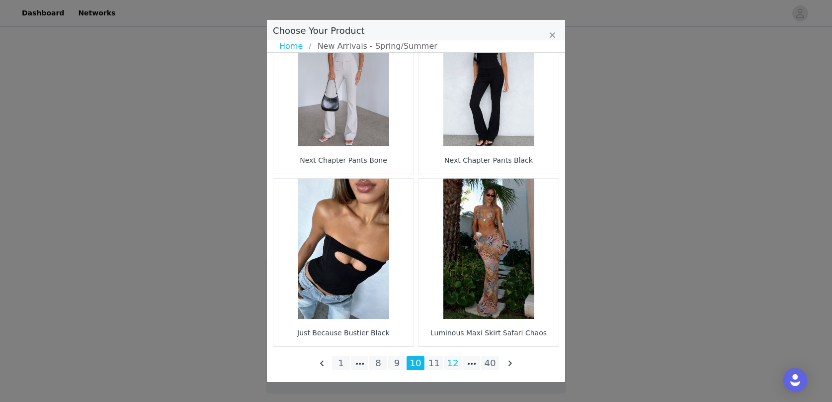
click at [456, 363] on li "12" at bounding box center [453, 363] width 18 height 14
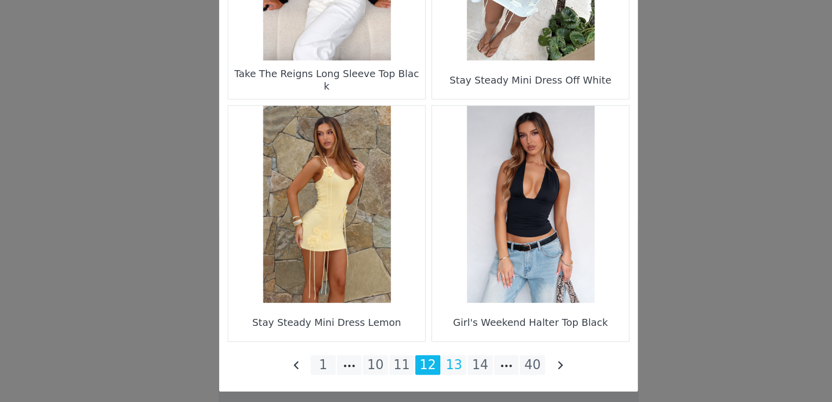
click at [431, 367] on li "13" at bounding box center [434, 363] width 18 height 14
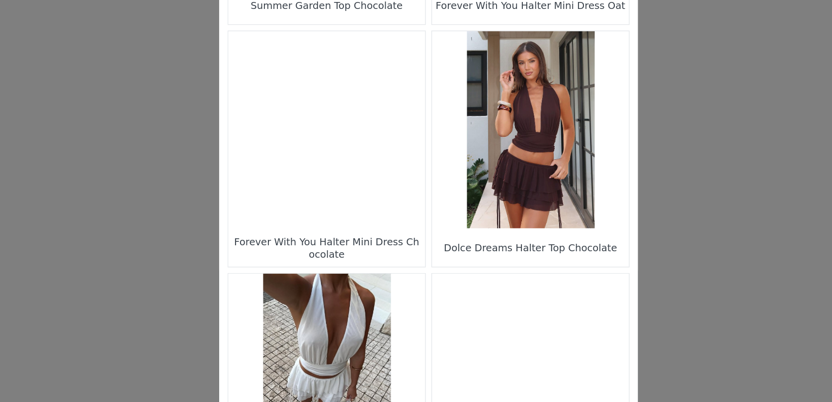
scroll to position [309, 0]
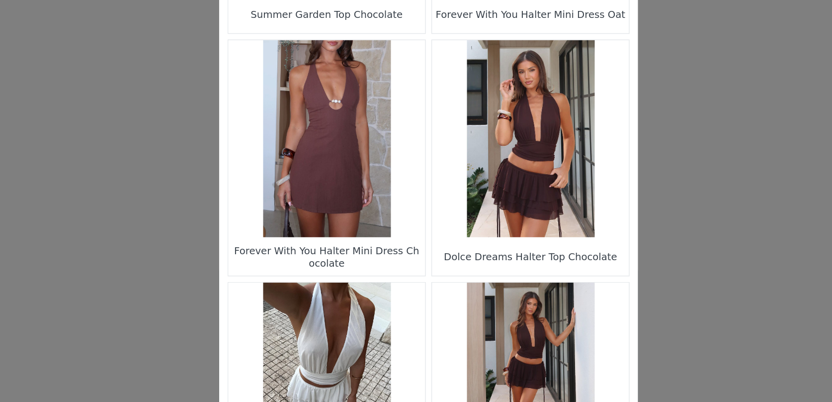
click at [498, 166] on figure "Choose Your Product" at bounding box center [489, 165] width 140 height 140
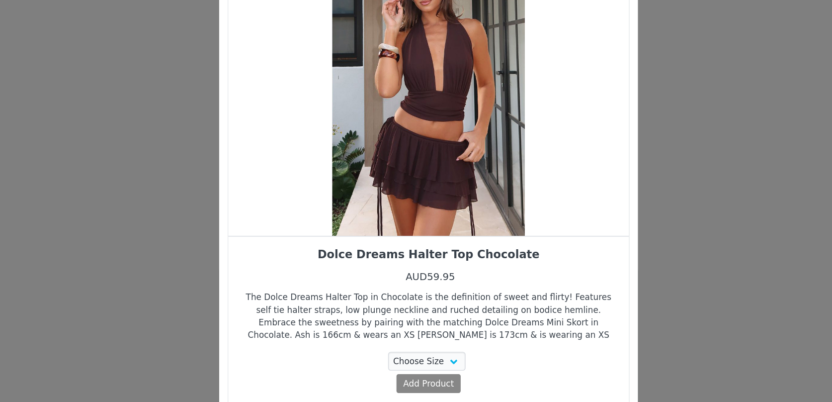
scroll to position [0, 0]
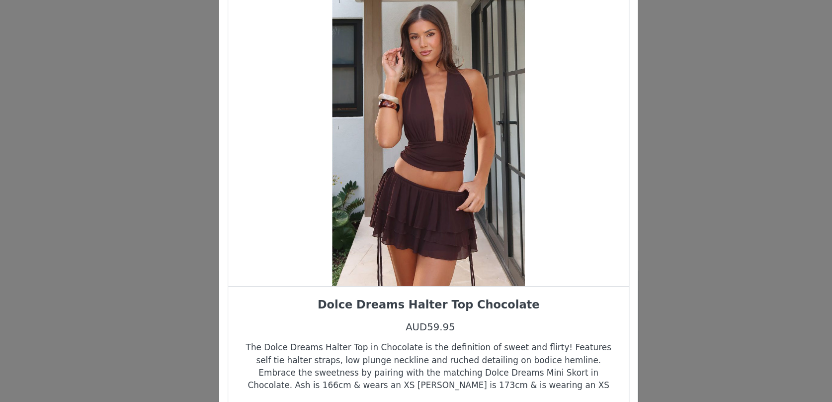
drag, startPoint x: 444, startPoint y: 219, endPoint x: 430, endPoint y: 219, distance: 13.9
click at [432, 219] on div "Choose Your Product" at bounding box center [415, 164] width 285 height 211
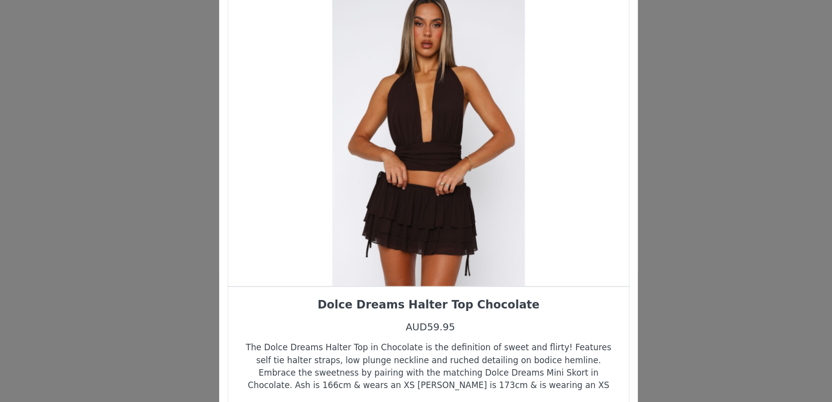
drag, startPoint x: 436, startPoint y: 220, endPoint x: 392, endPoint y: 220, distance: 43.7
click at [395, 220] on div "Choose Your Product" at bounding box center [415, 164] width 285 height 211
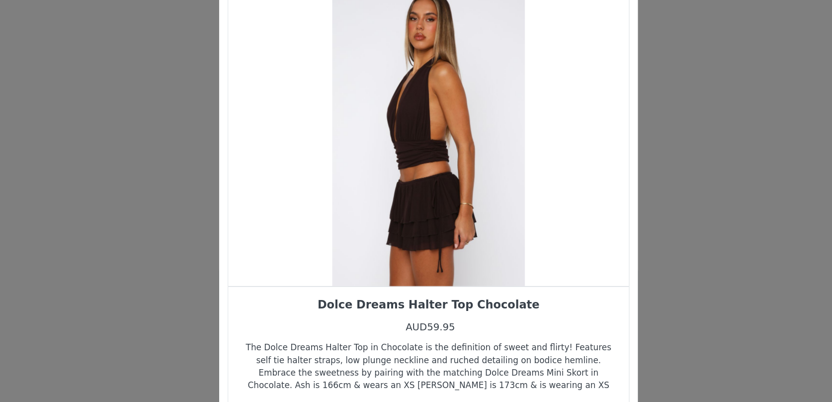
drag, startPoint x: 433, startPoint y: 225, endPoint x: 394, endPoint y: 225, distance: 39.3
click at [400, 225] on div "Choose Your Product" at bounding box center [415, 164] width 285 height 211
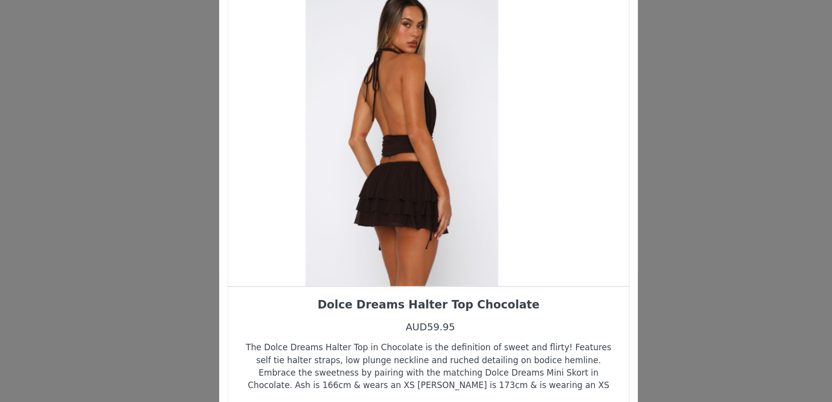
drag, startPoint x: 422, startPoint y: 232, endPoint x: 370, endPoint y: 232, distance: 51.7
click at [374, 232] on div "Choose Your Product" at bounding box center [397, 164] width 285 height 211
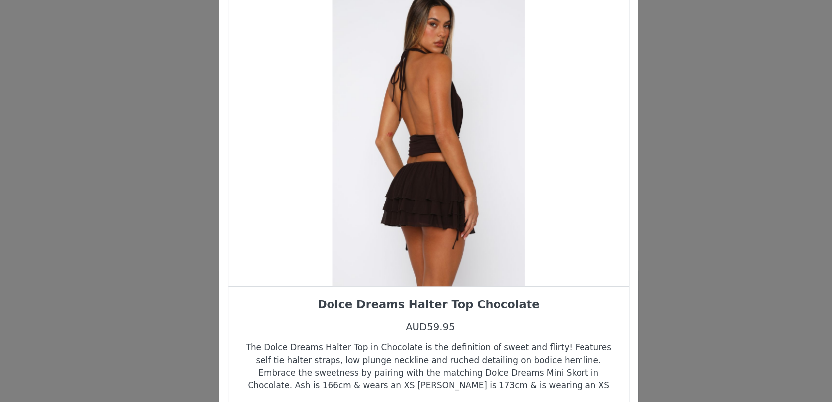
drag, startPoint x: 370, startPoint y: 232, endPoint x: 446, endPoint y: 223, distance: 76.5
click at [435, 224] on div "Choose Your Product" at bounding box center [415, 164] width 285 height 211
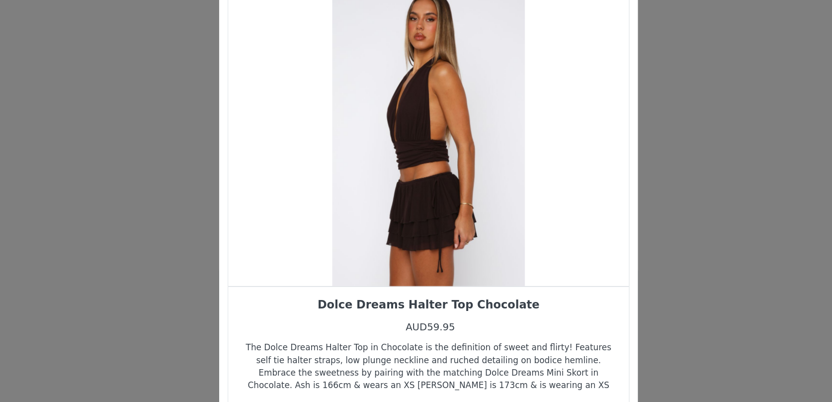
drag, startPoint x: 446, startPoint y: 223, endPoint x: 555, endPoint y: 204, distance: 110.1
click at [547, 205] on div "Choose Your Product" at bounding box center [415, 164] width 285 height 211
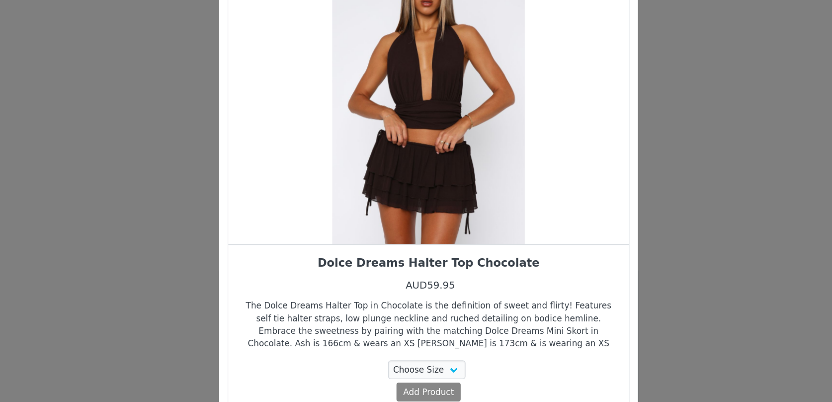
scroll to position [36, 0]
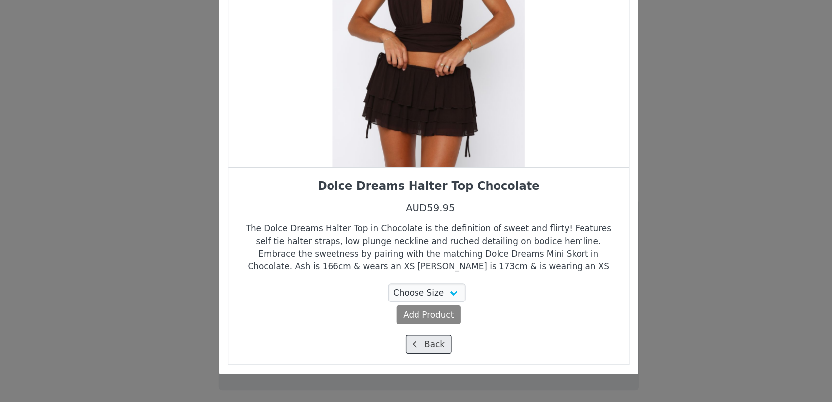
click at [427, 362] on button "Back" at bounding box center [416, 360] width 33 height 13
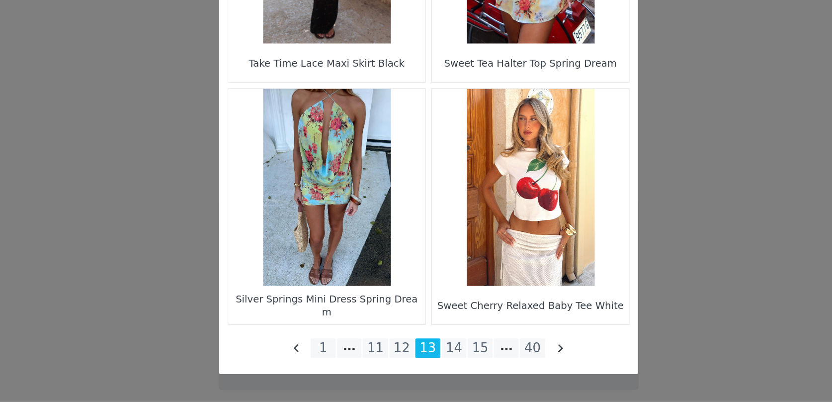
scroll to position [1433, 0]
click at [431, 366] on li "14" at bounding box center [434, 363] width 18 height 14
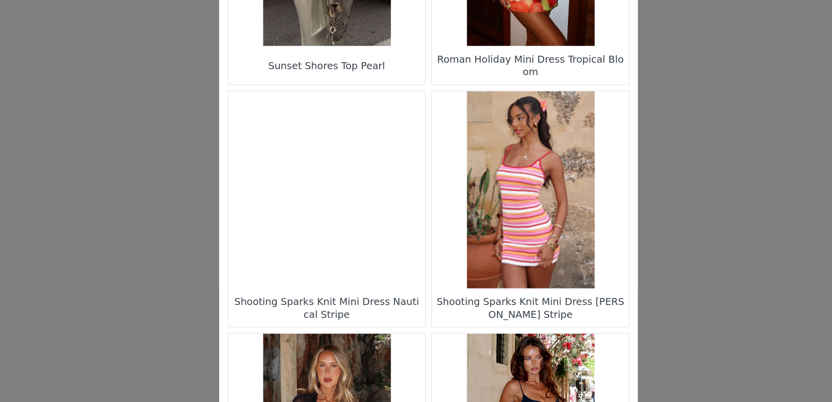
scroll to position [114, 0]
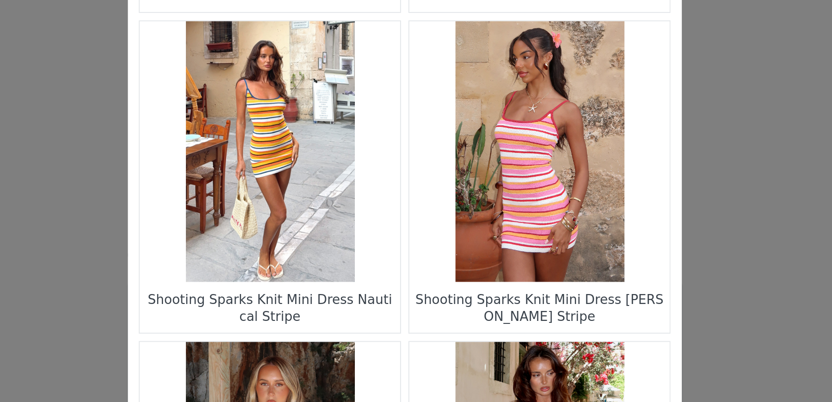
click at [343, 207] on figure "Choose Your Product" at bounding box center [343, 187] width 140 height 140
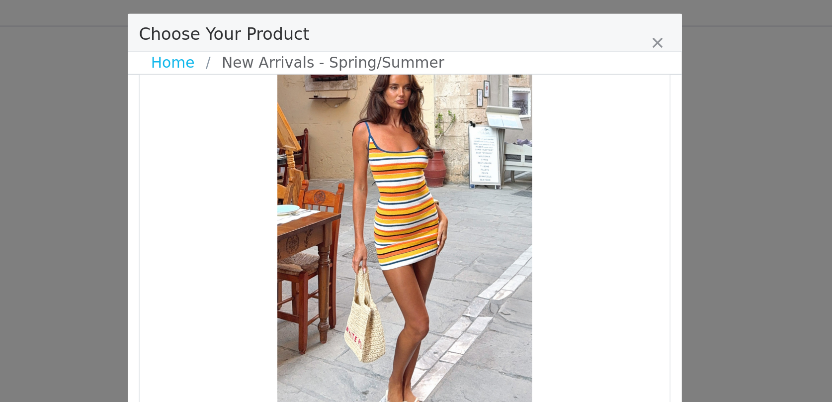
scroll to position [36, 0]
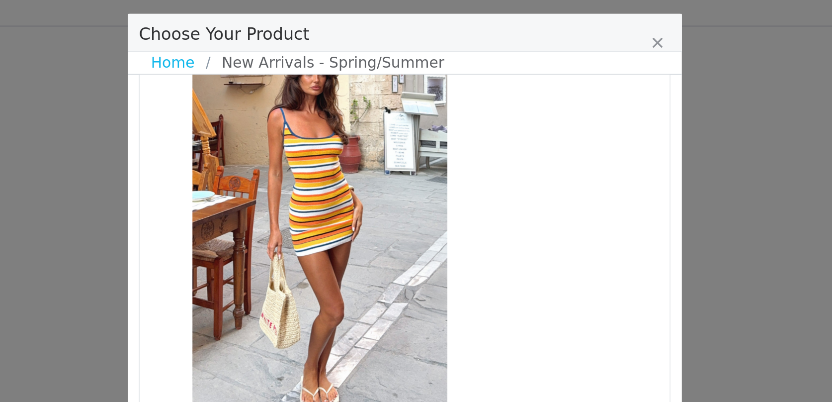
drag, startPoint x: 391, startPoint y: 156, endPoint x: 345, endPoint y: 156, distance: 45.7
click at [345, 156] on div "Choose Your Product" at bounding box center [370, 128] width 285 height 211
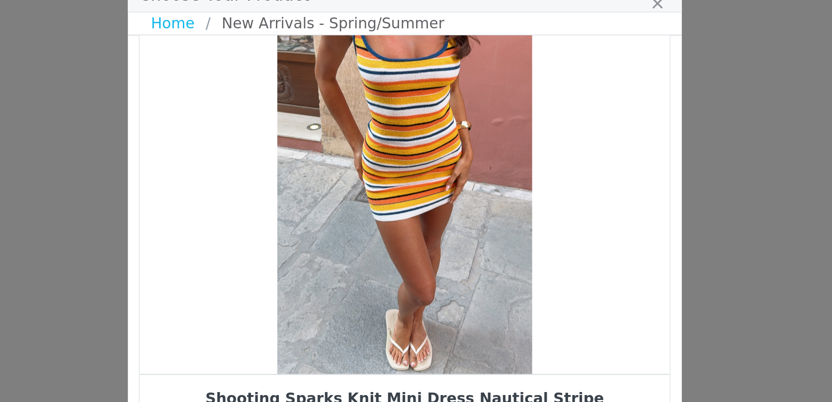
drag, startPoint x: 415, startPoint y: 163, endPoint x: 372, endPoint y: 163, distance: 42.3
click at [372, 163] on div "Choose Your Product" at bounding box center [415, 128] width 285 height 211
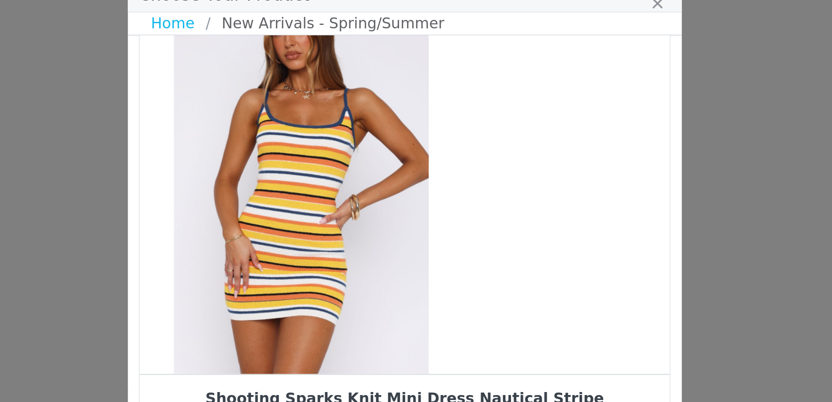
drag, startPoint x: 426, startPoint y: 161, endPoint x: 370, endPoint y: 162, distance: 55.7
click at [370, 162] on div "Choose Your Product" at bounding box center [360, 128] width 285 height 211
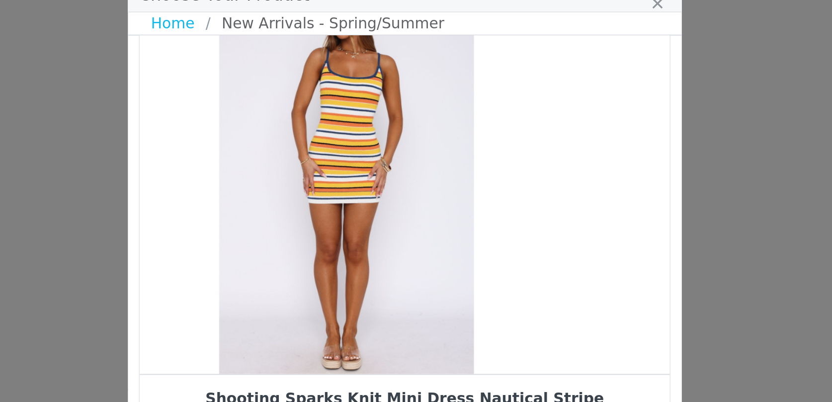
drag, startPoint x: 435, startPoint y: 156, endPoint x: 396, endPoint y: 154, distance: 38.8
click at [396, 154] on div "Choose Your Product" at bounding box center [384, 128] width 285 height 211
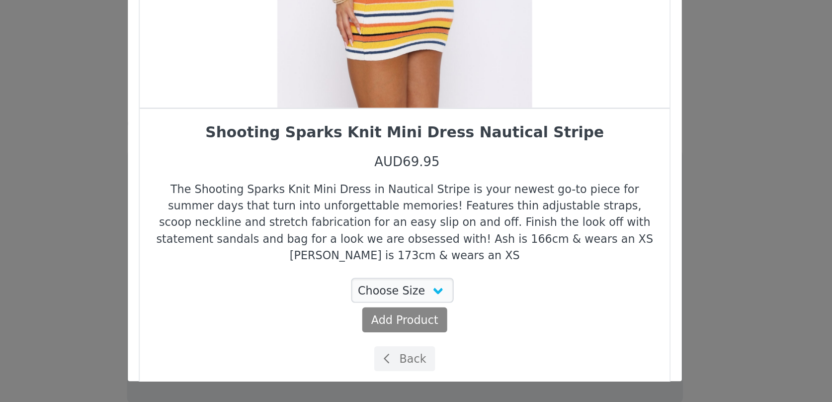
scroll to position [1713, 0]
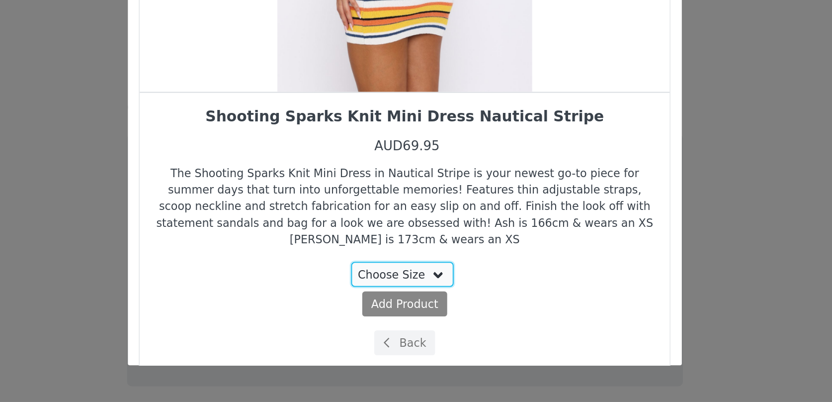
click at [433, 326] on select "Choose Size XXS XS S M L XL" at bounding box center [415, 332] width 56 height 13
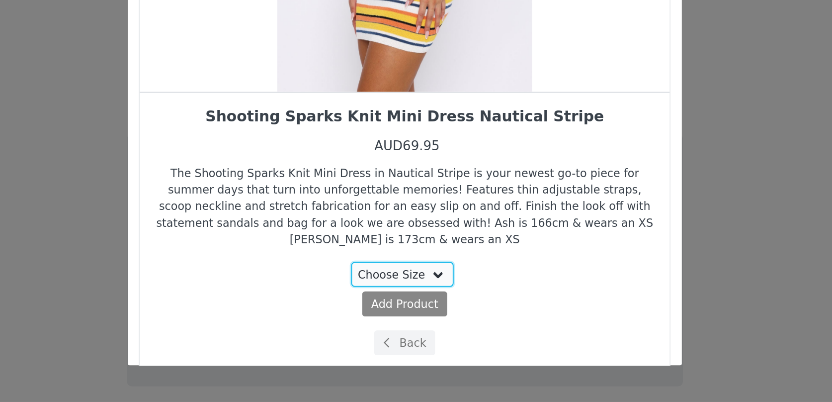
select select "27335753"
click at [388, 326] on select "Choose Size XXS XS S M L XL" at bounding box center [415, 332] width 56 height 13
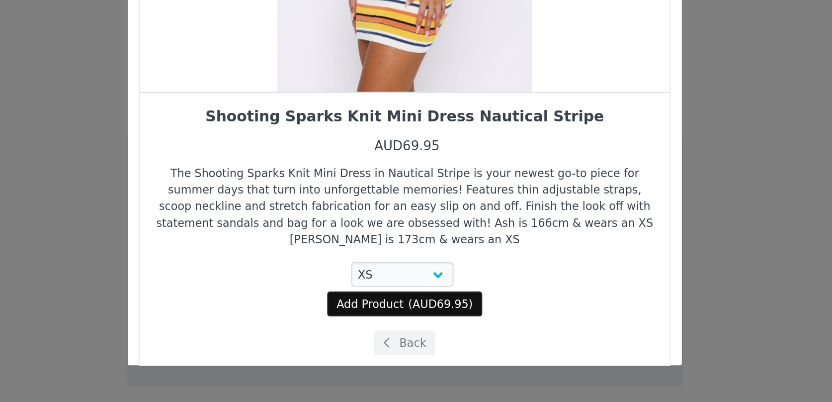
click at [435, 345] on span "AUD69.95" at bounding box center [436, 348] width 30 height 7
select select "27335753"
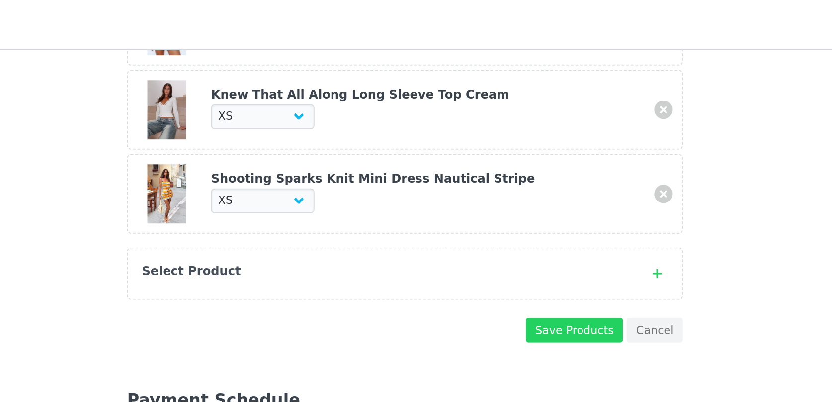
scroll to position [918, 0]
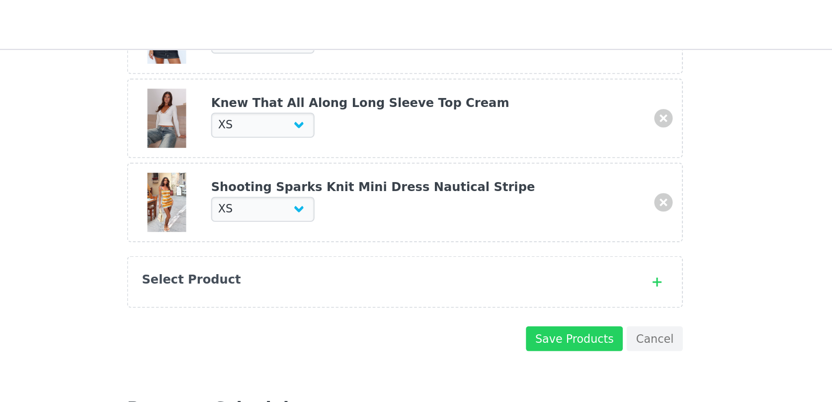
click at [416, 152] on div "Select Product" at bounding box center [405, 151] width 263 height 10
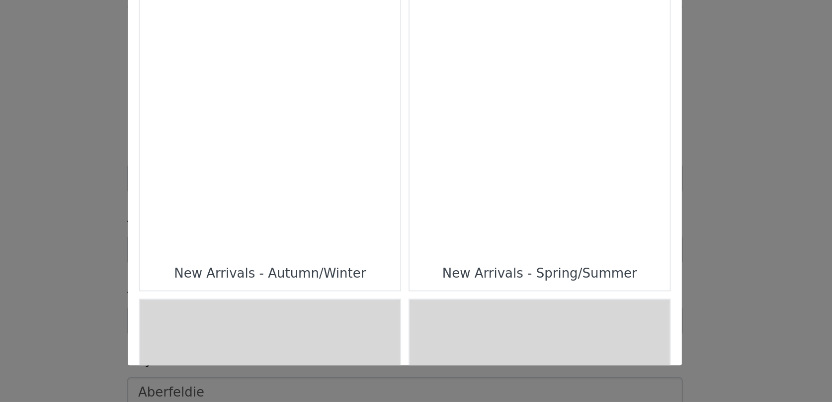
scroll to position [285, 0]
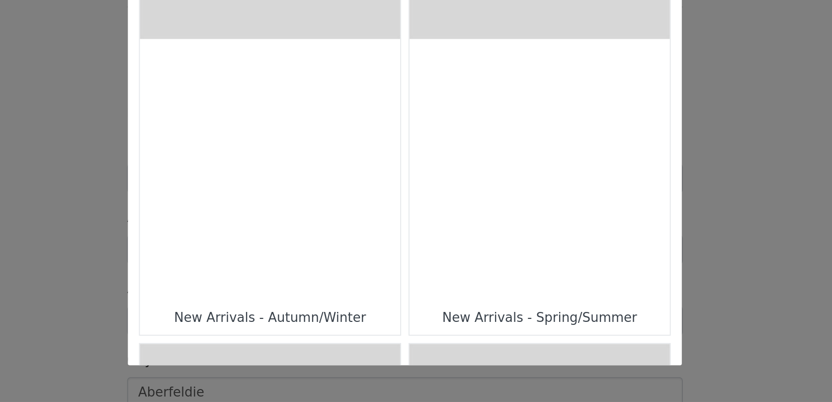
click at [473, 295] on div "Choose Your Product" at bounding box center [489, 276] width 140 height 140
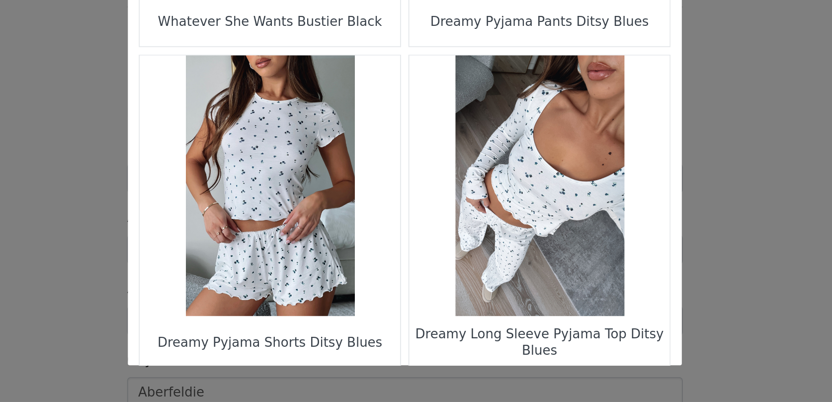
scroll to position [1433, 0]
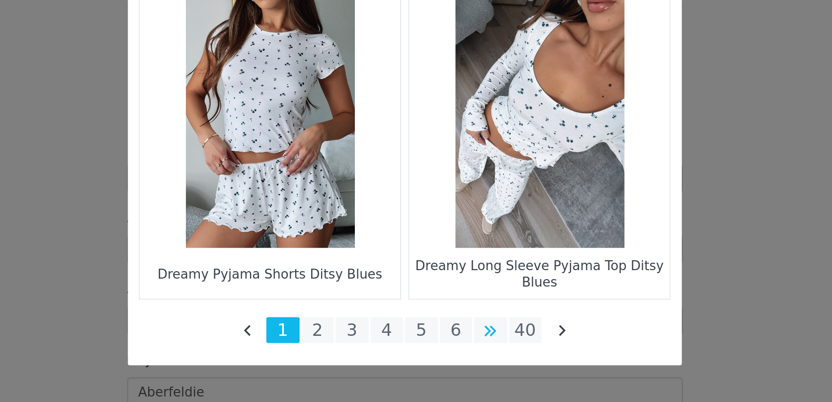
click at [462, 364] on li "Choose Your Product" at bounding box center [462, 363] width 18 height 14
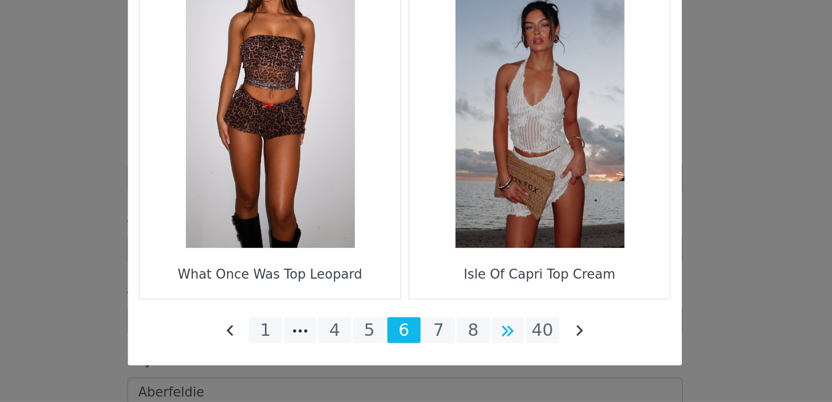
click at [477, 365] on li "Choose Your Product" at bounding box center [472, 363] width 18 height 14
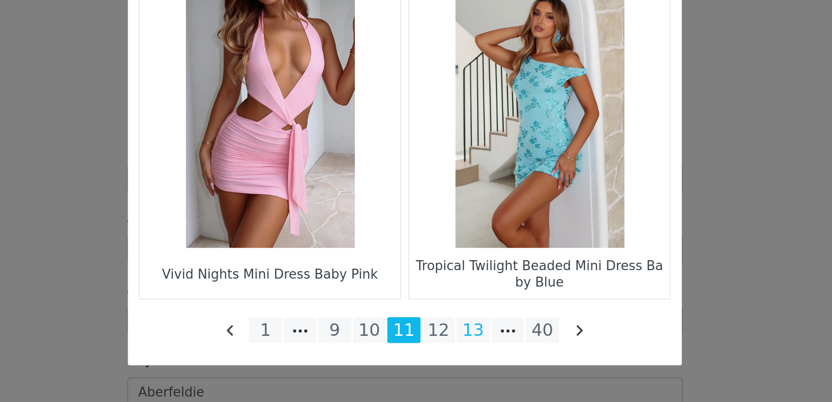
click at [451, 367] on li "13" at bounding box center [453, 363] width 18 height 14
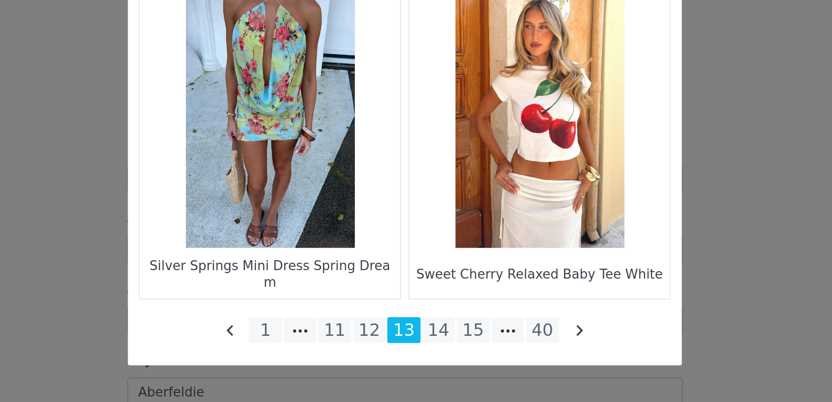
scroll to position [982, 0]
click at [439, 363] on li "14" at bounding box center [434, 363] width 18 height 14
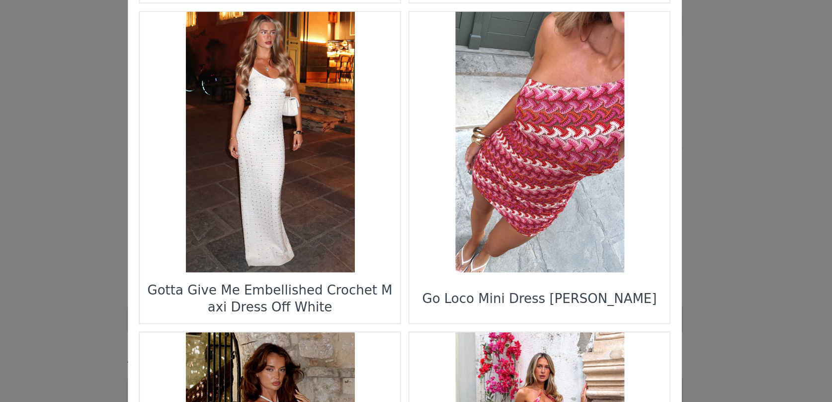
scroll to position [984, 0]
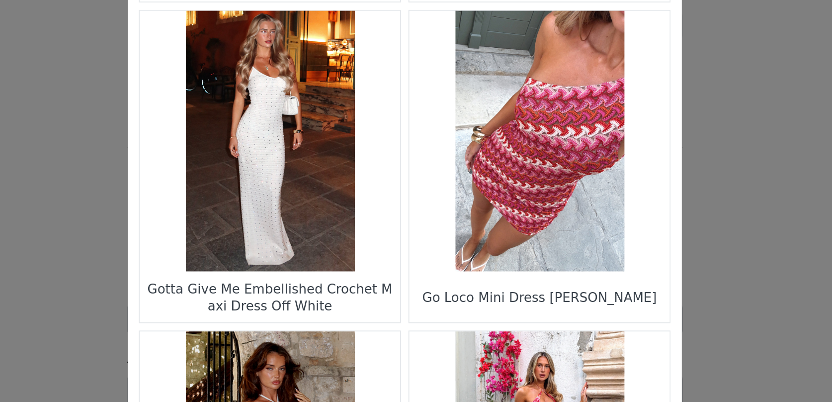
click at [348, 191] on figure "Choose Your Product" at bounding box center [343, 180] width 140 height 140
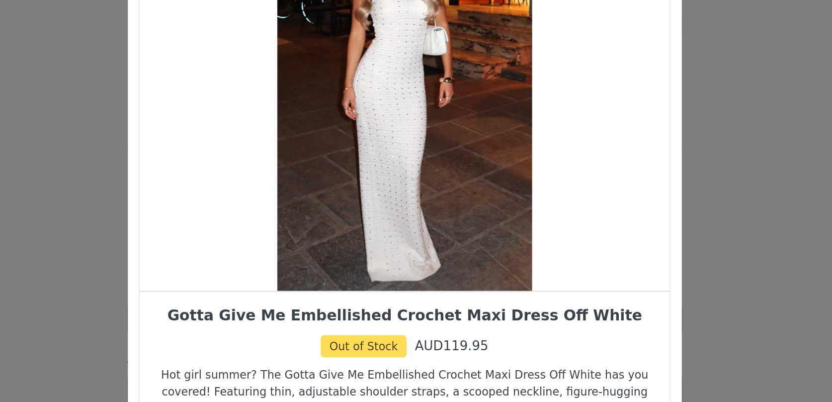
scroll to position [9, 0]
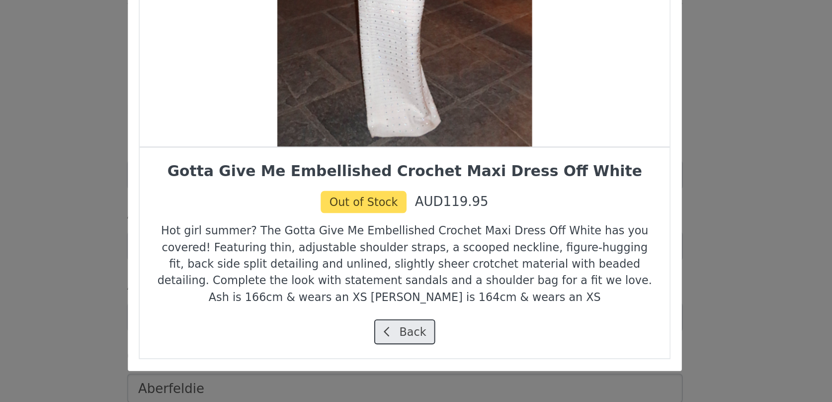
click at [415, 362] on button "Back" at bounding box center [416, 360] width 33 height 13
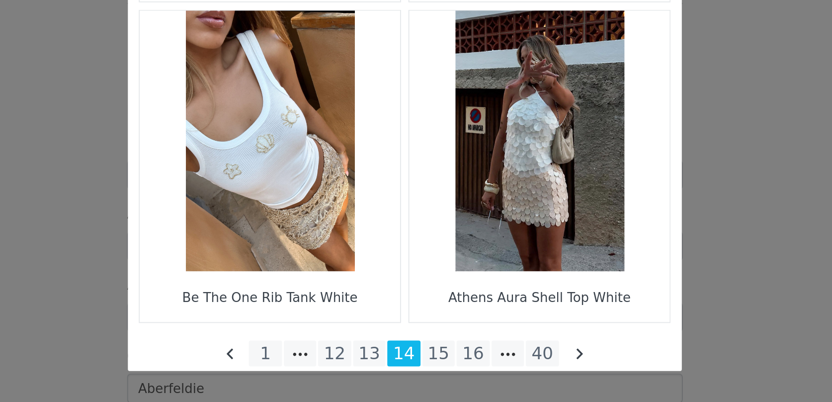
scroll to position [1433, 0]
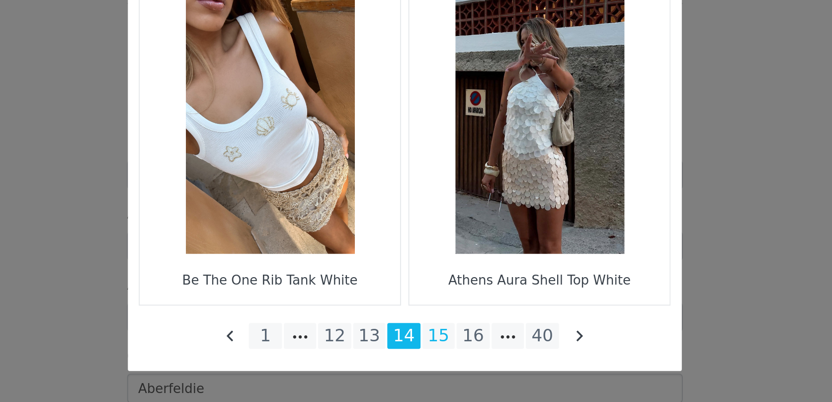
click at [433, 362] on li "15" at bounding box center [434, 363] width 18 height 14
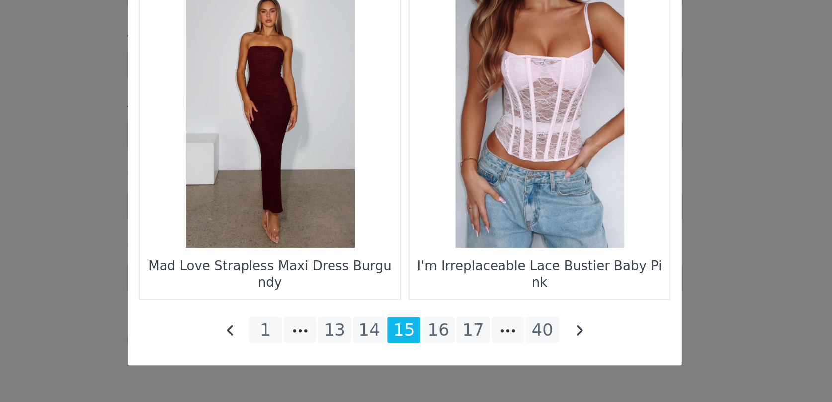
scroll to position [1082, 0]
click at [436, 364] on li "16" at bounding box center [434, 363] width 18 height 14
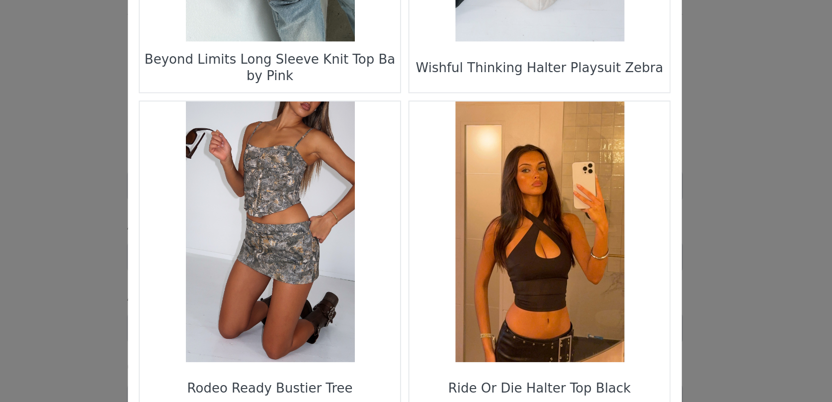
scroll to position [791, 0]
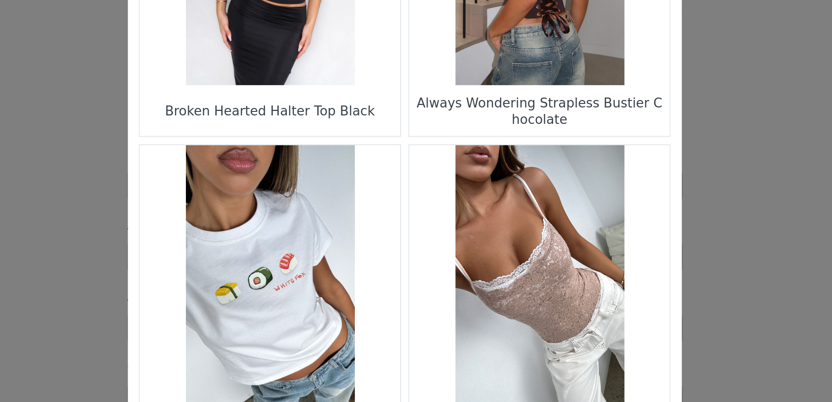
click at [451, 216] on figure "Choose Your Product" at bounding box center [489, 225] width 140 height 140
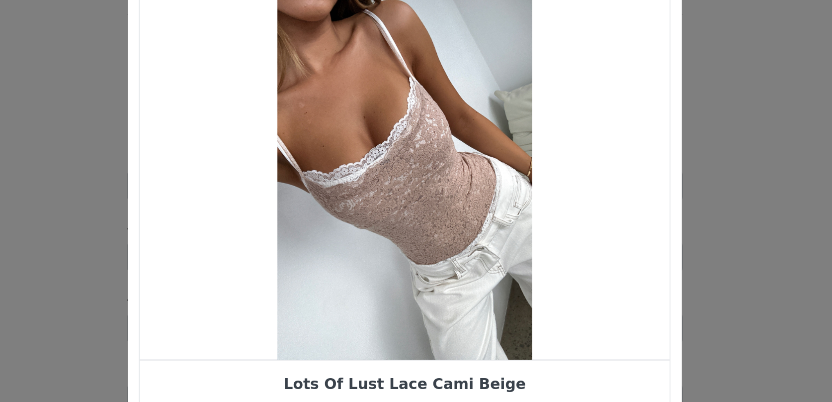
scroll to position [0, 0]
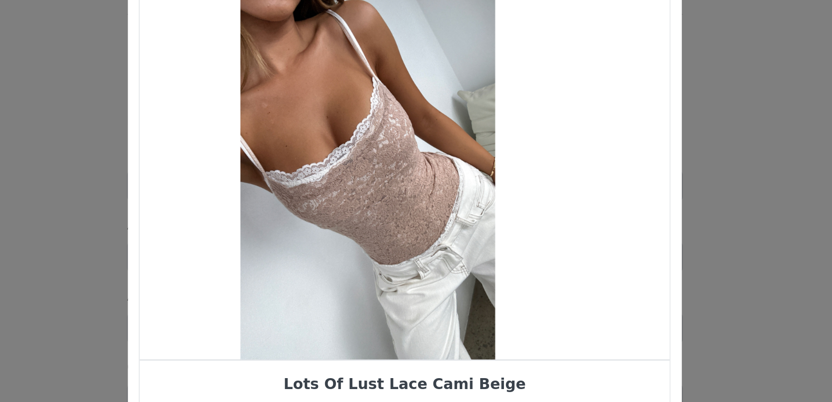
drag, startPoint x: 425, startPoint y: 193, endPoint x: 368, endPoint y: 179, distance: 58.2
click at [368, 179] on div "Choose Your Product" at bounding box center [396, 164] width 285 height 211
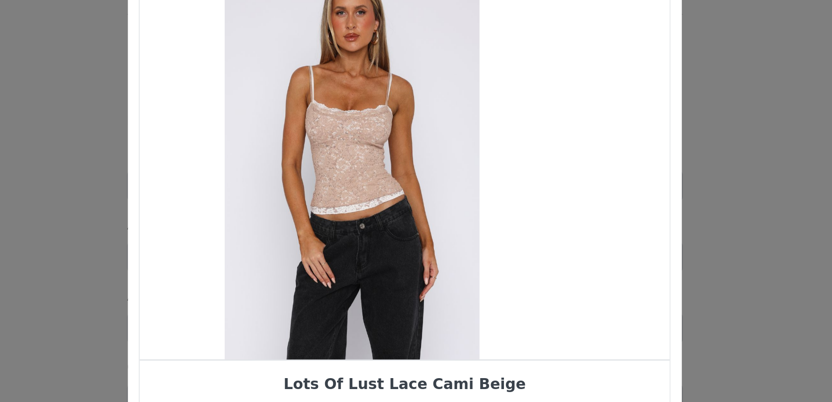
drag, startPoint x: 408, startPoint y: 195, endPoint x: 347, endPoint y: 195, distance: 61.1
click at [352, 195] on div "Choose Your Product" at bounding box center [387, 164] width 285 height 211
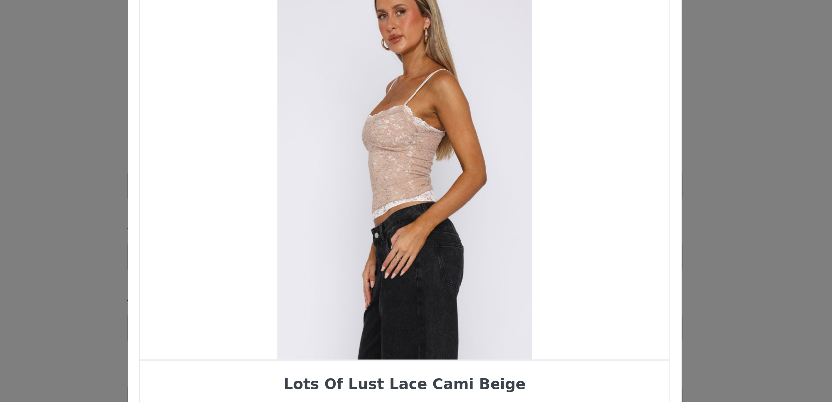
drag, startPoint x: 407, startPoint y: 211, endPoint x: 367, endPoint y: 211, distance: 39.8
click at [368, 211] on div "Choose Your Product" at bounding box center [415, 164] width 285 height 211
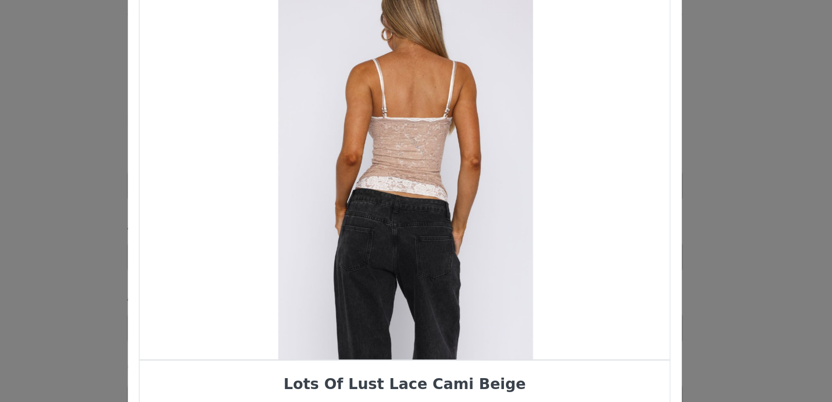
drag, startPoint x: 406, startPoint y: 215, endPoint x: 364, endPoint y: 215, distance: 42.3
click at [369, 215] on div "Choose Your Product" at bounding box center [416, 164] width 285 height 211
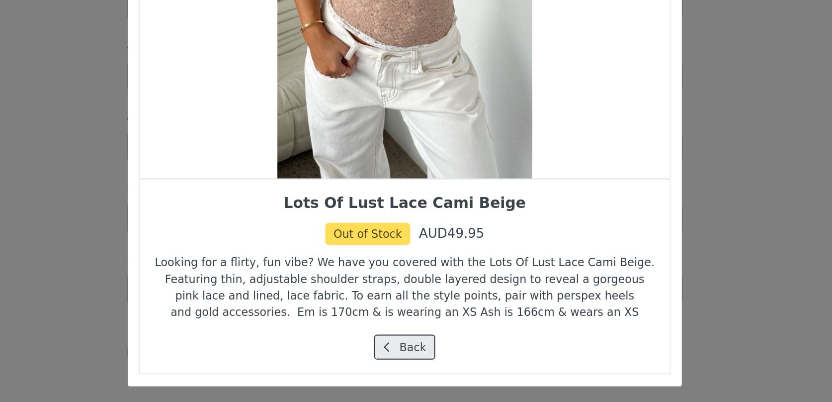
click at [417, 357] on button "Back" at bounding box center [416, 360] width 33 height 13
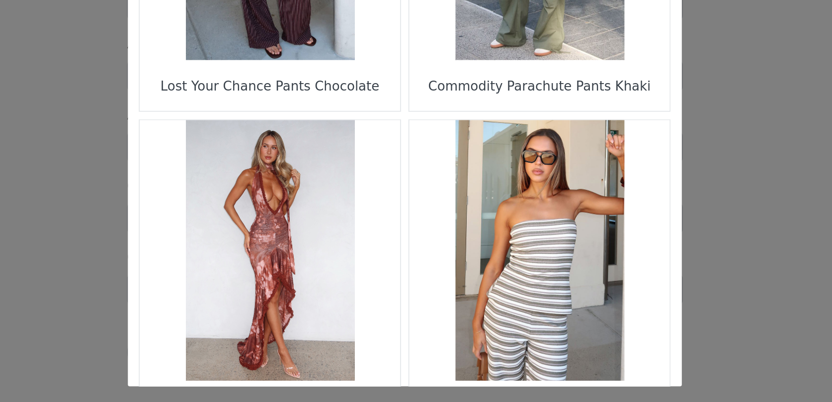
scroll to position [1433, 0]
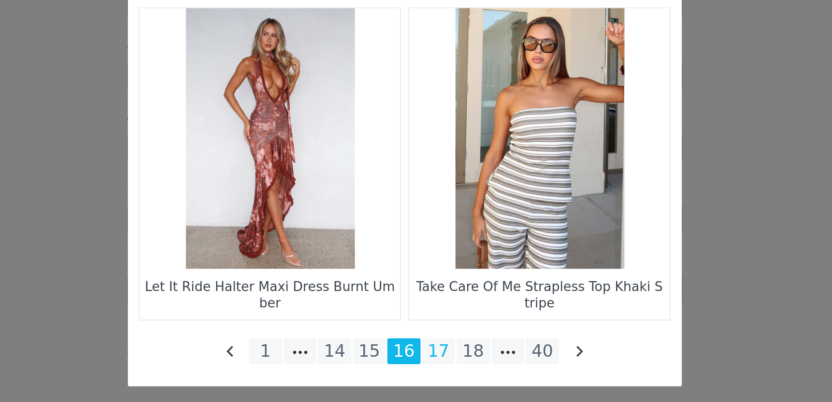
click at [433, 362] on li "17" at bounding box center [434, 363] width 18 height 14
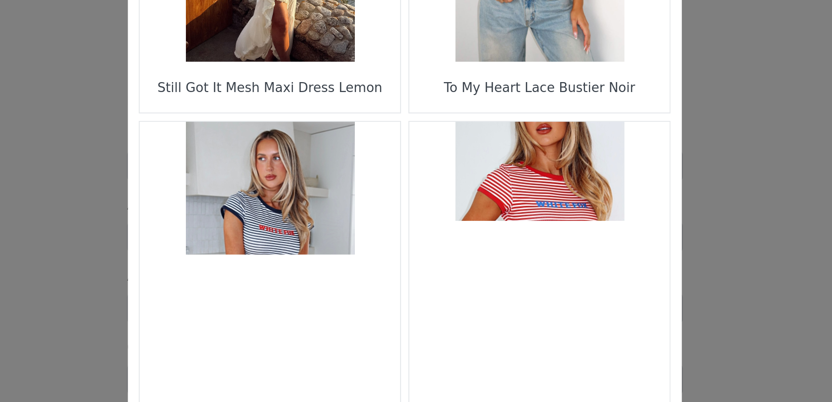
scroll to position [121, 0]
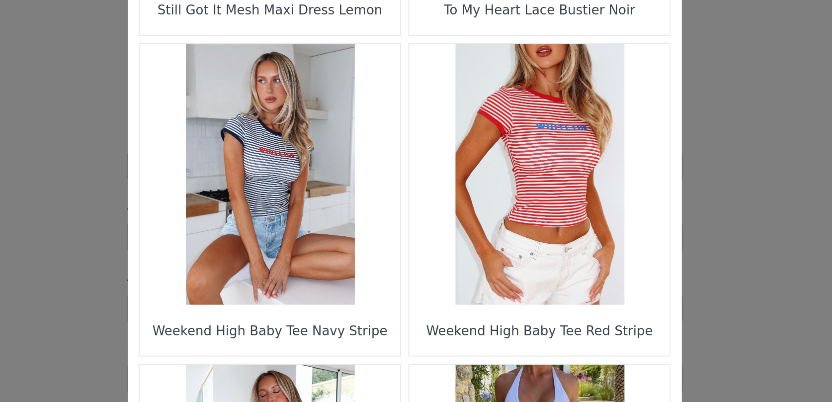
click at [324, 206] on figure "Choose Your Product" at bounding box center [343, 181] width 140 height 140
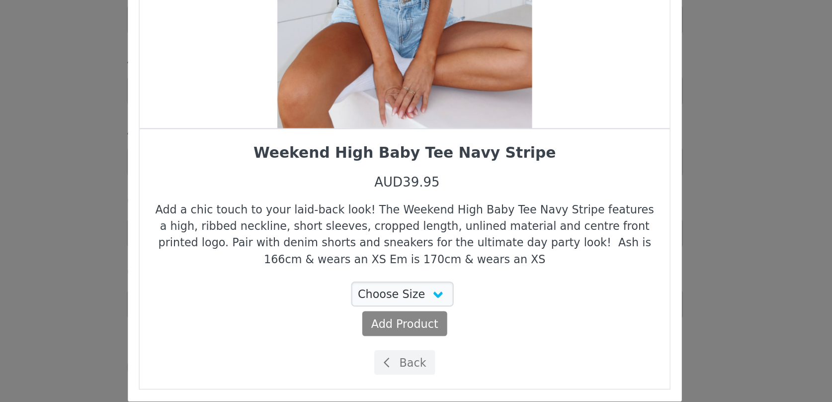
scroll to position [1092, 0]
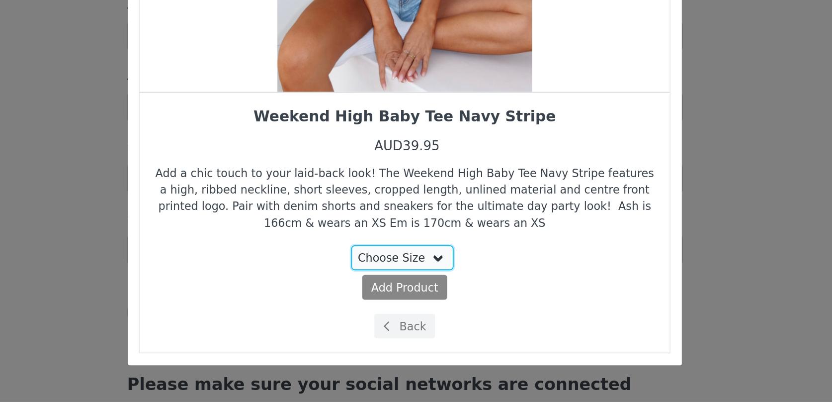
click at [418, 326] on select "Choose Size XXS XS" at bounding box center [415, 323] width 56 height 13
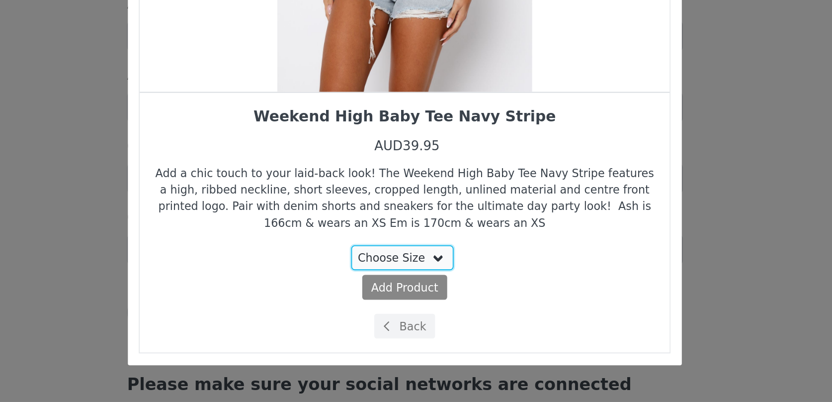
select select "27448179"
click at [388, 317] on select "Choose Size XXS XS" at bounding box center [415, 323] width 56 height 13
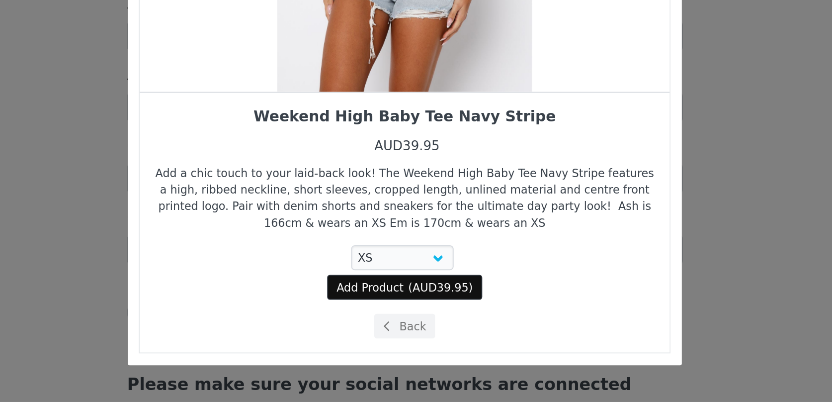
click at [422, 341] on span "AUD39.95" at bounding box center [436, 340] width 30 height 7
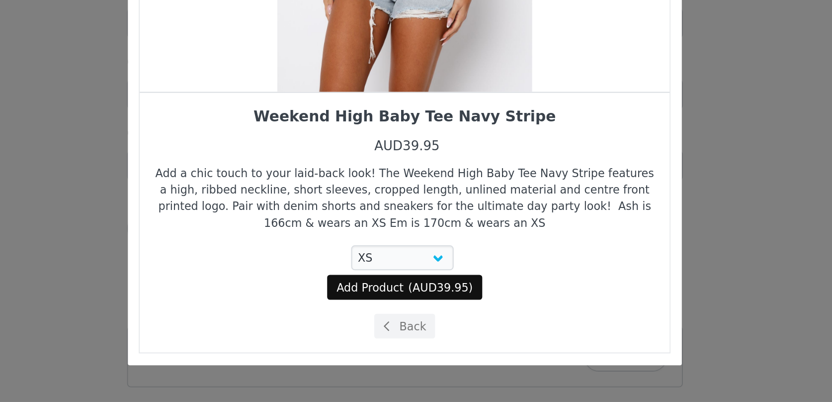
select select "27448179"
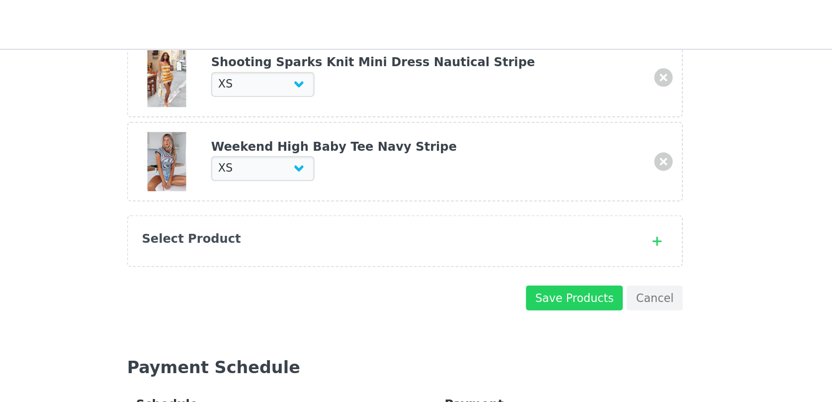
scroll to position [965, 0]
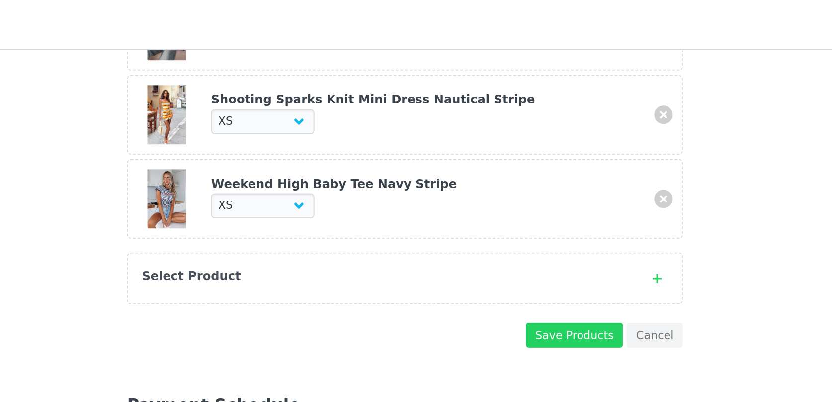
click at [425, 149] on div "Select Product" at bounding box center [405, 149] width 263 height 10
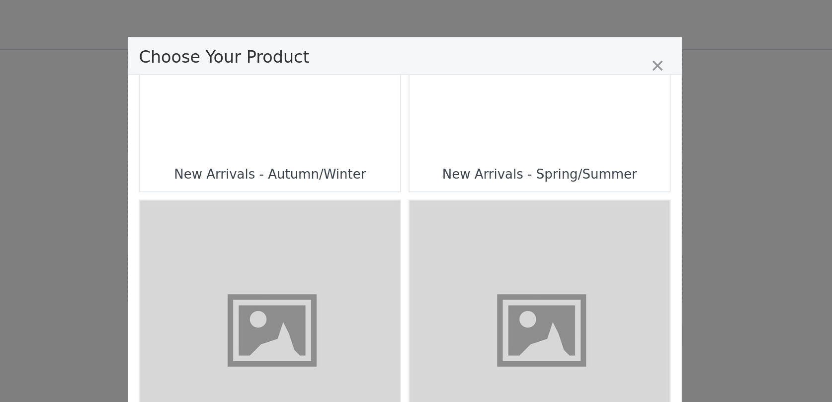
scroll to position [498, 0]
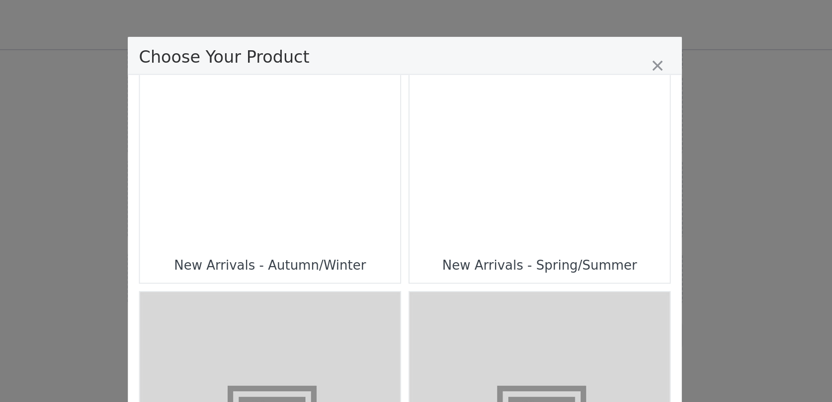
click at [445, 117] on div "Choose Your Product" at bounding box center [489, 63] width 140 height 140
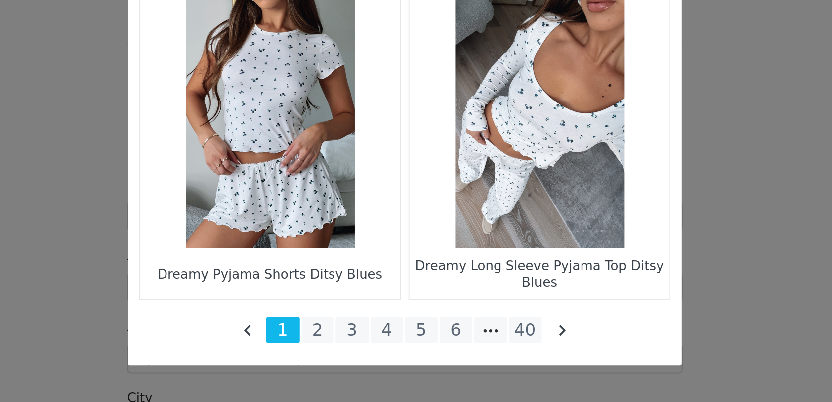
scroll to position [1144, 0]
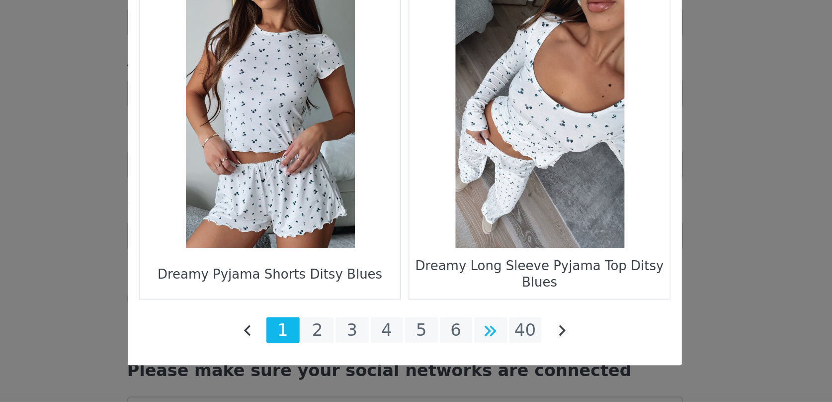
click at [458, 366] on li "Choose Your Product" at bounding box center [462, 363] width 18 height 14
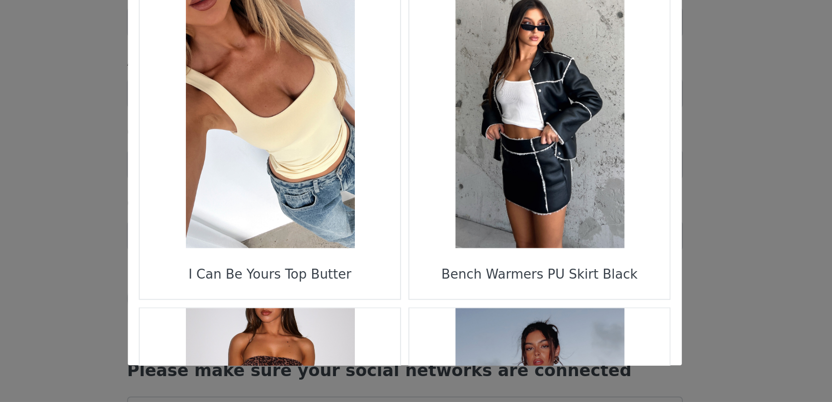
scroll to position [1433, 0]
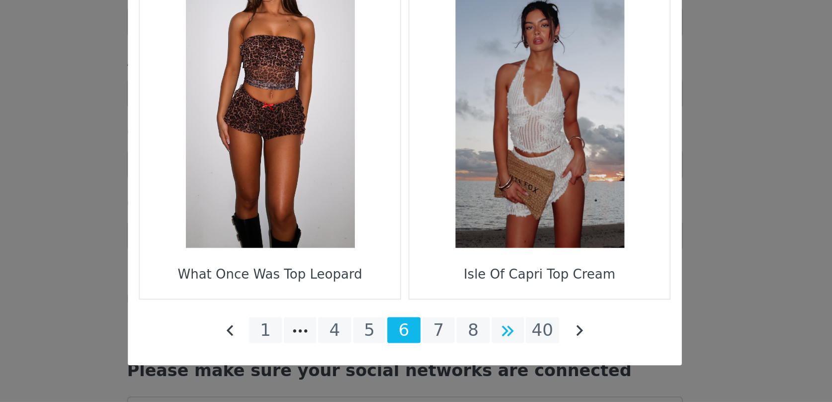
click at [478, 364] on li "Choose Your Product" at bounding box center [472, 363] width 18 height 14
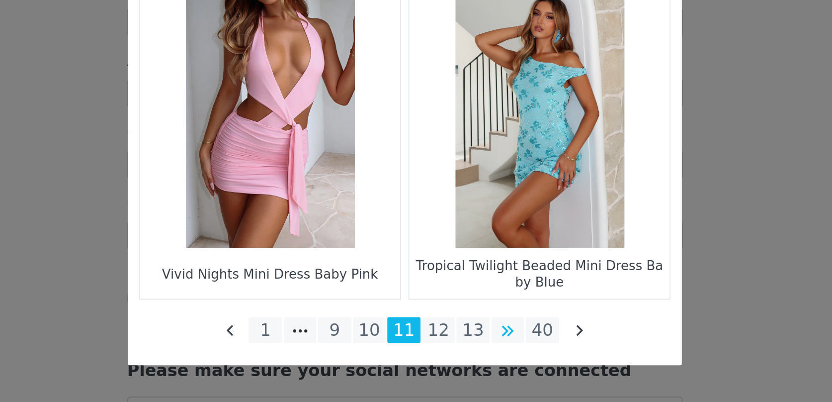
click at [474, 364] on li "Choose Your Product" at bounding box center [472, 363] width 18 height 14
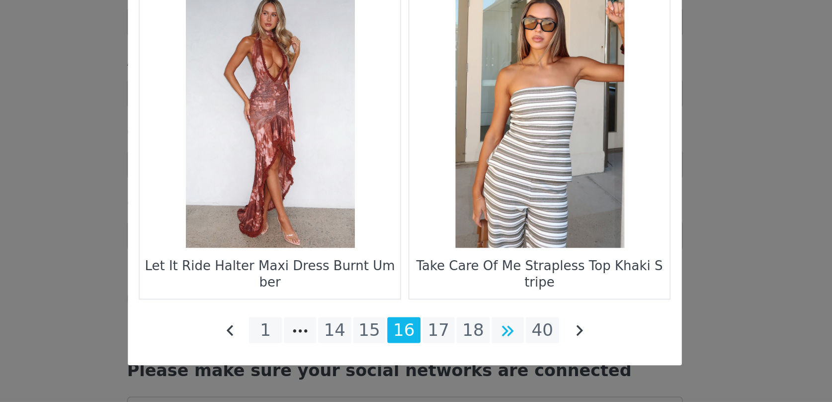
click at [477, 360] on li "Choose Your Product" at bounding box center [472, 363] width 18 height 14
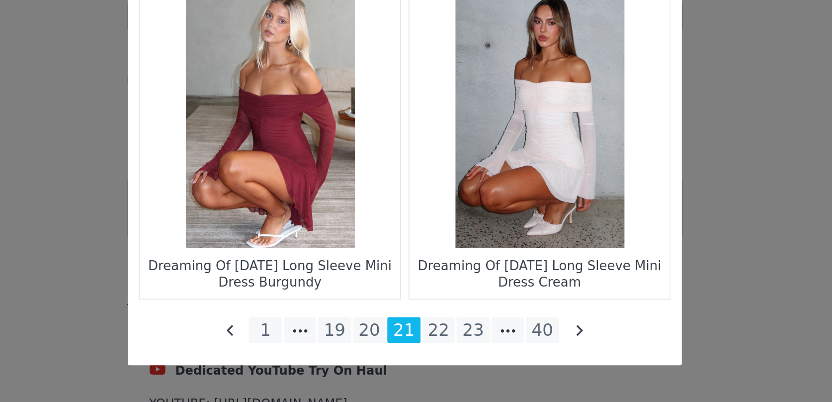
scroll to position [1352, 0]
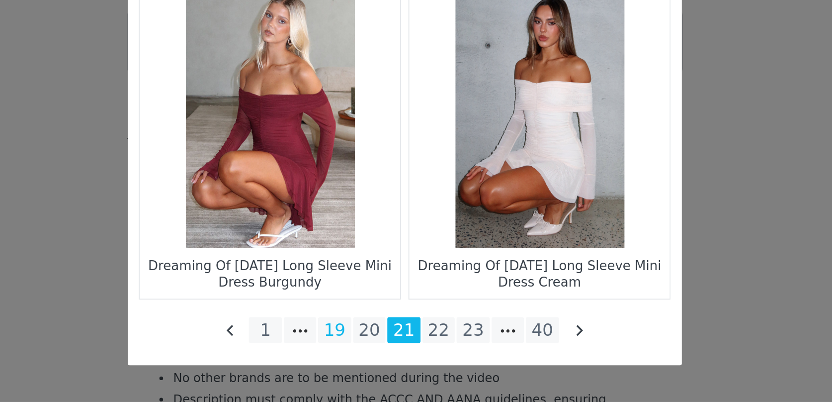
click at [378, 367] on li "19" at bounding box center [378, 363] width 18 height 14
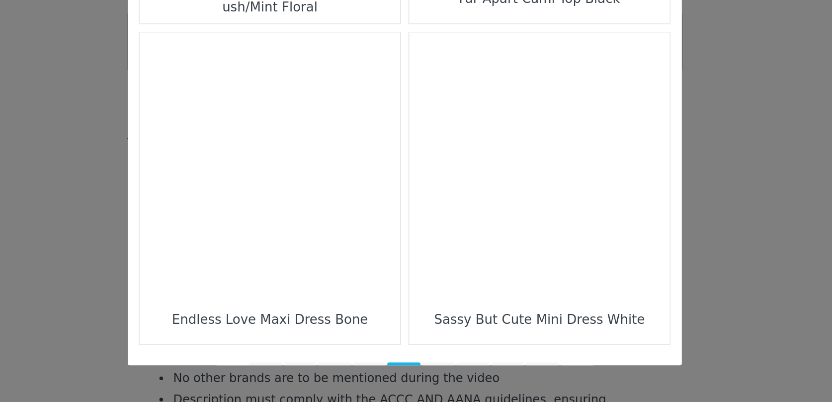
scroll to position [1433, 0]
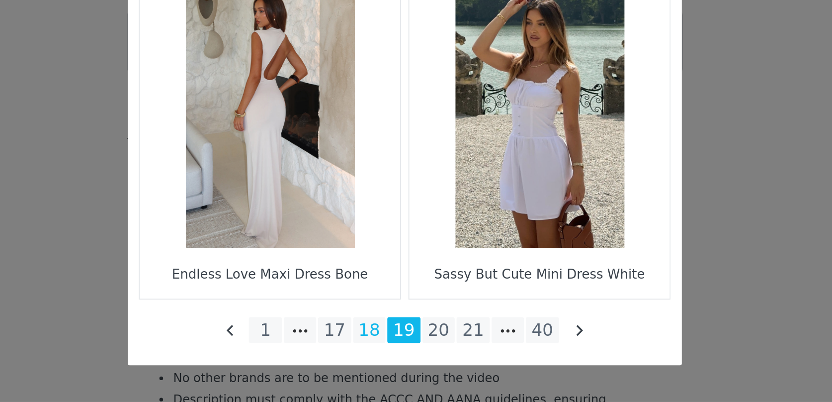
click at [401, 361] on li "18" at bounding box center [397, 363] width 18 height 14
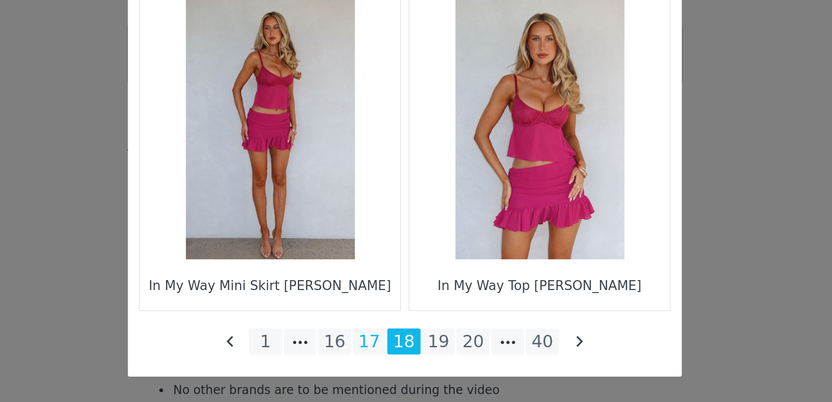
click at [395, 364] on li "17" at bounding box center [397, 363] width 18 height 14
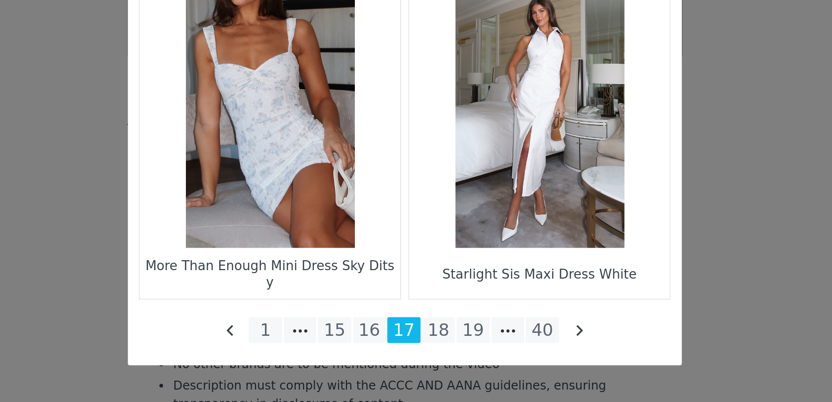
scroll to position [1366, 0]
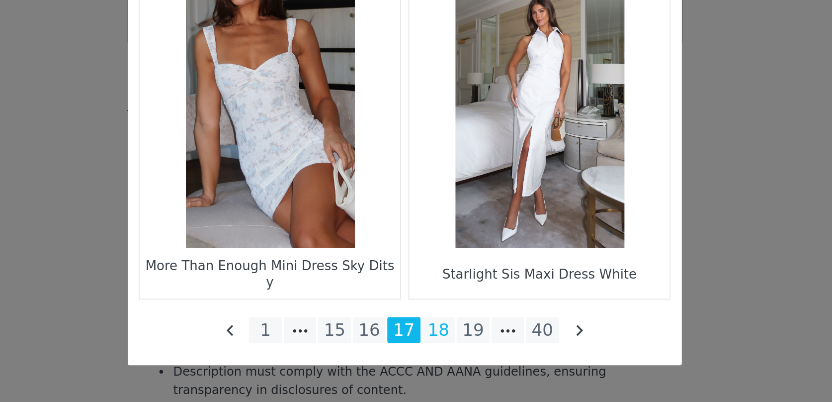
click at [436, 365] on li "18" at bounding box center [434, 363] width 18 height 14
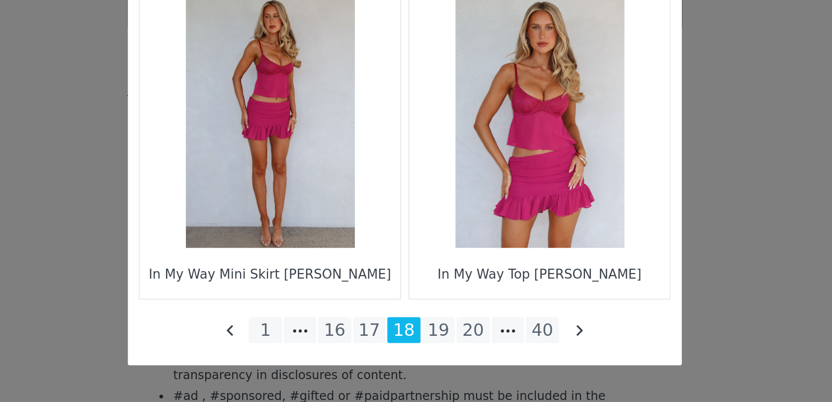
scroll to position [1380, 0]
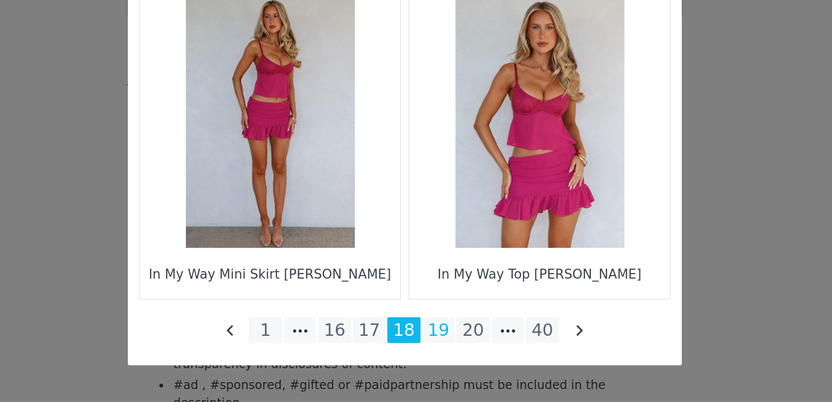
click at [434, 366] on li "19" at bounding box center [434, 363] width 18 height 14
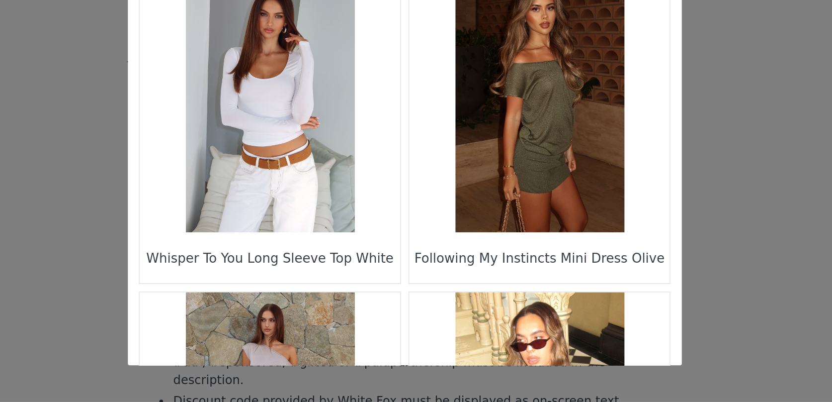
scroll to position [740, 0]
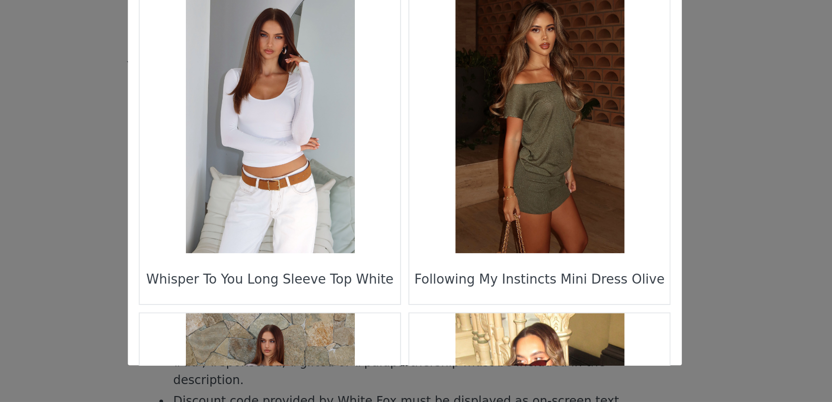
click at [489, 264] on figure "Choose Your Product" at bounding box center [489, 251] width 140 height 140
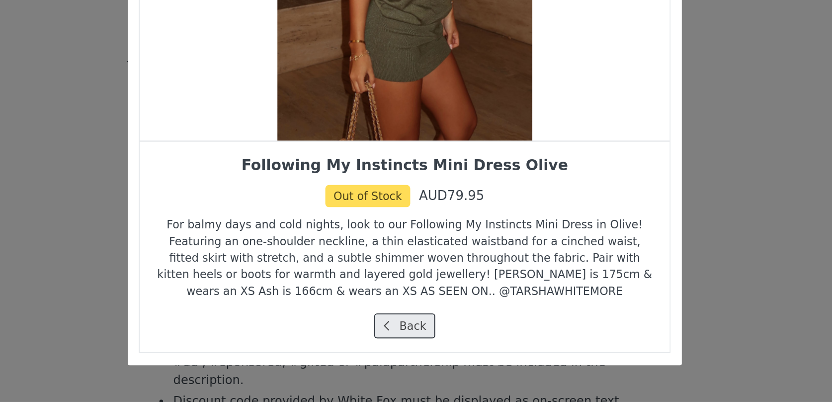
click at [418, 360] on button "Back" at bounding box center [416, 360] width 33 height 13
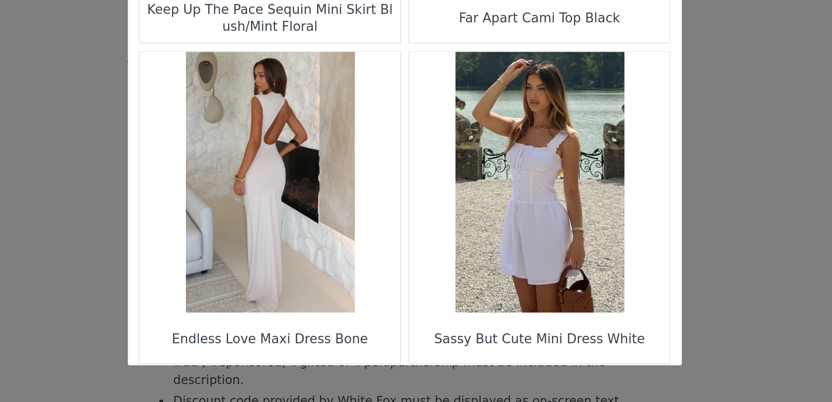
scroll to position [1433, 0]
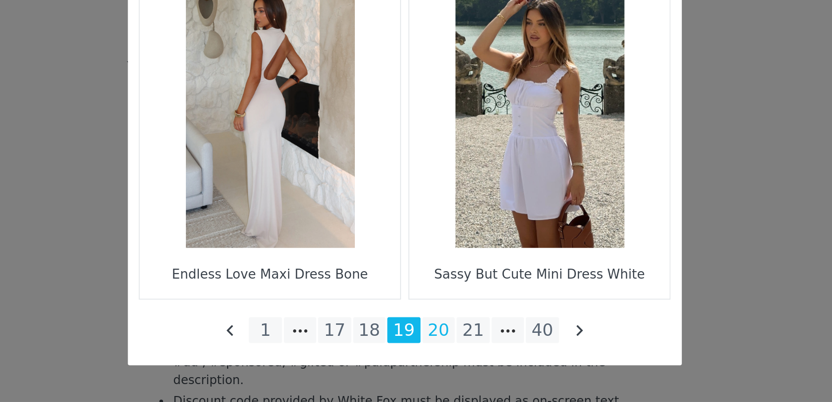
click at [435, 362] on li "20" at bounding box center [434, 363] width 18 height 14
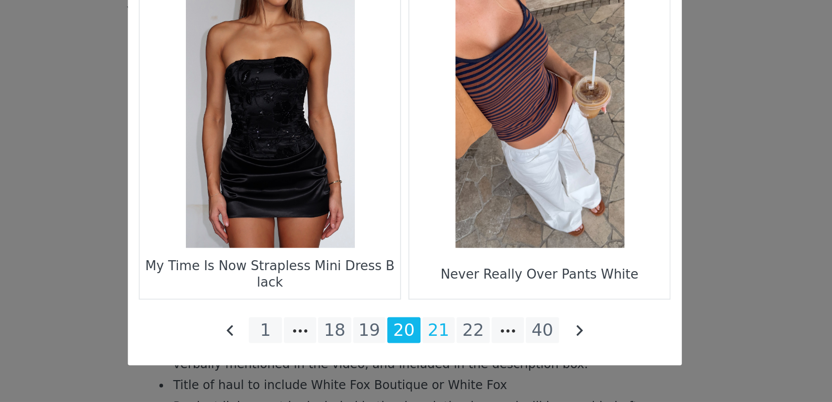
click at [435, 365] on li "21" at bounding box center [434, 363] width 18 height 14
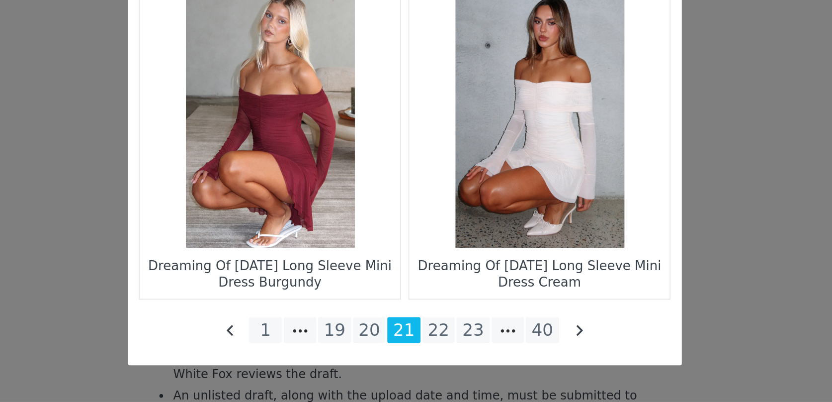
scroll to position [1452, 0]
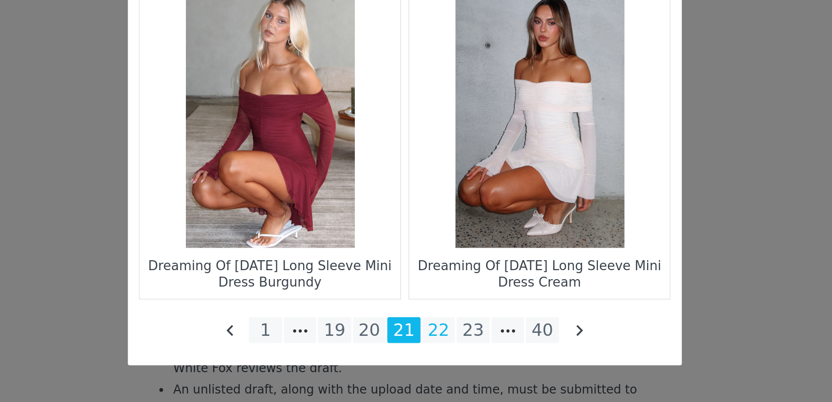
click at [436, 364] on li "22" at bounding box center [434, 363] width 18 height 14
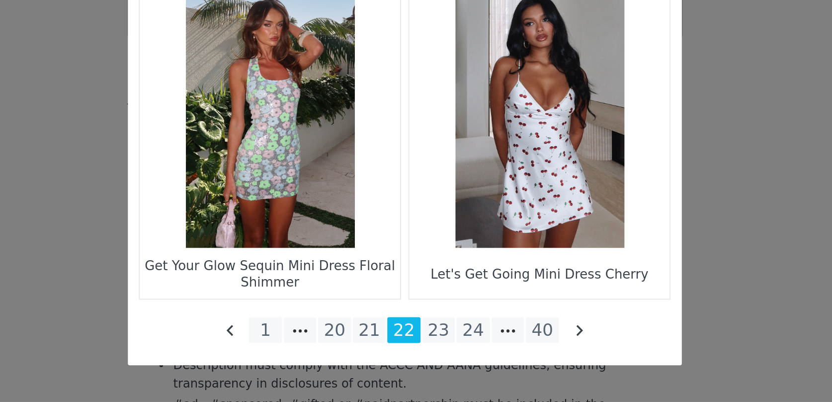
scroll to position [1371, 0]
click at [436, 364] on li "23" at bounding box center [434, 363] width 18 height 14
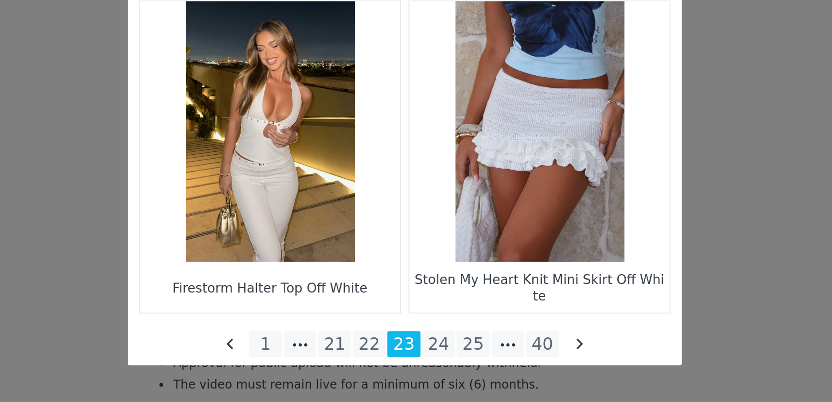
scroll to position [1433, 0]
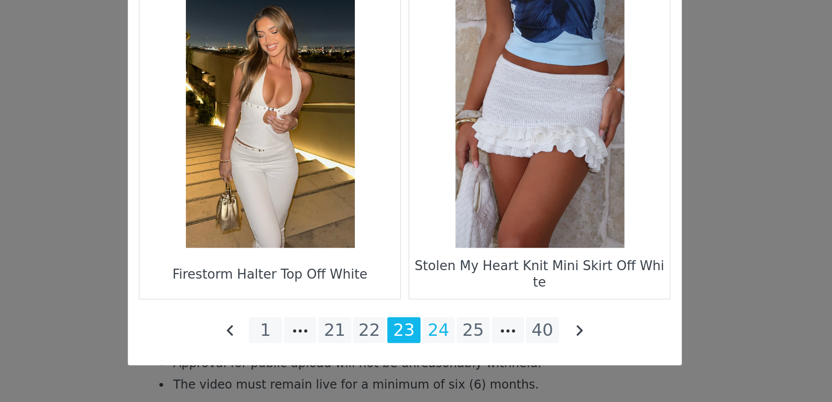
click at [432, 362] on li "24" at bounding box center [434, 363] width 18 height 14
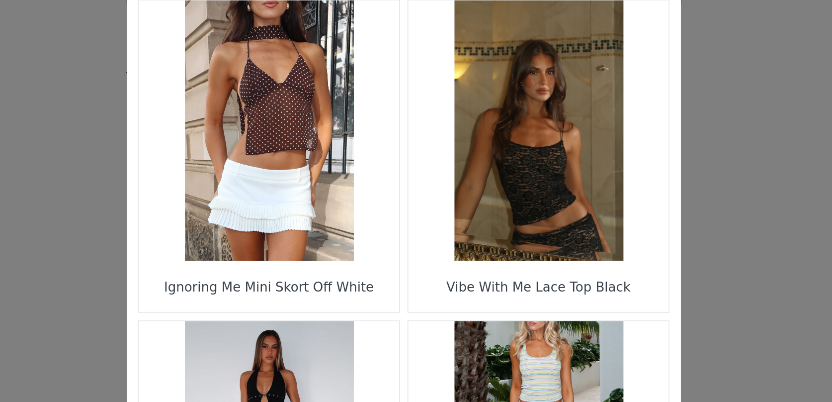
scroll to position [1357, 0]
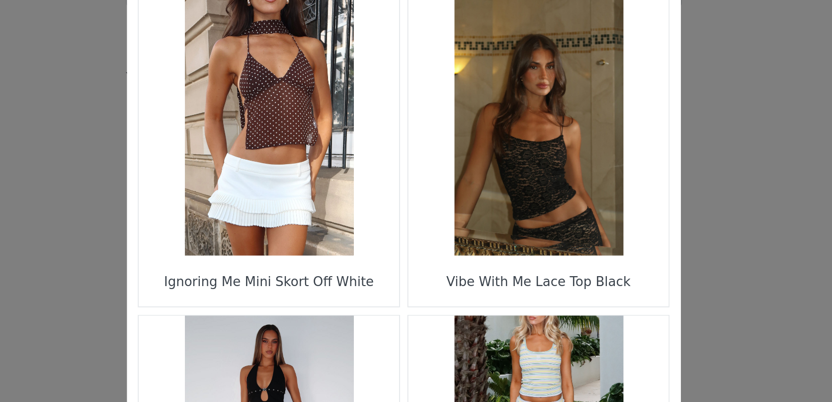
click at [499, 190] on figure "Choose Your Product" at bounding box center [489, 152] width 140 height 140
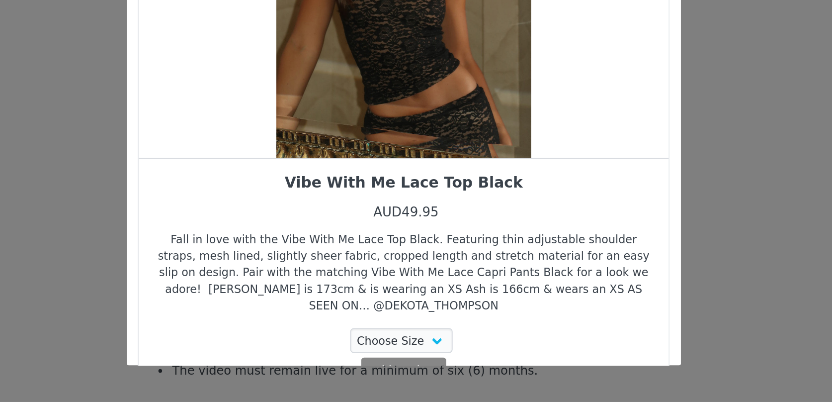
scroll to position [1494, 0]
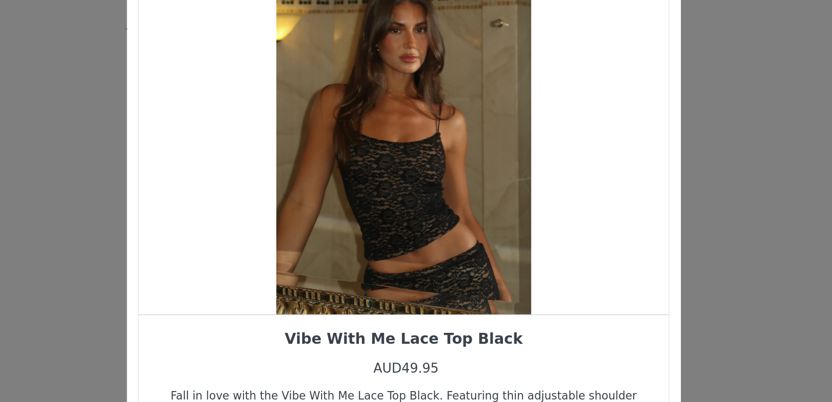
drag, startPoint x: 457, startPoint y: 210, endPoint x: 426, endPoint y: 212, distance: 31.4
click at [426, 212] on div "Choose Your Product" at bounding box center [415, 164] width 285 height 211
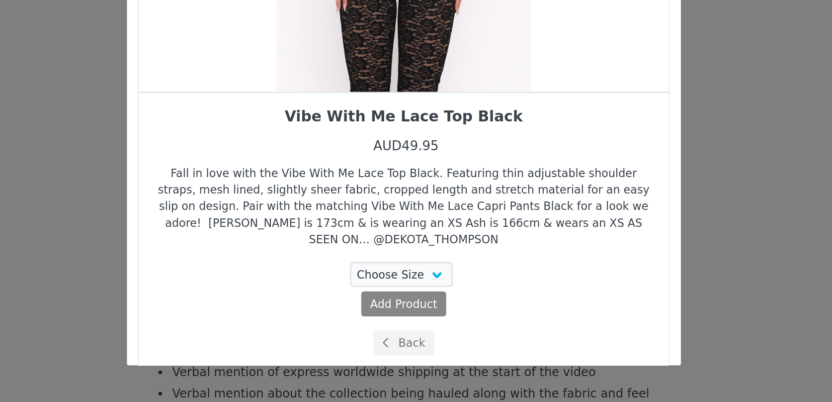
scroll to position [1546, 0]
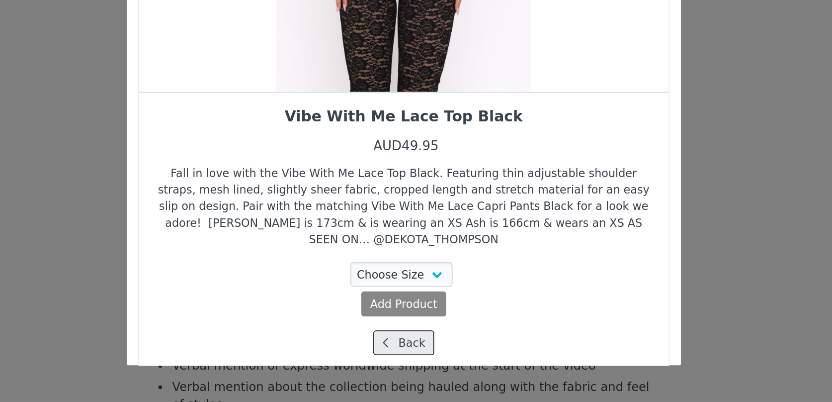
click at [424, 363] on button "Back" at bounding box center [416, 369] width 33 height 13
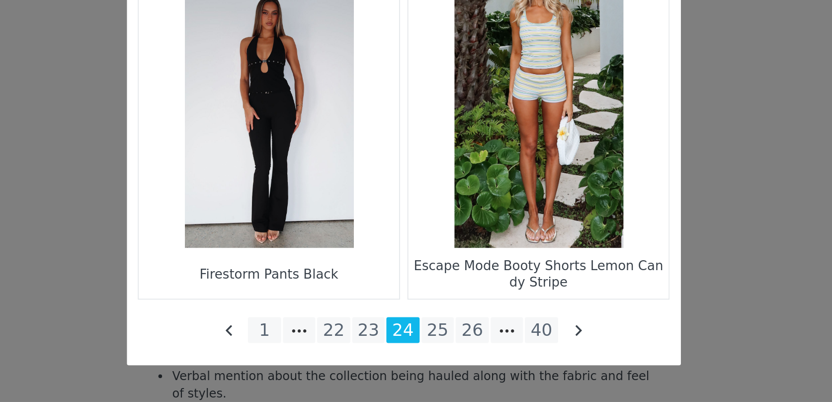
scroll to position [1552, 0]
click at [436, 364] on li "25" at bounding box center [434, 363] width 18 height 14
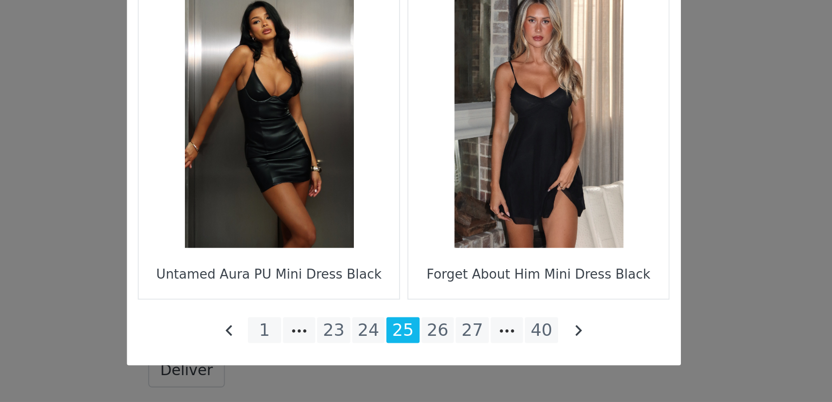
scroll to position [1612, 0]
click at [437, 359] on li "26" at bounding box center [434, 363] width 18 height 14
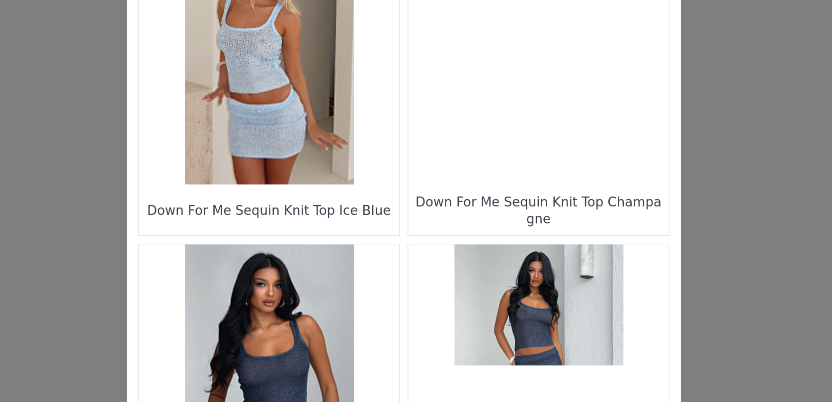
scroll to position [1433, 0]
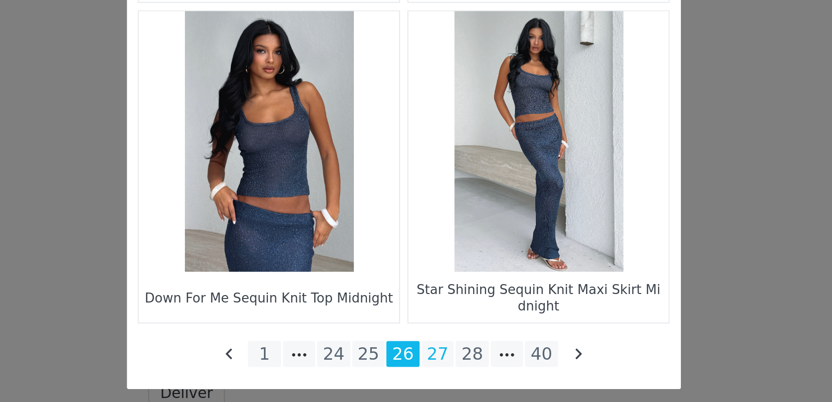
click at [431, 364] on li "27" at bounding box center [434, 363] width 18 height 14
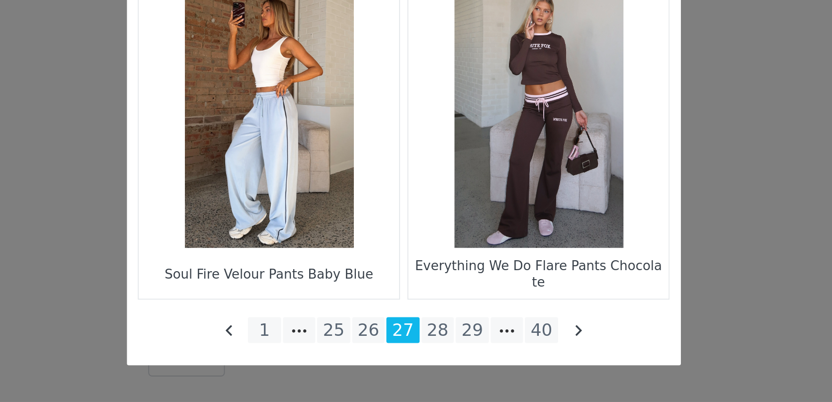
scroll to position [1620, 0]
click at [435, 364] on li "28" at bounding box center [434, 363] width 18 height 14
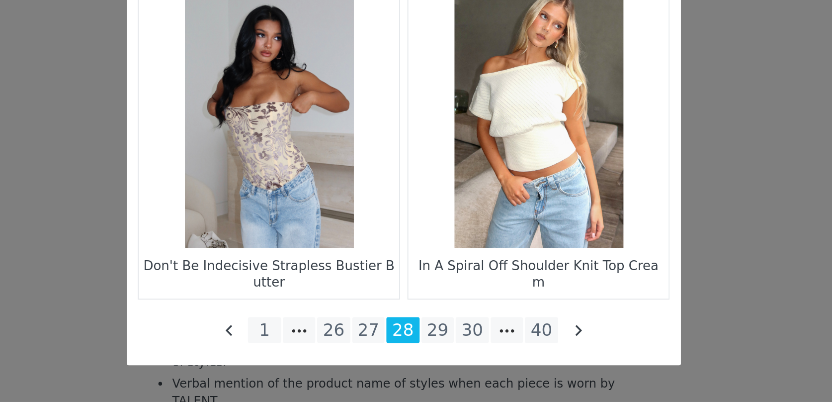
scroll to position [1569, 0]
click at [433, 360] on li "29" at bounding box center [434, 363] width 18 height 14
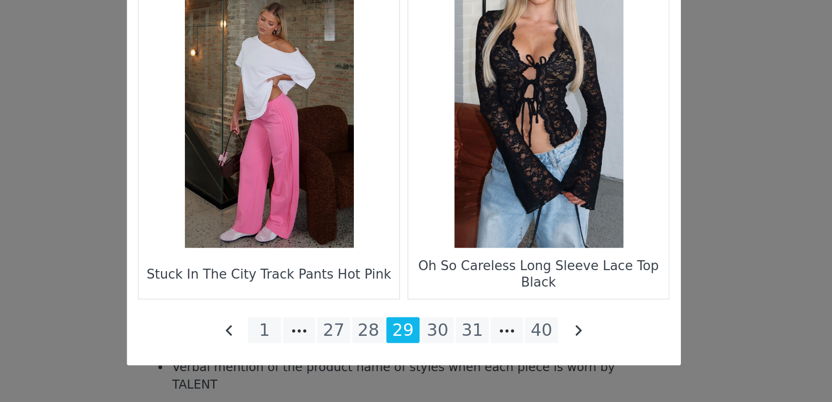
scroll to position [1578, 0]
click at [436, 362] on li "30" at bounding box center [434, 363] width 18 height 14
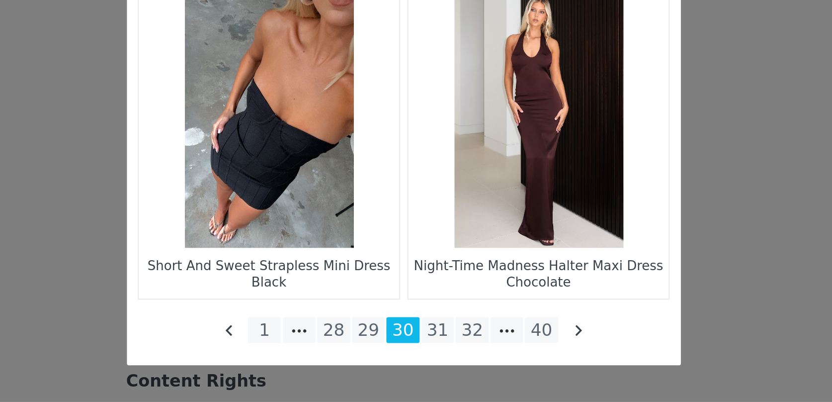
scroll to position [1677, 0]
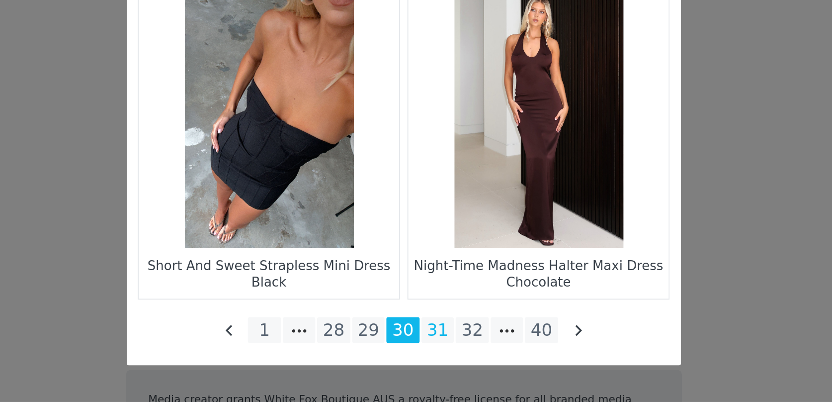
click at [432, 368] on li "31" at bounding box center [434, 363] width 18 height 14
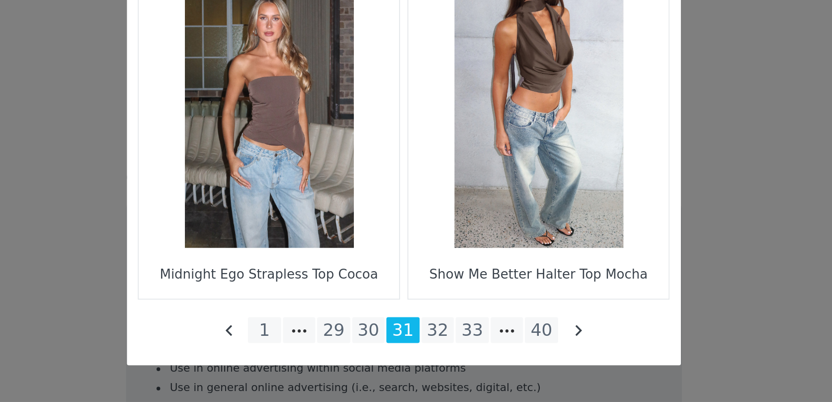
scroll to position [1804, 0]
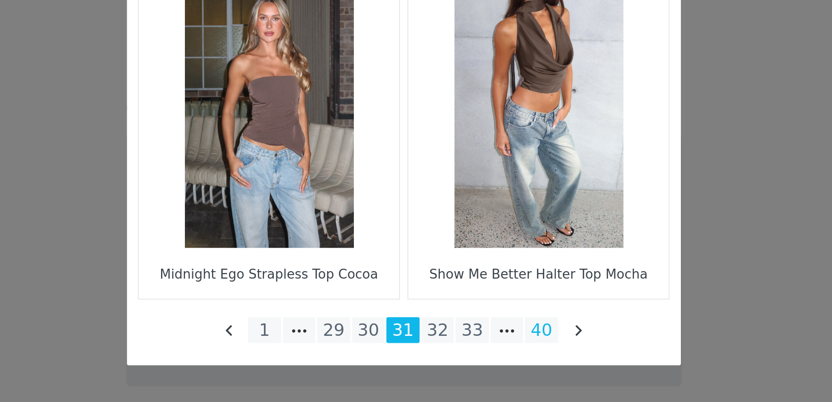
click at [493, 367] on li "40" at bounding box center [490, 363] width 18 height 14
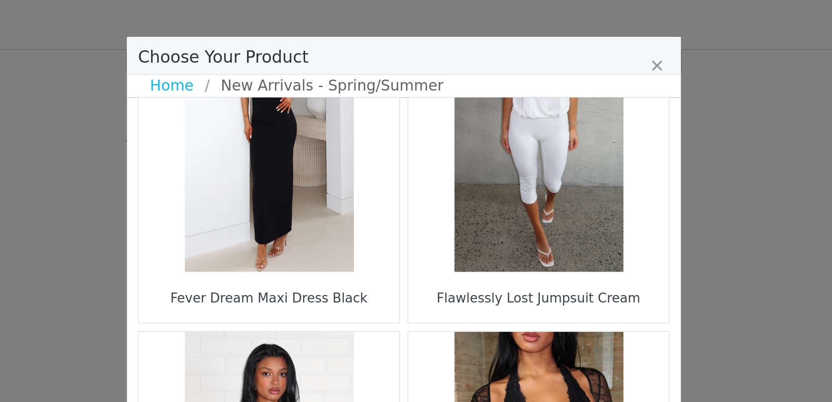
scroll to position [1464, 0]
click at [297, 49] on link "Home" at bounding box center [293, 46] width 29 height 12
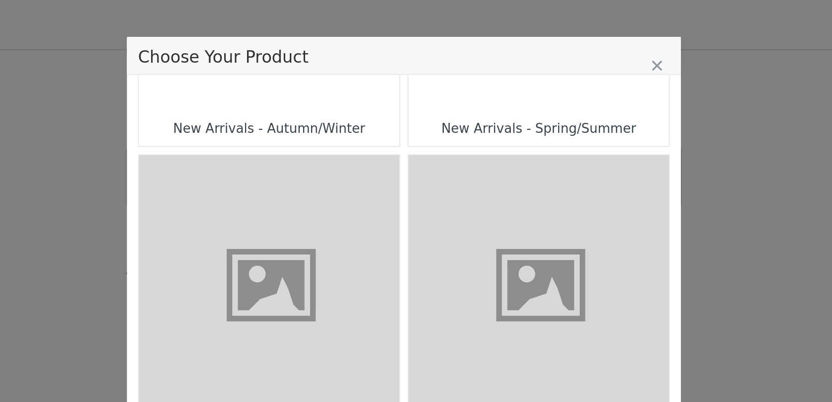
scroll to position [584, 0]
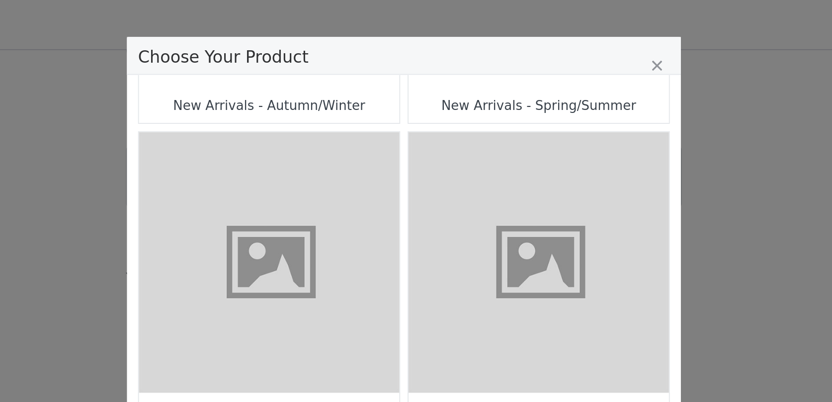
click at [382, 52] on div "New Arrivals - Autumn/Winter" at bounding box center [343, 56] width 140 height 19
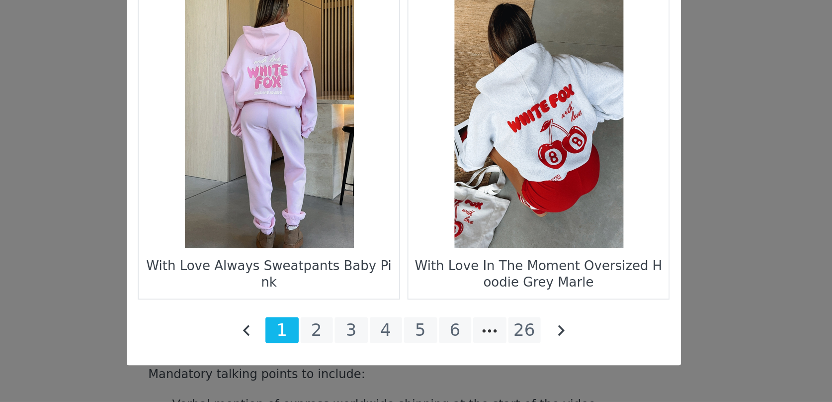
scroll to position [1532, 0]
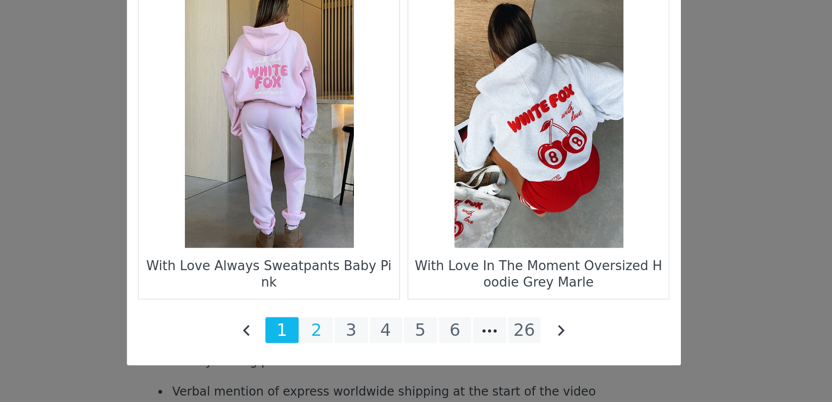
click at [368, 364] on li "2" at bounding box center [369, 363] width 18 height 14
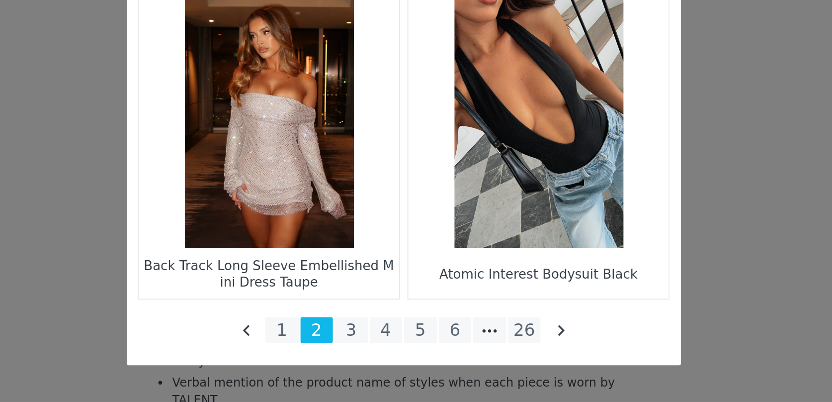
scroll to position [1570, 0]
click at [387, 369] on li "3" at bounding box center [388, 363] width 18 height 14
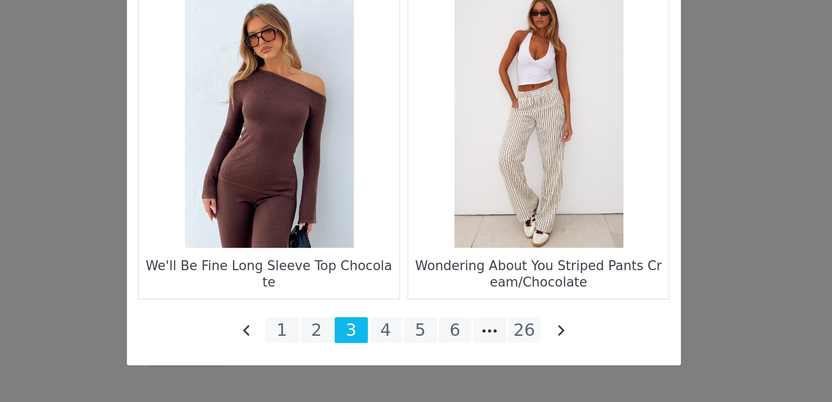
scroll to position [1634, 0]
click at [406, 363] on li "4" at bounding box center [407, 363] width 18 height 14
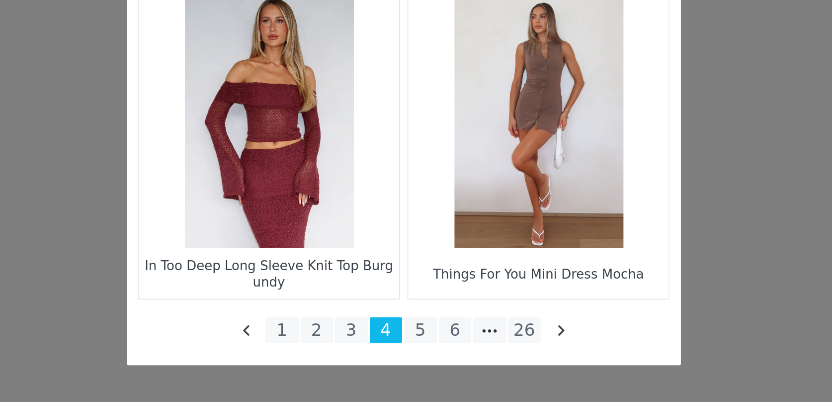
scroll to position [1639, 0]
click at [423, 361] on li "5" at bounding box center [425, 363] width 18 height 14
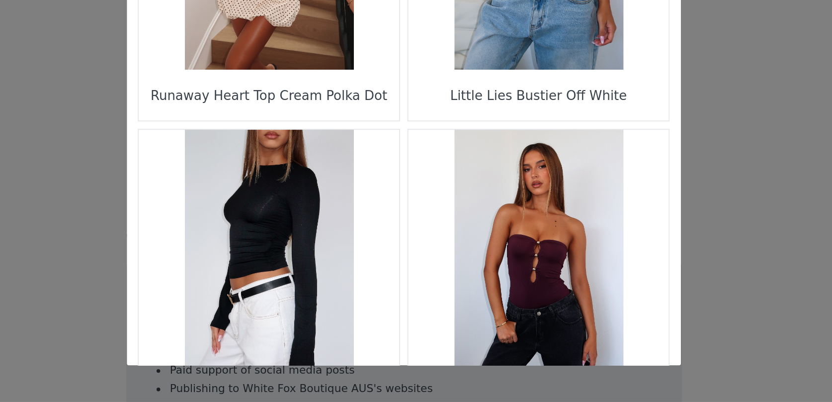
scroll to position [1433, 0]
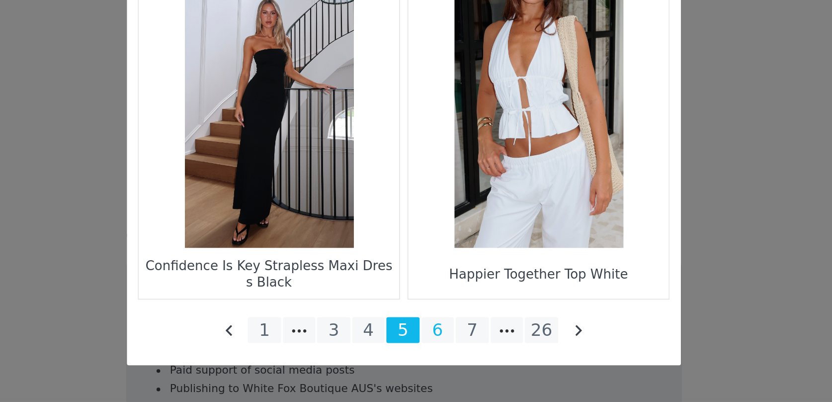
click at [432, 359] on li "6" at bounding box center [434, 363] width 18 height 14
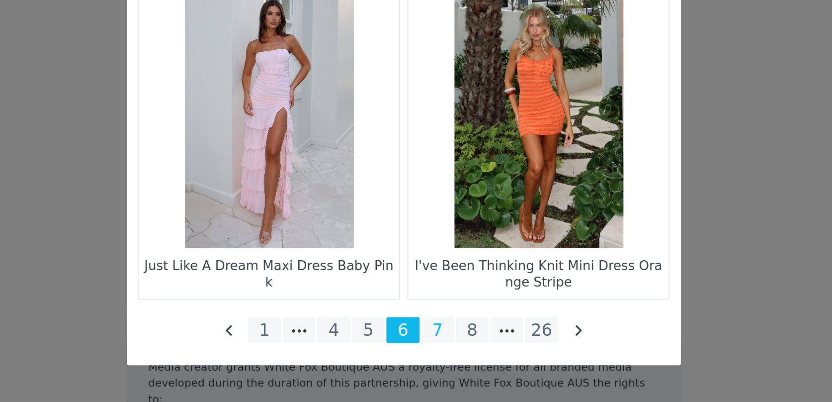
click at [433, 362] on li "7" at bounding box center [434, 363] width 18 height 14
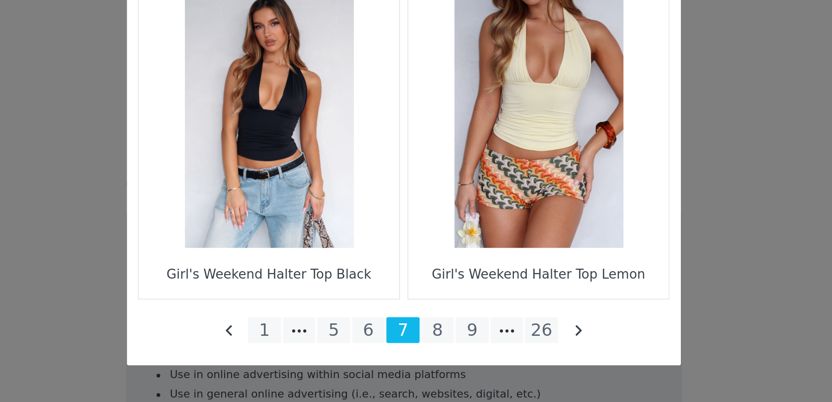
scroll to position [1767, 0]
click at [487, 362] on li "26" at bounding box center [490, 363] width 18 height 14
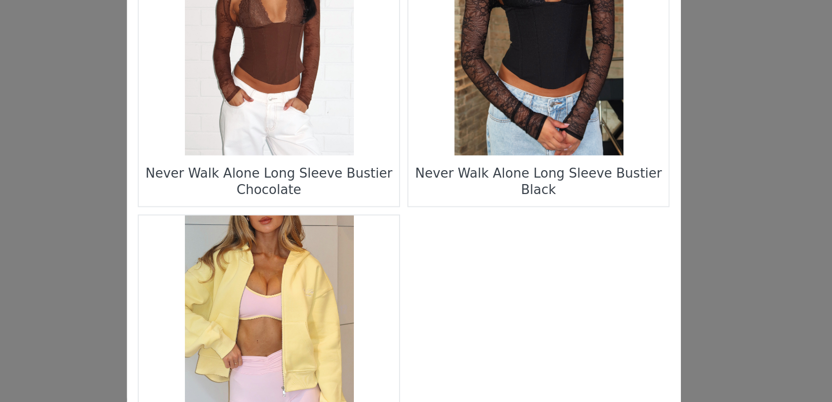
scroll to position [743, 0]
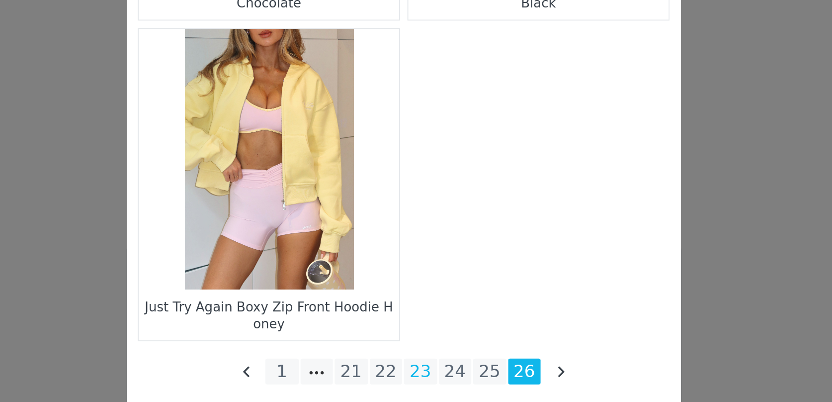
click at [423, 363] on li "23" at bounding box center [425, 363] width 18 height 14
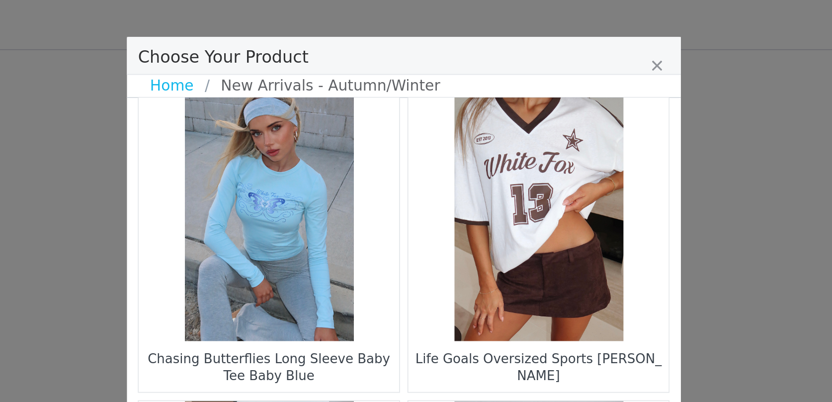
scroll to position [170, 0]
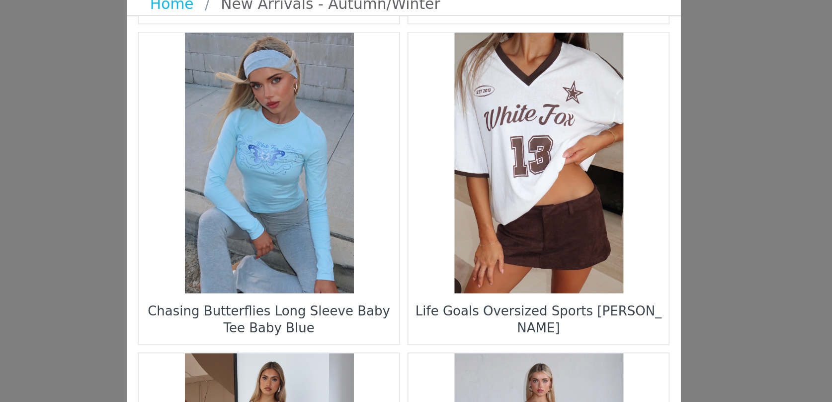
click at [496, 152] on figure "Choose Your Product" at bounding box center [489, 132] width 140 height 140
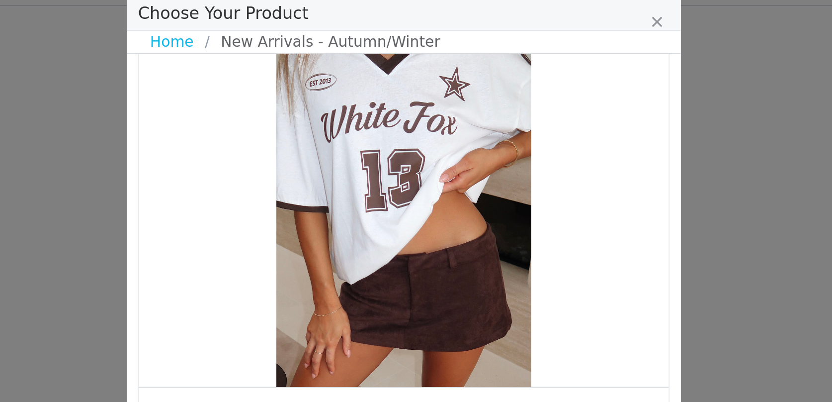
scroll to position [48, 0]
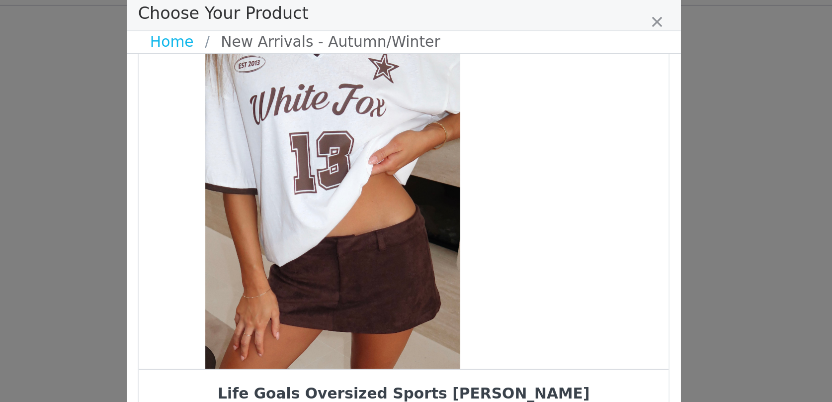
drag, startPoint x: 450, startPoint y: 145, endPoint x: 403, endPoint y: 145, distance: 47.2
click at [407, 145] on div "Choose Your Product" at bounding box center [377, 116] width 285 height 211
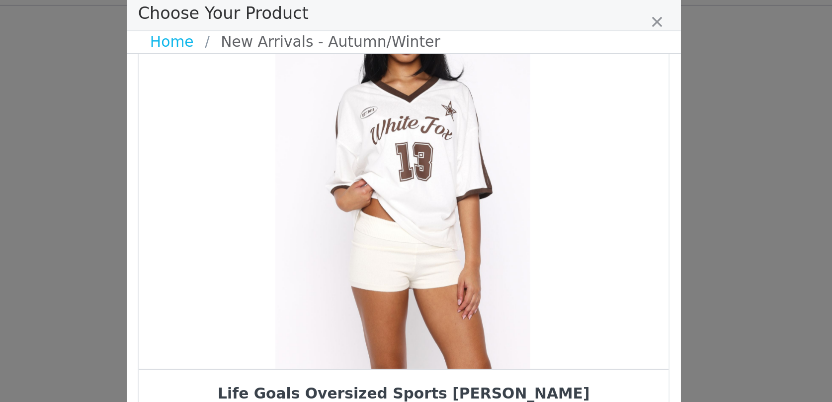
drag, startPoint x: 458, startPoint y: 142, endPoint x: 383, endPoint y: 148, distance: 75.8
click at [383, 148] on div "Choose Your Product" at bounding box center [415, 116] width 285 height 211
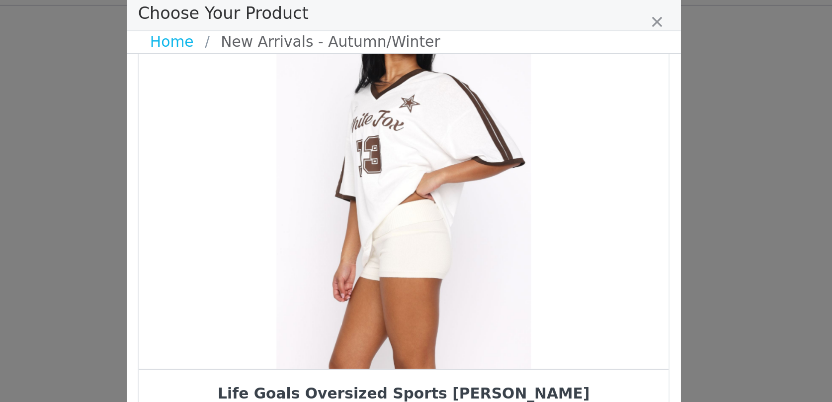
drag, startPoint x: 444, startPoint y: 143, endPoint x: 386, endPoint y: 143, distance: 58.7
click at [388, 143] on div "Choose Your Product" at bounding box center [415, 116] width 285 height 211
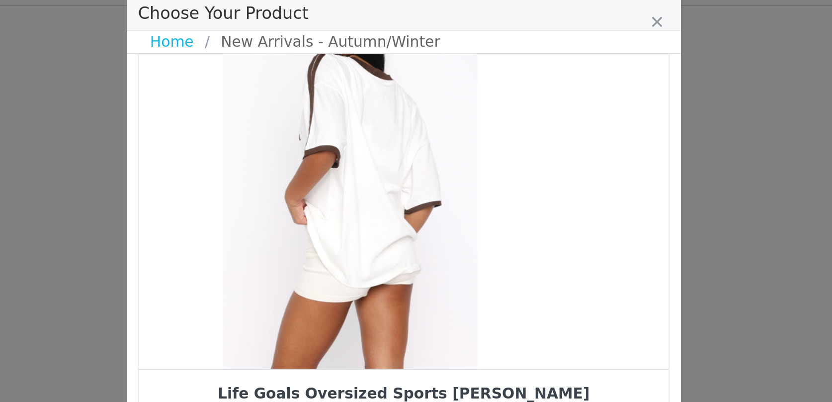
drag, startPoint x: 446, startPoint y: 137, endPoint x: 393, endPoint y: 138, distance: 53.2
click at [395, 137] on div "Choose Your Product" at bounding box center [387, 116] width 285 height 211
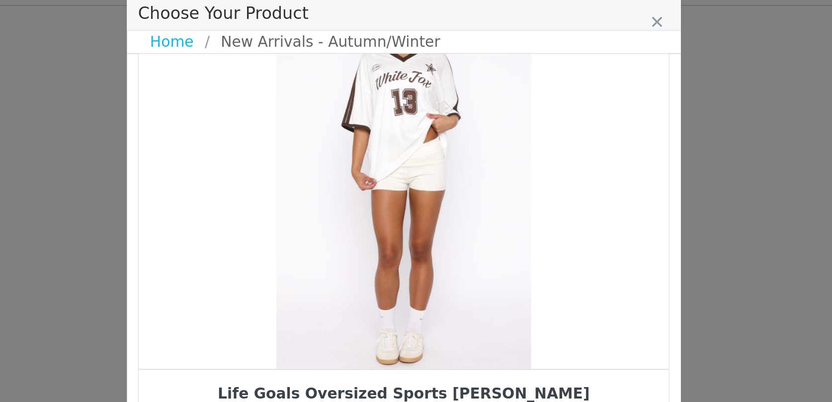
drag, startPoint x: 446, startPoint y: 135, endPoint x: 403, endPoint y: 137, distance: 42.8
click at [405, 137] on div "Choose Your Product" at bounding box center [415, 116] width 285 height 211
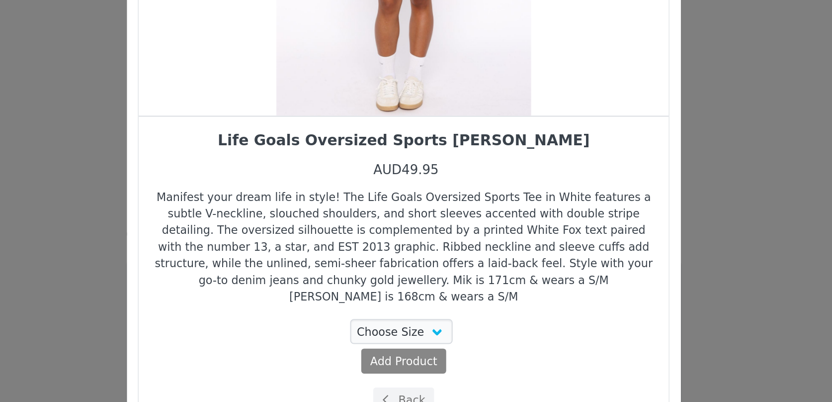
scroll to position [1766, 0]
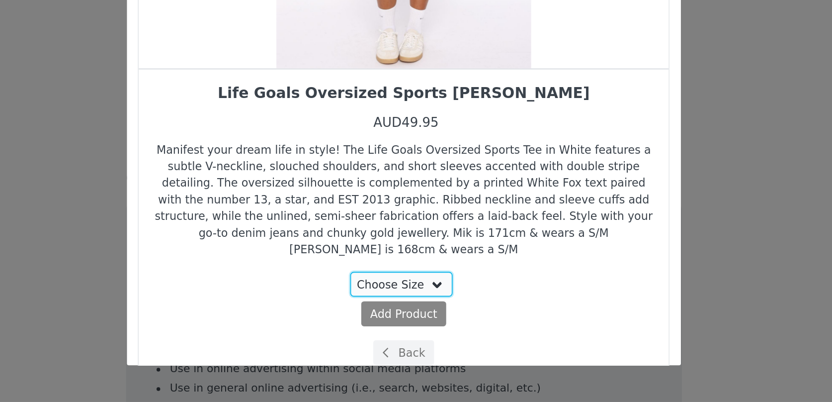
click at [436, 332] on select "Choose Size 3XS/XXS XXS/XS XS/S S/M M/L L/XL" at bounding box center [415, 338] width 56 height 13
select select "28359728"
click at [388, 332] on select "Choose Size 3XS/XXS XXS/XS XS/S S/M M/L L/XL" at bounding box center [415, 338] width 56 height 13
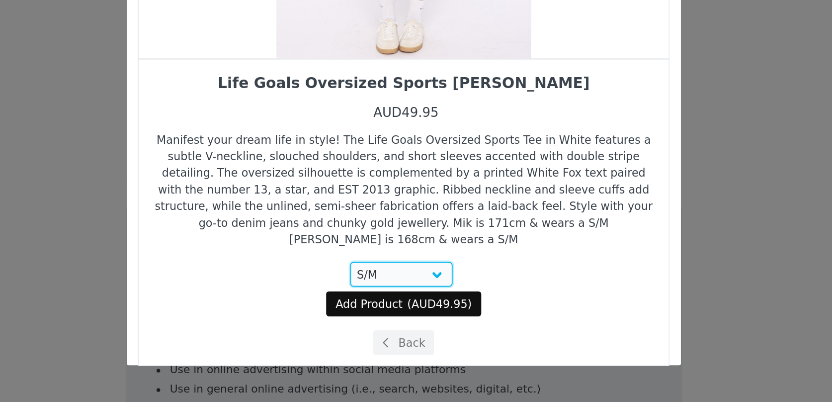
scroll to position [1778, 0]
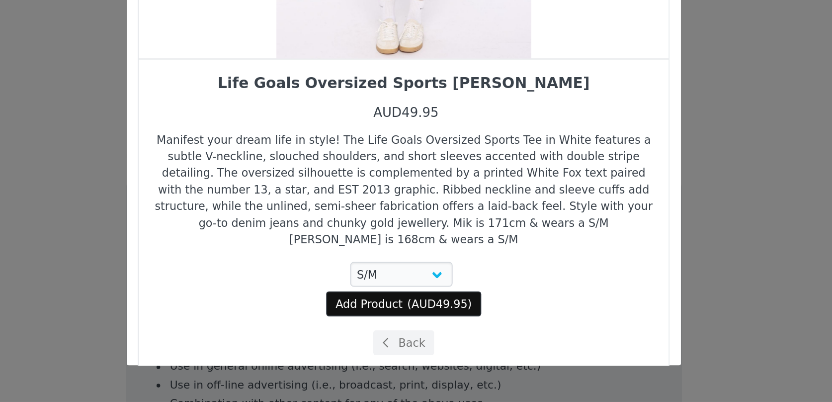
click at [447, 345] on span "AUD49.95" at bounding box center [436, 348] width 30 height 7
select select "28359728"
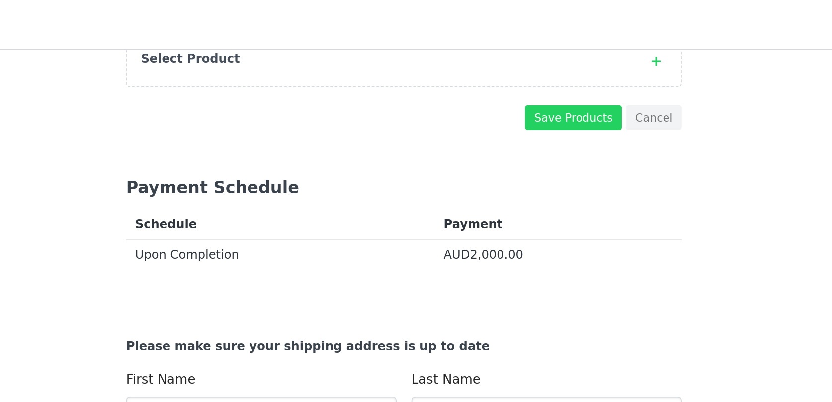
scroll to position [1063, 0]
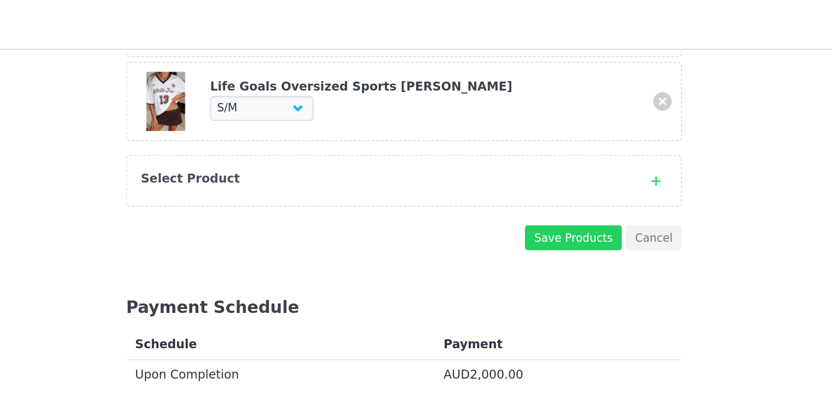
click at [447, 98] on div "Select Product" at bounding box center [405, 96] width 263 height 10
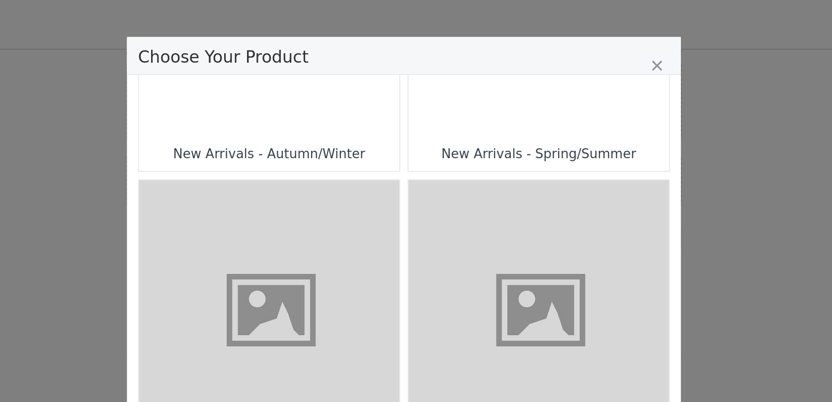
scroll to position [520, 0]
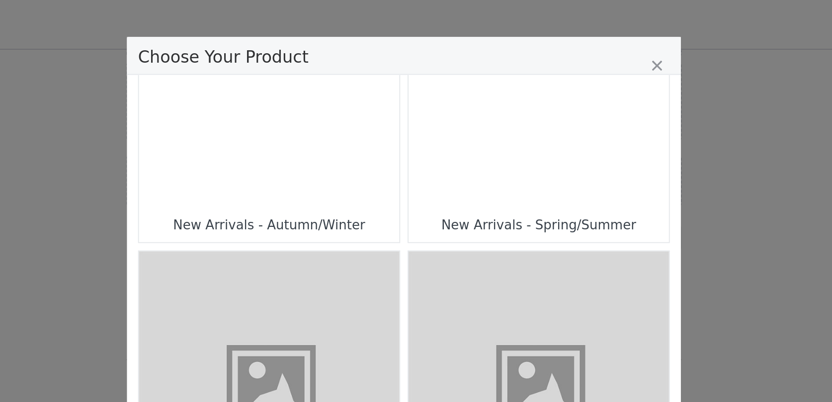
click at [393, 60] on div "Choose Your Product" at bounding box center [343, 41] width 140 height 140
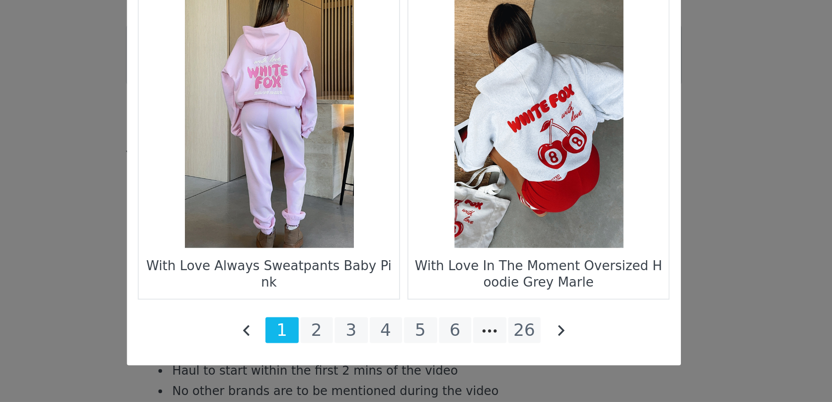
scroll to position [1411, 0]
click at [444, 366] on li "6" at bounding box center [444, 363] width 18 height 14
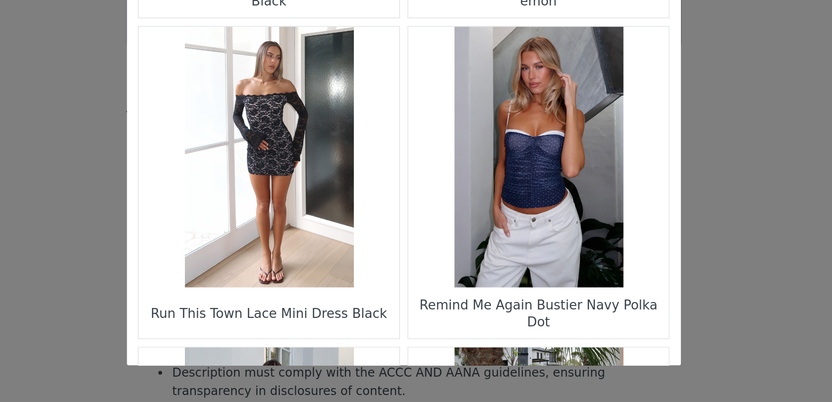
scroll to position [1433, 0]
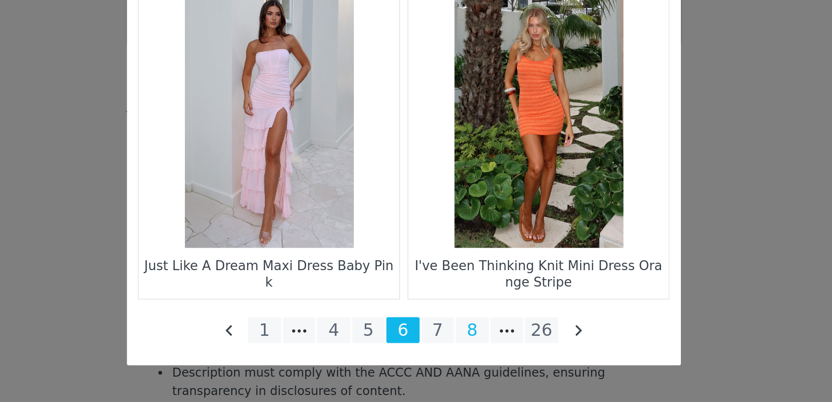
click at [455, 367] on li "8" at bounding box center [453, 363] width 18 height 14
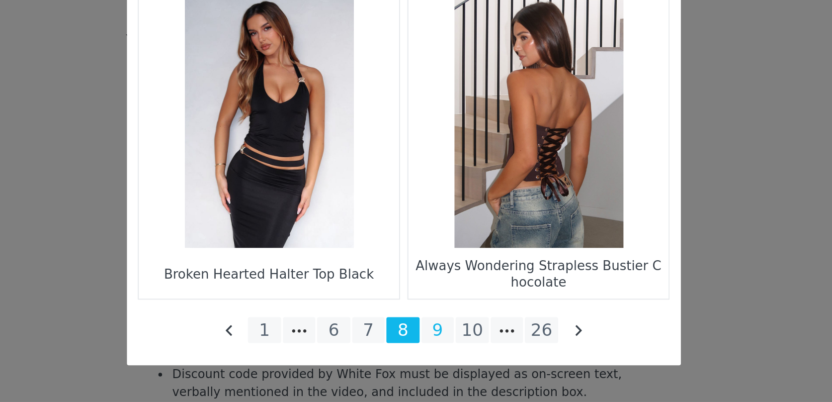
scroll to position [1454, 0]
click at [433, 364] on li "9" at bounding box center [434, 363] width 18 height 14
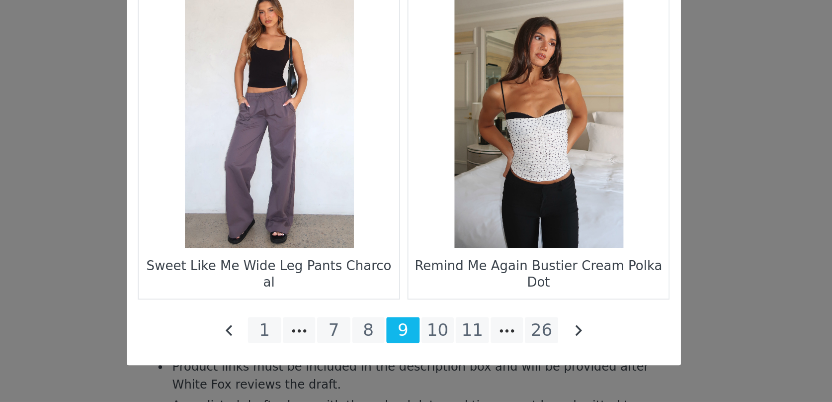
scroll to position [1489, 0]
click at [437, 361] on li "10" at bounding box center [434, 363] width 18 height 14
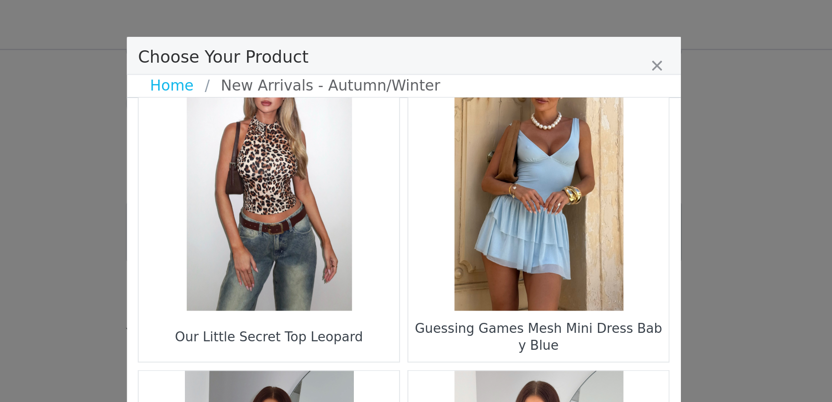
scroll to position [1433, 0]
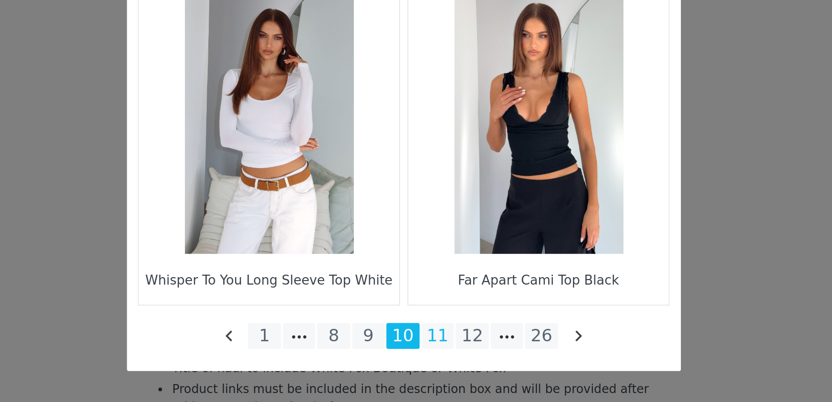
click at [440, 362] on li "11" at bounding box center [434, 363] width 18 height 14
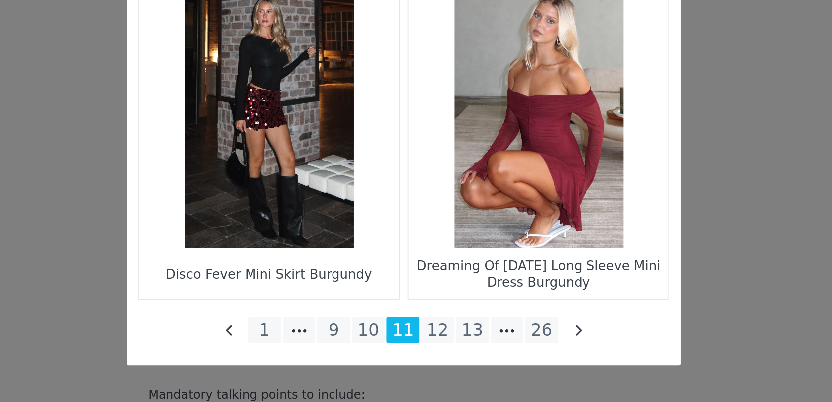
scroll to position [1560, 0]
click at [433, 361] on li "12" at bounding box center [434, 363] width 18 height 14
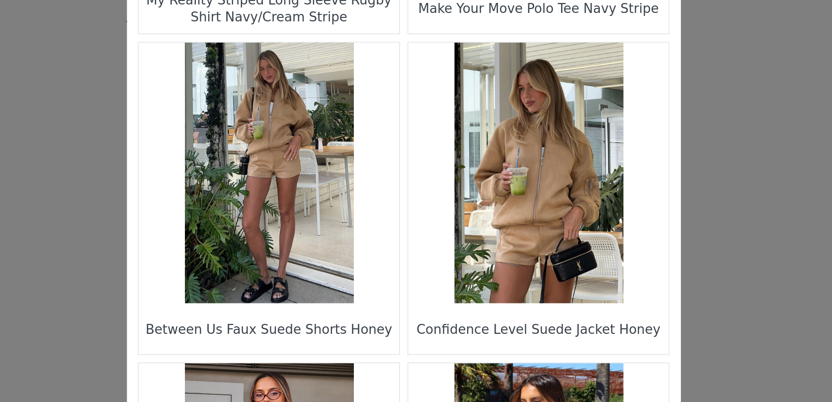
scroll to position [1032, 0]
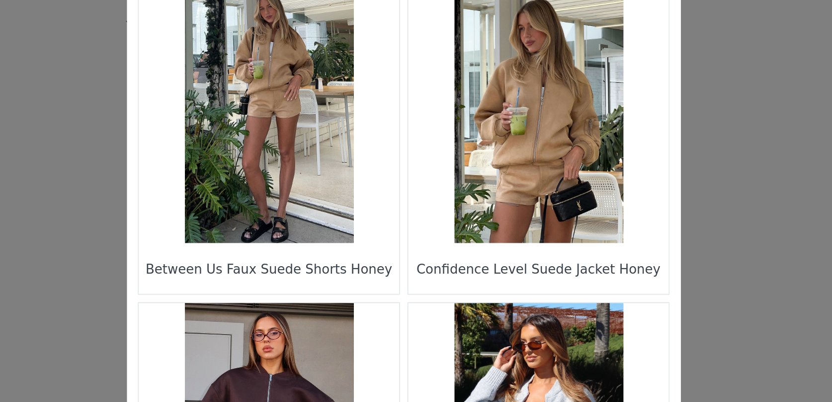
click at [497, 157] on figure "Choose Your Product" at bounding box center [489, 146] width 140 height 140
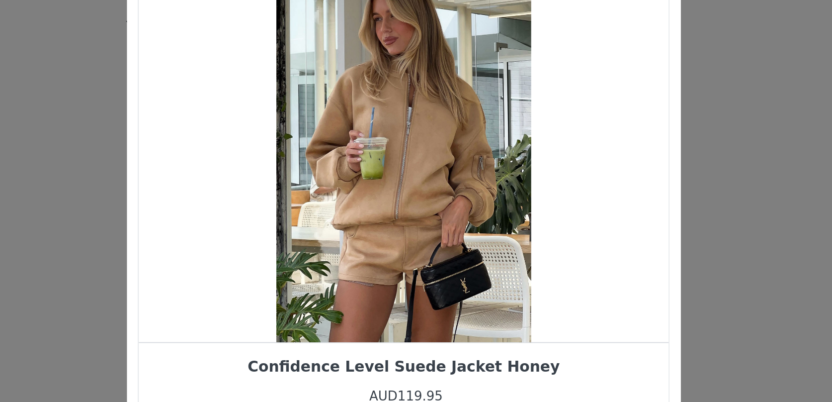
scroll to position [0, 0]
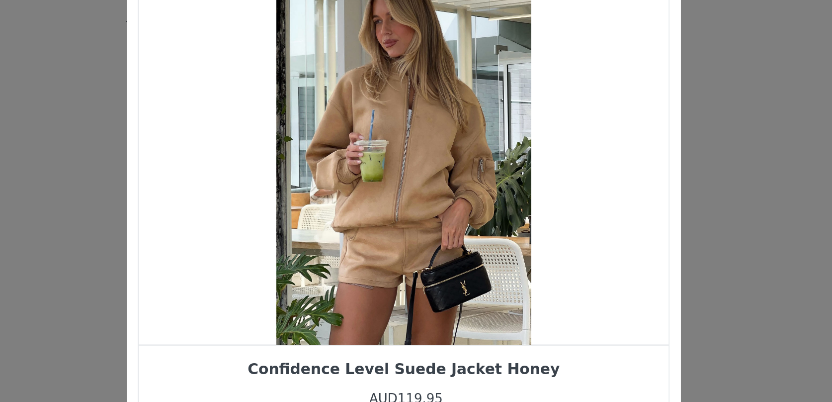
drag, startPoint x: 438, startPoint y: 192, endPoint x: 382, endPoint y: 192, distance: 56.2
click at [382, 192] on div "Choose Your Product" at bounding box center [415, 164] width 285 height 211
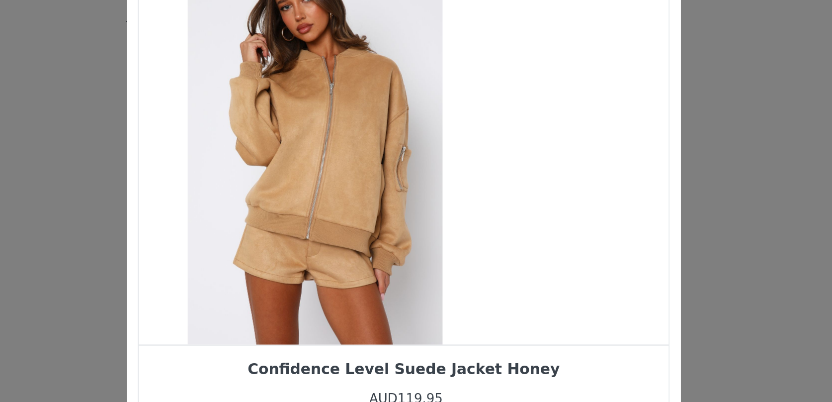
drag, startPoint x: 433, startPoint y: 182, endPoint x: 363, endPoint y: 182, distance: 70.1
click at [365, 182] on div "Choose Your Product" at bounding box center [368, 164] width 285 height 211
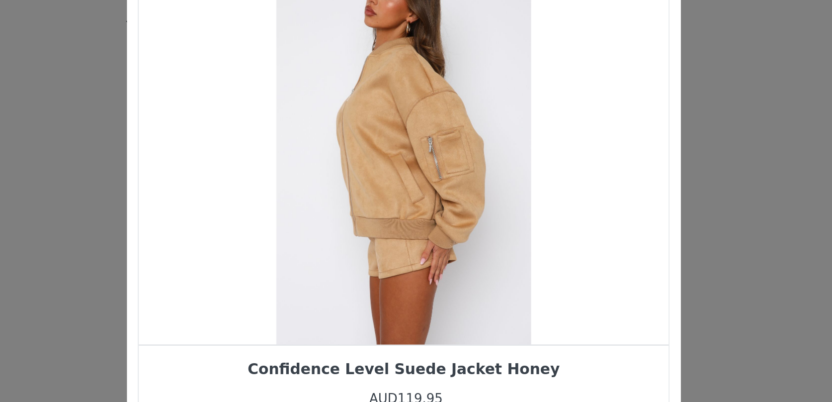
drag, startPoint x: 414, startPoint y: 183, endPoint x: 359, endPoint y: 183, distance: 55.2
click at [368, 183] on div "Choose Your Product" at bounding box center [415, 164] width 285 height 211
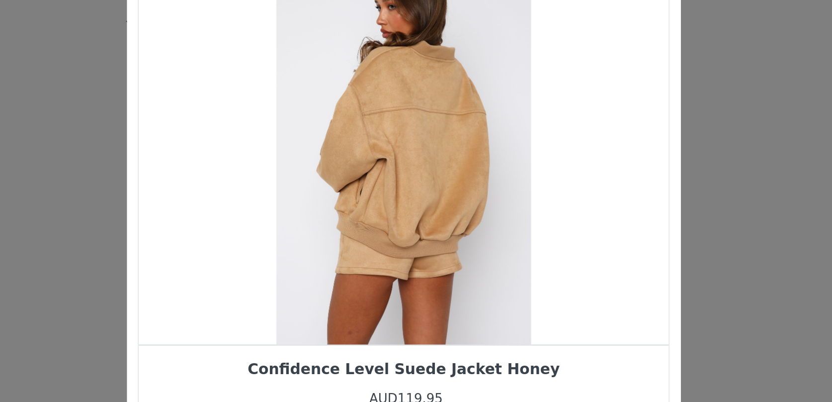
drag, startPoint x: 403, startPoint y: 180, endPoint x: 361, endPoint y: 182, distance: 41.8
click at [384, 180] on div "Choose Your Product" at bounding box center [415, 164] width 285 height 211
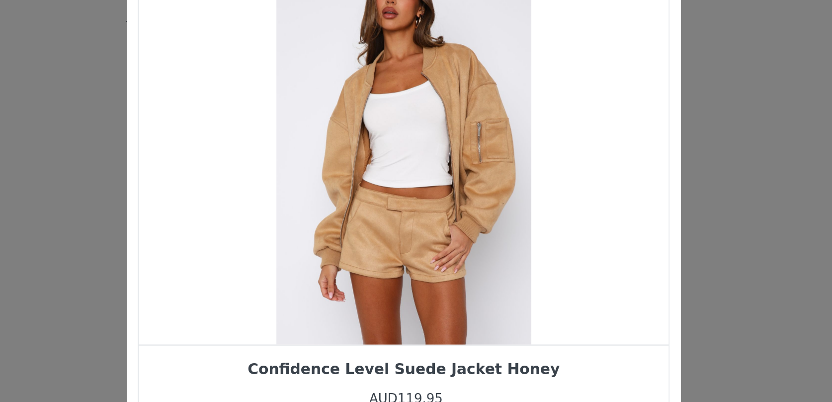
scroll to position [7, 0]
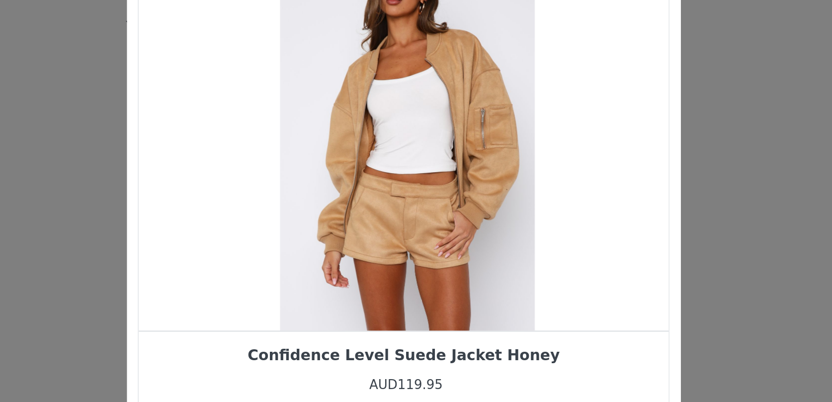
drag, startPoint x: 406, startPoint y: 182, endPoint x: 491, endPoint y: 161, distance: 87.0
click at [483, 163] on div "Choose Your Product" at bounding box center [417, 157] width 285 height 211
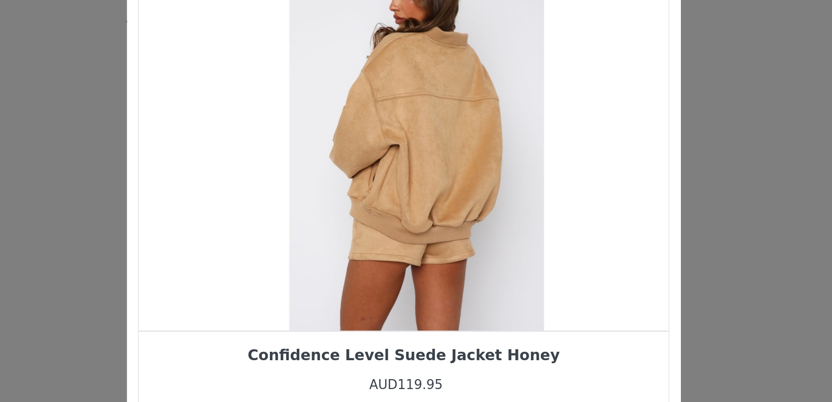
drag, startPoint x: 434, startPoint y: 180, endPoint x: 498, endPoint y: 165, distance: 65.5
click at [493, 166] on div "Choose Your Product" at bounding box center [422, 157] width 285 height 211
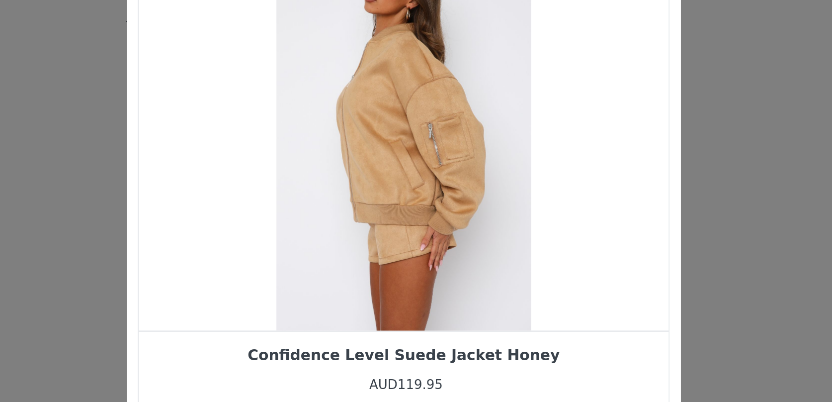
drag, startPoint x: 447, startPoint y: 183, endPoint x: 523, endPoint y: 176, distance: 76.4
click at [516, 177] on div "Choose Your Product" at bounding box center [415, 157] width 285 height 211
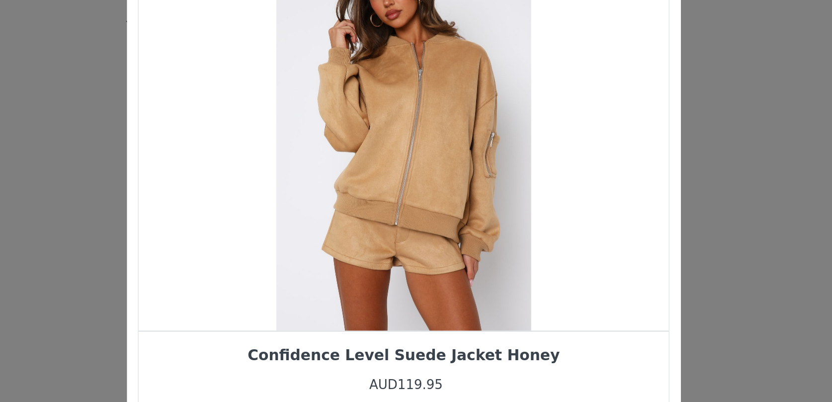
drag, startPoint x: 471, startPoint y: 195, endPoint x: 523, endPoint y: 188, distance: 52.7
click at [478, 194] on div "Choose Your Product" at bounding box center [415, 157] width 285 height 211
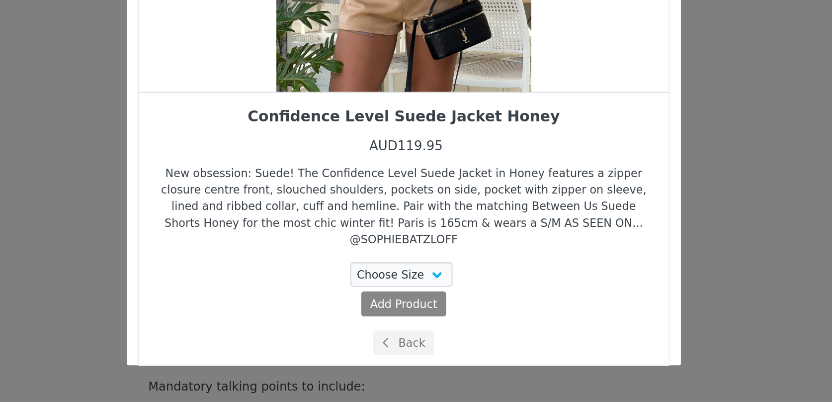
scroll to position [1576, 0]
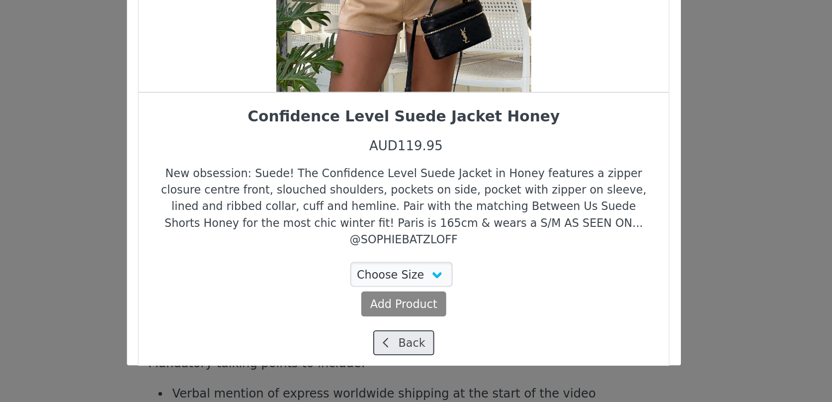
click at [421, 363] on button "Back" at bounding box center [416, 369] width 33 height 13
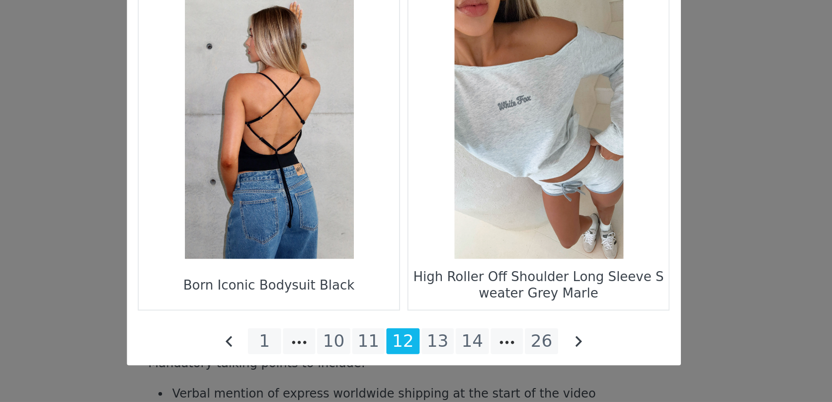
scroll to position [1433, 0]
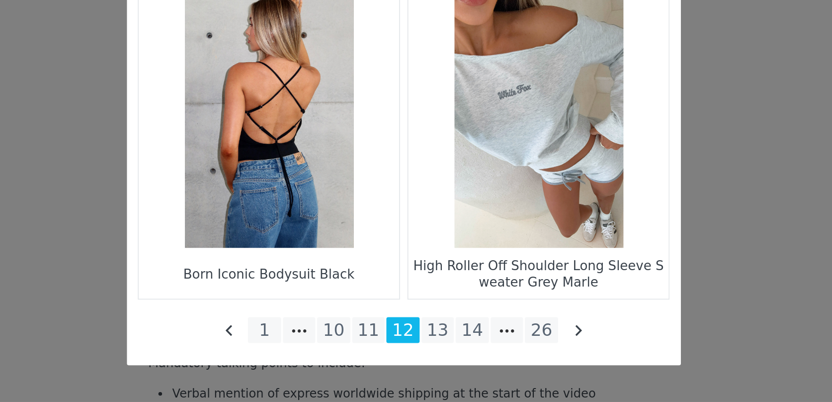
click at [459, 287] on figure "Choose Your Product" at bounding box center [489, 248] width 140 height 140
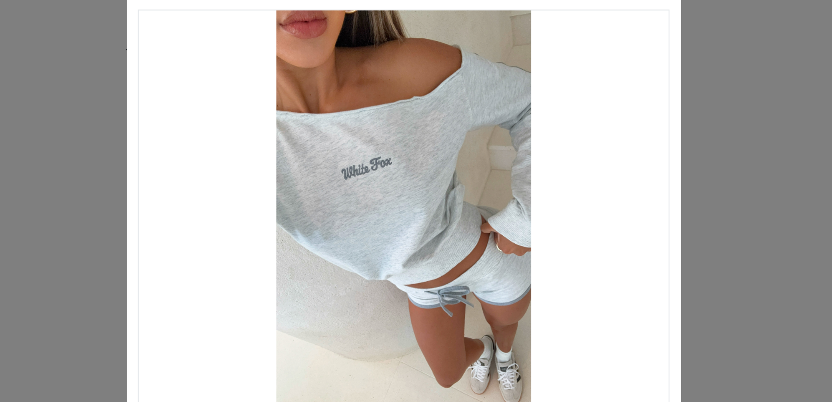
scroll to position [12, 0]
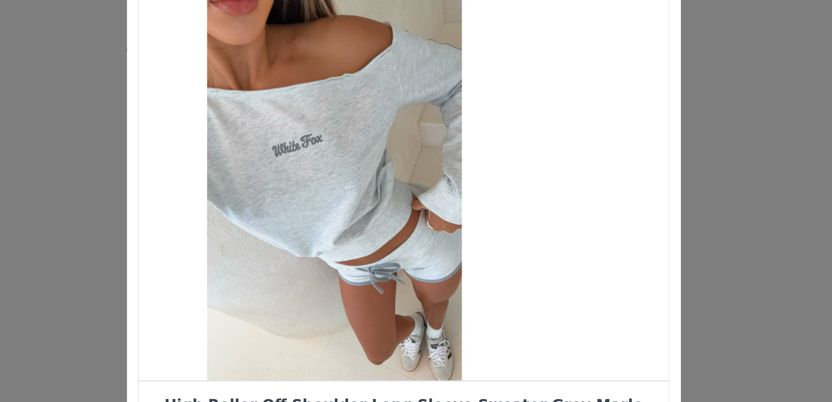
drag, startPoint x: 417, startPoint y: 172, endPoint x: 391, endPoint y: 176, distance: 26.1
click at [396, 174] on div "Choose Your Product" at bounding box center [378, 152] width 285 height 211
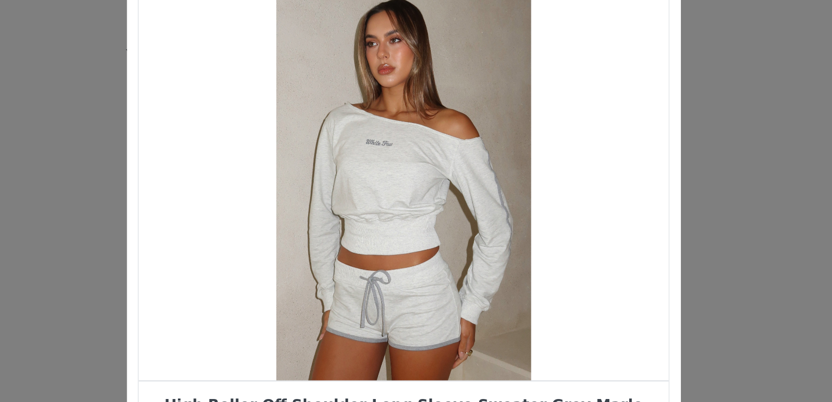
drag, startPoint x: 458, startPoint y: 173, endPoint x: 383, endPoint y: 173, distance: 74.6
click at [383, 173] on div "Choose Your Product" at bounding box center [415, 152] width 285 height 211
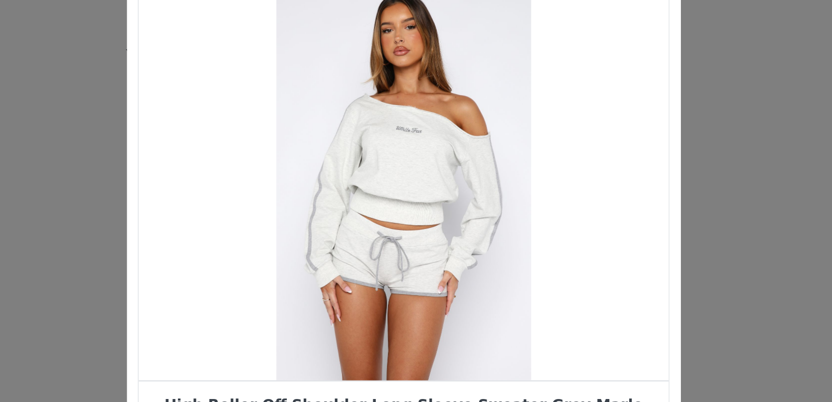
drag, startPoint x: 432, startPoint y: 183, endPoint x: 371, endPoint y: 181, distance: 61.2
click at [374, 181] on div "Choose Your Product" at bounding box center [415, 152] width 285 height 211
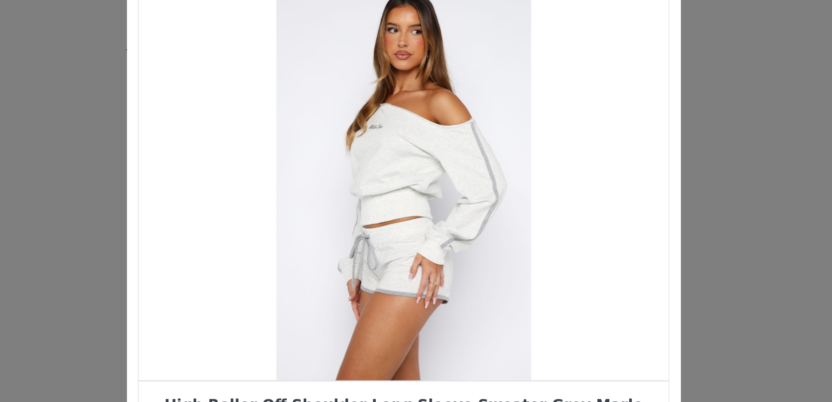
scroll to position [45, 0]
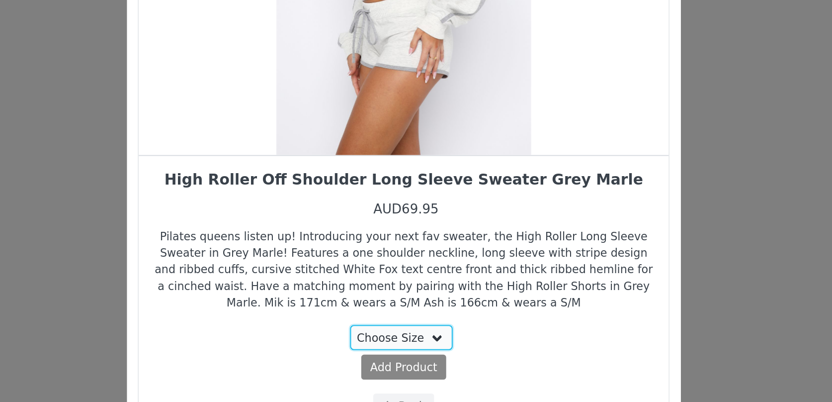
click at [408, 323] on select "Choose Size 3XS/XXS" at bounding box center [415, 323] width 56 height 13
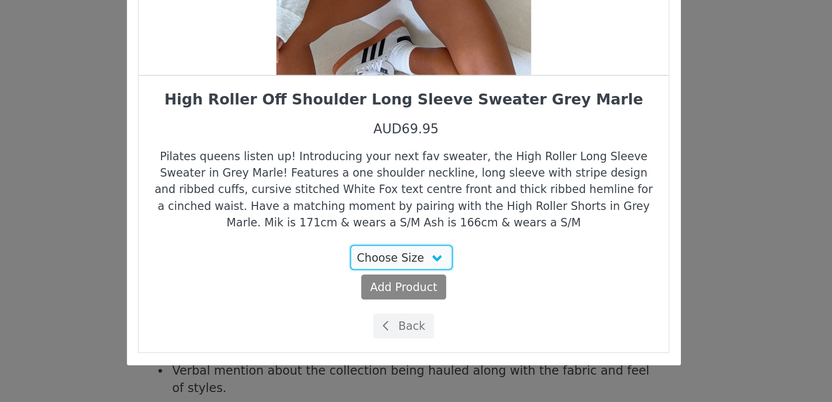
scroll to position [1607, 0]
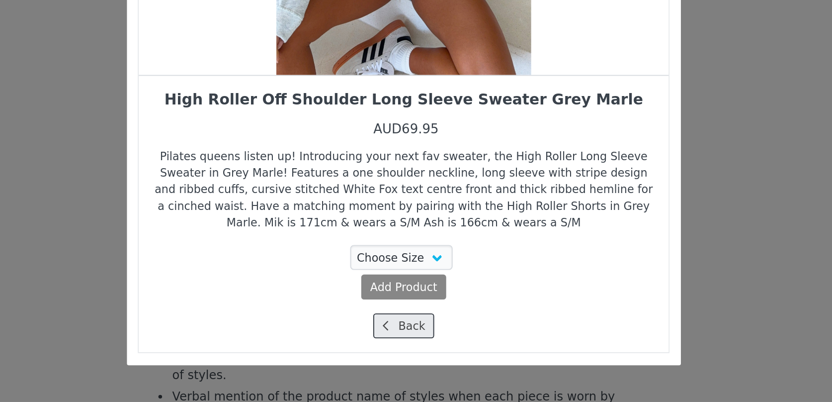
click at [426, 359] on button "Back" at bounding box center [416, 360] width 33 height 13
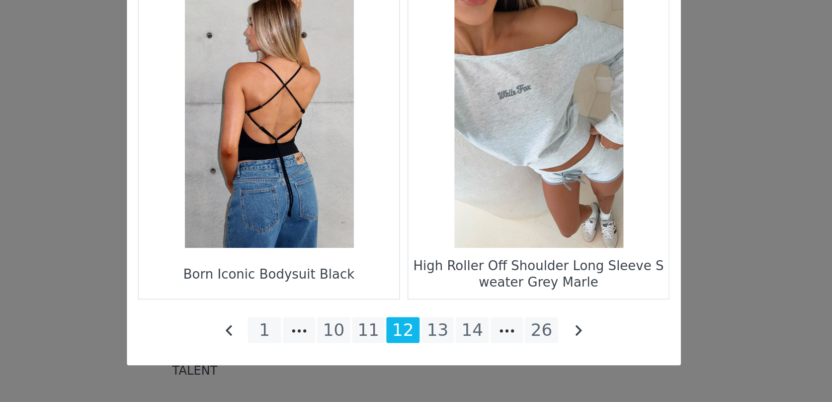
scroll to position [1638, 0]
click at [433, 357] on li "13" at bounding box center [434, 363] width 18 height 14
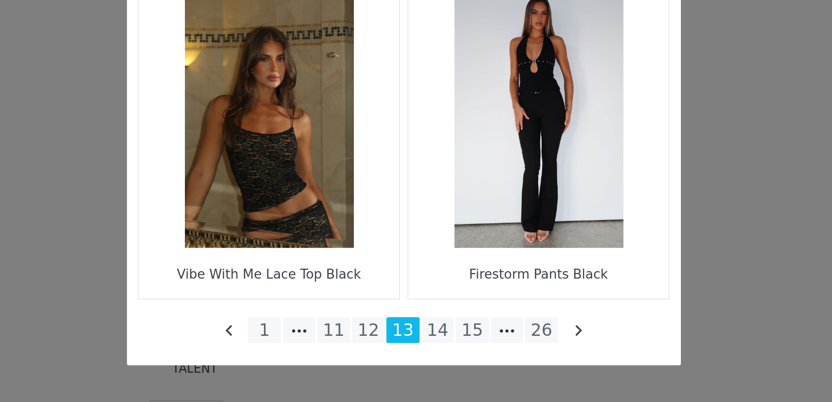
scroll to position [1632, 0]
click at [433, 359] on li "14" at bounding box center [434, 363] width 18 height 14
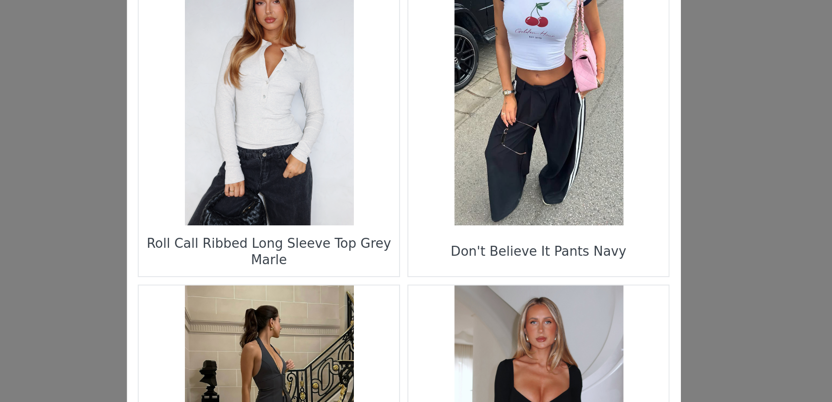
scroll to position [0, 0]
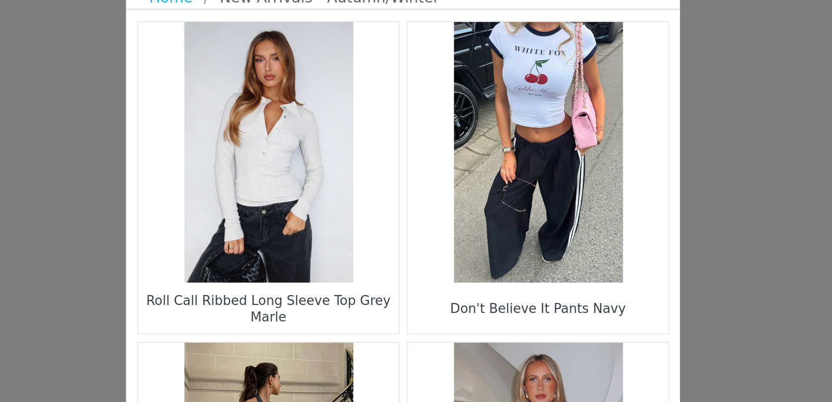
click at [486, 142] on figure "Choose Your Product" at bounding box center [489, 129] width 140 height 140
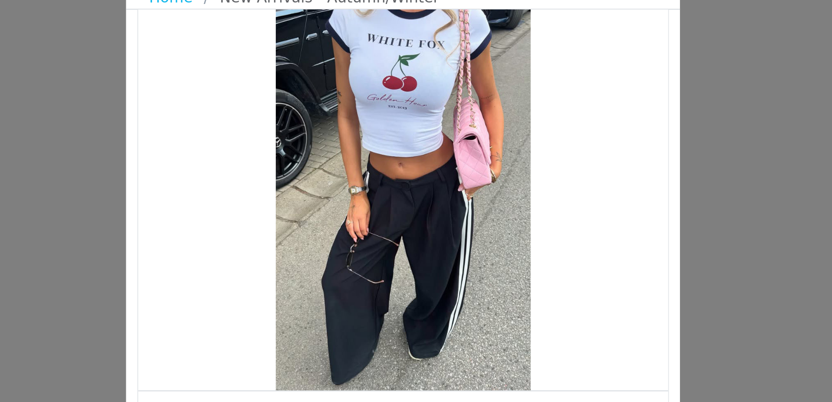
scroll to position [36, 0]
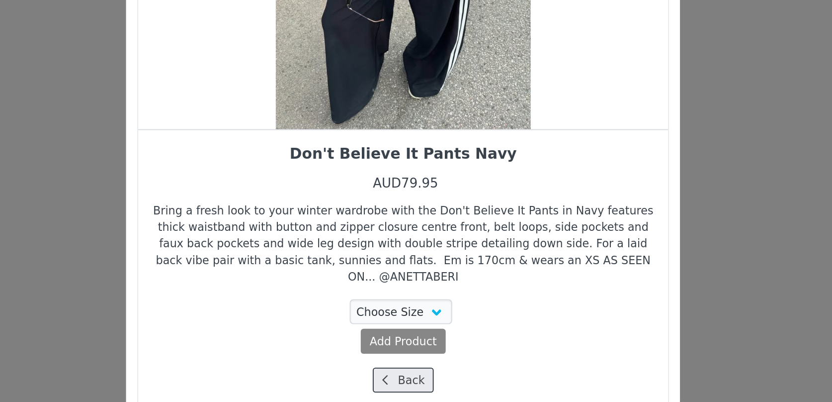
click at [424, 363] on button "Back" at bounding box center [416, 369] width 33 height 13
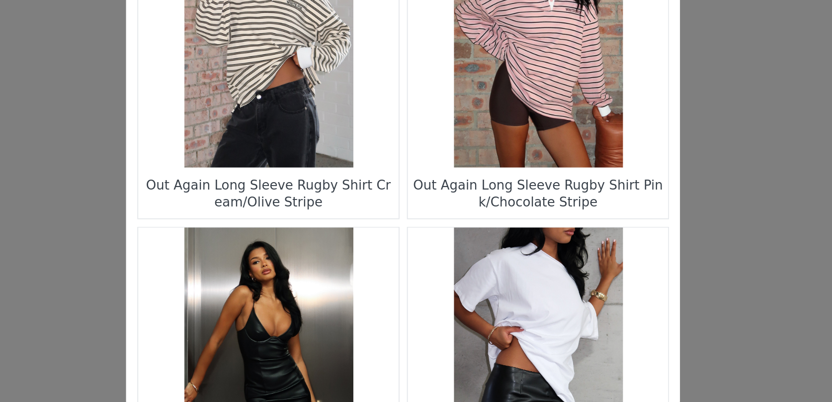
scroll to position [1433, 0]
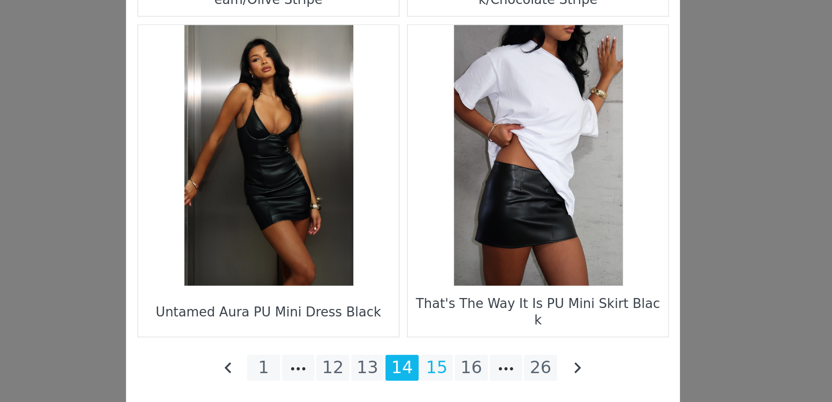
click at [432, 363] on li "15" at bounding box center [434, 363] width 18 height 14
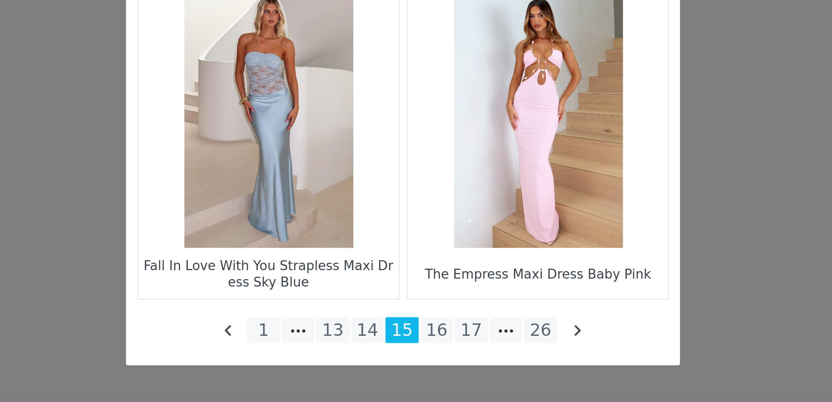
scroll to position [1684, 0]
click at [429, 363] on li "16" at bounding box center [434, 363] width 18 height 14
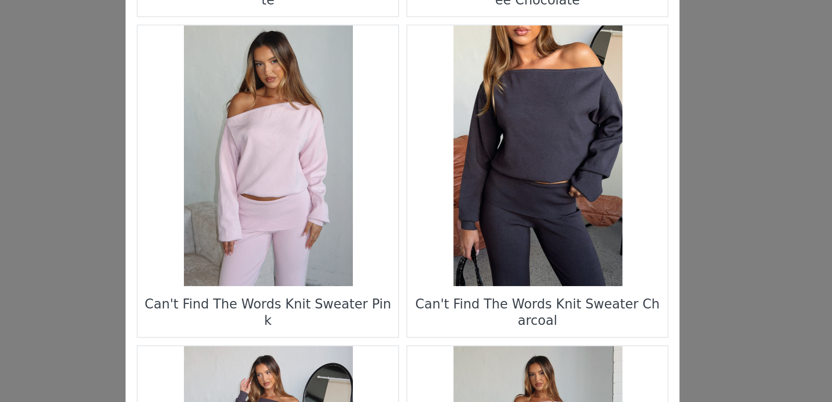
scroll to position [1190, 0]
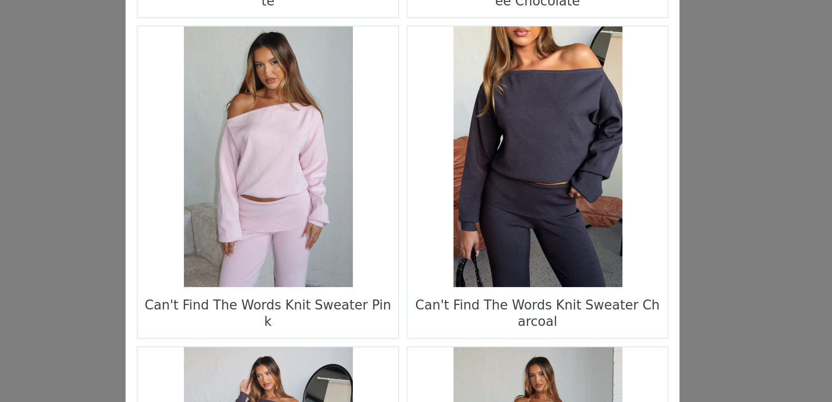
click at [479, 166] on figure "Choose Your Product" at bounding box center [489, 147] width 140 height 140
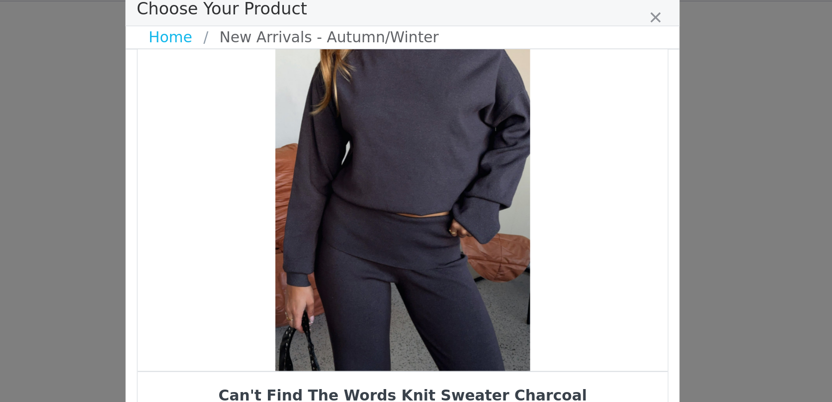
drag, startPoint x: 387, startPoint y: 182, endPoint x: 330, endPoint y: 183, distance: 57.7
click at [334, 182] on div "Choose Your Product" at bounding box center [415, 119] width 285 height 211
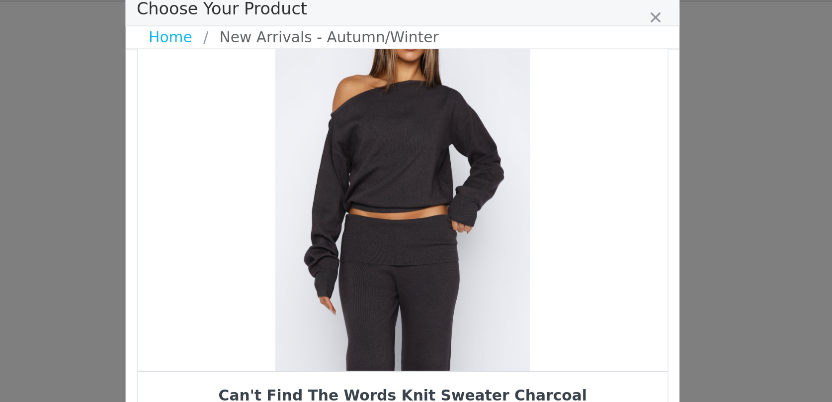
drag, startPoint x: 424, startPoint y: 141, endPoint x: 368, endPoint y: 142, distance: 55.2
click at [368, 142] on div "Choose Your Product" at bounding box center [415, 119] width 285 height 211
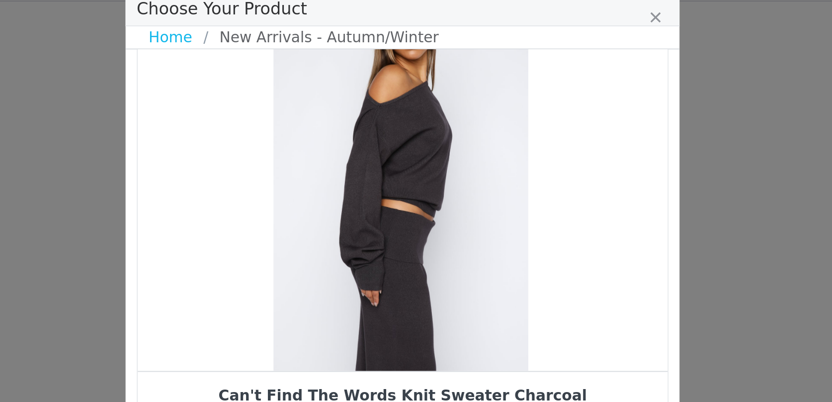
drag, startPoint x: 402, startPoint y: 155, endPoint x: 341, endPoint y: 155, distance: 60.6
click at [346, 155] on div "Choose Your Product" at bounding box center [414, 119] width 285 height 211
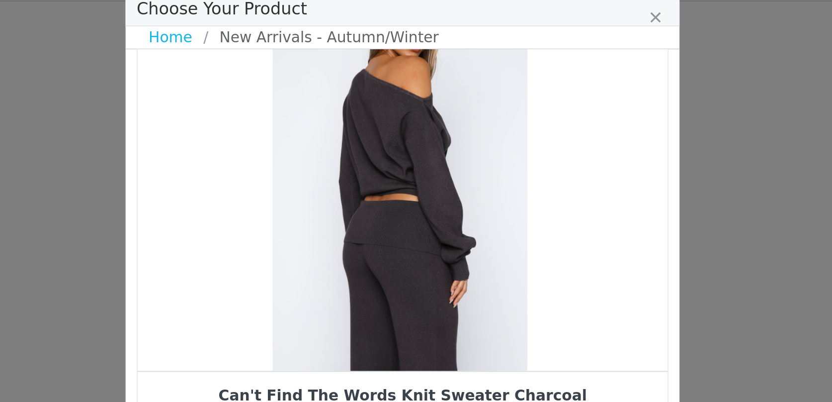
drag, startPoint x: 417, startPoint y: 150, endPoint x: 352, endPoint y: 160, distance: 65.3
click at [391, 150] on div "Choose Your Product" at bounding box center [414, 119] width 285 height 211
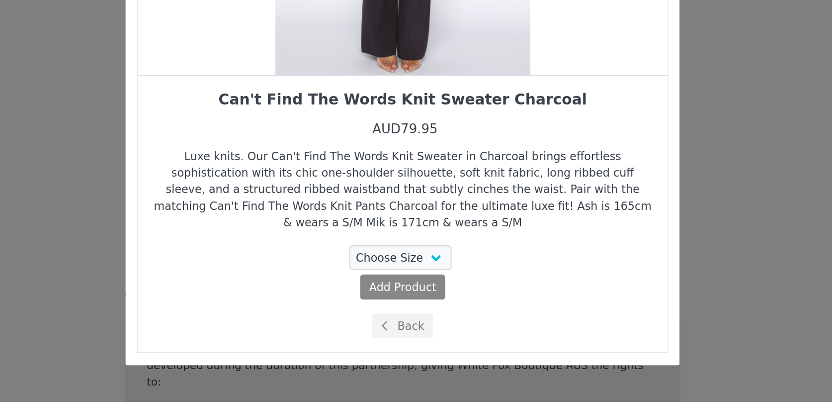
scroll to position [1756, 0]
click at [412, 364] on button "Back" at bounding box center [416, 360] width 33 height 13
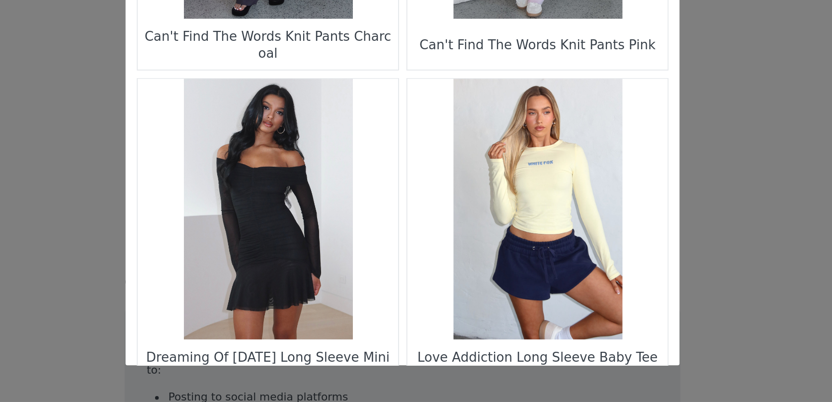
scroll to position [1433, 0]
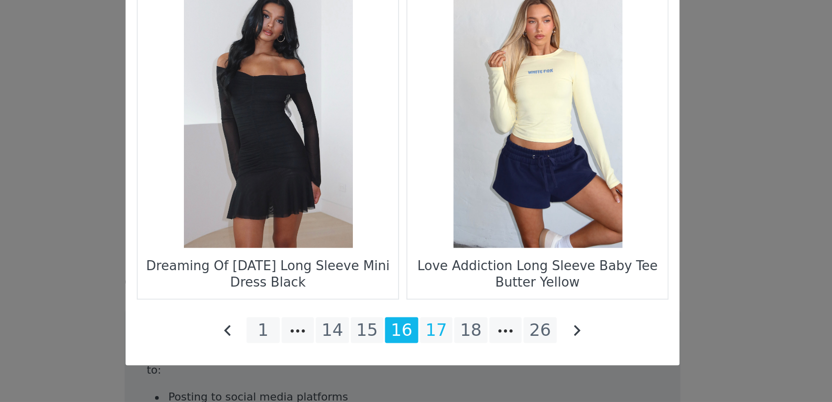
click at [434, 361] on li "17" at bounding box center [434, 363] width 18 height 14
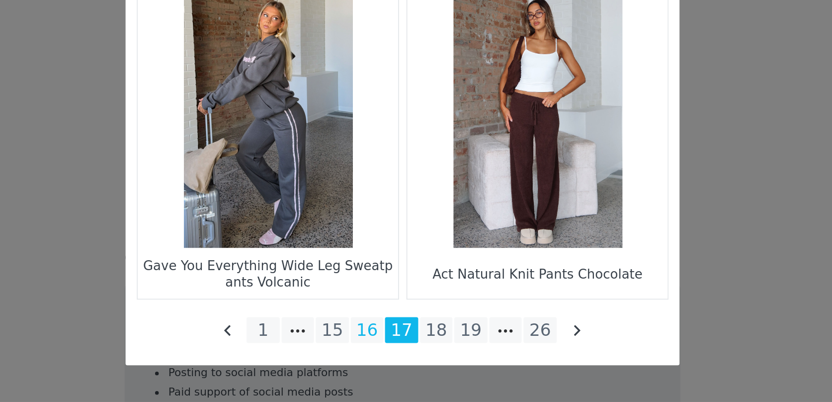
click at [393, 367] on li "16" at bounding box center [397, 363] width 18 height 14
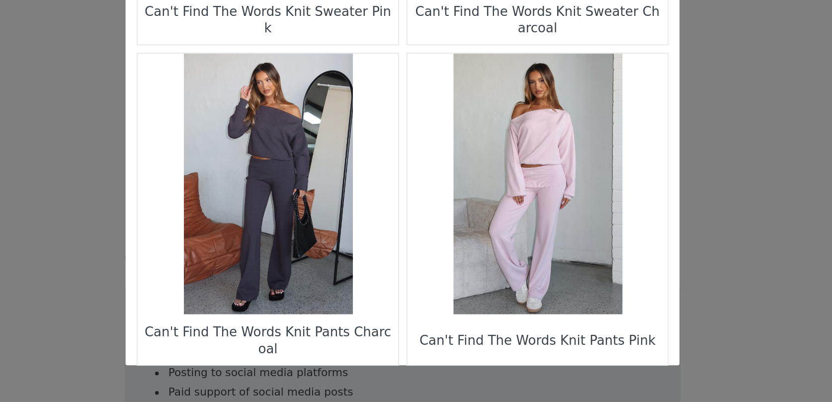
scroll to position [1225, 0]
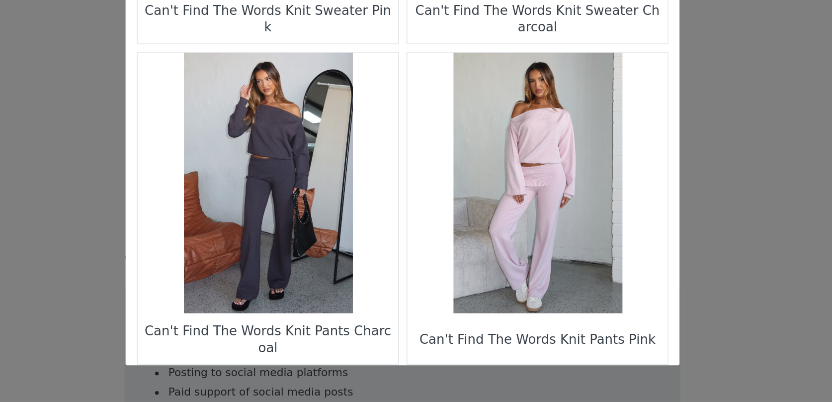
click at [349, 285] on figure "Choose Your Product" at bounding box center [343, 284] width 140 height 140
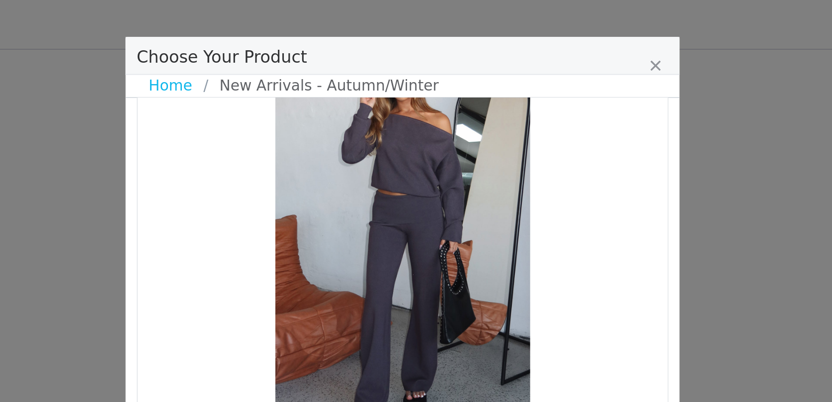
scroll to position [45, 0]
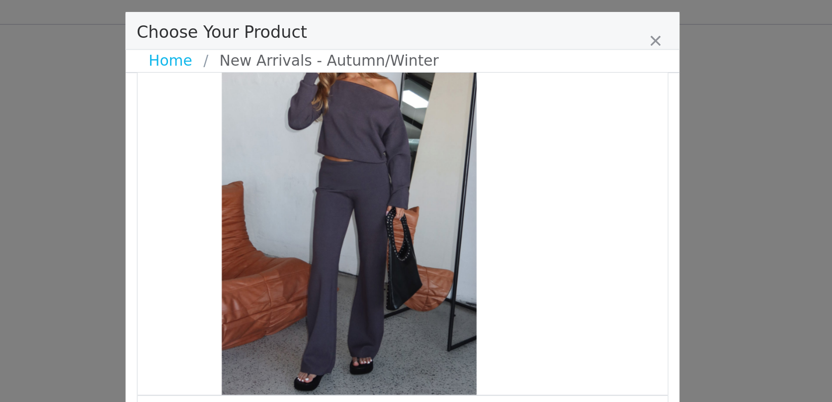
drag, startPoint x: 411, startPoint y: 130, endPoint x: 382, endPoint y: 144, distance: 32.0
click at [382, 144] on div "Choose Your Product" at bounding box center [387, 119] width 285 height 211
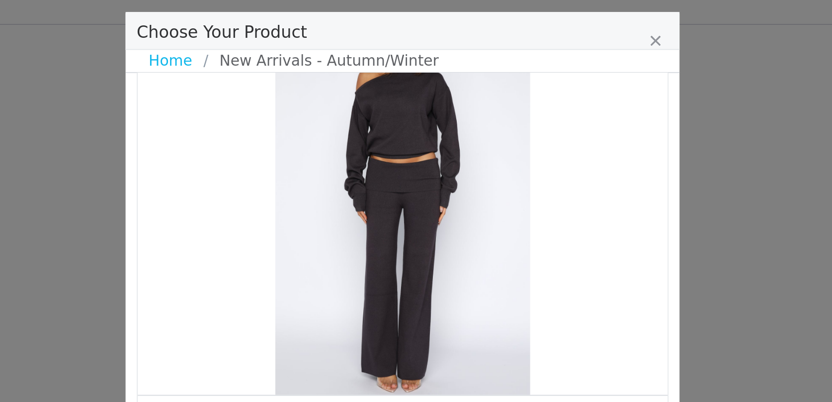
drag, startPoint x: 422, startPoint y: 155, endPoint x: 354, endPoint y: 155, distance: 67.6
click at [358, 155] on div "Choose Your Product" at bounding box center [415, 119] width 285 height 211
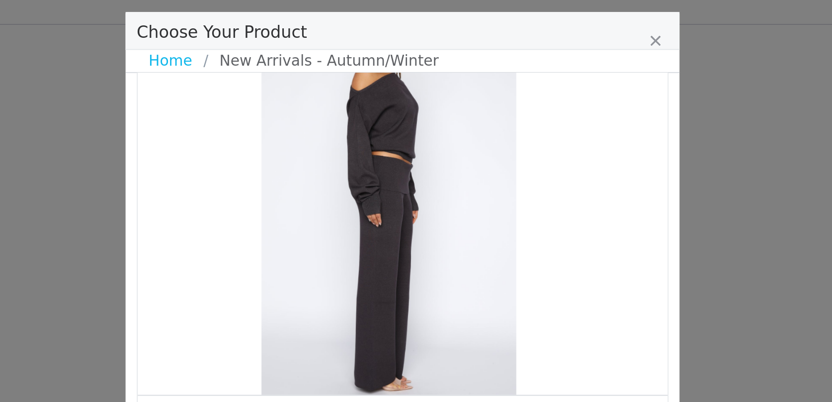
drag, startPoint x: 414, startPoint y: 153, endPoint x: 367, endPoint y: 153, distance: 46.7
click at [370, 153] on div "Choose Your Product" at bounding box center [408, 119] width 285 height 211
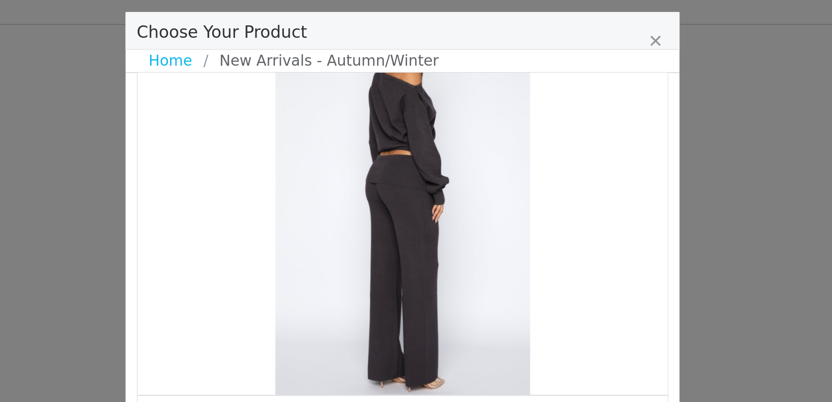
drag, startPoint x: 434, startPoint y: 151, endPoint x: 399, endPoint y: 151, distance: 35.3
click at [403, 151] on div "Choose Your Product" at bounding box center [415, 119] width 285 height 211
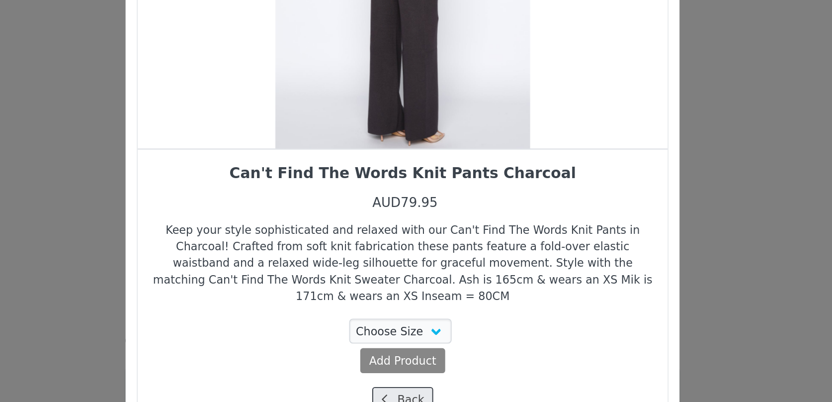
click at [410, 356] on span "Choose Your Product" at bounding box center [406, 360] width 9 height 9
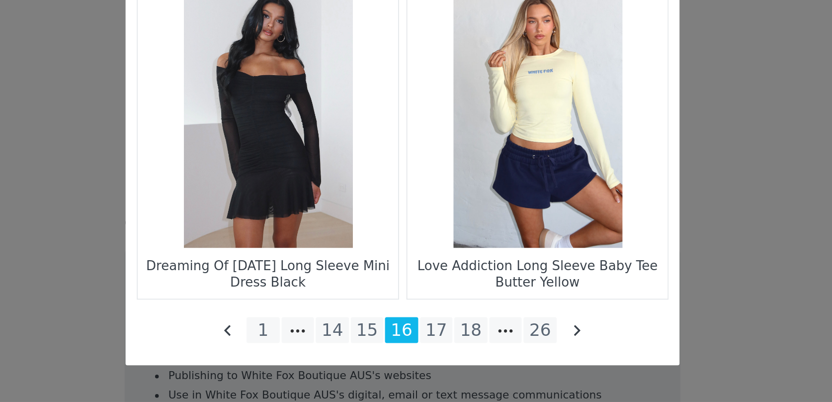
scroll to position [1797, 0]
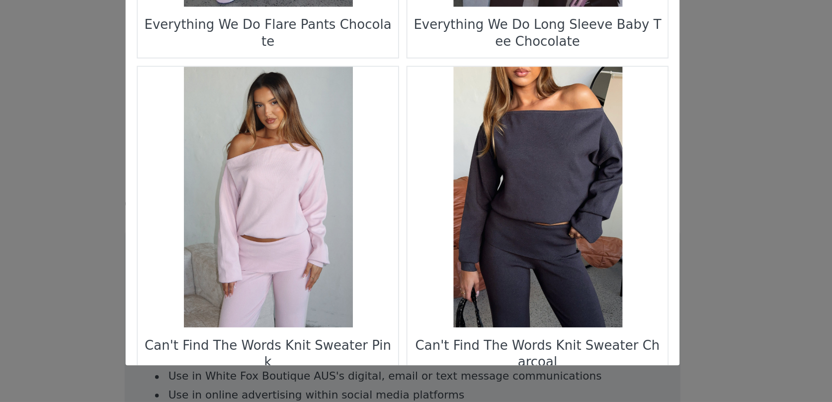
click at [464, 295] on figure "Choose Your Product" at bounding box center [489, 291] width 140 height 140
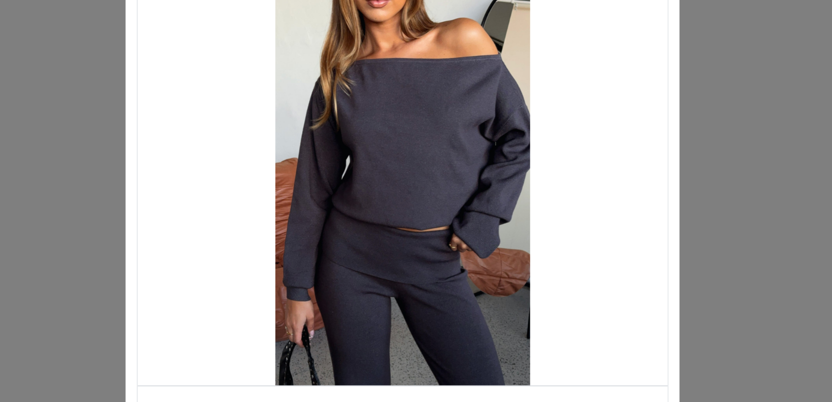
drag, startPoint x: 455, startPoint y: 179, endPoint x: 397, endPoint y: 179, distance: 58.2
click at [397, 179] on div "Choose Your Product" at bounding box center [415, 164] width 285 height 211
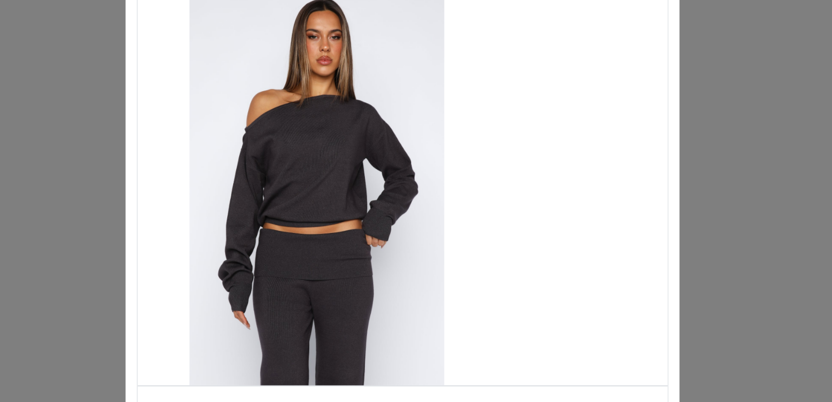
drag, startPoint x: 429, startPoint y: 183, endPoint x: 368, endPoint y: 183, distance: 61.6
click at [368, 183] on div "Choose Your Product" at bounding box center [369, 164] width 285 height 211
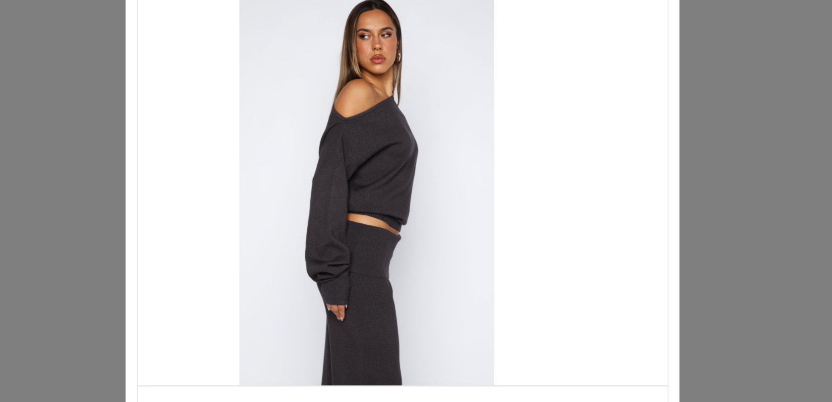
drag, startPoint x: 420, startPoint y: 186, endPoint x: 383, endPoint y: 186, distance: 36.8
click at [383, 186] on div "Choose Your Product" at bounding box center [396, 164] width 285 height 211
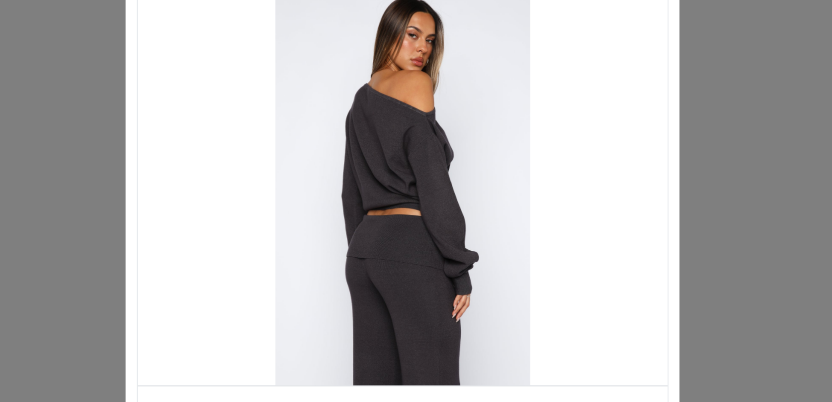
drag, startPoint x: 451, startPoint y: 182, endPoint x: 396, endPoint y: 183, distance: 54.7
click at [396, 183] on div "Choose Your Product" at bounding box center [415, 164] width 285 height 211
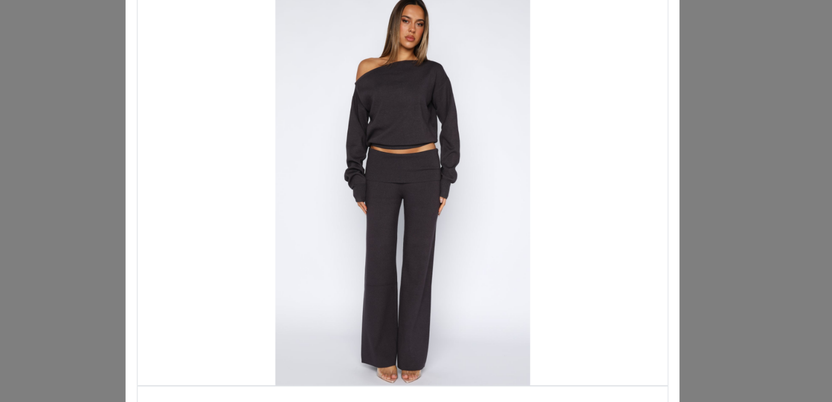
drag, startPoint x: 431, startPoint y: 183, endPoint x: 415, endPoint y: 183, distance: 16.4
click at [427, 183] on div "Choose Your Product" at bounding box center [415, 164] width 285 height 211
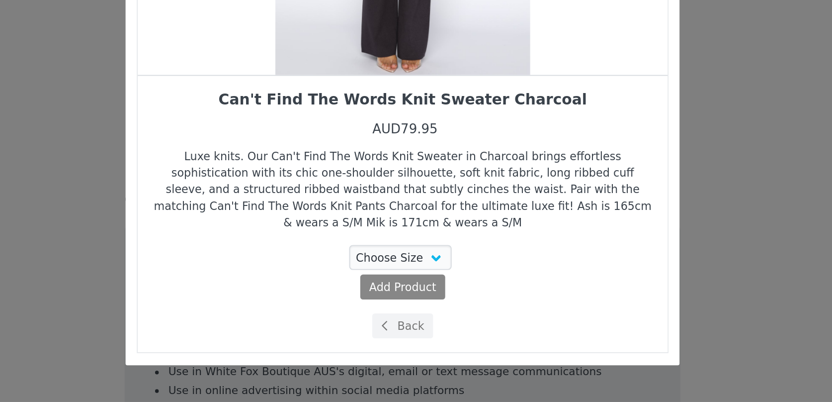
scroll to position [1807, 0]
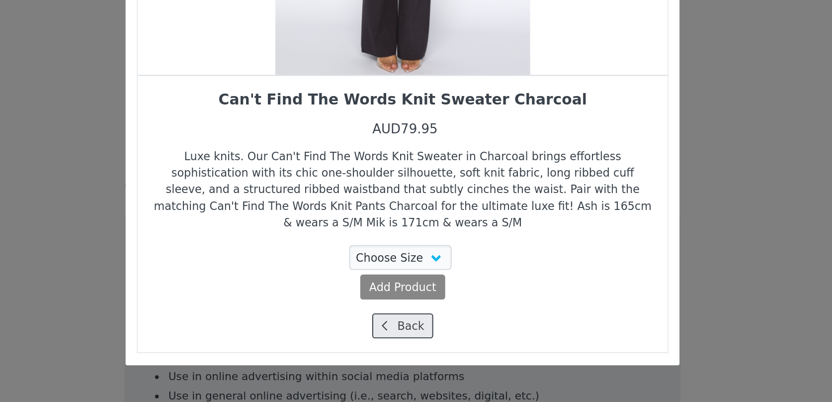
click at [416, 358] on button "Back" at bounding box center [416, 360] width 33 height 13
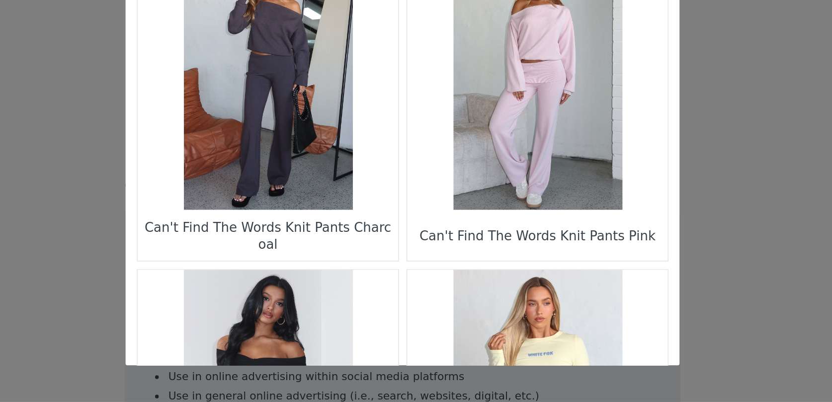
scroll to position [1433, 0]
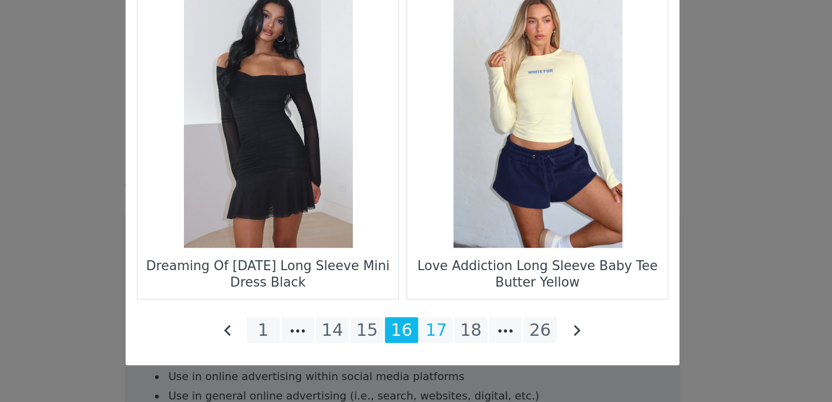
click at [431, 367] on li "17" at bounding box center [434, 363] width 18 height 14
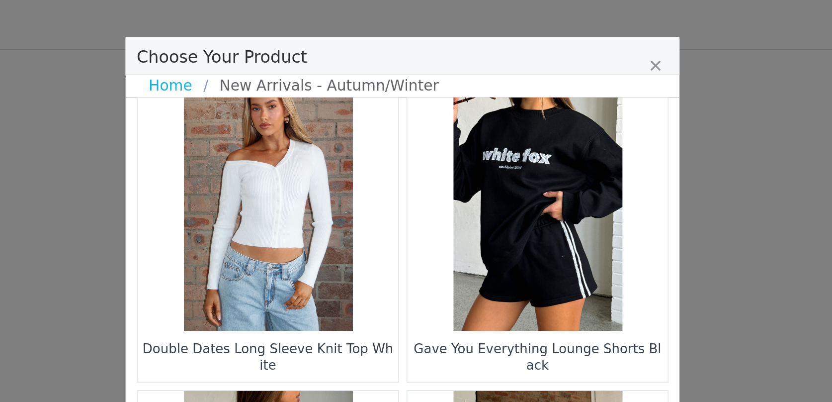
scroll to position [1229, 0]
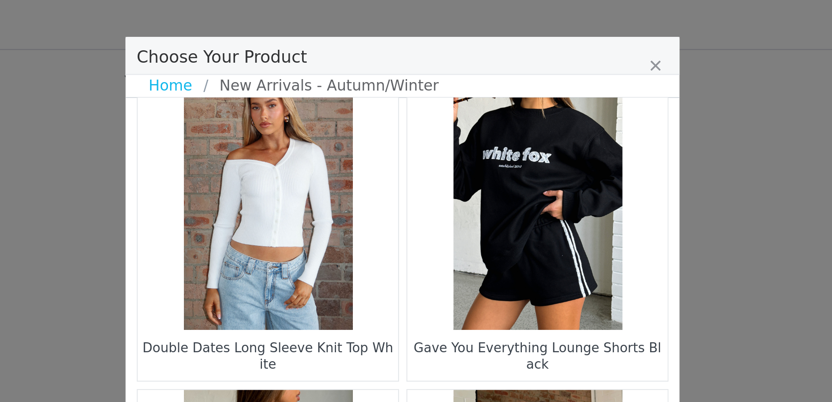
click at [506, 145] on figure "Choose Your Product" at bounding box center [489, 107] width 140 height 140
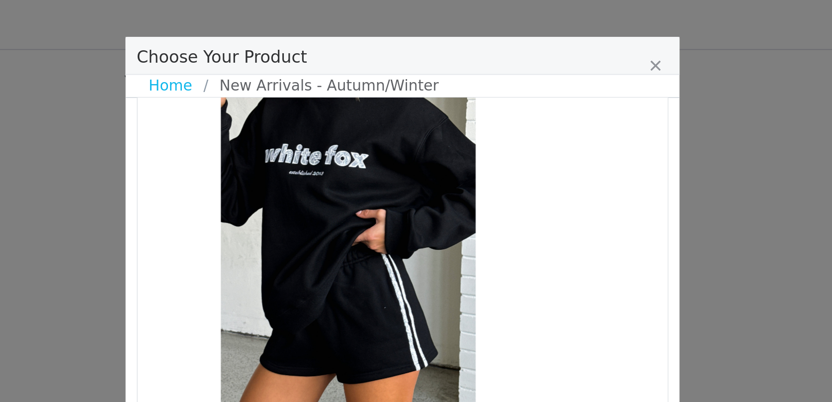
drag, startPoint x: 446, startPoint y: 150, endPoint x: 402, endPoint y: 150, distance: 44.2
click at [402, 150] on div "Choose Your Product" at bounding box center [386, 119] width 285 height 211
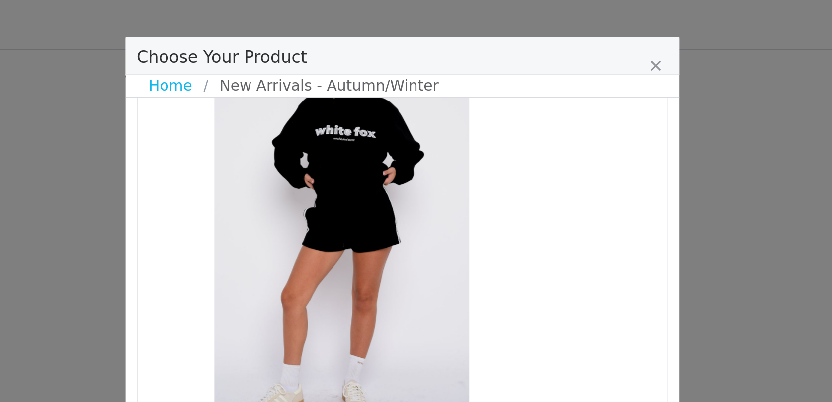
drag, startPoint x: 418, startPoint y: 150, endPoint x: 376, endPoint y: 152, distance: 41.3
click at [381, 150] on div "Choose Your Product" at bounding box center [383, 119] width 285 height 211
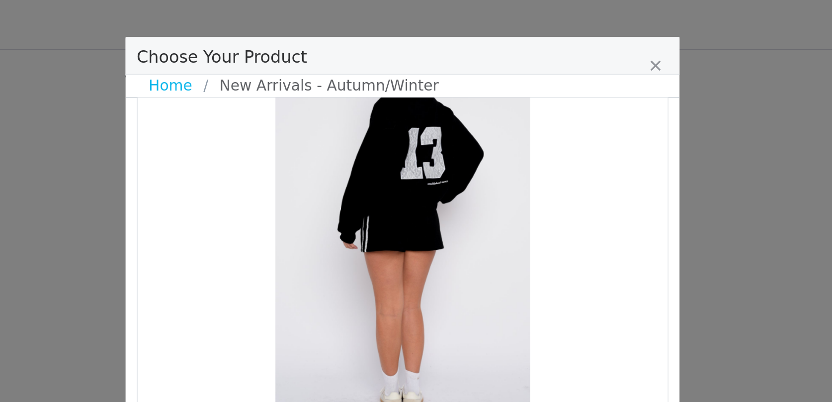
drag, startPoint x: 431, startPoint y: 156, endPoint x: 396, endPoint y: 156, distance: 35.3
click at [396, 156] on div "Choose Your Product" at bounding box center [415, 119] width 285 height 211
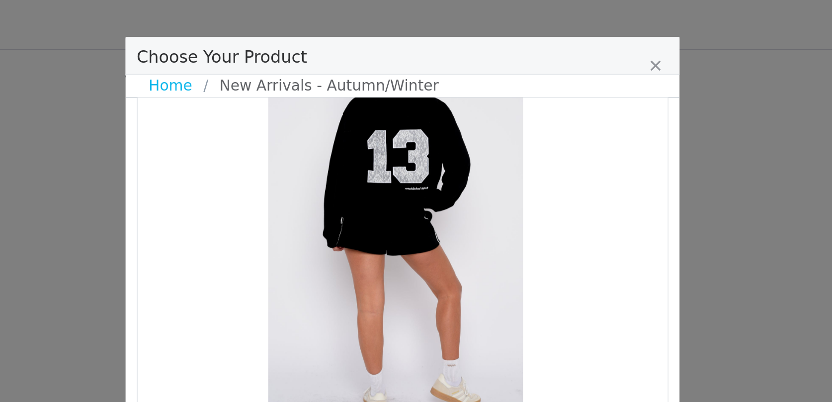
drag, startPoint x: 450, startPoint y: 153, endPoint x: 410, endPoint y: 154, distance: 40.3
click at [410, 154] on div "Choose Your Product" at bounding box center [411, 119] width 285 height 211
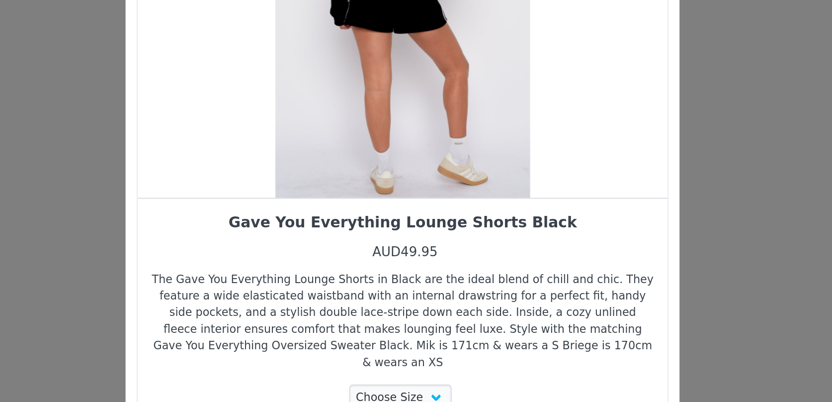
scroll to position [0, 0]
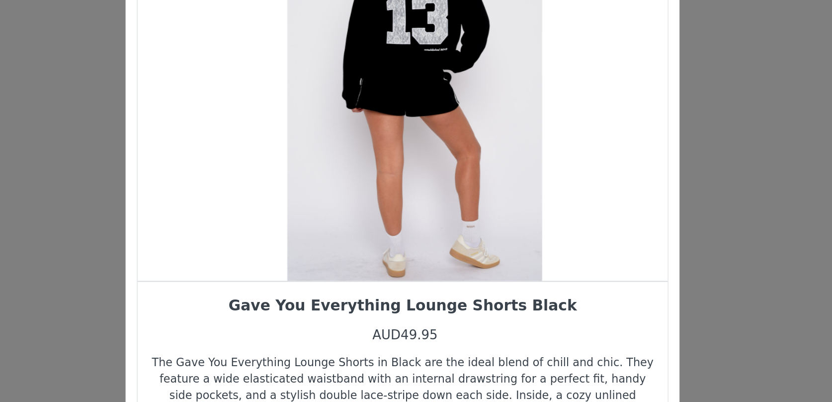
drag, startPoint x: 437, startPoint y: 225, endPoint x: 468, endPoint y: 224, distance: 30.8
click at [466, 224] on div "Choose Your Product" at bounding box center [422, 164] width 285 height 211
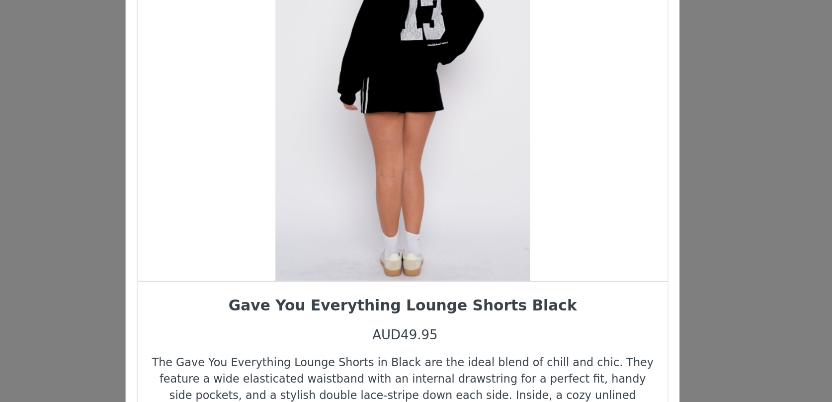
drag, startPoint x: 423, startPoint y: 218, endPoint x: 463, endPoint y: 218, distance: 39.8
click at [433, 218] on div "Choose Your Product" at bounding box center [415, 164] width 285 height 211
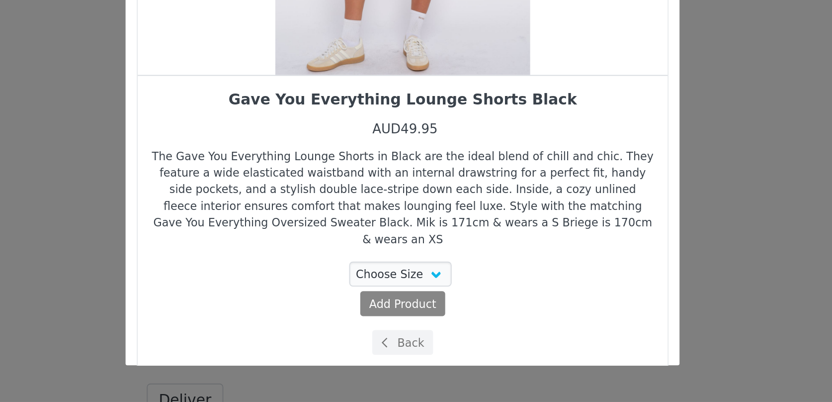
scroll to position [1648, 0]
click at [422, 363] on button "Back" at bounding box center [416, 369] width 33 height 13
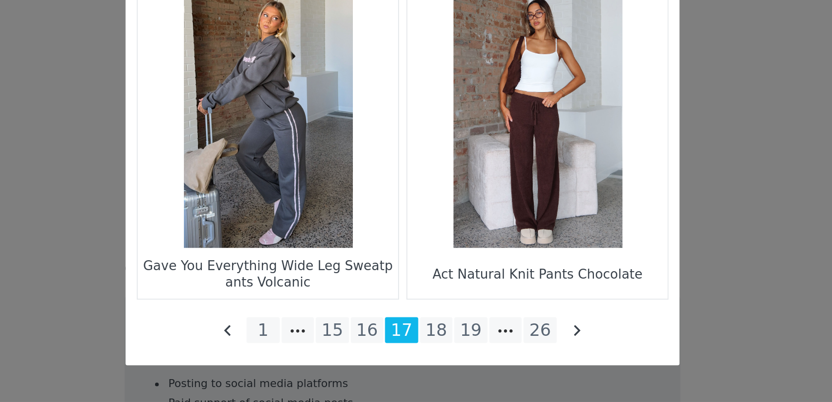
scroll to position [1849, 0]
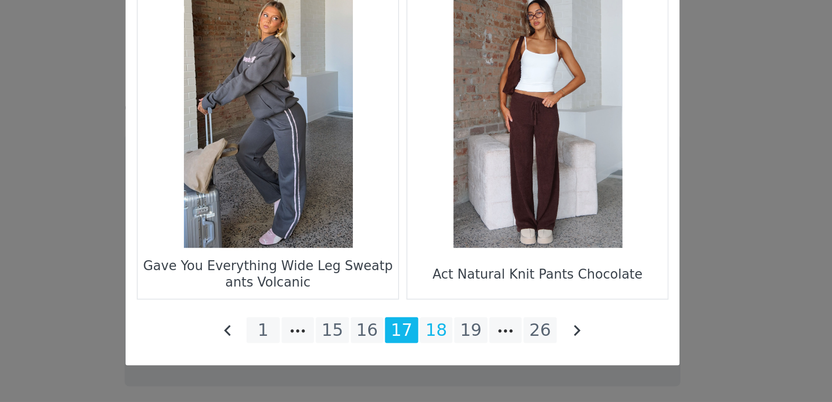
click at [433, 364] on li "18" at bounding box center [434, 363] width 18 height 14
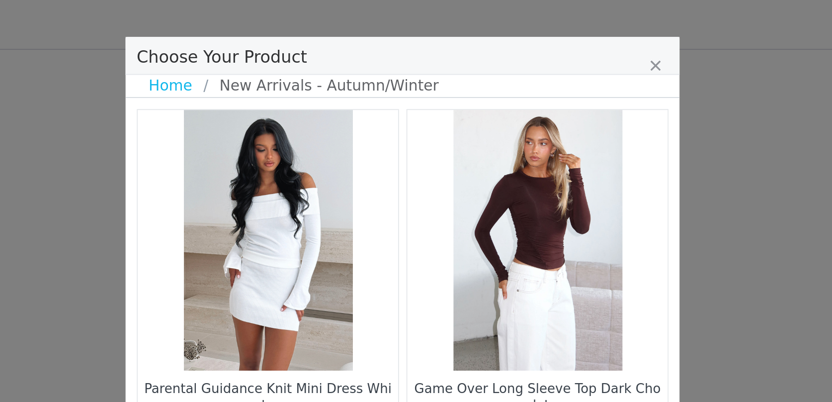
scroll to position [1666, 0]
click at [295, 46] on link "Home" at bounding box center [293, 46] width 29 height 12
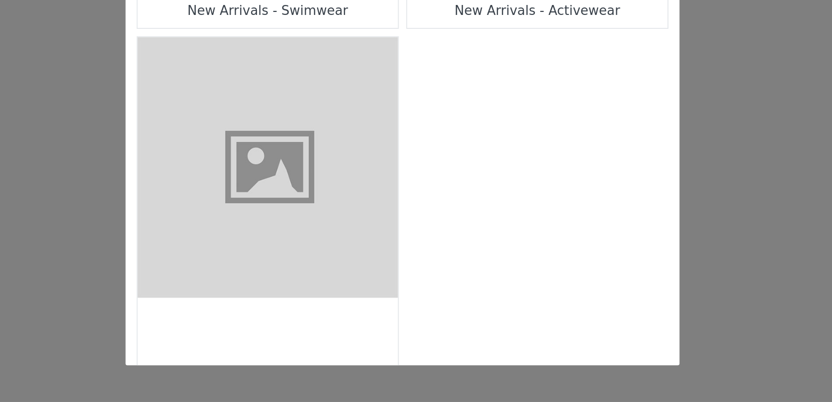
scroll to position [958, 0]
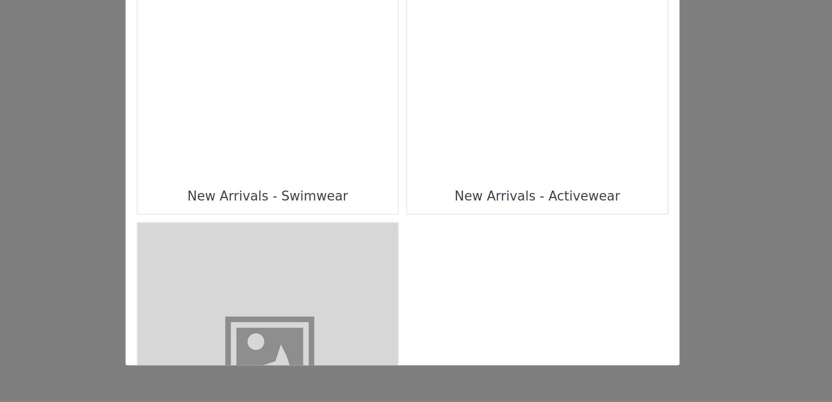
click at [442, 276] on div "Choose Your Product" at bounding box center [489, 211] width 140 height 140
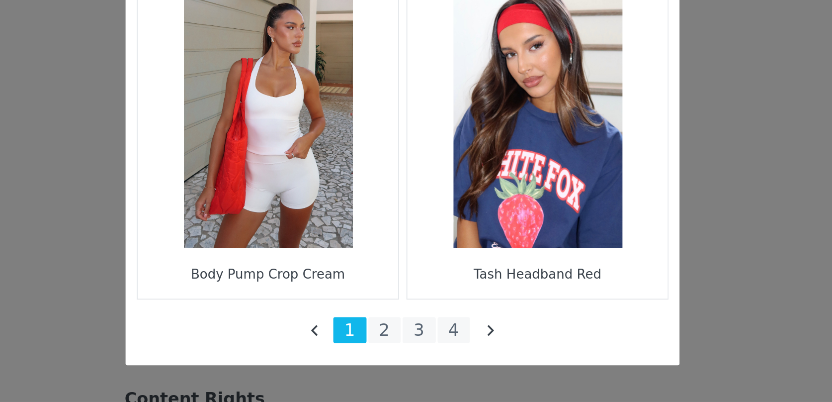
scroll to position [1697, 0]
click at [403, 362] on li "2" at bounding box center [407, 363] width 18 height 14
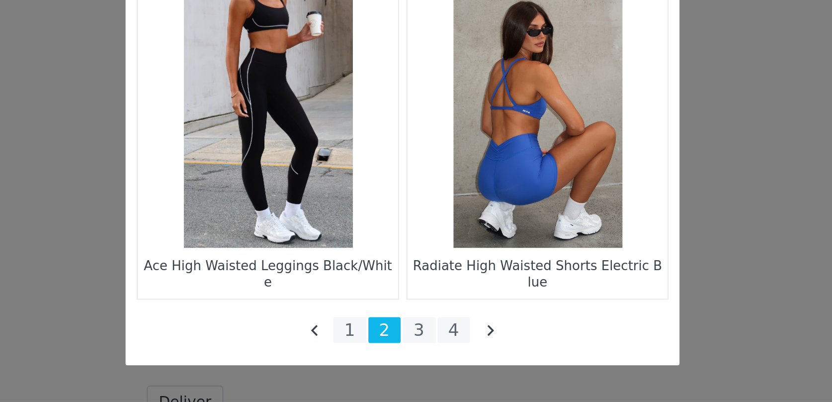
scroll to position [1640, 0]
click at [429, 361] on li "3" at bounding box center [425, 363] width 18 height 14
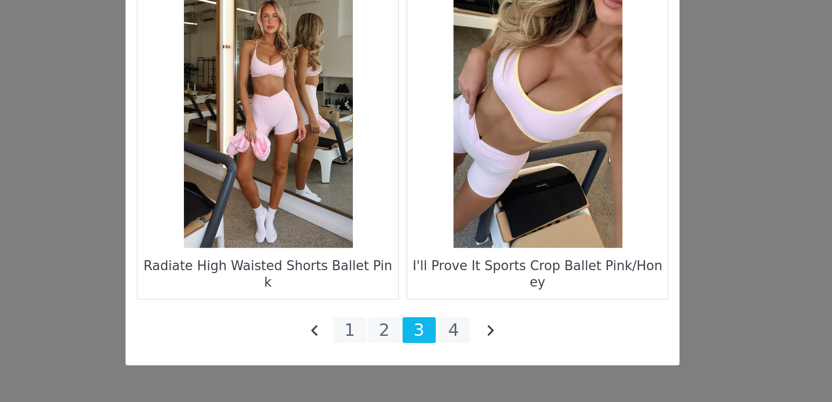
scroll to position [1677, 0]
click at [444, 359] on li "4" at bounding box center [444, 363] width 18 height 14
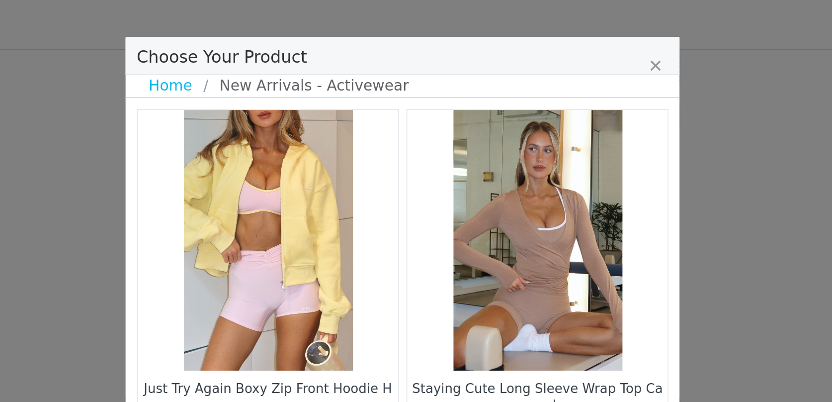
scroll to position [1112, 0]
click at [289, 50] on link "Home" at bounding box center [293, 46] width 29 height 12
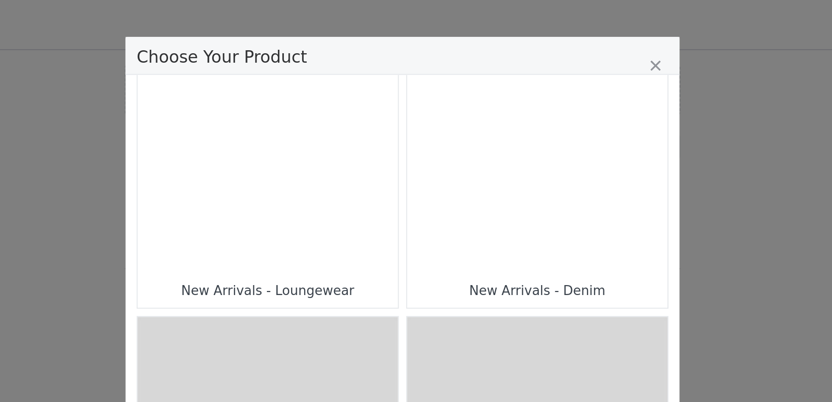
scroll to position [797, 0]
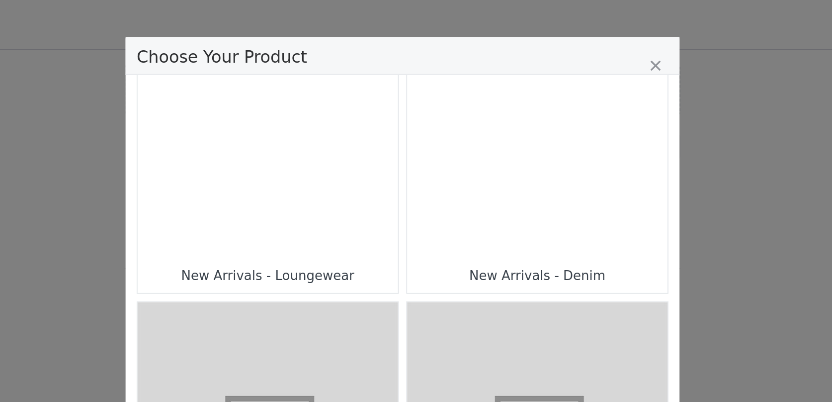
click at [384, 112] on div "Choose Your Product" at bounding box center [343, 69] width 140 height 140
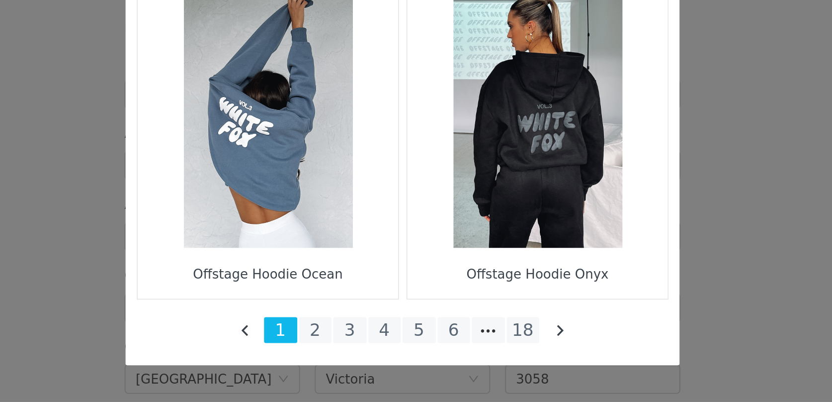
scroll to position [1153, 0]
click at [388, 364] on li "3" at bounding box center [388, 363] width 18 height 14
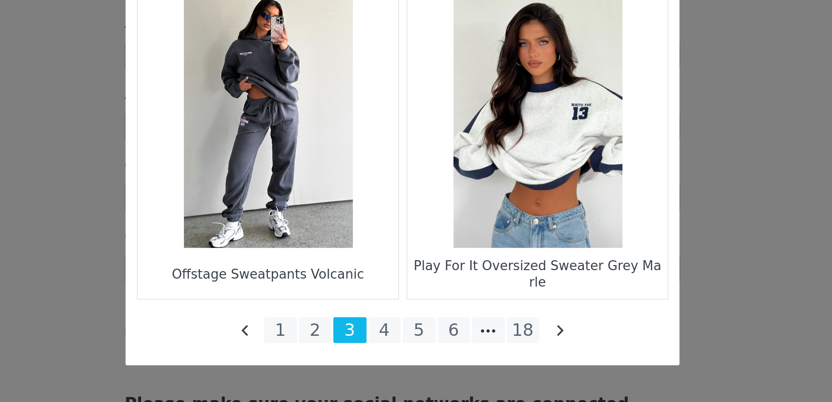
scroll to position [1175, 0]
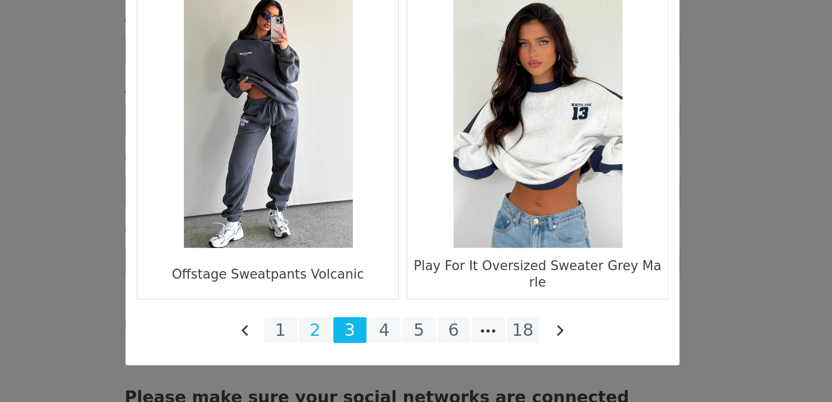
click at [369, 359] on li "2" at bounding box center [369, 363] width 18 height 14
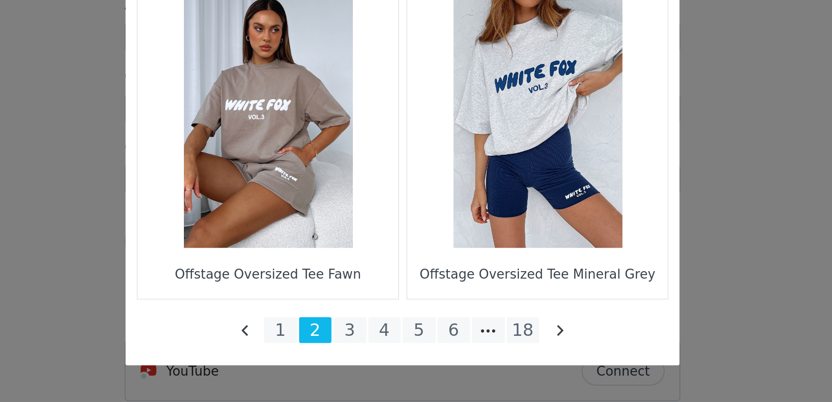
scroll to position [1275, 0]
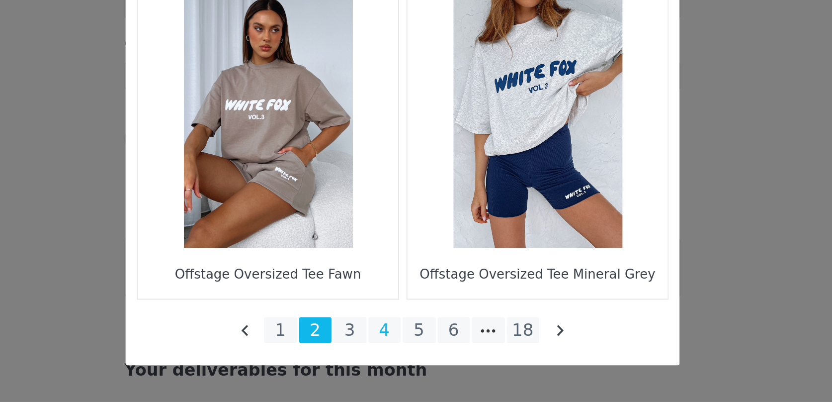
click at [409, 362] on li "4" at bounding box center [407, 363] width 18 height 14
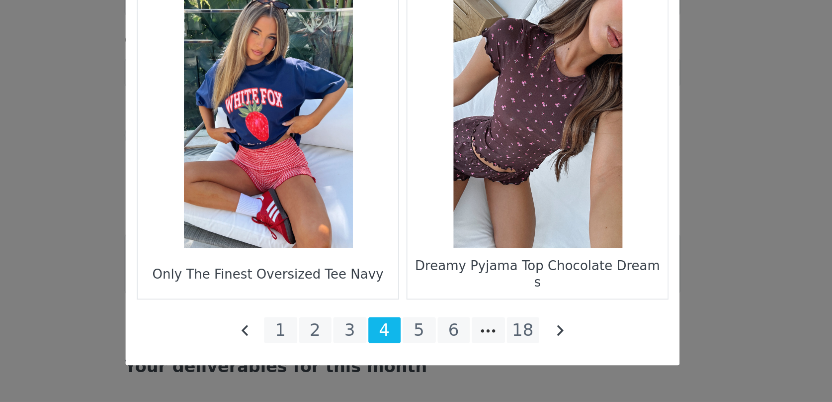
scroll to position [1278, 0]
click at [456, 300] on figure "Choose Your Product" at bounding box center [489, 248] width 140 height 140
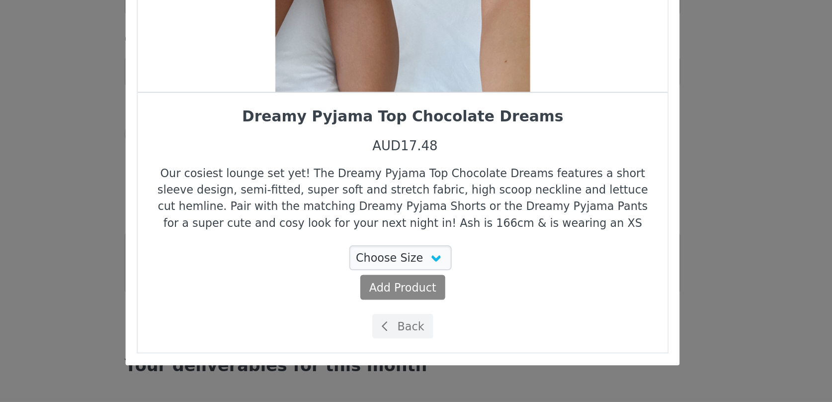
scroll to position [36, 0]
click at [428, 324] on select "Choose Size XS" at bounding box center [415, 323] width 56 height 13
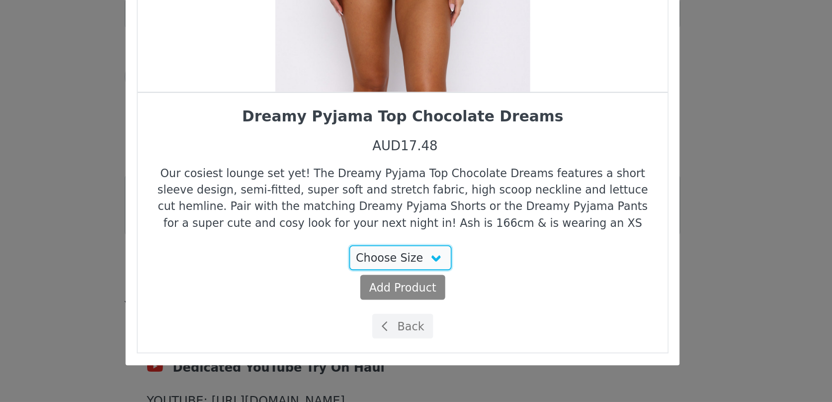
scroll to position [1328, 0]
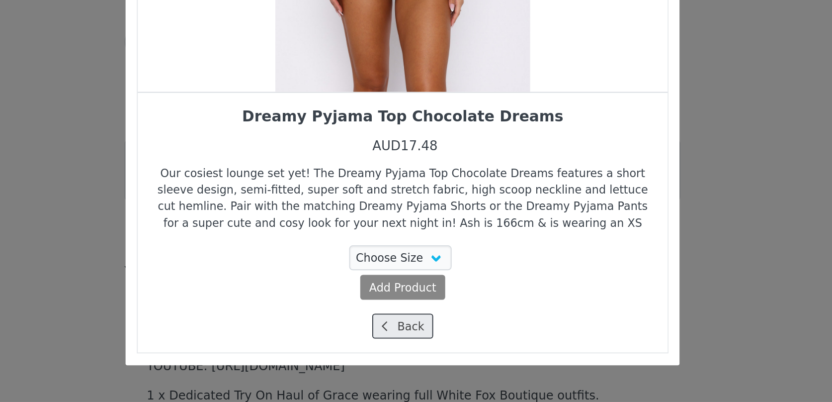
click at [423, 362] on button "Back" at bounding box center [416, 360] width 33 height 13
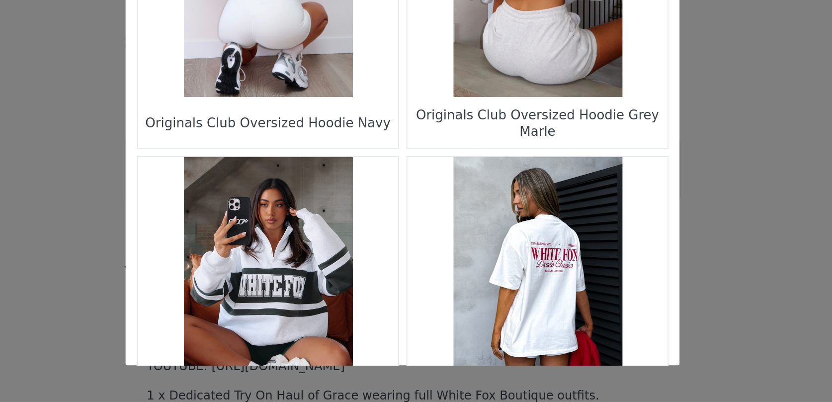
scroll to position [1433, 0]
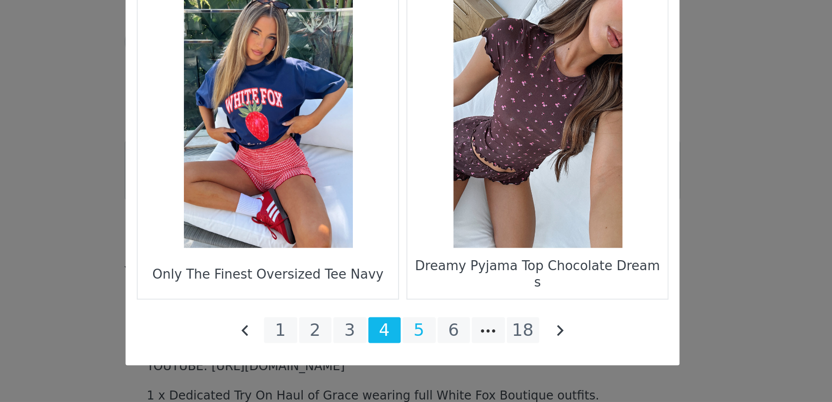
click at [421, 366] on li "5" at bounding box center [425, 363] width 18 height 14
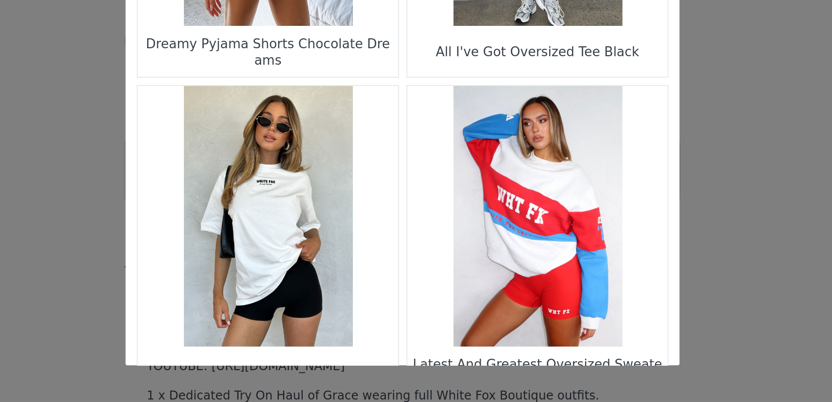
scroll to position [1327, 0]
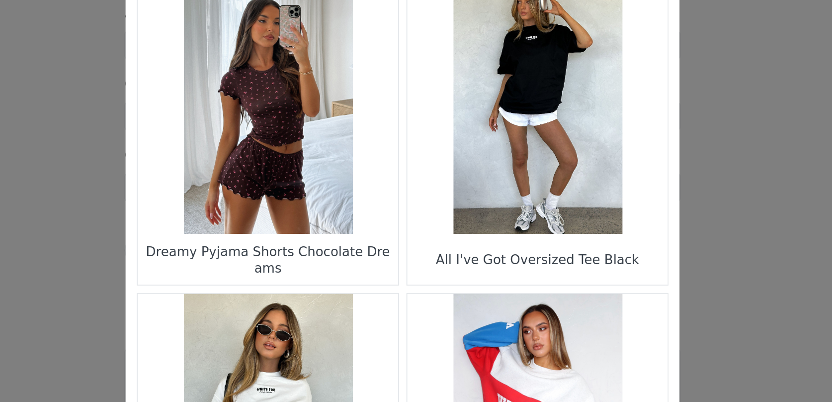
click at [345, 148] on figure "Choose Your Product" at bounding box center [343, 129] width 140 height 140
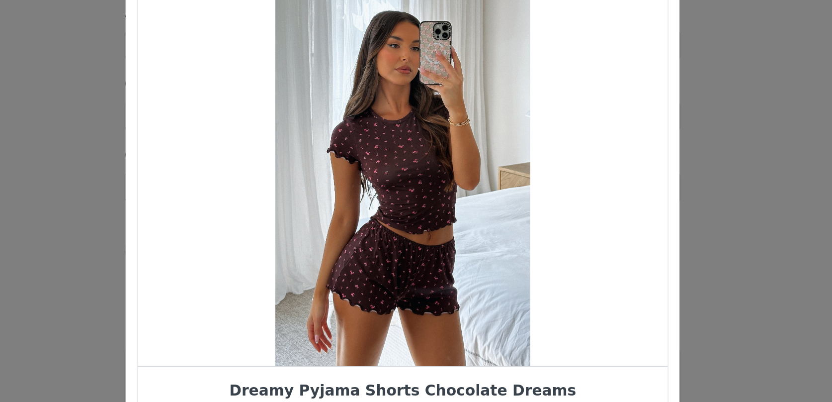
scroll to position [9, 0]
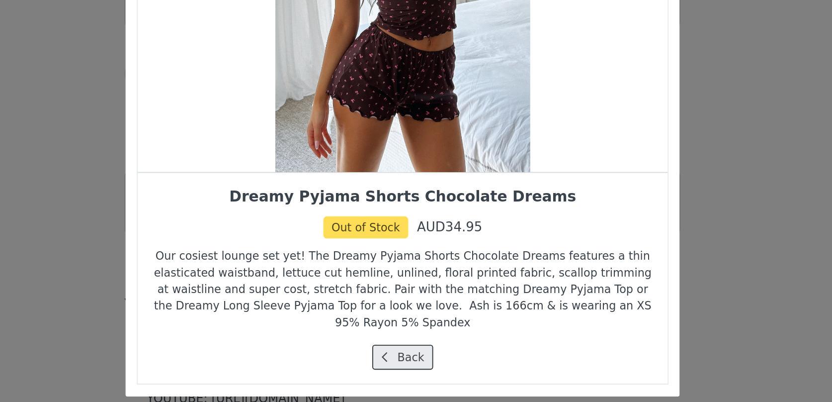
click at [407, 360] on icon "Choose Your Product" at bounding box center [406, 361] width 3 height 6
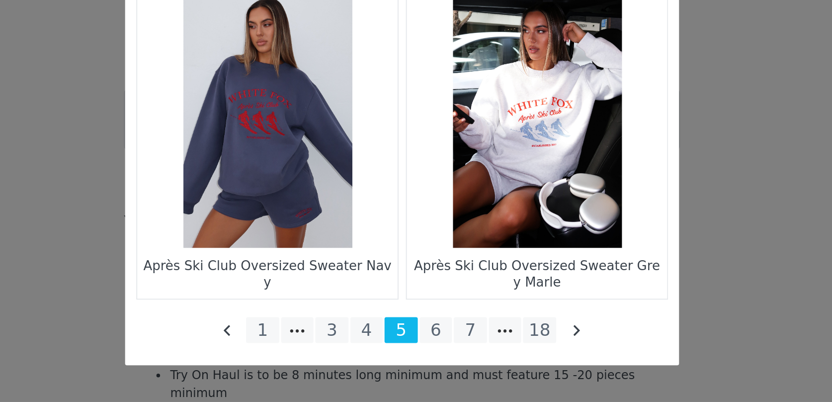
scroll to position [1383, 0]
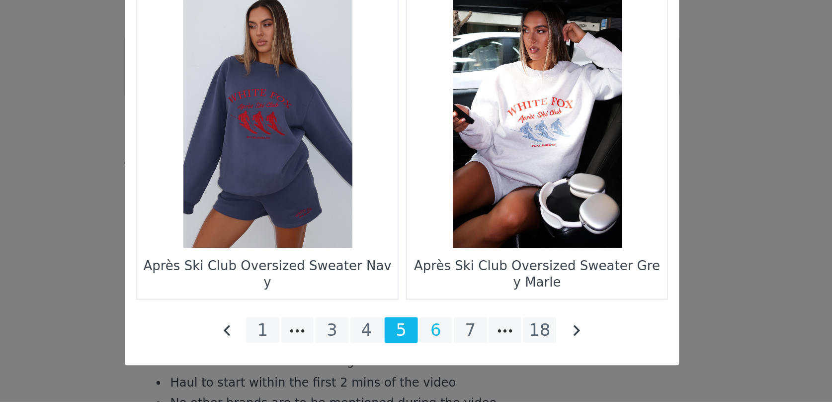
click at [430, 366] on li "6" at bounding box center [434, 363] width 18 height 14
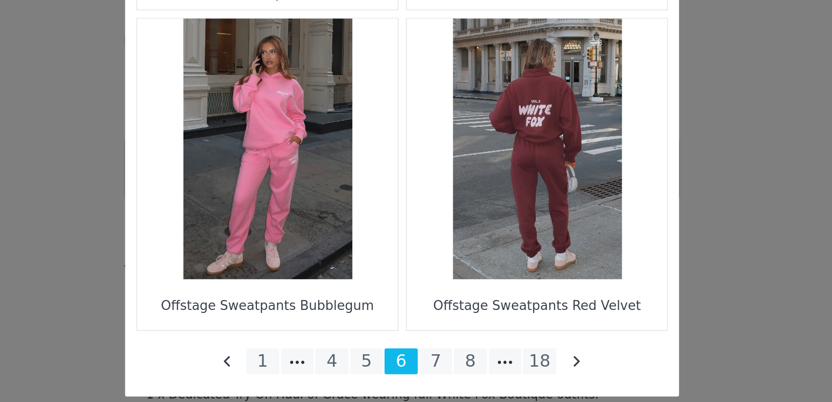
scroll to position [1349, 0]
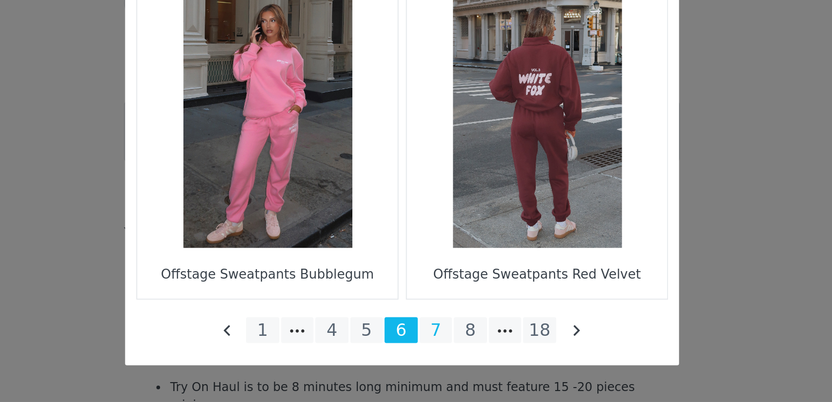
click at [430, 363] on li "7" at bounding box center [434, 363] width 18 height 14
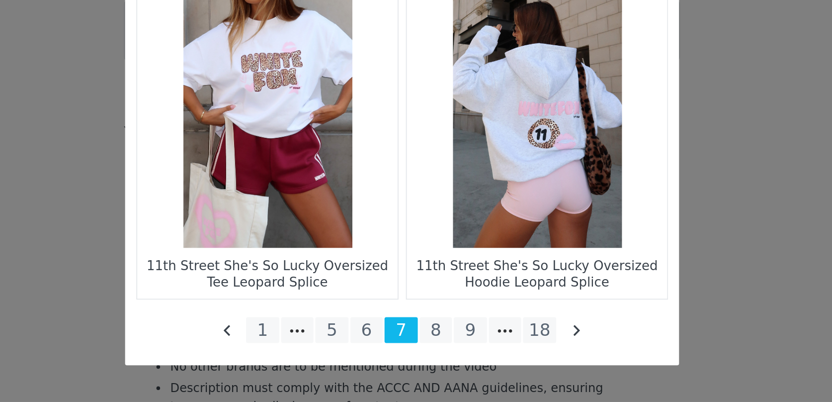
scroll to position [1429, 0]
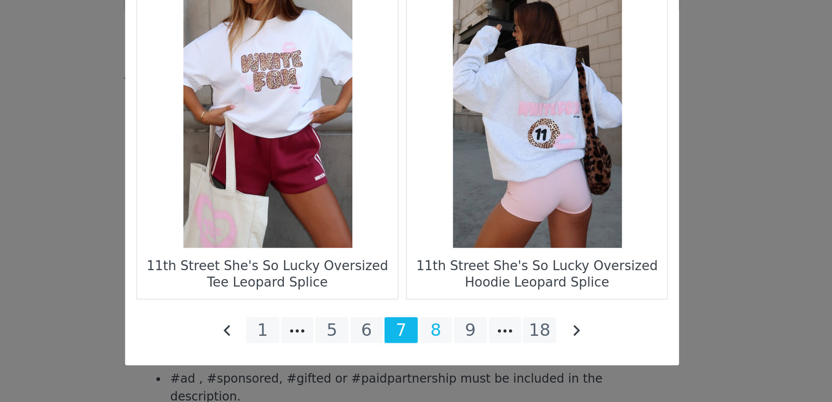
click at [436, 364] on li "8" at bounding box center [434, 363] width 18 height 14
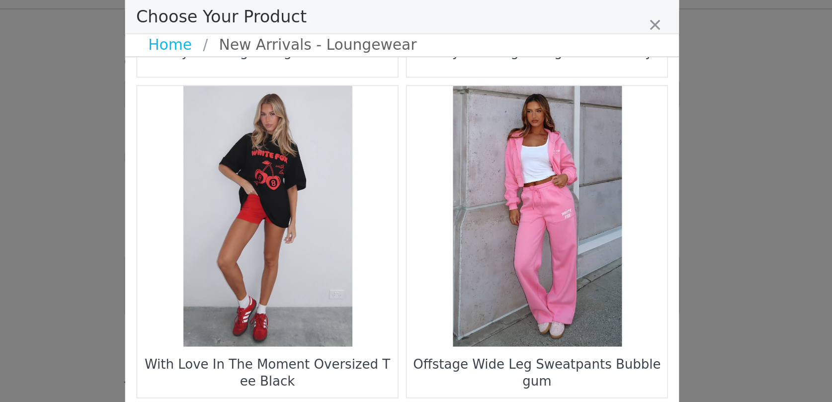
scroll to position [1433, 0]
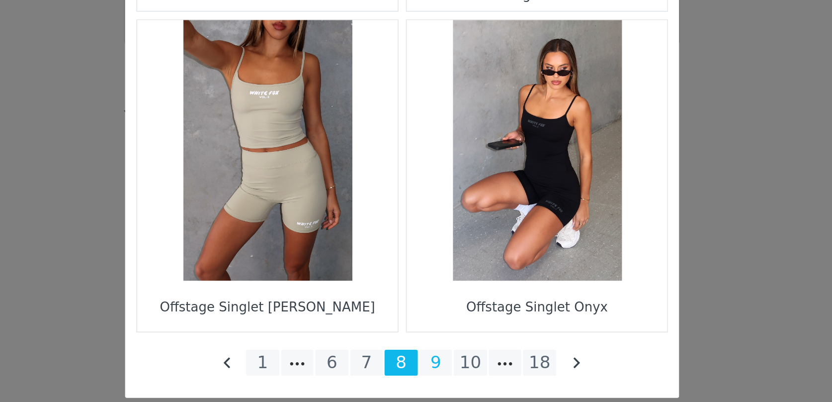
click at [436, 367] on li "9" at bounding box center [434, 363] width 18 height 14
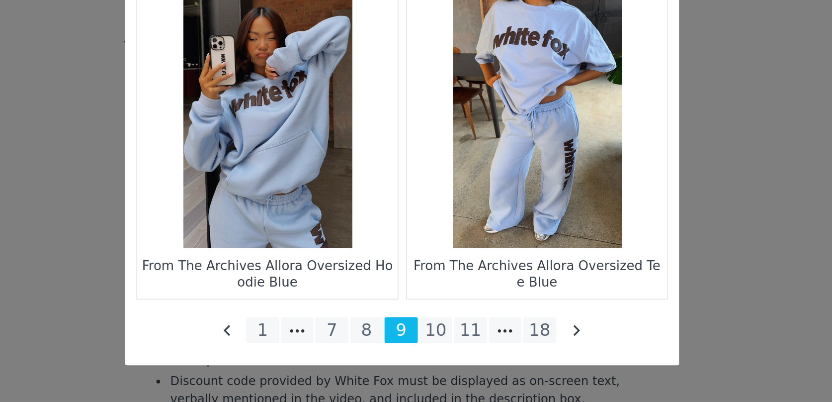
scroll to position [1461, 0]
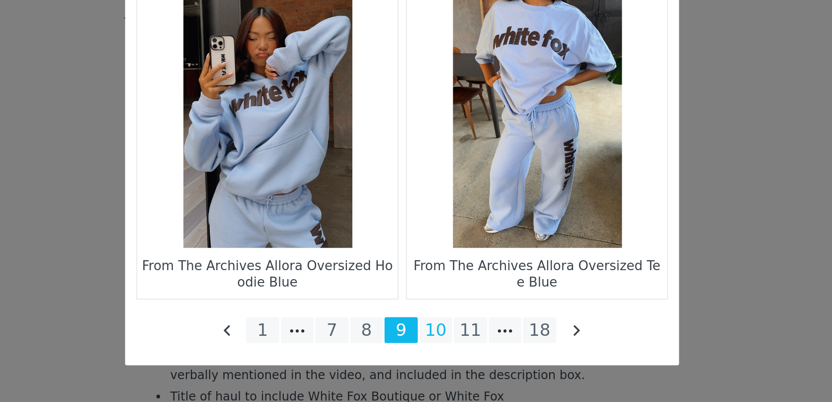
click at [435, 364] on li "10" at bounding box center [434, 363] width 18 height 14
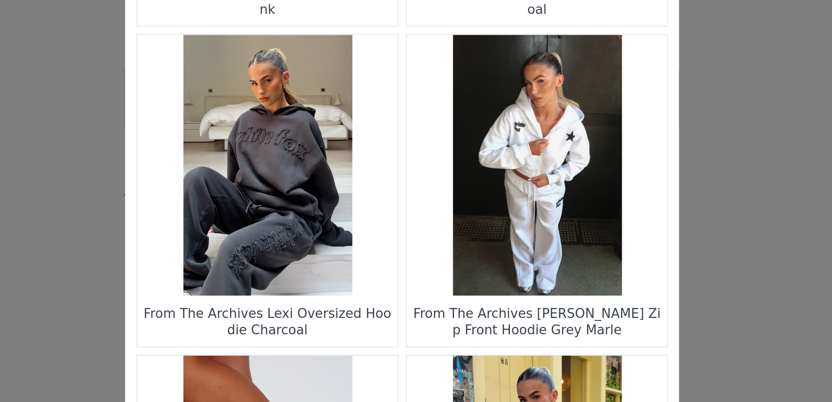
scroll to position [305, 0]
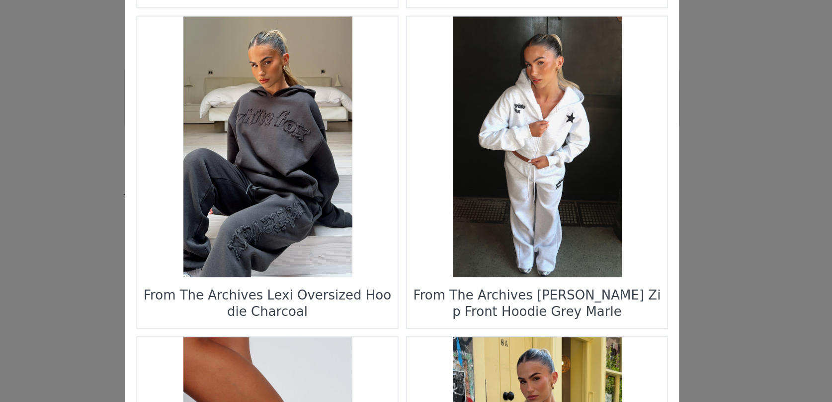
click at [490, 168] on figure "Choose Your Product" at bounding box center [489, 169] width 140 height 140
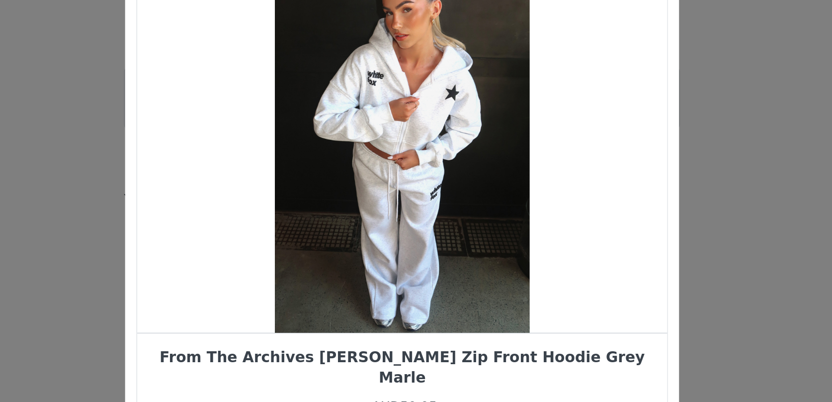
scroll to position [0, 0]
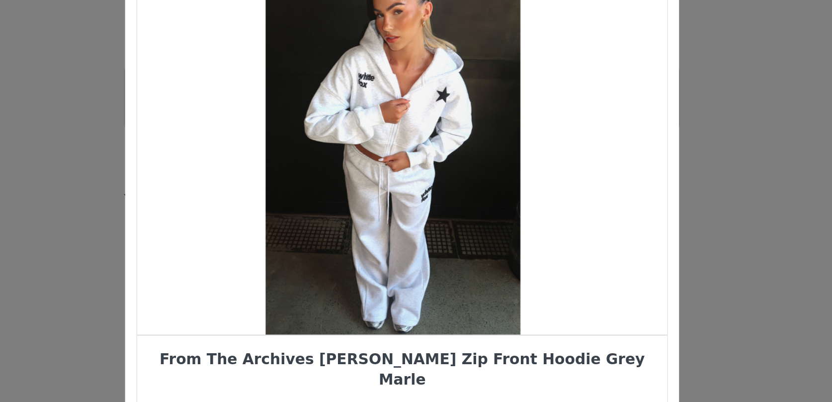
drag, startPoint x: 433, startPoint y: 192, endPoint x: 389, endPoint y: 192, distance: 44.2
click at [394, 192] on div "Choose Your Product" at bounding box center [410, 164] width 285 height 211
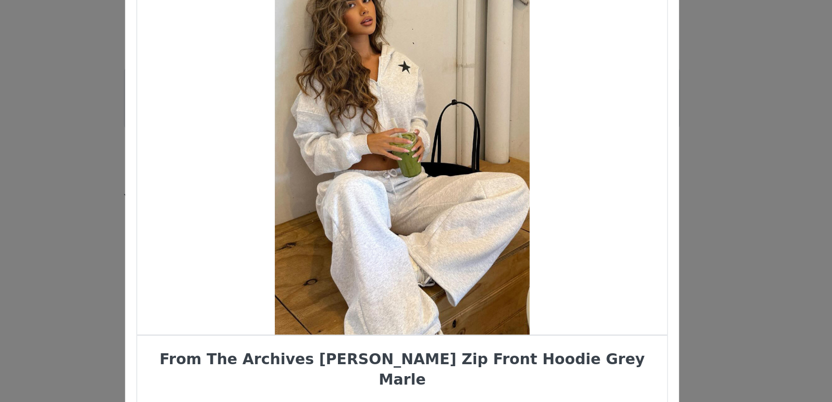
drag, startPoint x: 437, startPoint y: 205, endPoint x: 400, endPoint y: 209, distance: 37.5
click at [426, 206] on div "Choose Your Product" at bounding box center [415, 164] width 285 height 211
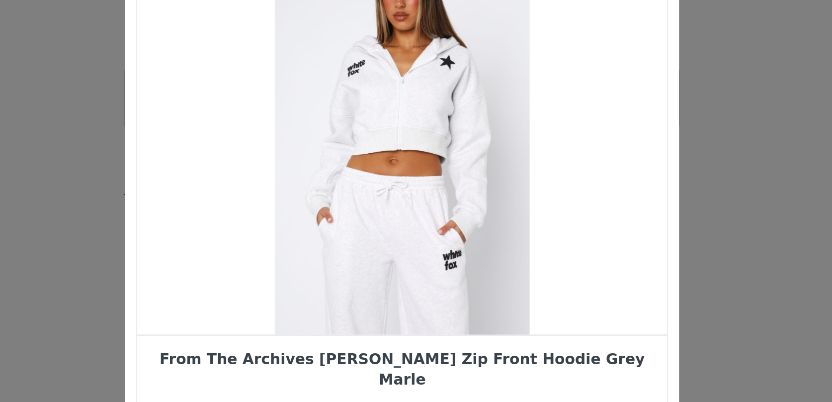
drag, startPoint x: 442, startPoint y: 206, endPoint x: 403, endPoint y: 206, distance: 39.8
click at [407, 206] on div "Choose Your Product" at bounding box center [415, 164] width 285 height 211
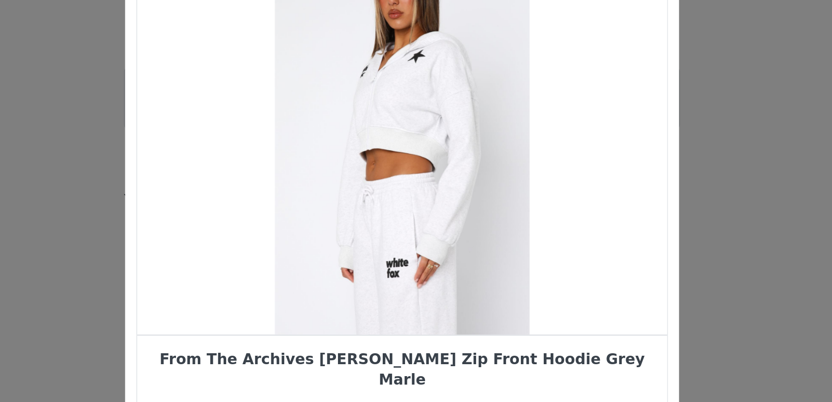
drag, startPoint x: 403, startPoint y: 206, endPoint x: 361, endPoint y: 210, distance: 41.4
click at [394, 206] on div "Choose Your Product" at bounding box center [415, 164] width 285 height 211
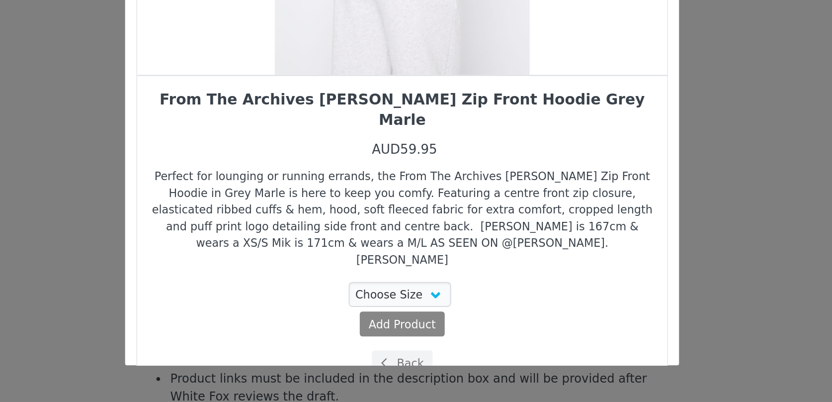
scroll to position [1522, 0]
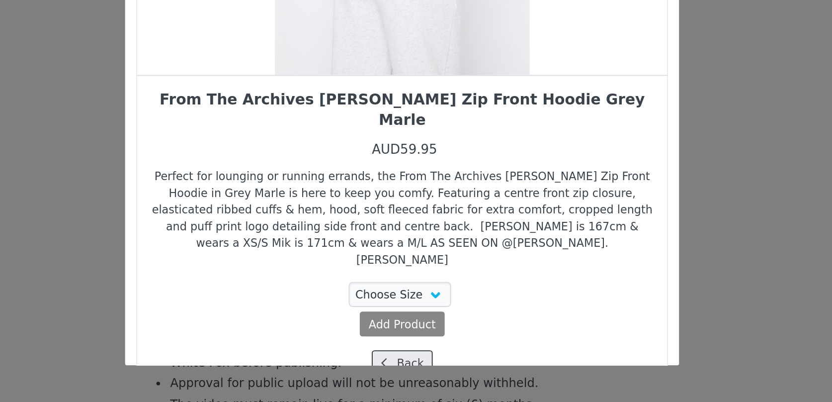
click at [412, 374] on button "Back" at bounding box center [416, 380] width 33 height 13
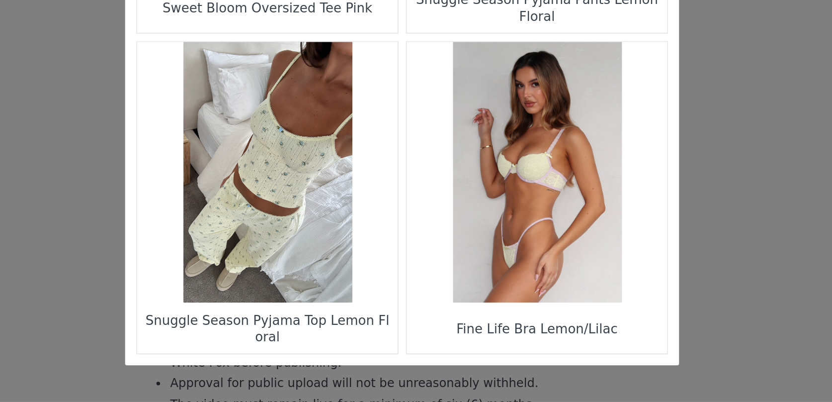
scroll to position [1433, 0]
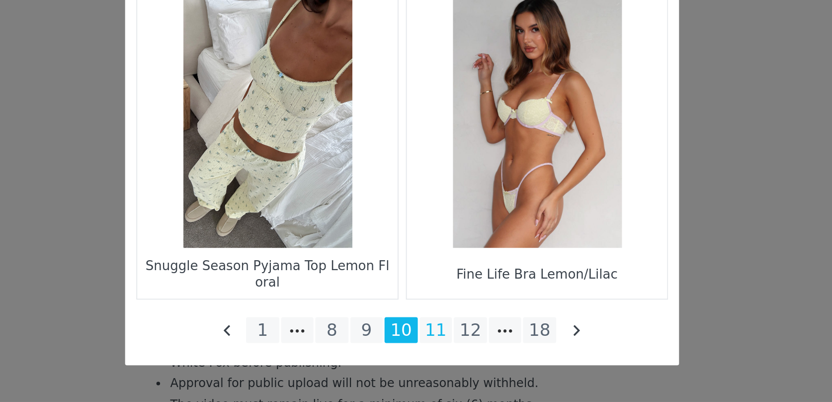
click at [434, 366] on li "11" at bounding box center [434, 363] width 18 height 14
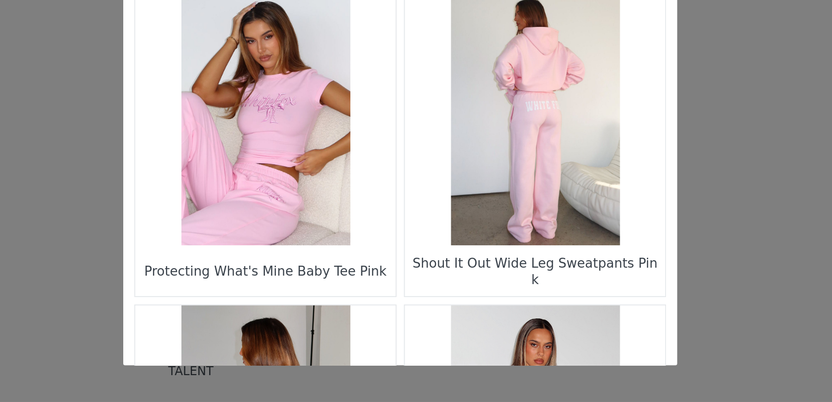
scroll to position [1090, 0]
click at [358, 263] on figure "Choose Your Product" at bounding box center [343, 247] width 140 height 140
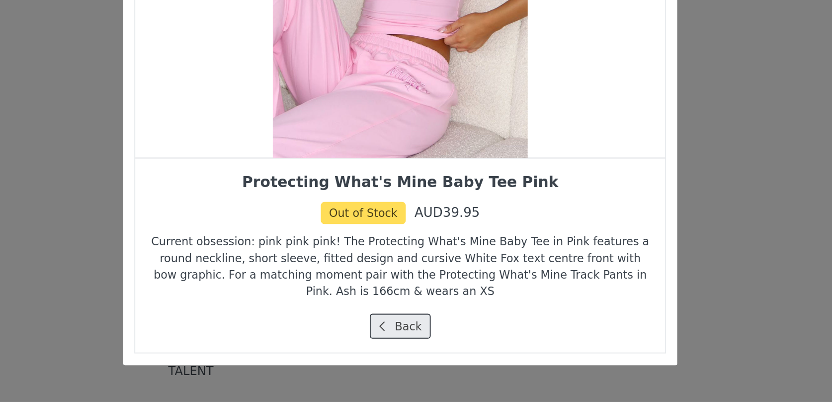
click at [413, 362] on button "Back" at bounding box center [416, 360] width 33 height 13
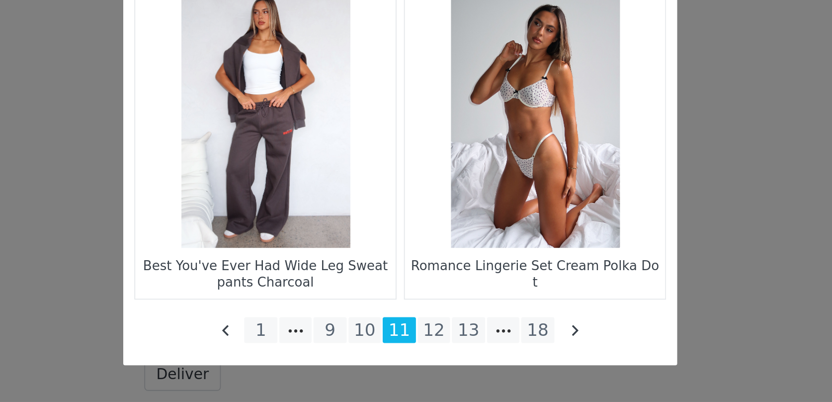
scroll to position [1656, 0]
click at [433, 368] on li "12" at bounding box center [434, 363] width 18 height 14
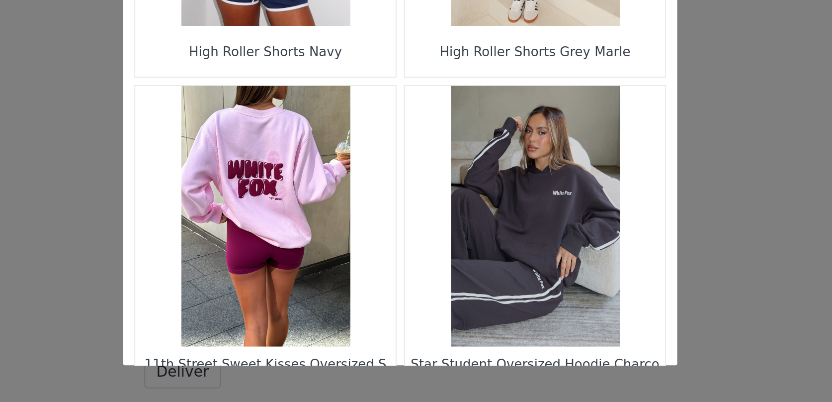
scroll to position [1655, 0]
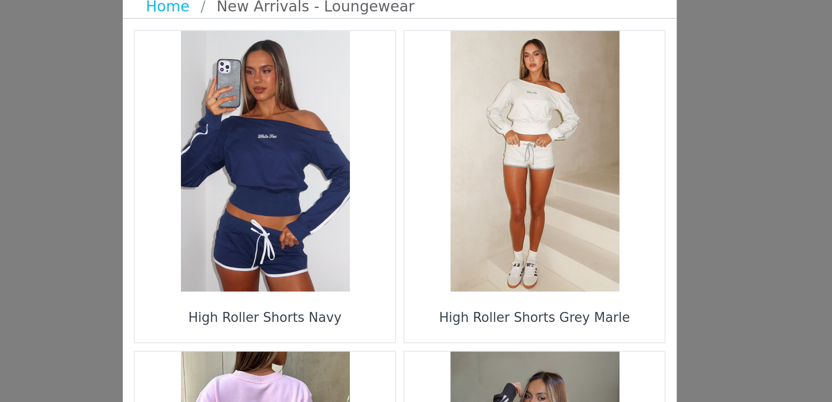
click at [383, 146] on figure "Choose Your Product" at bounding box center [343, 129] width 140 height 140
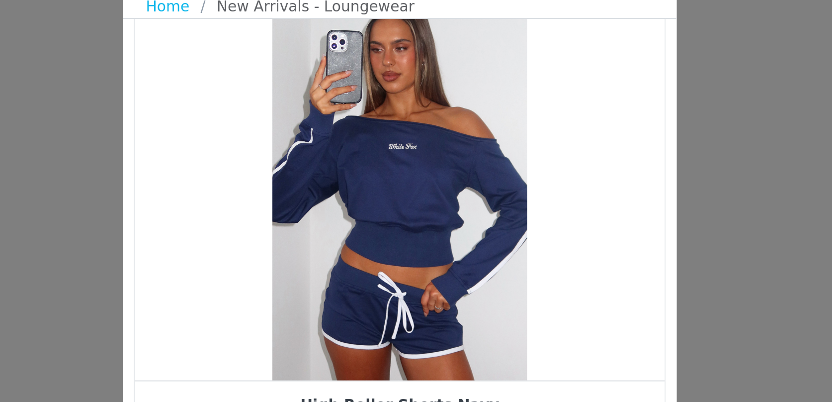
scroll to position [36, 0]
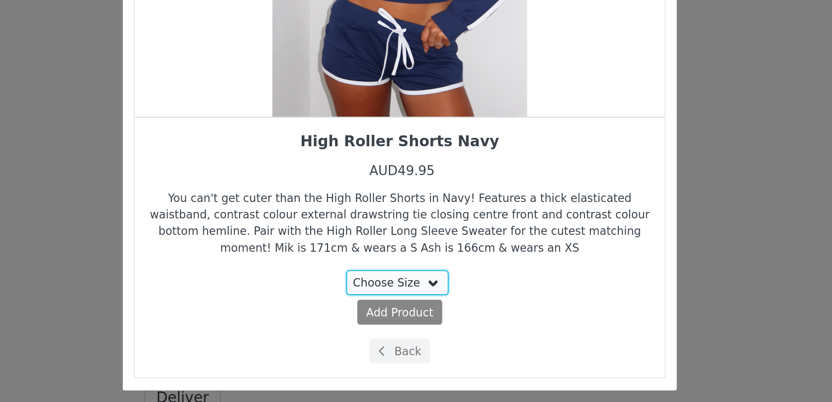
click at [428, 326] on select "Choose Size XS S M L" at bounding box center [415, 323] width 56 height 13
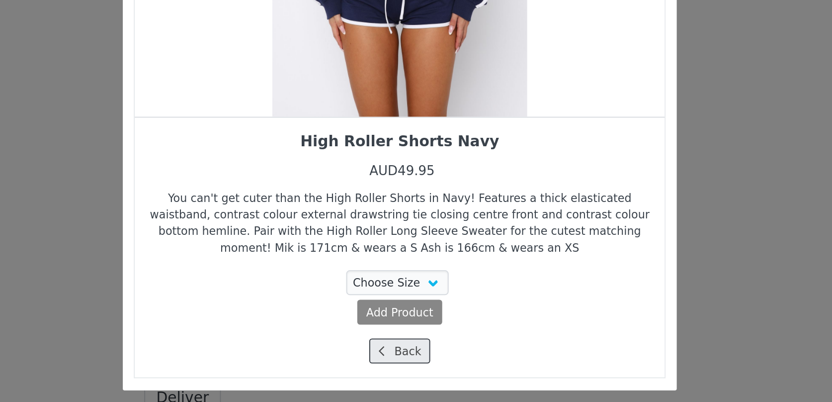
click at [418, 359] on button "Back" at bounding box center [416, 360] width 33 height 13
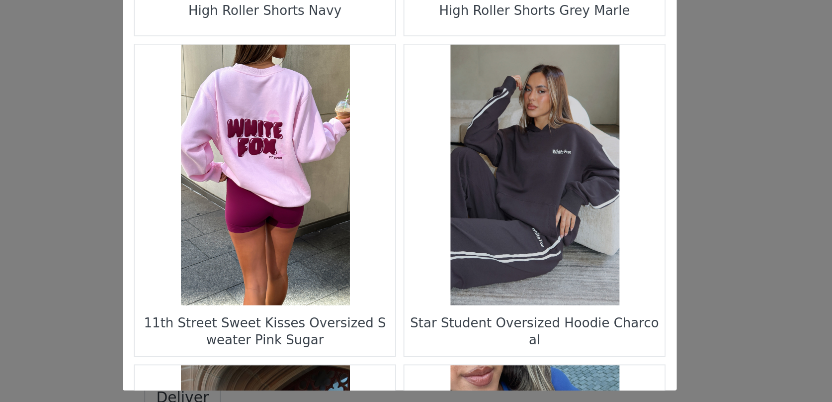
scroll to position [0, 0]
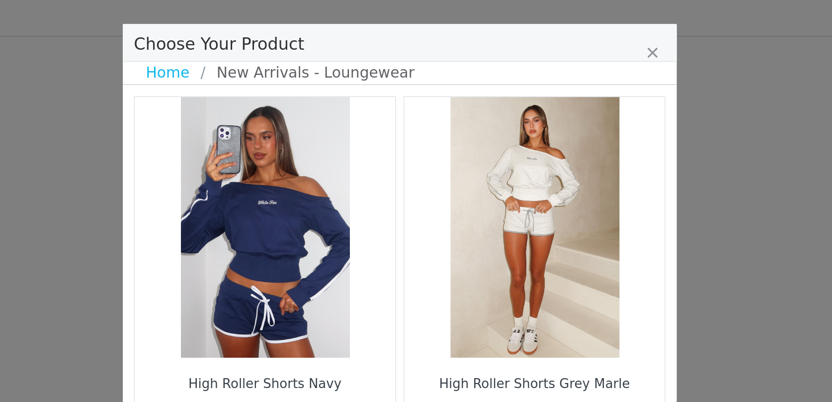
click at [494, 90] on figure "Choose Your Product" at bounding box center [489, 129] width 140 height 140
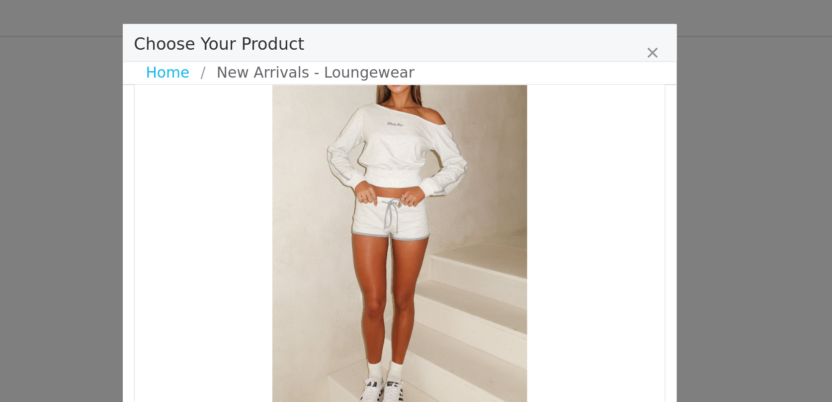
scroll to position [36, 0]
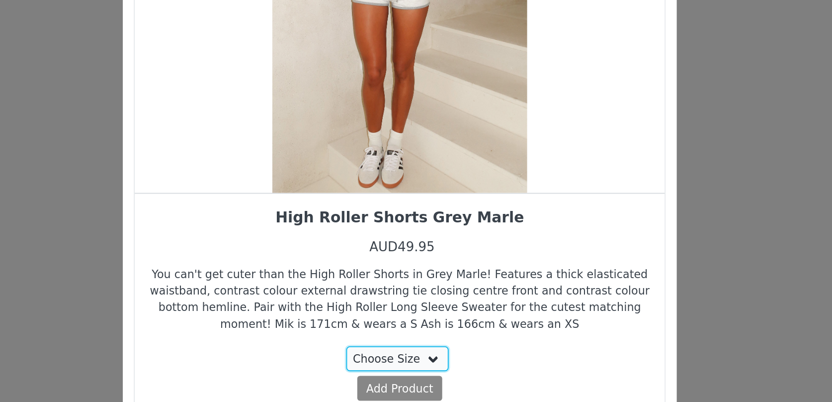
click at [426, 319] on select "Choose Size XXS XS S M L XL" at bounding box center [415, 323] width 56 height 13
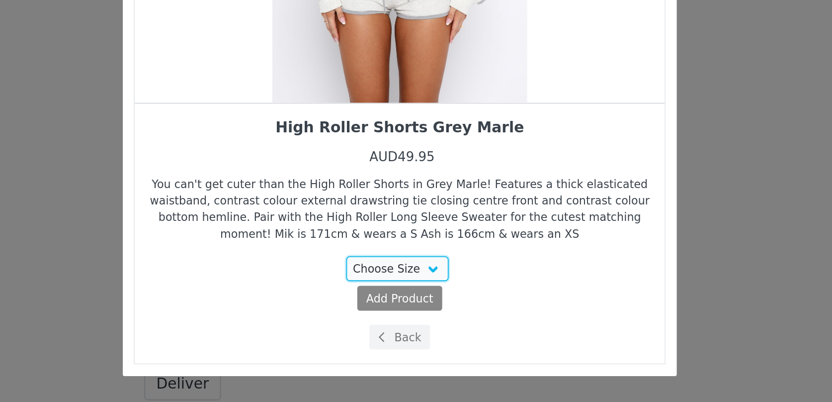
scroll to position [1711, 0]
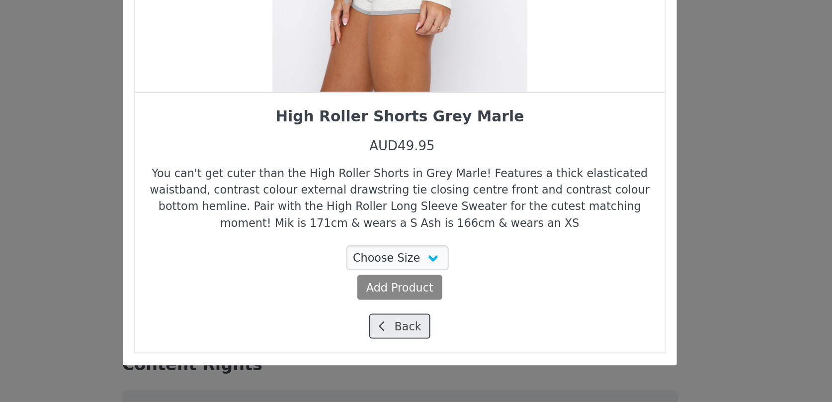
click at [427, 361] on button "Back" at bounding box center [416, 360] width 33 height 13
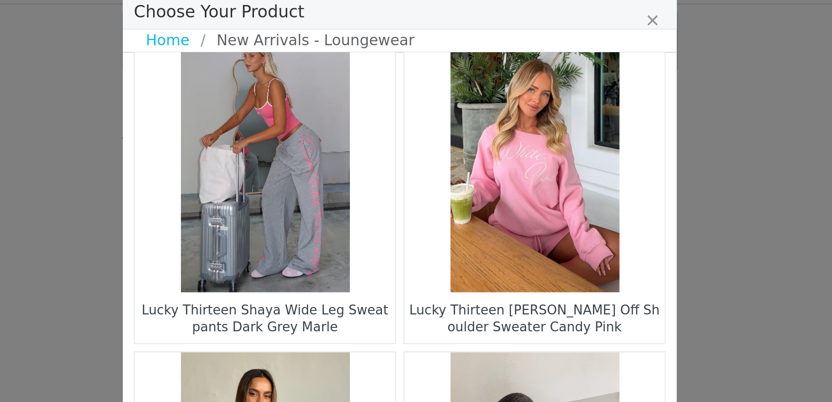
scroll to position [1052, 0]
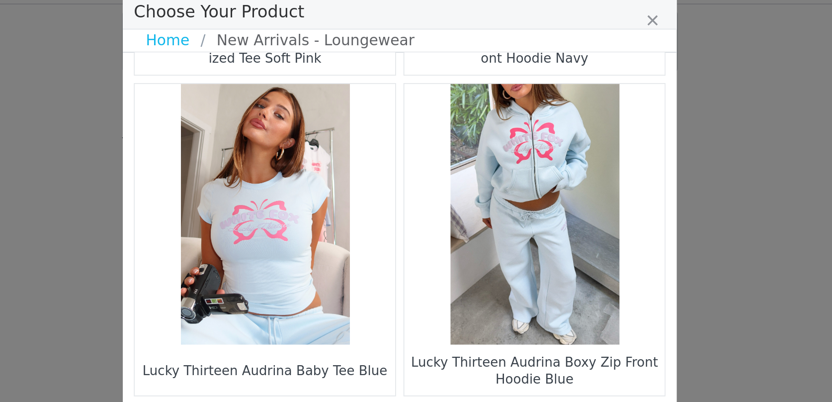
click at [372, 160] on figure "Choose Your Product" at bounding box center [343, 140] width 140 height 140
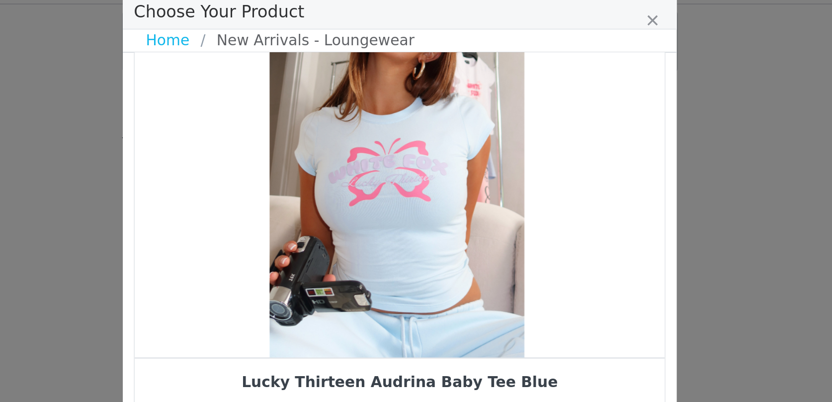
drag, startPoint x: 446, startPoint y: 153, endPoint x: 435, endPoint y: 153, distance: 11.4
click at [438, 153] on div "Choose Your Product" at bounding box center [414, 110] width 285 height 211
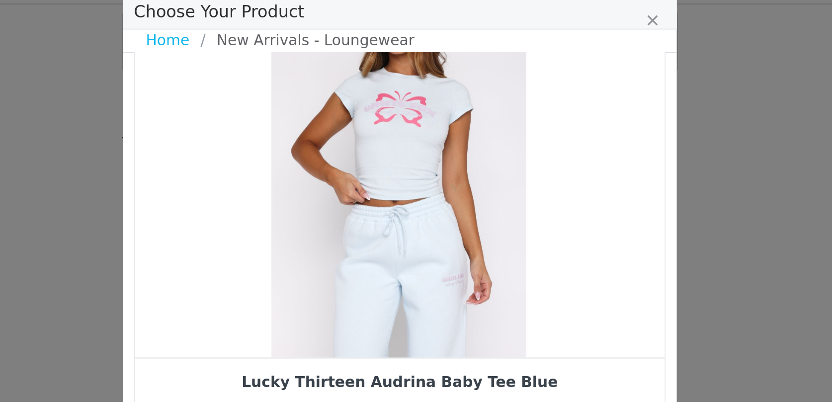
drag, startPoint x: 449, startPoint y: 152, endPoint x: 397, endPoint y: 152, distance: 52.7
click at [400, 152] on div "Choose Your Product" at bounding box center [415, 110] width 285 height 211
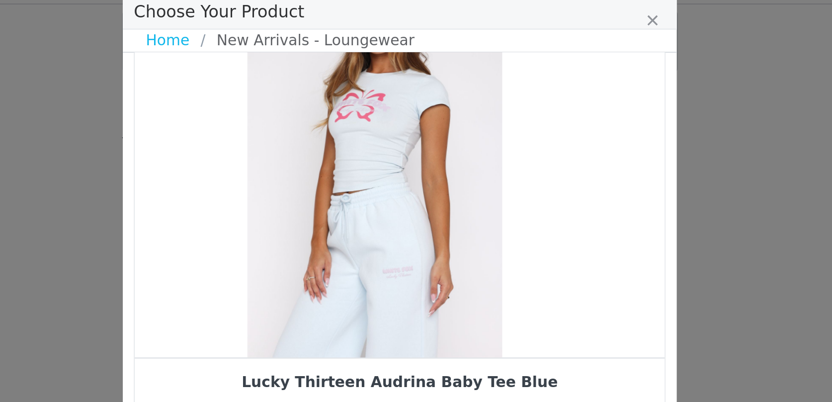
drag, startPoint x: 383, startPoint y: 152, endPoint x: 371, endPoint y: 152, distance: 11.9
click at [375, 152] on div "Choose Your Product" at bounding box center [402, 110] width 285 height 211
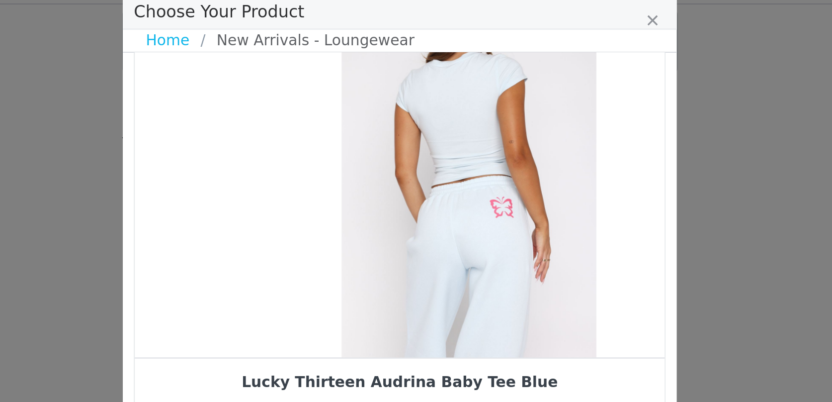
drag, startPoint x: 403, startPoint y: 157, endPoint x: 459, endPoint y: 144, distance: 57.0
click at [458, 144] on div "Choose Your Product" at bounding box center [453, 110] width 285 height 211
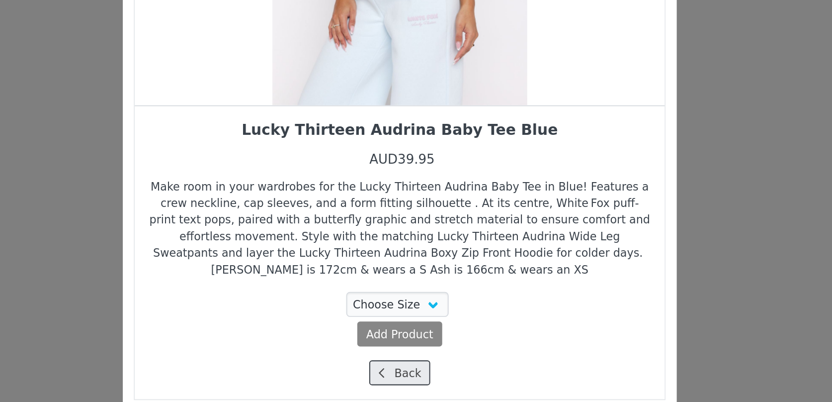
click at [409, 360] on span "Choose Your Product" at bounding box center [406, 360] width 9 height 9
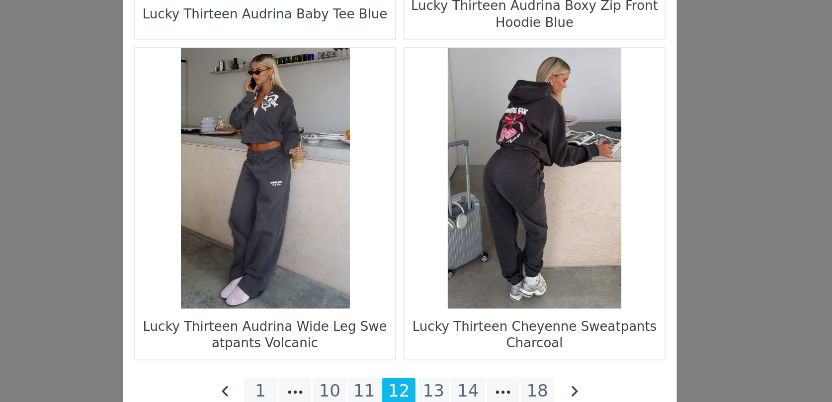
scroll to position [1433, 0]
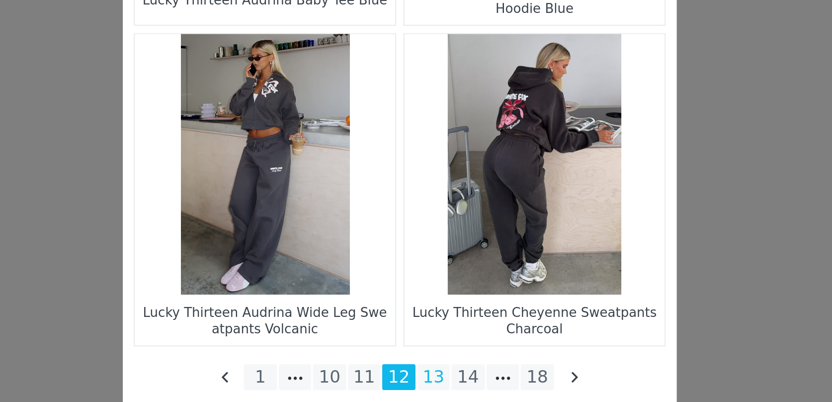
click at [436, 365] on li "13" at bounding box center [434, 363] width 18 height 14
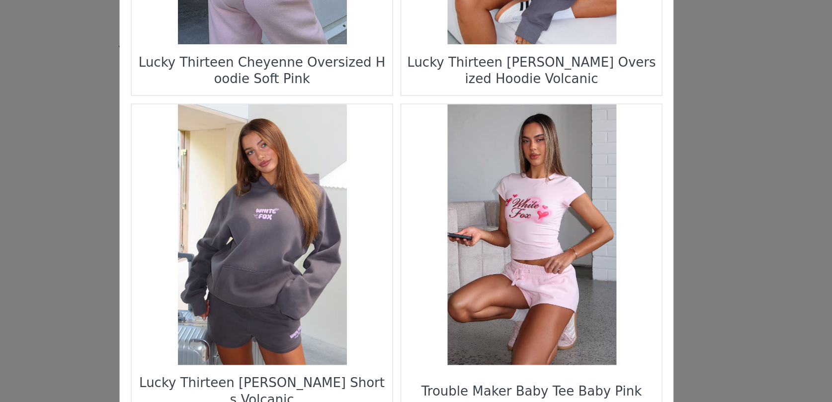
scroll to position [90, 0]
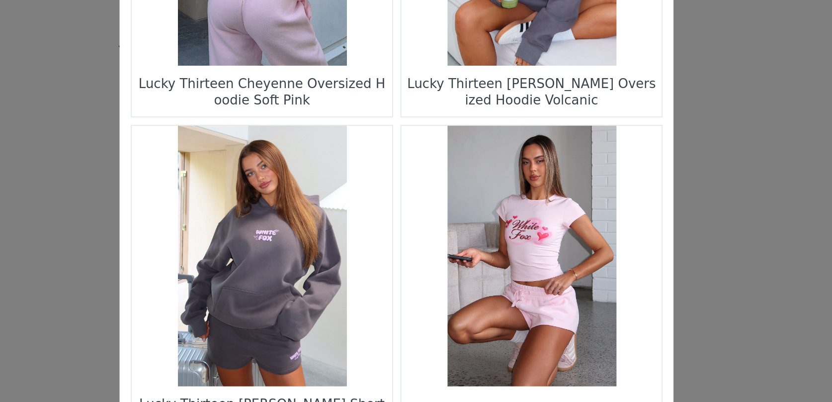
click at [494, 207] on figure "Choose Your Product" at bounding box center [489, 211] width 140 height 140
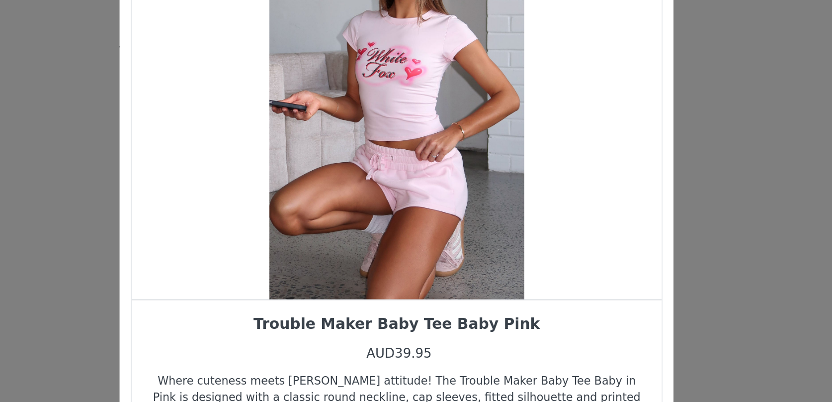
scroll to position [0, 0]
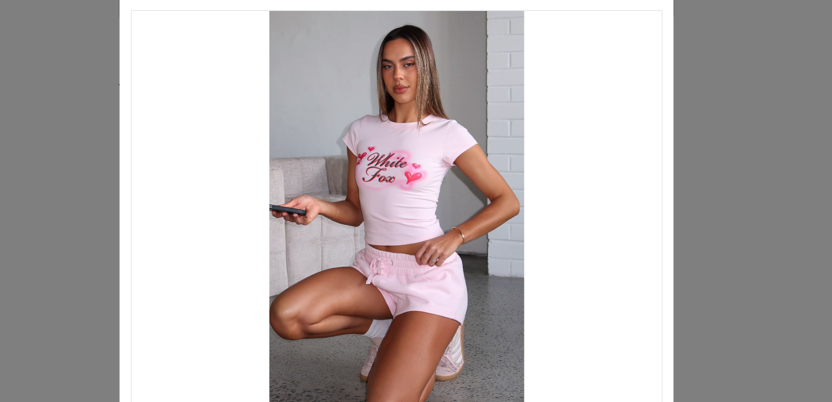
drag, startPoint x: 459, startPoint y: 161, endPoint x: 397, endPoint y: 161, distance: 62.6
click at [407, 161] on div "Choose Your Product" at bounding box center [415, 164] width 285 height 211
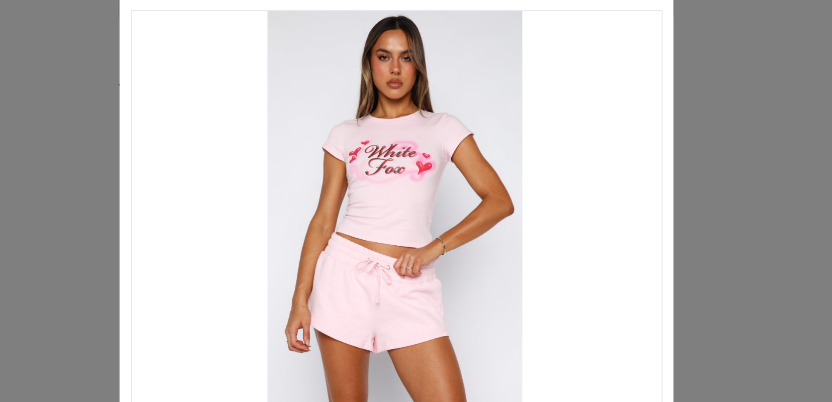
drag, startPoint x: 440, startPoint y: 167, endPoint x: 382, endPoint y: 167, distance: 58.2
click at [382, 167] on div "Choose Your Product" at bounding box center [414, 164] width 285 height 211
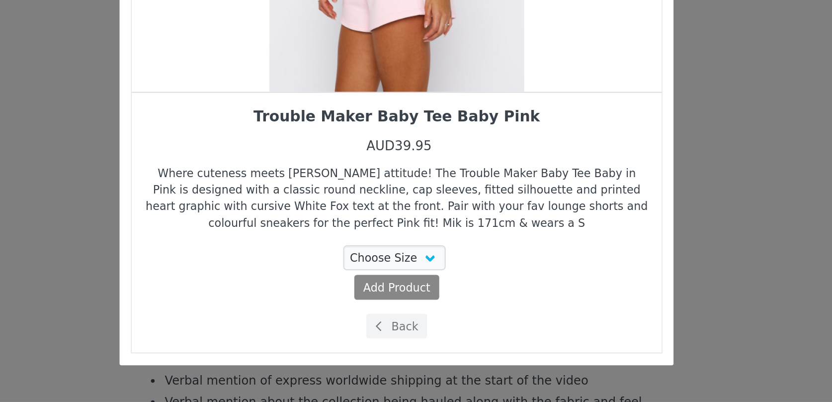
scroll to position [1594, 0]
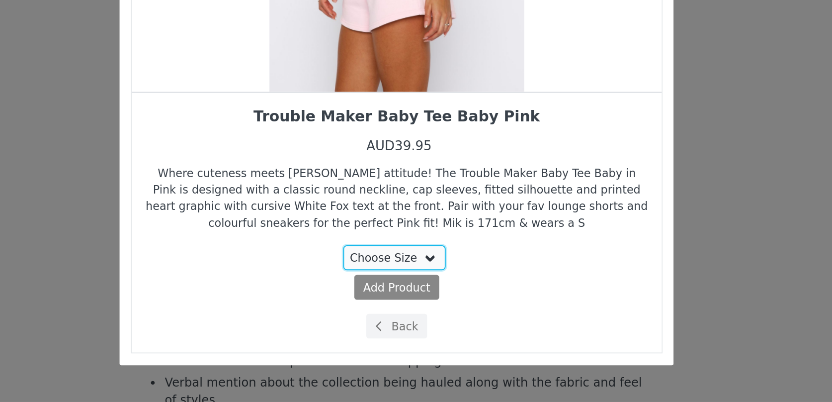
click at [409, 324] on select "Choose Size 3XS XXS XS S M L XL" at bounding box center [415, 323] width 56 height 13
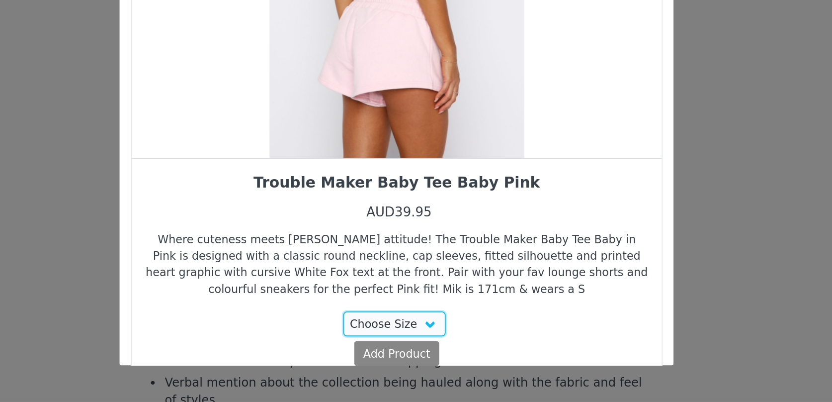
scroll to position [1593, 0]
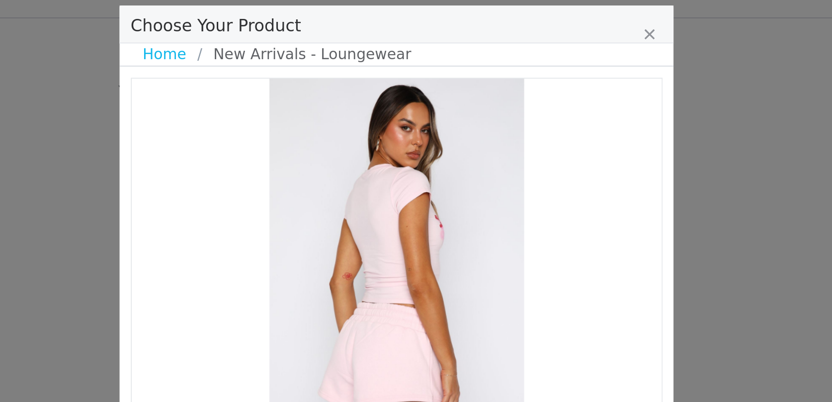
drag, startPoint x: 429, startPoint y: 164, endPoint x: 550, endPoint y: 128, distance: 125.8
click at [545, 129] on div "Choose Your Product" at bounding box center [415, 164] width 285 height 211
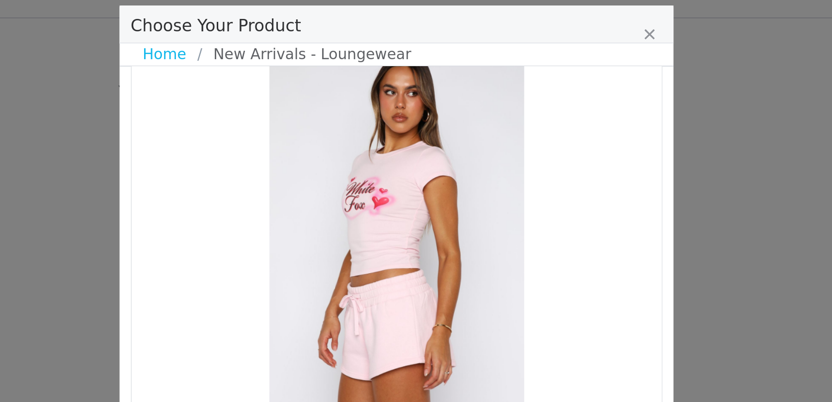
scroll to position [36, 0]
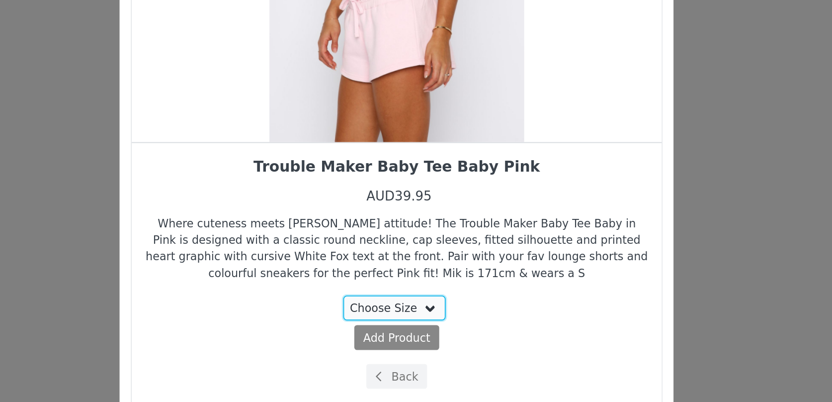
click at [421, 322] on select "Choose Size 3XS XXS XS S M L XL" at bounding box center [415, 323] width 56 height 13
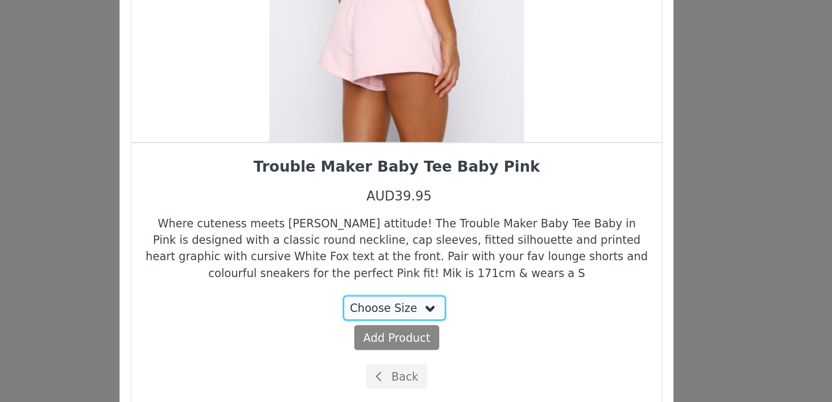
select select "27948905"
click at [388, 317] on select "Choose Size 3XS XXS XS S M L XL" at bounding box center [415, 323] width 56 height 13
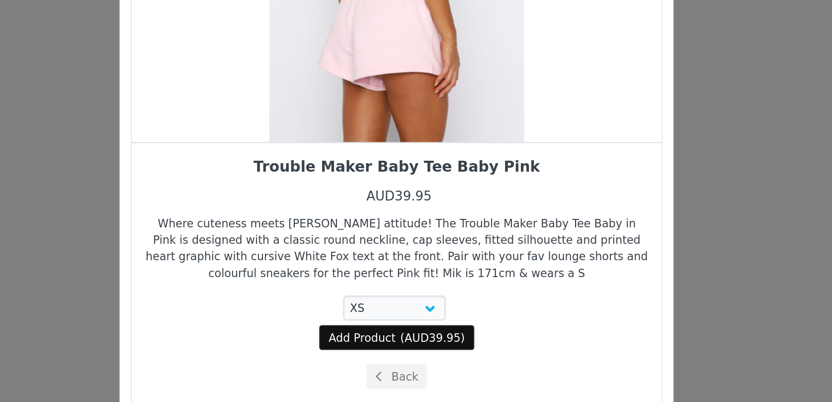
click at [416, 343] on button "Add Product ( AUD39.95 )" at bounding box center [416, 339] width 84 height 13
select select "27948905"
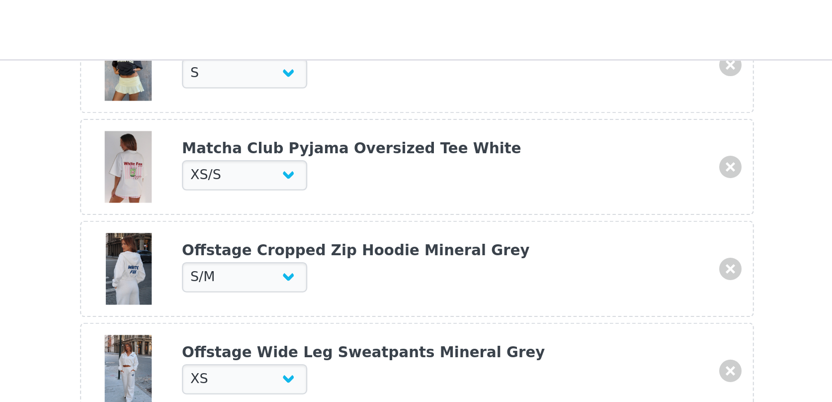
scroll to position [409, 0]
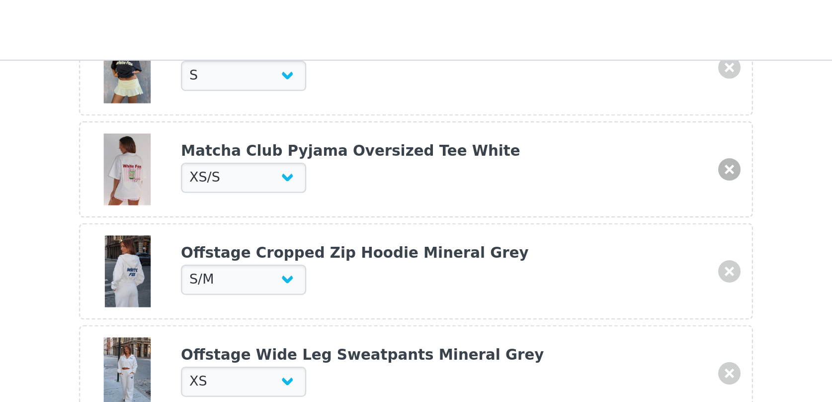
click at [556, 72] on link at bounding box center [555, 75] width 10 height 10
select select "25688509"
select select "25688501"
select select "23098774"
select select "20980606"
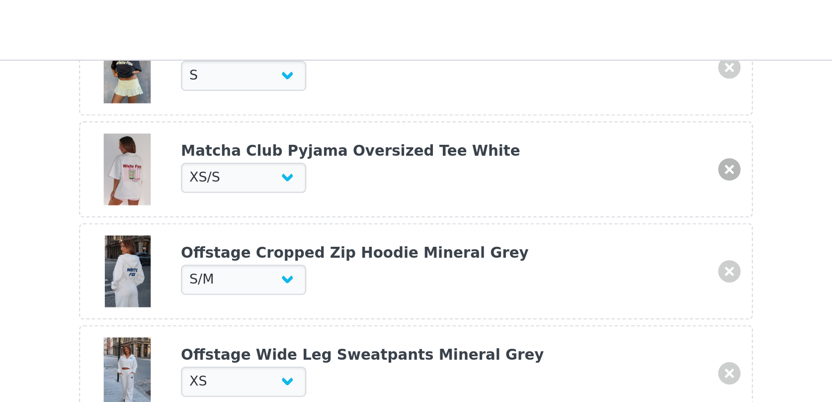
select select "23417635"
select select "24103557"
select select "24937257"
select select "26444667"
select select "26722070"
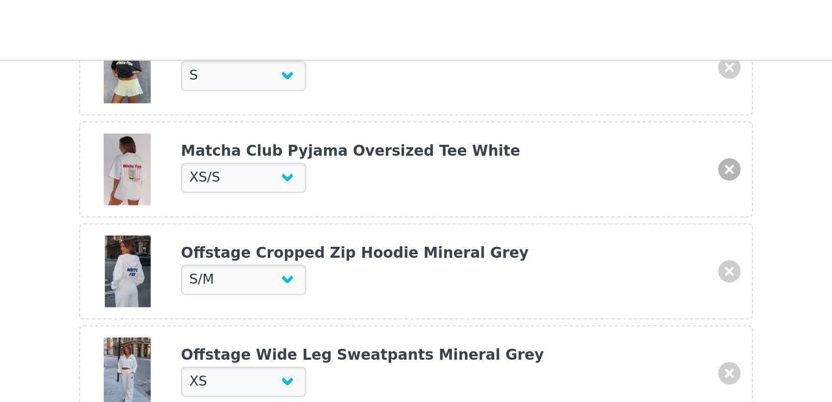
select select "27335304"
select select "27156219"
select select "27335753"
select select "27448179"
select select "28359728"
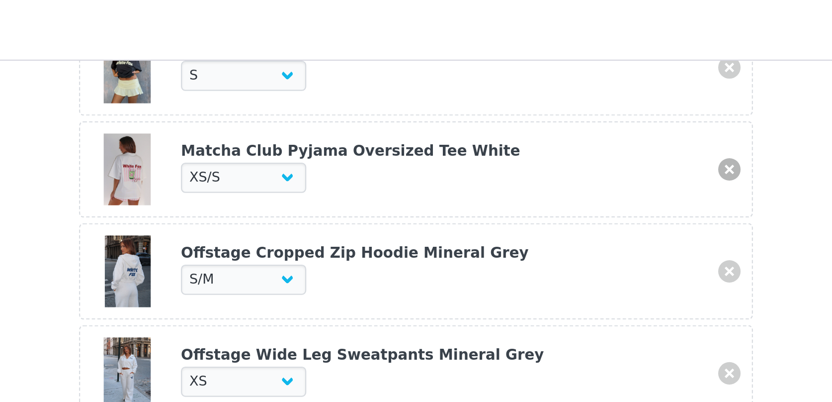
select select "27948905"
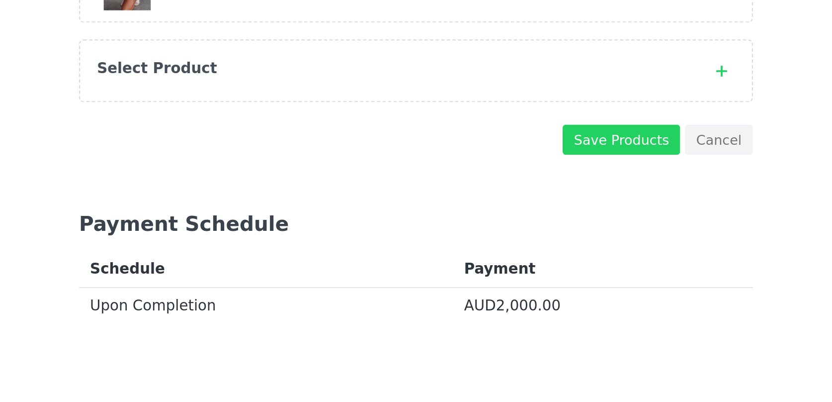
scroll to position [918, 0]
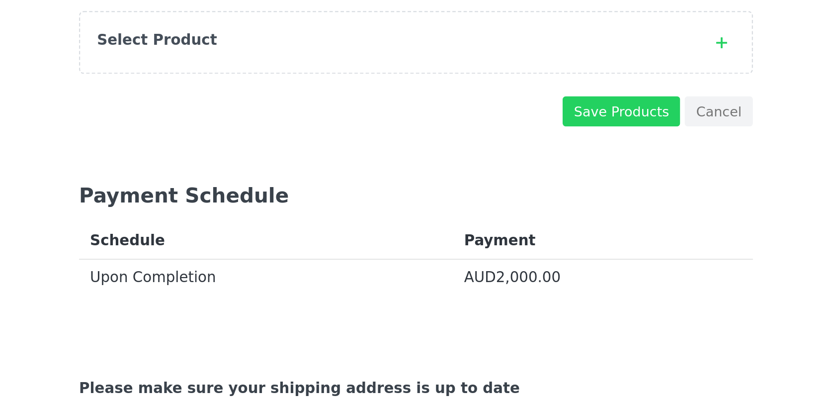
click at [397, 248] on div "Select Product" at bounding box center [415, 242] width 299 height 28
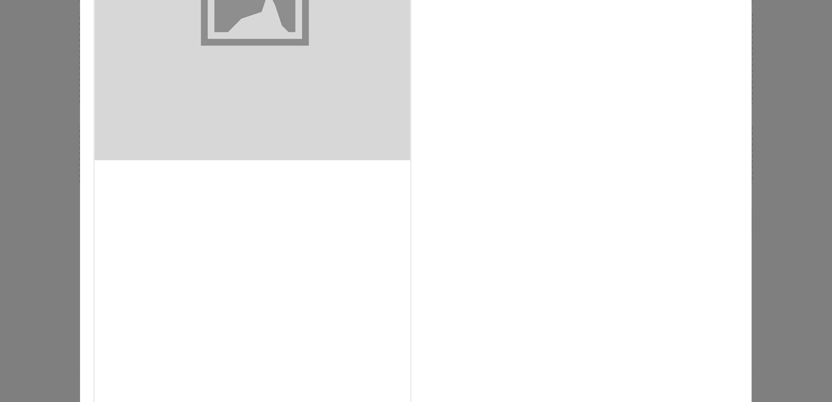
scroll to position [1161, 0]
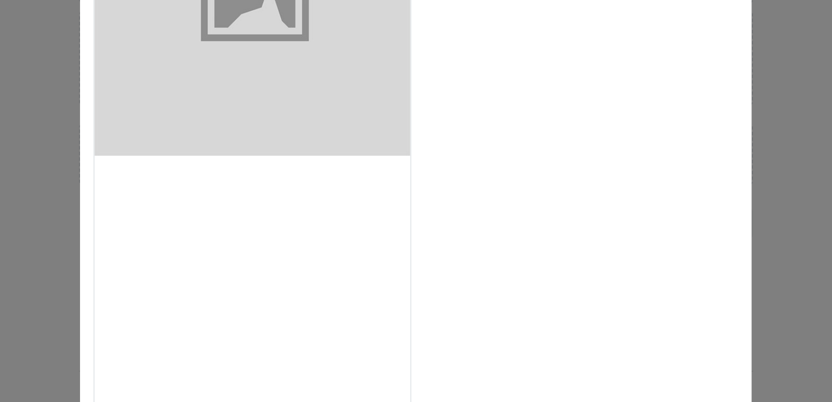
click at [377, 280] on div "Choose Your Product" at bounding box center [343, 313] width 140 height 140
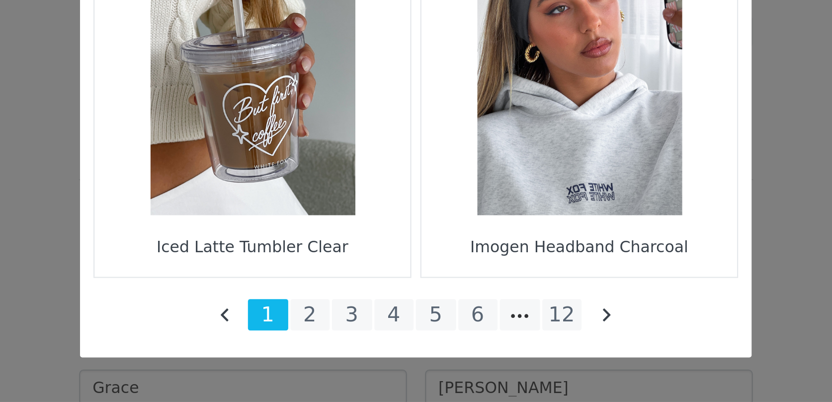
scroll to position [957, 0]
click at [369, 366] on li "2" at bounding box center [369, 363] width 18 height 14
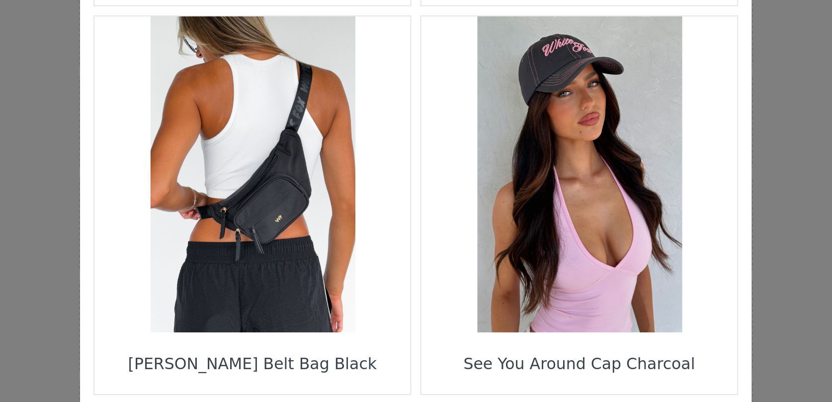
scroll to position [1433, 0]
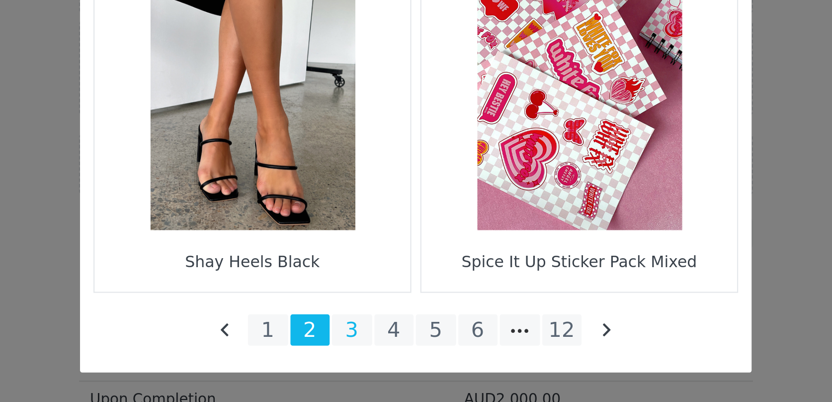
click at [389, 366] on li "3" at bounding box center [388, 363] width 18 height 14
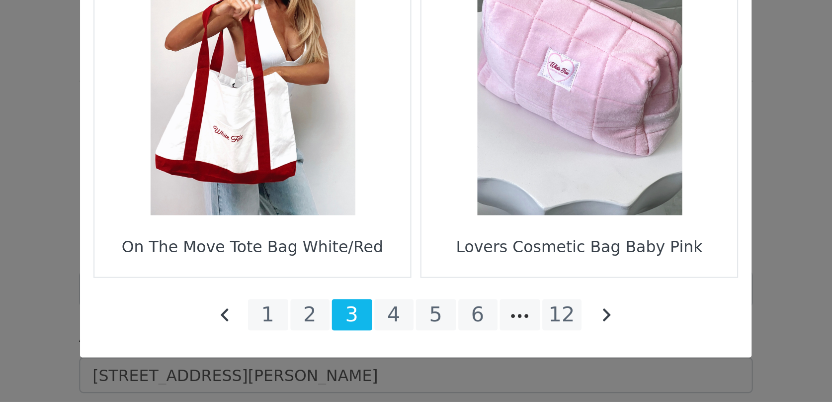
scroll to position [1021, 0]
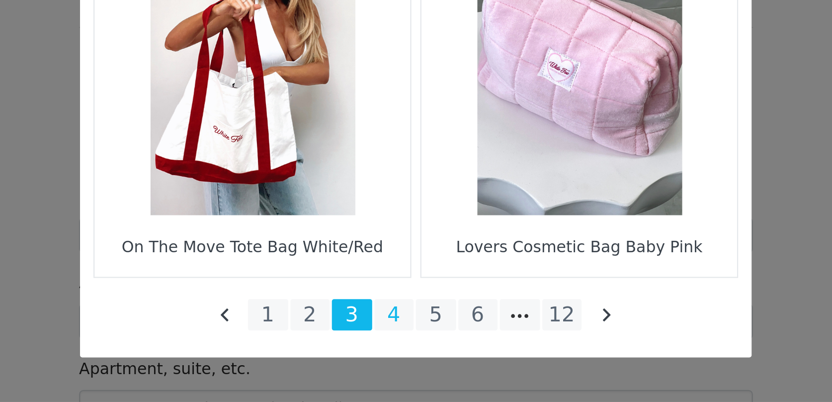
click at [404, 363] on li "4" at bounding box center [407, 363] width 18 height 14
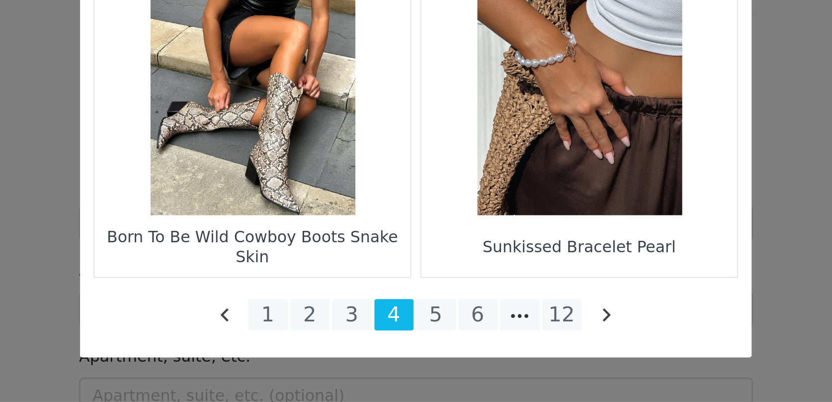
scroll to position [1029, 0]
click at [422, 361] on li "5" at bounding box center [425, 363] width 18 height 14
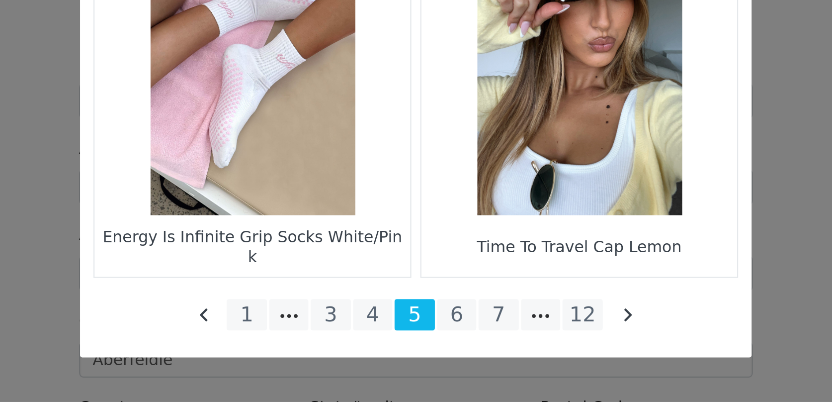
scroll to position [1082, 0]
click at [437, 365] on li "6" at bounding box center [434, 363] width 18 height 14
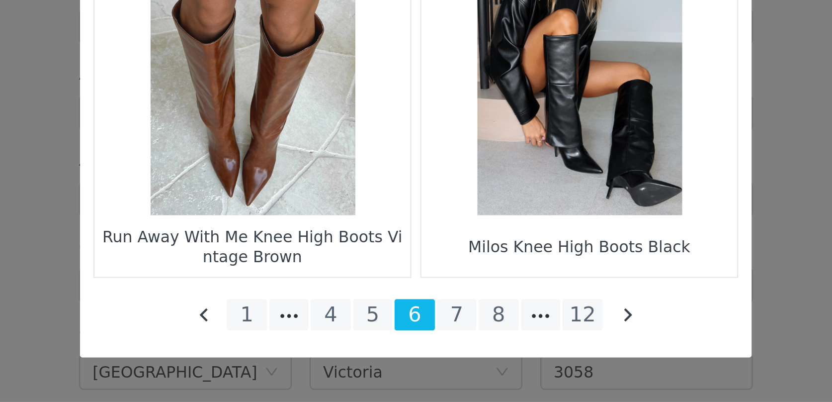
scroll to position [1155, 0]
click at [434, 361] on li "7" at bounding box center [434, 363] width 18 height 14
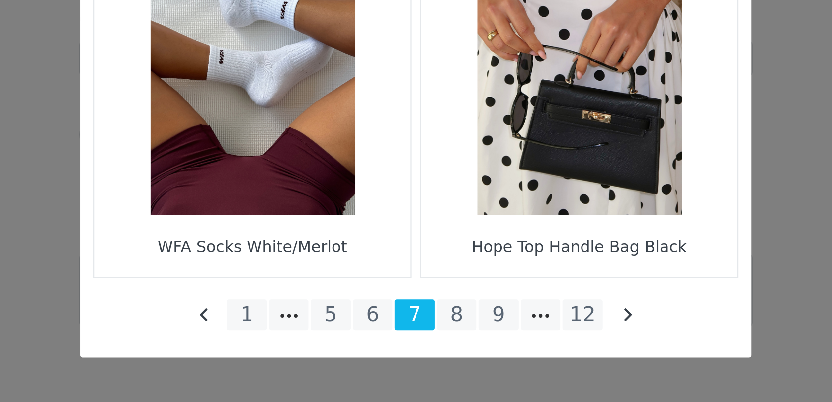
scroll to position [1254, 0]
click at [429, 364] on li "8" at bounding box center [434, 363] width 18 height 14
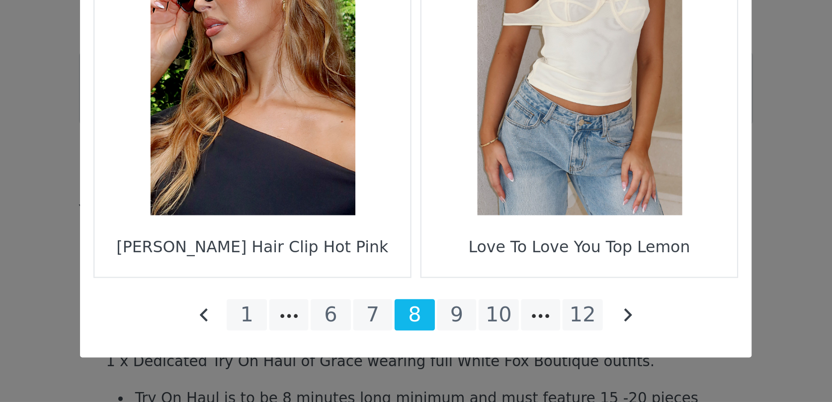
scroll to position [1359, 0]
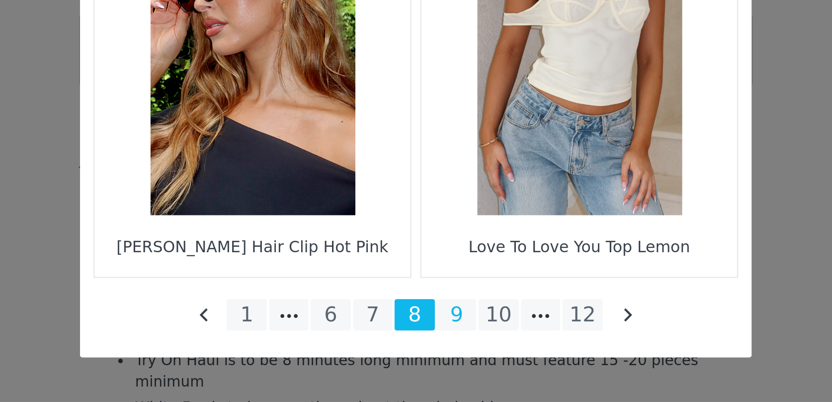
click at [429, 360] on li "9" at bounding box center [434, 363] width 18 height 14
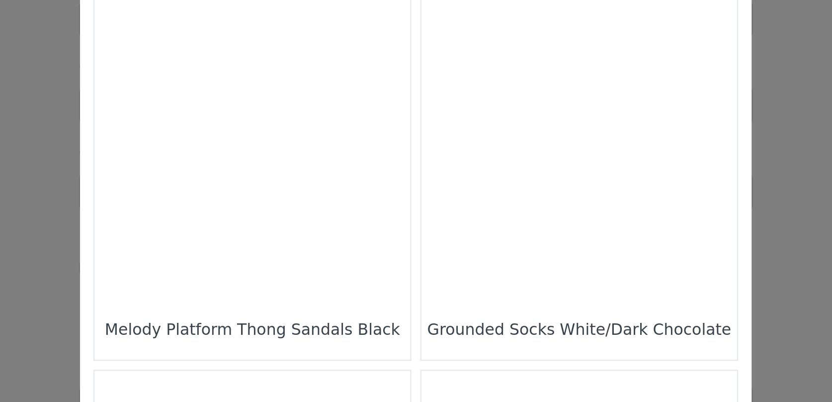
scroll to position [1061, 0]
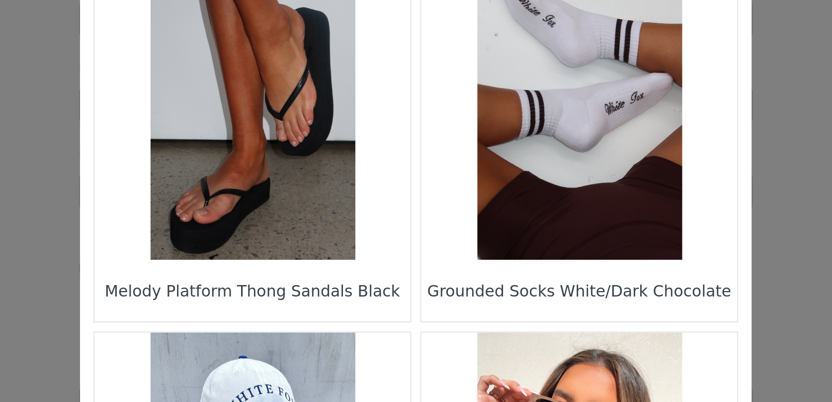
click at [347, 117] on figure "Choose Your Product" at bounding box center [343, 103] width 140 height 140
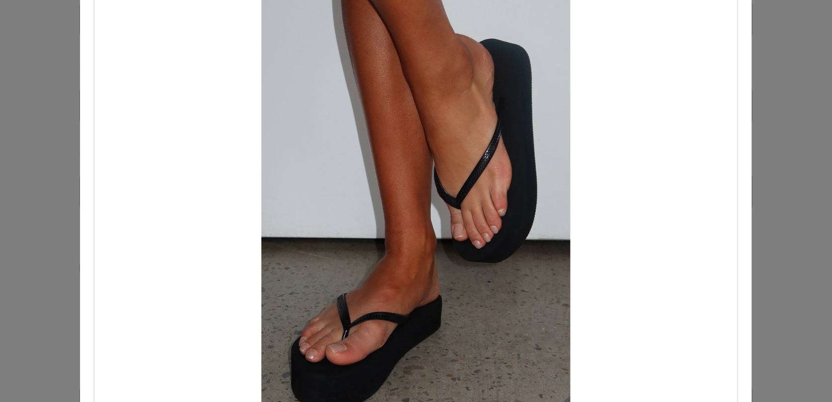
drag, startPoint x: 393, startPoint y: 136, endPoint x: 361, endPoint y: 142, distance: 32.3
click at [361, 142] on div "Choose Your Product" at bounding box center [415, 137] width 285 height 211
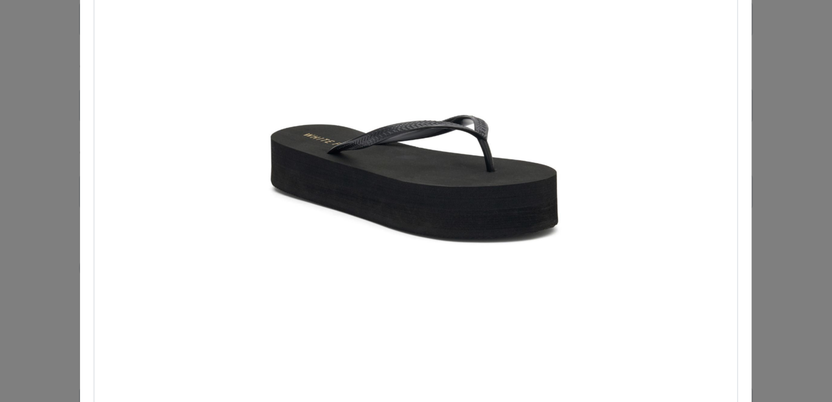
drag, startPoint x: 436, startPoint y: 152, endPoint x: 389, endPoint y: 153, distance: 46.7
click at [396, 152] on div "Choose Your Product" at bounding box center [415, 137] width 285 height 211
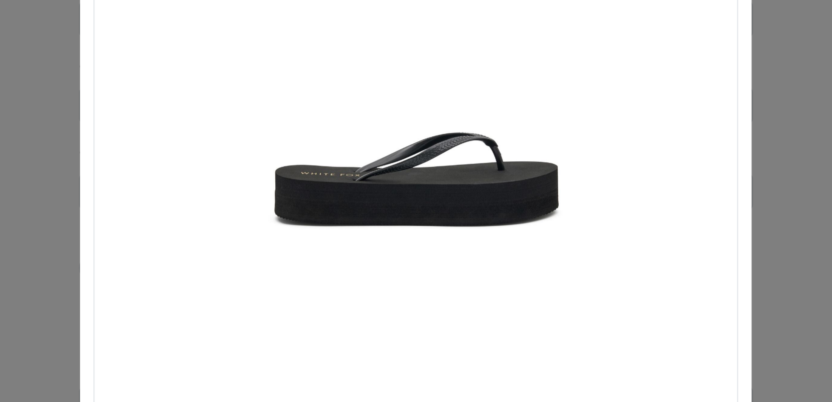
drag, startPoint x: 436, startPoint y: 152, endPoint x: 363, endPoint y: 159, distance: 73.4
click at [367, 158] on div "Choose Your Product" at bounding box center [415, 137] width 285 height 211
drag, startPoint x: 442, startPoint y: 155, endPoint x: 375, endPoint y: 158, distance: 66.7
click at [378, 157] on div "Choose Your Product" at bounding box center [415, 137] width 285 height 211
drag, startPoint x: 395, startPoint y: 156, endPoint x: 521, endPoint y: 134, distance: 128.2
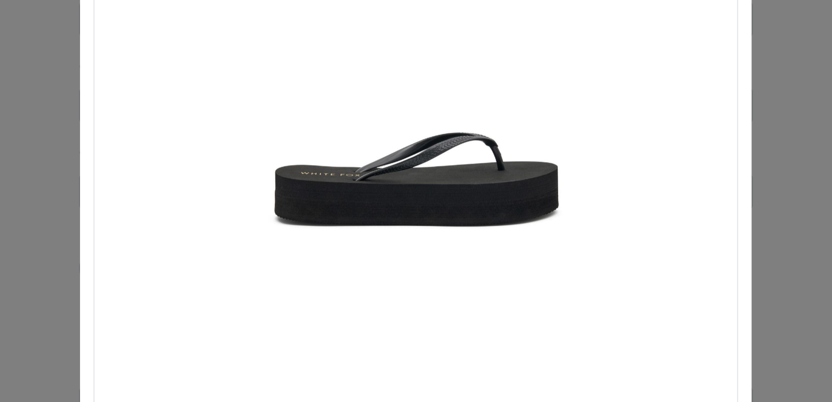
click at [512, 138] on div "Choose Your Product" at bounding box center [415, 137] width 285 height 211
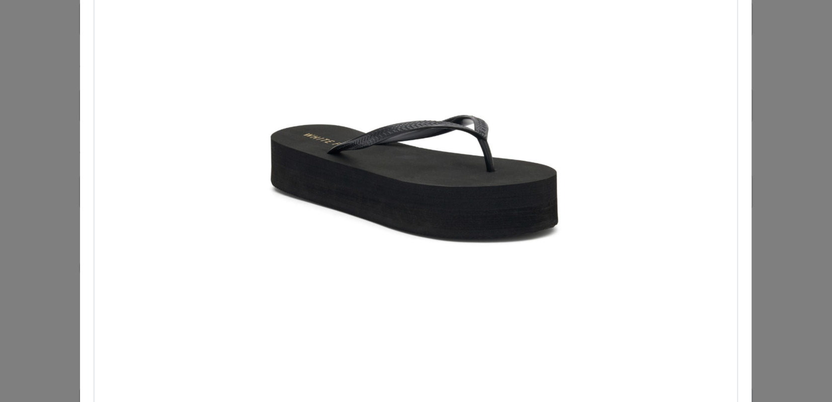
drag, startPoint x: 406, startPoint y: 167, endPoint x: 511, endPoint y: 147, distance: 107.3
click at [507, 148] on div "Choose Your Product" at bounding box center [415, 137] width 285 height 211
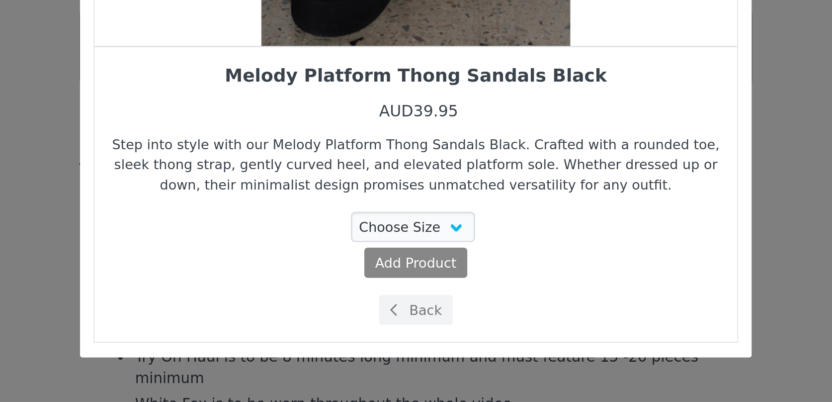
scroll to position [1371, 0]
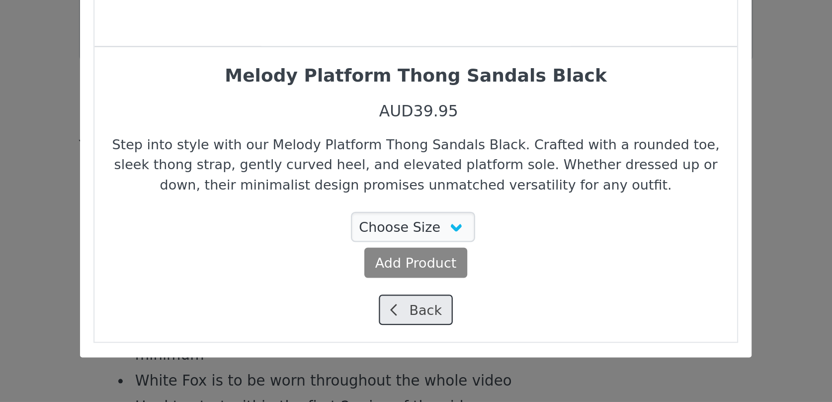
click at [413, 362] on button "Back" at bounding box center [416, 360] width 33 height 13
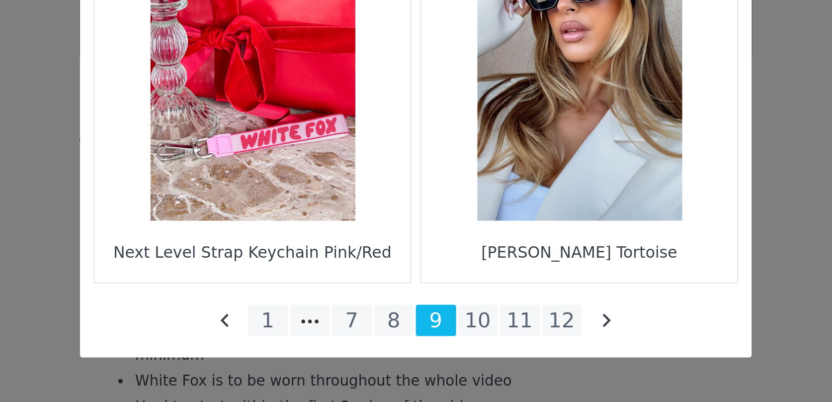
scroll to position [1433, 0]
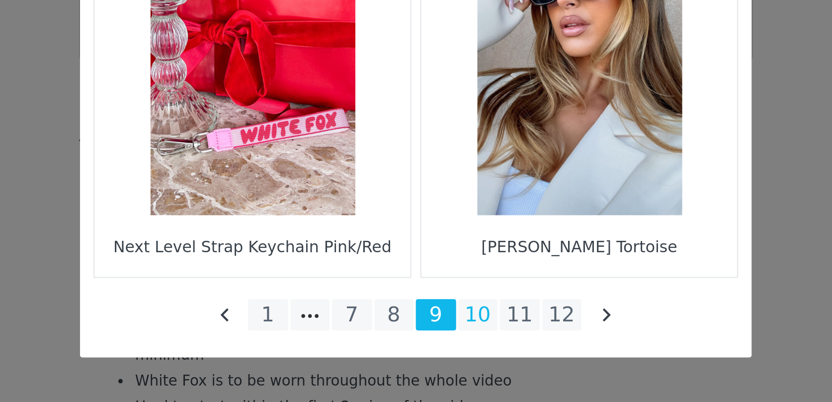
click at [451, 360] on li "10" at bounding box center [444, 363] width 18 height 14
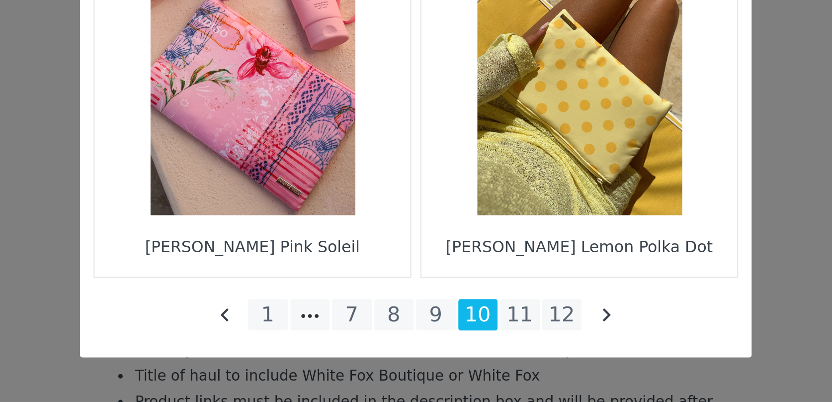
scroll to position [1488, 0]
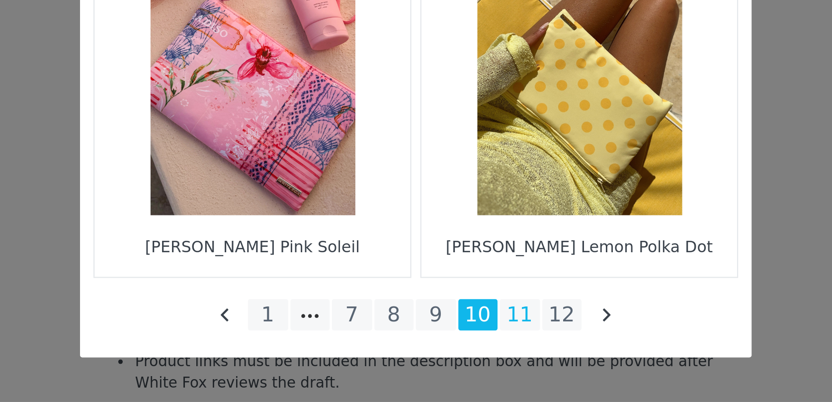
click at [461, 369] on li "11" at bounding box center [462, 363] width 18 height 14
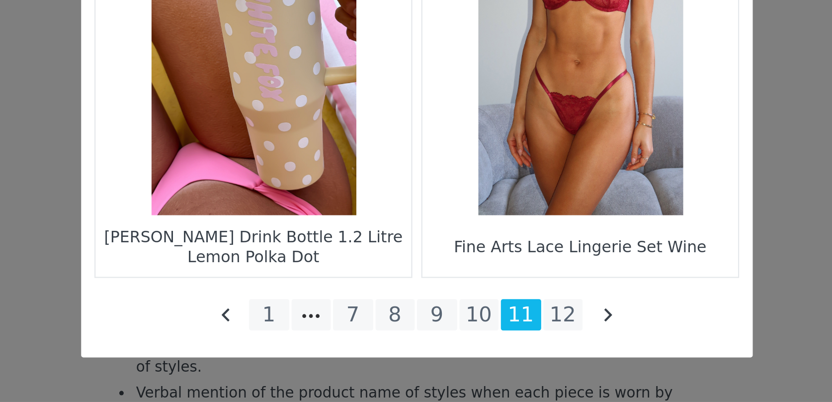
scroll to position [1616, 0]
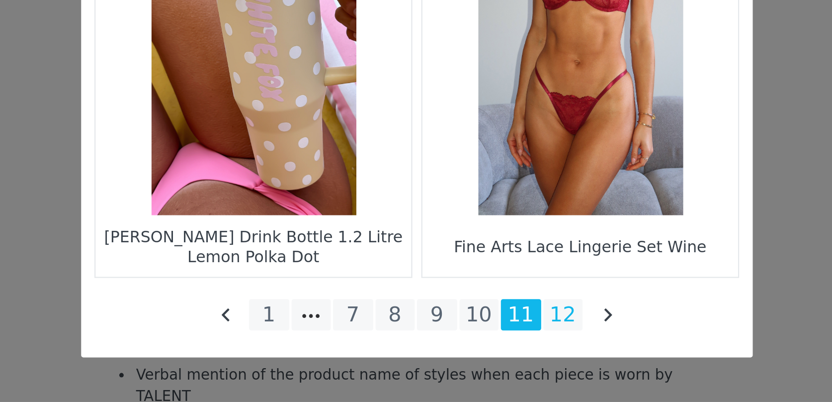
click at [478, 364] on li "12" at bounding box center [481, 363] width 18 height 14
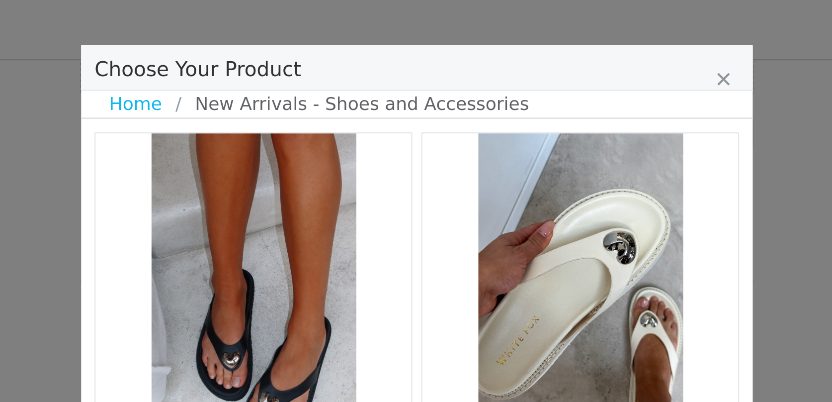
scroll to position [1090, 0]
click at [296, 44] on link "Home" at bounding box center [293, 46] width 29 height 12
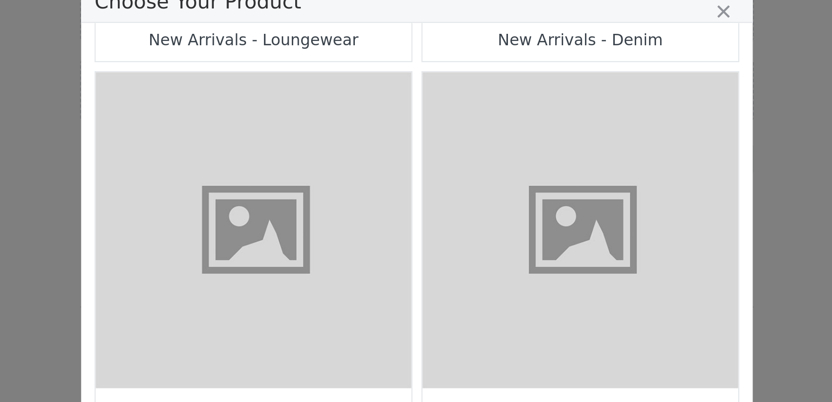
scroll to position [840, 0]
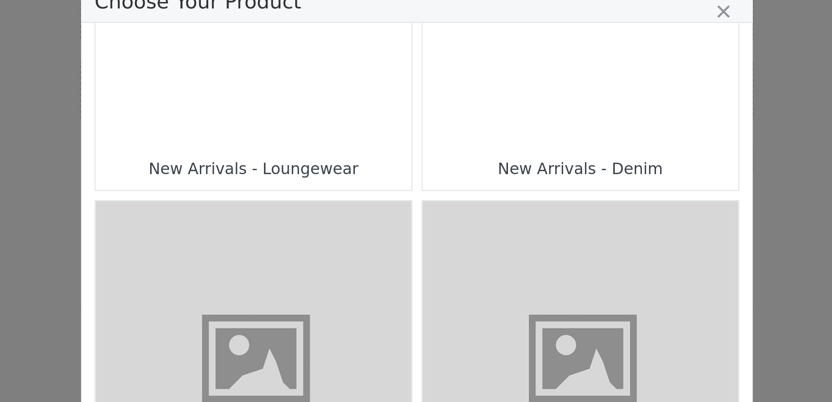
click at [339, 83] on div "Choose Your Product" at bounding box center [343, 25] width 140 height 140
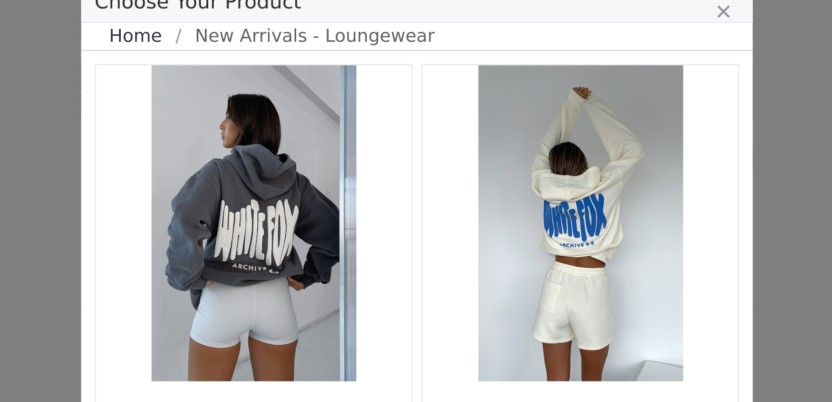
click at [285, 44] on link "Home" at bounding box center [293, 46] width 29 height 12
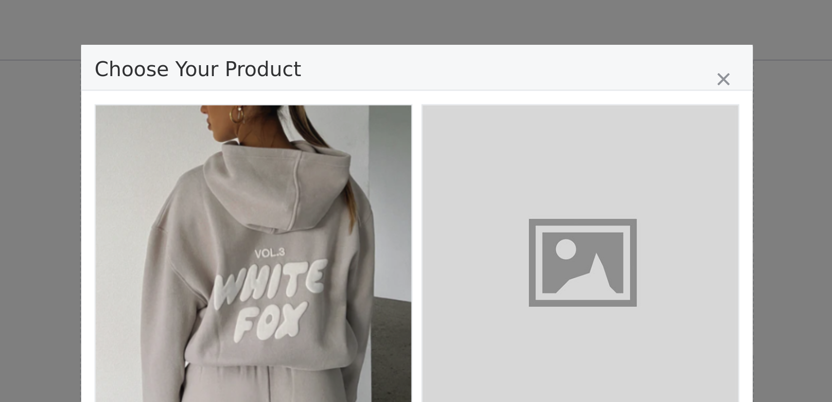
scroll to position [433, 0]
click at [341, 116] on figure "Choose Your Product" at bounding box center [343, 117] width 140 height 140
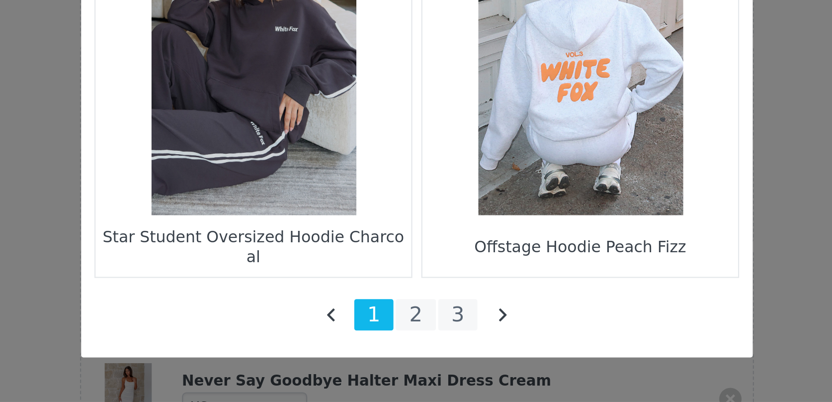
scroll to position [446, 0]
click at [417, 366] on li "2" at bounding box center [416, 363] width 18 height 14
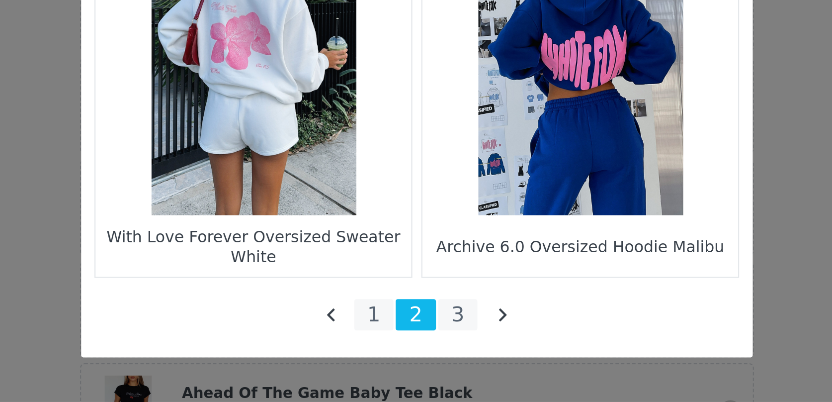
scroll to position [498, 0]
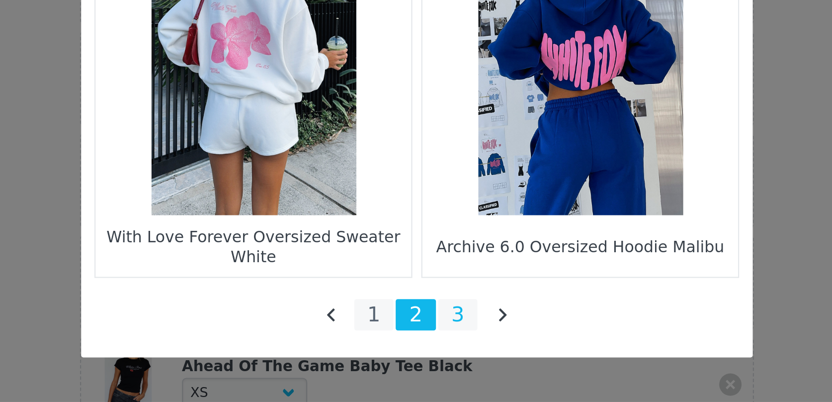
click at [436, 360] on li "3" at bounding box center [434, 363] width 18 height 14
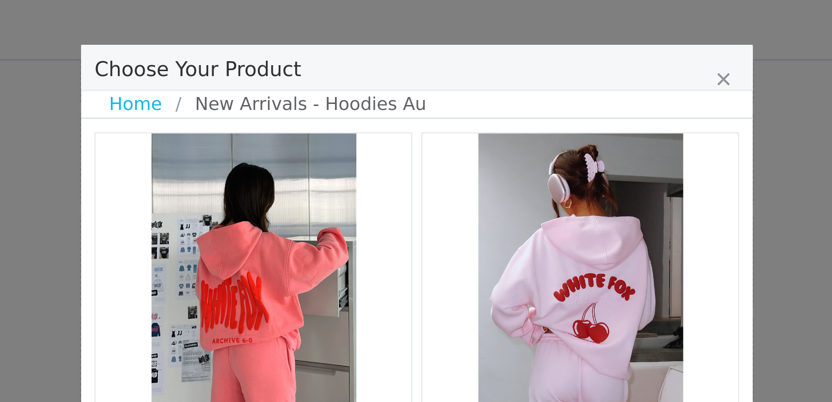
scroll to position [267, 0]
click at [291, 49] on link "Home" at bounding box center [293, 46] width 29 height 12
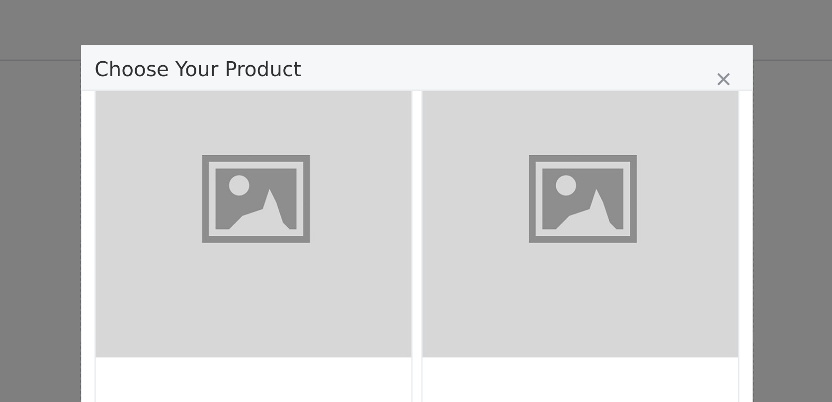
scroll to position [649, 0]
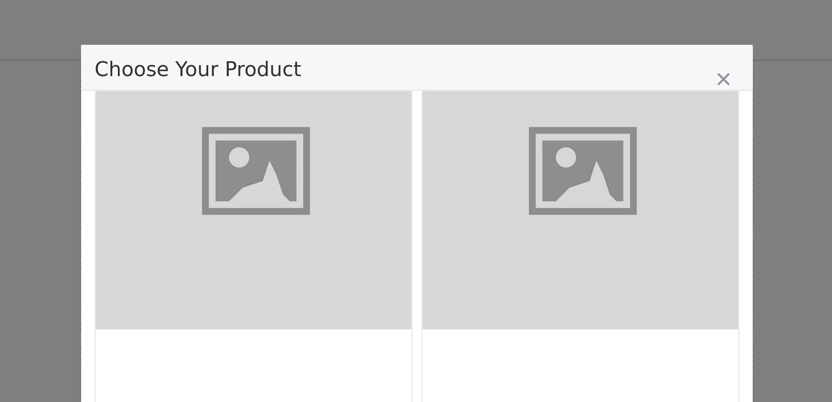
click at [328, 134] on figure "Choose Your Product" at bounding box center [343, 76] width 140 height 140
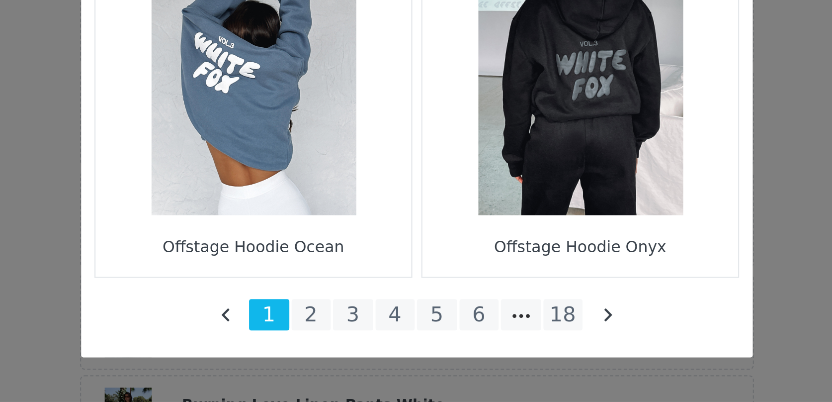
scroll to position [302, 0]
click at [449, 364] on li "6" at bounding box center [444, 363] width 18 height 14
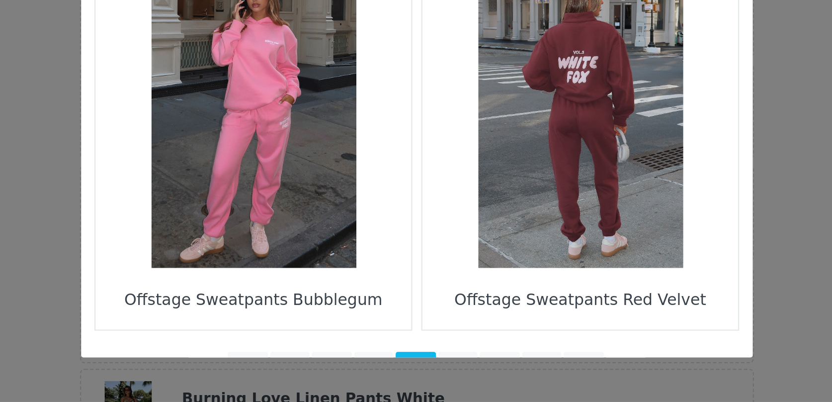
scroll to position [1433, 0]
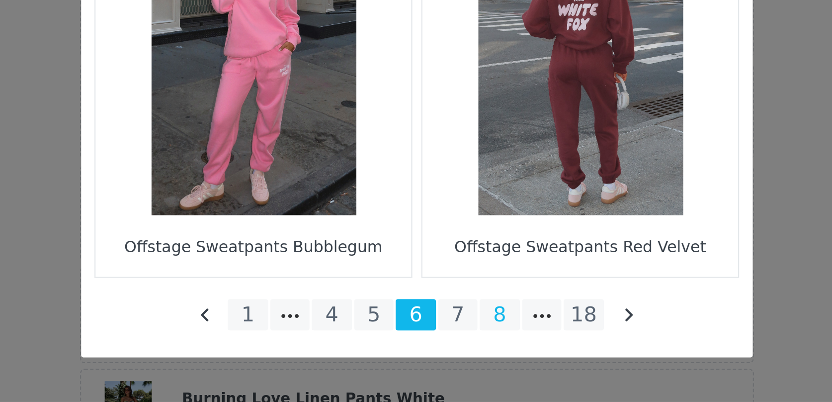
click at [447, 365] on li "8" at bounding box center [453, 363] width 18 height 14
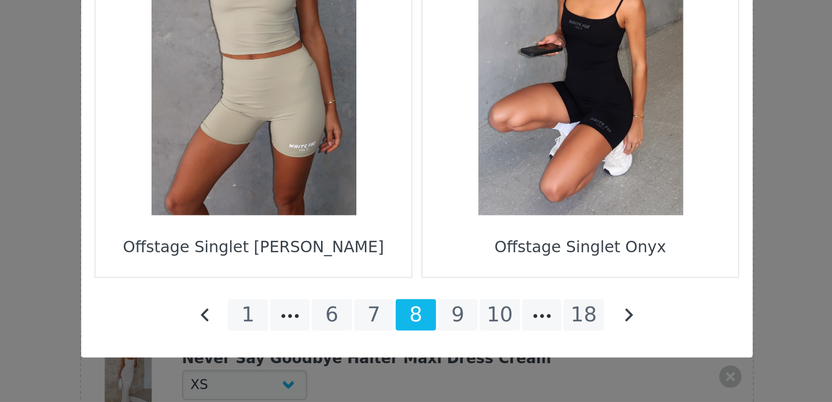
scroll to position [458, 0]
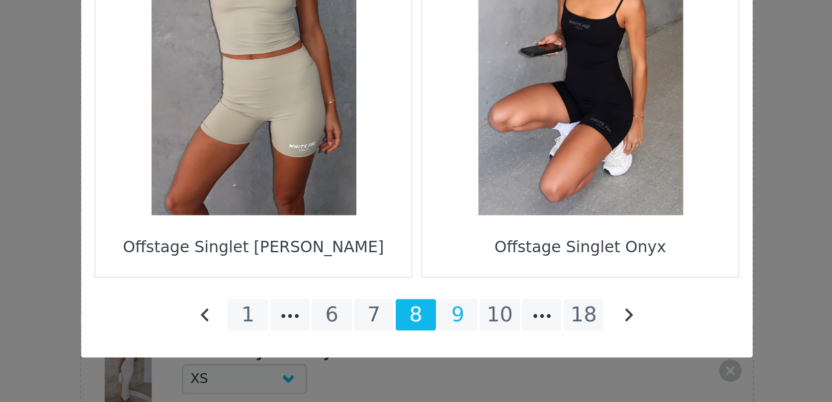
click at [435, 364] on li "9" at bounding box center [434, 363] width 18 height 14
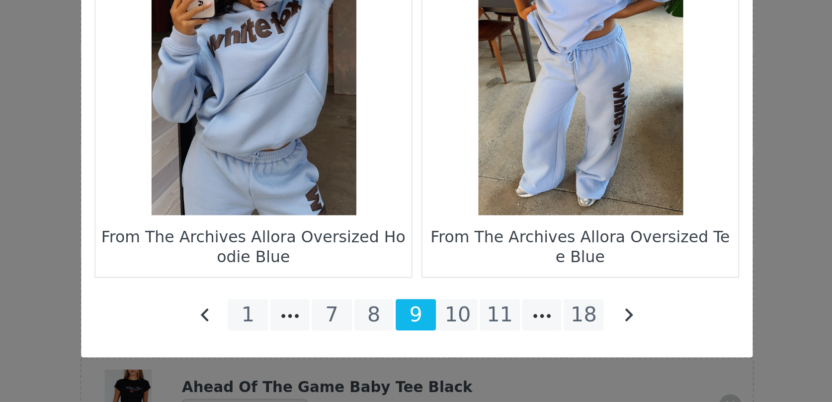
scroll to position [495, 0]
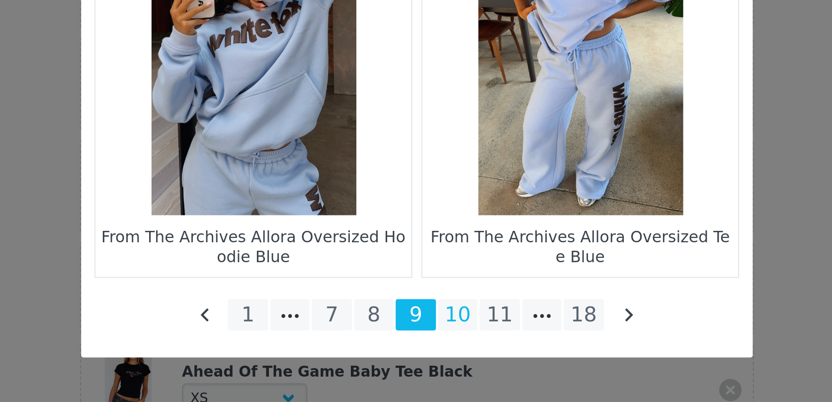
click at [438, 363] on li "10" at bounding box center [434, 363] width 18 height 14
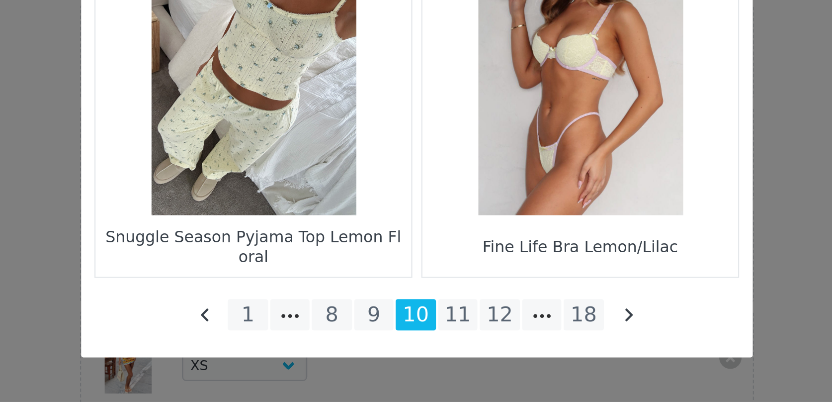
scroll to position [610, 0]
click at [434, 360] on li "11" at bounding box center [434, 363] width 18 height 14
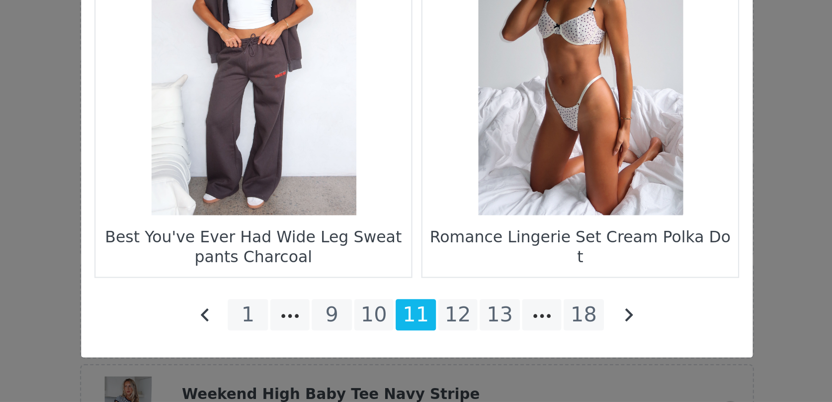
scroll to position [630, 0]
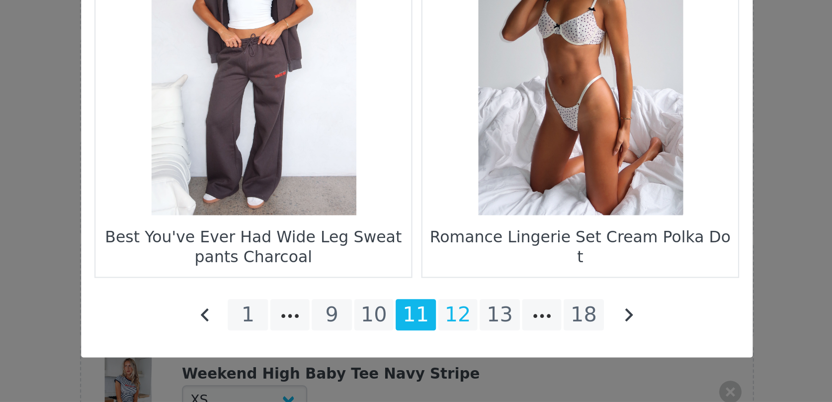
click at [431, 365] on li "12" at bounding box center [434, 363] width 18 height 14
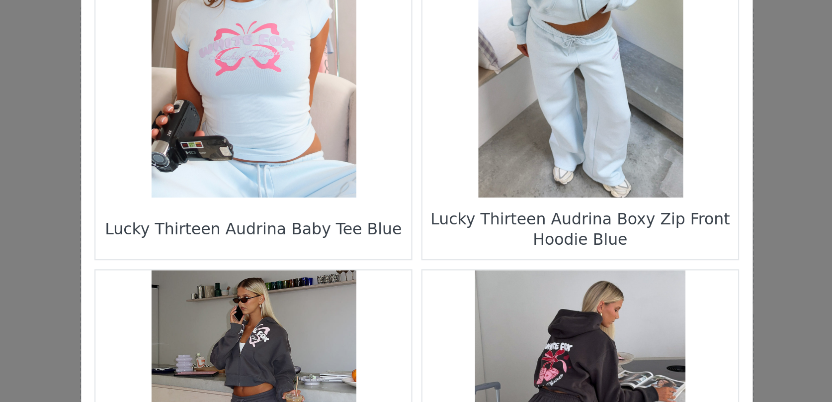
scroll to position [1433, 0]
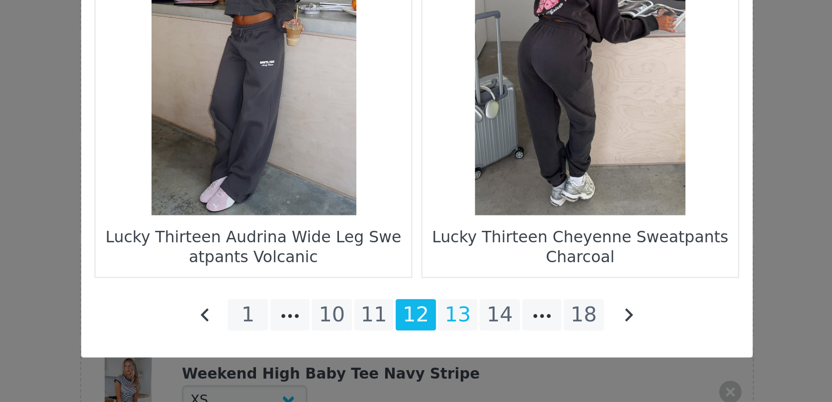
click at [430, 359] on li "13" at bounding box center [434, 363] width 18 height 14
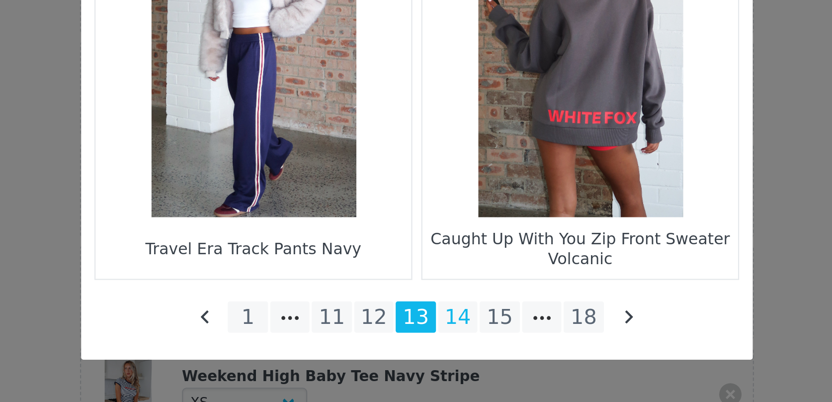
click at [431, 362] on li "14" at bounding box center [434, 363] width 18 height 14
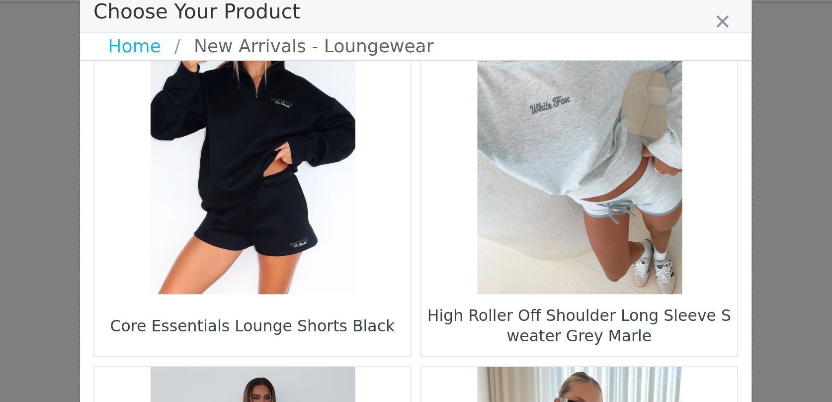
scroll to position [391, 0]
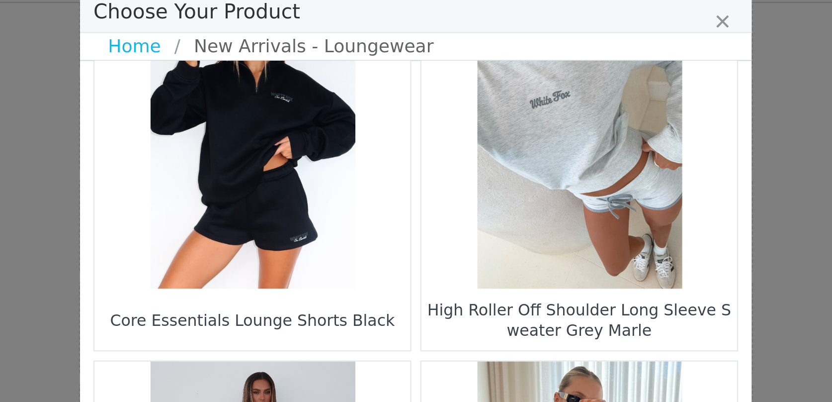
click at [463, 89] on figure "Choose Your Product" at bounding box center [489, 83] width 140 height 140
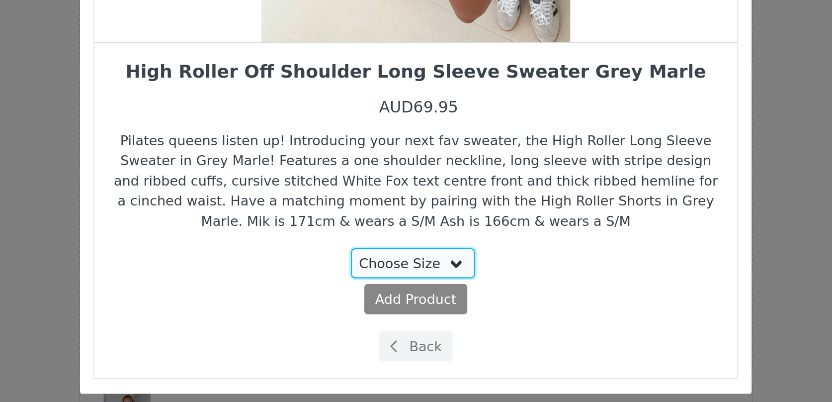
click at [412, 320] on select "Choose Size 3XS/XXS" at bounding box center [415, 323] width 56 height 13
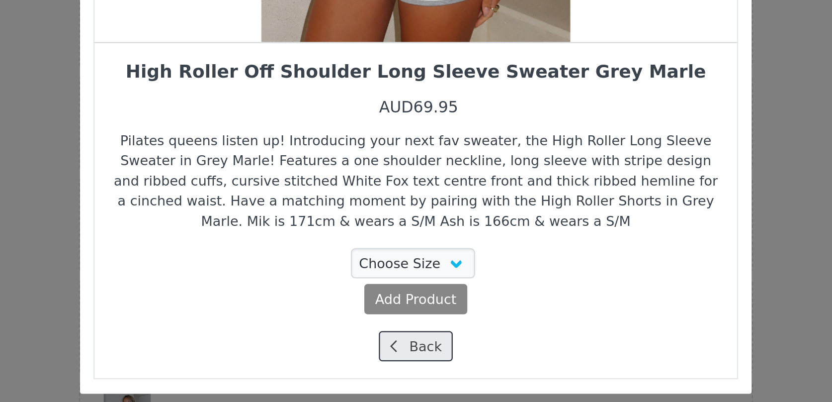
click at [413, 364] on button "Back" at bounding box center [416, 360] width 33 height 13
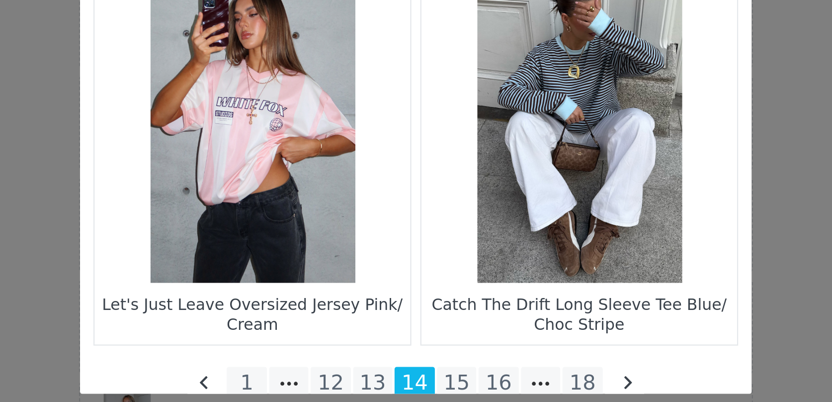
scroll to position [1429, 0]
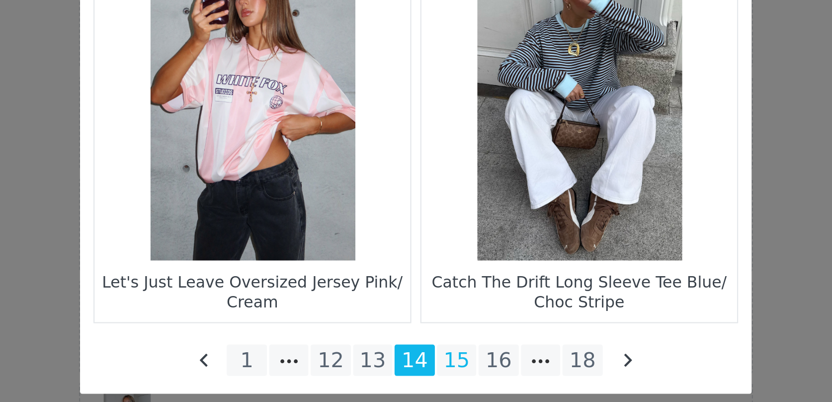
click at [433, 372] on li "15" at bounding box center [434, 367] width 18 height 14
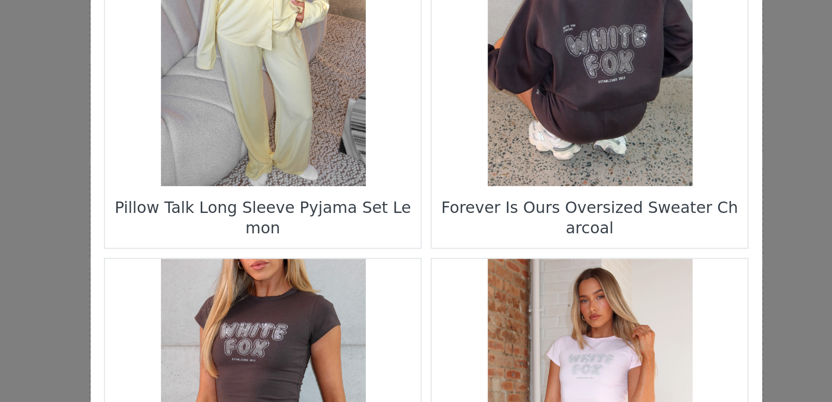
scroll to position [1433, 0]
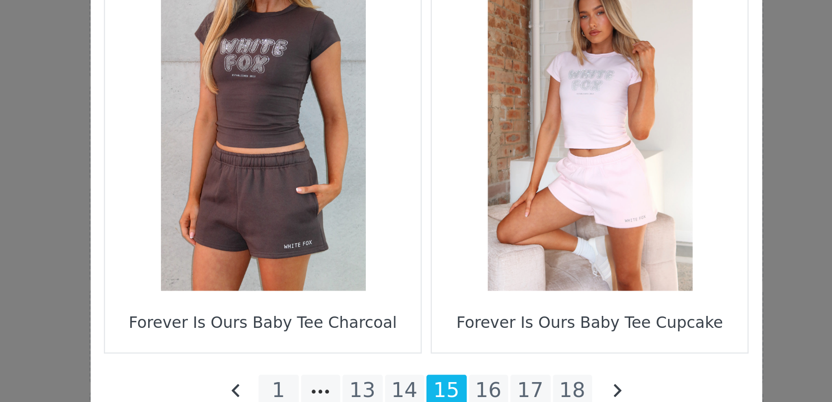
click at [343, 232] on figure "Choose Your Product" at bounding box center [343, 248] width 140 height 140
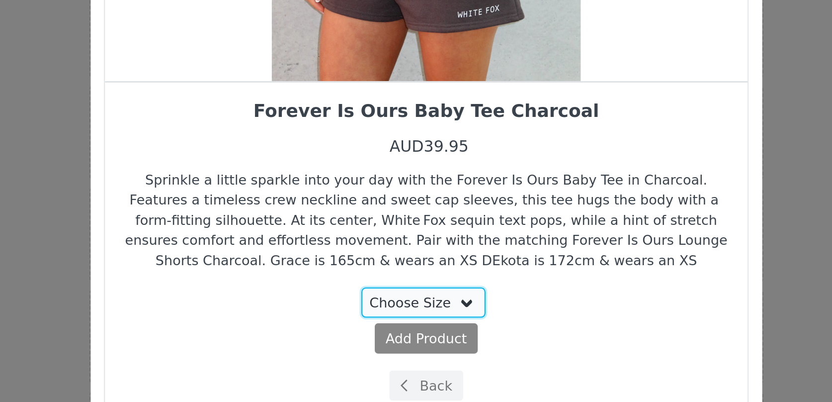
click at [409, 326] on select "Choose Size 3XS XXS XS S M L XL" at bounding box center [415, 323] width 56 height 13
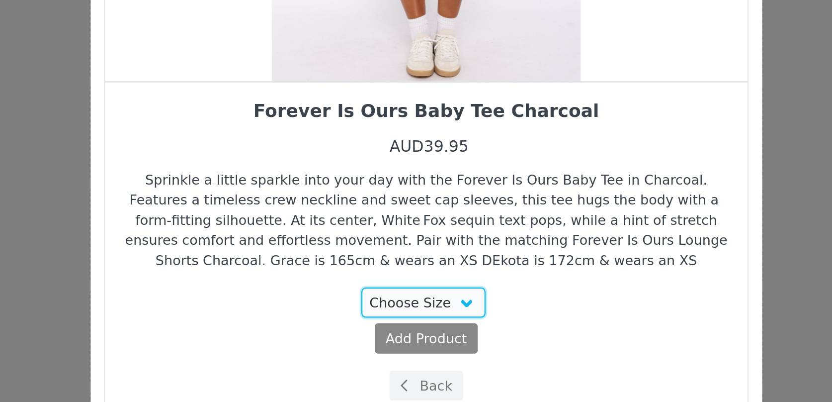
scroll to position [0, 0]
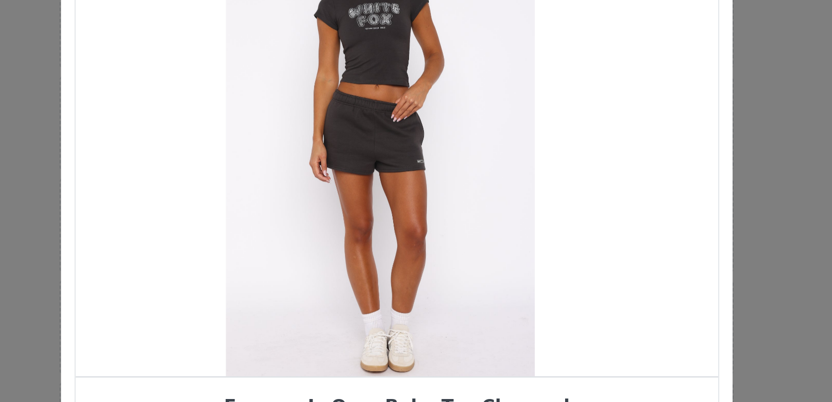
drag, startPoint x: 425, startPoint y: 187, endPoint x: 382, endPoint y: 188, distance: 43.3
click at [382, 188] on div "Choose Your Product" at bounding box center [408, 164] width 285 height 211
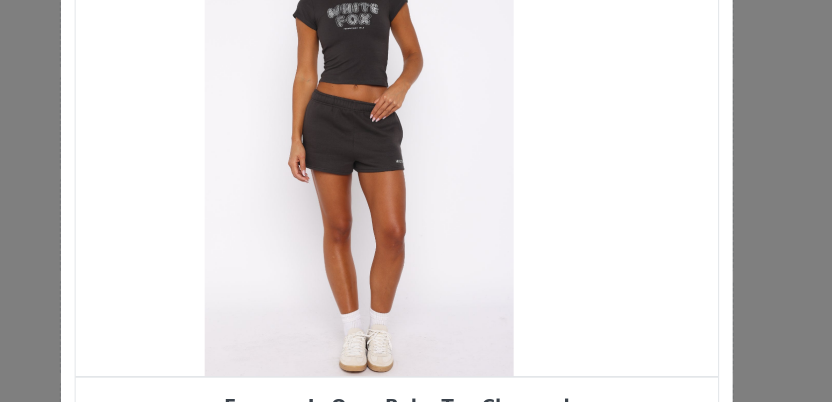
drag, startPoint x: 426, startPoint y: 187, endPoint x: 367, endPoint y: 191, distance: 59.8
click at [367, 191] on div "Choose Your Product" at bounding box center [398, 164] width 285 height 211
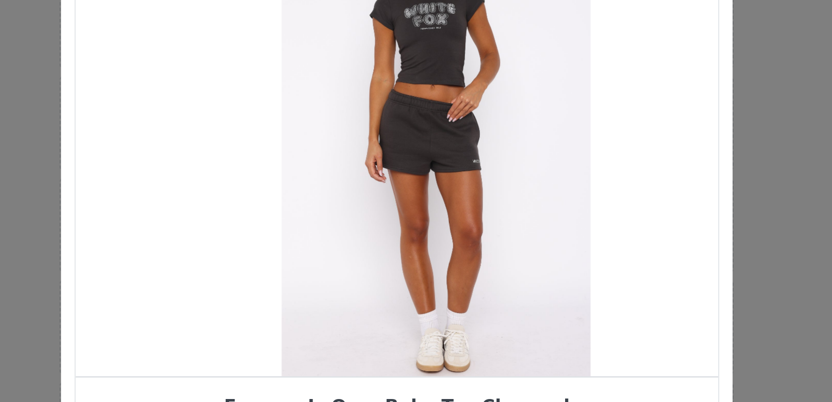
drag, startPoint x: 380, startPoint y: 190, endPoint x: 433, endPoint y: 177, distance: 55.1
click at [427, 179] on div "Choose Your Product" at bounding box center [433, 164] width 285 height 211
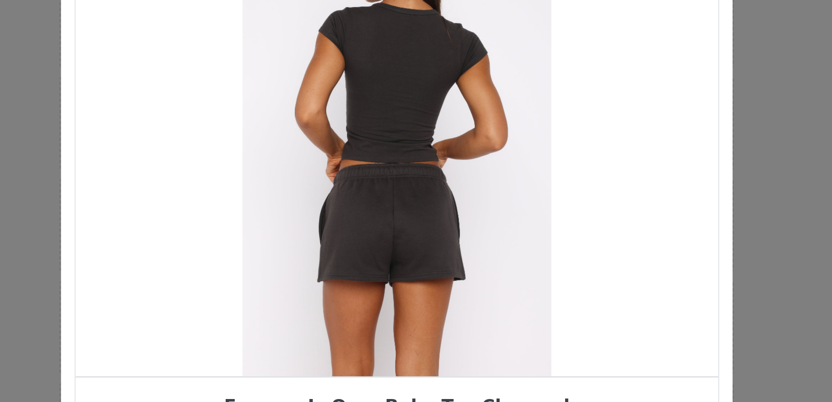
drag, startPoint x: 407, startPoint y: 182, endPoint x: 457, endPoint y: 171, distance: 50.8
click at [454, 172] on div "Choose Your Product" at bounding box center [415, 164] width 285 height 211
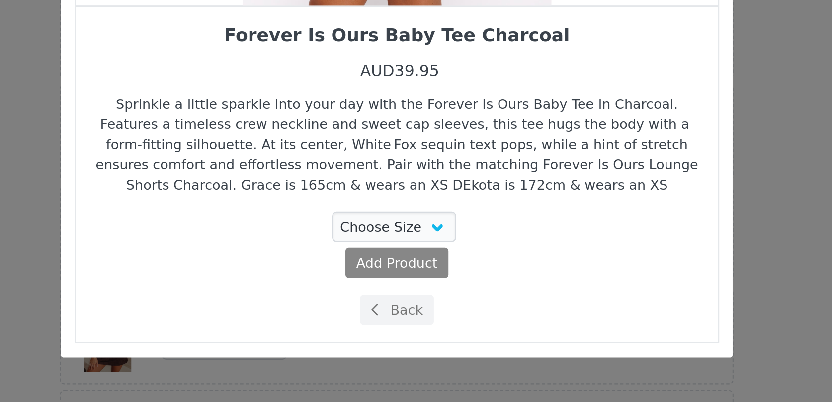
scroll to position [718, 0]
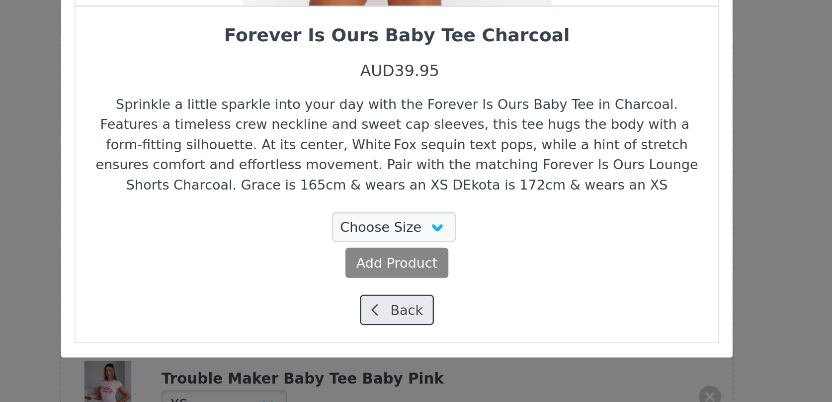
click at [417, 360] on button "Back" at bounding box center [416, 360] width 33 height 13
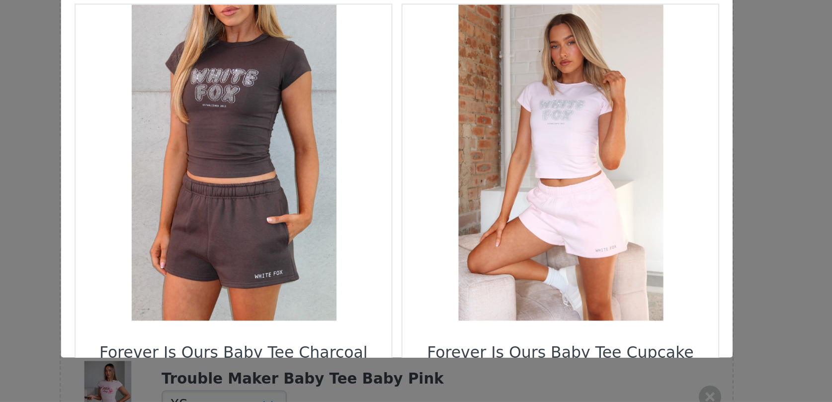
scroll to position [1433, 0]
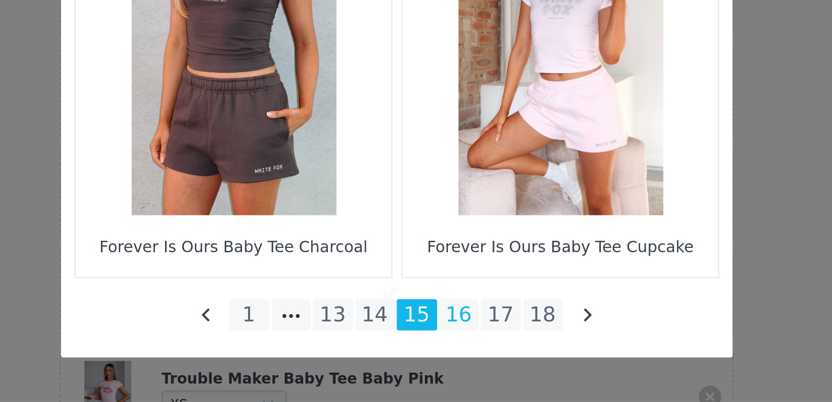
click at [442, 362] on li "16" at bounding box center [444, 363] width 18 height 14
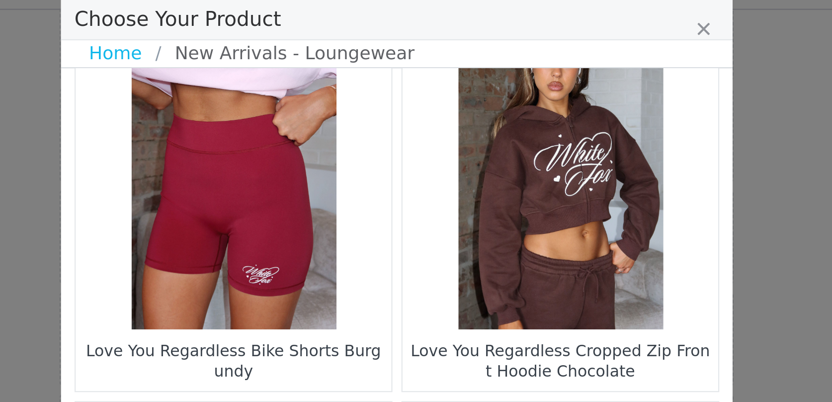
click at [491, 102] on figure "Choose Your Product" at bounding box center [489, 98] width 140 height 140
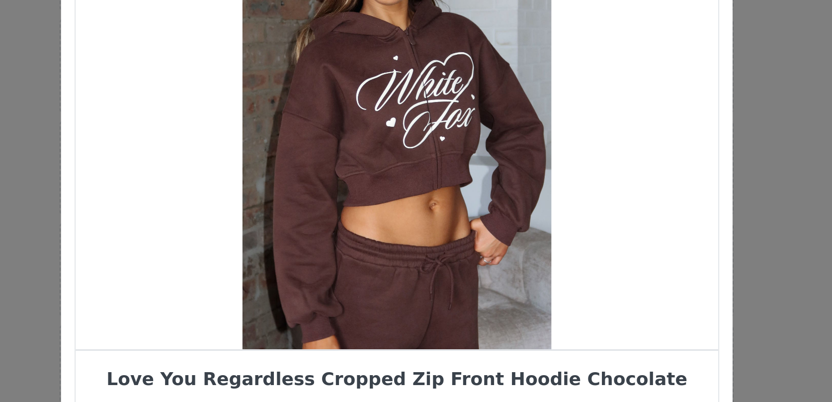
scroll to position [0, 0]
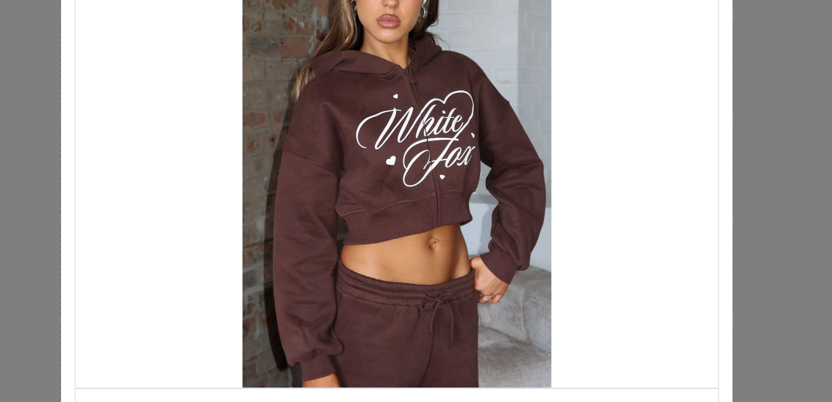
click at [468, 171] on div "Choose Your Product" at bounding box center [415, 164] width 285 height 211
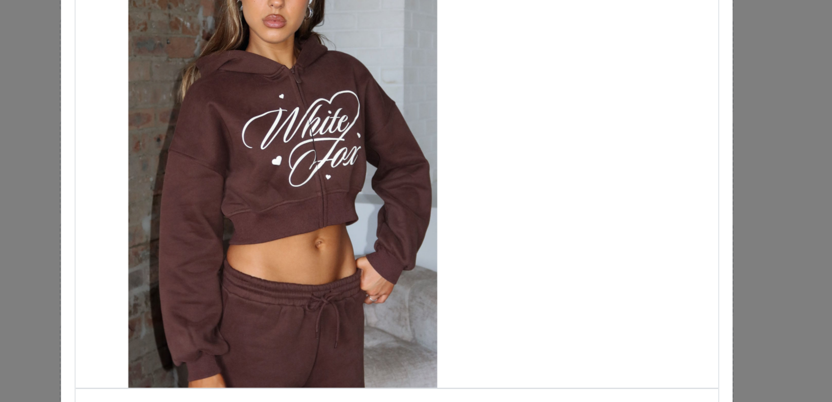
drag, startPoint x: 468, startPoint y: 172, endPoint x: 400, endPoint y: 172, distance: 67.6
click at [400, 172] on div "Choose Your Product" at bounding box center [365, 164] width 285 height 211
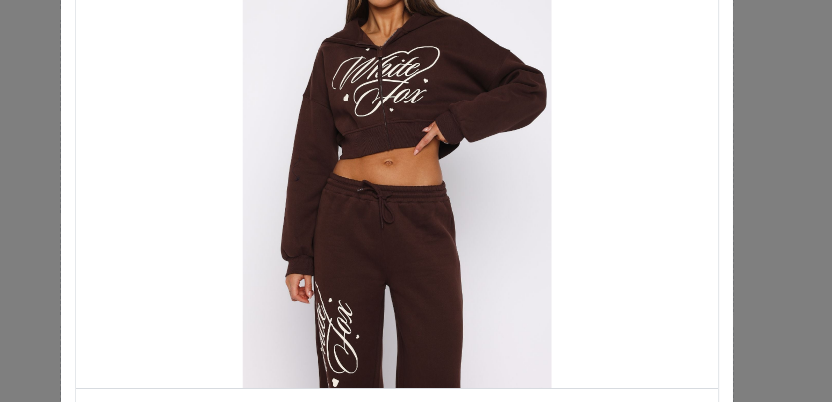
drag, startPoint x: 438, startPoint y: 184, endPoint x: 386, endPoint y: 184, distance: 51.7
click at [390, 184] on div "Choose Your Product" at bounding box center [415, 164] width 285 height 211
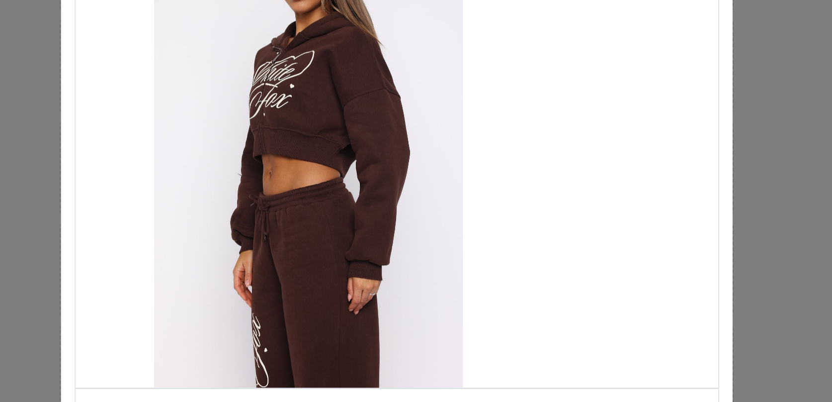
drag, startPoint x: 423, startPoint y: 191, endPoint x: 374, endPoint y: 191, distance: 48.7
click at [378, 191] on div "Choose Your Product" at bounding box center [376, 164] width 285 height 211
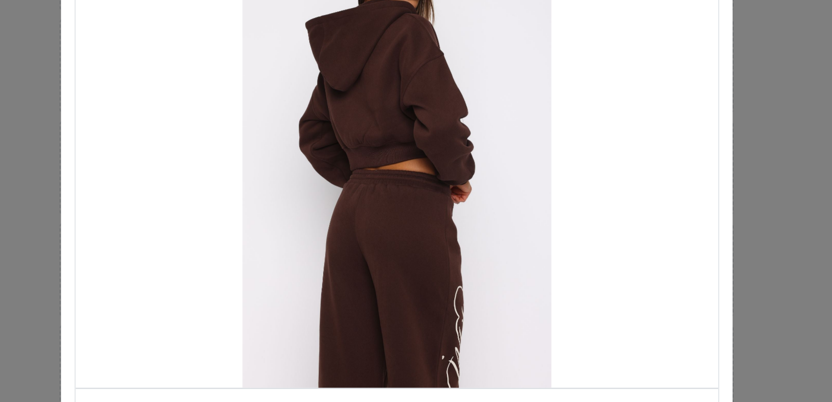
drag, startPoint x: 427, startPoint y: 191, endPoint x: 380, endPoint y: 191, distance: 47.2
click at [380, 191] on div "Choose Your Product" at bounding box center [415, 164] width 285 height 211
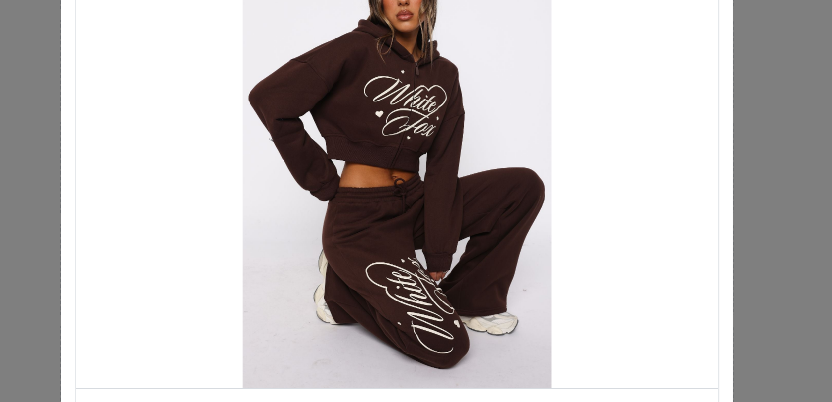
drag, startPoint x: 433, startPoint y: 192, endPoint x: 391, endPoint y: 193, distance: 42.8
click at [394, 192] on div "Choose Your Product" at bounding box center [415, 164] width 285 height 211
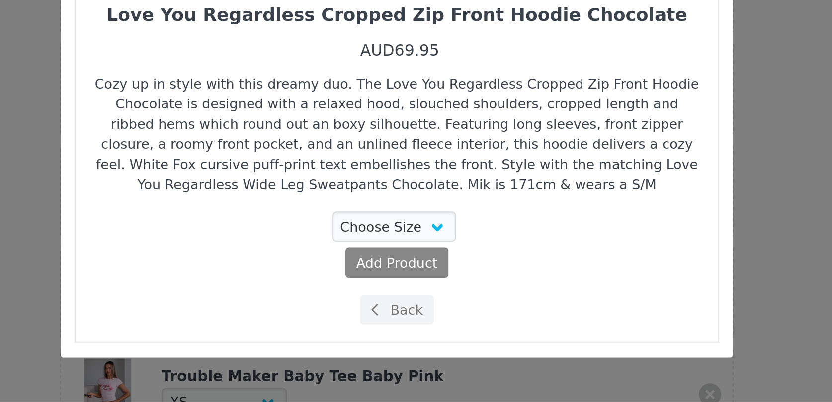
scroll to position [726, 0]
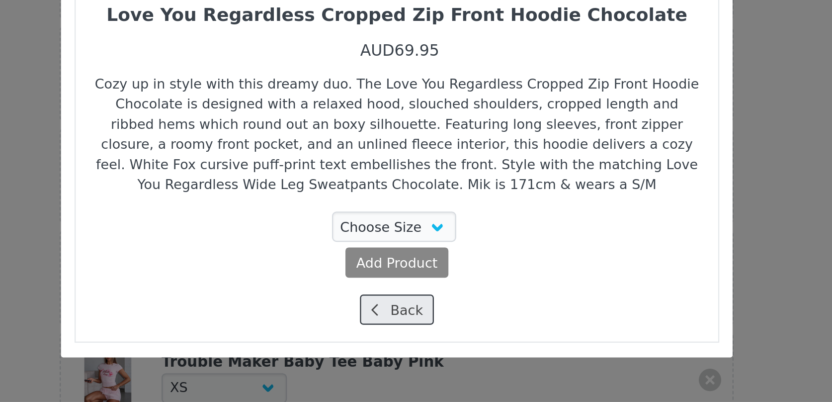
click at [414, 360] on button "Back" at bounding box center [416, 360] width 33 height 13
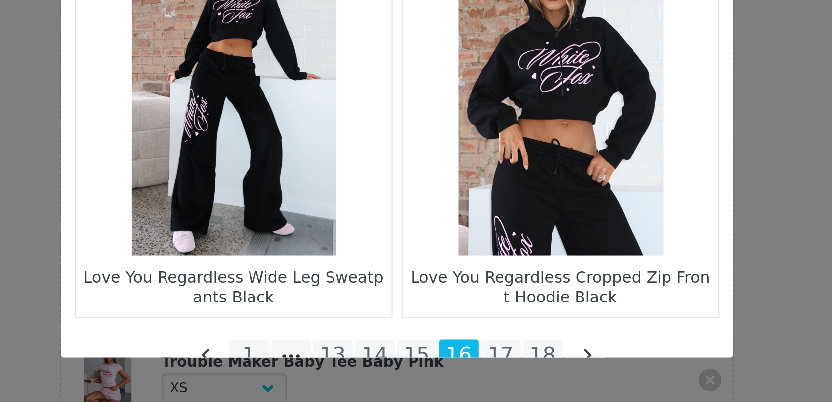
scroll to position [1433, 0]
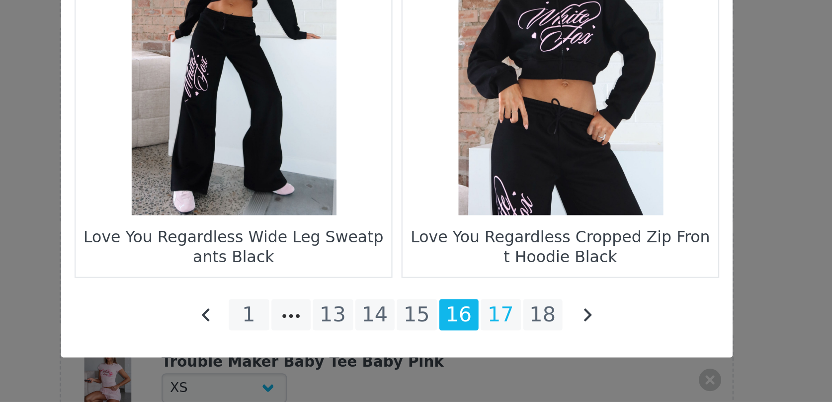
click at [460, 361] on li "17" at bounding box center [462, 363] width 18 height 14
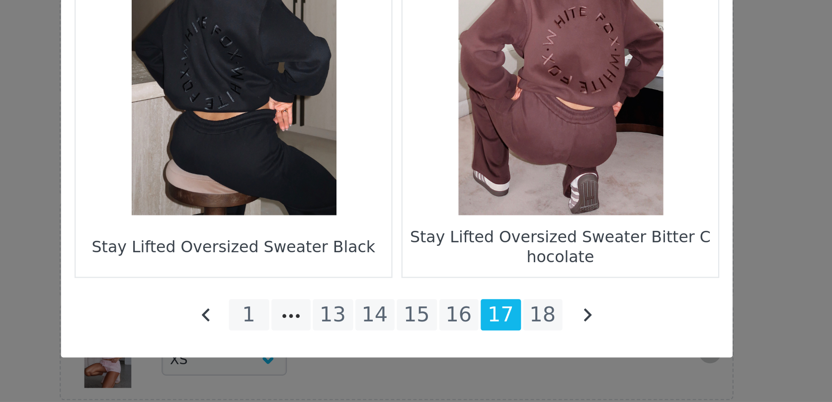
scroll to position [754, 0]
click at [353, 365] on li "1" at bounding box center [350, 363] width 18 height 14
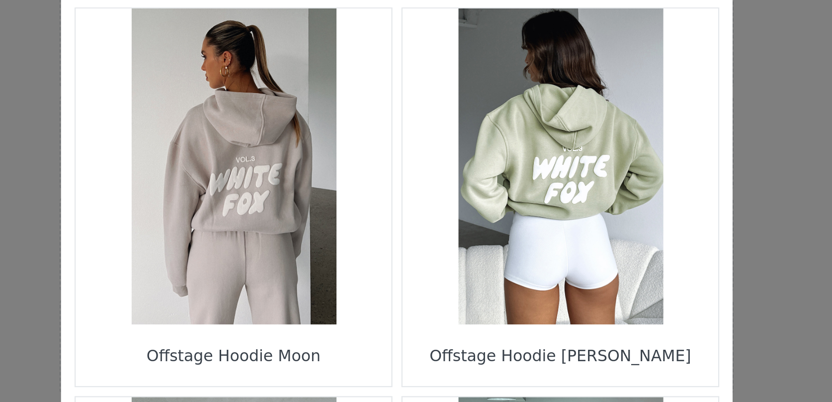
scroll to position [1340, 0]
click at [466, 192] on figure "Choose Your Product" at bounding box center [489, 169] width 140 height 140
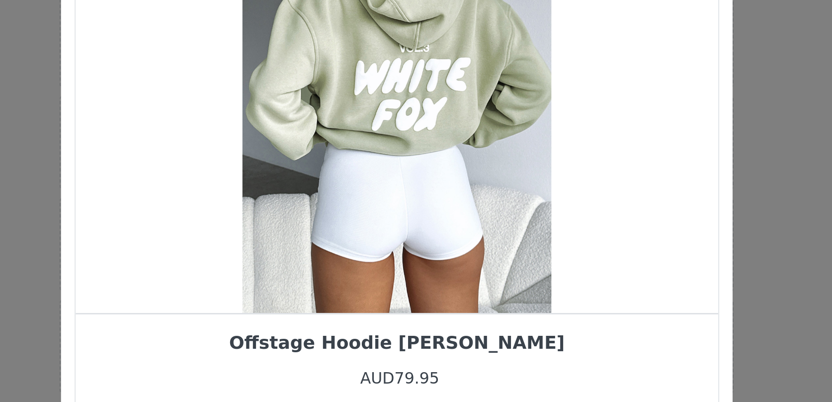
scroll to position [0, 0]
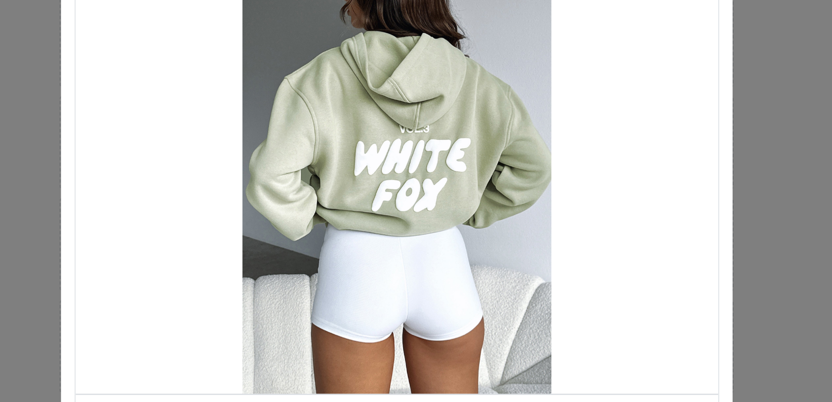
drag, startPoint x: 438, startPoint y: 220, endPoint x: 380, endPoint y: 220, distance: 58.7
click at [380, 220] on div "Choose Your Product" at bounding box center [415, 164] width 285 height 211
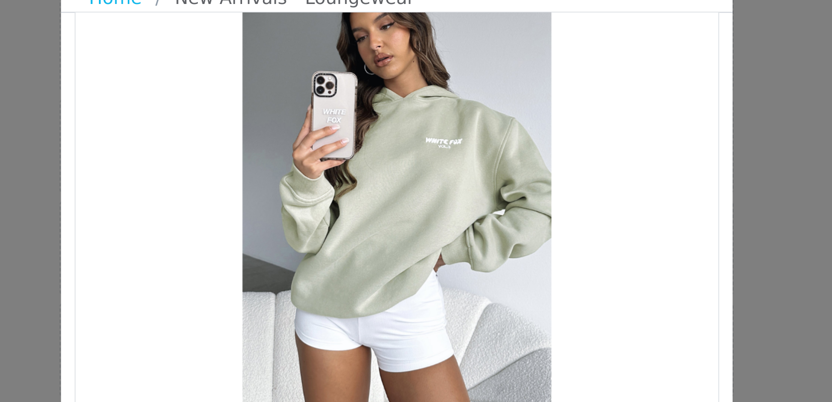
scroll to position [36, 0]
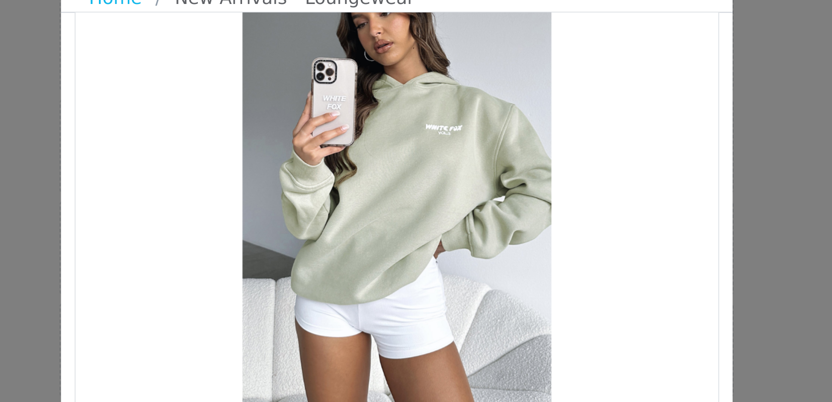
drag, startPoint x: 411, startPoint y: 161, endPoint x: 343, endPoint y: 161, distance: 68.1
click at [343, 161] on div "Choose Your Product" at bounding box center [415, 128] width 285 height 211
drag, startPoint x: 372, startPoint y: 161, endPoint x: 445, endPoint y: 160, distance: 73.1
click at [441, 160] on div "Choose Your Product" at bounding box center [415, 128] width 285 height 211
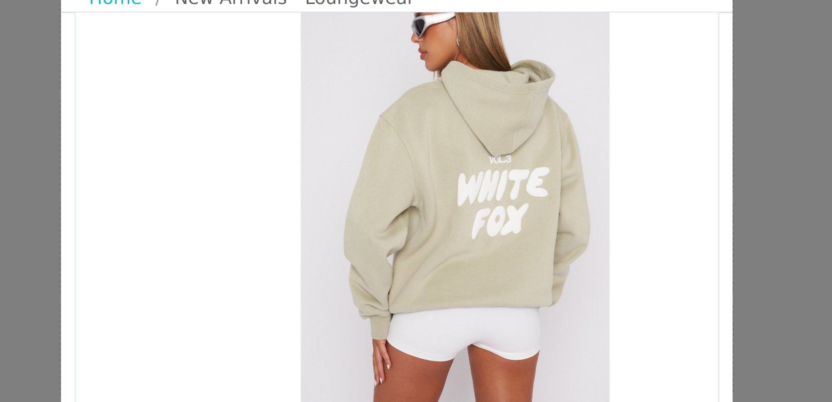
drag, startPoint x: 419, startPoint y: 160, endPoint x: 485, endPoint y: 153, distance: 66.9
click at [478, 154] on div "Choose Your Product" at bounding box center [441, 128] width 285 height 211
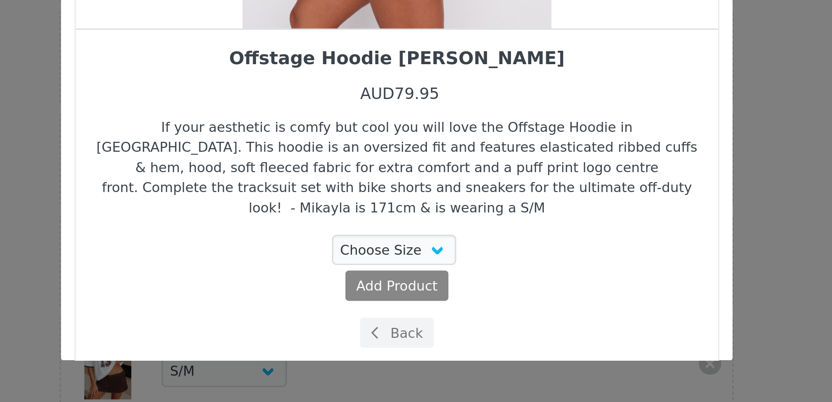
scroll to position [696, 0]
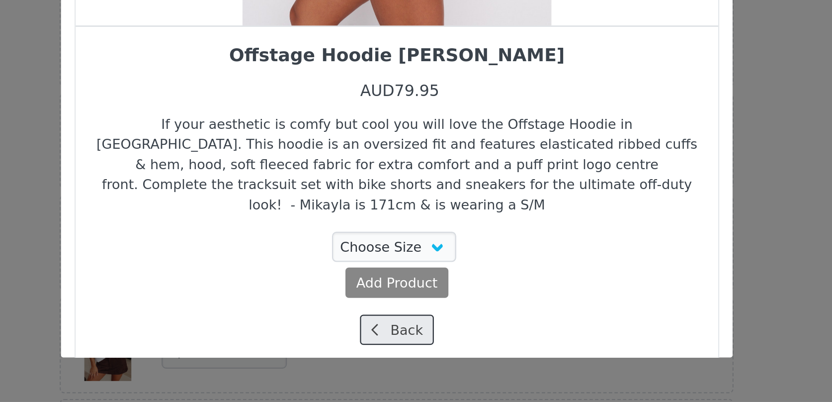
click at [411, 363] on button "Back" at bounding box center [416, 369] width 33 height 13
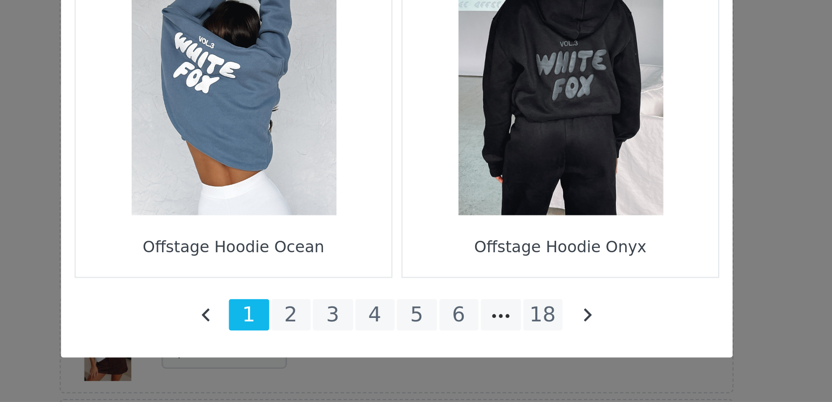
scroll to position [1433, 0]
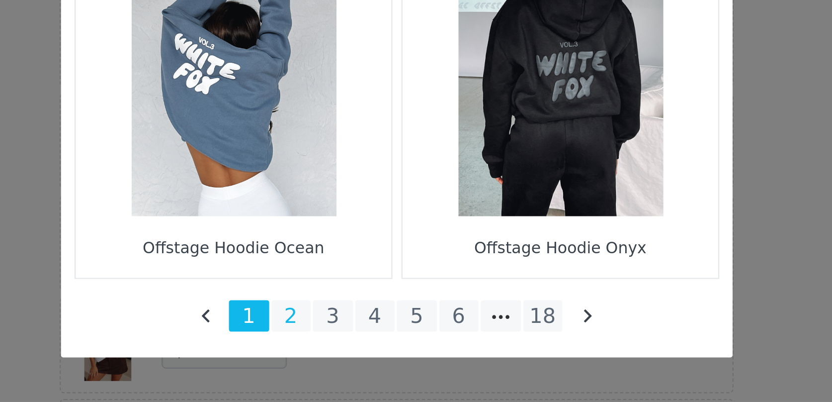
click at [370, 366] on li "2" at bounding box center [369, 363] width 18 height 14
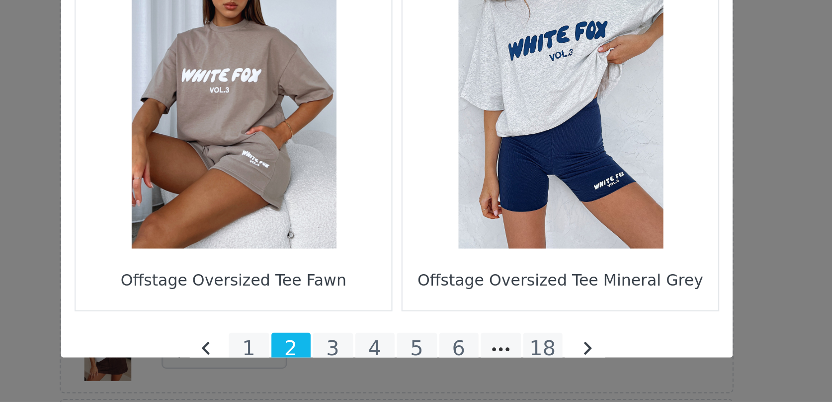
scroll to position [1433, 0]
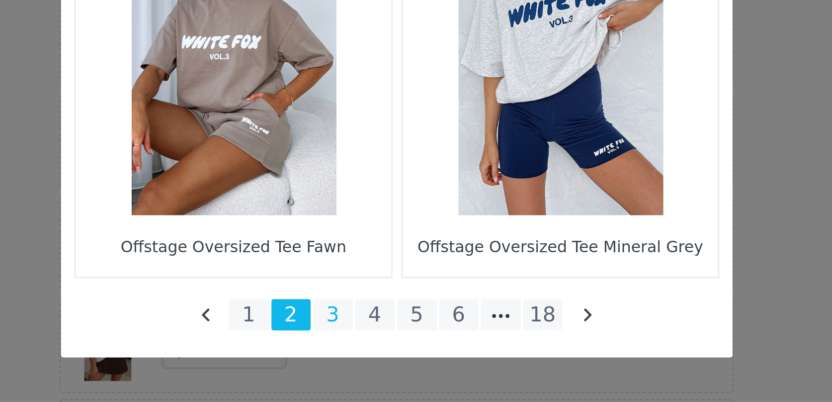
click at [384, 364] on li "3" at bounding box center [388, 363] width 18 height 14
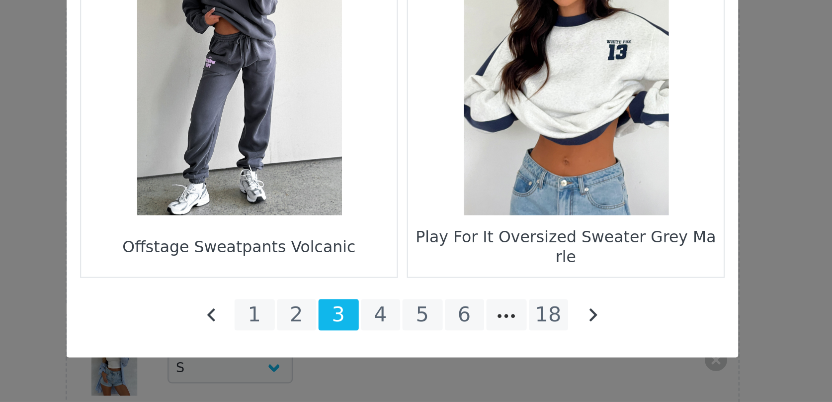
scroll to position [246, 0]
click at [410, 366] on li "4" at bounding box center [407, 363] width 18 height 14
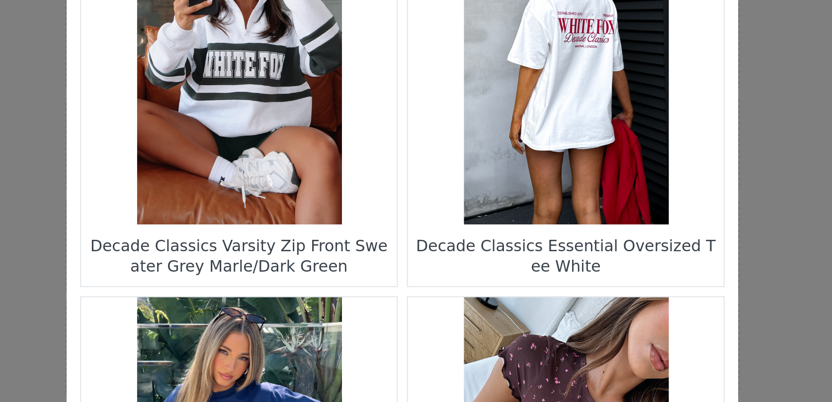
scroll to position [1433, 0]
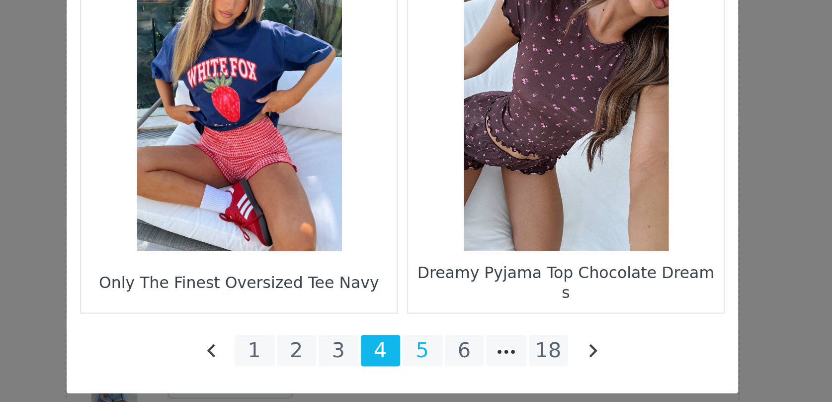
click at [426, 360] on li "5" at bounding box center [425, 363] width 18 height 14
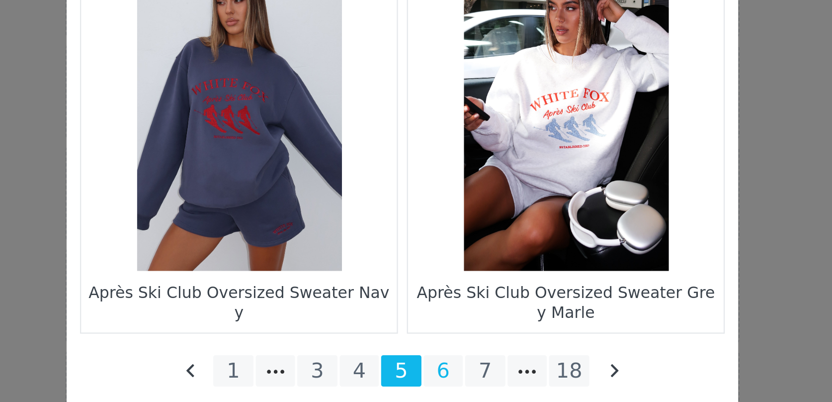
click at [439, 366] on li "6" at bounding box center [434, 363] width 18 height 14
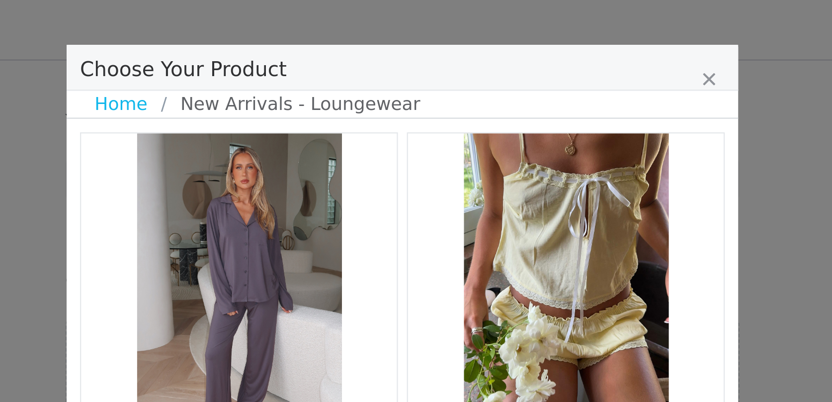
scroll to position [133, 0]
click at [296, 44] on link "Home" at bounding box center [293, 46] width 29 height 12
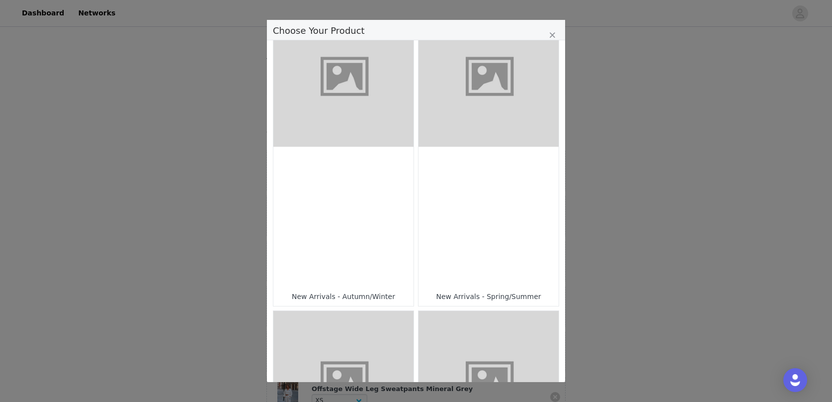
scroll to position [384, 0]
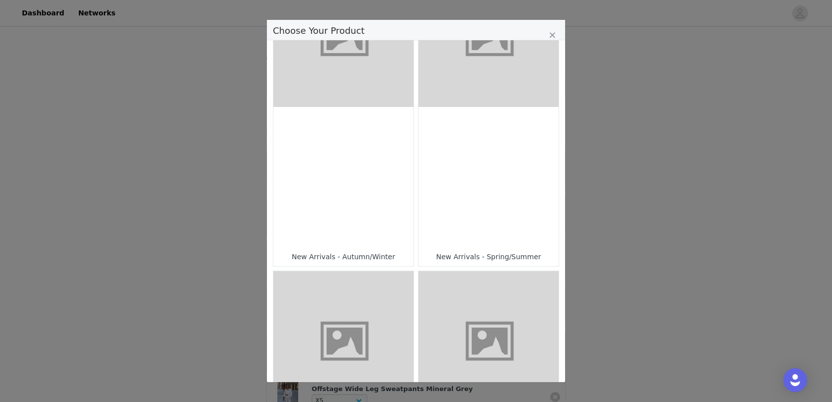
click at [504, 218] on div "Choose Your Product" at bounding box center [489, 177] width 140 height 140
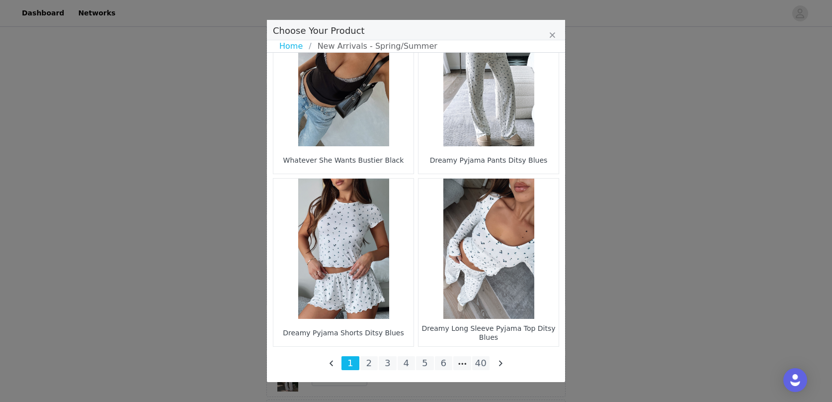
scroll to position [343, 0]
click at [372, 364] on li "2" at bounding box center [369, 363] width 18 height 14
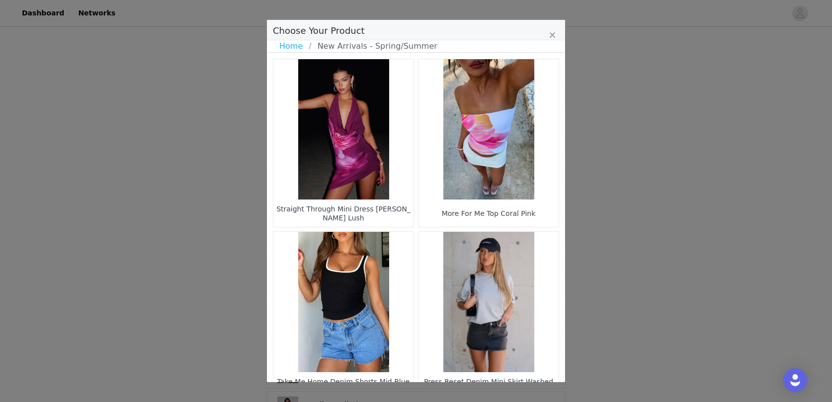
scroll to position [16, 0]
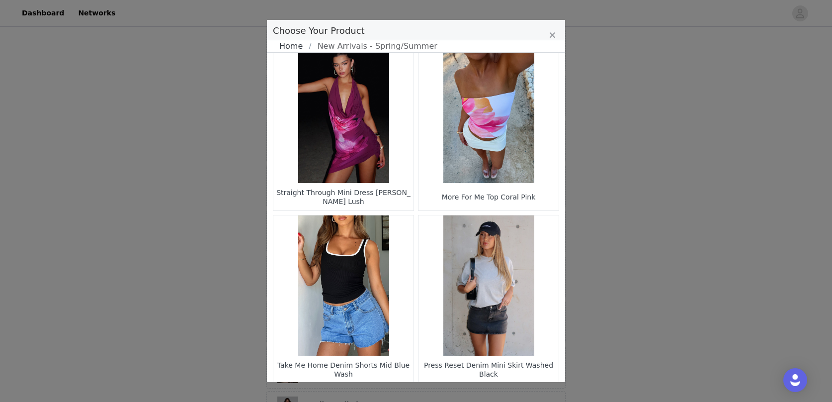
click at [295, 47] on link "Home" at bounding box center [293, 46] width 29 height 12
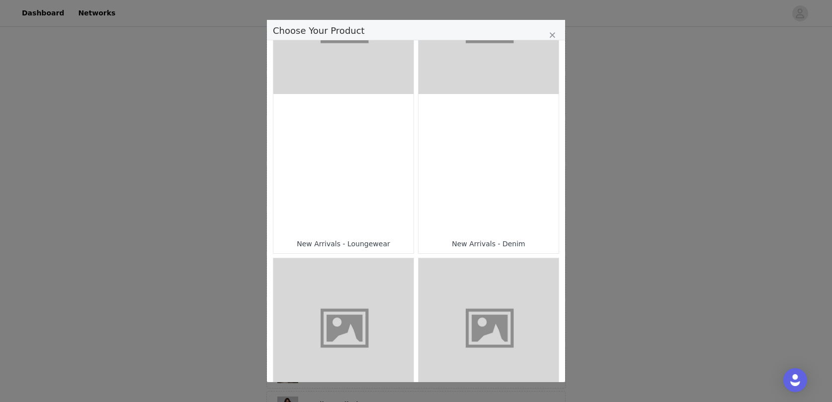
scroll to position [689, 0]
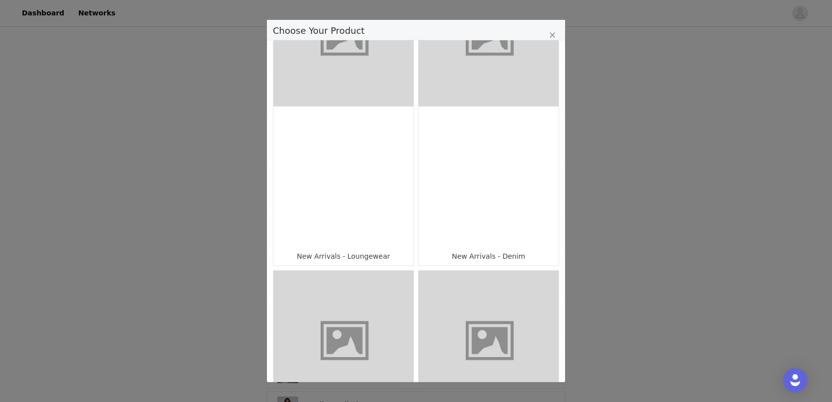
click at [377, 171] on div "Choose Your Product" at bounding box center [343, 176] width 140 height 140
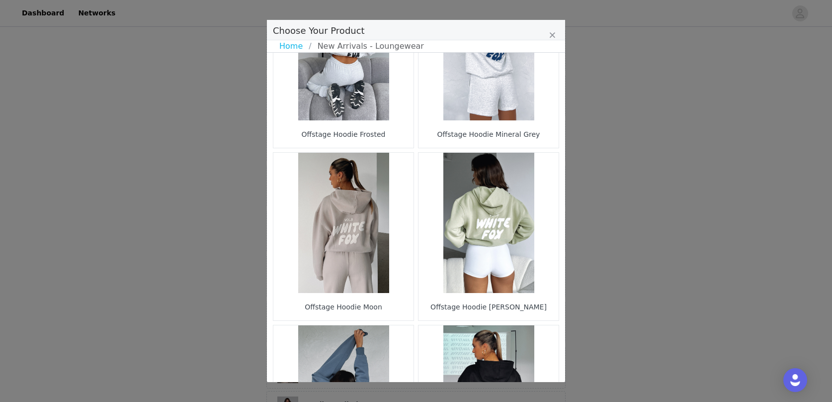
scroll to position [1433, 0]
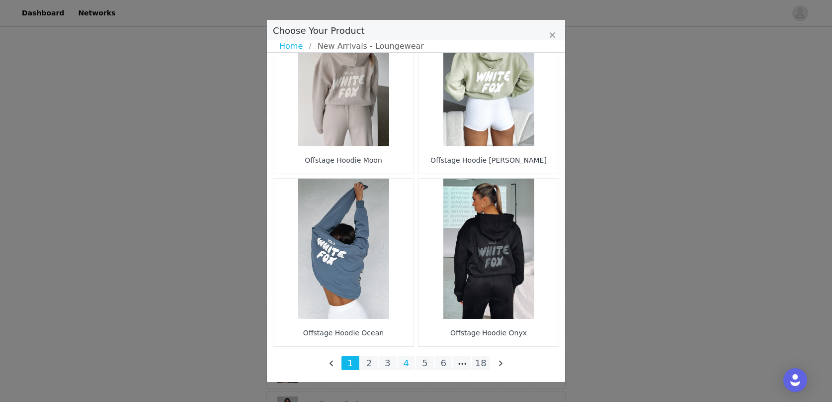
click at [406, 365] on li "4" at bounding box center [407, 363] width 18 height 14
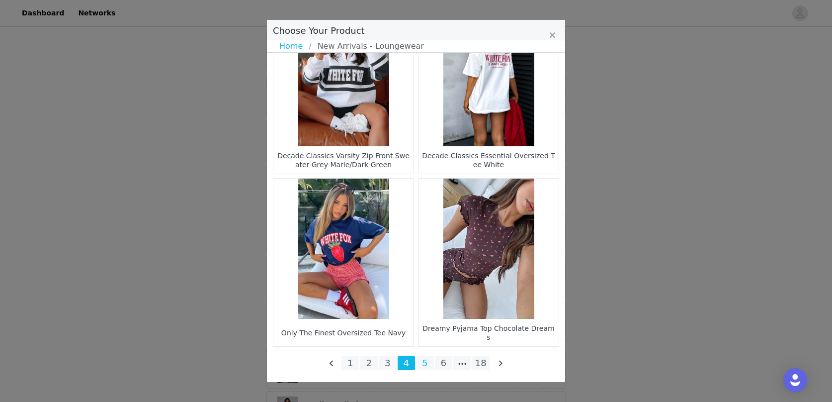
click at [425, 362] on li "5" at bounding box center [425, 363] width 18 height 14
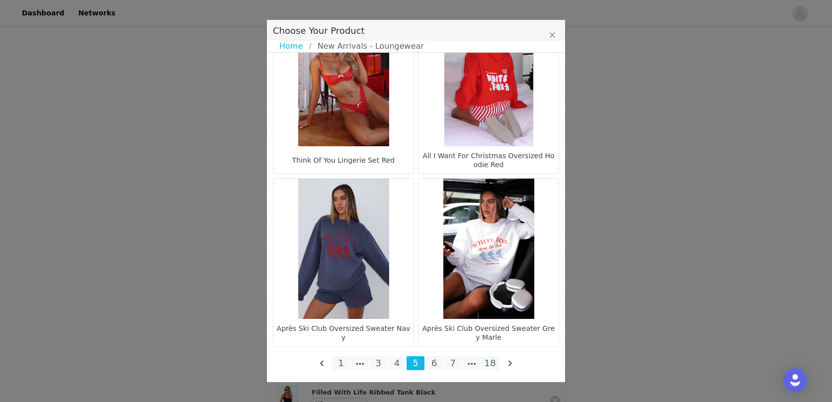
scroll to position [481, 0]
click at [394, 363] on li "4" at bounding box center [397, 363] width 18 height 14
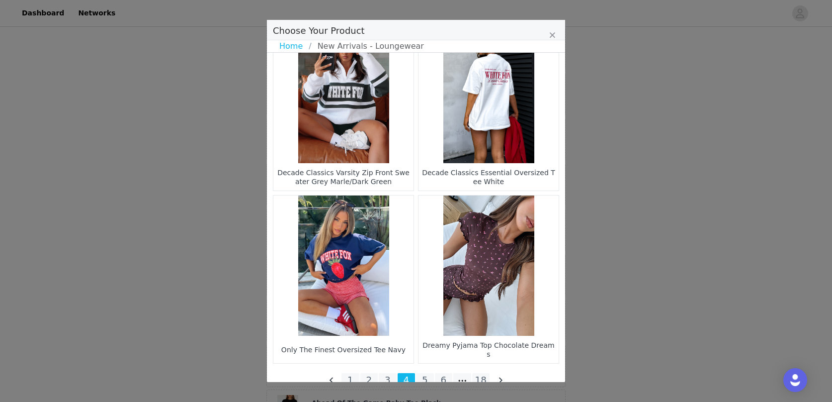
scroll to position [1433, 0]
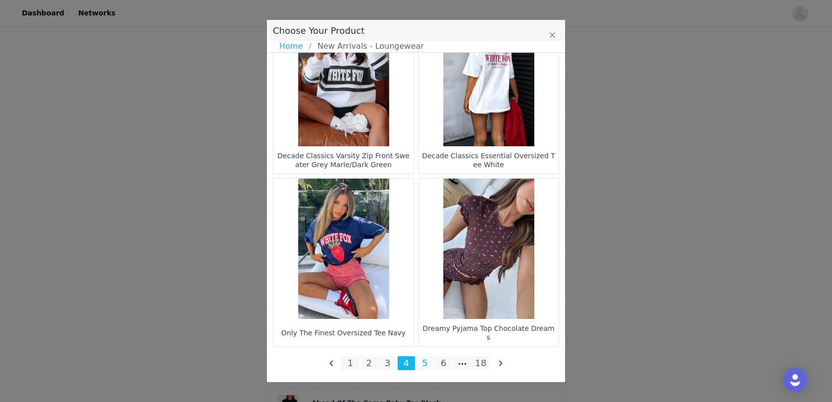
click at [426, 366] on li "5" at bounding box center [425, 363] width 18 height 14
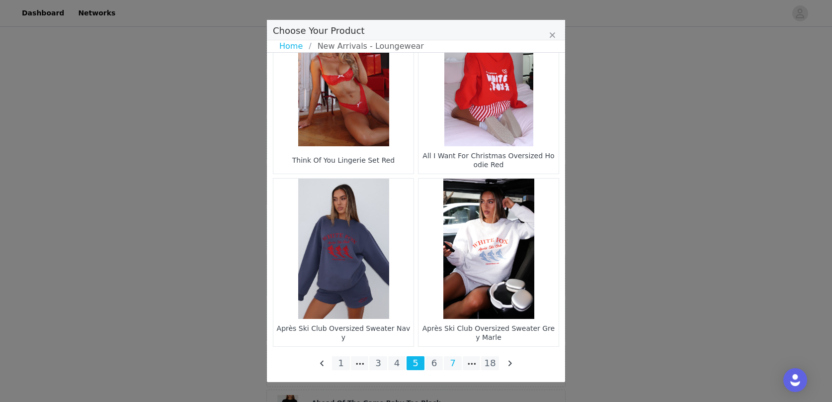
click at [455, 368] on li "7" at bounding box center [453, 363] width 18 height 14
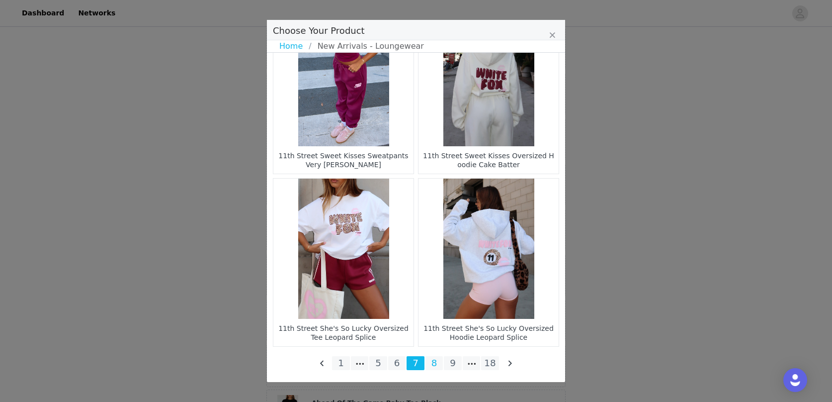
click at [431, 363] on li "8" at bounding box center [434, 363] width 18 height 14
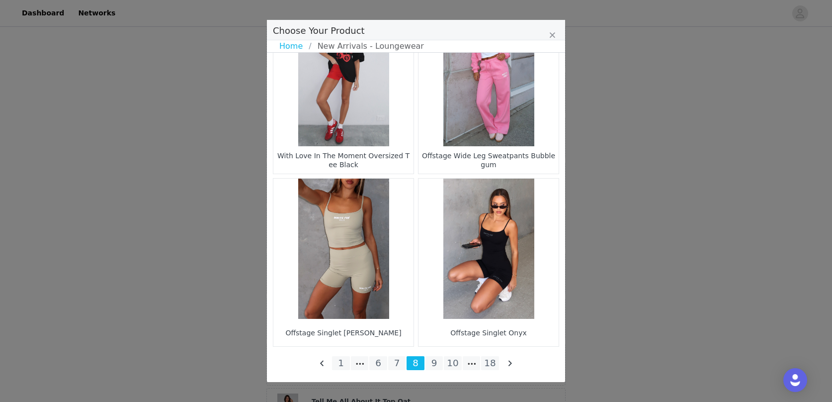
scroll to position [386, 0]
click at [437, 362] on li "9" at bounding box center [434, 363] width 18 height 14
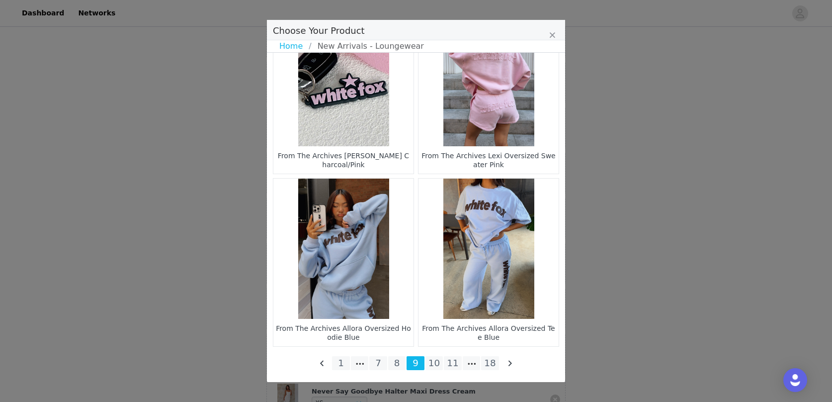
scroll to position [478, 0]
click at [438, 363] on li "10" at bounding box center [434, 363] width 18 height 14
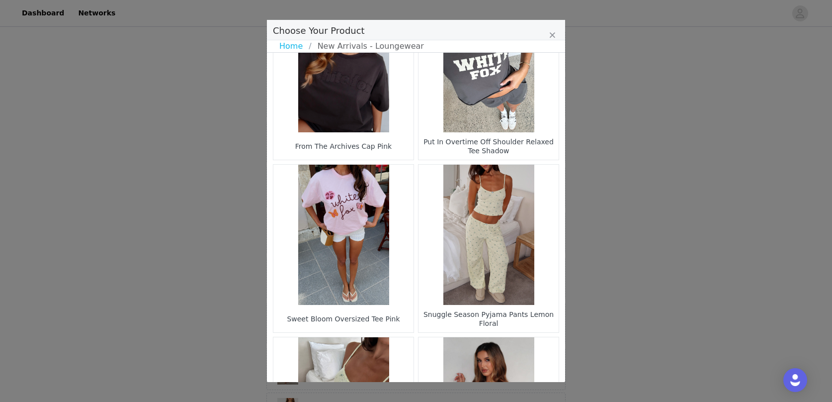
scroll to position [1433, 0]
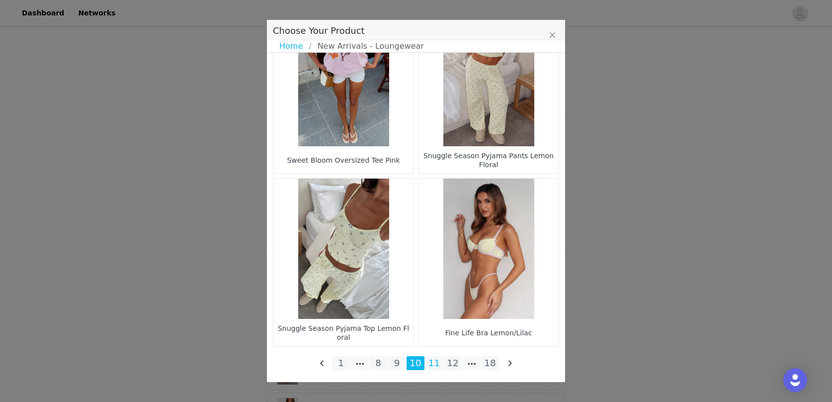
click at [439, 364] on li "11" at bounding box center [434, 363] width 18 height 14
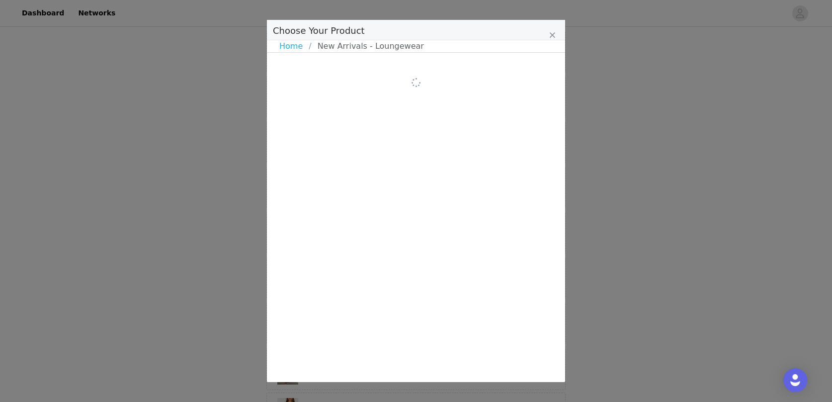
scroll to position [0, 0]
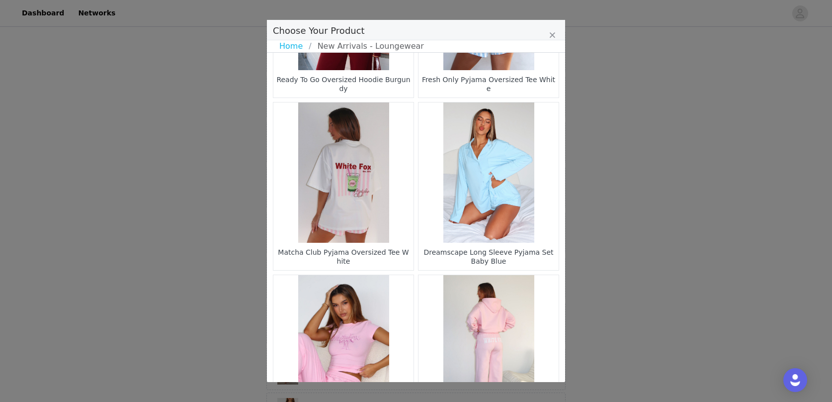
click at [364, 201] on figure "Choose Your Product" at bounding box center [343, 172] width 140 height 140
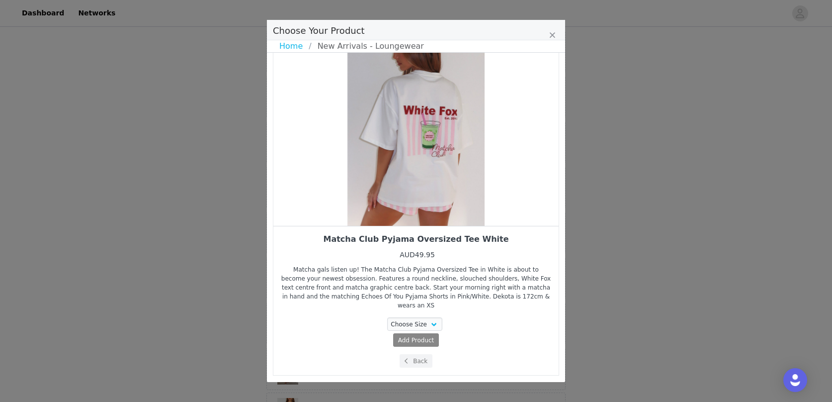
scroll to position [36, 0]
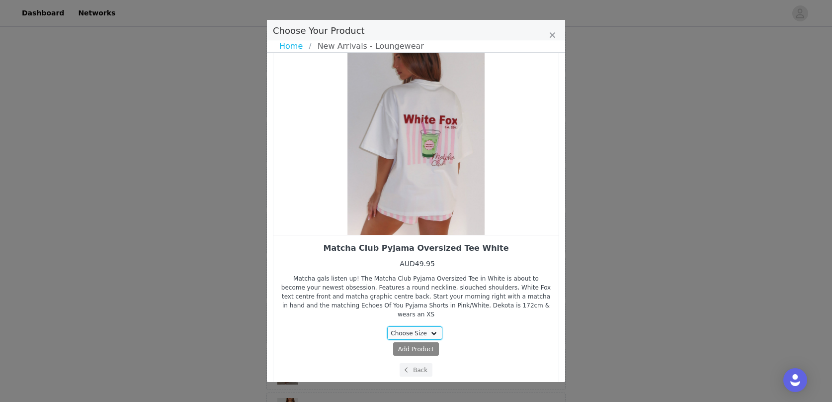
click at [414, 327] on select "Choose Size XXS/XS 3XS/XXS XS/S S/M M/L L/XL" at bounding box center [415, 332] width 56 height 13
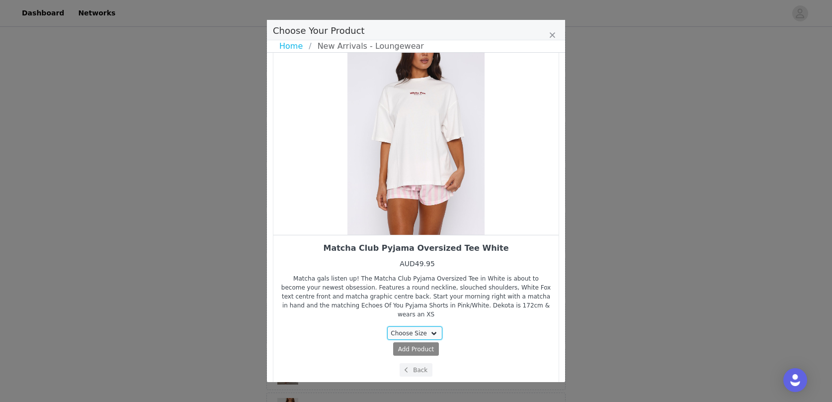
select select "27448022"
click at [388, 326] on select "Choose Size XXS/XS 3XS/XXS XS/S S/M M/L L/XL" at bounding box center [415, 332] width 56 height 13
click at [432, 345] on span "AUD49.95" at bounding box center [436, 348] width 30 height 7
select select "27448022"
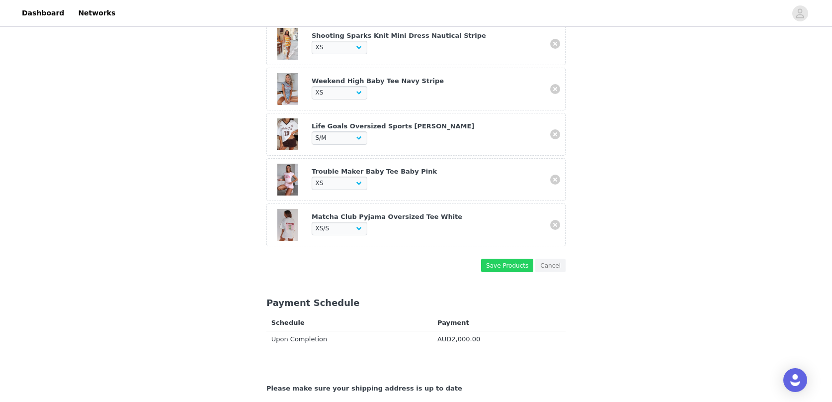
scroll to position [936, 0]
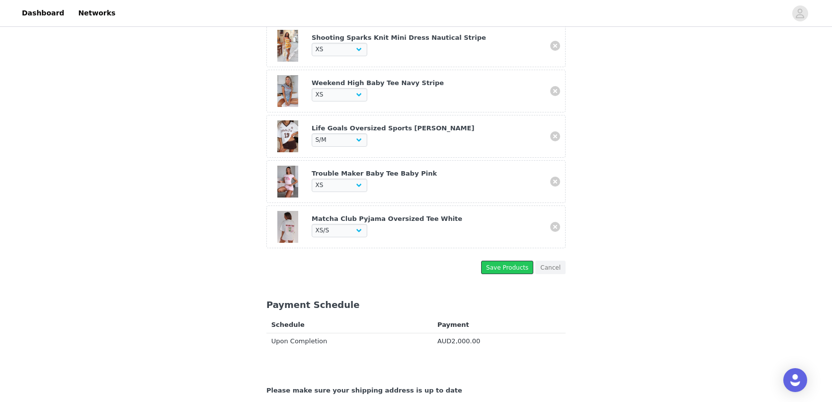
click at [512, 267] on button "Save Products" at bounding box center [507, 266] width 52 height 13
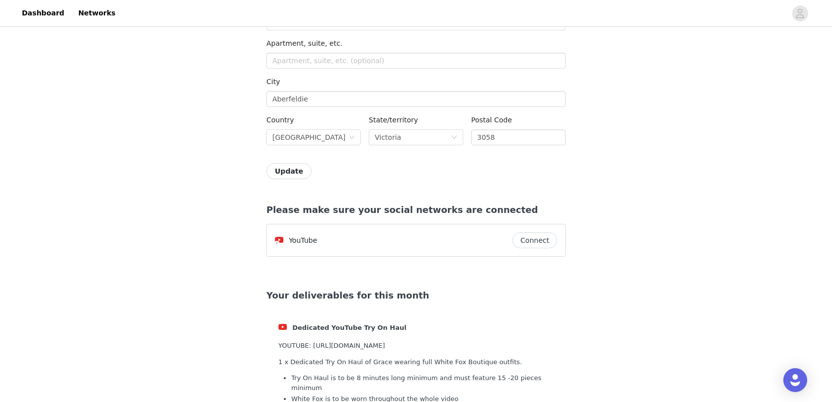
scroll to position [1380, 0]
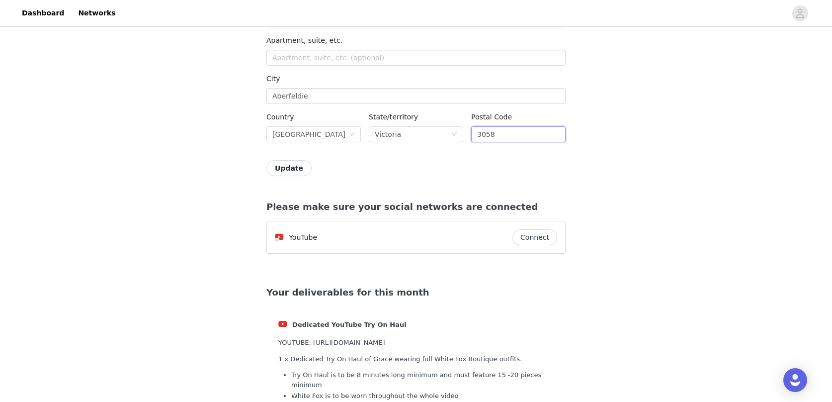
click at [498, 135] on input "3058" at bounding box center [518, 134] width 94 height 16
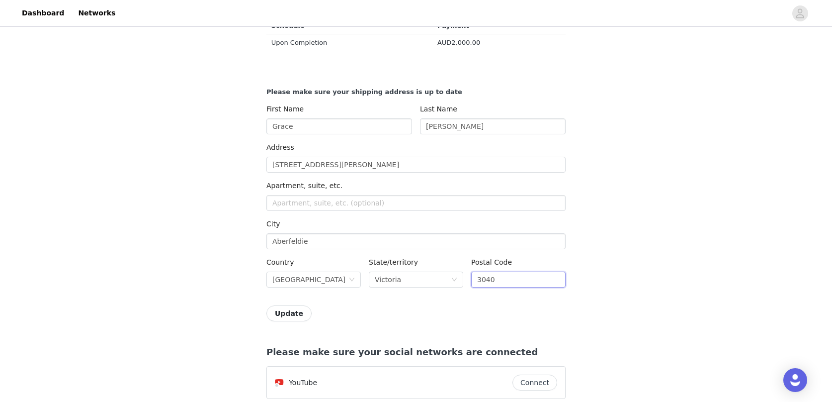
scroll to position [1249, 0]
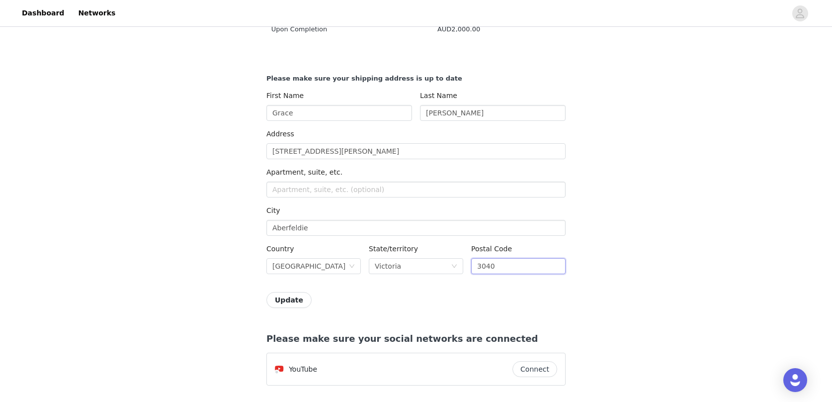
type input "3040"
click at [291, 299] on button "Update" at bounding box center [288, 300] width 45 height 16
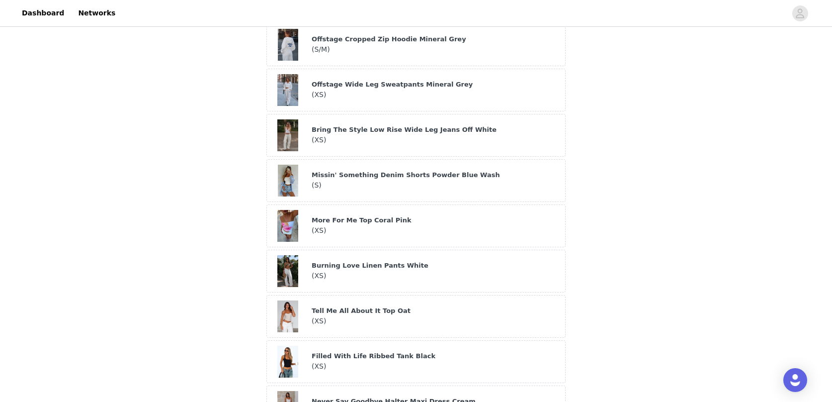
scroll to position [414, 0]
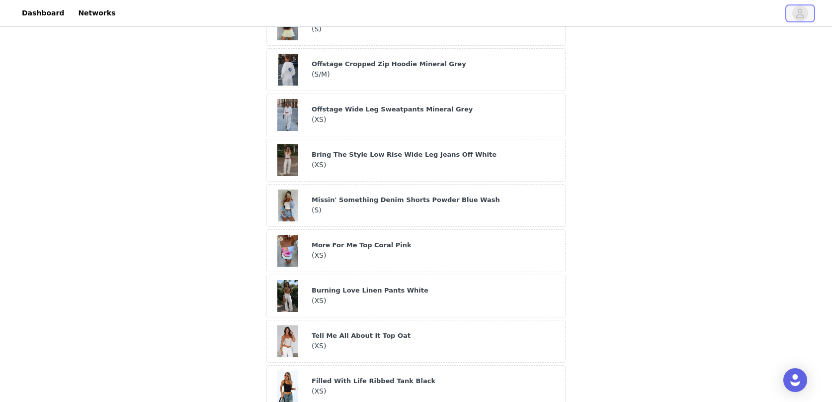
click at [799, 13] on icon "avatar" at bounding box center [799, 13] width 9 height 16
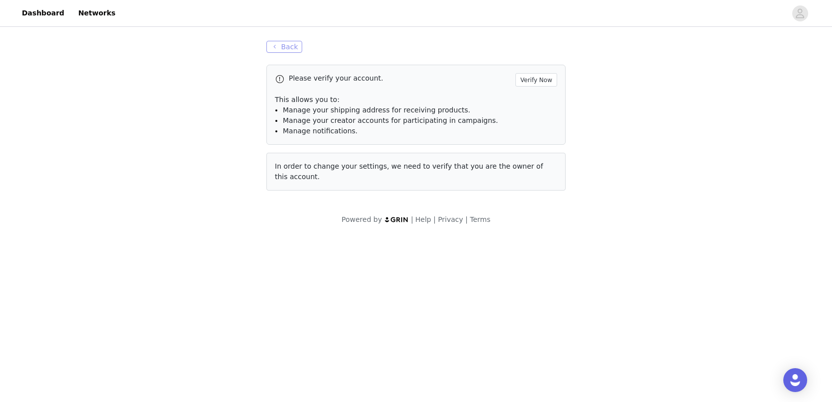
click at [295, 47] on button "Back" at bounding box center [284, 47] width 36 height 12
click at [538, 78] on button "Verify Now" at bounding box center [536, 79] width 42 height 13
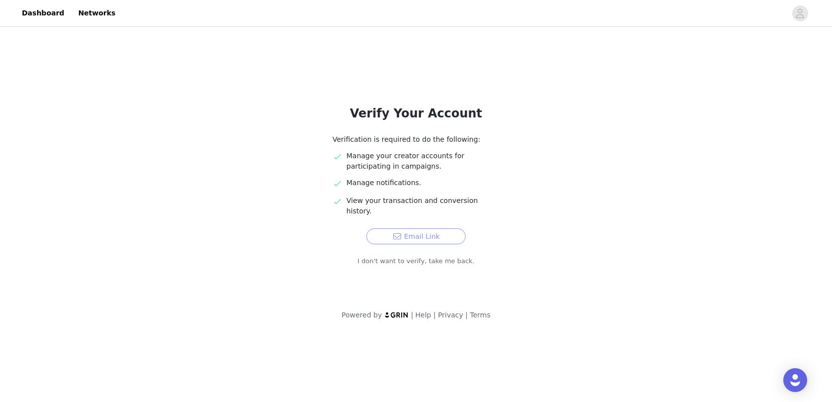
click at [417, 228] on button "Email Link" at bounding box center [415, 236] width 99 height 16
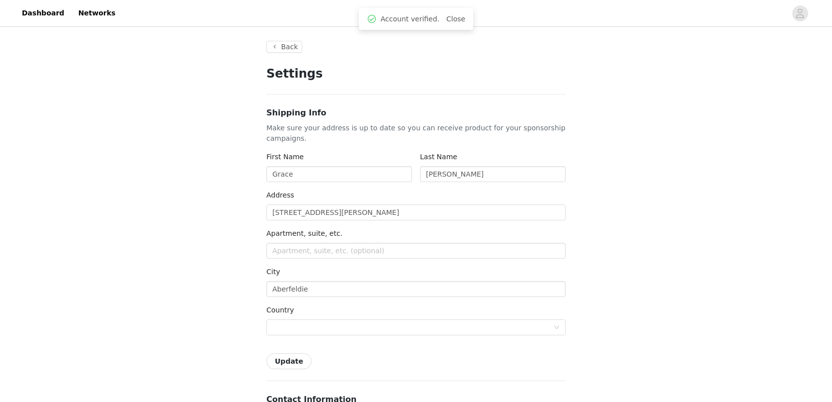
type input "+1 ([GEOGRAPHIC_DATA])"
click at [284, 47] on button "Back" at bounding box center [284, 47] width 36 height 12
click at [281, 45] on button "Back" at bounding box center [284, 47] width 36 height 12
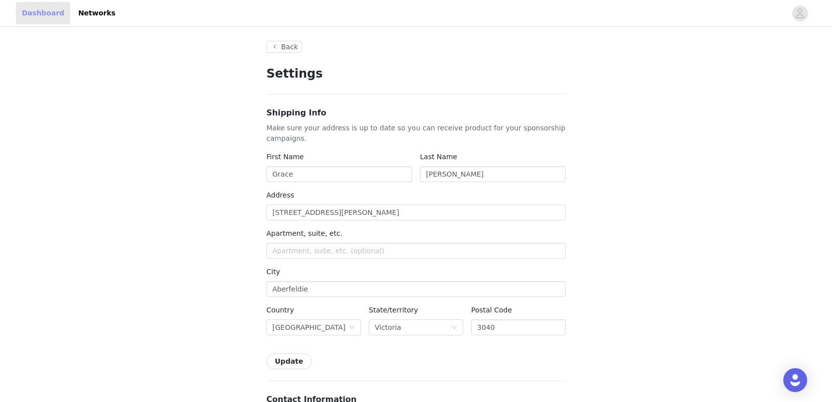
click at [50, 12] on link "Dashboard" at bounding box center [43, 13] width 54 height 22
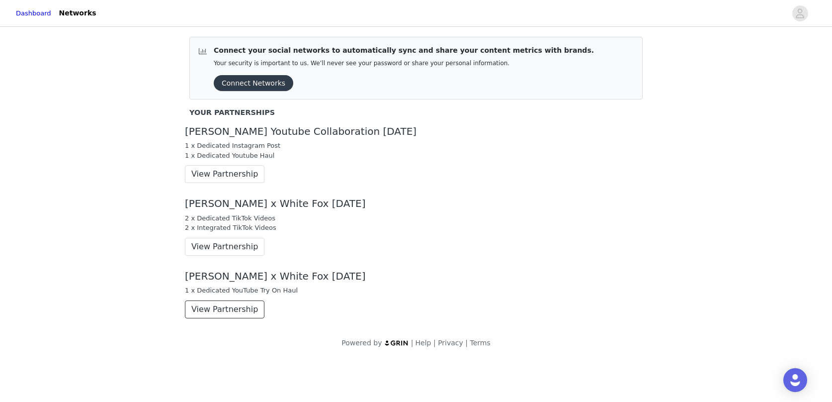
click at [228, 308] on button "View Partnership" at bounding box center [225, 309] width 80 height 18
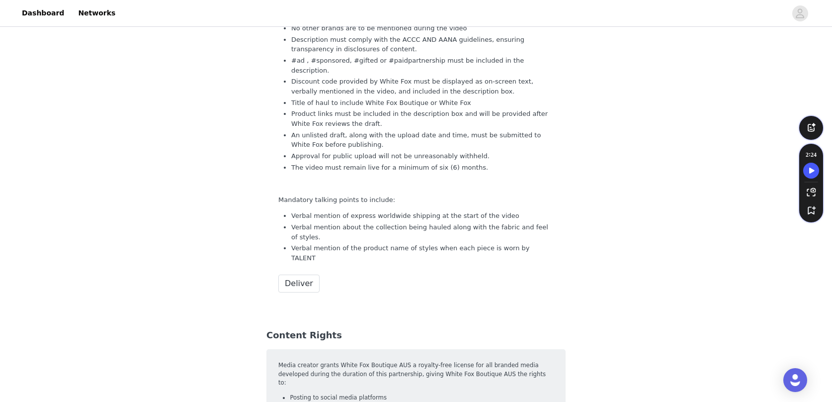
scroll to position [1862, 0]
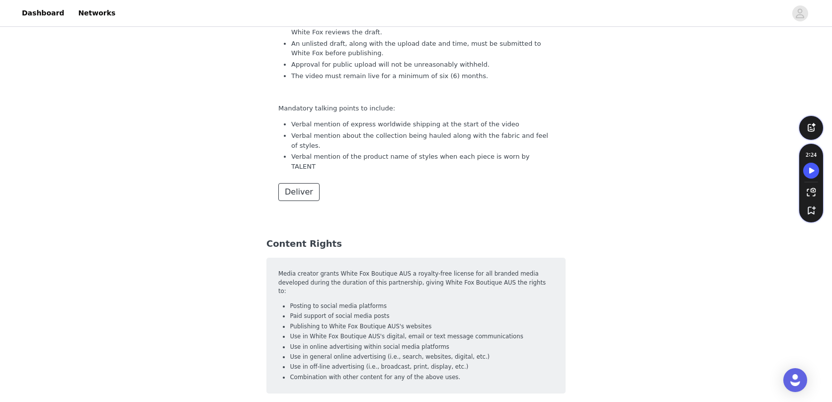
click at [303, 186] on span "Deliver" at bounding box center [299, 192] width 28 height 12
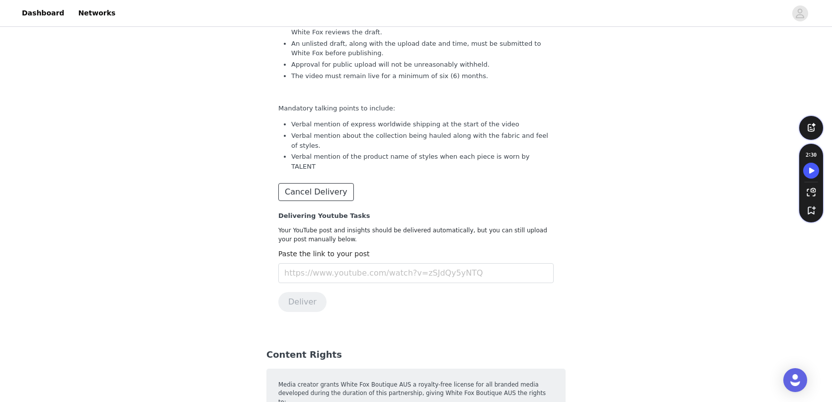
click at [341, 183] on button "Cancel Delivery" at bounding box center [316, 192] width 76 height 18
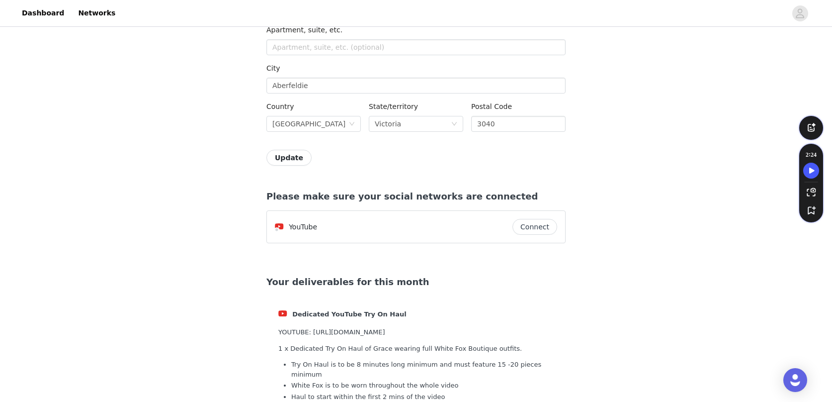
scroll to position [1392, 0]
click at [299, 157] on button "Update" at bounding box center [288, 156] width 45 height 16
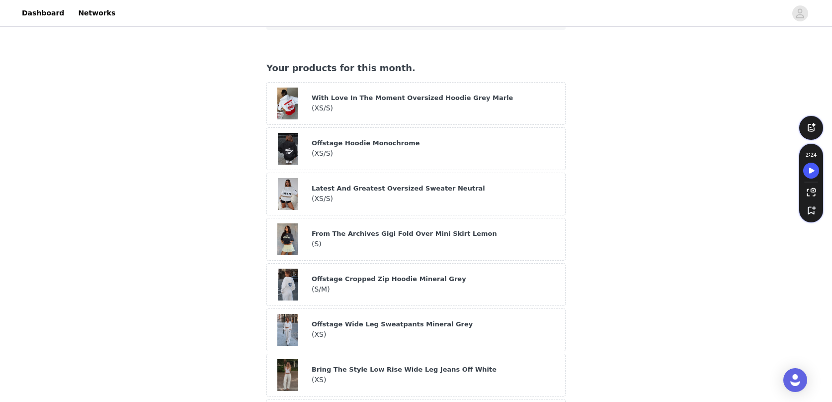
scroll to position [0, 0]
